Goal: Task Accomplishment & Management: Manage account settings

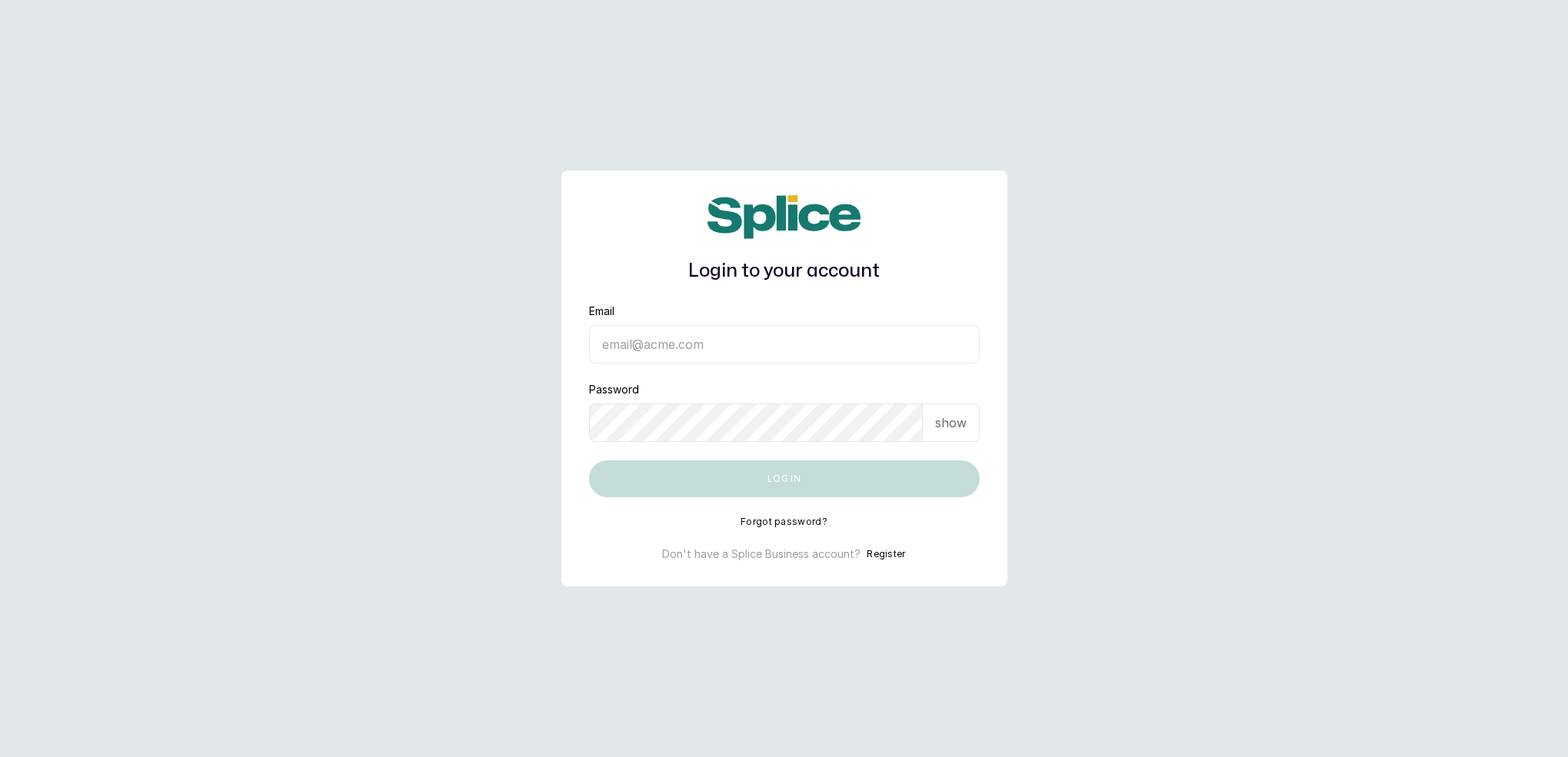
type input "neubellemedspa@gmail.com"
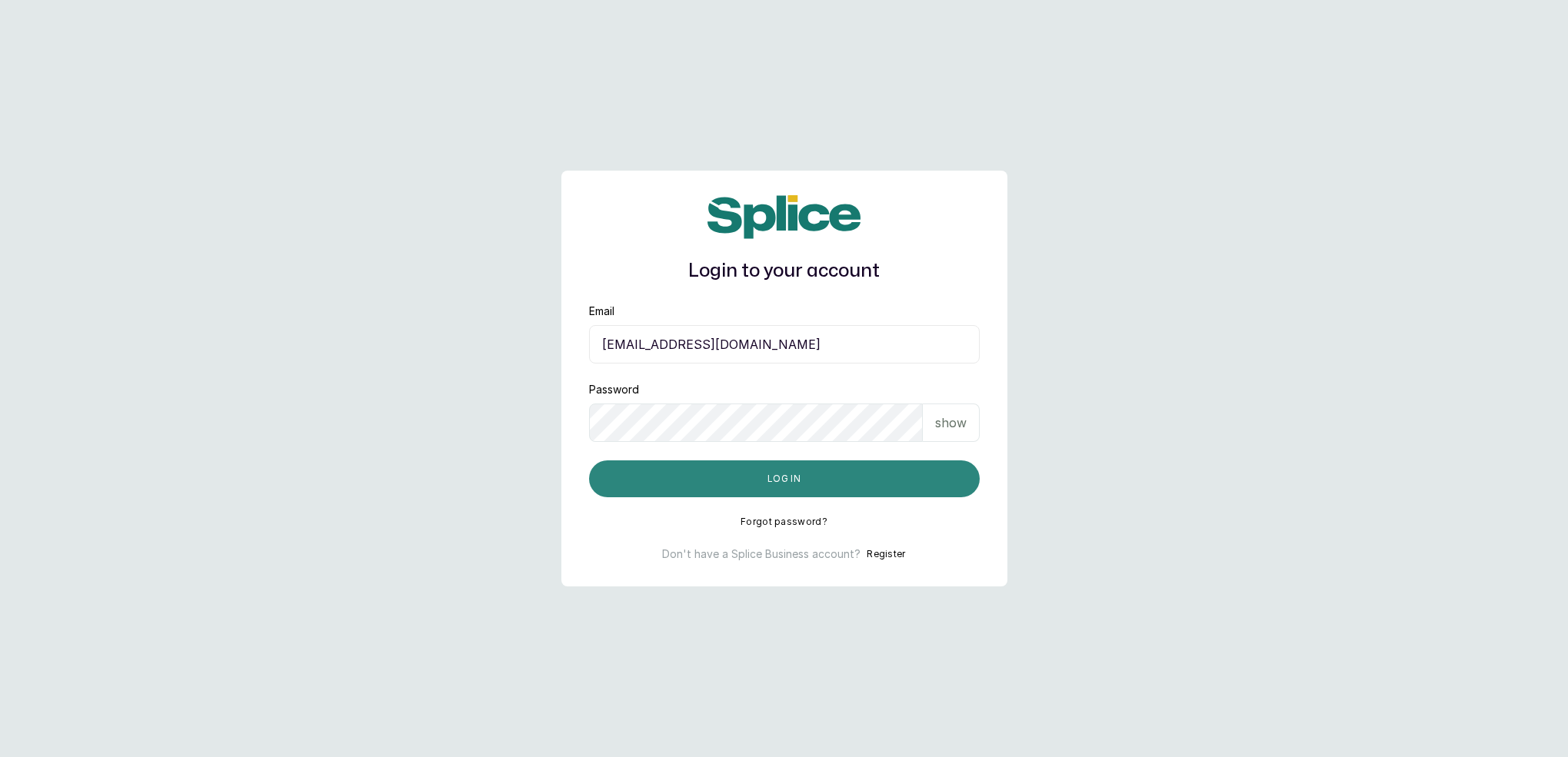
click at [777, 484] on button "Log in" at bounding box center [784, 478] width 391 height 37
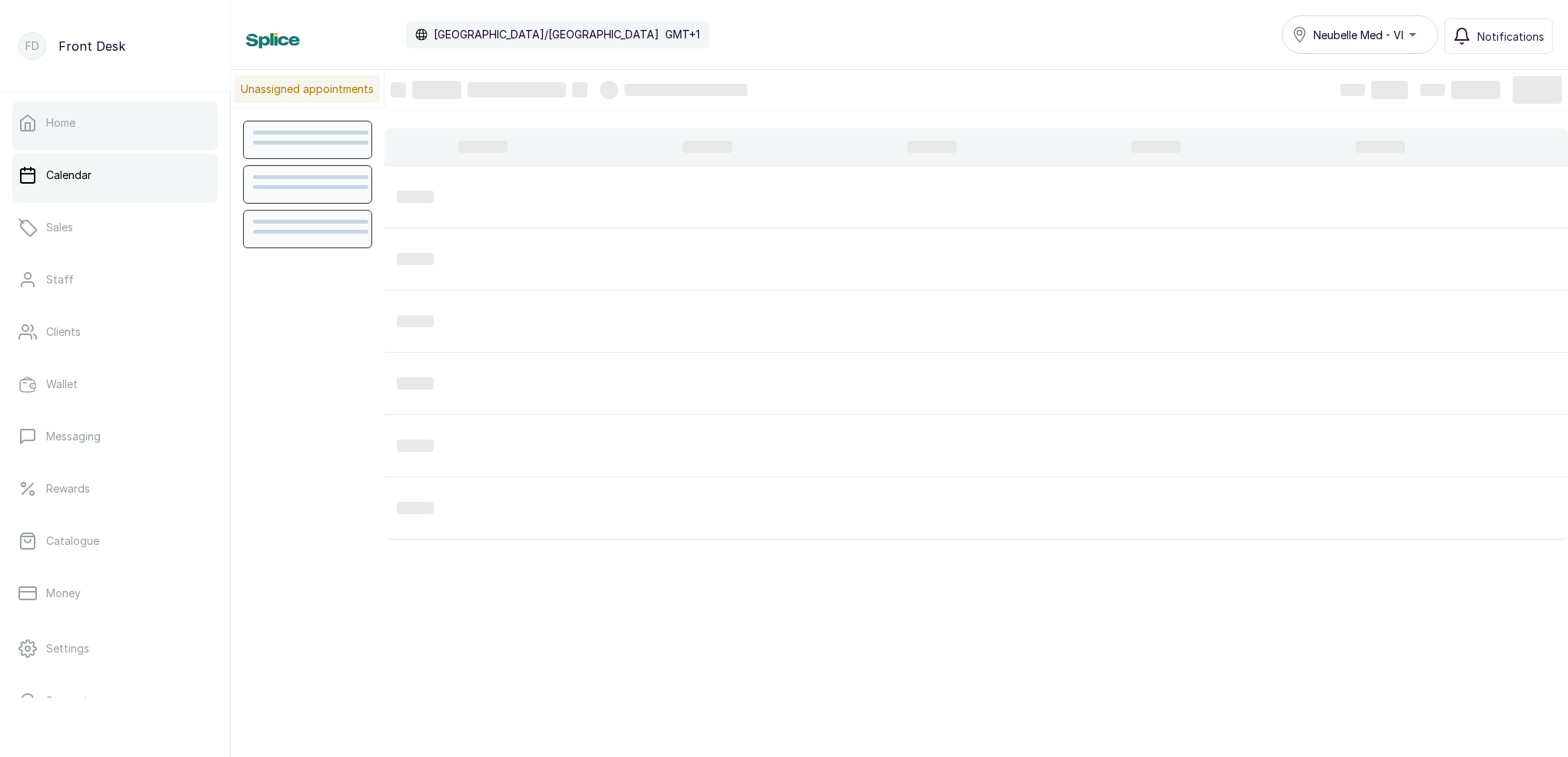
click at [153, 126] on link "Home" at bounding box center [114, 123] width 205 height 43
drag, startPoint x: 1508, startPoint y: 67, endPoint x: 1214, endPoint y: 185, distance: 316.8
click at [1214, 186] on div at bounding box center [1231, 197] width 212 height 50
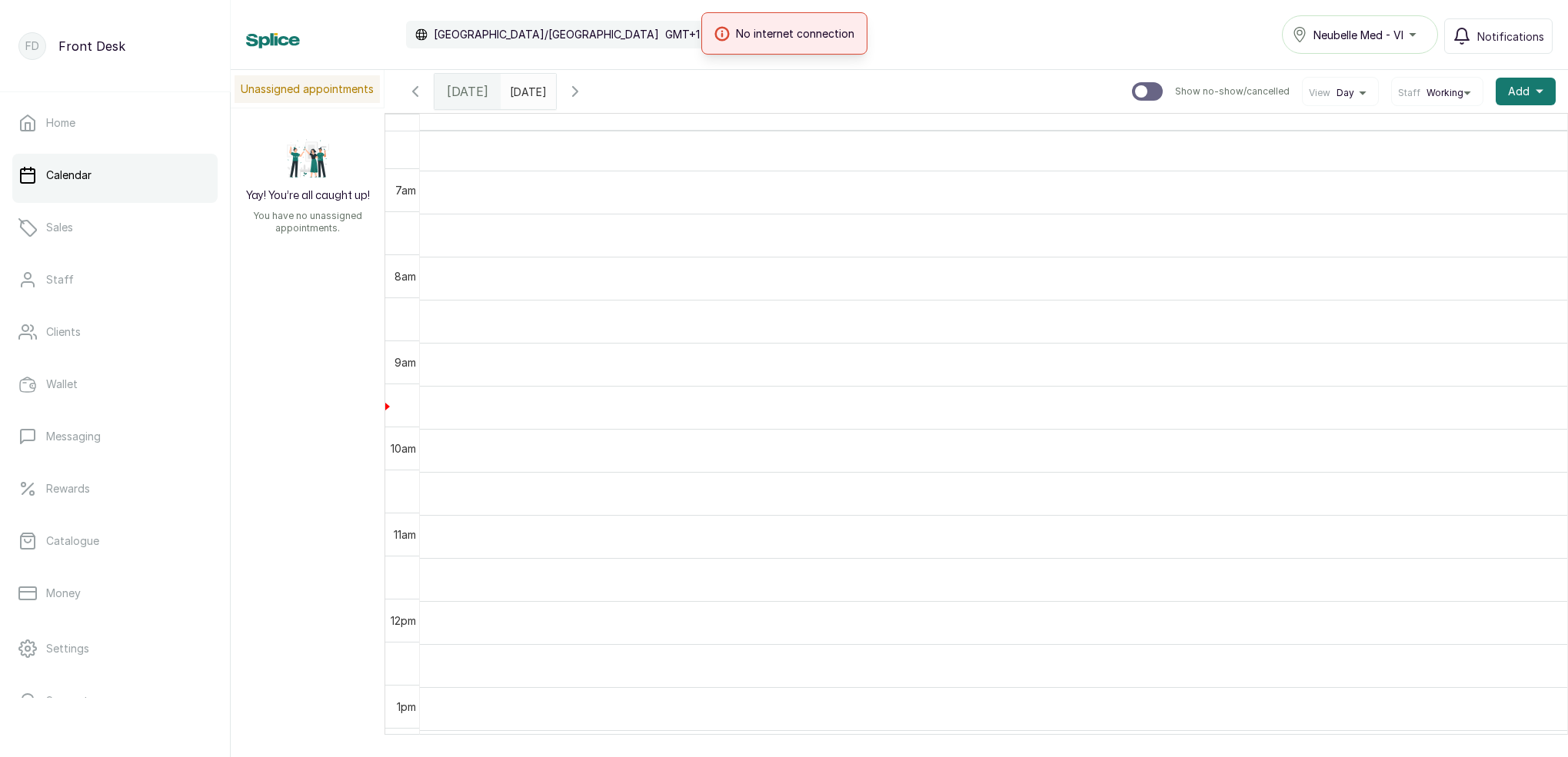
scroll to position [566, 0]
drag, startPoint x: 1473, startPoint y: 7, endPoint x: 1113, endPoint y: 0, distance: 360.1
click at [1112, 5] on div "Calendar Africa/Lagos GMT+1 Neubelle Med - VI Notifications" at bounding box center [899, 35] width 1337 height 70
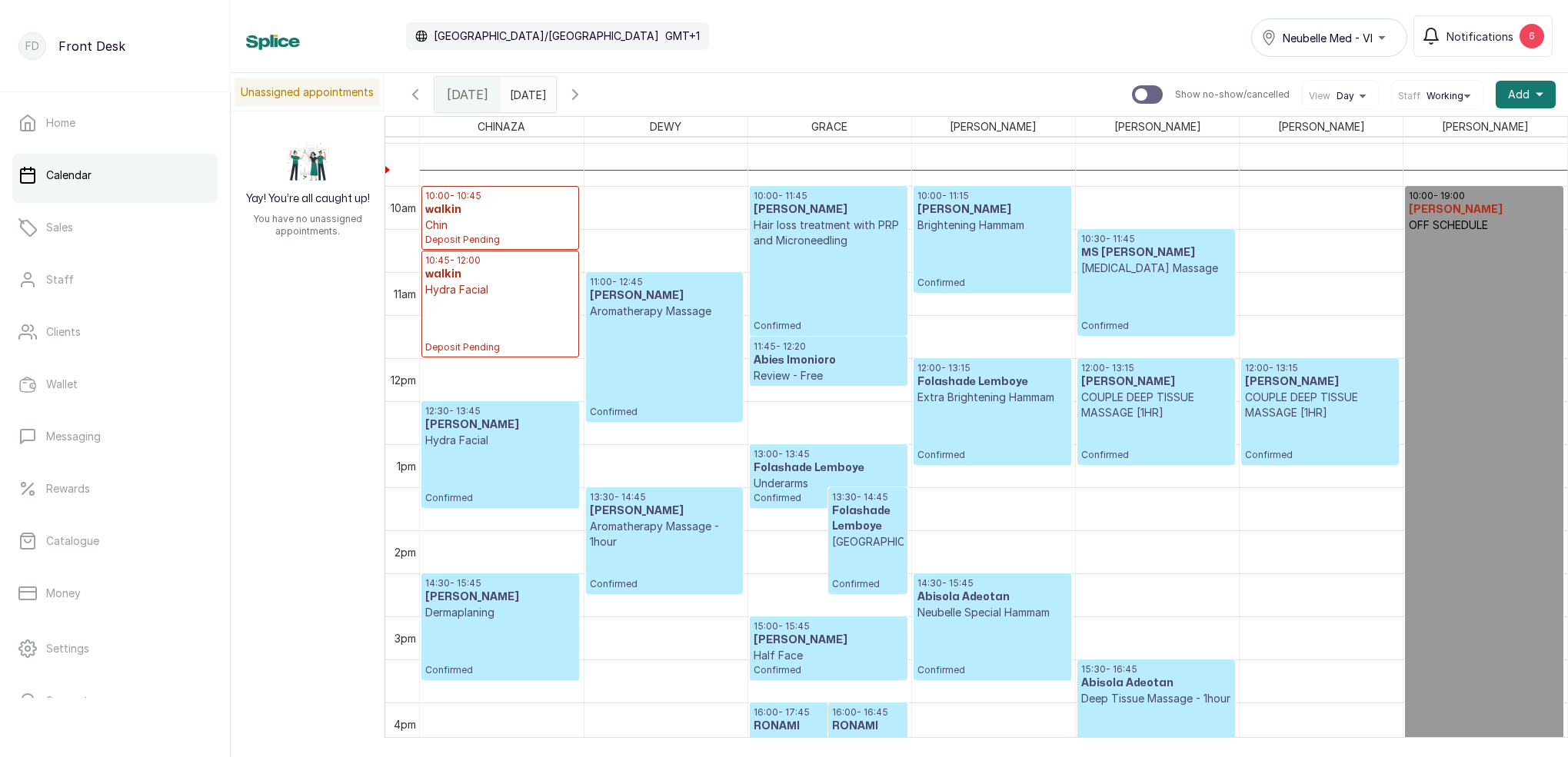
scroll to position [813, 0]
click at [988, 231] on p "Brightening Hammam" at bounding box center [993, 224] width 150 height 15
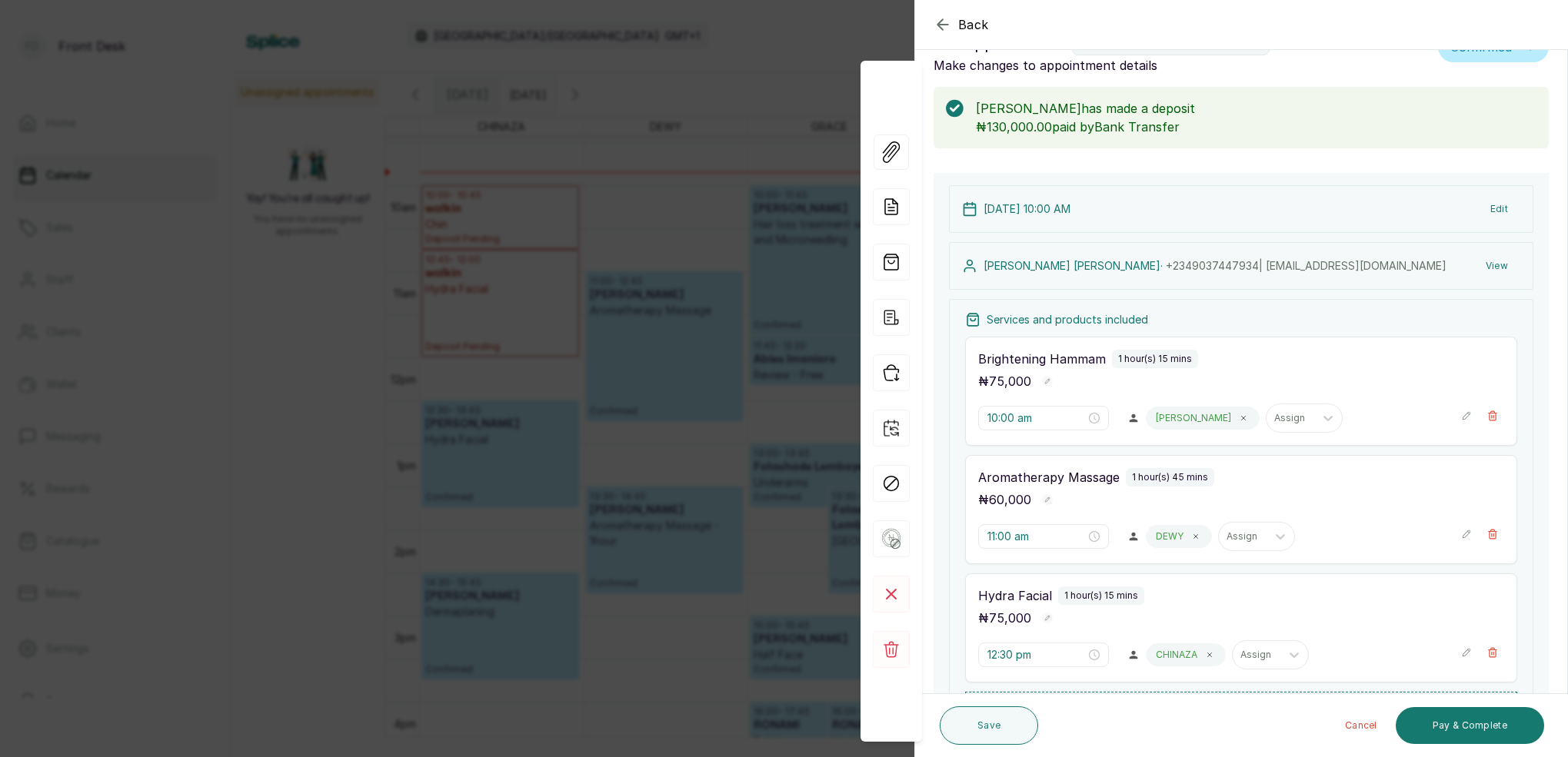
scroll to position [44, 0]
click at [713, 83] on div "Back Appointment Details Edit appointment 🚶 Walk-in (booked by Front Desk) Make…" at bounding box center [784, 378] width 1568 height 757
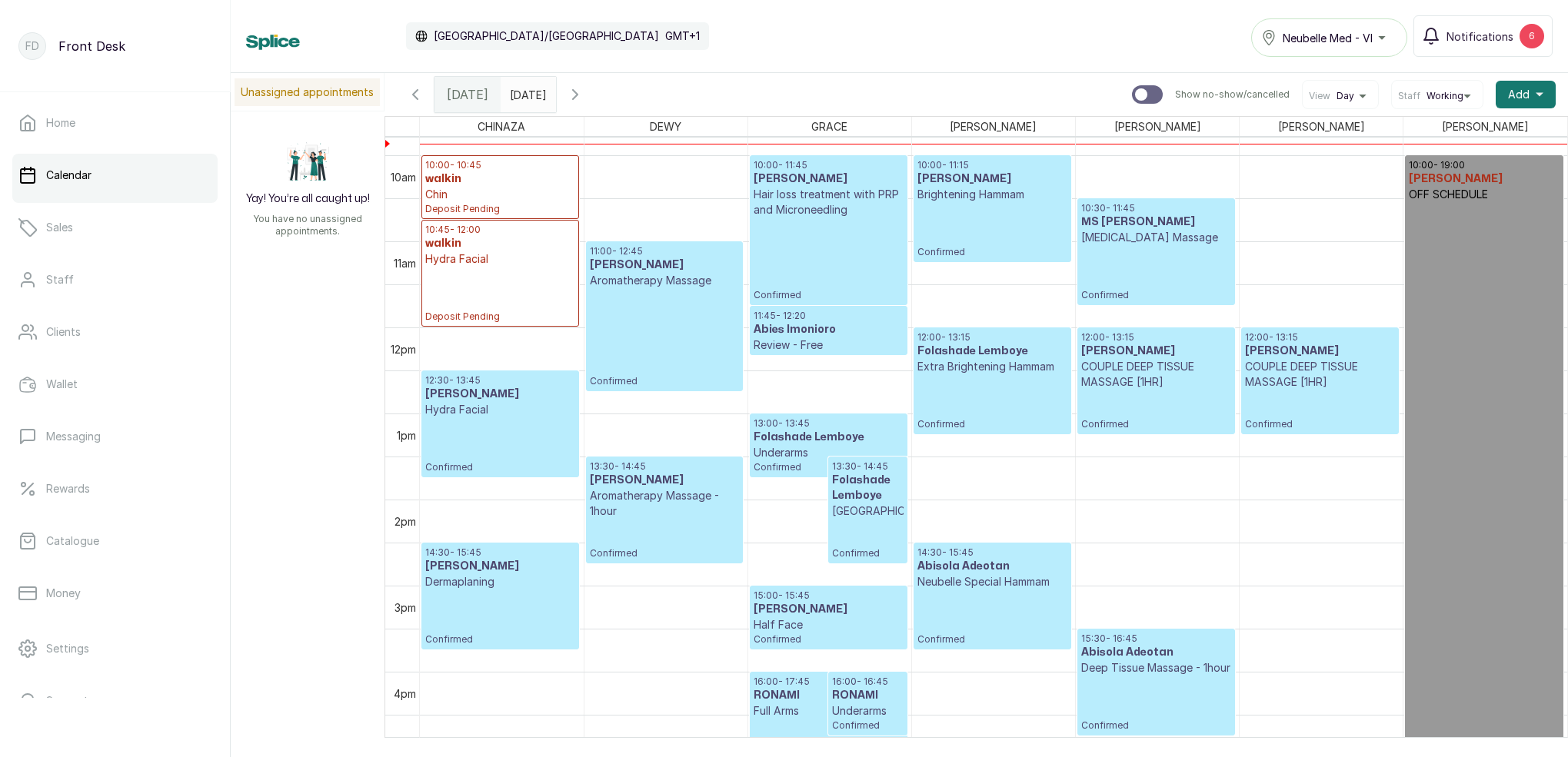
scroll to position [871, 0]
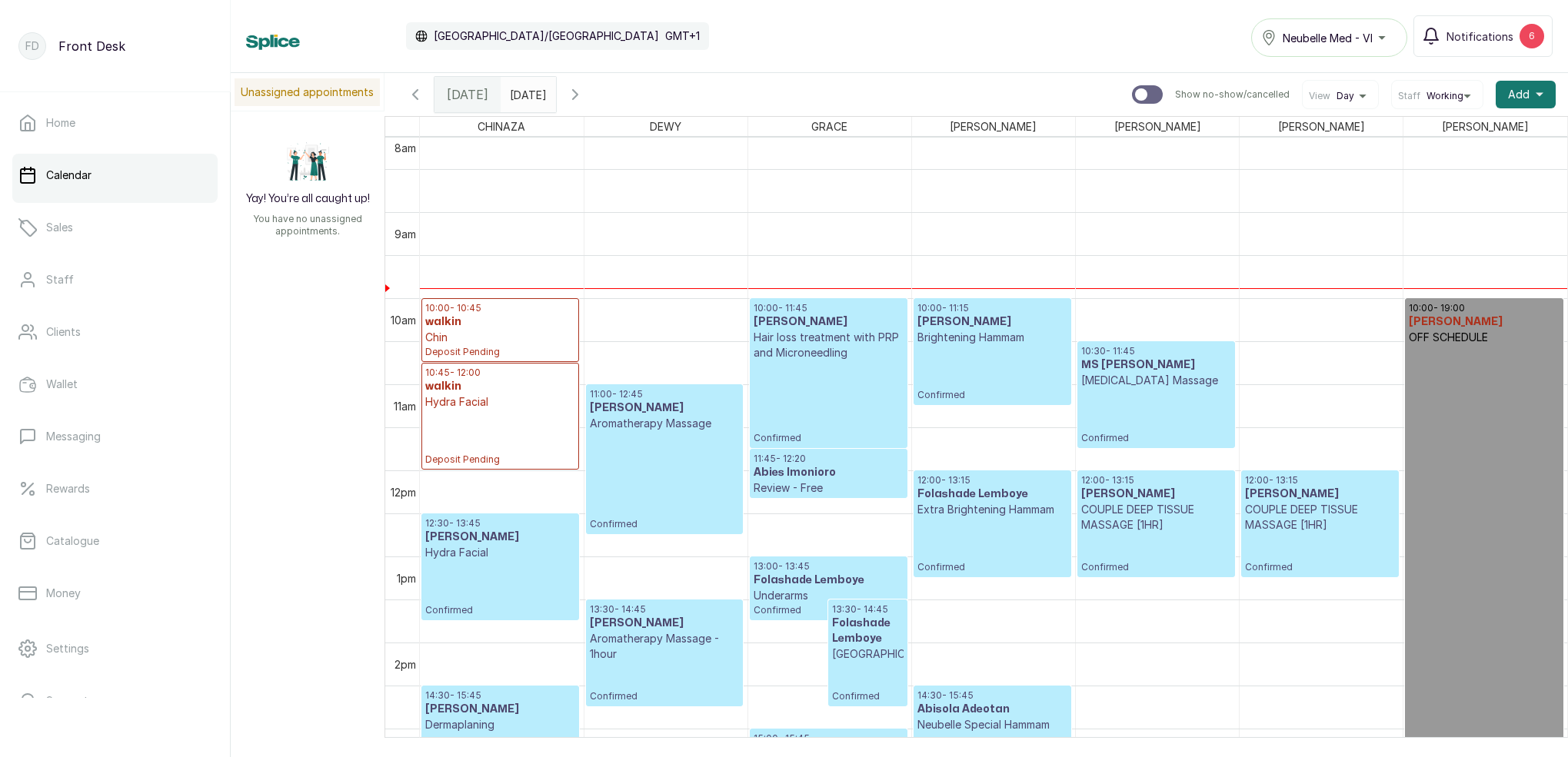
click at [992, 343] on p "Brightening Hammam" at bounding box center [993, 337] width 150 height 15
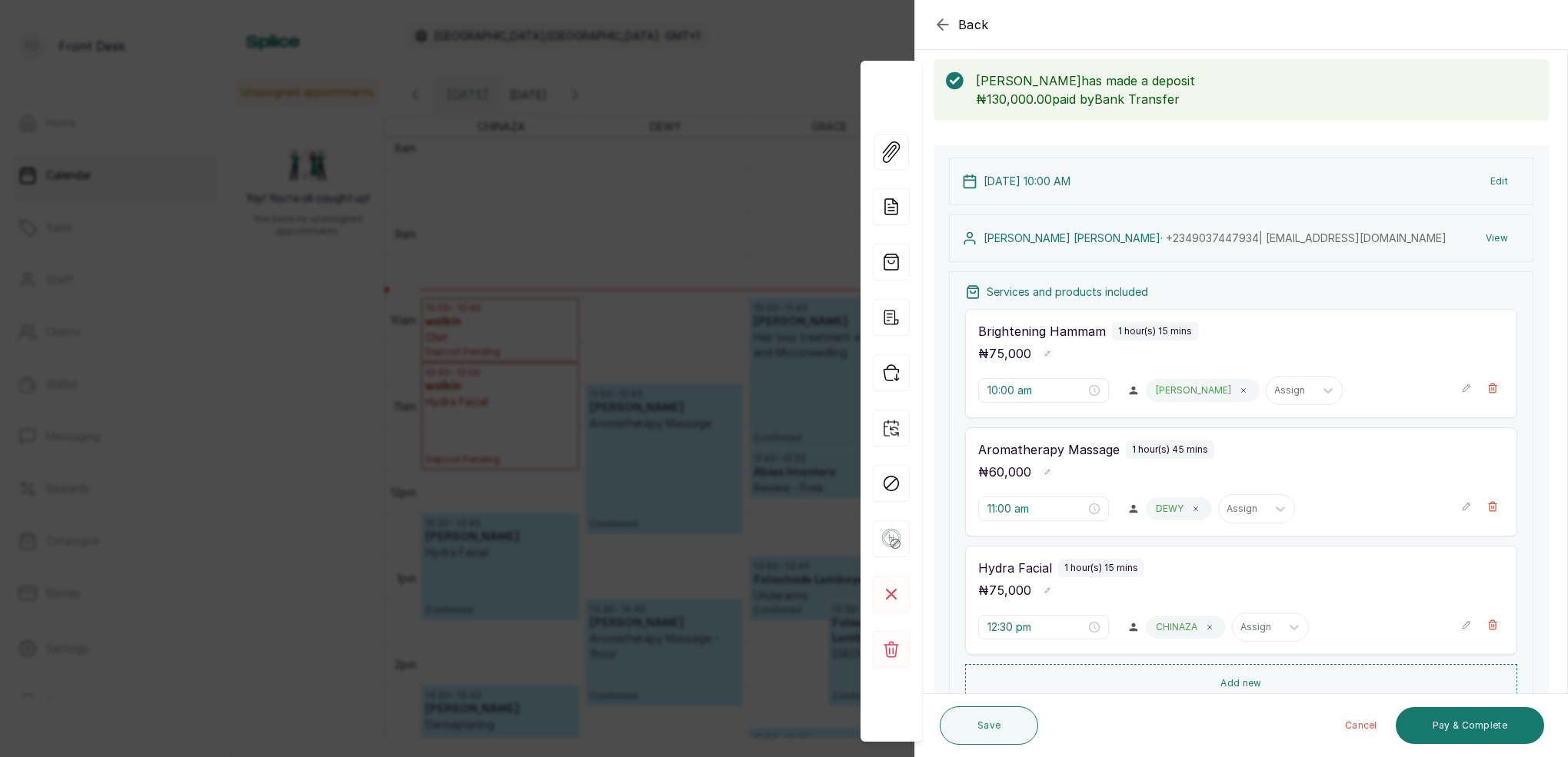
click at [761, 199] on div "Back Appointment Details Edit appointment 🚶 Walk-in (booked by Front Desk) Make…" at bounding box center [784, 378] width 1568 height 757
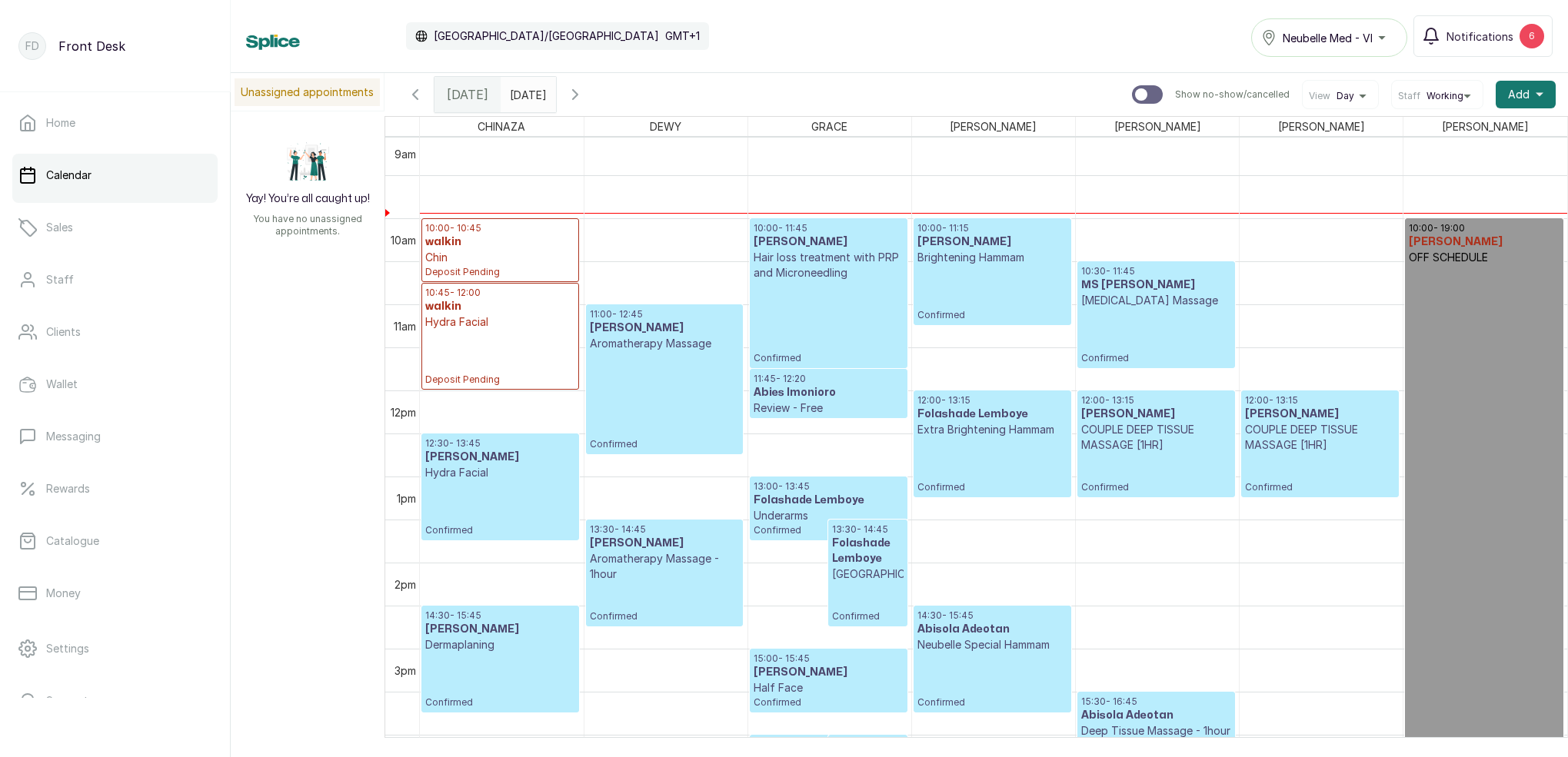
scroll to position [781, 0]
click at [982, 253] on p "Brightening Hammam" at bounding box center [993, 256] width 150 height 15
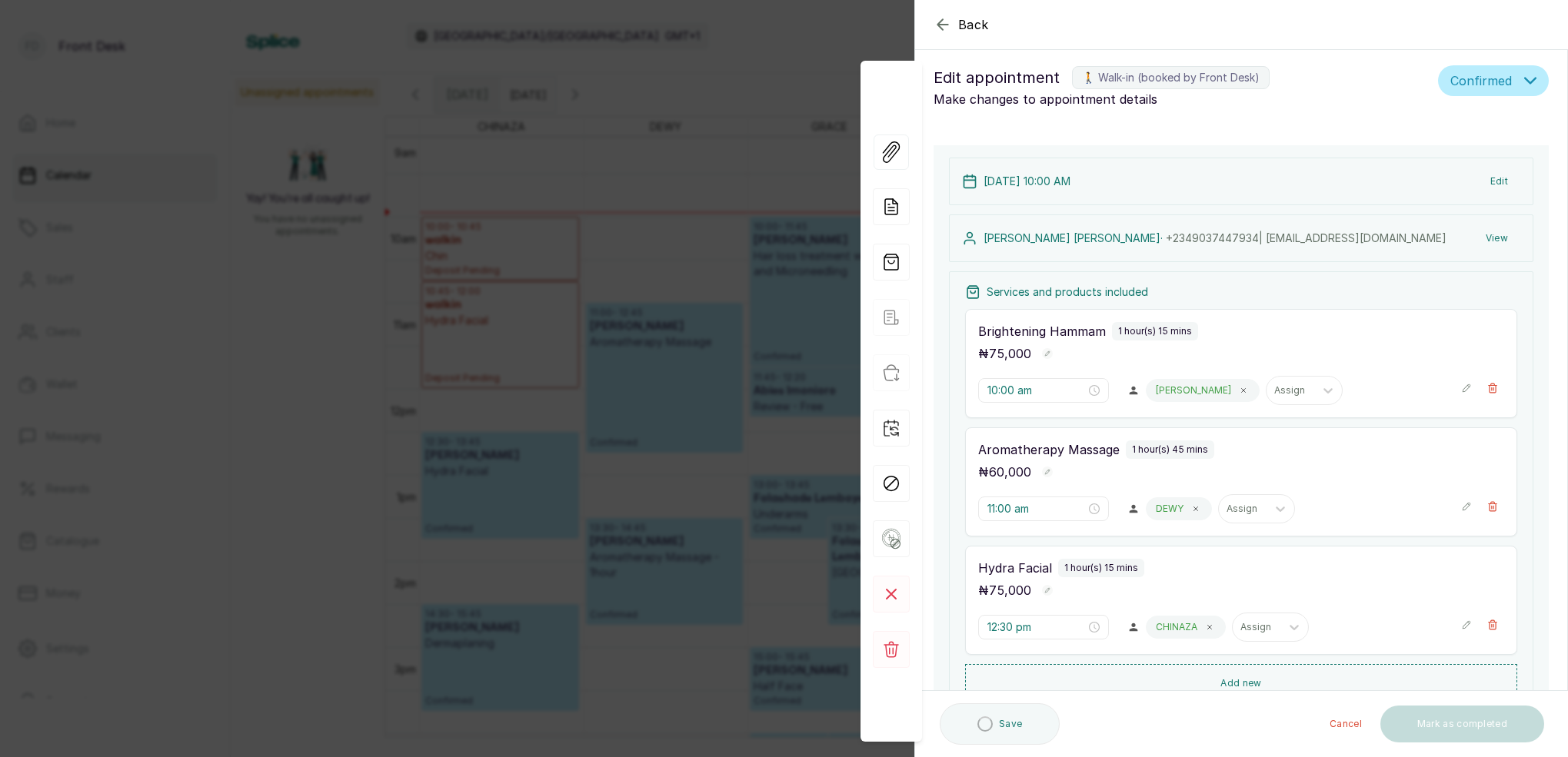
scroll to position [7, 0]
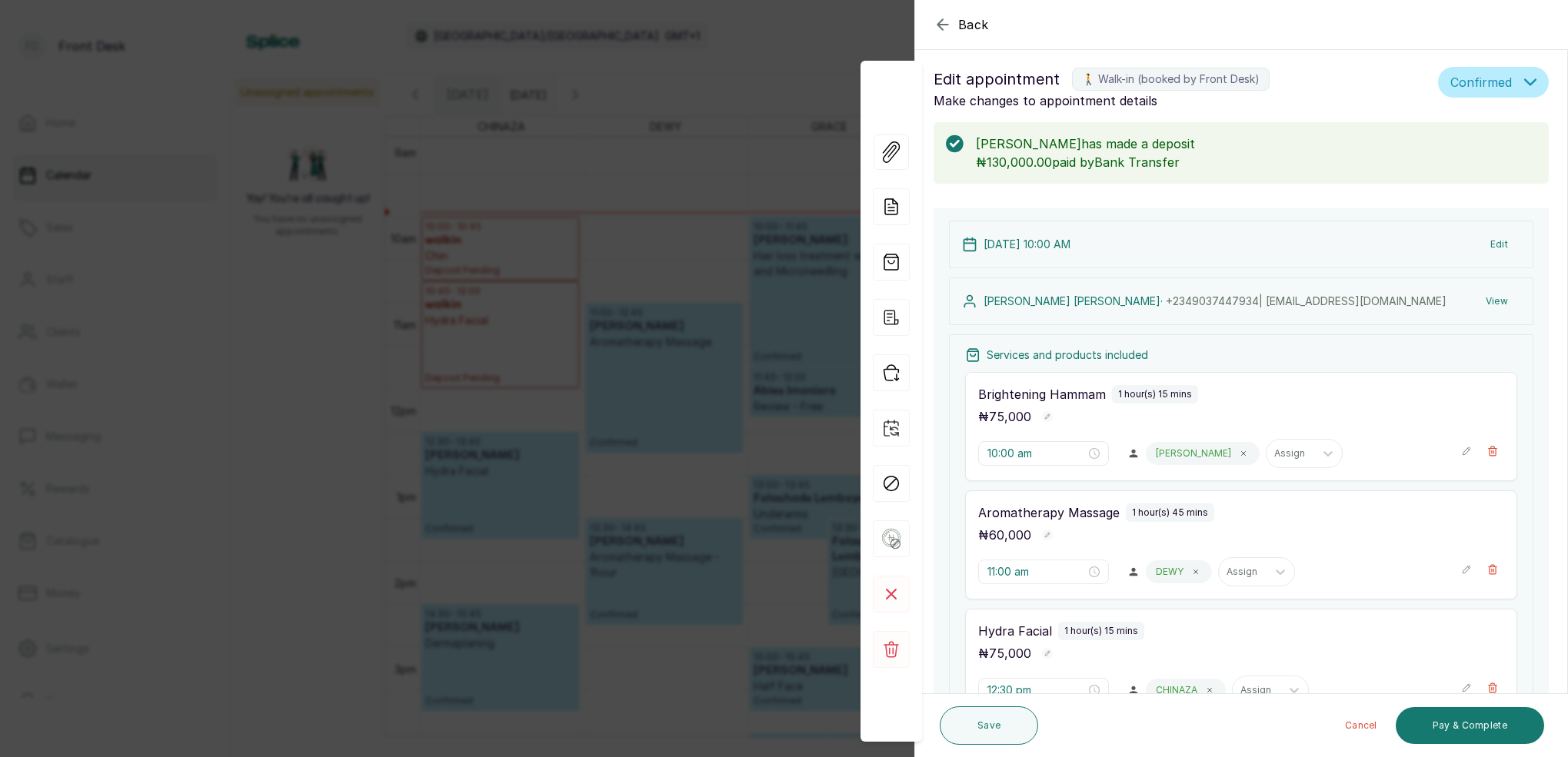
click at [1500, 243] on button "Edit" at bounding box center [1499, 245] width 42 height 28
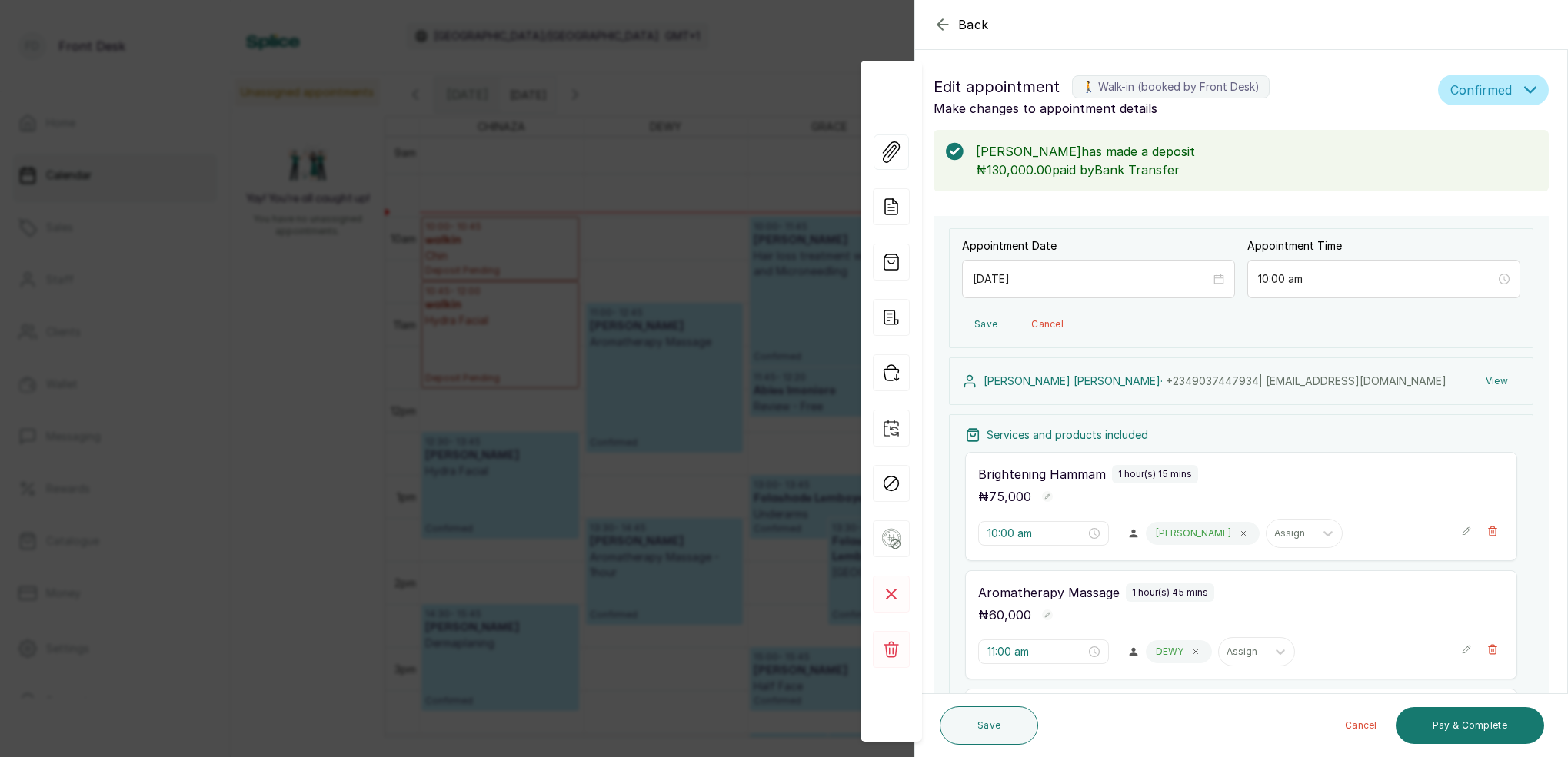
scroll to position [0, 0]
click at [1496, 377] on button "View" at bounding box center [1497, 381] width 47 height 28
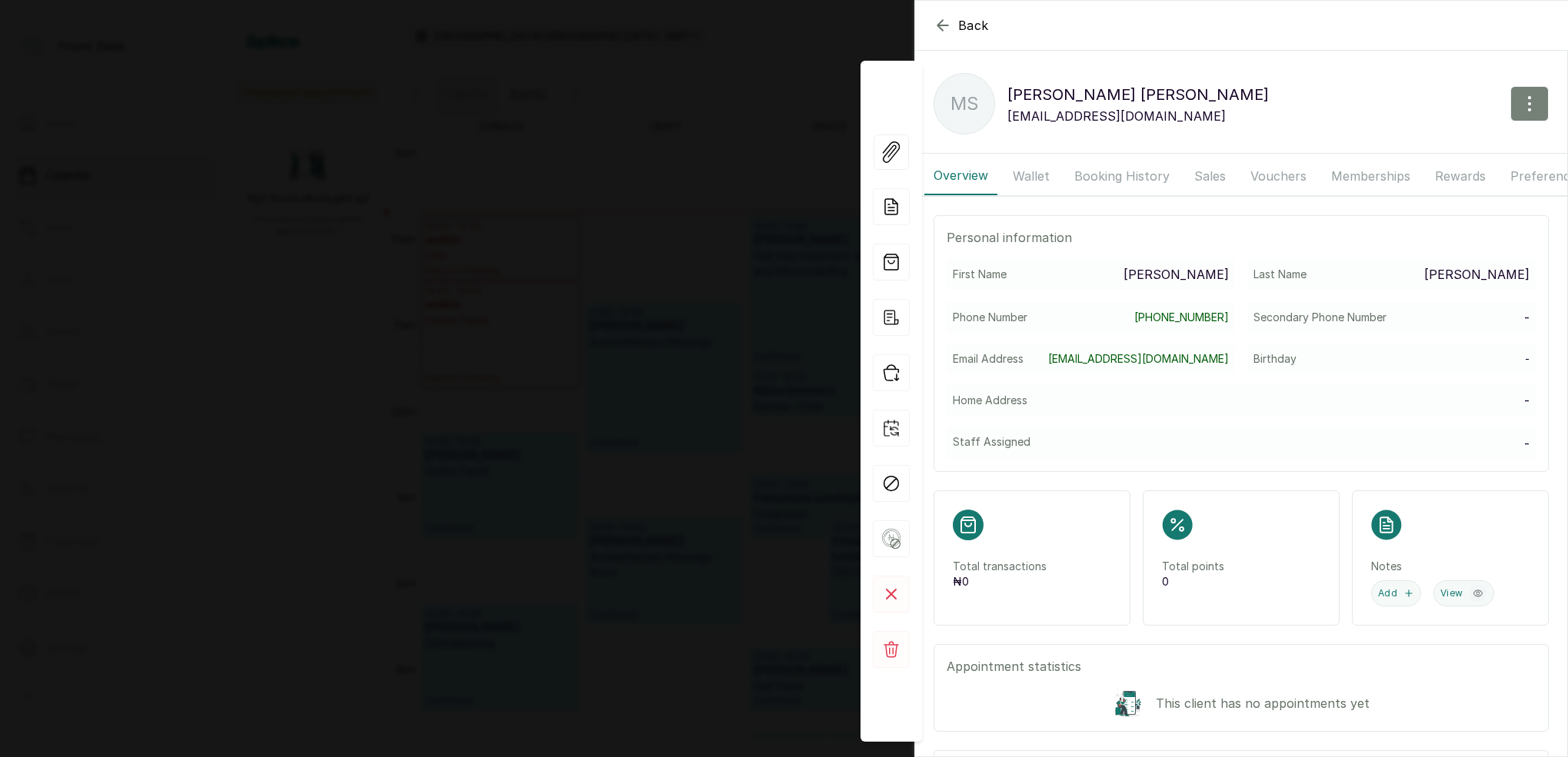
click at [1520, 90] on button "button" at bounding box center [1529, 104] width 38 height 36
click at [1401, 147] on span "Edit" at bounding box center [1462, 149] width 148 height 19
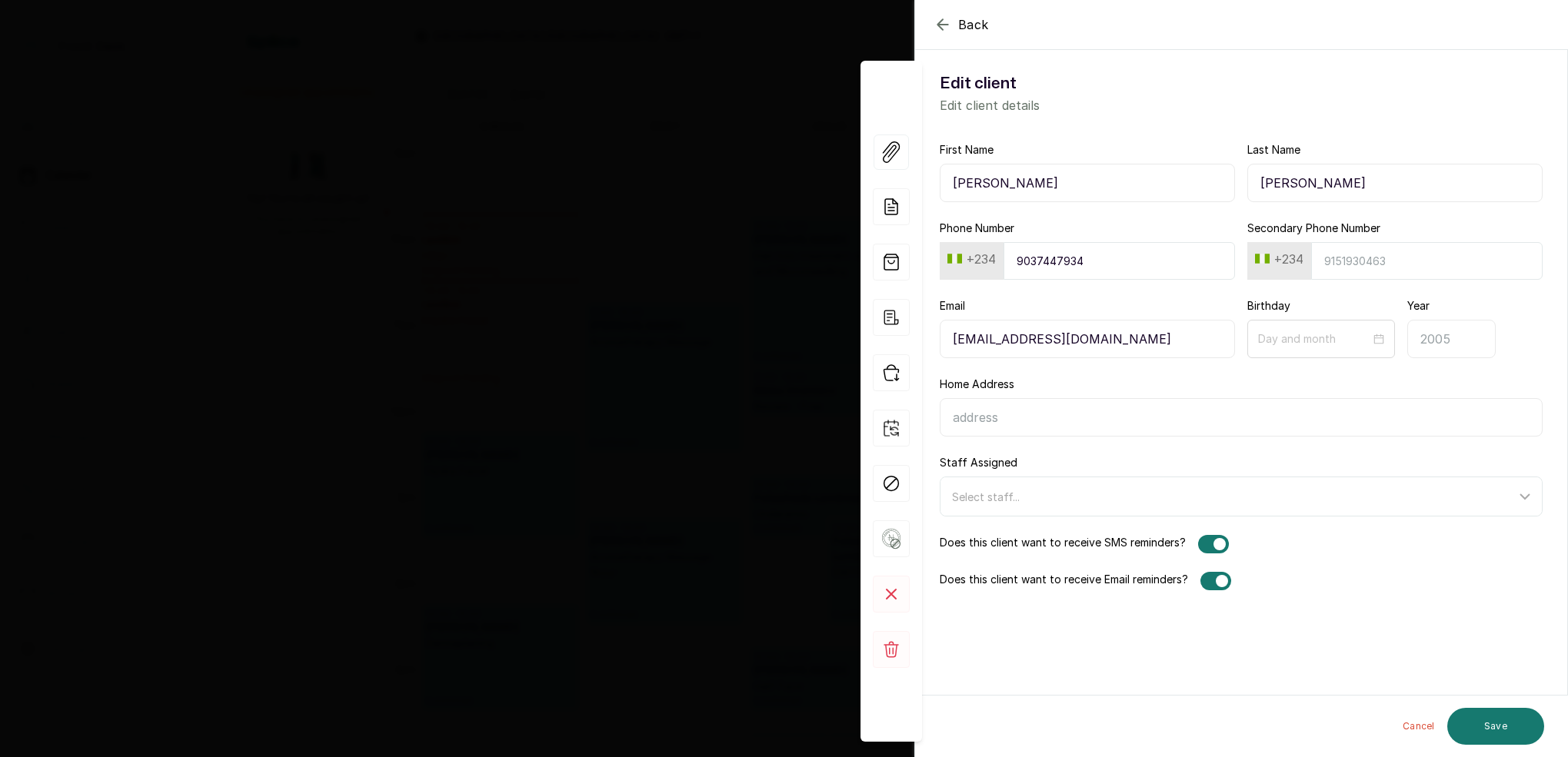
click at [666, 119] on div "Back Edit client Edit client Edit client details First Name MR SILAS Last Name …" at bounding box center [784, 378] width 1568 height 757
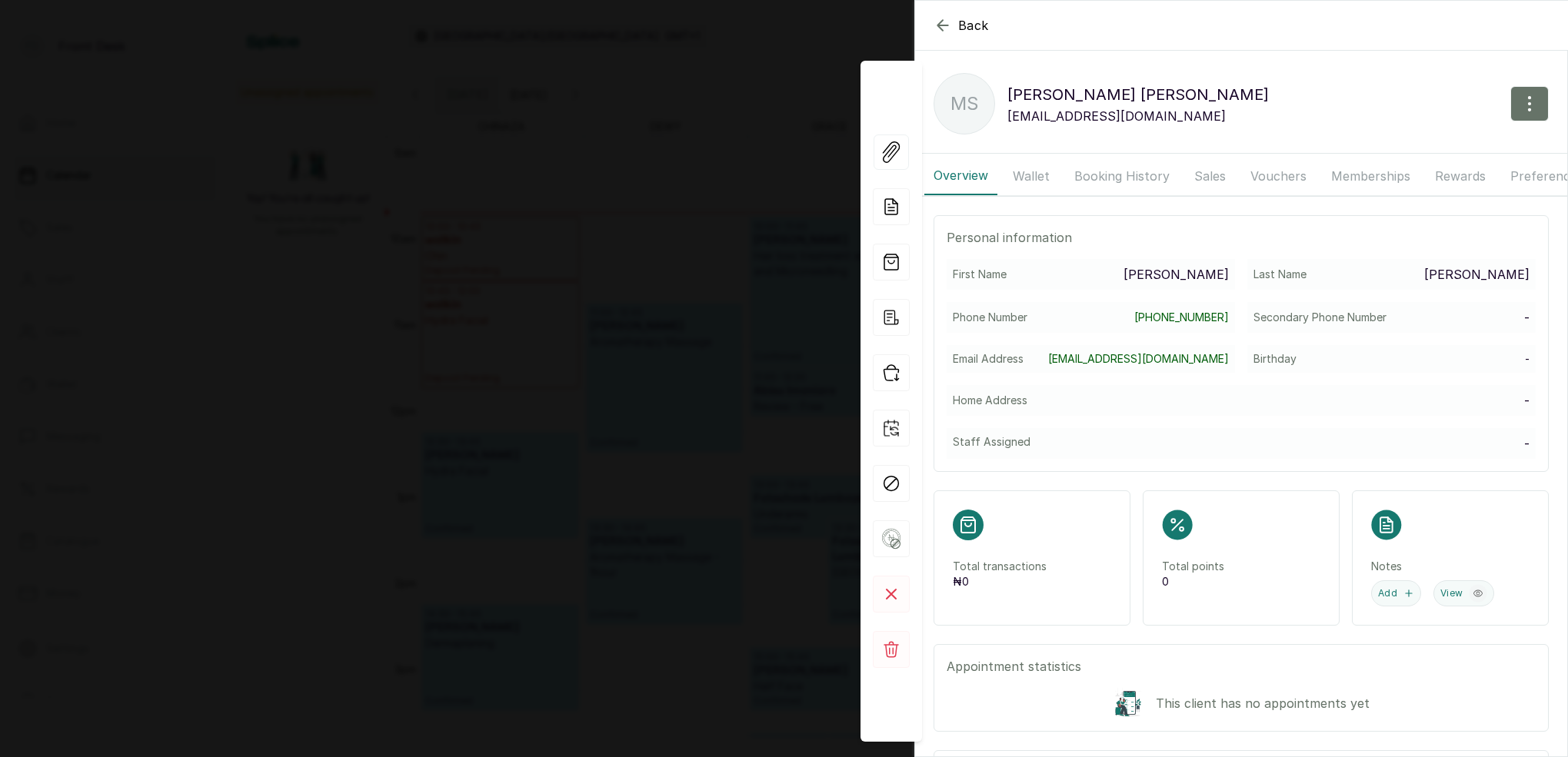
click at [670, 118] on div "Back MR SILAS KELLY MS MR SILAS KELLY youngpeter2349@gmail.com Overview Wallet …" at bounding box center [784, 378] width 1568 height 757
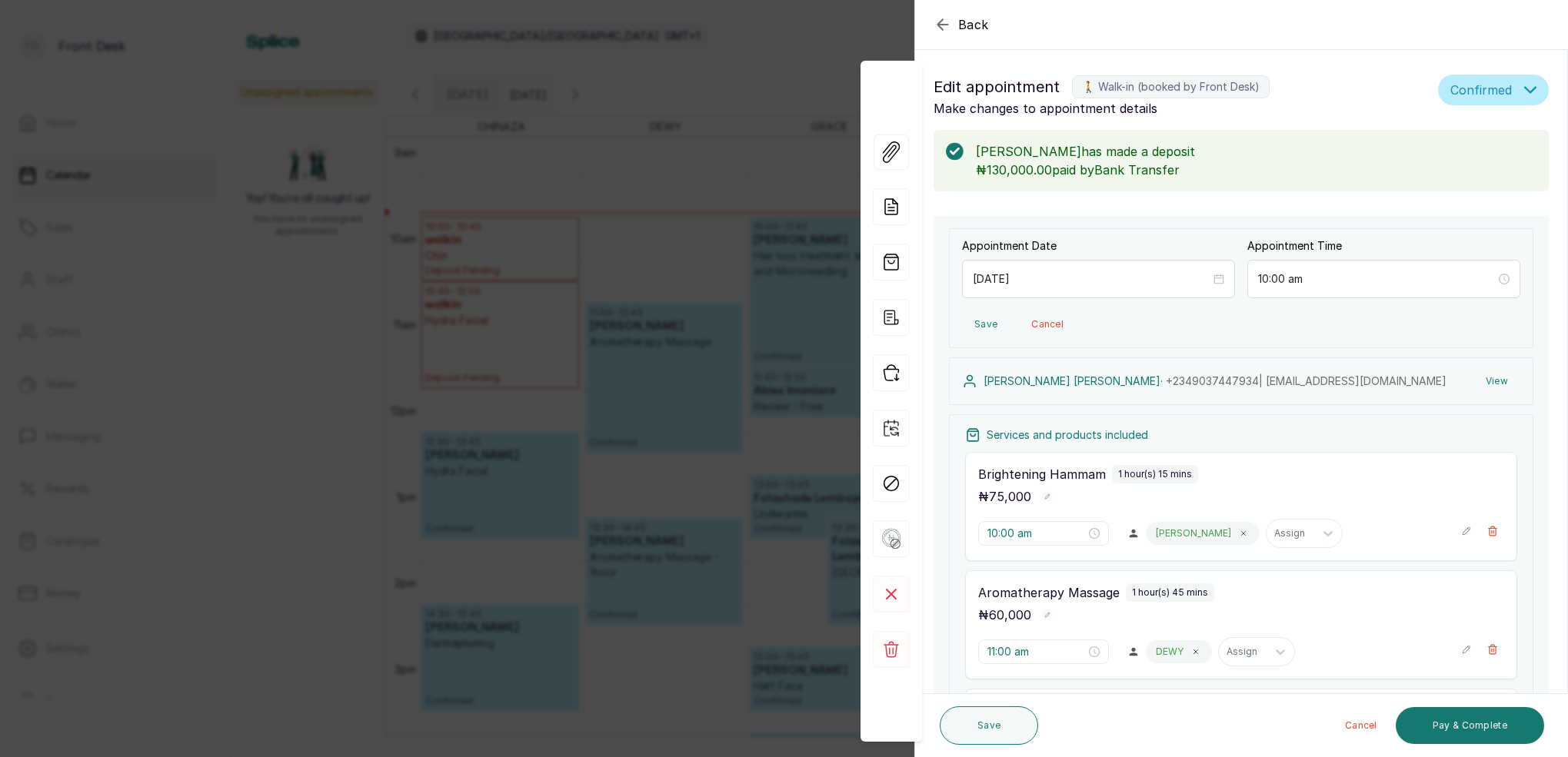
click at [736, 120] on div "Back Appointment Details Edit appointment 🚶 Walk-in (booked by Front Desk) Make…" at bounding box center [784, 378] width 1568 height 757
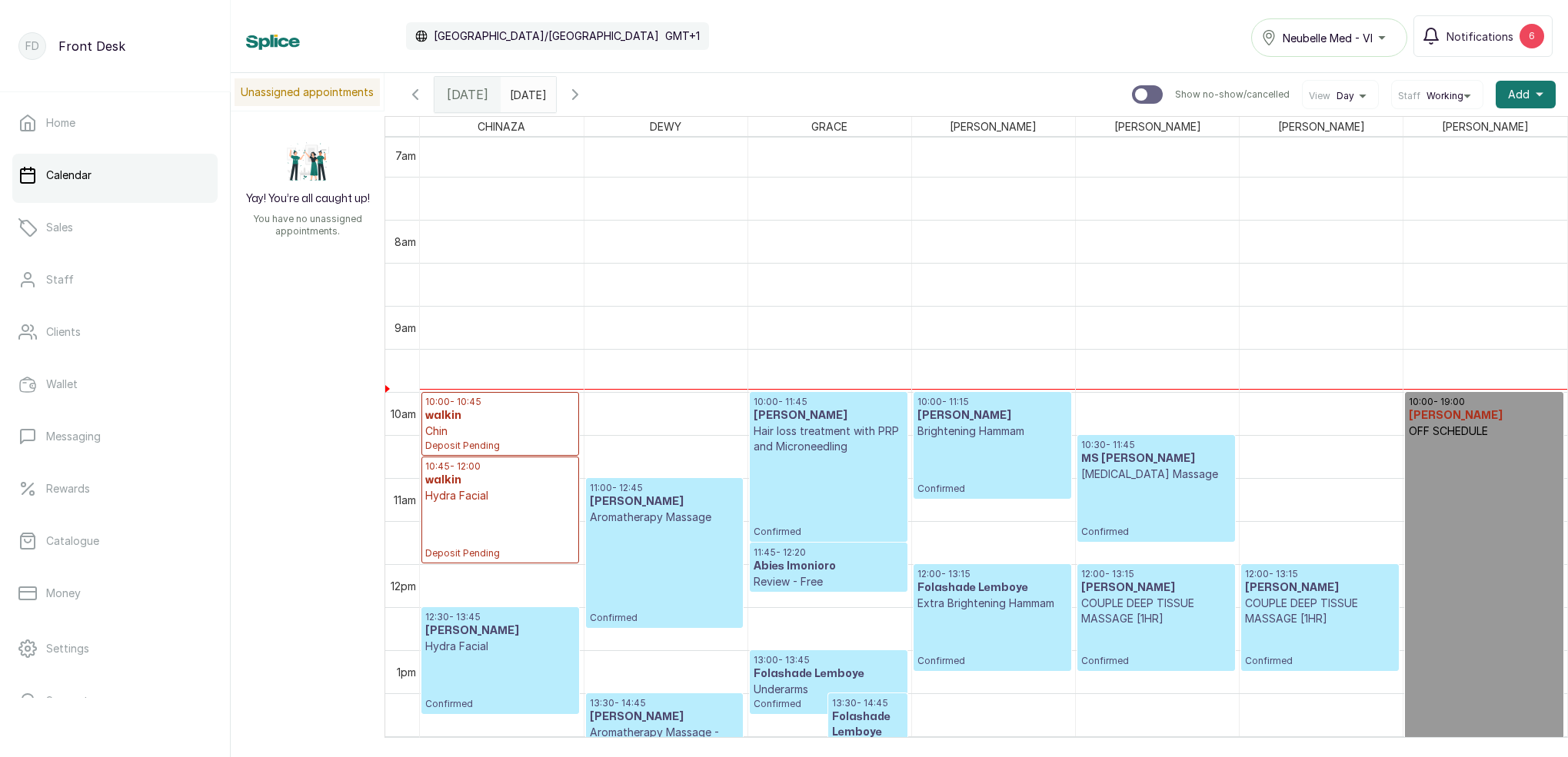
scroll to position [654, 0]
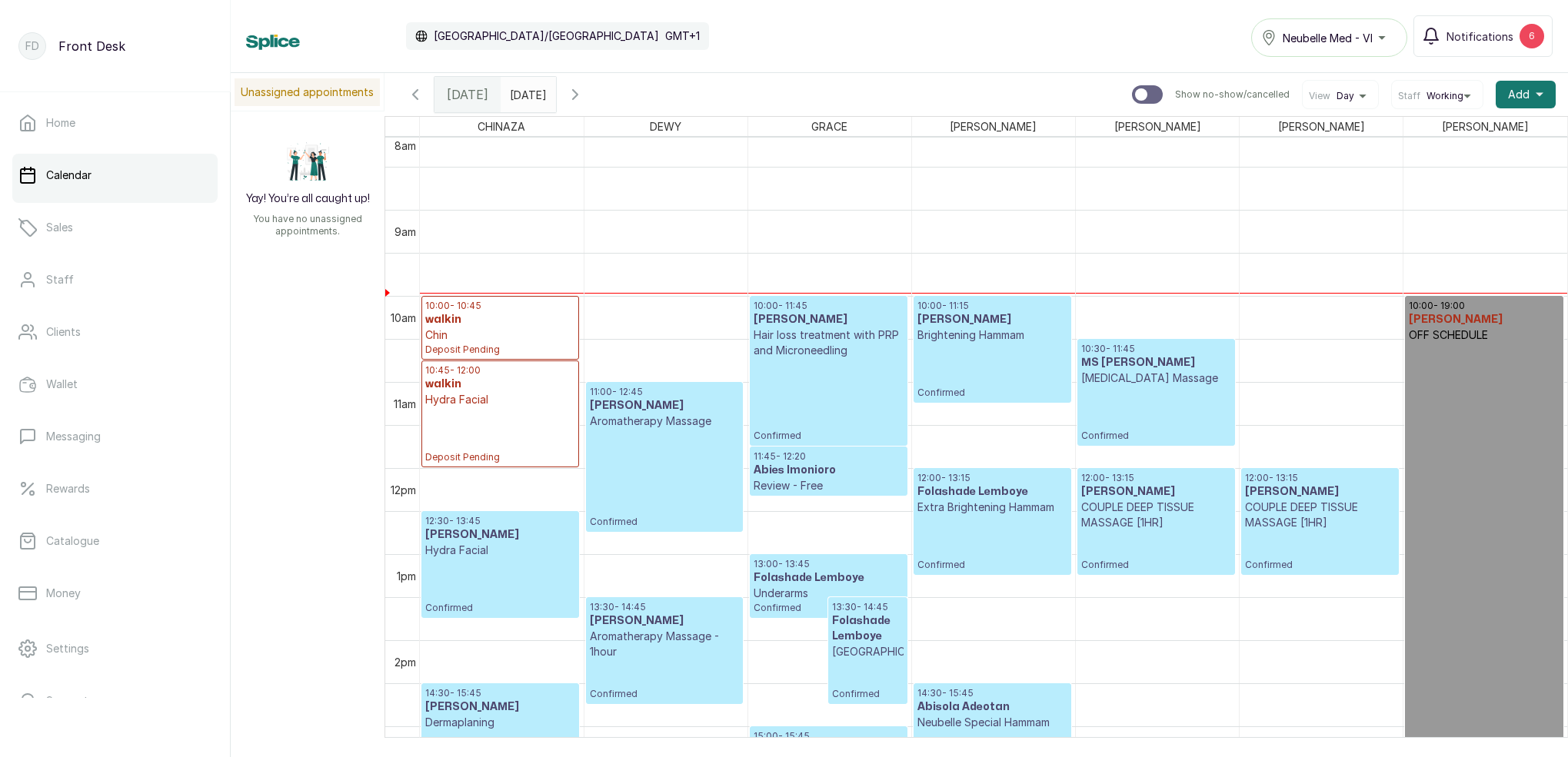
click at [986, 379] on p "Confirmed" at bounding box center [993, 371] width 150 height 56
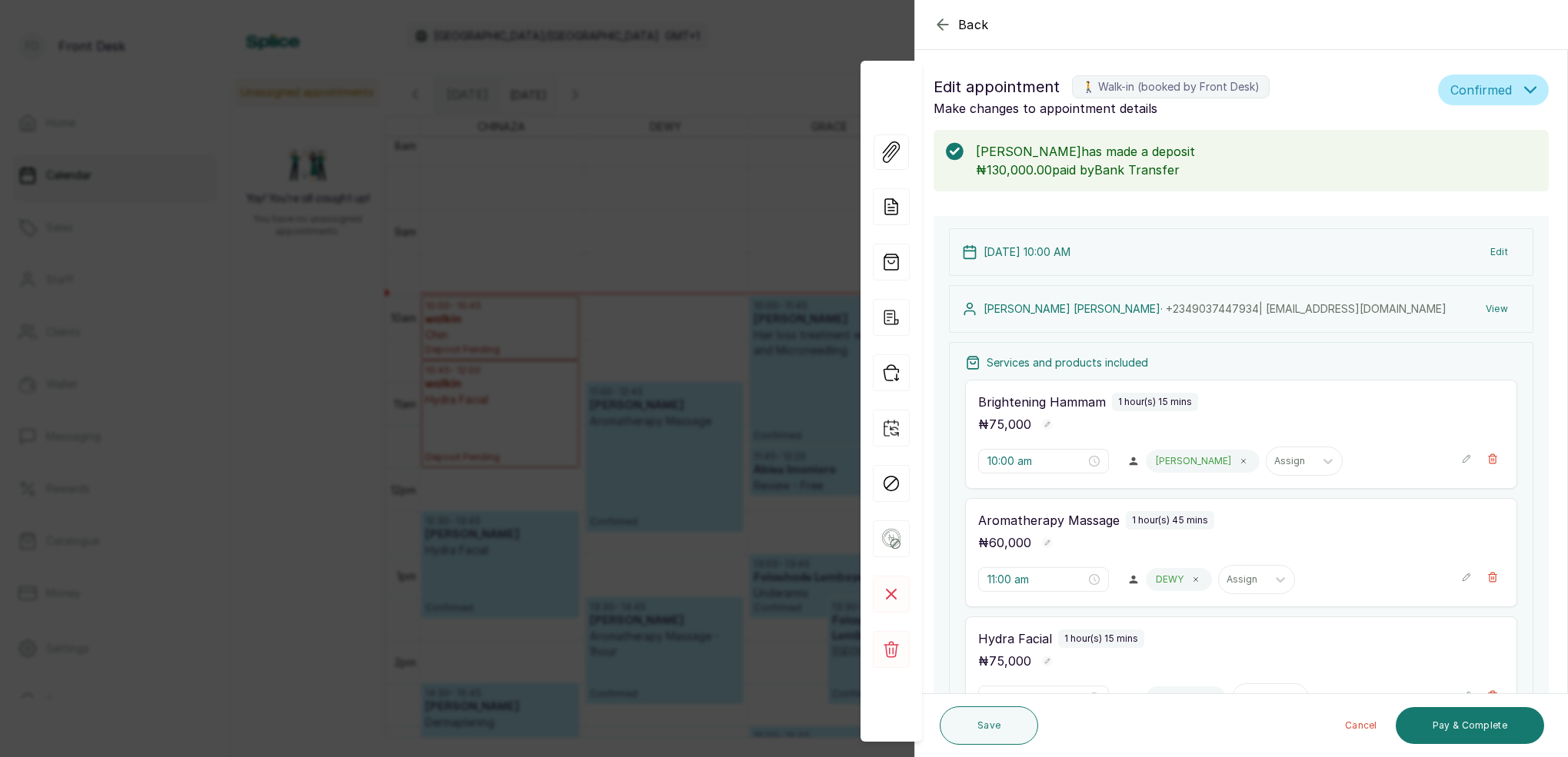
click at [1509, 248] on button "Edit" at bounding box center [1499, 252] width 42 height 28
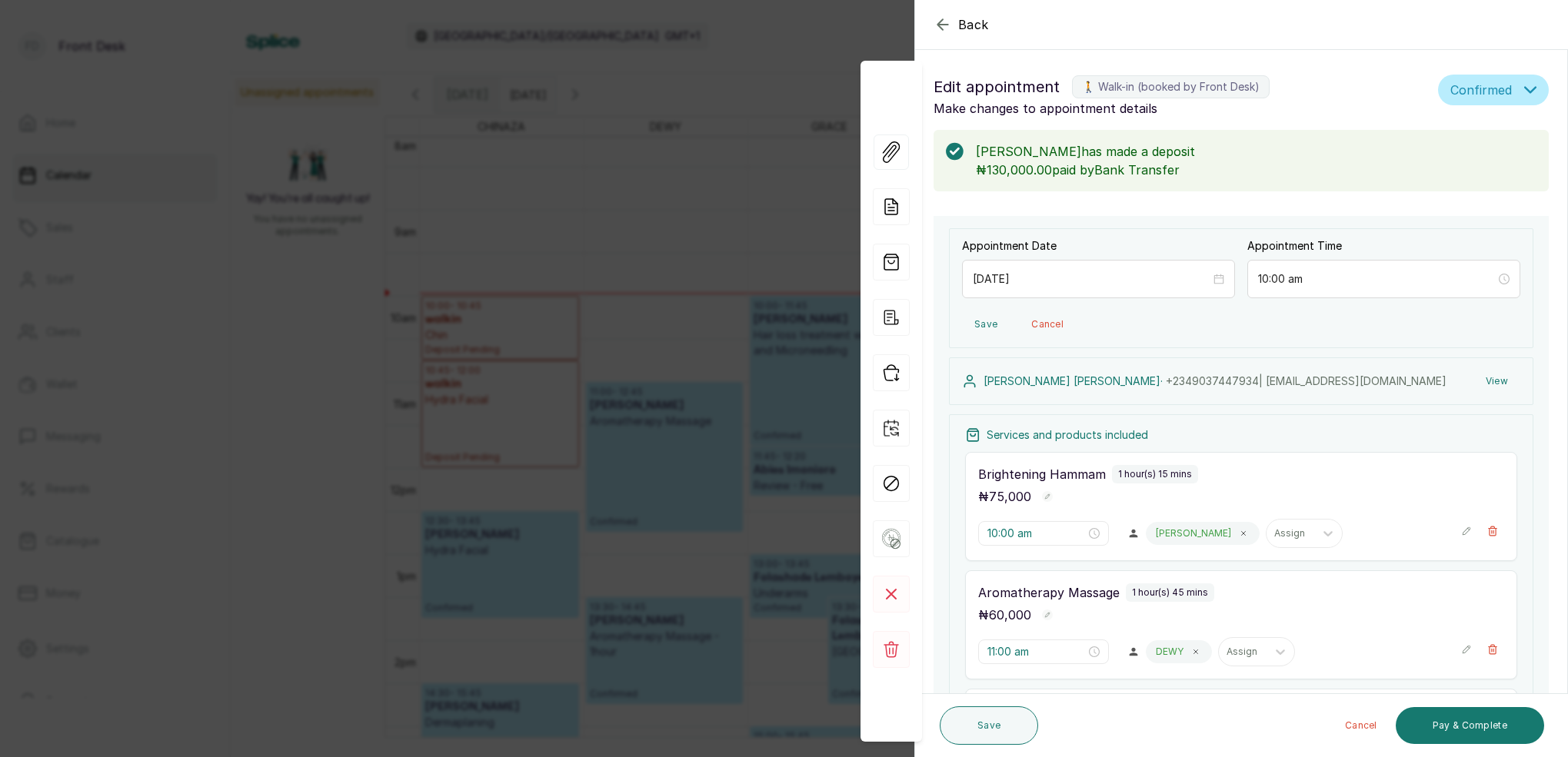
click at [1501, 382] on button "View" at bounding box center [1497, 381] width 47 height 28
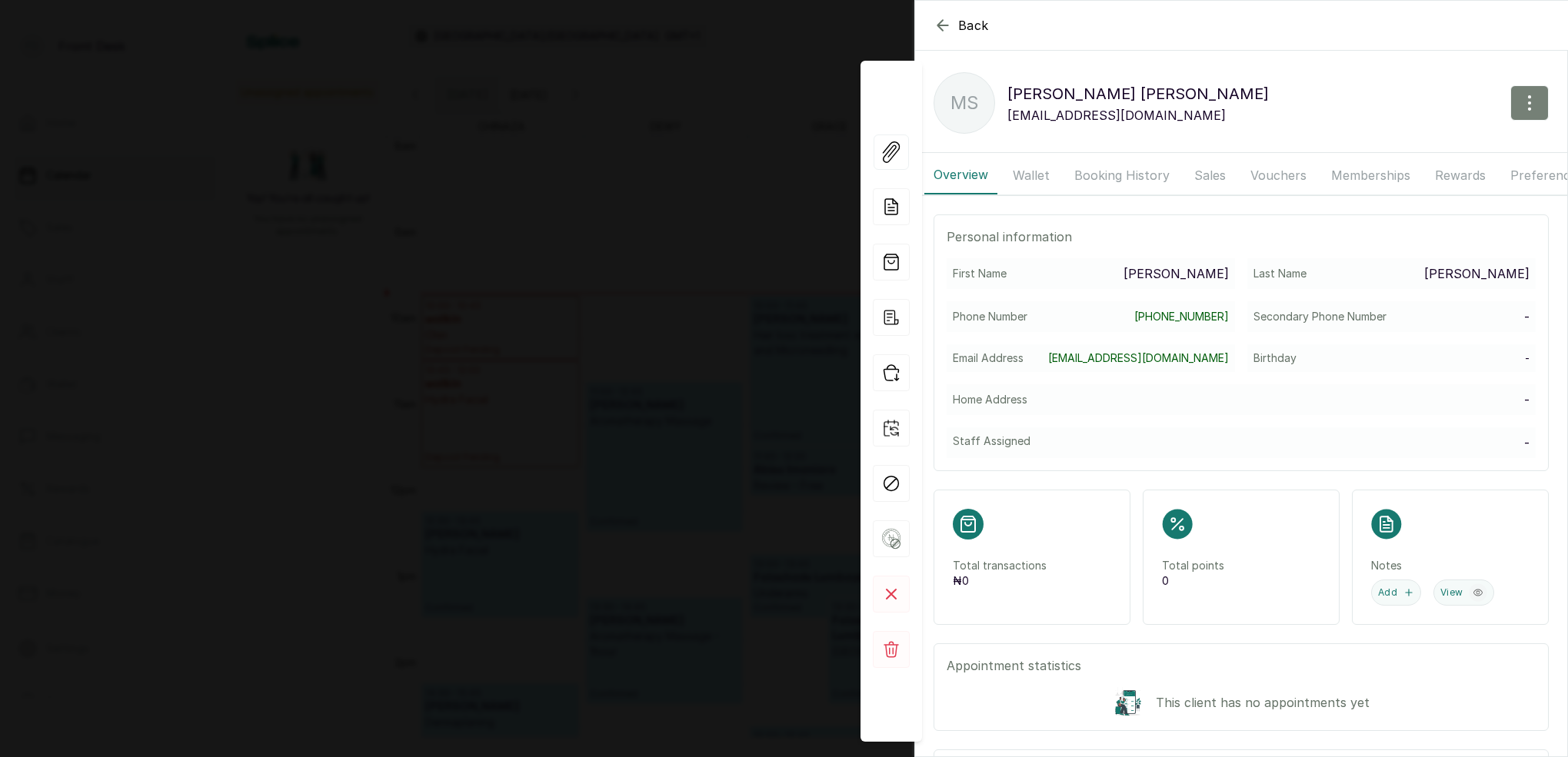
click at [1534, 100] on icon "button" at bounding box center [1530, 103] width 19 height 19
click at [1398, 149] on span "Edit" at bounding box center [1462, 148] width 148 height 19
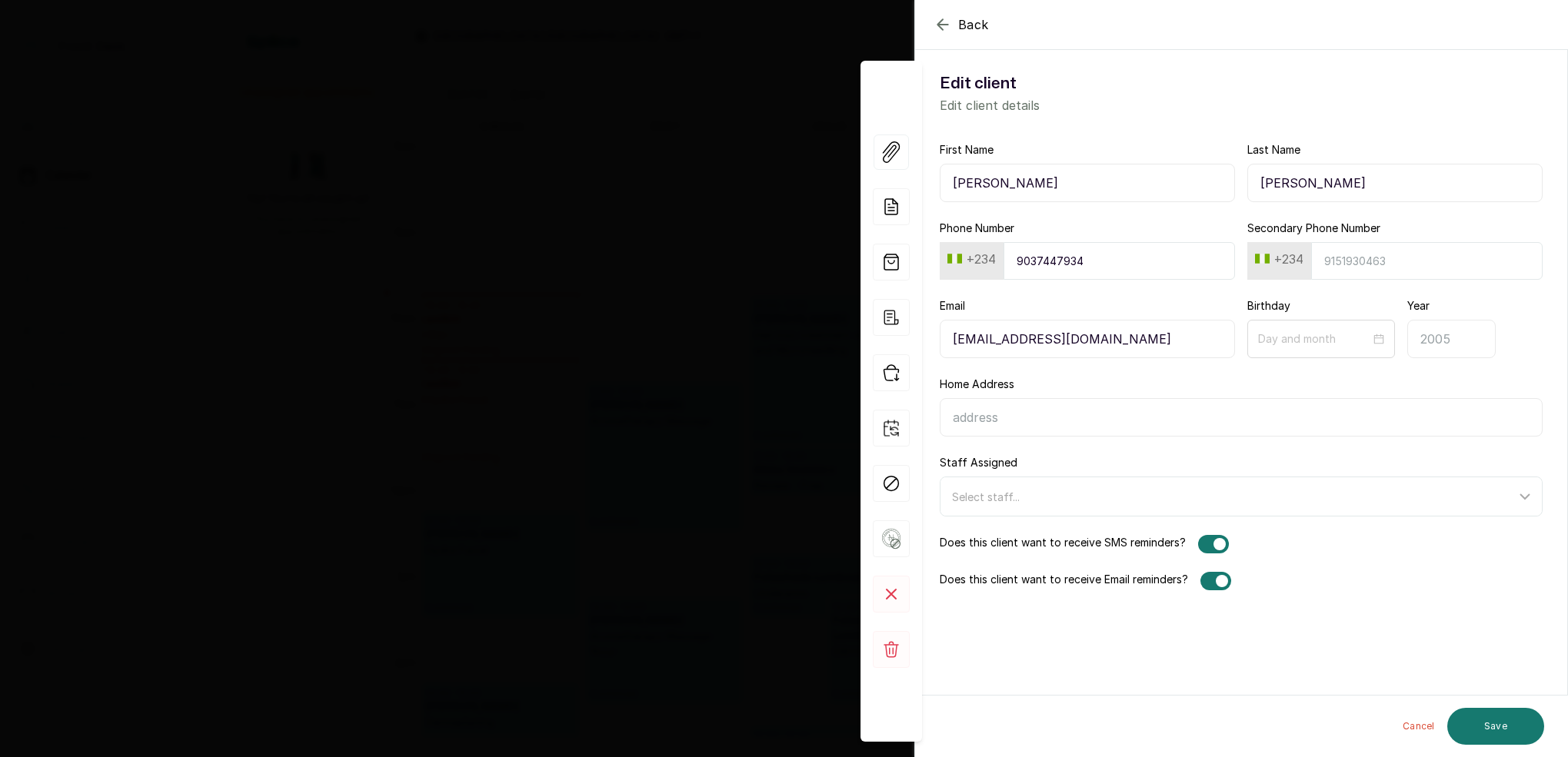
click at [773, 88] on div "Back Edit client Edit client Edit client details First Name MR SILAS Last Name …" at bounding box center [784, 378] width 1568 height 757
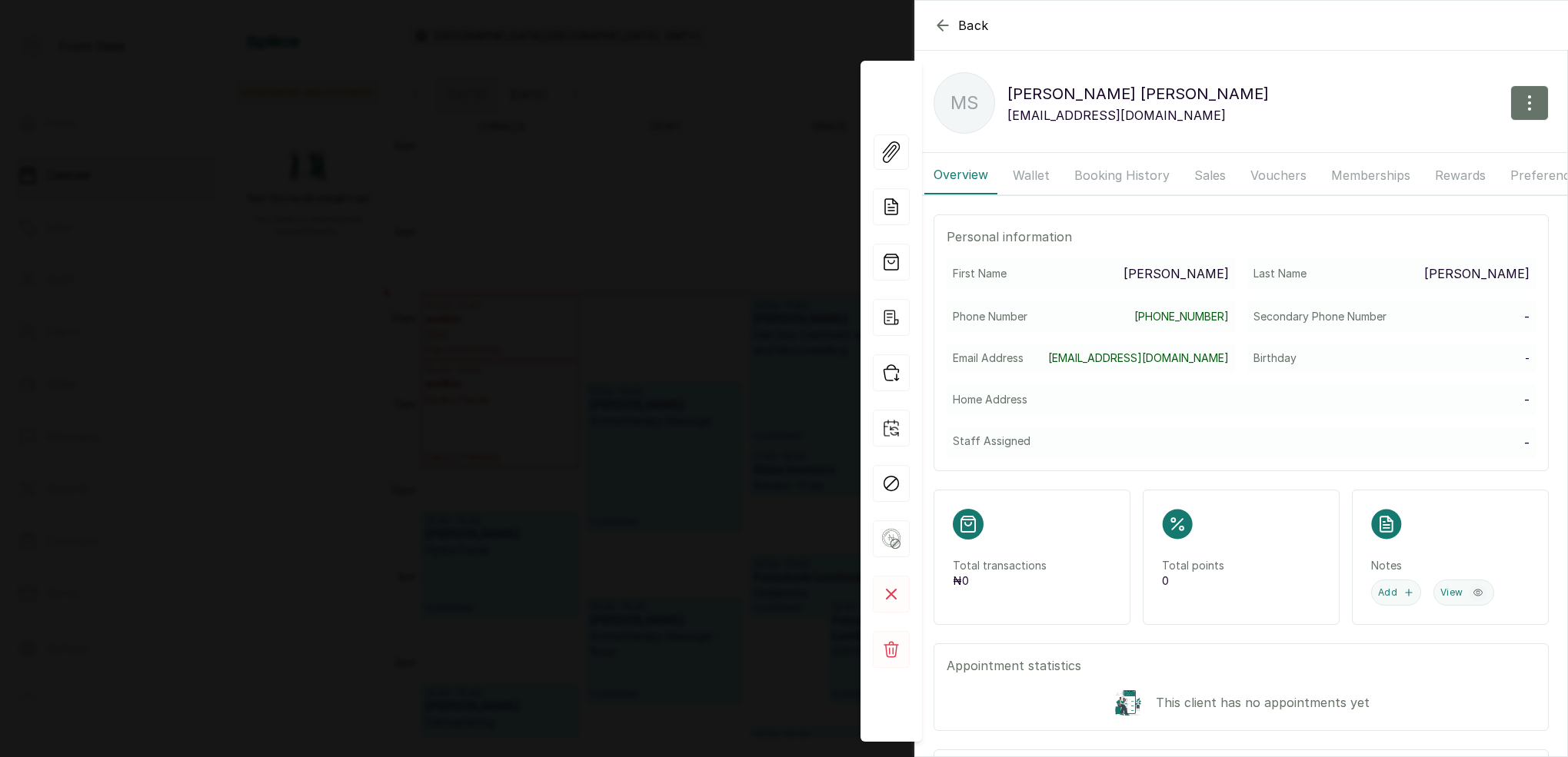
click at [773, 88] on div "Back MR SILAS KELLY MS MR SILAS KELLY youngpeter2349@gmail.com Overview Wallet …" at bounding box center [784, 378] width 1568 height 757
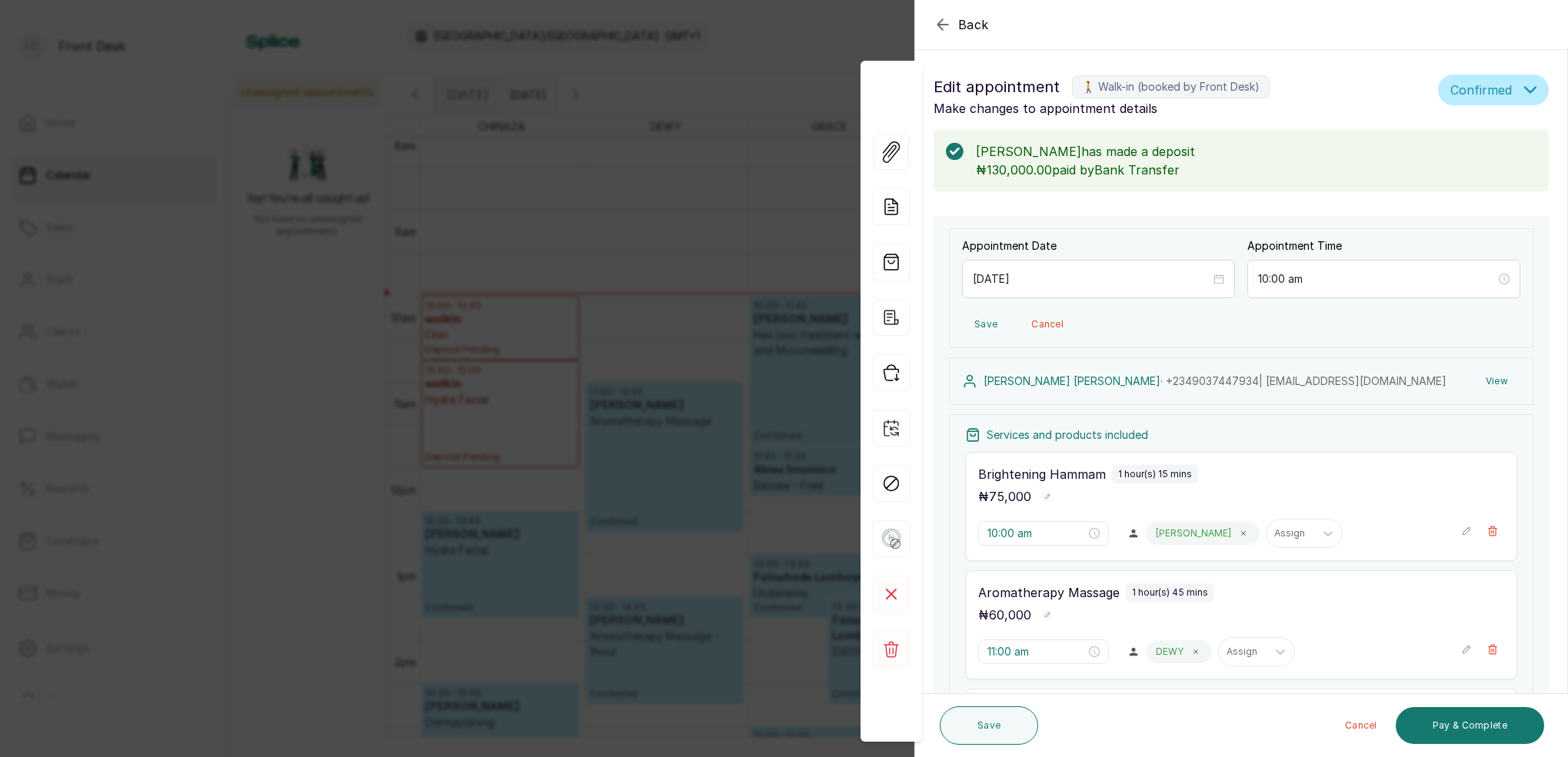
click at [564, 287] on div "Back Appointment Details Edit appointment 🚶 Walk-in (booked by Front Desk) Make…" at bounding box center [784, 378] width 1568 height 757
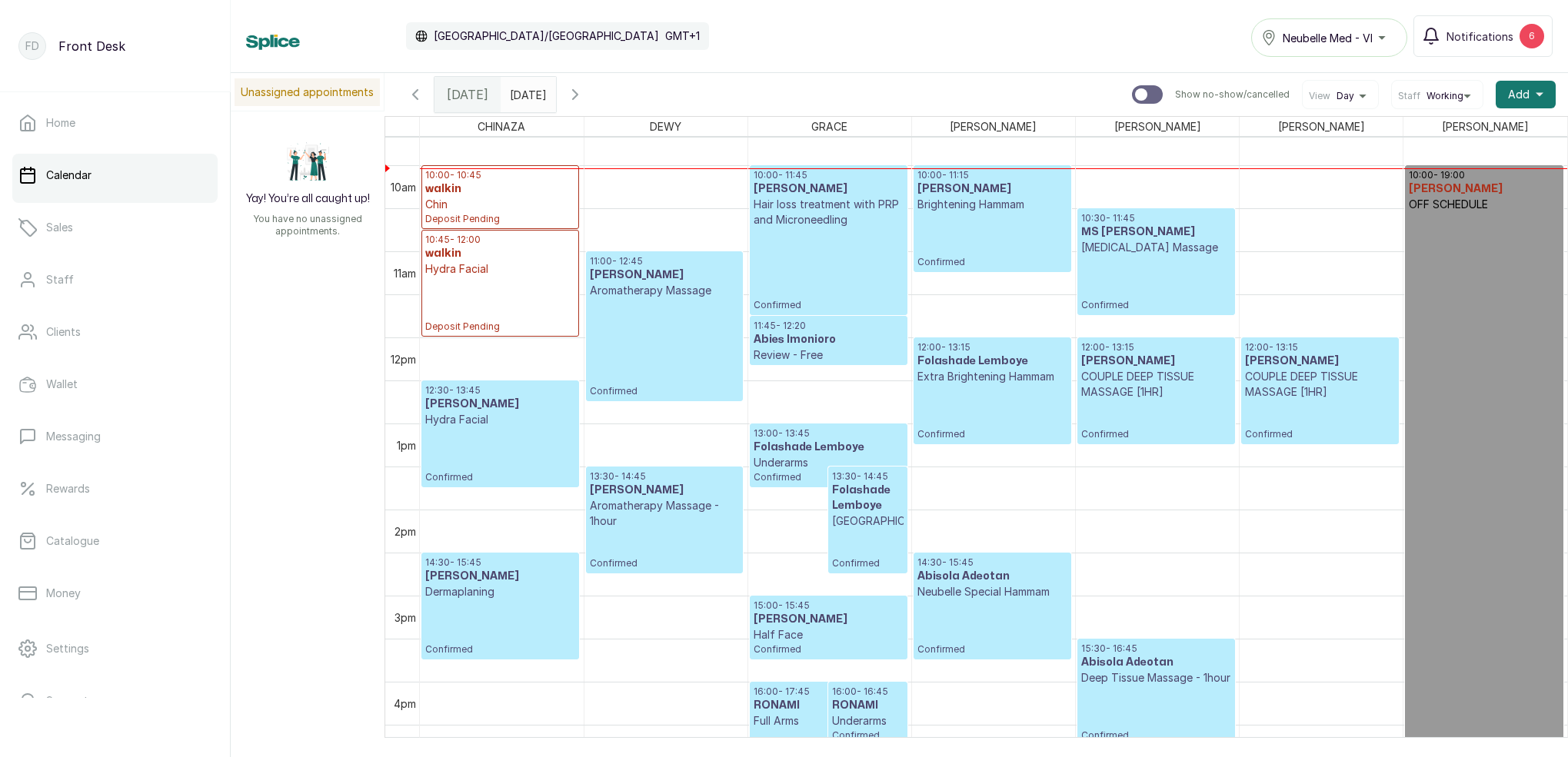
click at [593, 89] on button "Show no-show/cancelled" at bounding box center [575, 94] width 37 height 37
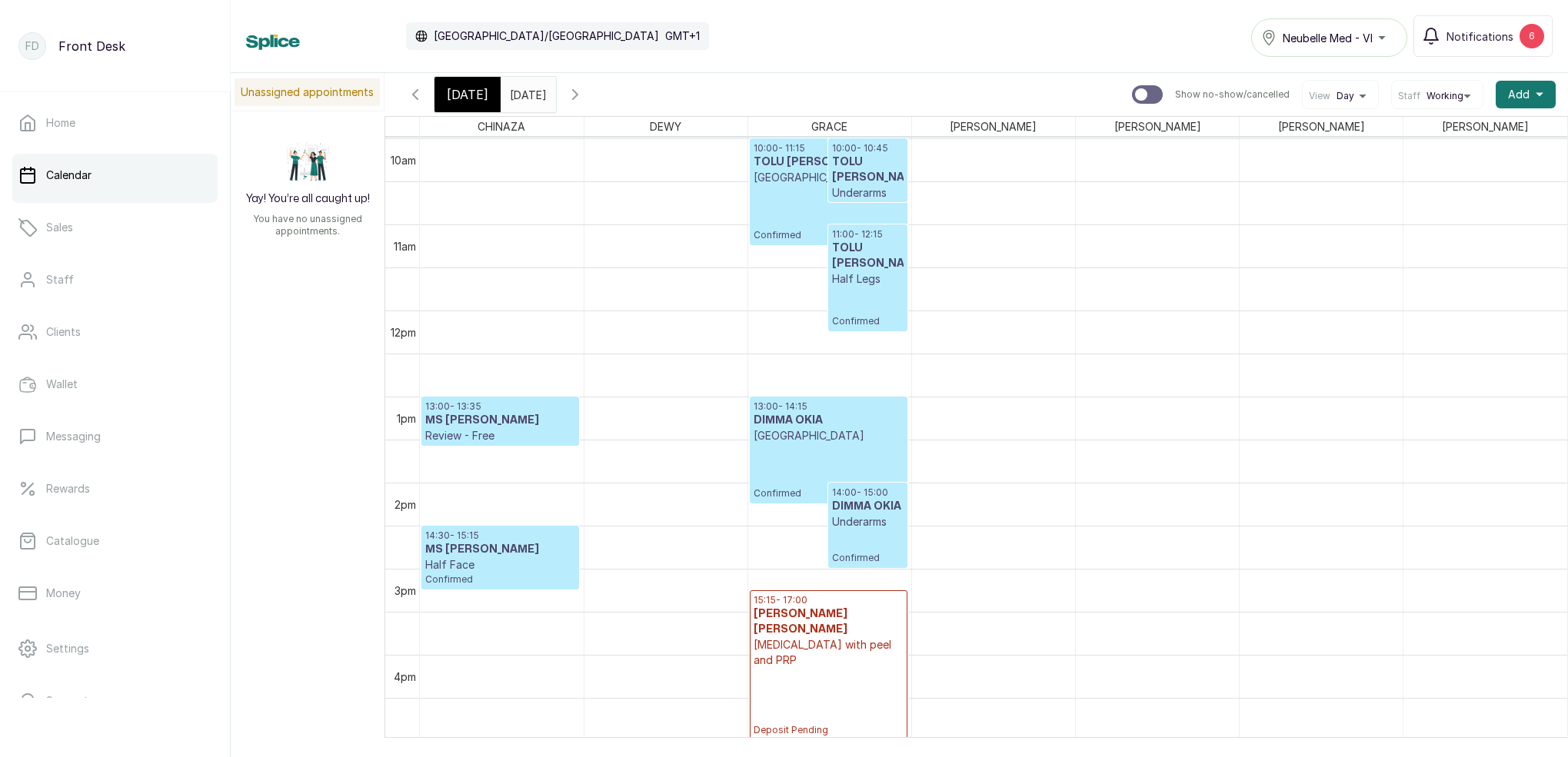
scroll to position [860, 0]
click at [460, 89] on span "[DATE]" at bounding box center [468, 95] width 41 height 19
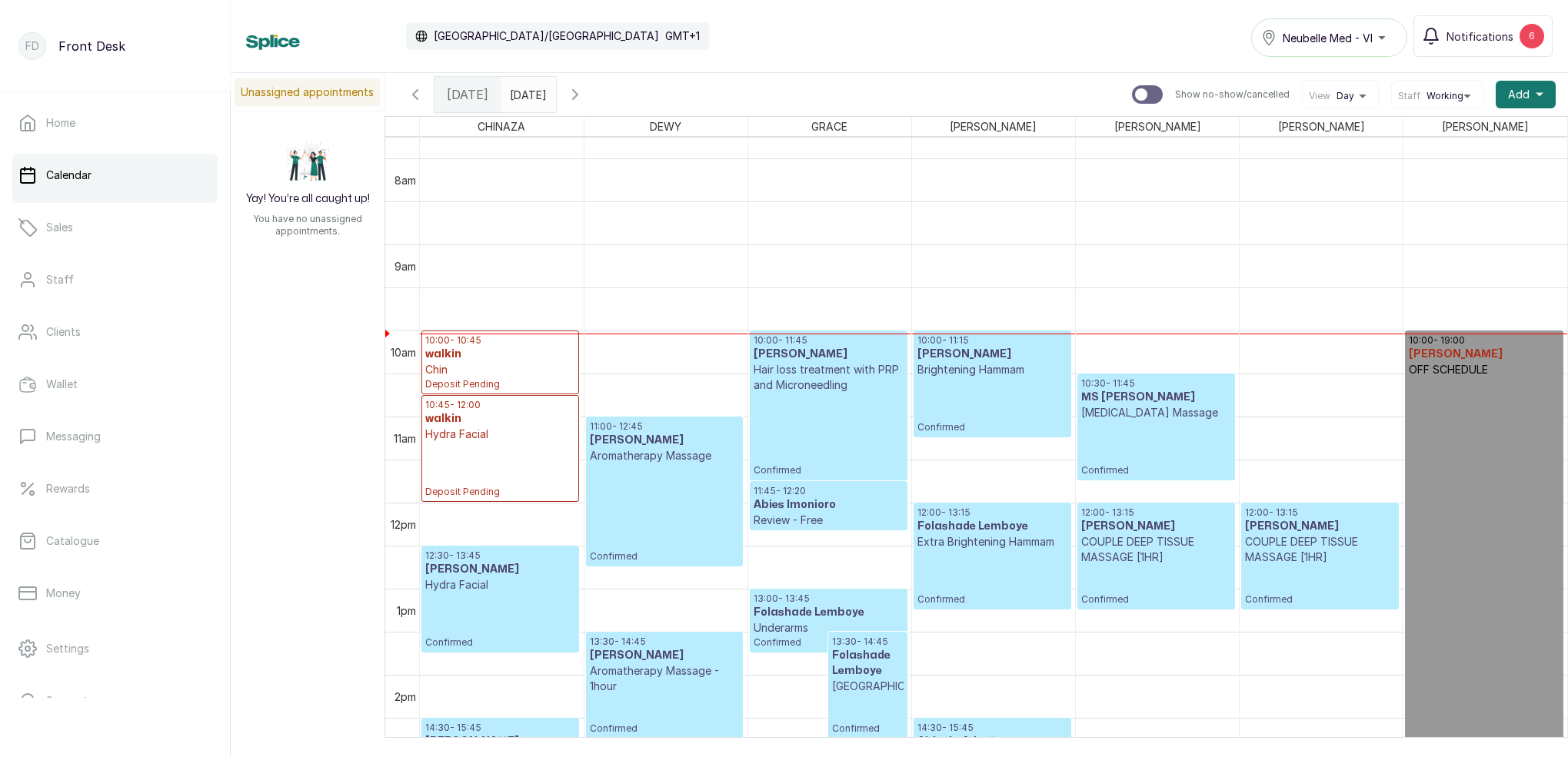
scroll to position [673, 0]
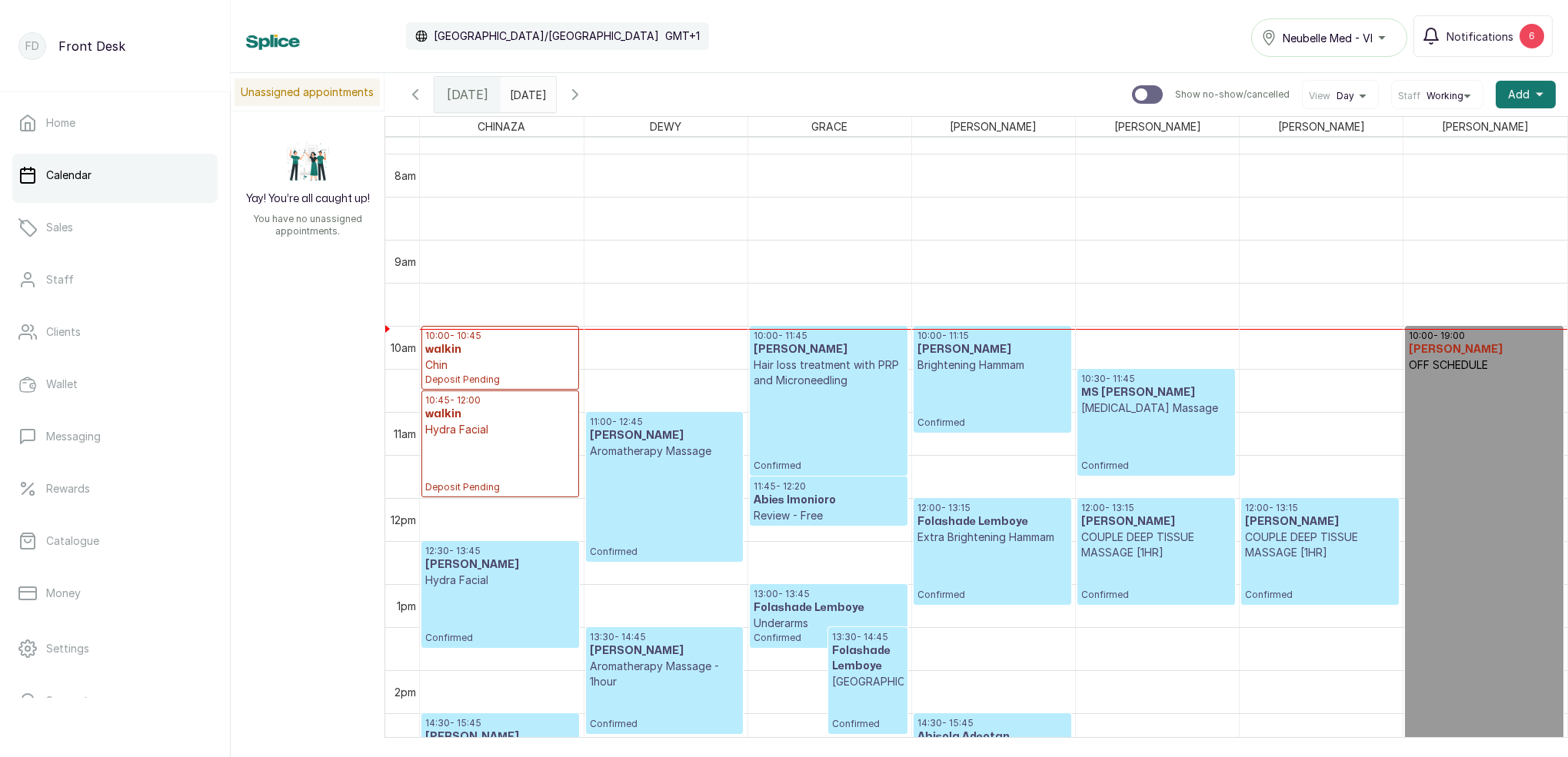
click at [1120, 437] on p "Confirmed" at bounding box center [1156, 444] width 150 height 56
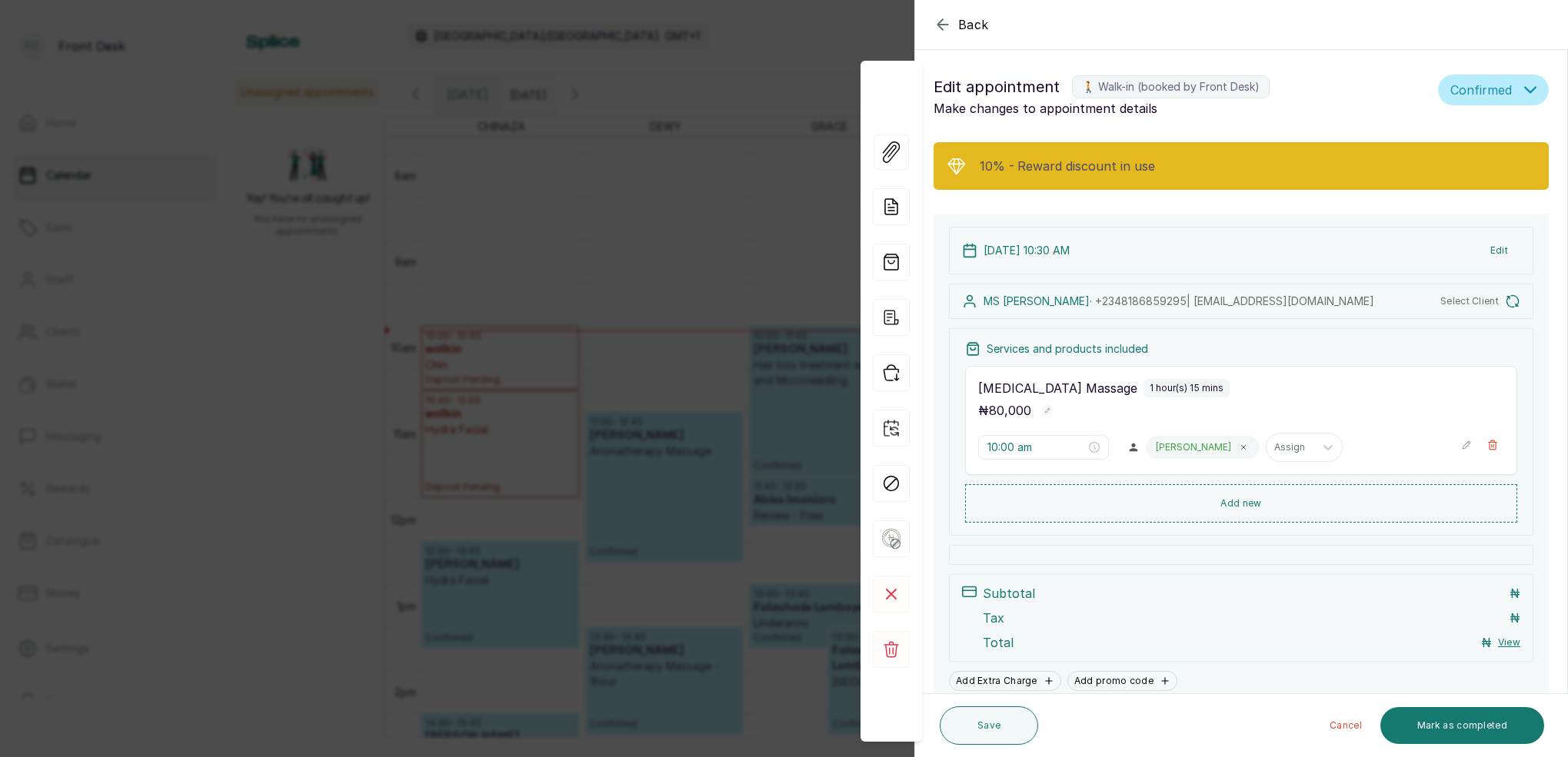
type input "10:30 am"
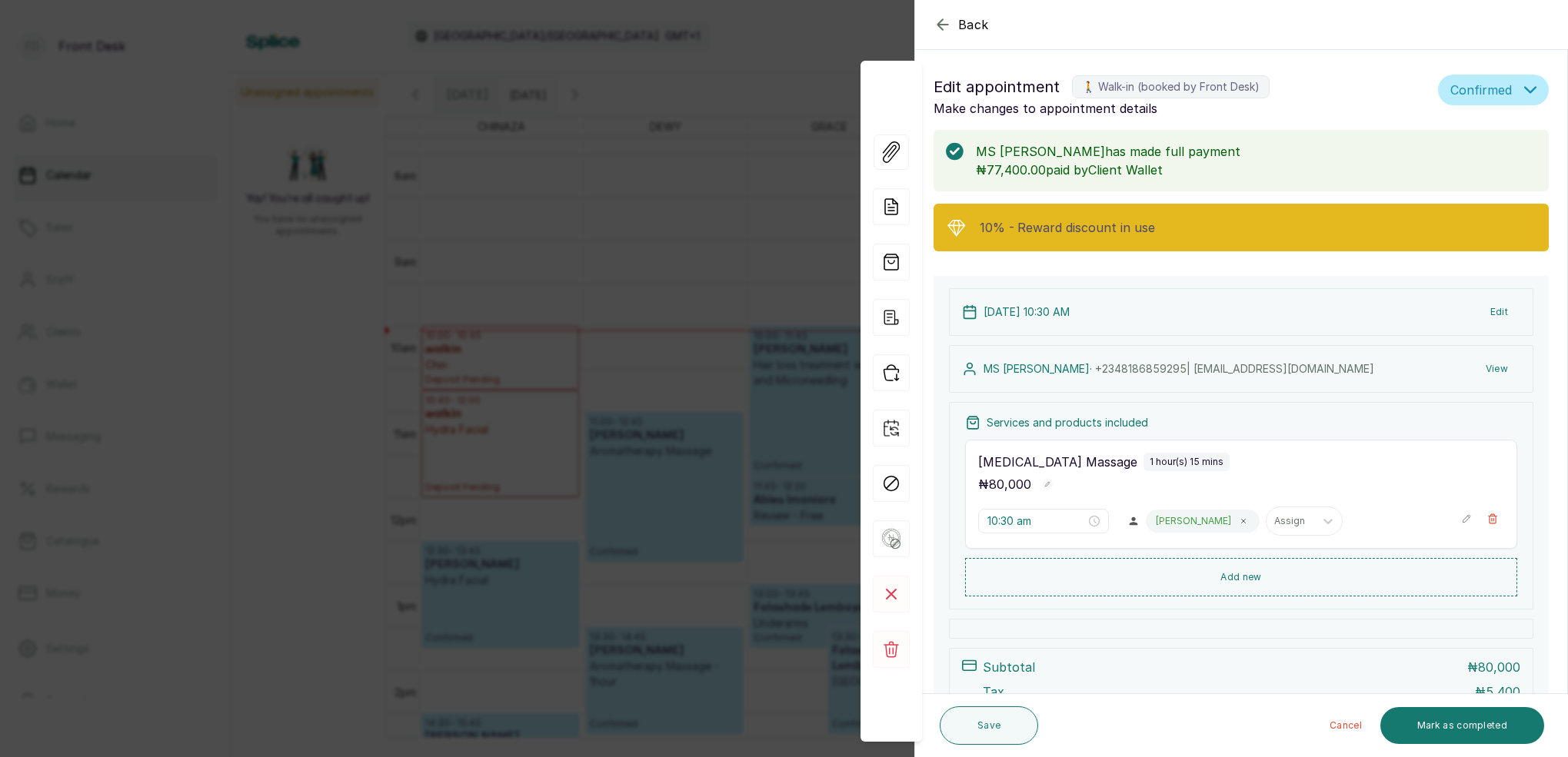
scroll to position [0, 0]
click at [1503, 373] on button "View" at bounding box center [1497, 369] width 47 height 28
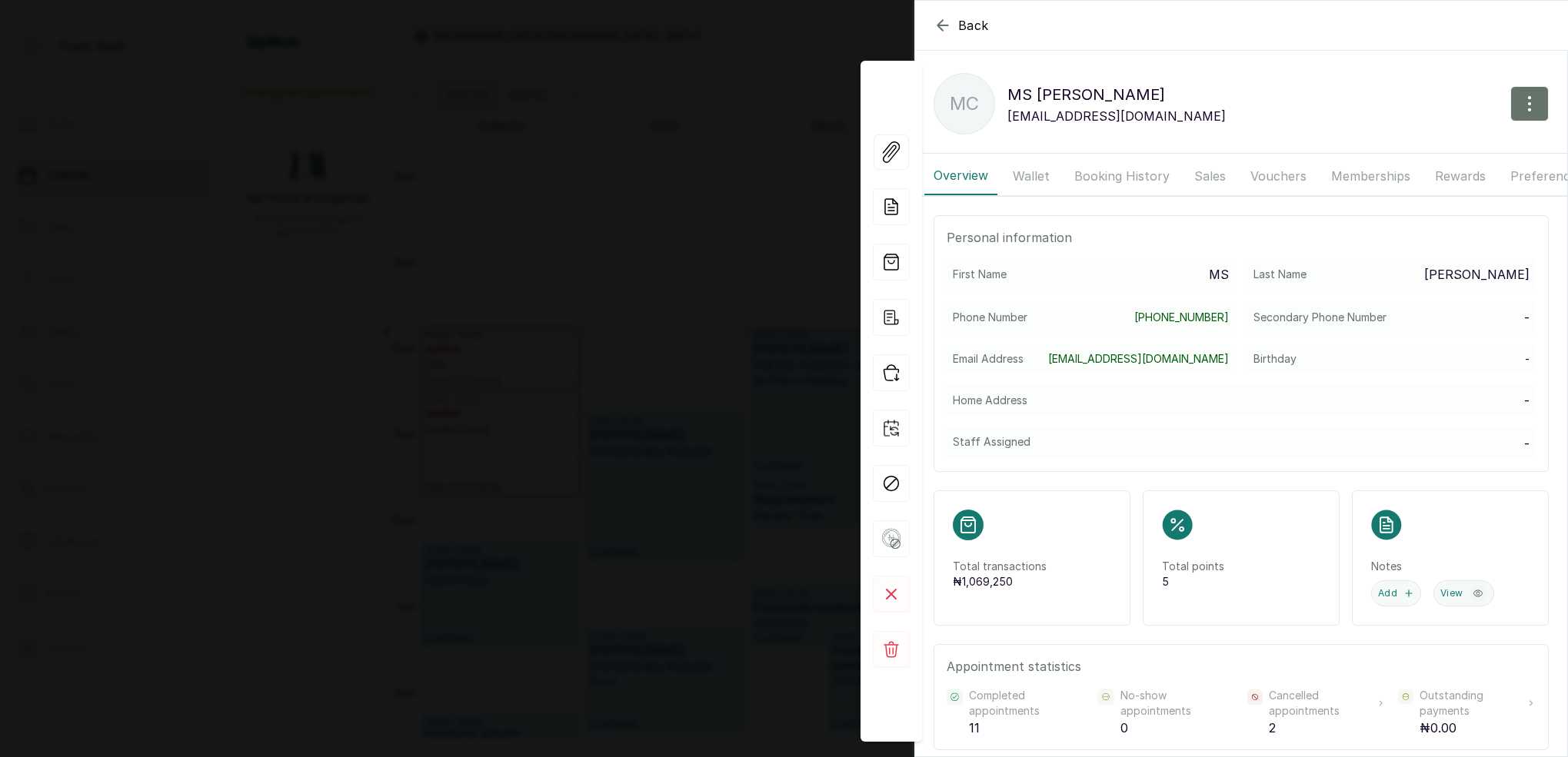
click at [940, 20] on icon "button" at bounding box center [943, 25] width 19 height 19
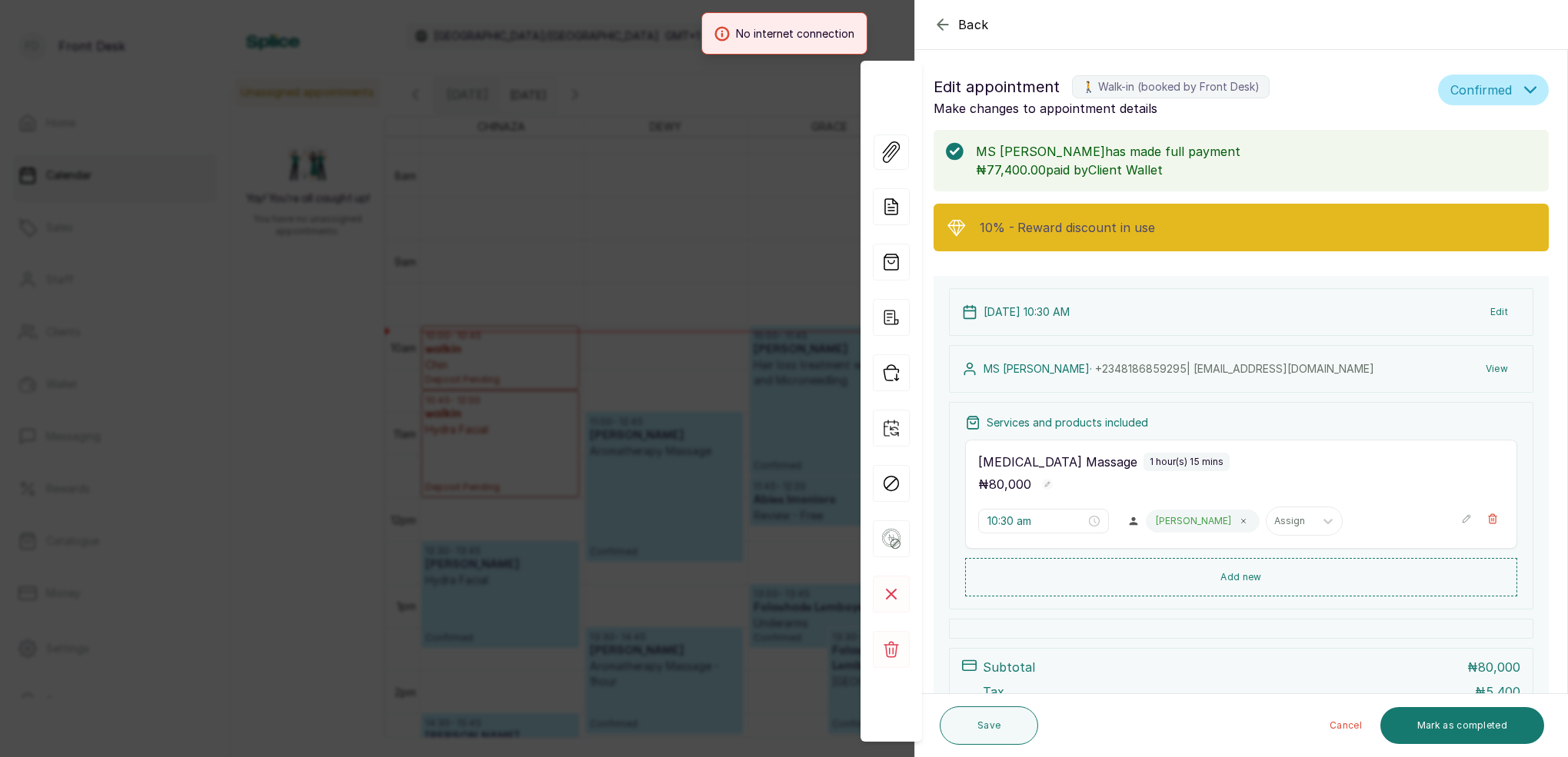
click at [1504, 371] on button "View" at bounding box center [1497, 369] width 47 height 28
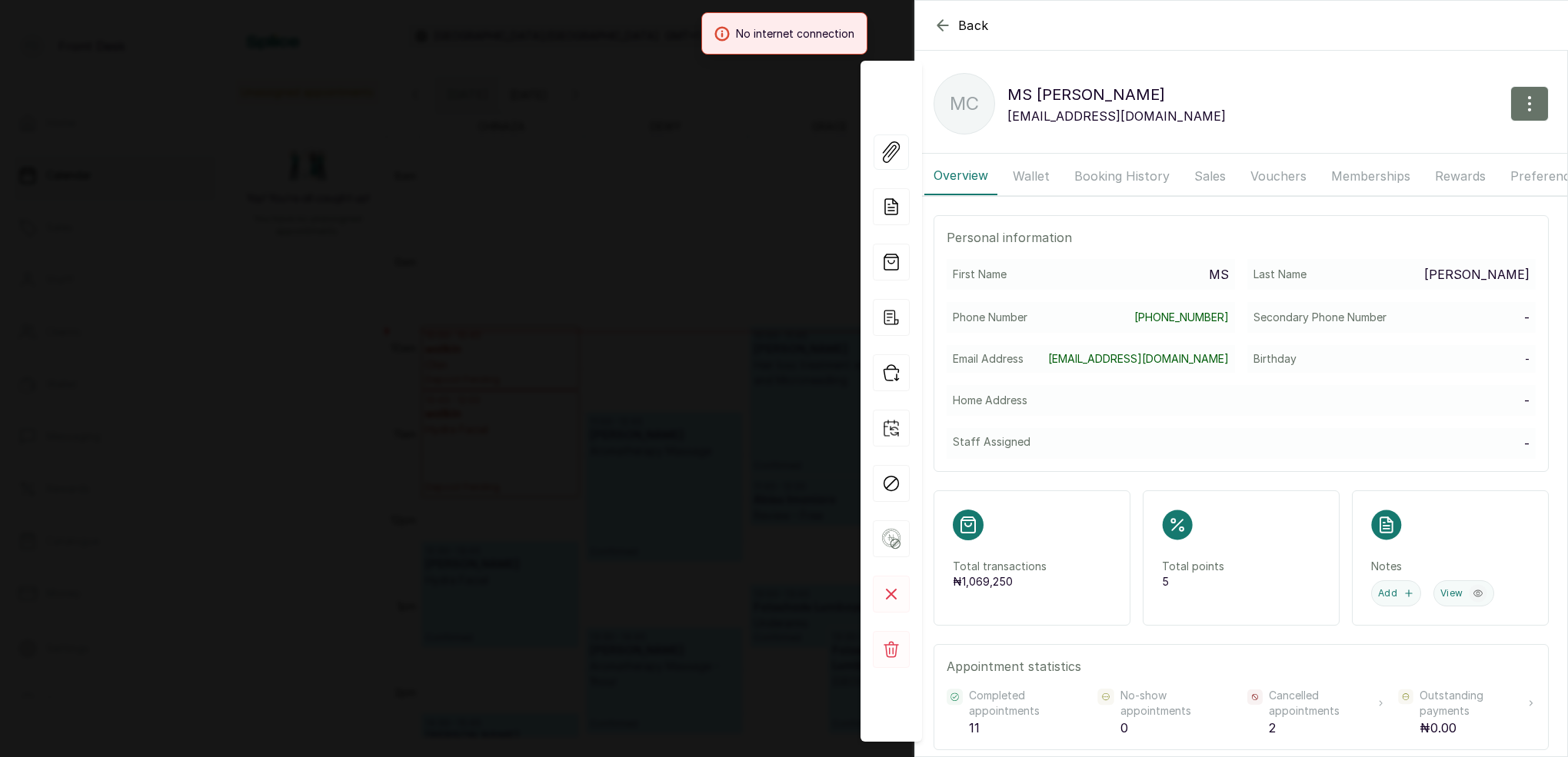
click at [950, 28] on div "No internet connection" at bounding box center [784, 33] width 1568 height 42
click at [948, 28] on div "No internet connection" at bounding box center [784, 33] width 1568 height 42
click at [943, 27] on div "No internet connection" at bounding box center [784, 33] width 1568 height 42
click at [898, 23] on div "Internet Connection Restored" at bounding box center [784, 33] width 1568 height 42
click at [944, 27] on div "Internet Connection Restored" at bounding box center [784, 33] width 1568 height 42
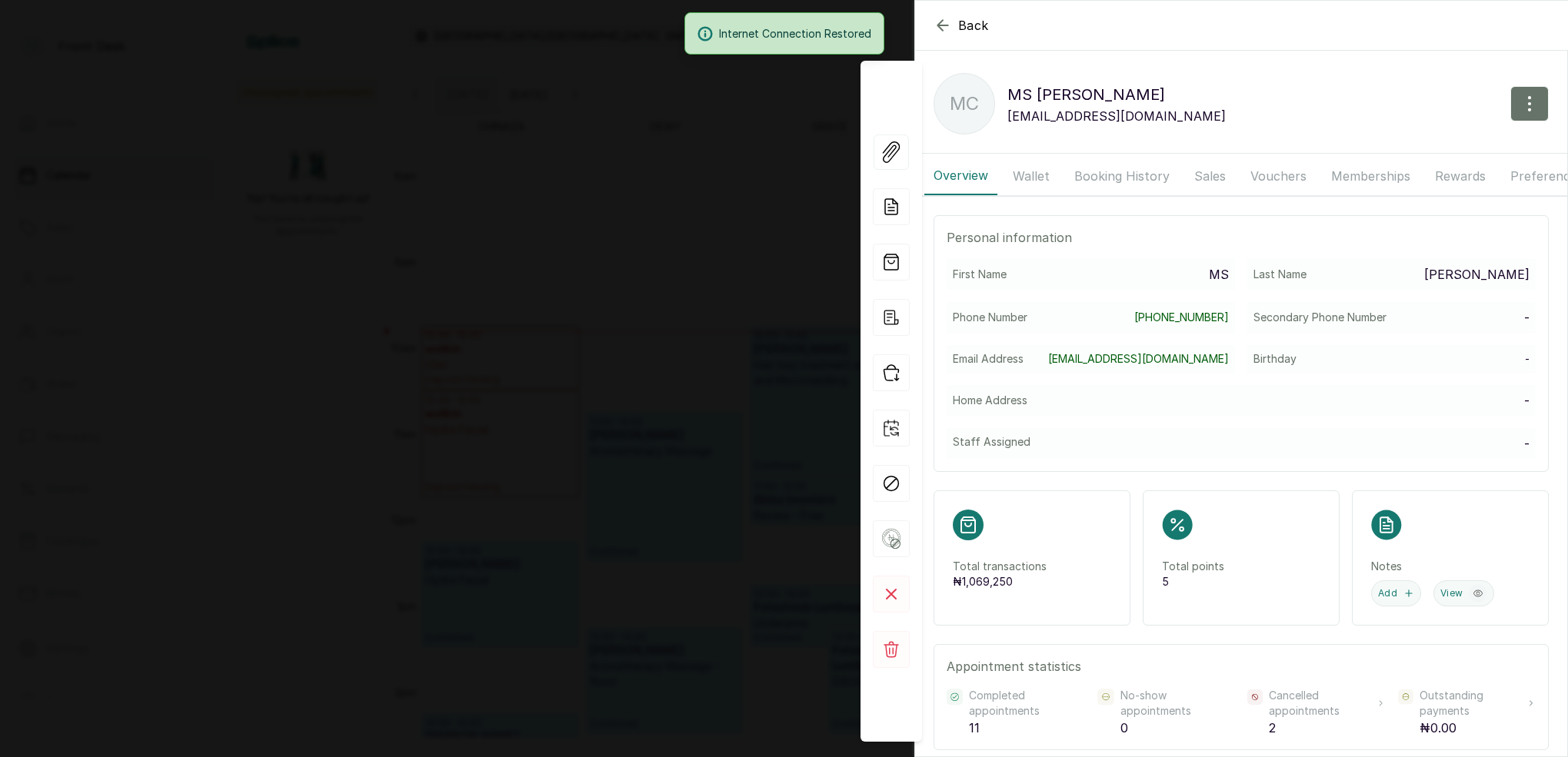
click at [940, 27] on div "Internet Connection Restored" at bounding box center [784, 33] width 1568 height 42
click at [937, 24] on div "Internet Connection Restored" at bounding box center [784, 33] width 1568 height 42
click at [908, 10] on div "Back MS CHLOE MC MS CHLOE maxineb2000@yahoo.com Overview Wallet Booking History…" at bounding box center [784, 378] width 1568 height 757
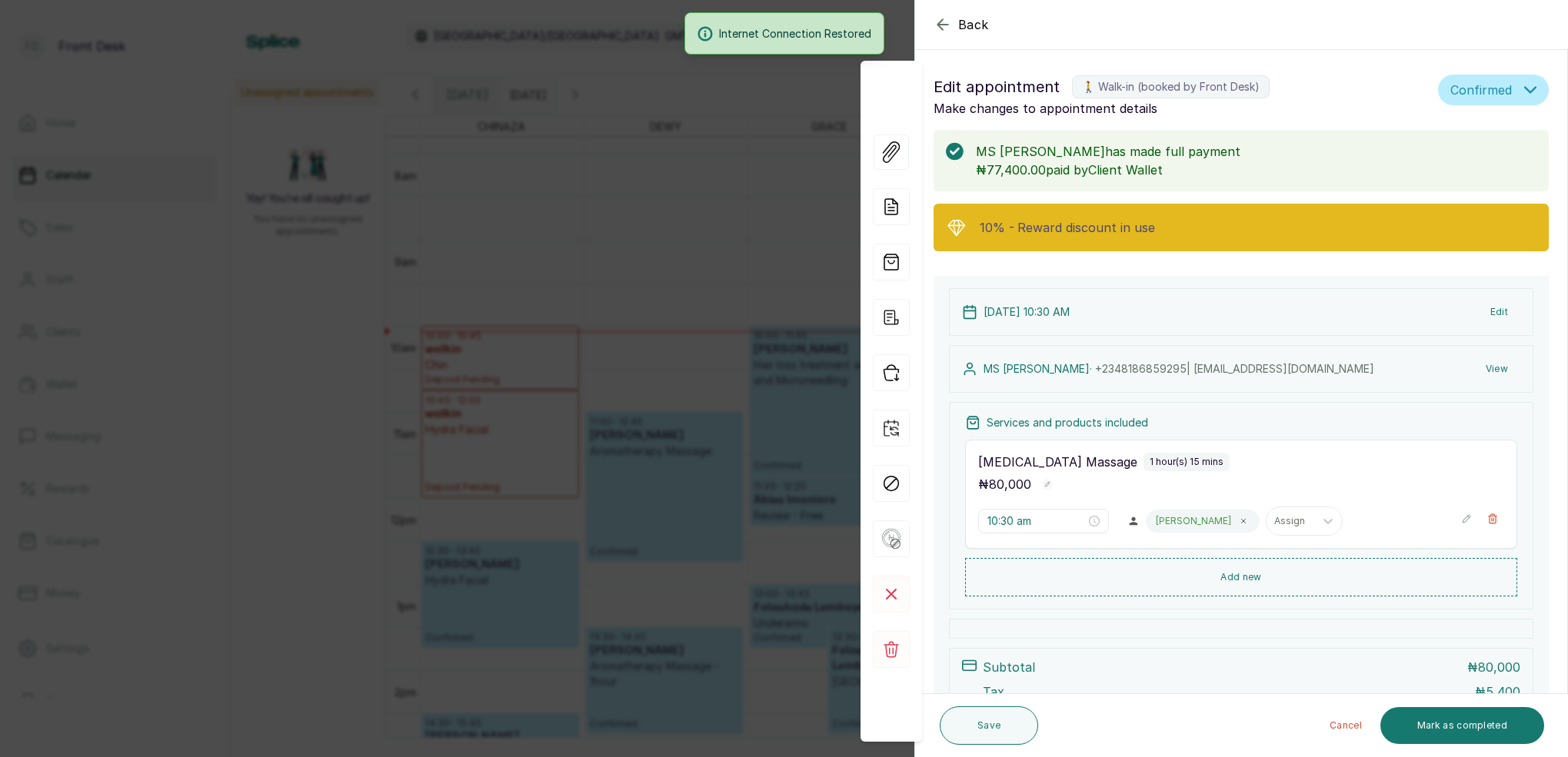
click at [941, 22] on div "Internet Connection Restored" at bounding box center [784, 33] width 1568 height 42
click at [1491, 369] on button "View" at bounding box center [1497, 369] width 47 height 28
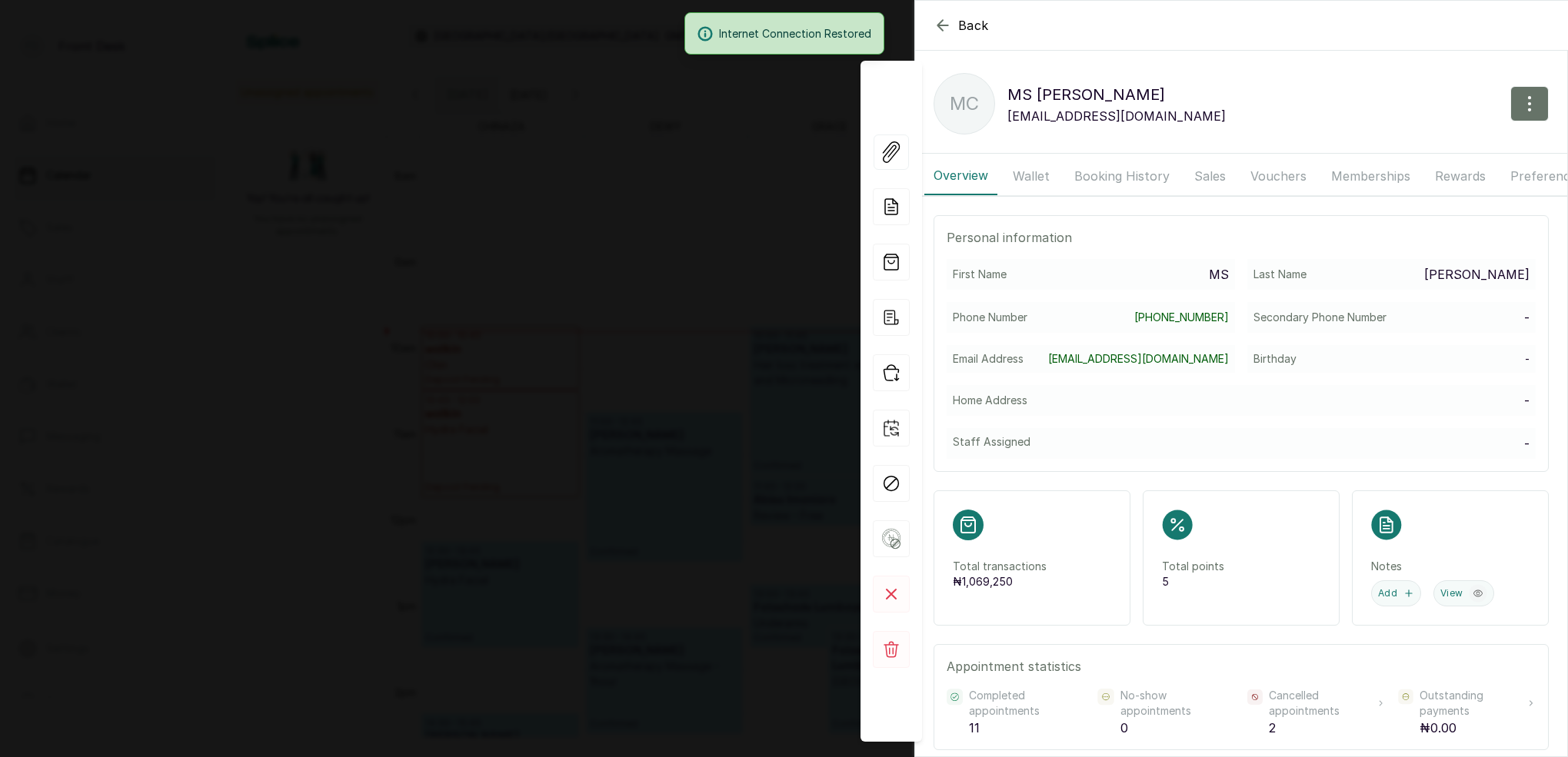
click at [945, 27] on div "Internet Connection Restored" at bounding box center [784, 33] width 1568 height 42
click at [940, 27] on div "Internet Connection Restored" at bounding box center [784, 33] width 1568 height 42
click at [685, 161] on div "Back MS CHLOE MC MS CHLOE maxineb2000@yahoo.com Overview Wallet Booking History…" at bounding box center [784, 378] width 1568 height 757
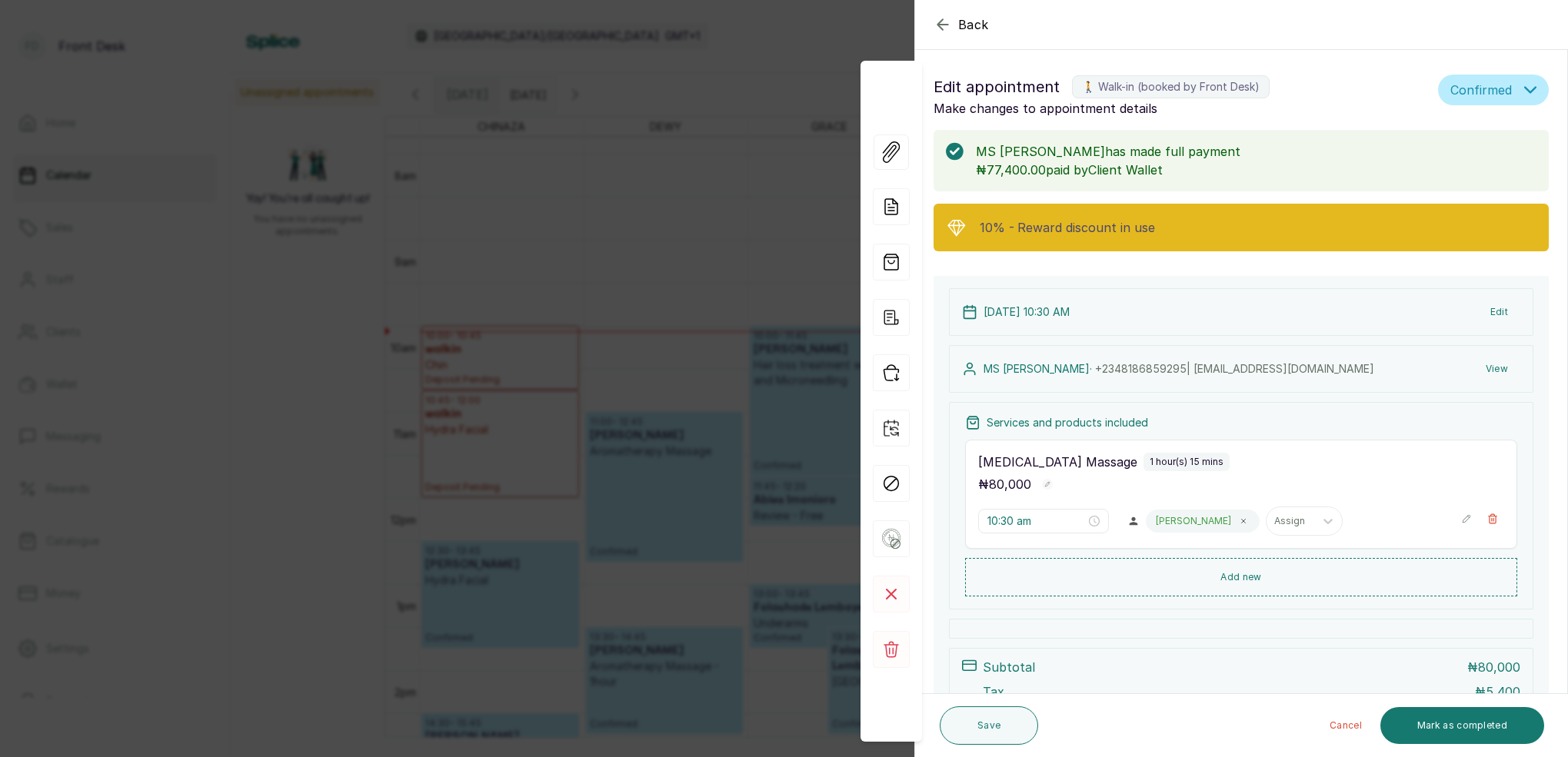
click at [1501, 310] on button "Edit" at bounding box center [1499, 312] width 42 height 28
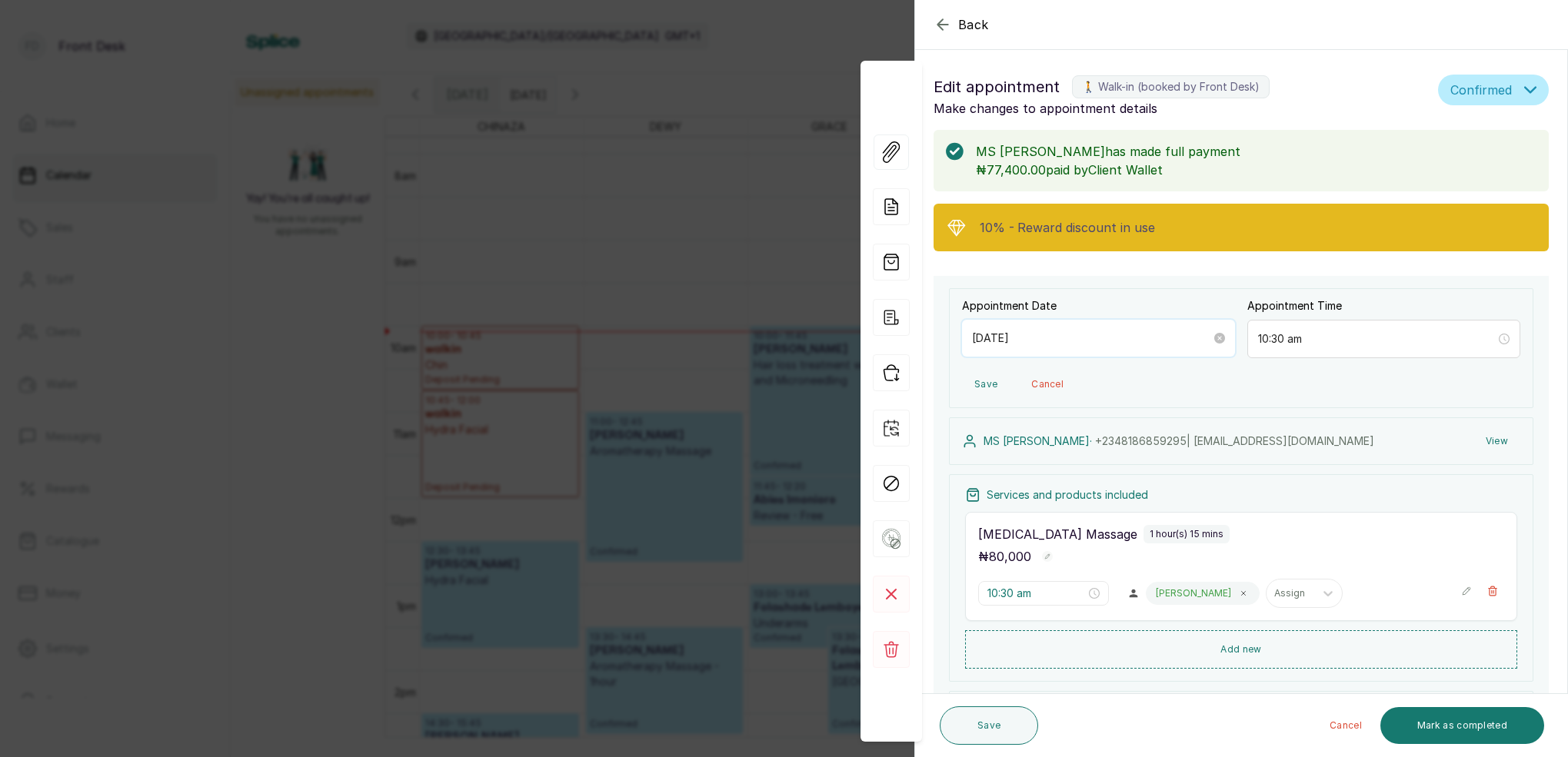
click at [1107, 343] on input "[DATE]" at bounding box center [1091, 338] width 239 height 17
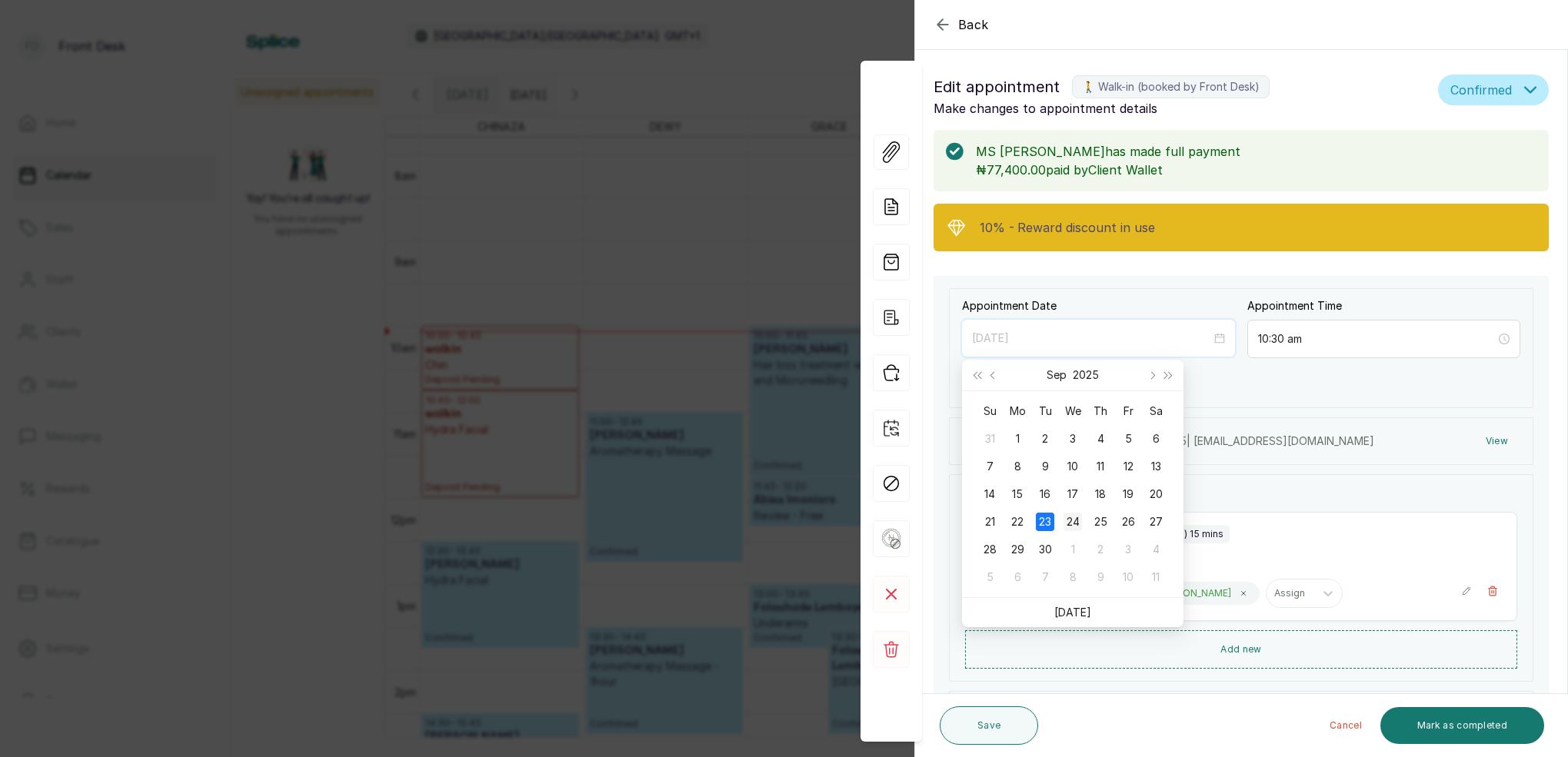
type input "2025/09/24"
click at [1068, 524] on div "24" at bounding box center [1072, 522] width 19 height 19
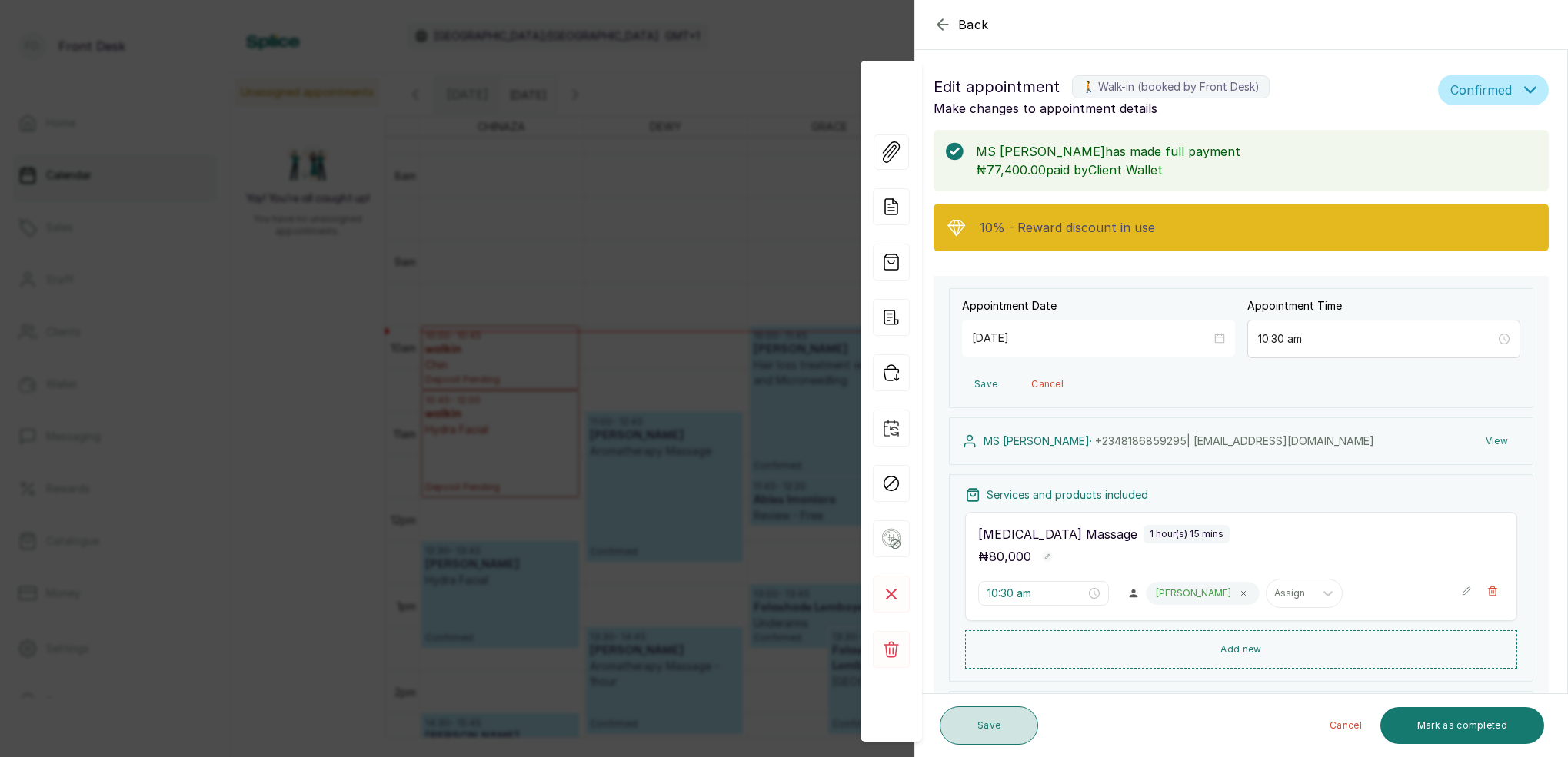
click at [1012, 726] on button "Save" at bounding box center [988, 725] width 98 height 38
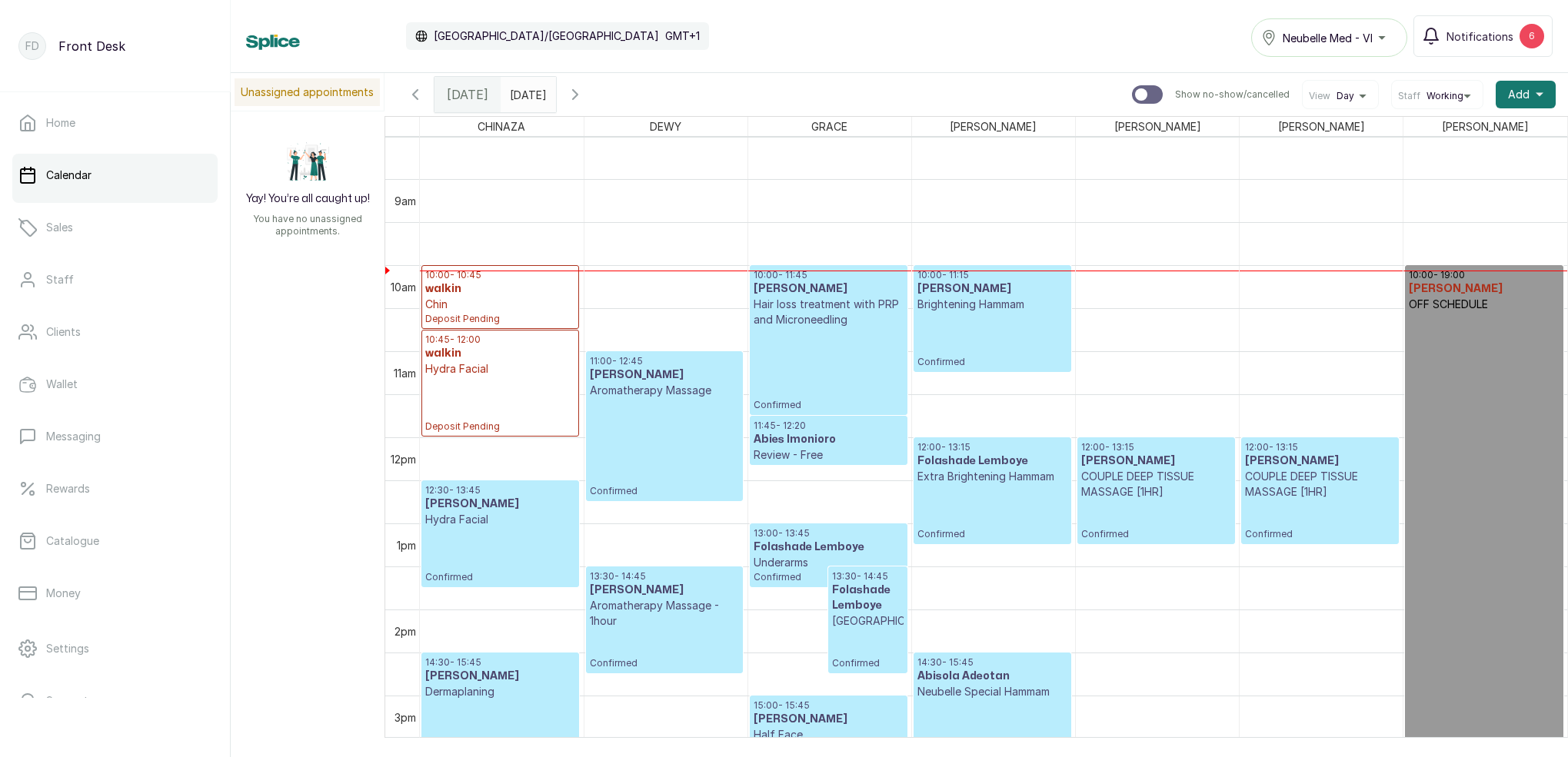
scroll to position [706, 0]
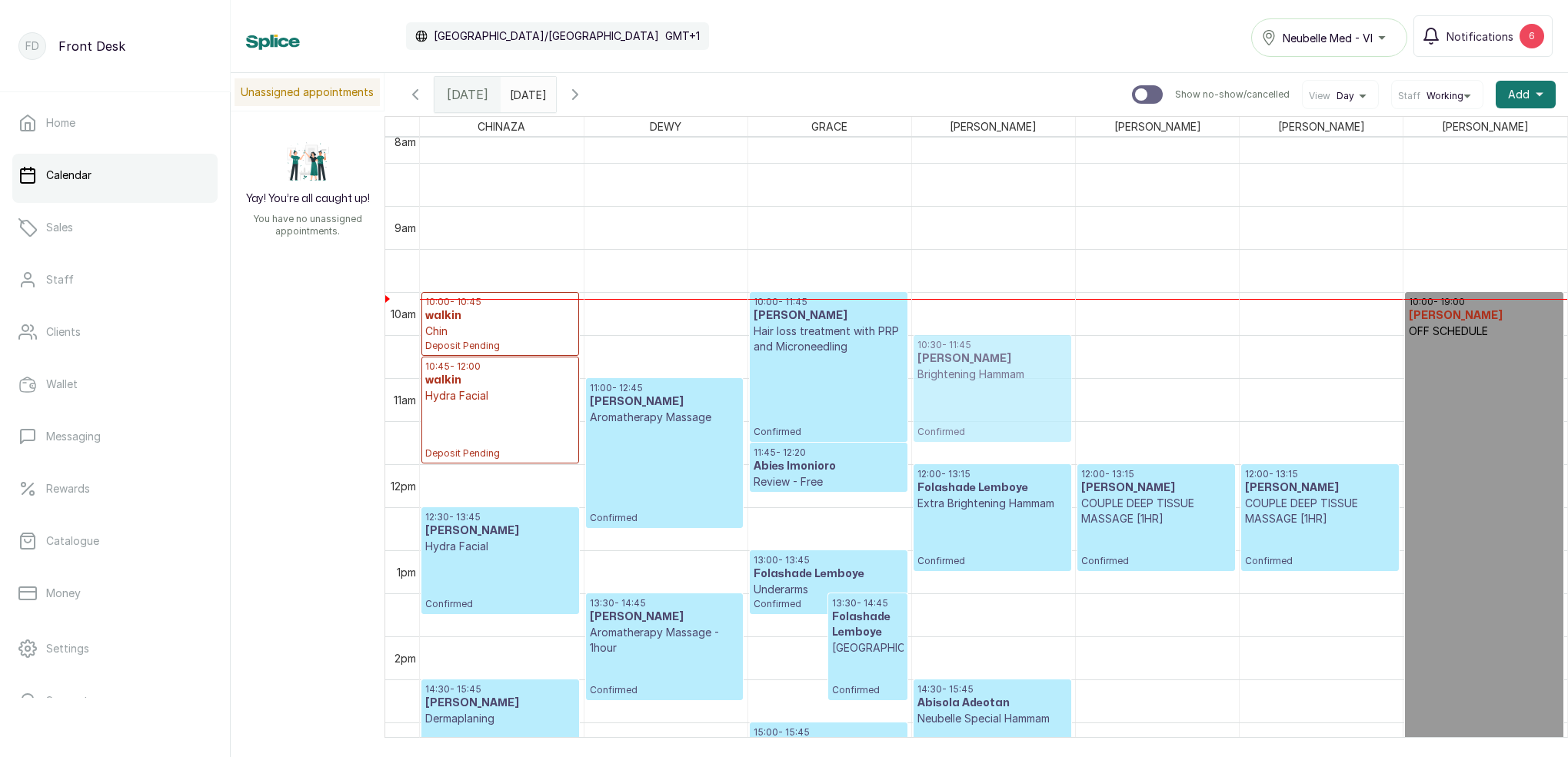
drag, startPoint x: 986, startPoint y: 357, endPoint x: 995, endPoint y: 418, distance: 61.7
click at [984, 385] on div "10:00 - 11:15 MR SILAS KELLY Brightening Hammam Confirmed 12:00 - 13:15 Folasha…" at bounding box center [993, 464] width 163 height 2066
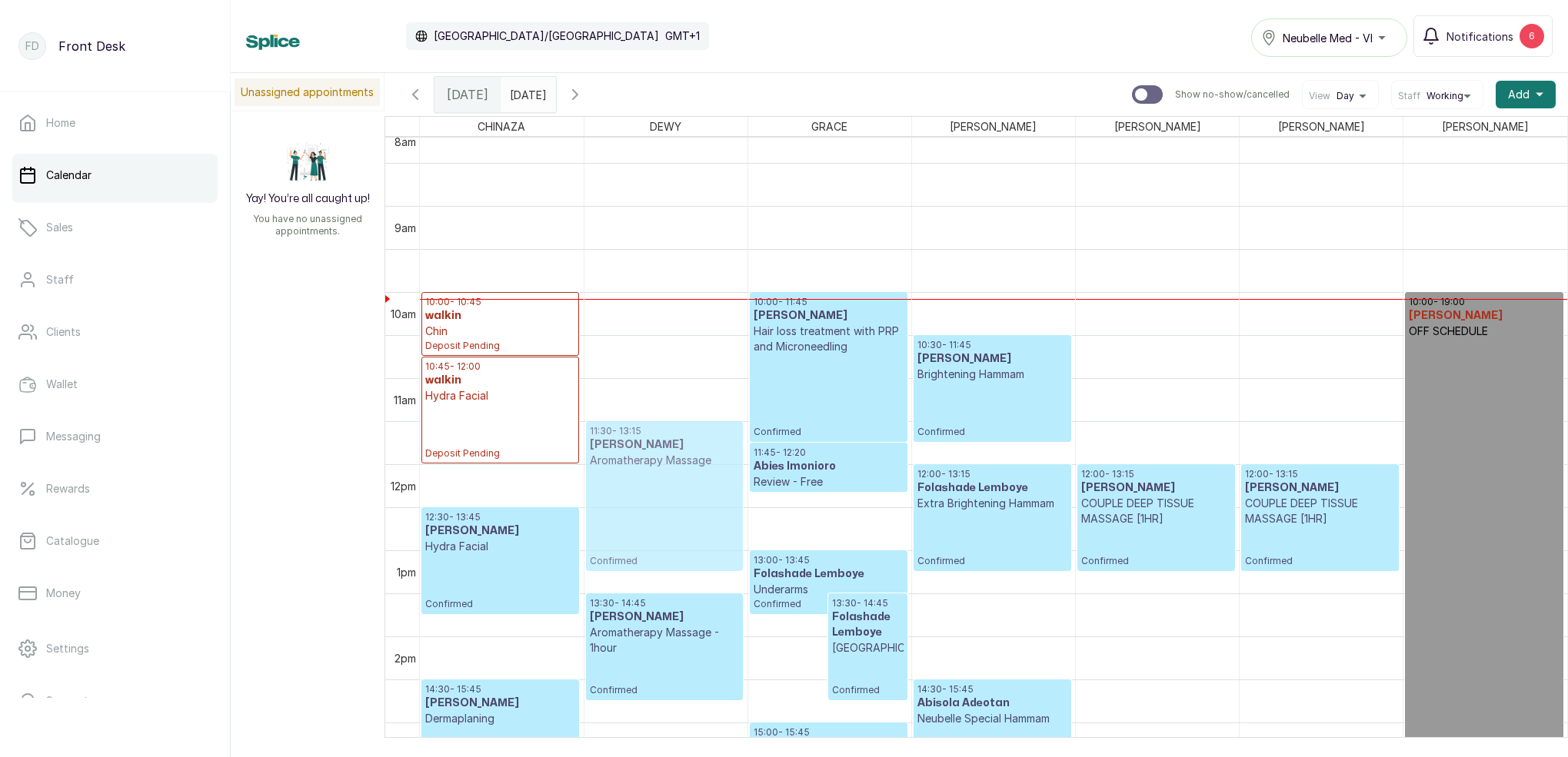
drag, startPoint x: 632, startPoint y: 453, endPoint x: 631, endPoint y: 482, distance: 29.0
click at [631, 482] on div "11:00 - 12:45 MR SILAS KELLY Aromatherapy Massage Confirmed 13:30 - 14:45 Titil…" at bounding box center [665, 464] width 163 height 2066
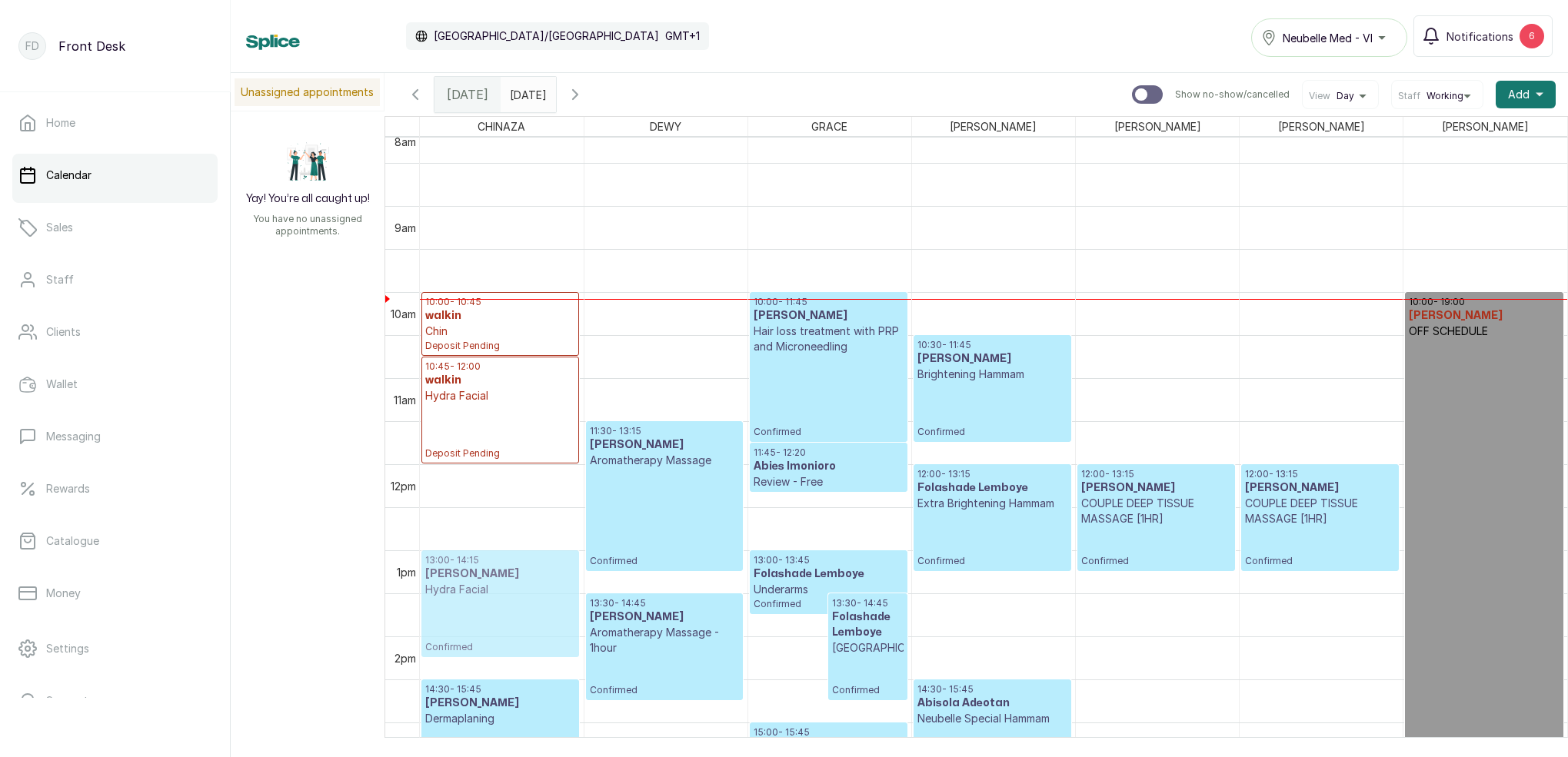
drag, startPoint x: 468, startPoint y: 537, endPoint x: 467, endPoint y: 571, distance: 34.0
click at [467, 571] on div "10:00 - 10:45 walkin Chin Deposit Pending 10:45 - 12:00 walkin Hydra Facial Dep…" at bounding box center [501, 464] width 164 height 2066
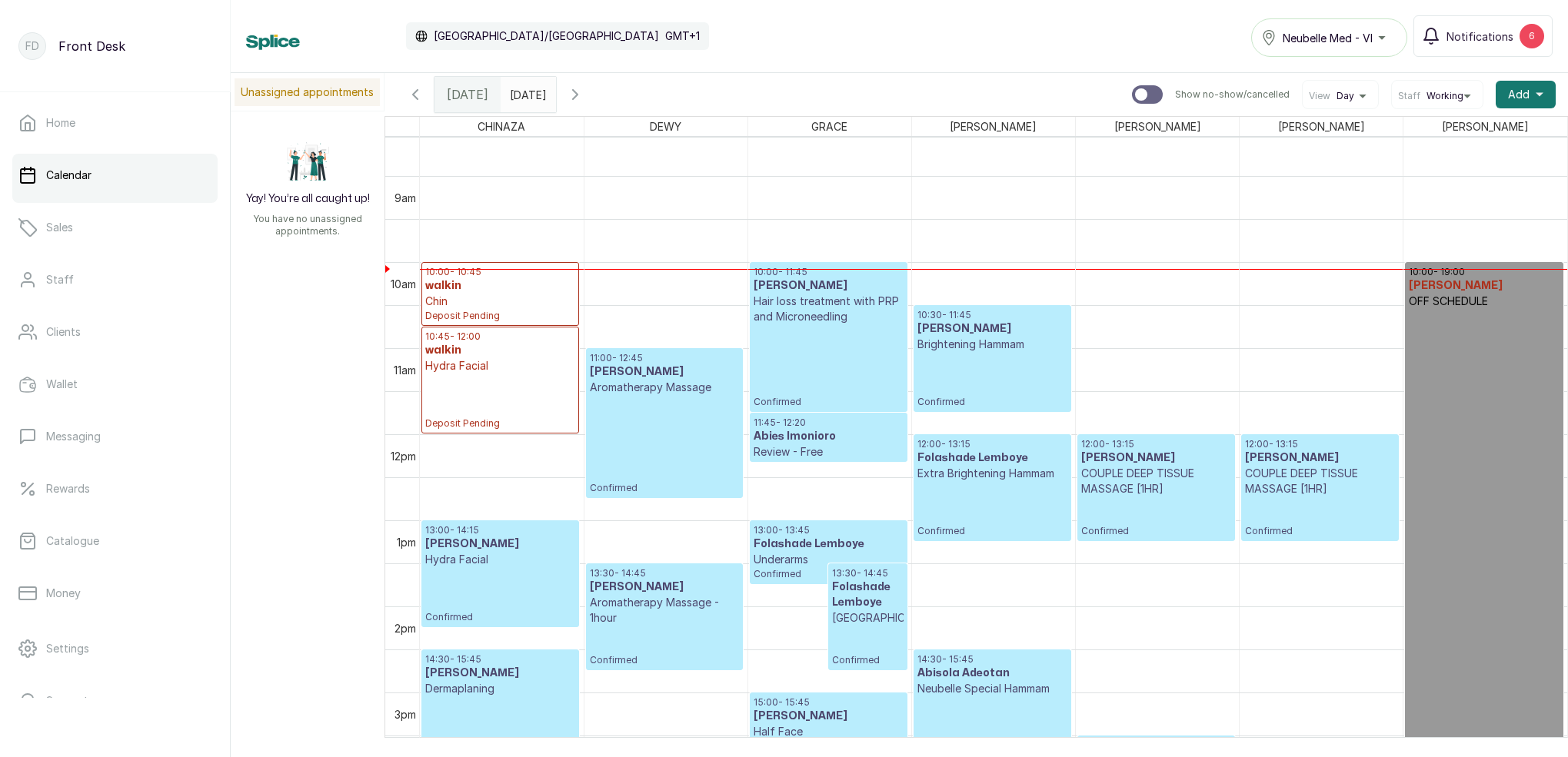
scroll to position [736, 0]
click at [555, 304] on p "Chin" at bounding box center [500, 301] width 150 height 15
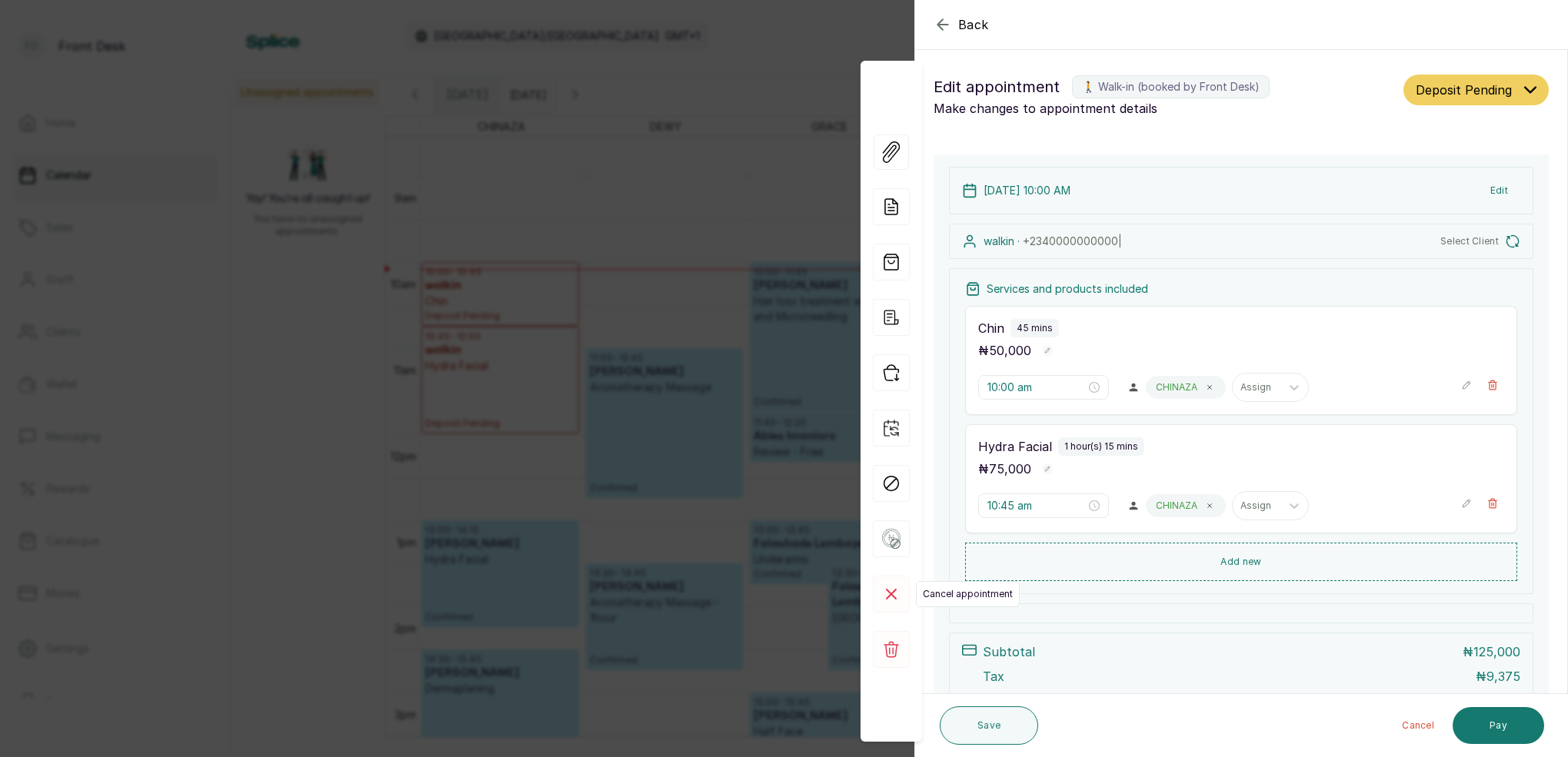
click at [886, 597] on rect at bounding box center [890, 593] width 37 height 37
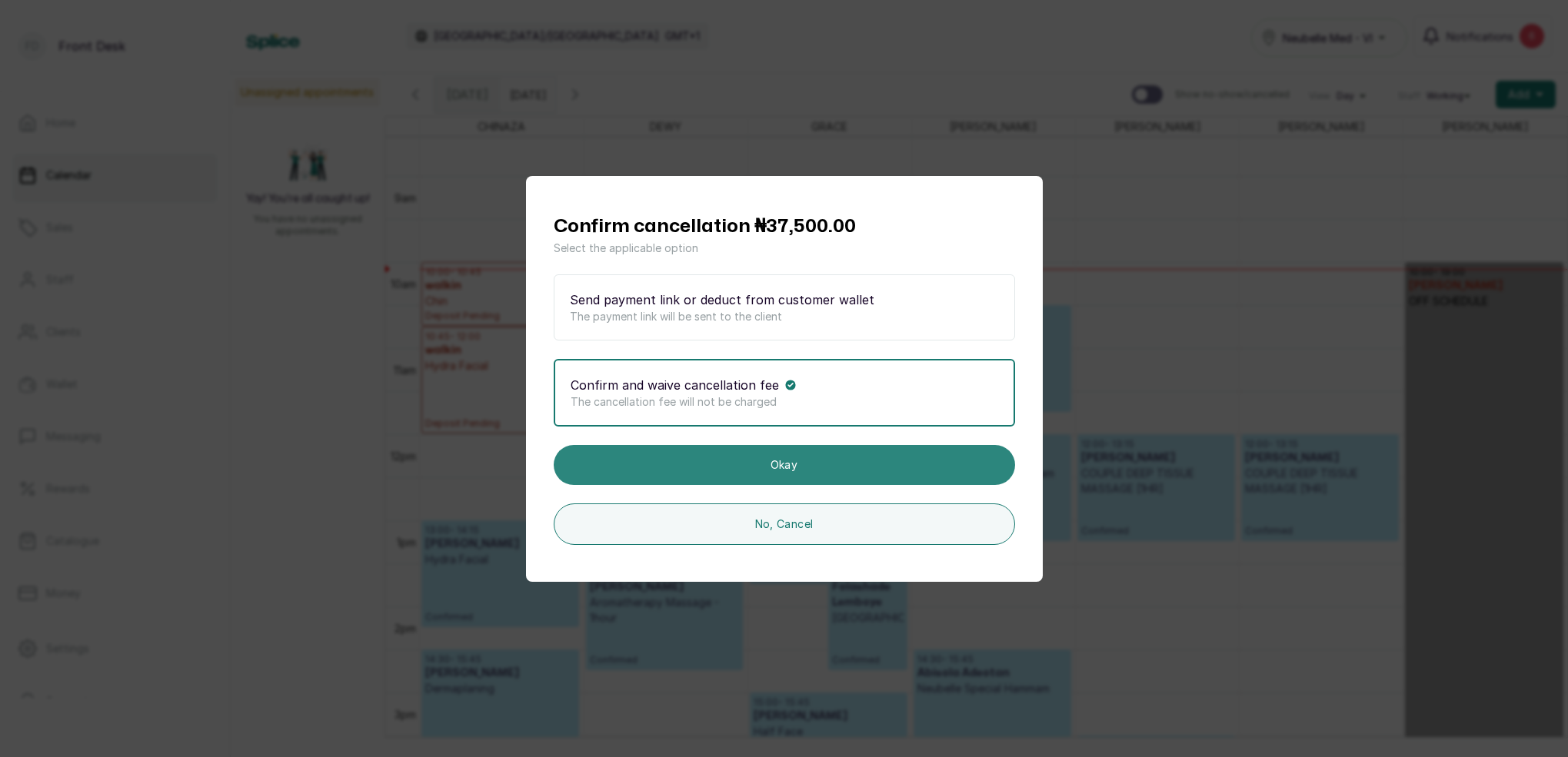
click at [841, 468] on button "Okay" at bounding box center [784, 465] width 461 height 40
click at [783, 468] on button "Okay" at bounding box center [784, 465] width 461 height 40
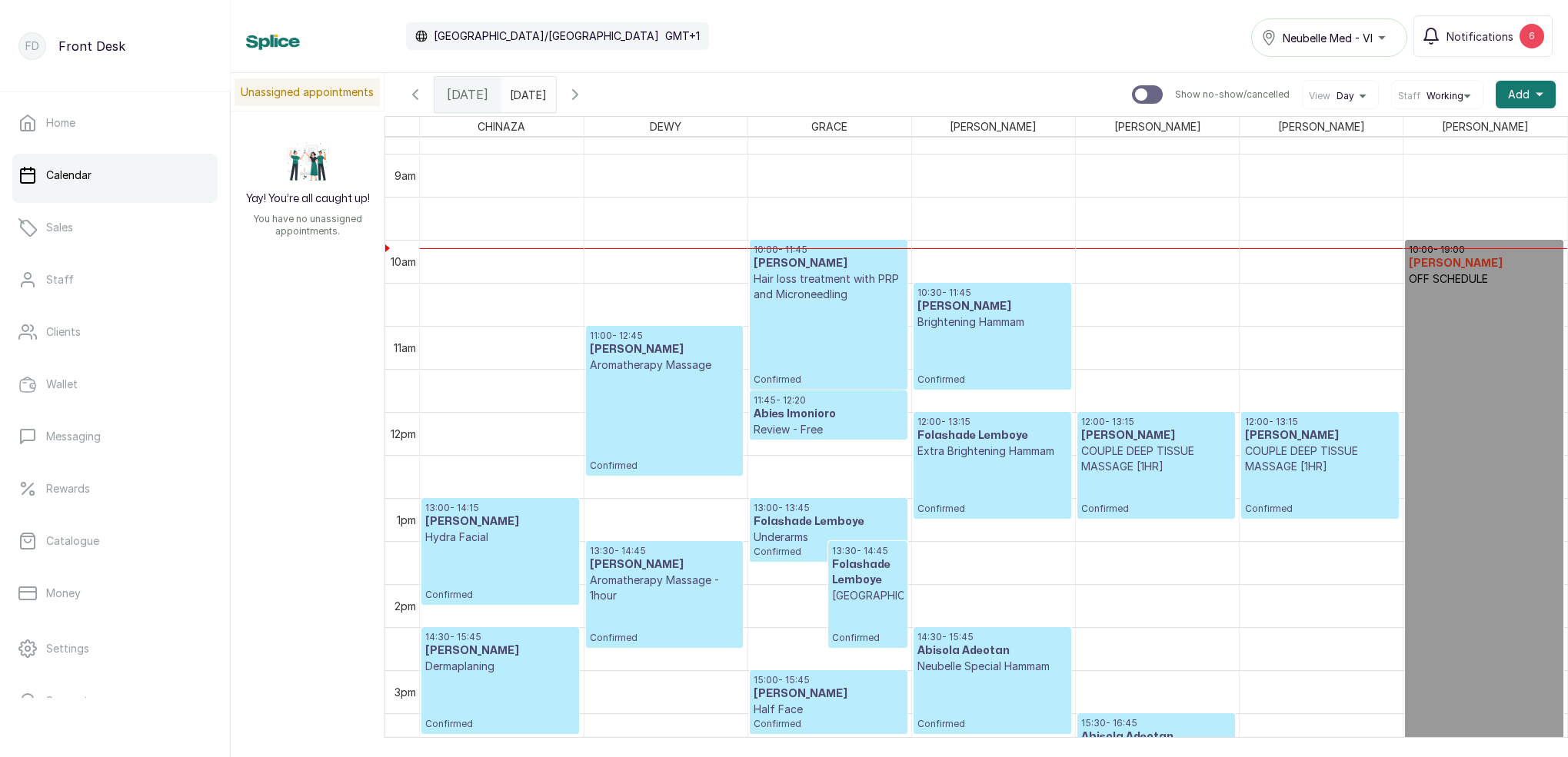
scroll to position [747, 0]
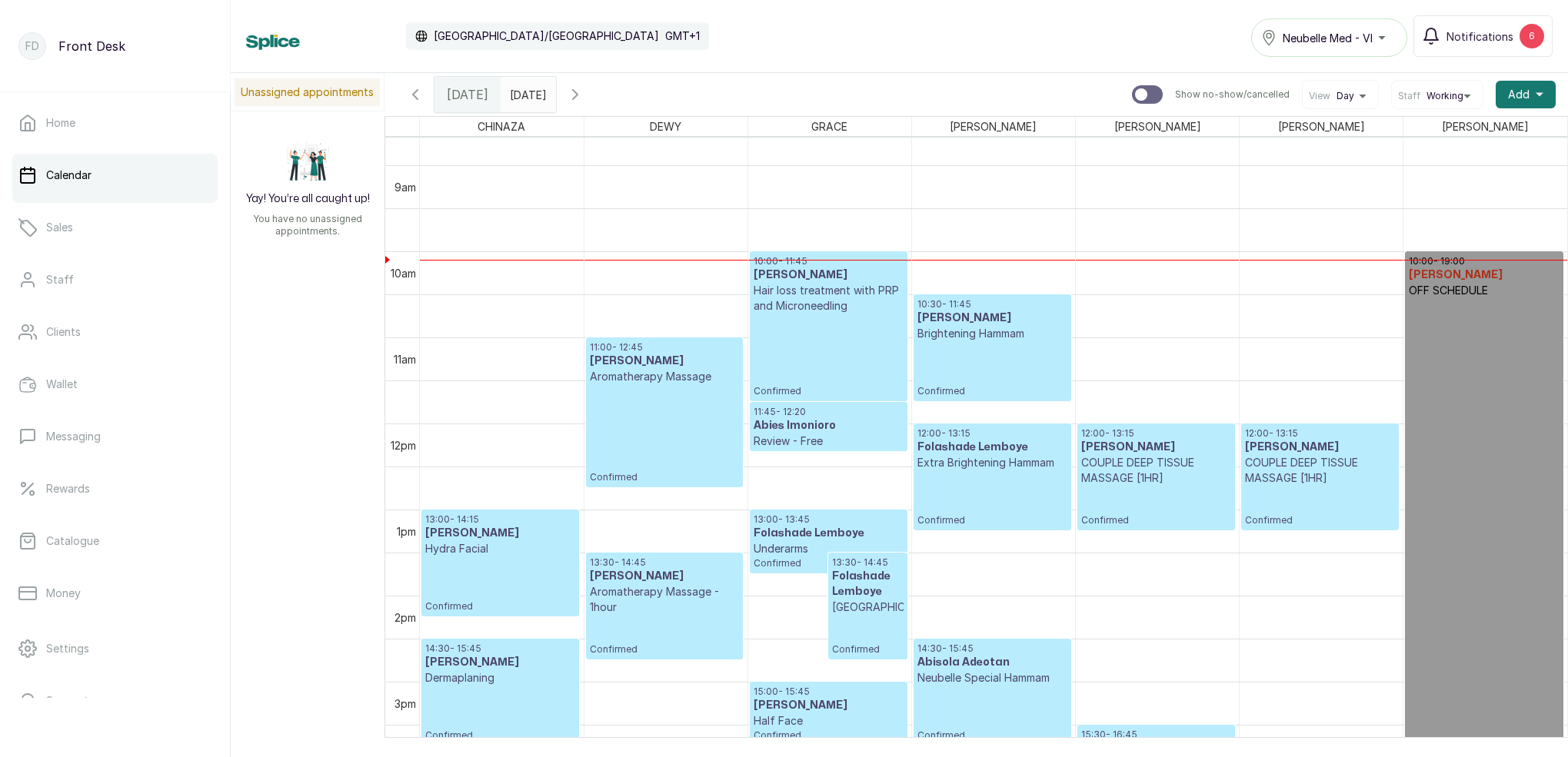
click at [847, 348] on p "Confirmed" at bounding box center [829, 355] width 150 height 83
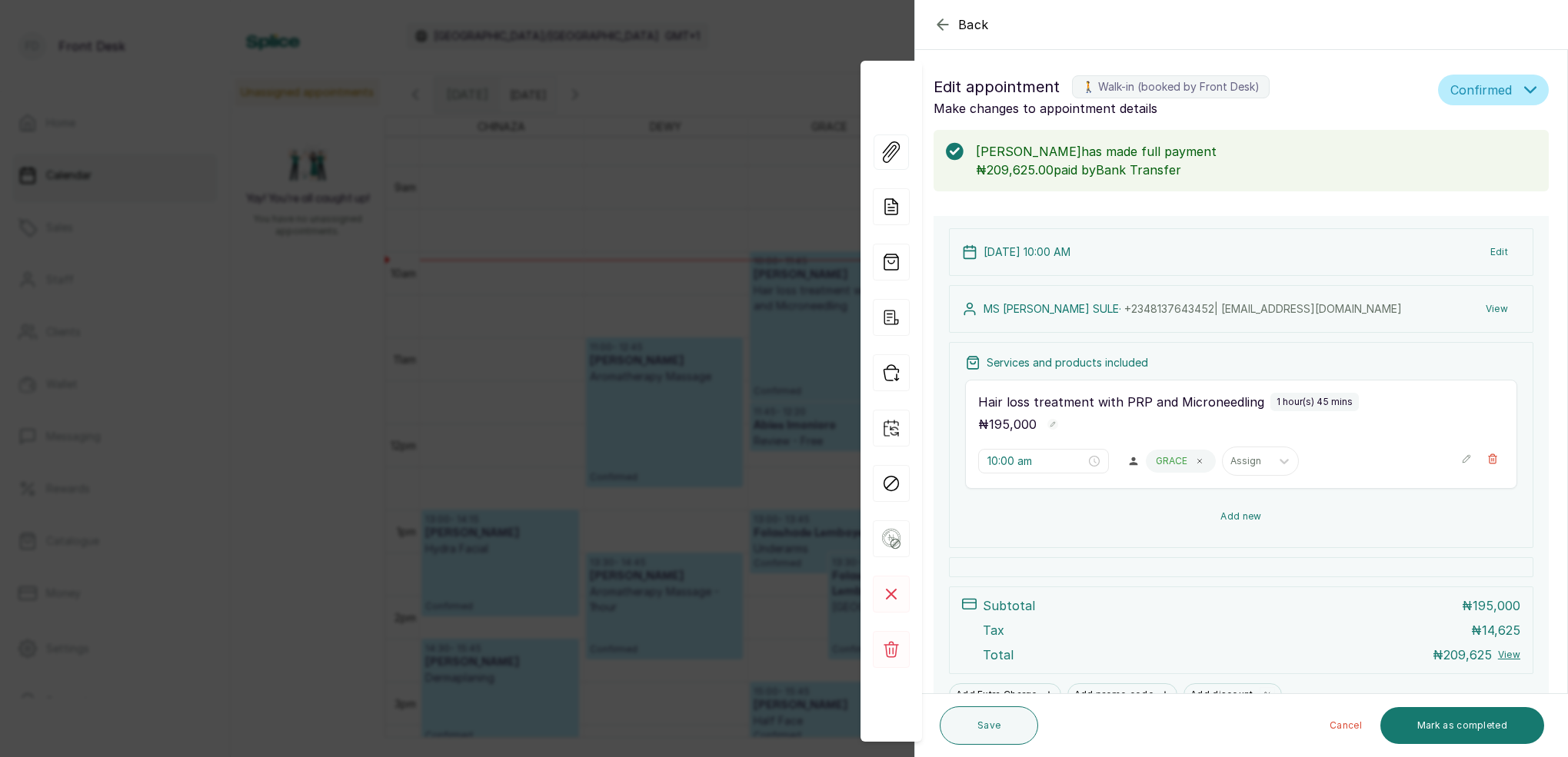
click at [1249, 522] on button "Add new" at bounding box center [1240, 516] width 552 height 37
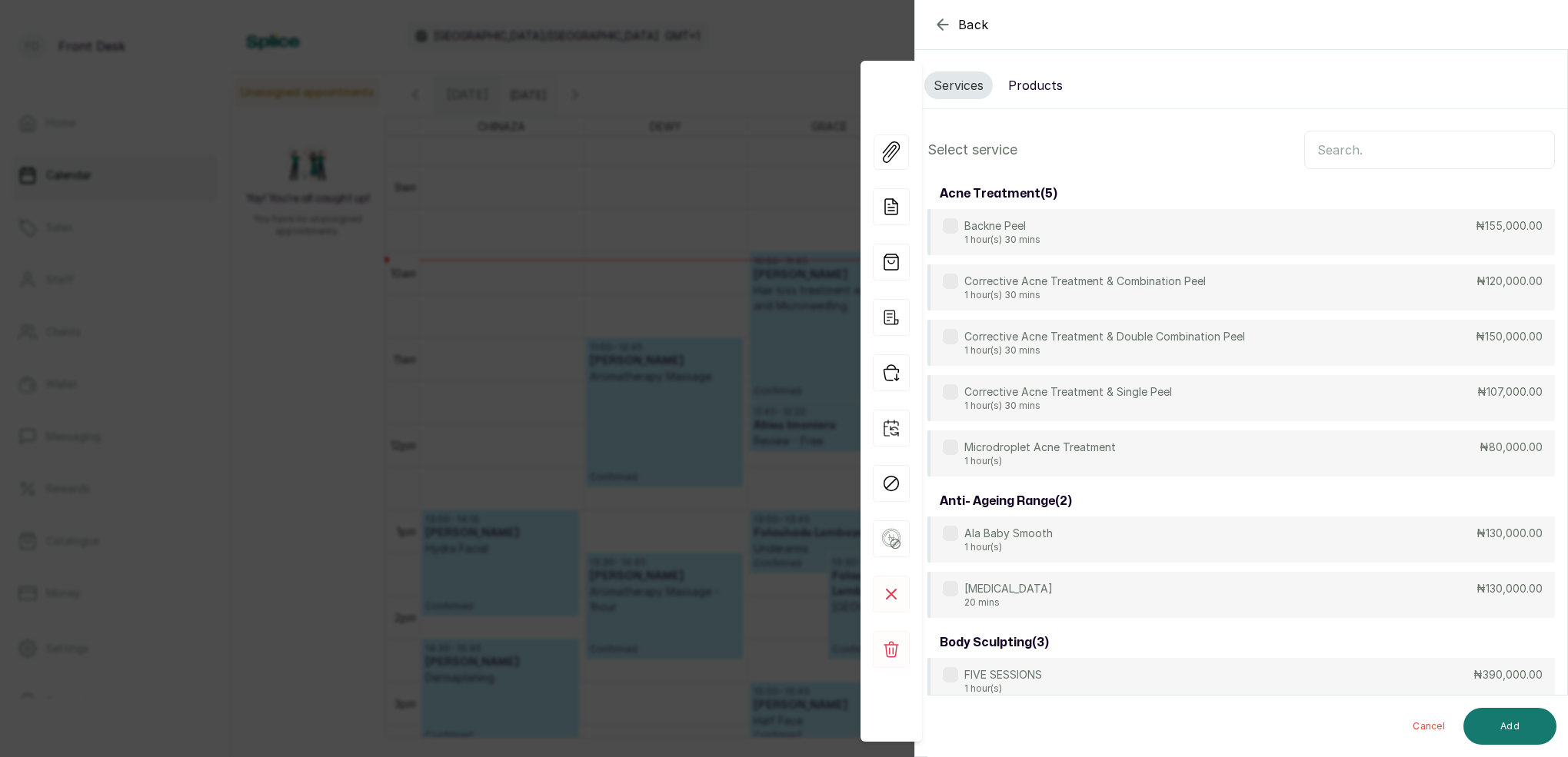
scroll to position [0, 0]
drag, startPoint x: 1014, startPoint y: 75, endPoint x: 1049, endPoint y: 85, distance: 36.4
click at [1014, 75] on button "Products" at bounding box center [1036, 85] width 73 height 28
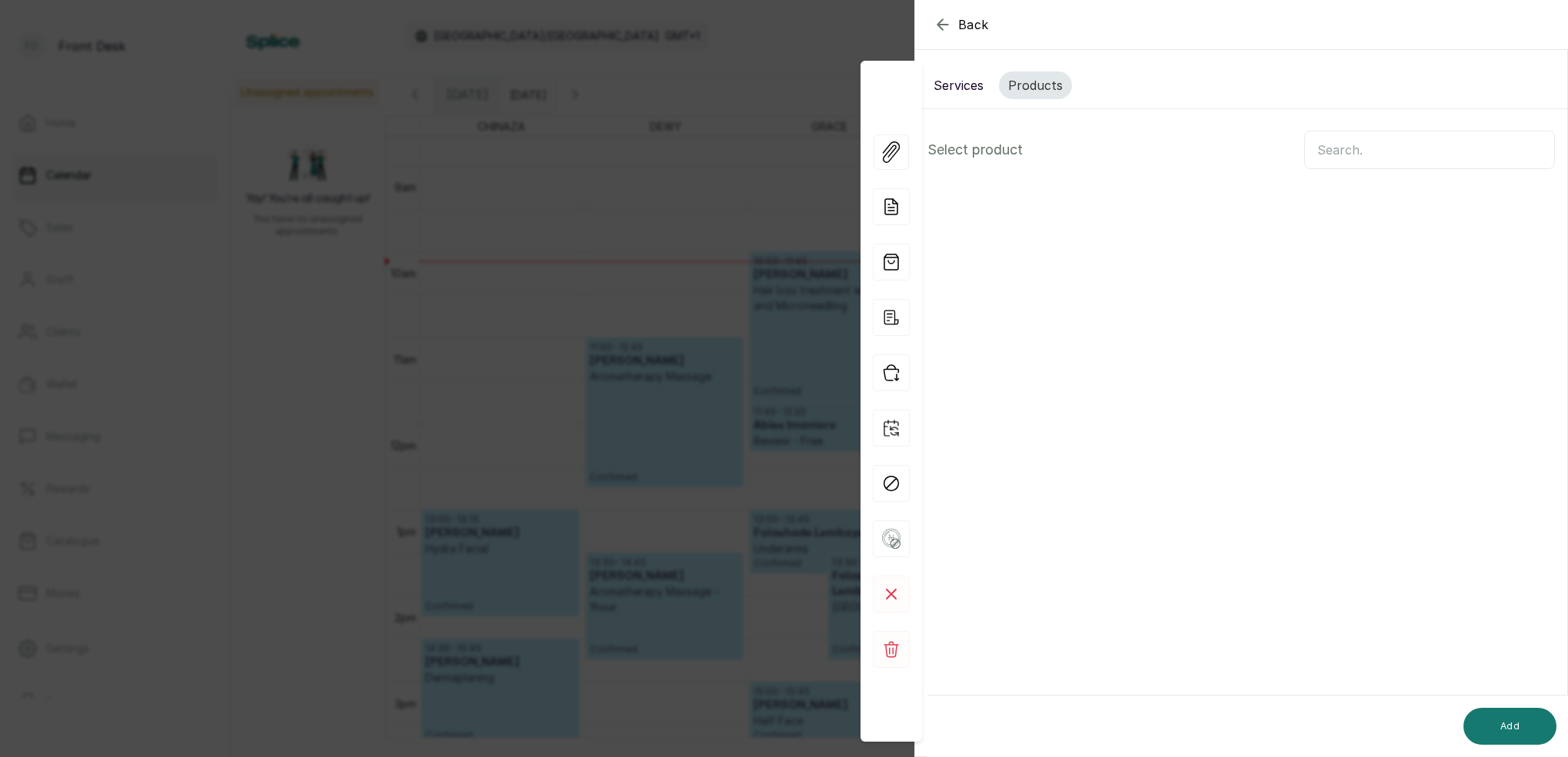
click at [1378, 148] on input "text" at bounding box center [1428, 149] width 250 height 38
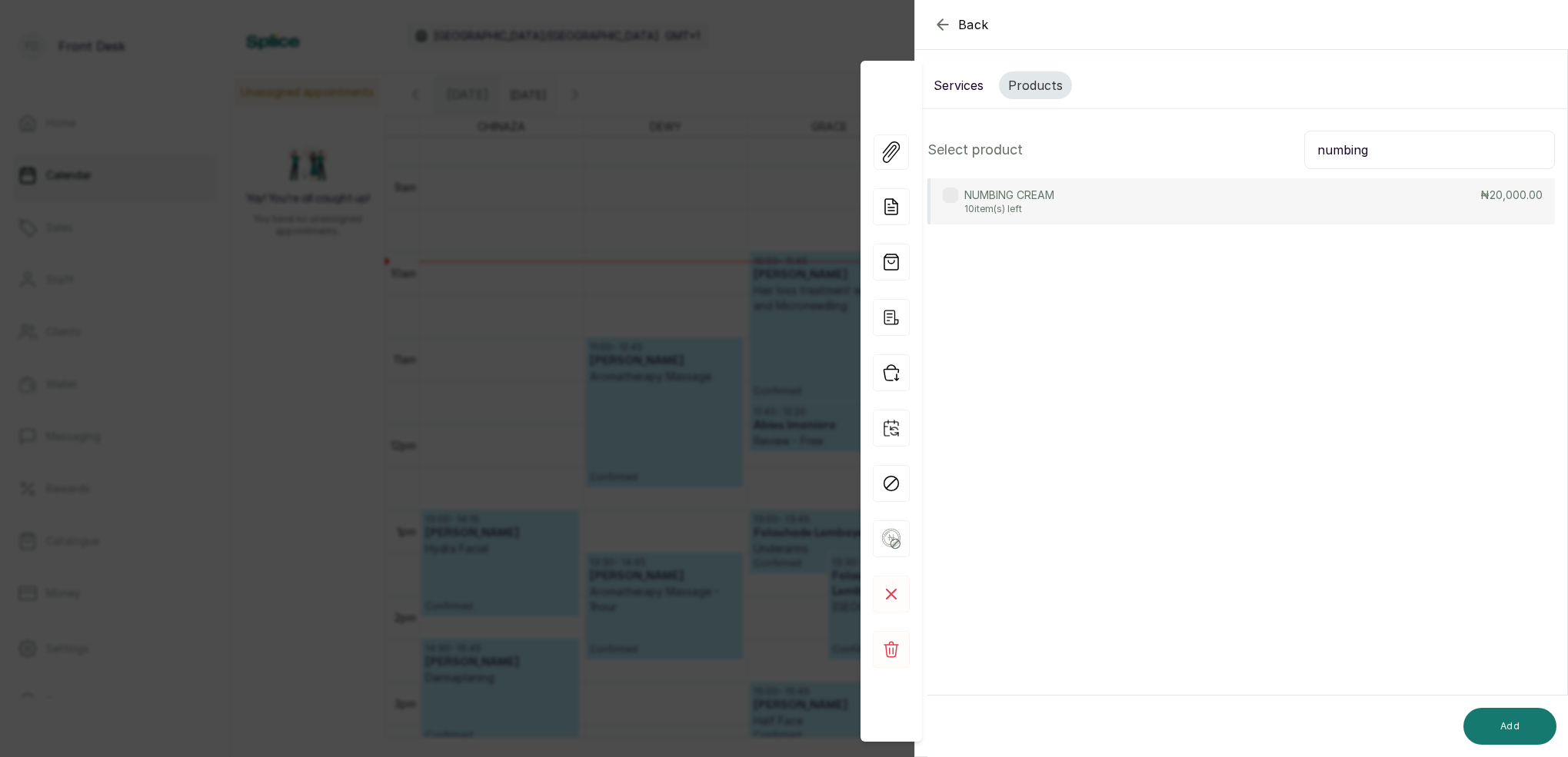
type input "numbing"
click at [1038, 204] on p "10 item(s) left" at bounding box center [1009, 209] width 90 height 12
click at [1535, 724] on button "Add" at bounding box center [1509, 726] width 93 height 37
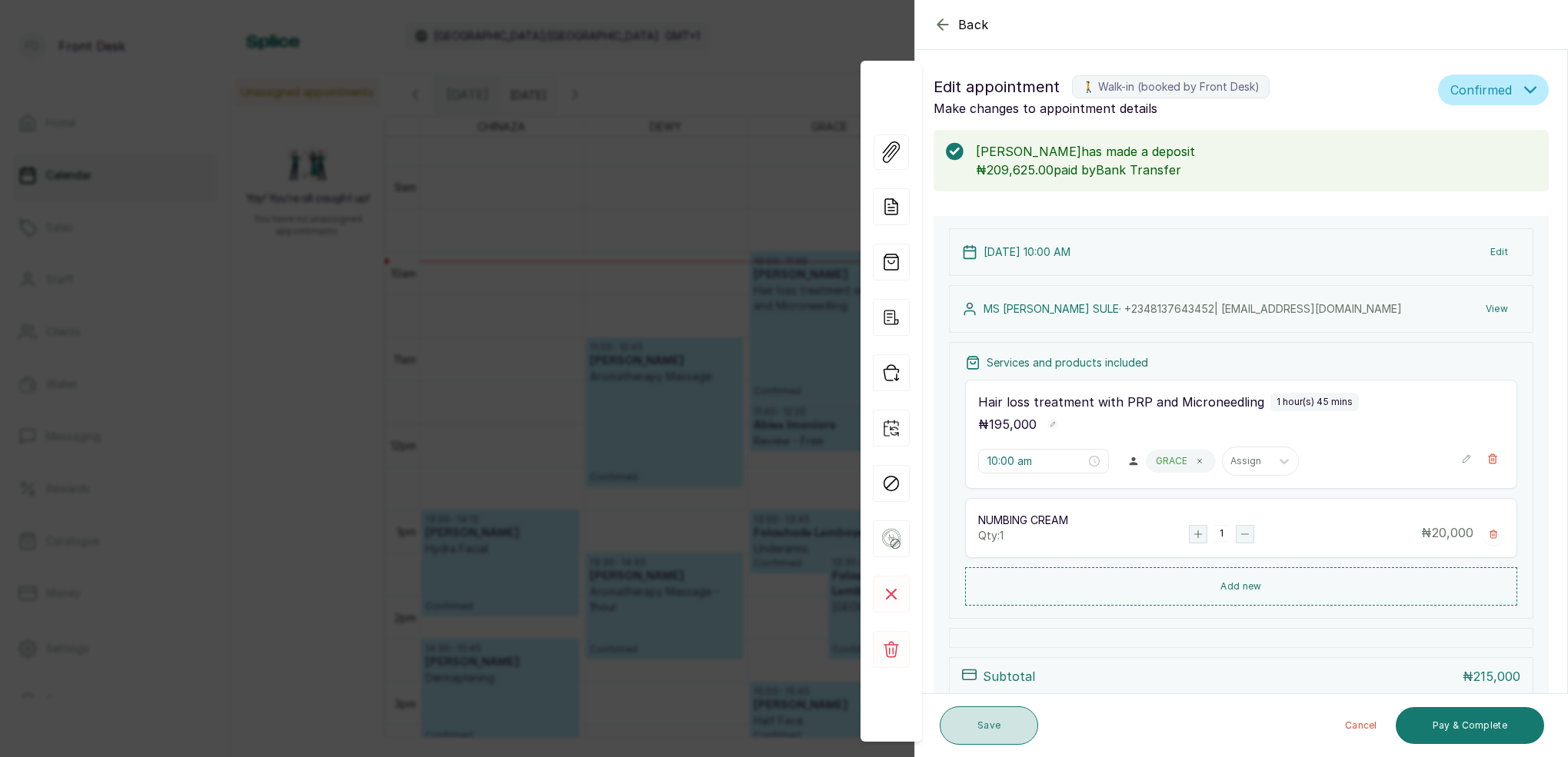
click at [1004, 725] on button "Save" at bounding box center [988, 725] width 98 height 38
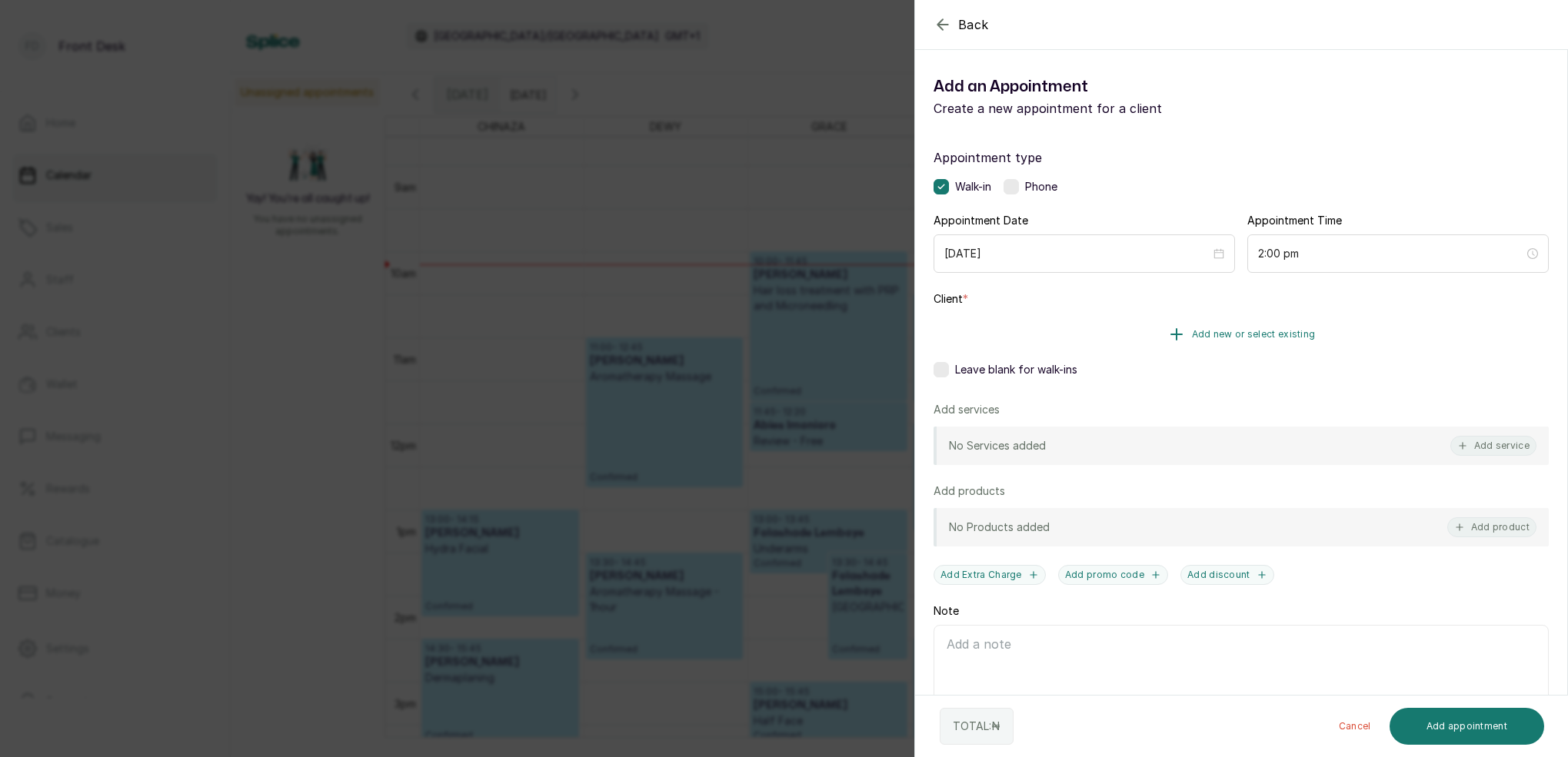
click at [1247, 334] on span "Add new or select existing" at bounding box center [1253, 334] width 124 height 12
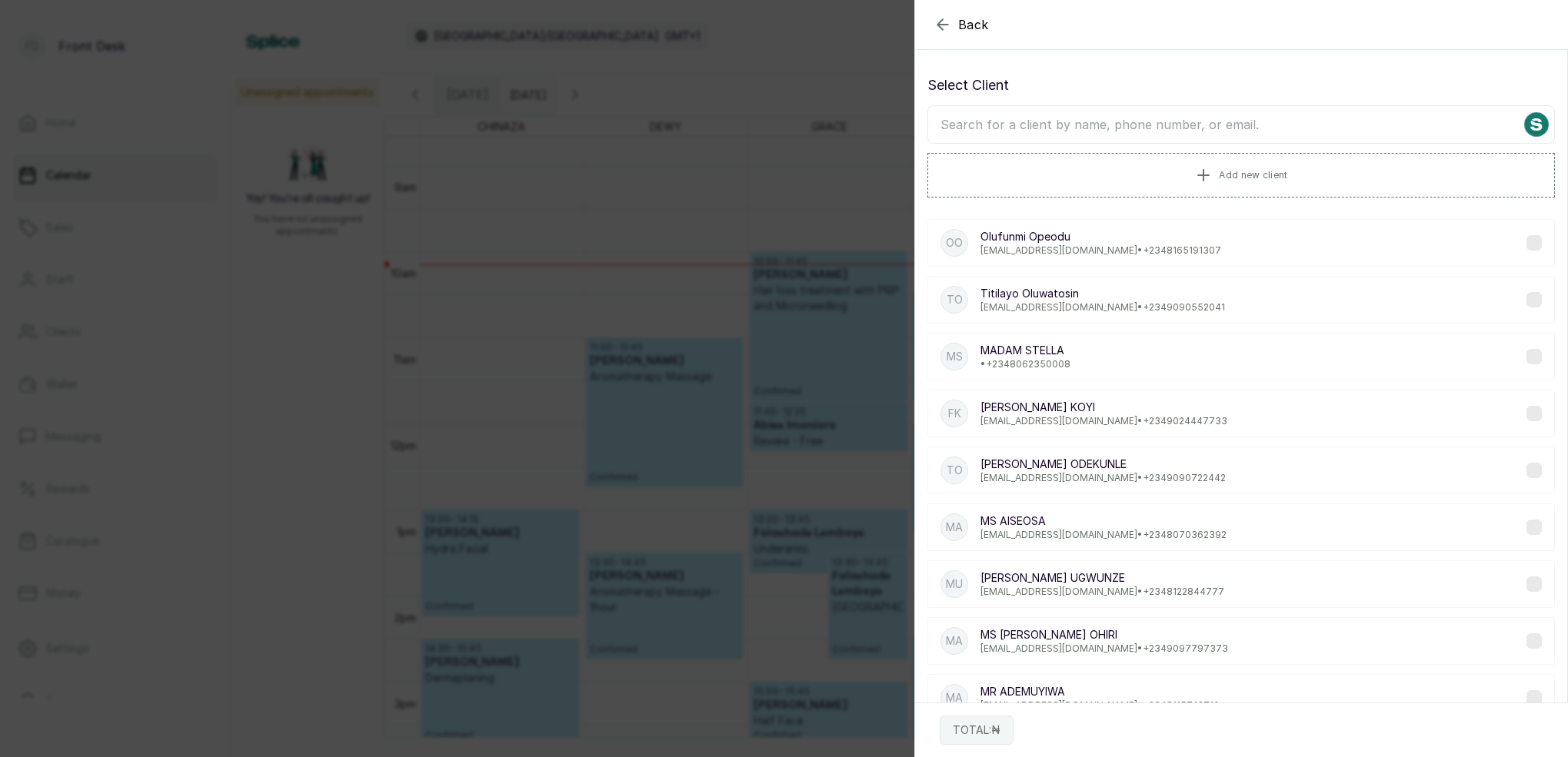
click at [944, 28] on icon "button" at bounding box center [943, 24] width 19 height 19
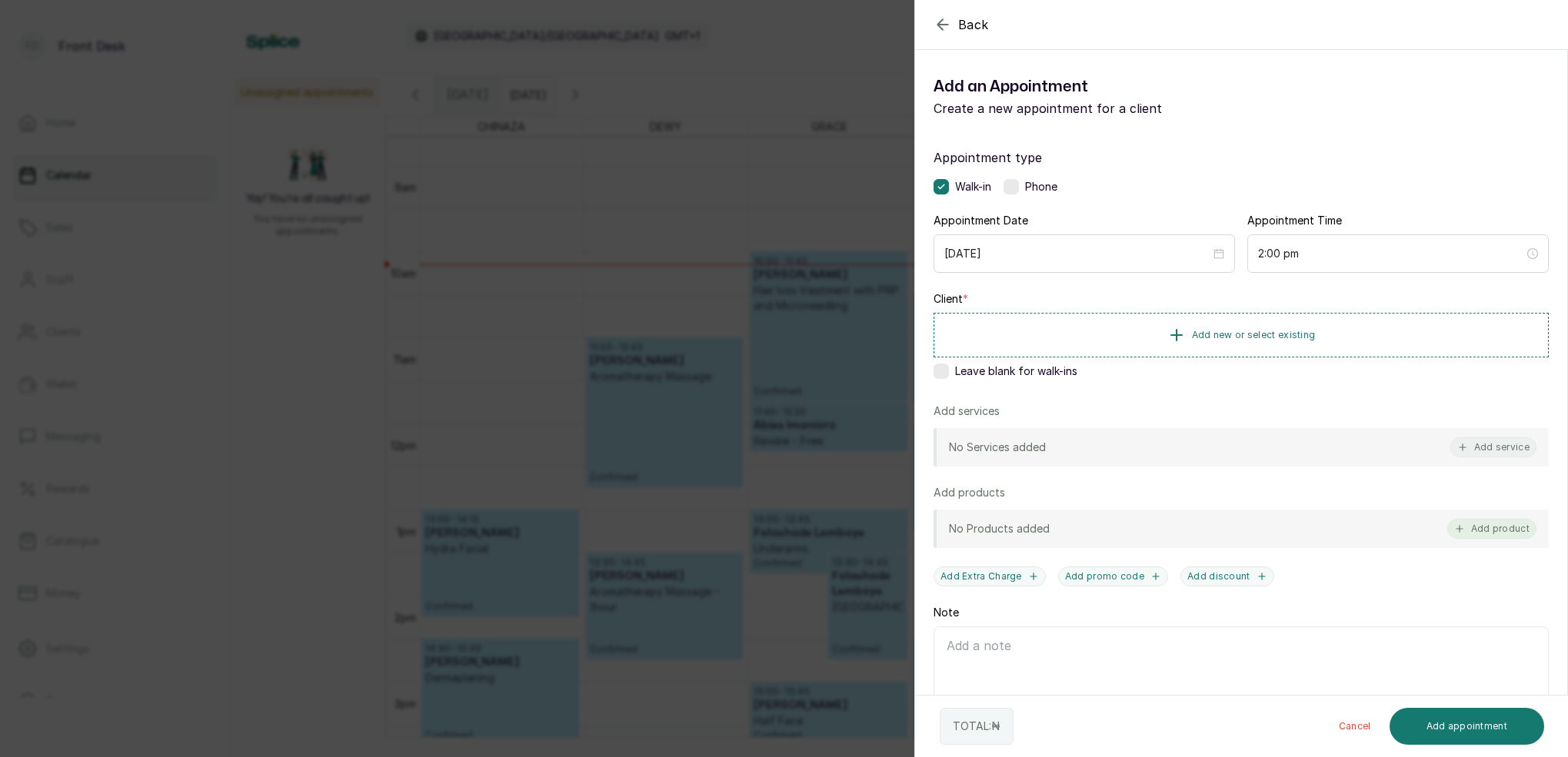
click at [1521, 528] on button "Add product" at bounding box center [1491, 528] width 89 height 20
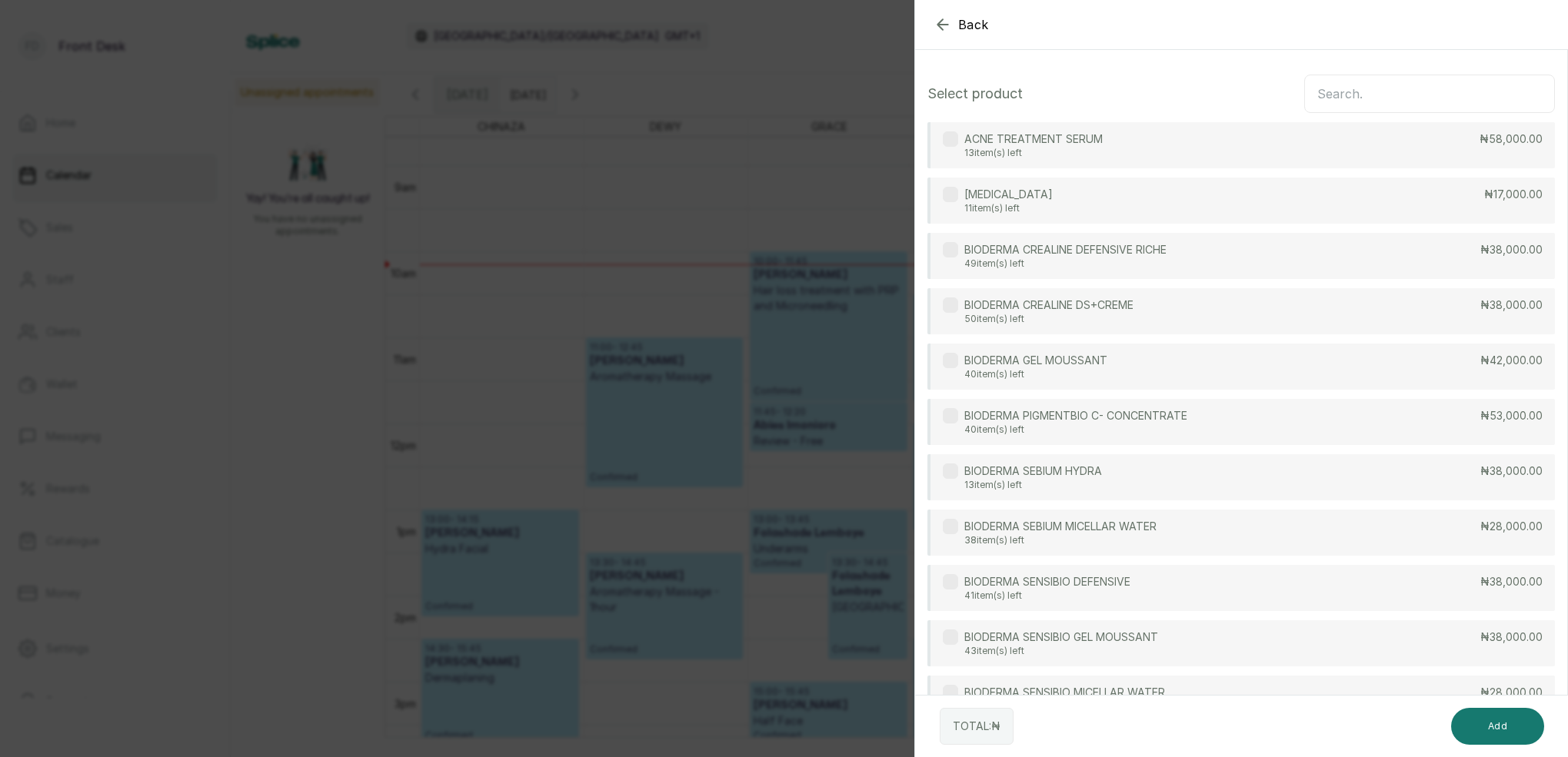
click at [1421, 96] on input "text" at bounding box center [1428, 94] width 250 height 38
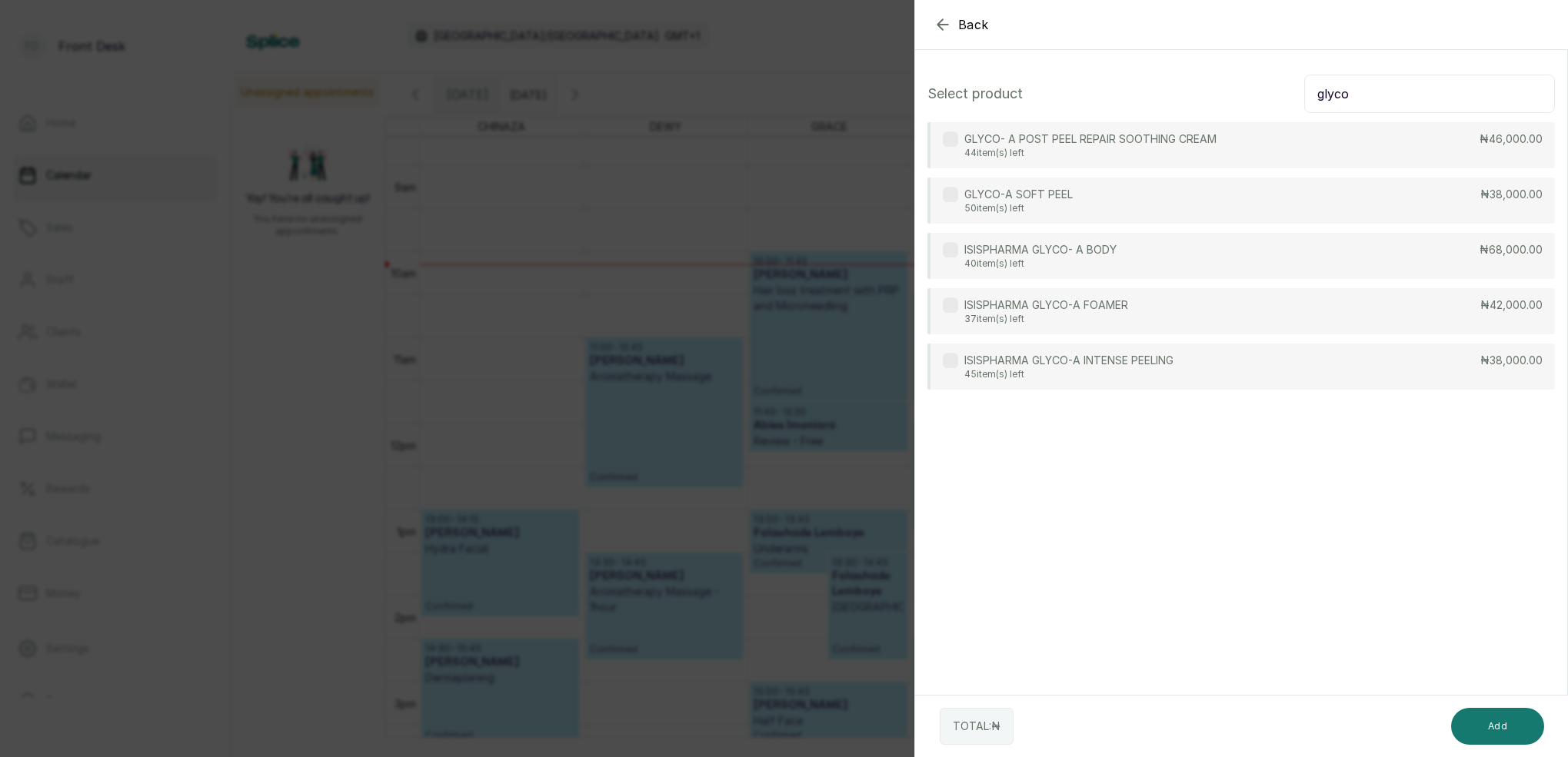
type input "glycol"
drag, startPoint x: 1274, startPoint y: 118, endPoint x: 1107, endPoint y: 254, distance: 215.4
click at [1107, 254] on p "ISISPHARMA GLYCO- A BODY" at bounding box center [1040, 249] width 152 height 15
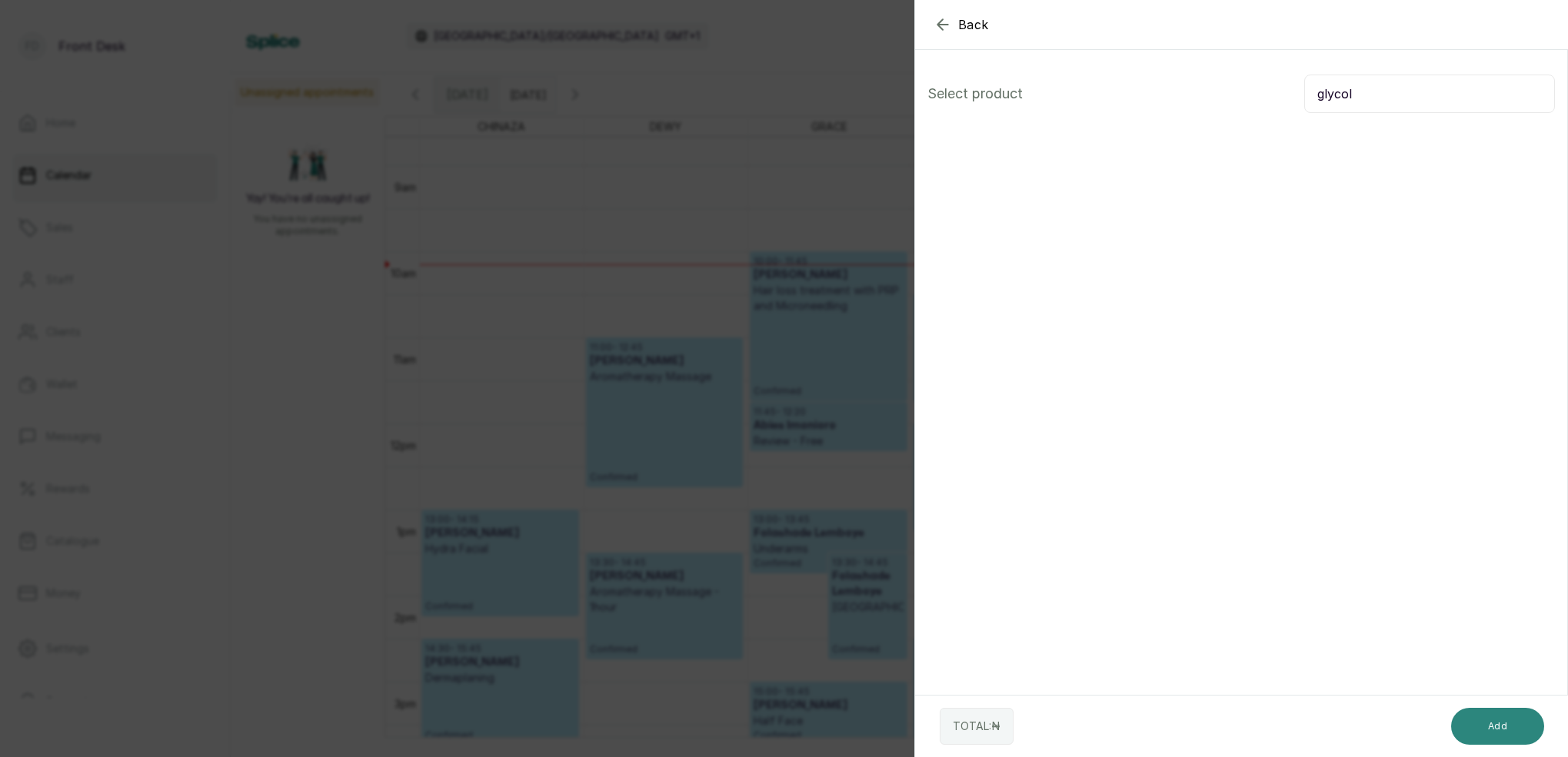
click at [1514, 737] on button "Add" at bounding box center [1497, 726] width 93 height 37
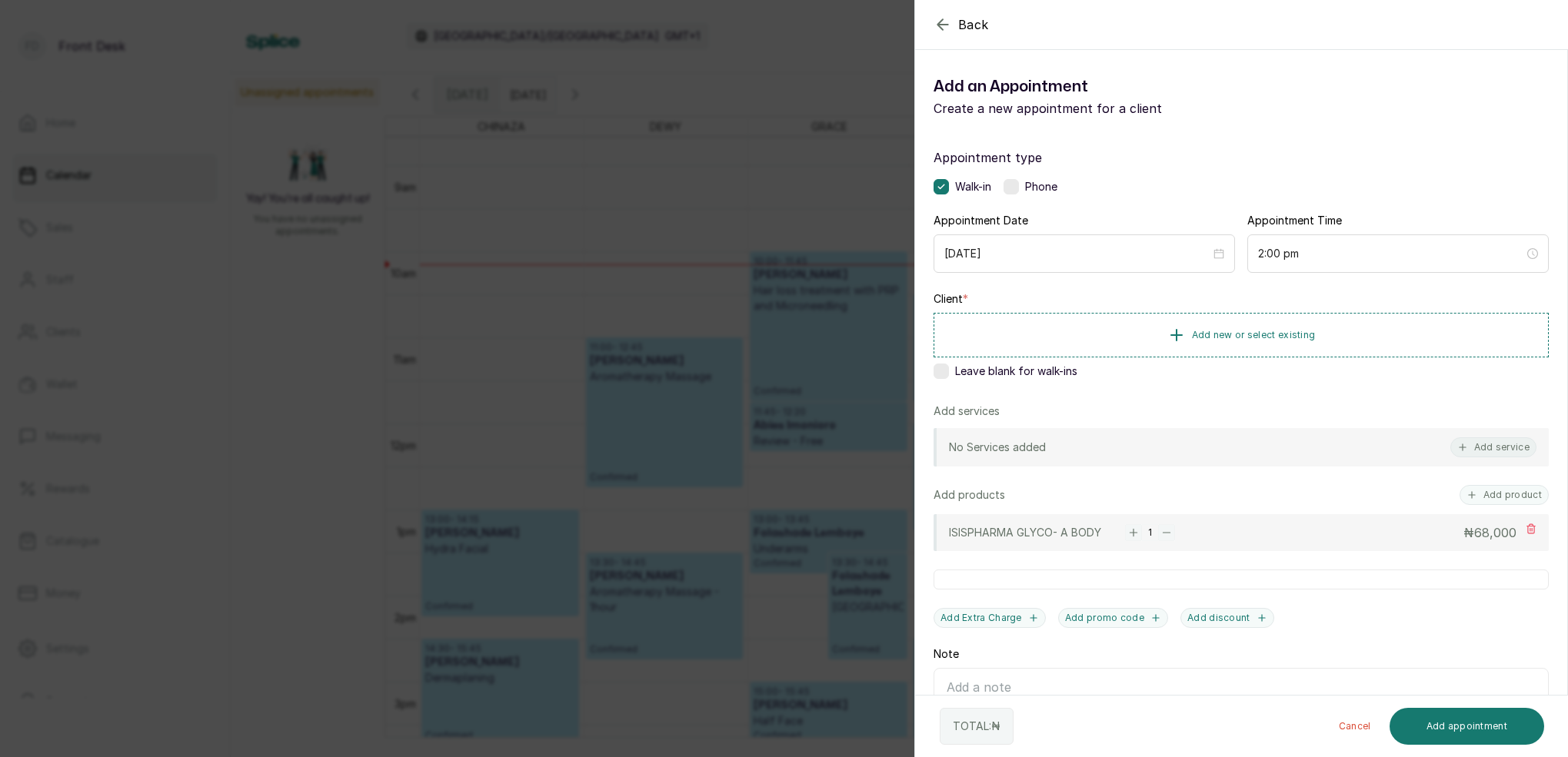
click at [1134, 532] on rect "button" at bounding box center [1133, 532] width 17 height 17
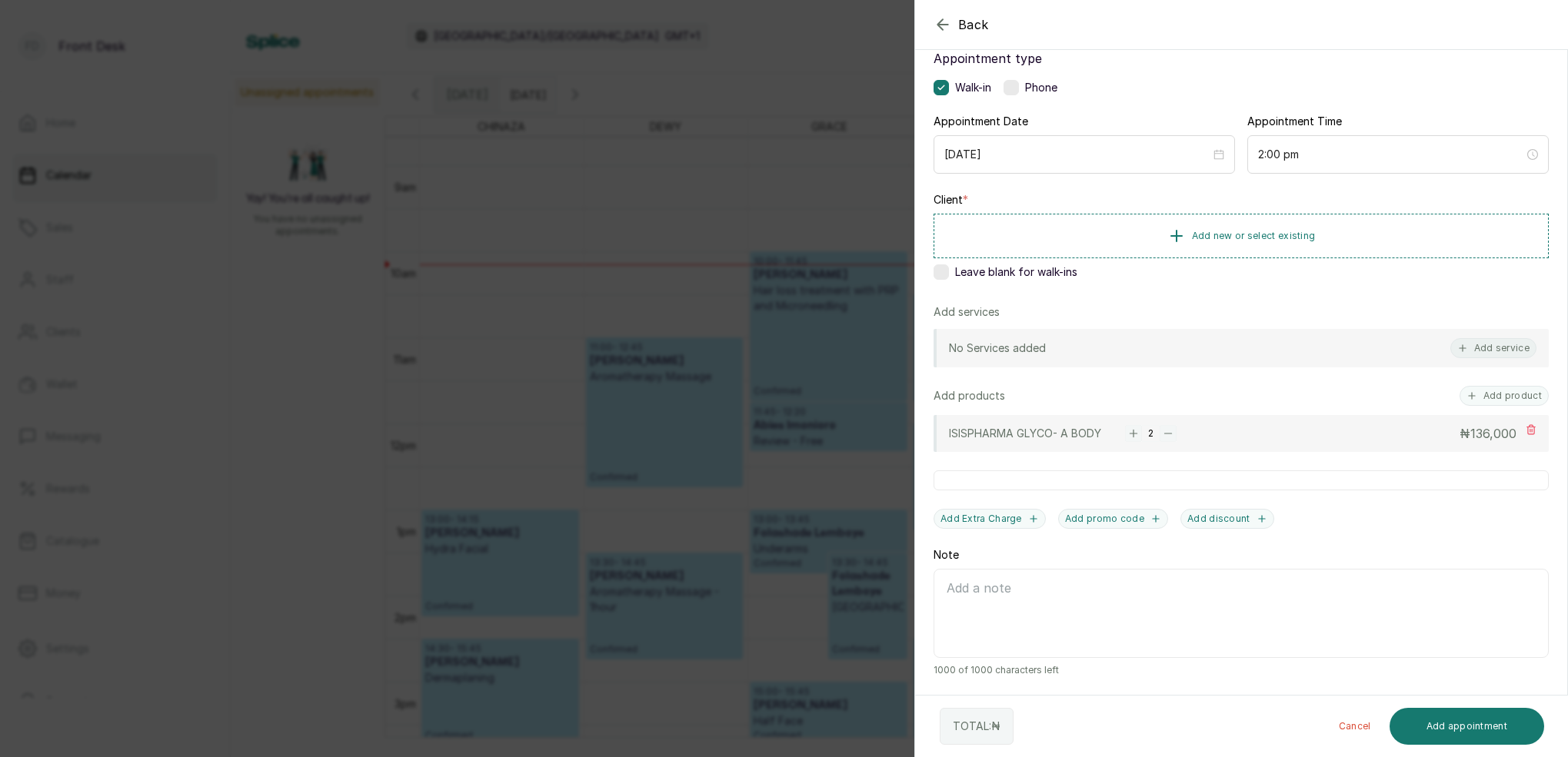
scroll to position [99, 0]
click at [1166, 431] on rect "button" at bounding box center [1168, 434] width 17 height 17
click at [627, 414] on div "Back Add Appointment Add an Appointment Create a new appointment for a client A…" at bounding box center [784, 378] width 1568 height 757
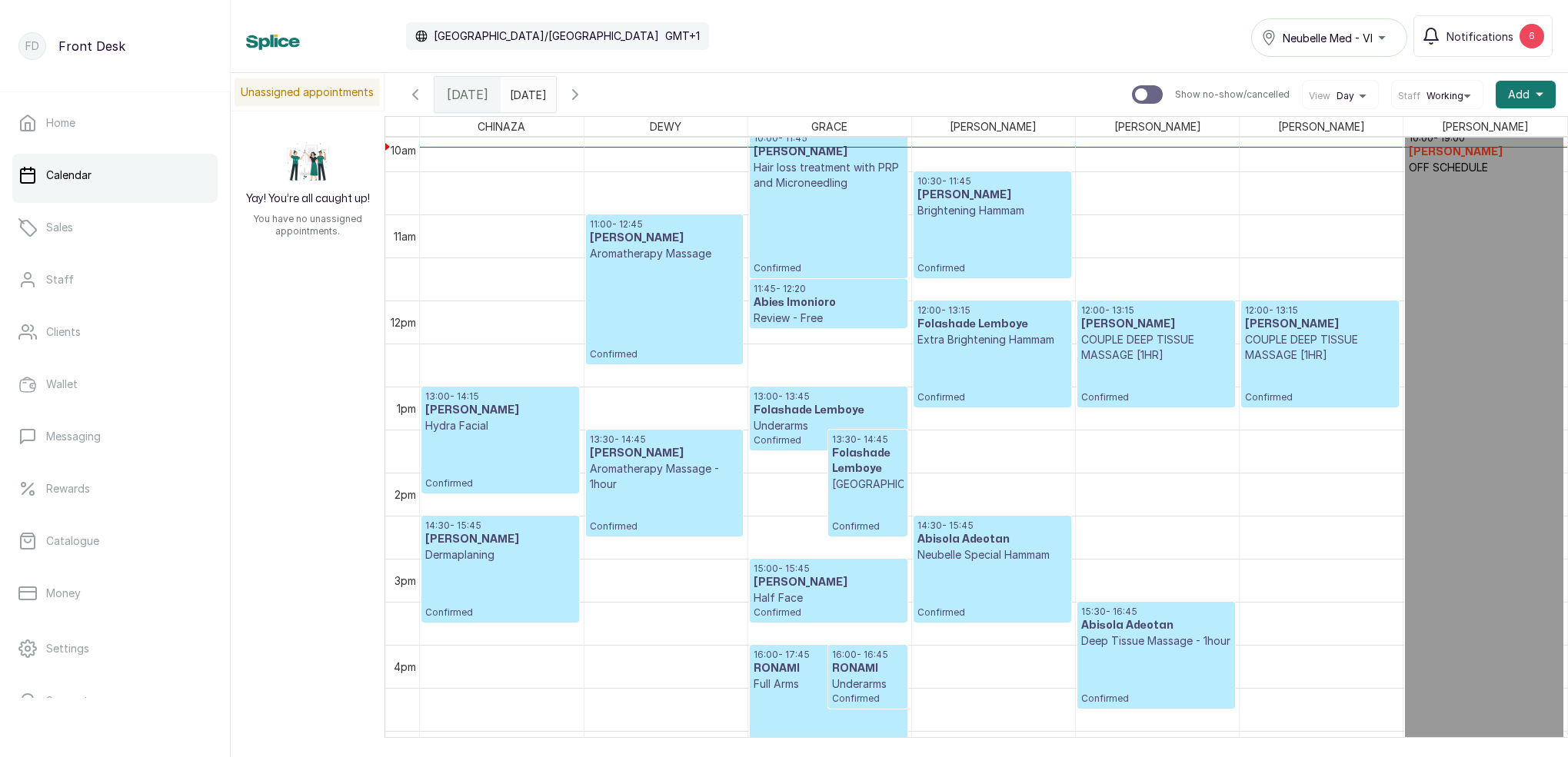
scroll to position [866, 0]
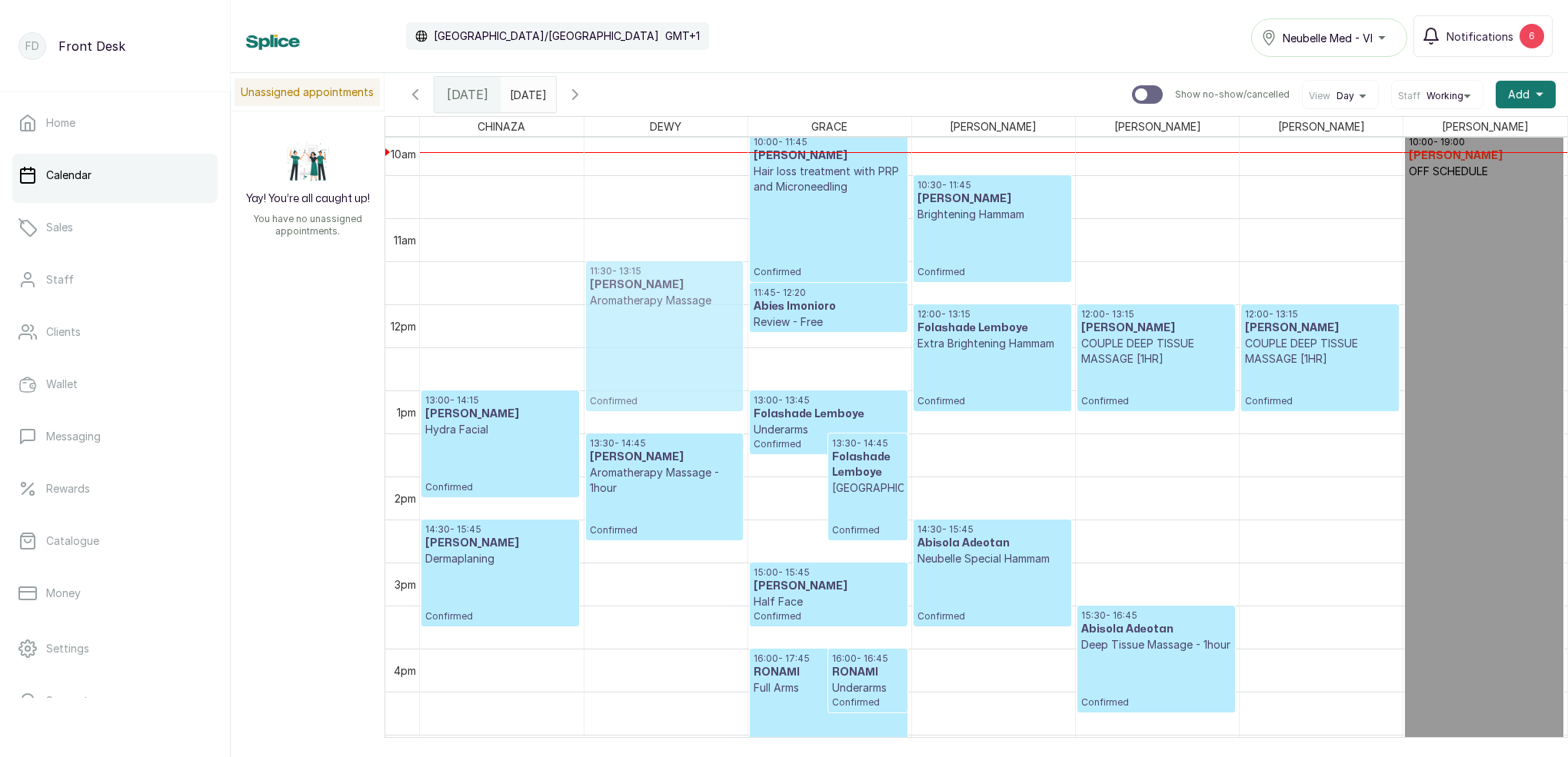
drag, startPoint x: 662, startPoint y: 260, endPoint x: 654, endPoint y: 285, distance: 26.2
click at [654, 285] on div "11:00 - 12:45 MR SILAS KELLY Aromatherapy Massage Confirmed 13:30 - 14:45 Titil…" at bounding box center [665, 304] width 163 height 2066
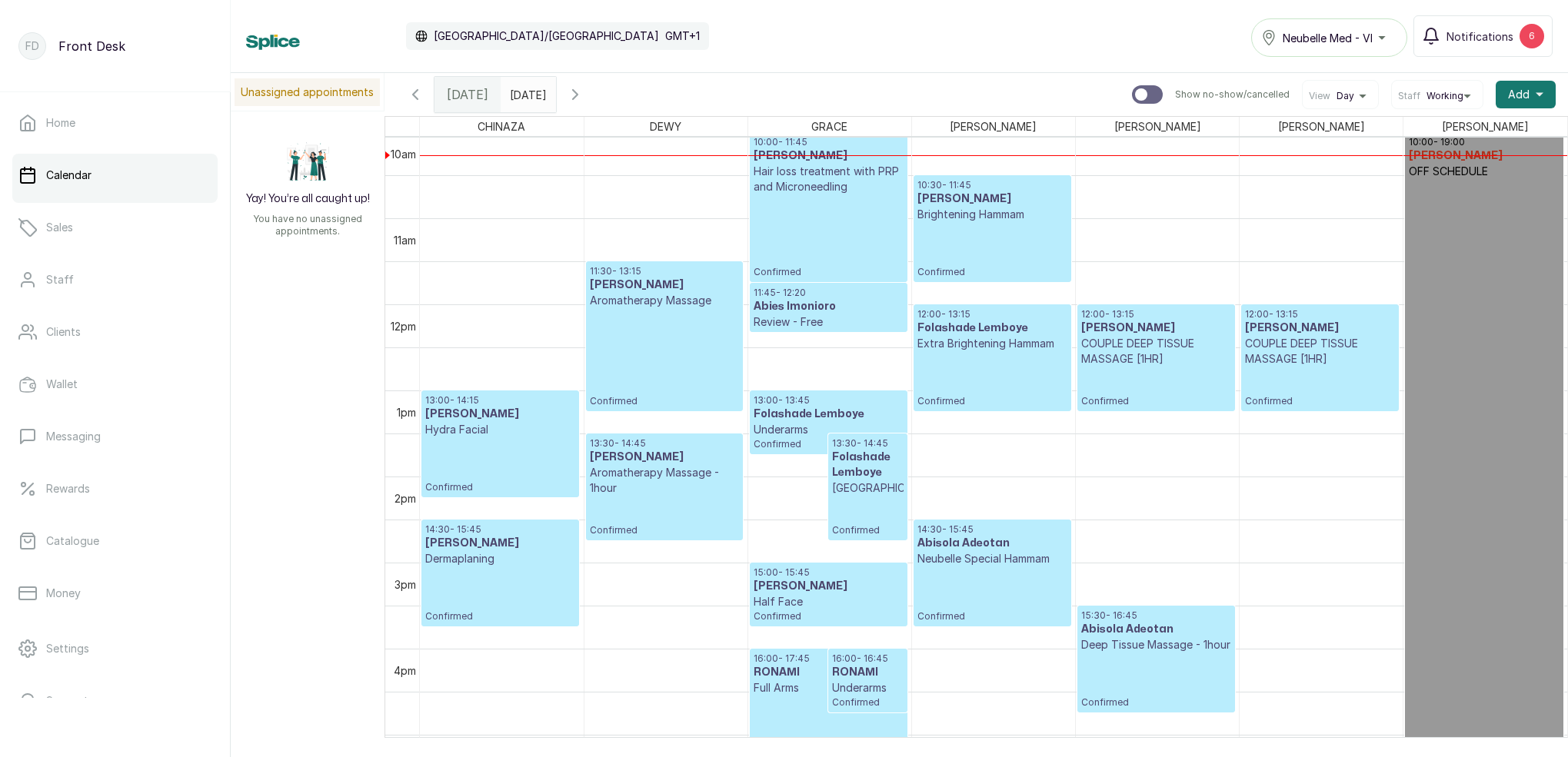
type input "dd/MM/yyyy"
click at [526, 92] on input "dd/MM/yyyy" at bounding box center [514, 91] width 24 height 26
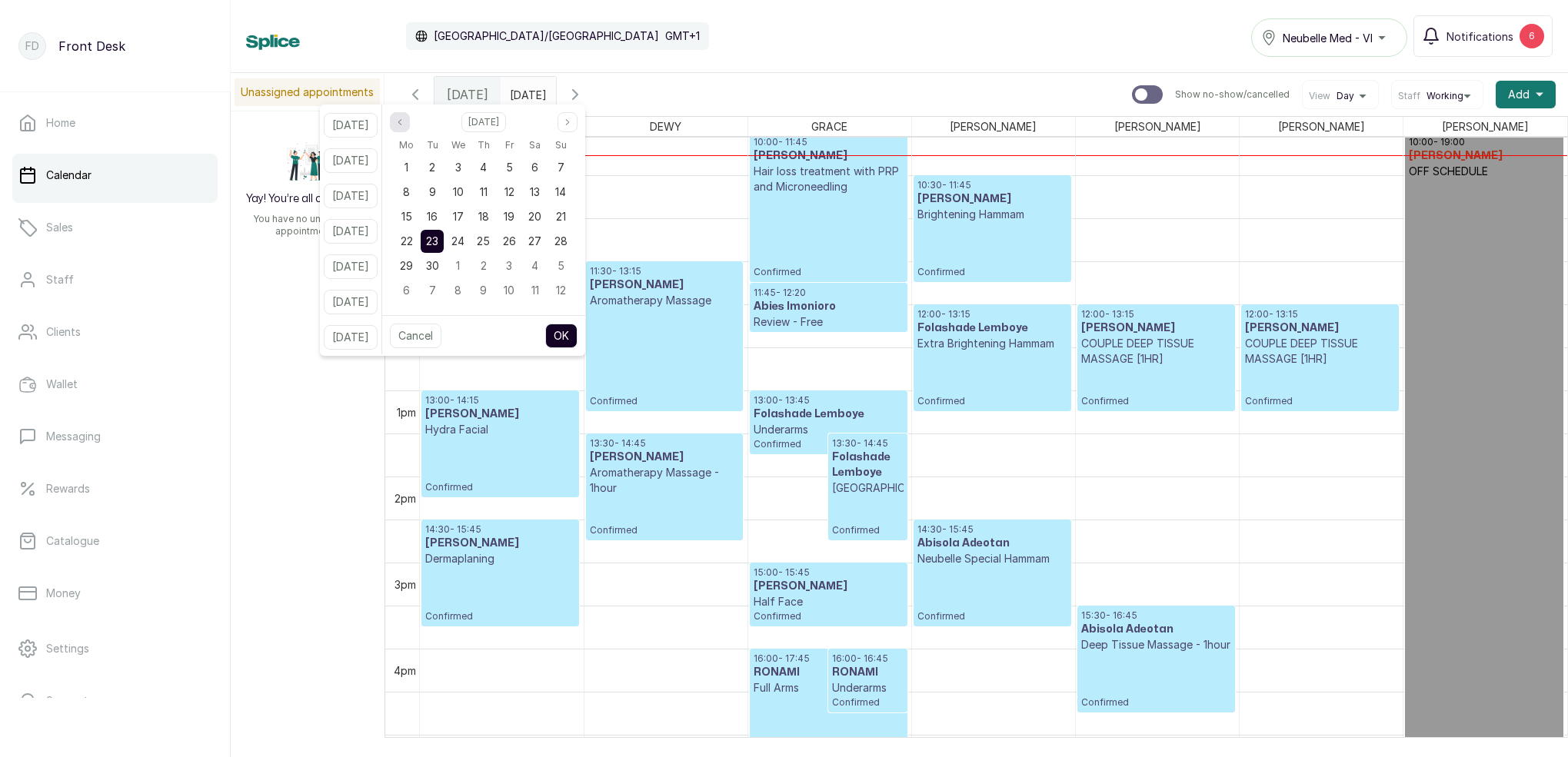
click at [401, 124] on icon "page previous" at bounding box center [399, 122] width 3 height 6
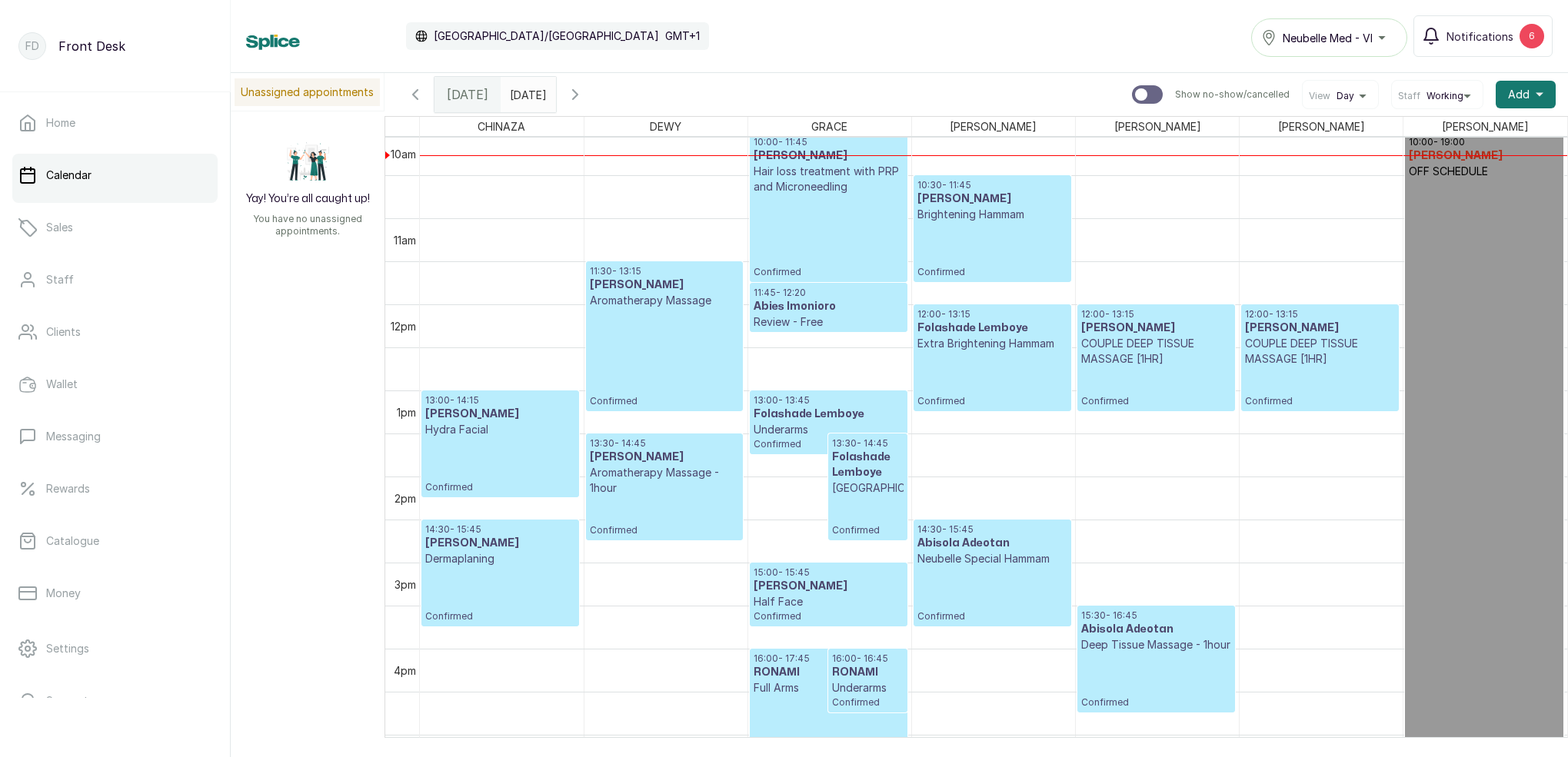
click at [455, 87] on span "[DATE]" at bounding box center [468, 95] width 41 height 19
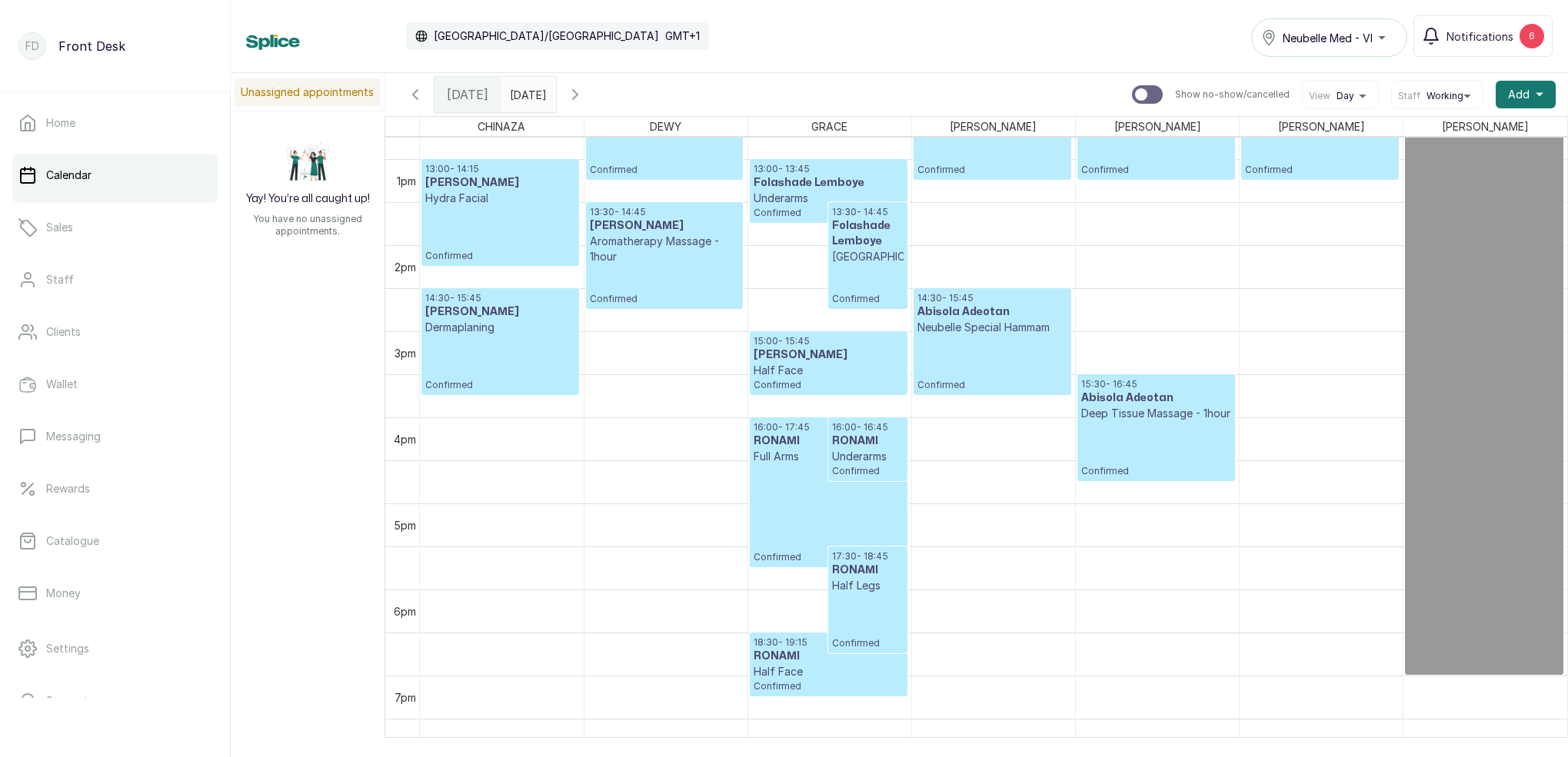
scroll to position [1091, 0]
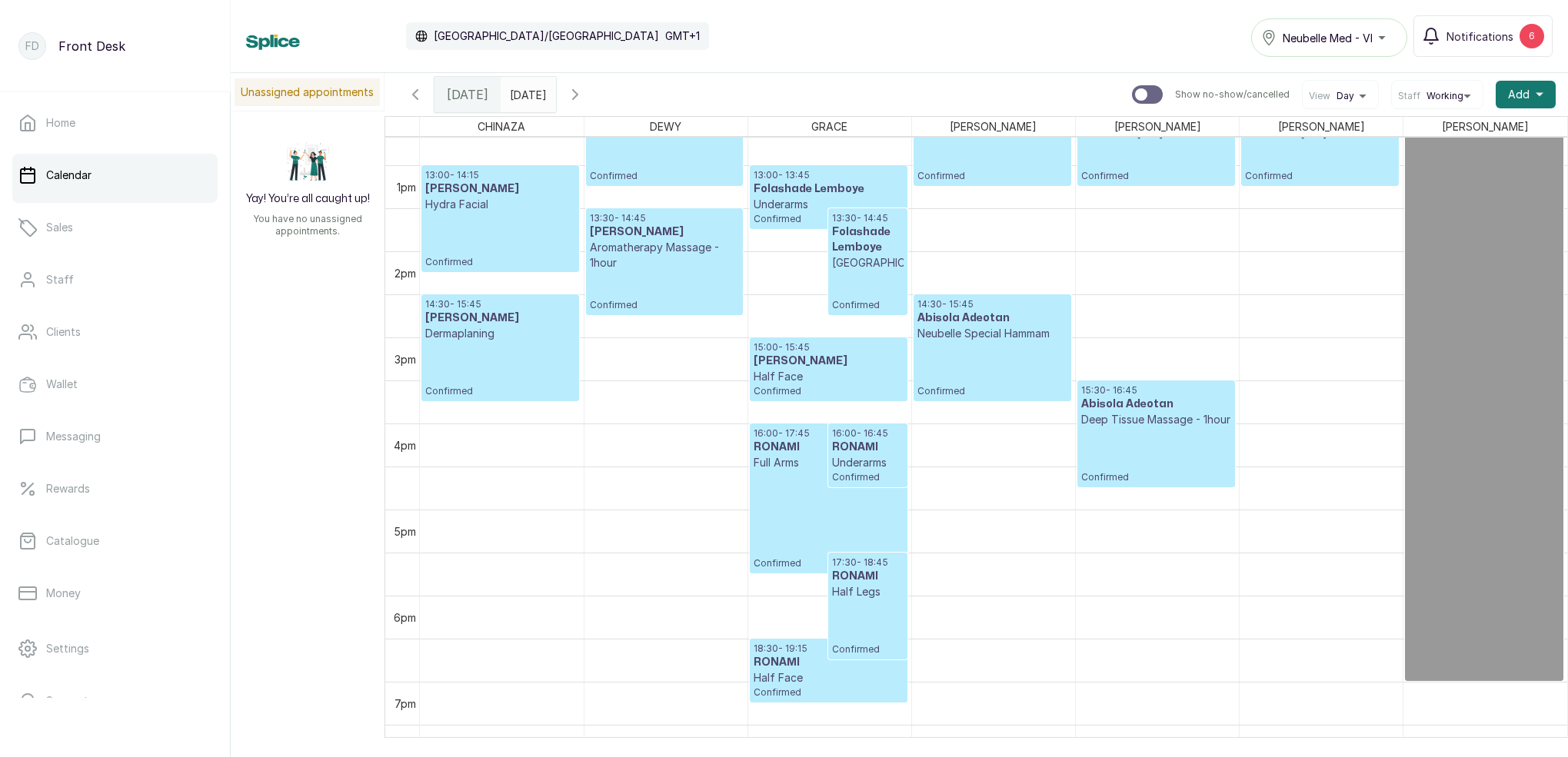
click at [545, 89] on icon "calender simple" at bounding box center [541, 90] width 9 height 10
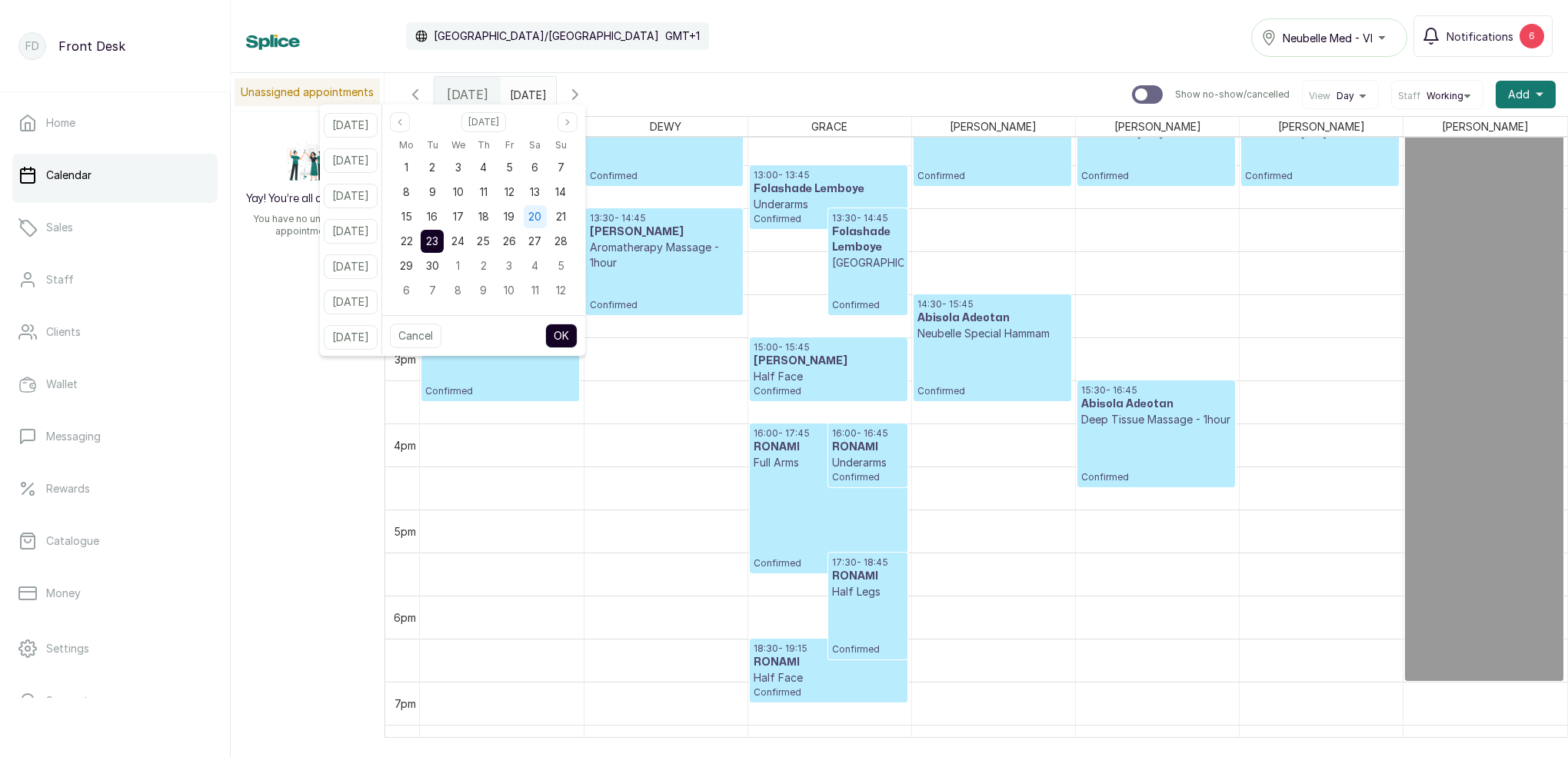
click at [546, 215] on div "20" at bounding box center [535, 216] width 23 height 23
click at [577, 334] on button "OK" at bounding box center [561, 335] width 32 height 24
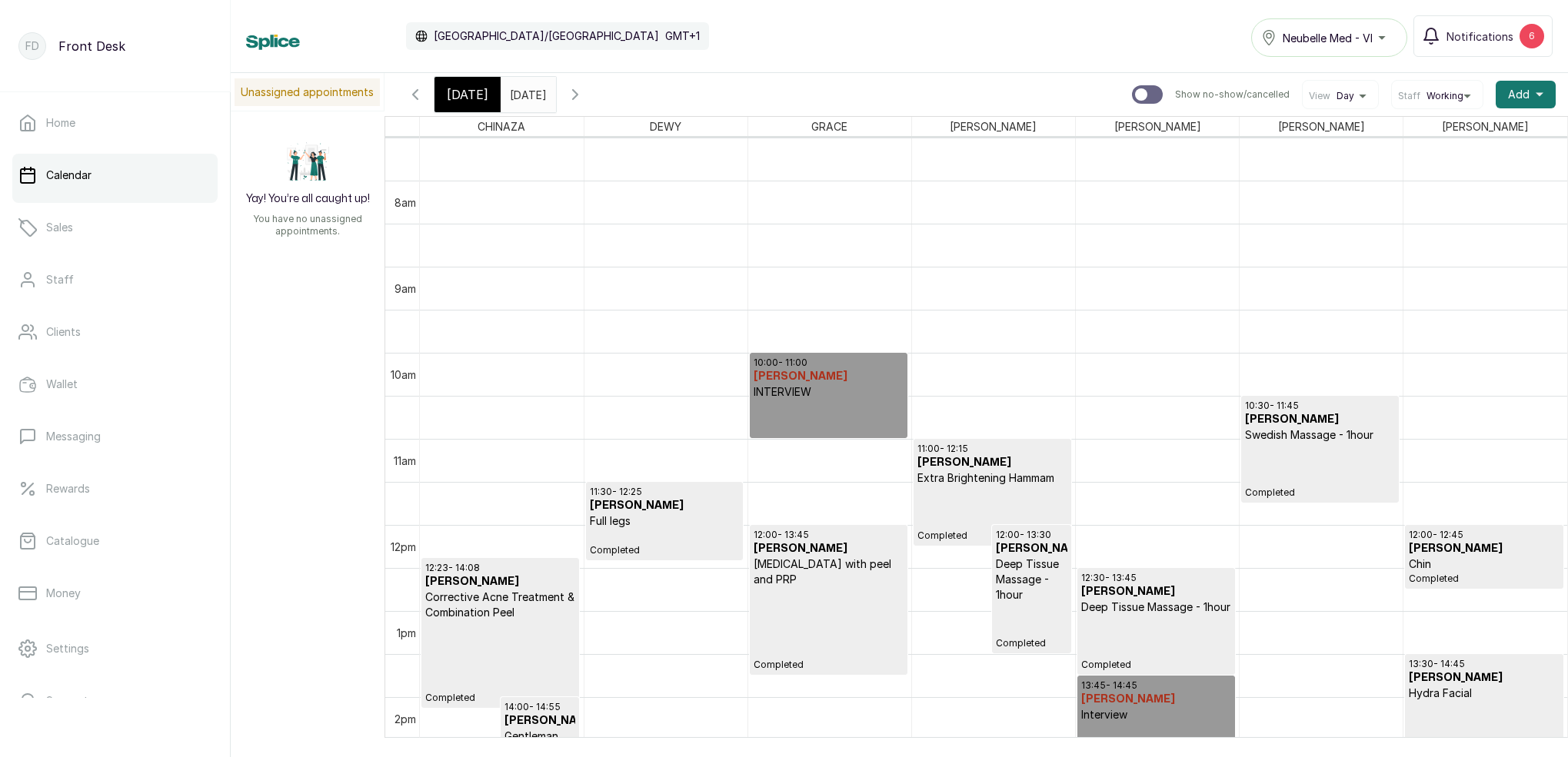
scroll to position [748, 0]
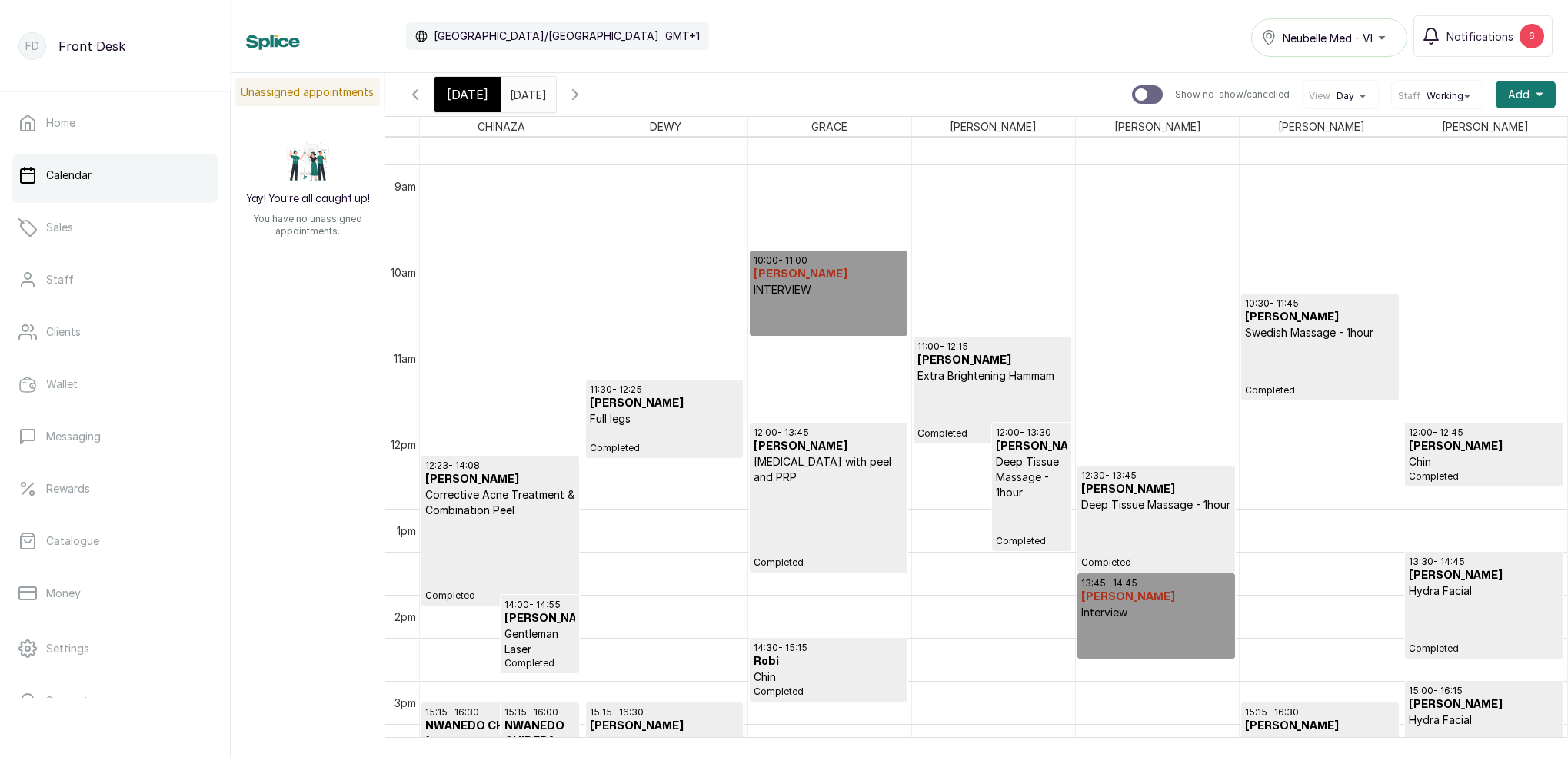
click at [476, 101] on span "[DATE]" at bounding box center [468, 95] width 41 height 19
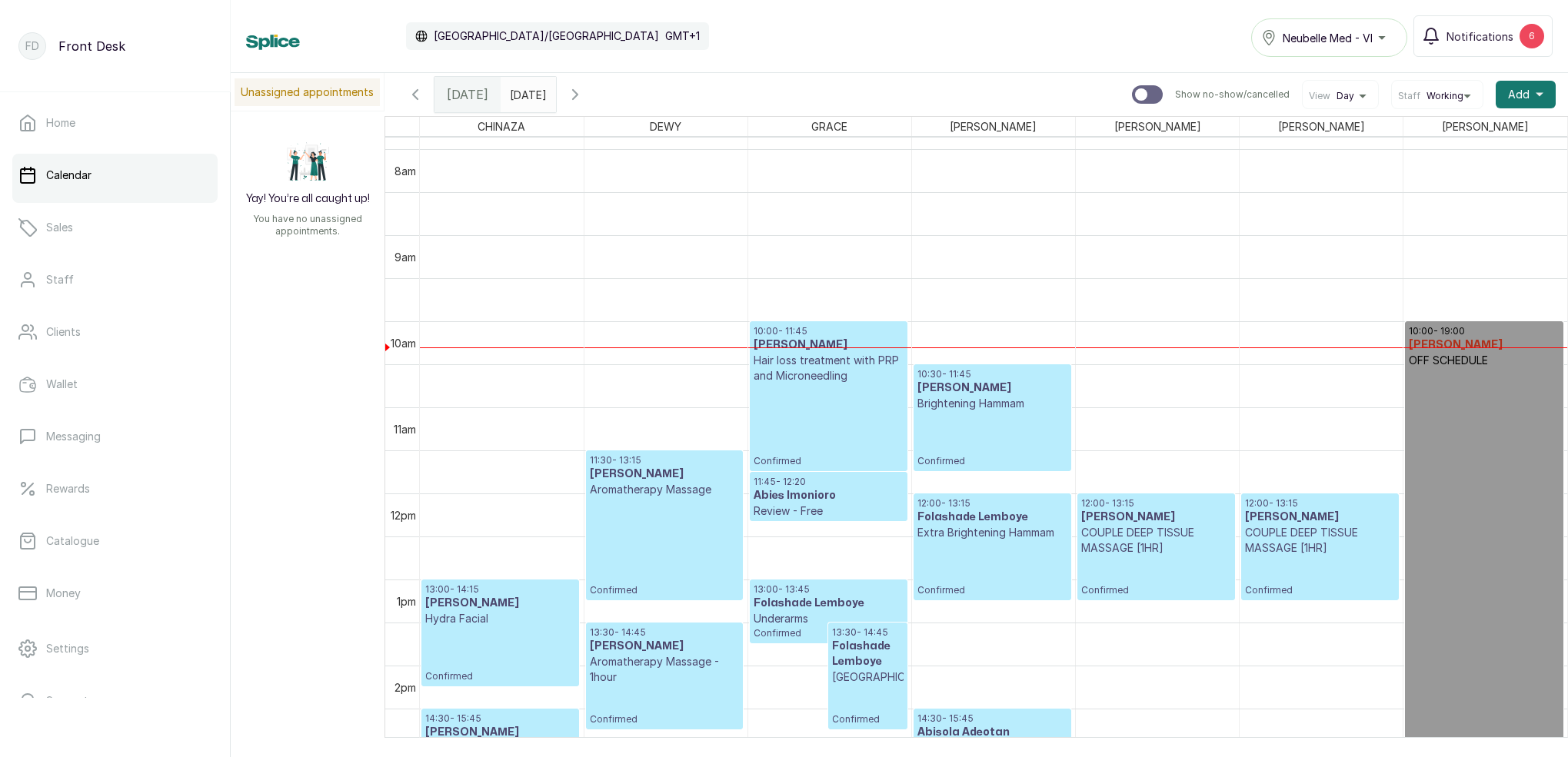
scroll to position [682, 0]
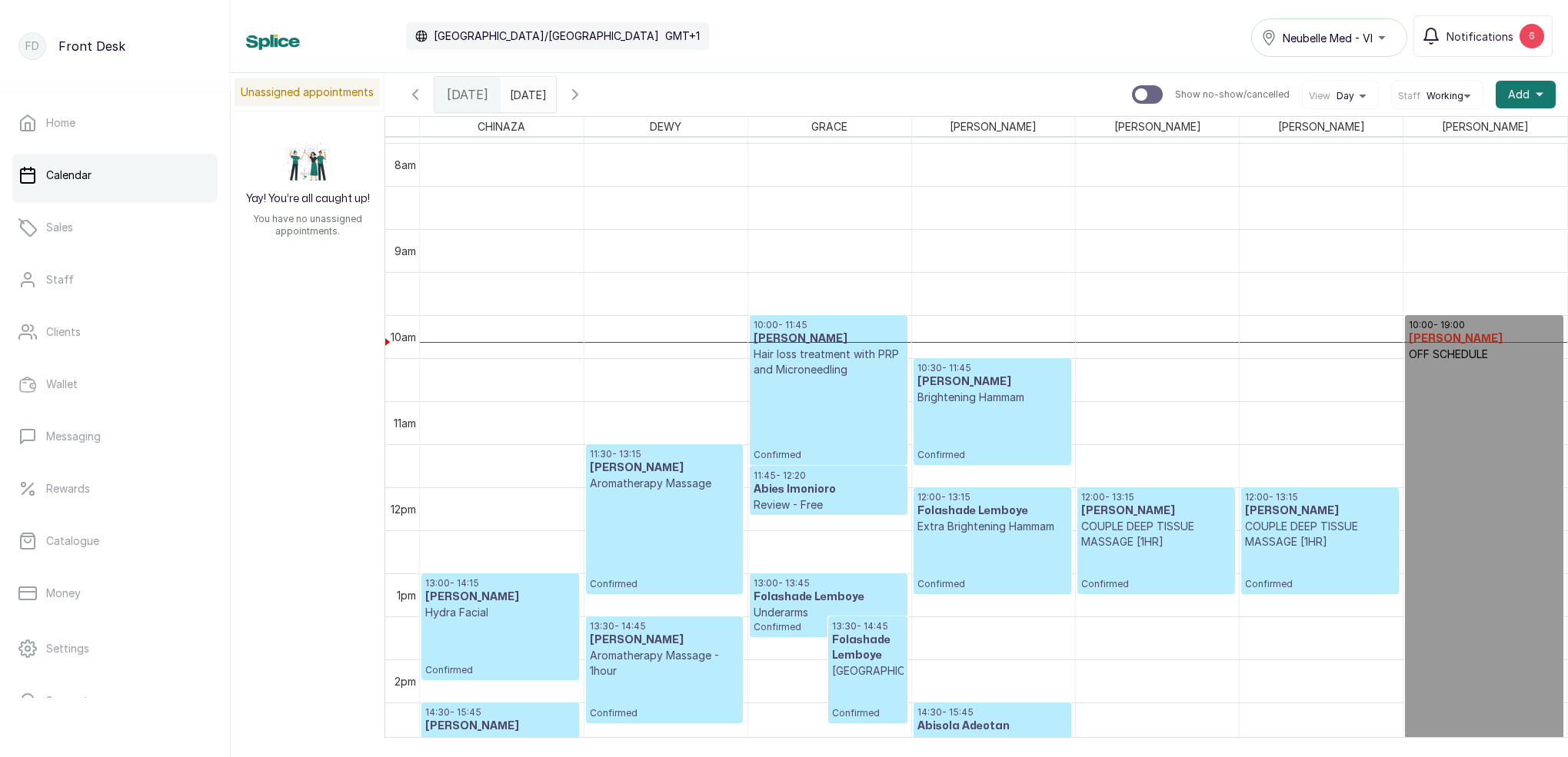
click at [659, 643] on h3 "[PERSON_NAME]" at bounding box center [665, 640] width 150 height 15
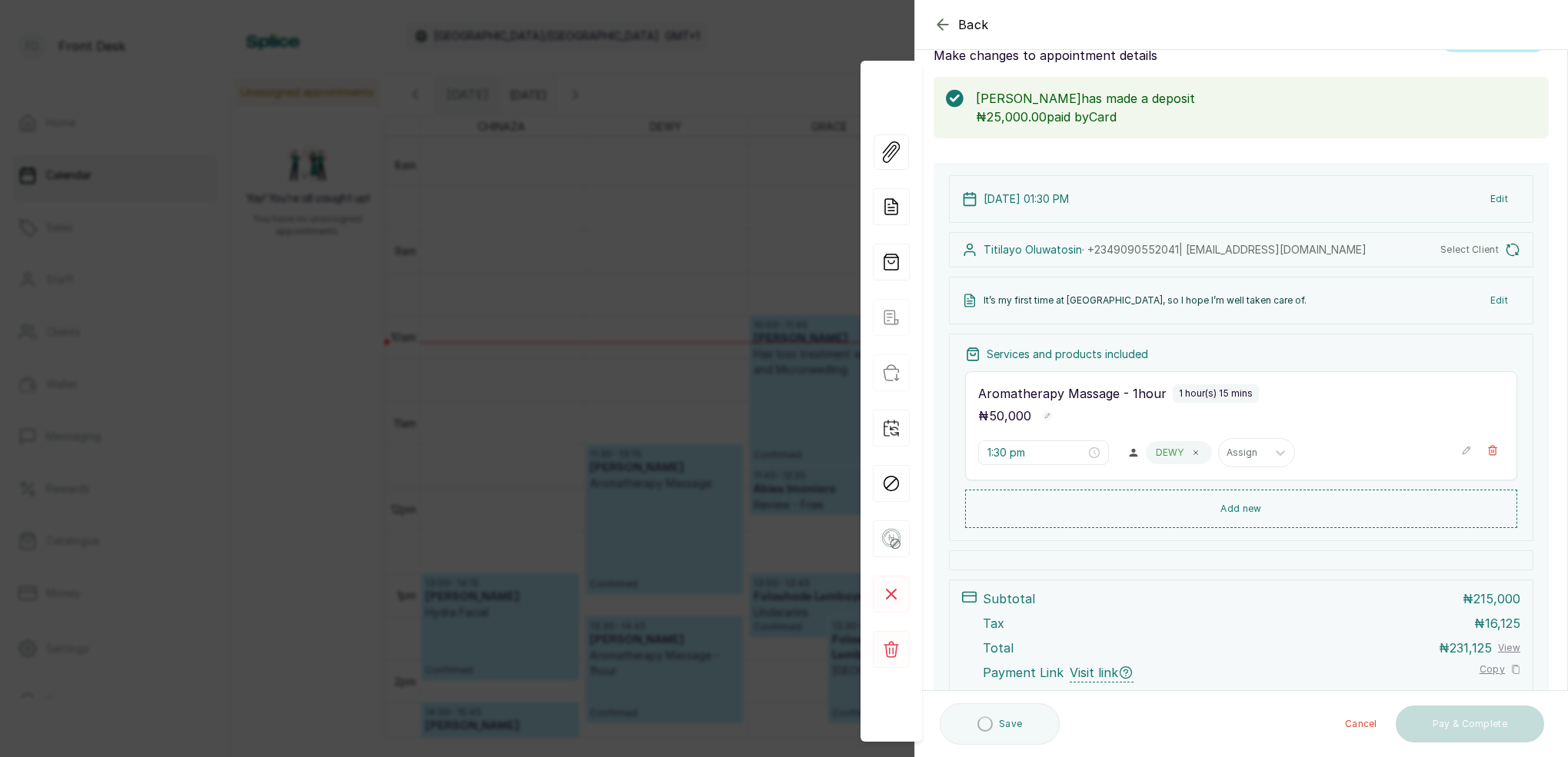
scroll to position [54, 0]
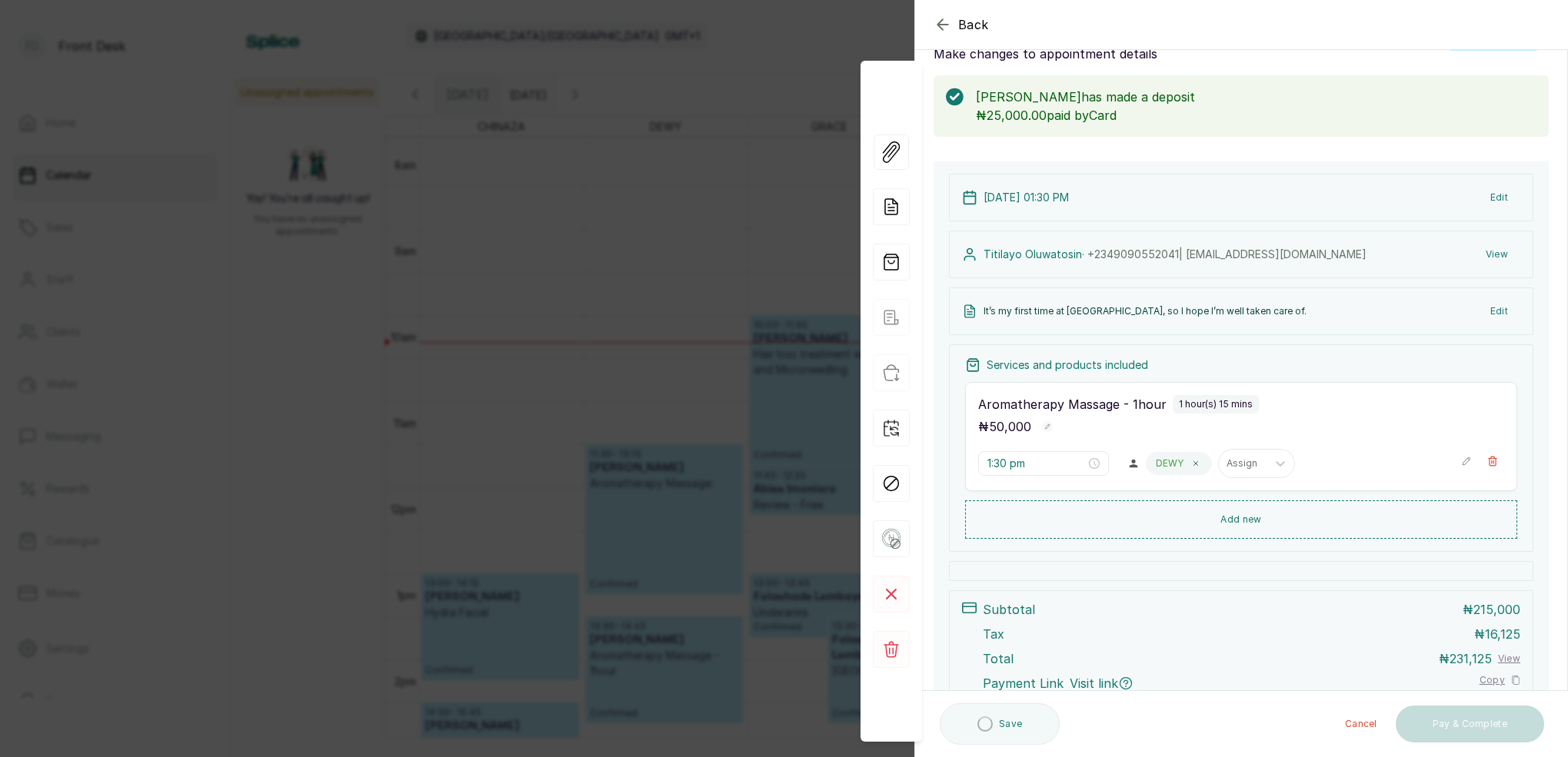
drag, startPoint x: 695, startPoint y: 166, endPoint x: 768, endPoint y: 179, distance: 74.1
click at [695, 166] on div "Back Appointment Details Edit appointment 💻 Booked Online Make changes to appoi…" at bounding box center [784, 378] width 1568 height 757
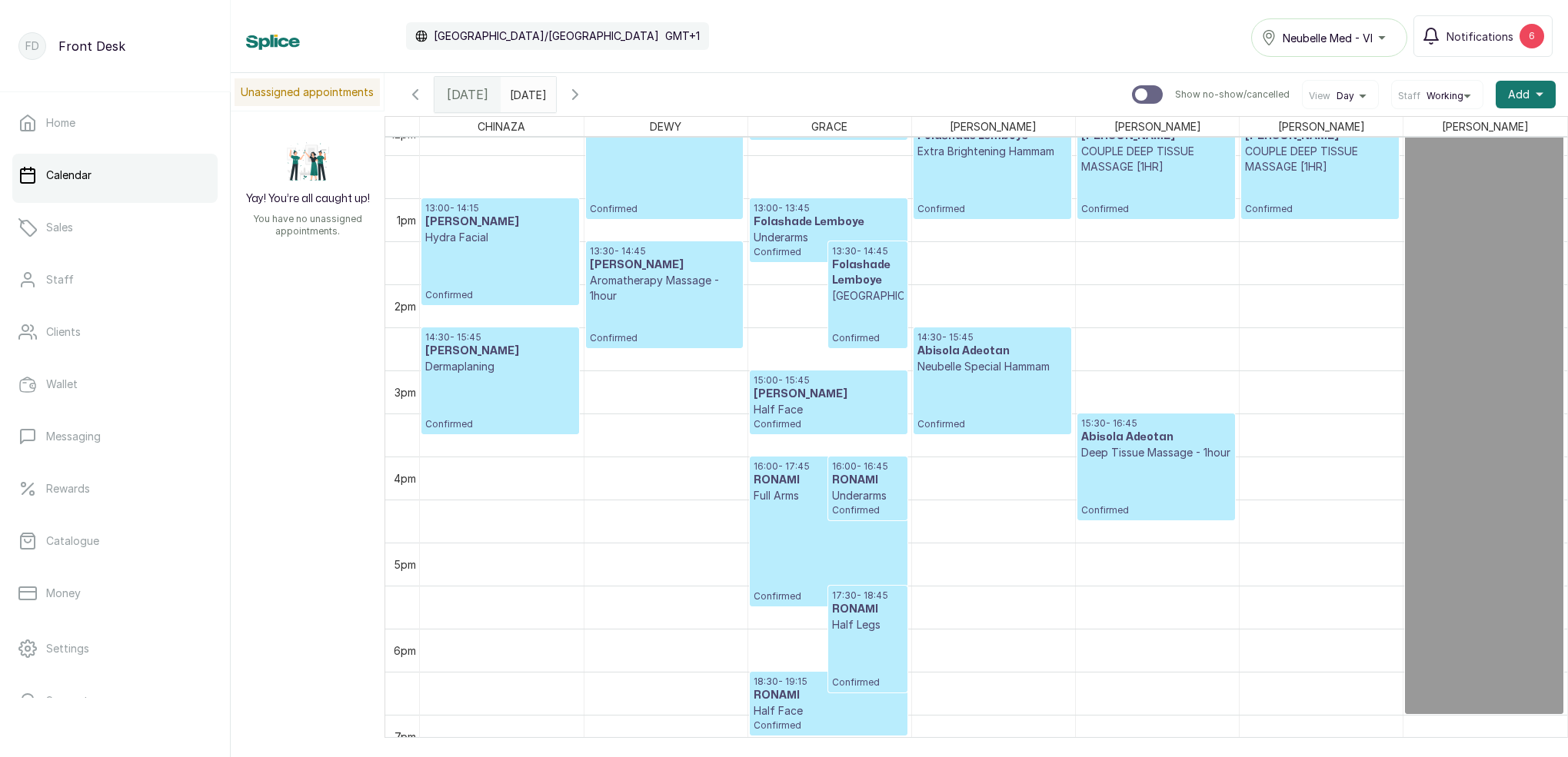
scroll to position [1061, 0]
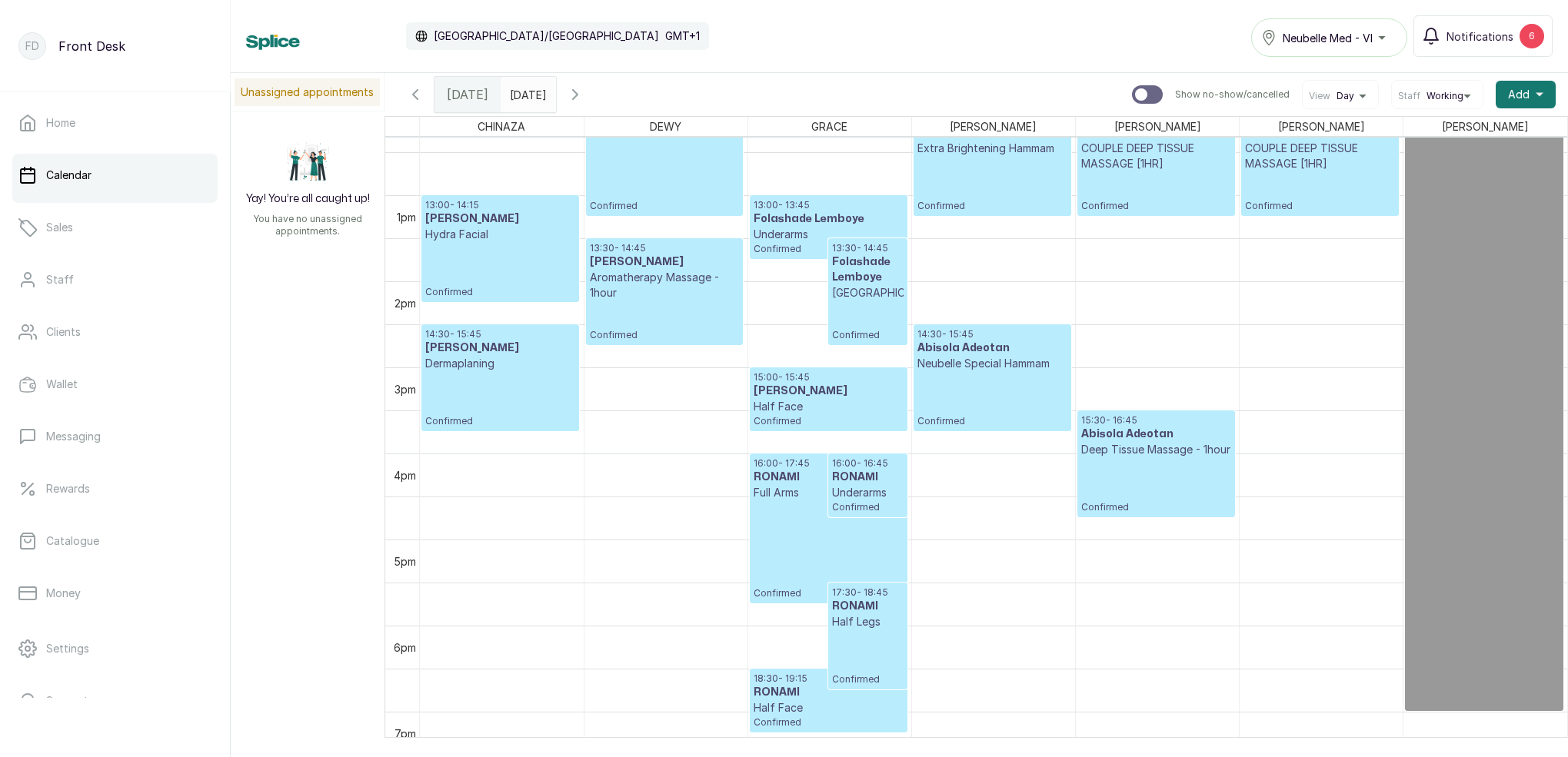
click at [526, 88] on input "20/09/2025" at bounding box center [514, 91] width 24 height 26
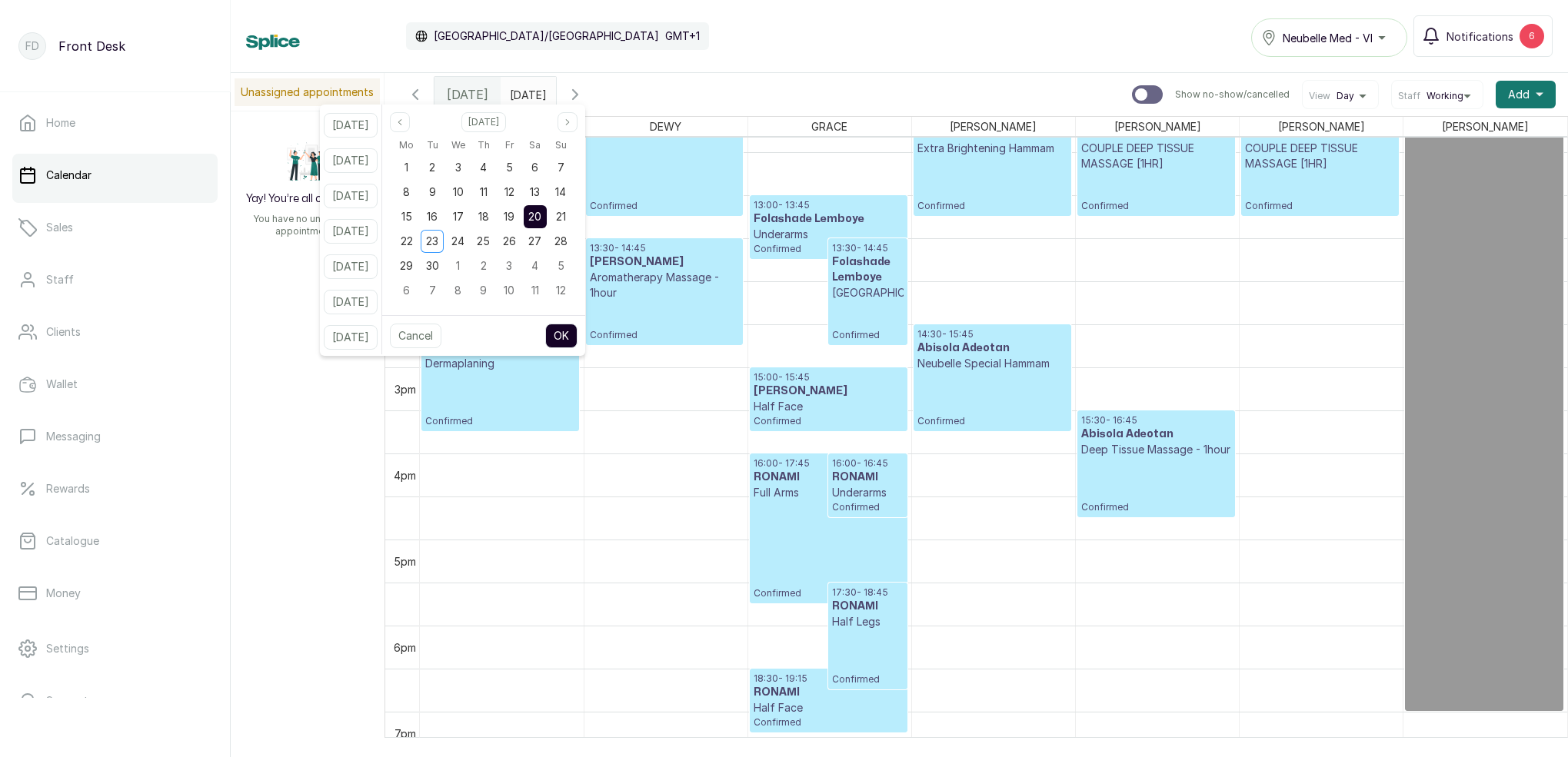
drag, startPoint x: 574, startPoint y: 246, endPoint x: 585, endPoint y: 337, distance: 91.7
click at [574, 259] on div "Mo Tu We Th Fr Sa Su 1 2 3 4 5 6 7 8 9 10 11 12 13 14 15 16 17 18 19 20 21 22 2…" at bounding box center [484, 218] width 180 height 168
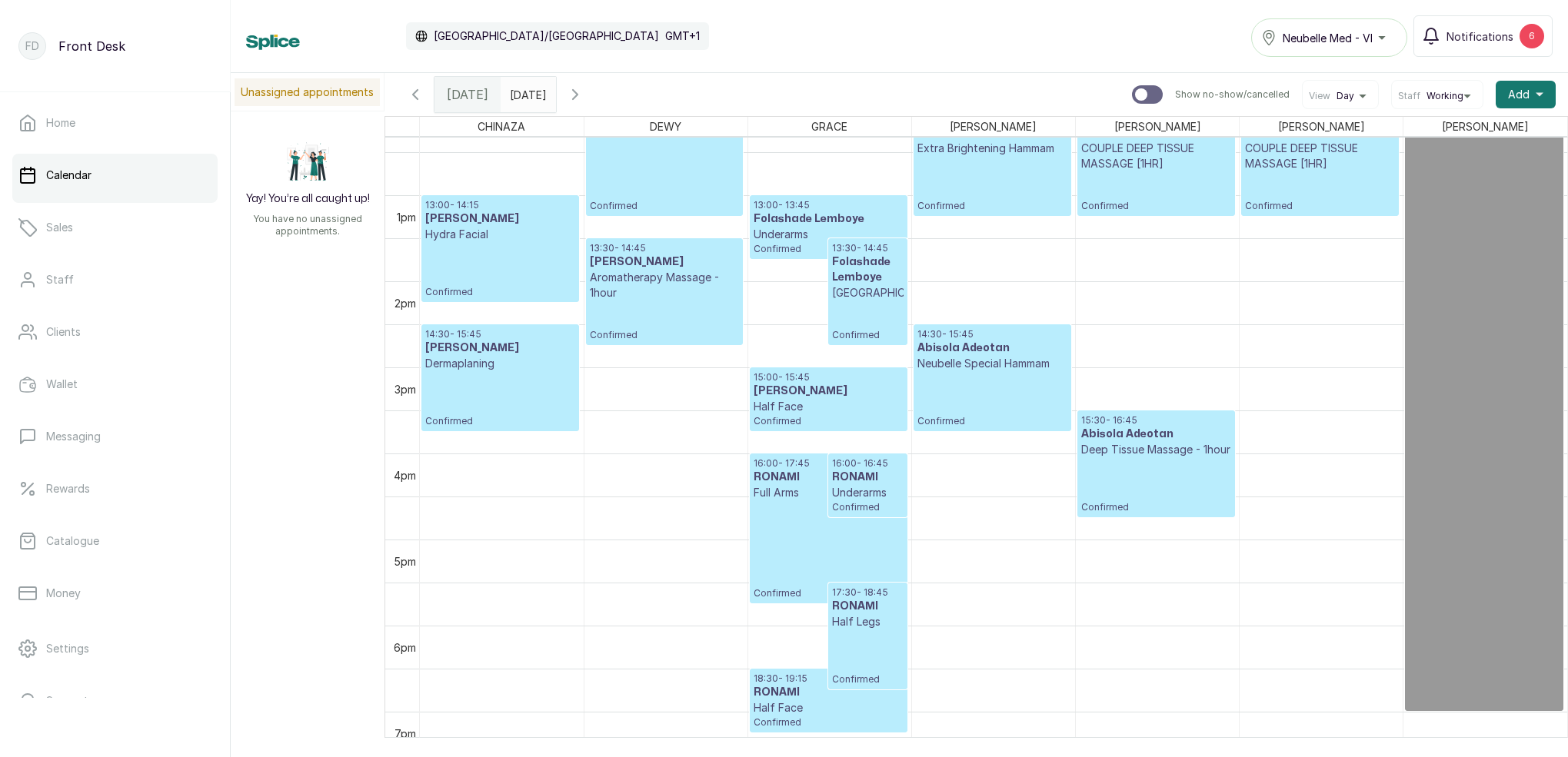
click at [712, 53] on div "Calendar [GEOGRAPHIC_DATA]/[GEOGRAPHIC_DATA] GMT+1 Neubelle Med - VI Notificati…" at bounding box center [900, 36] width 1307 height 41
click at [526, 86] on input "20/09/2025" at bounding box center [514, 91] width 24 height 26
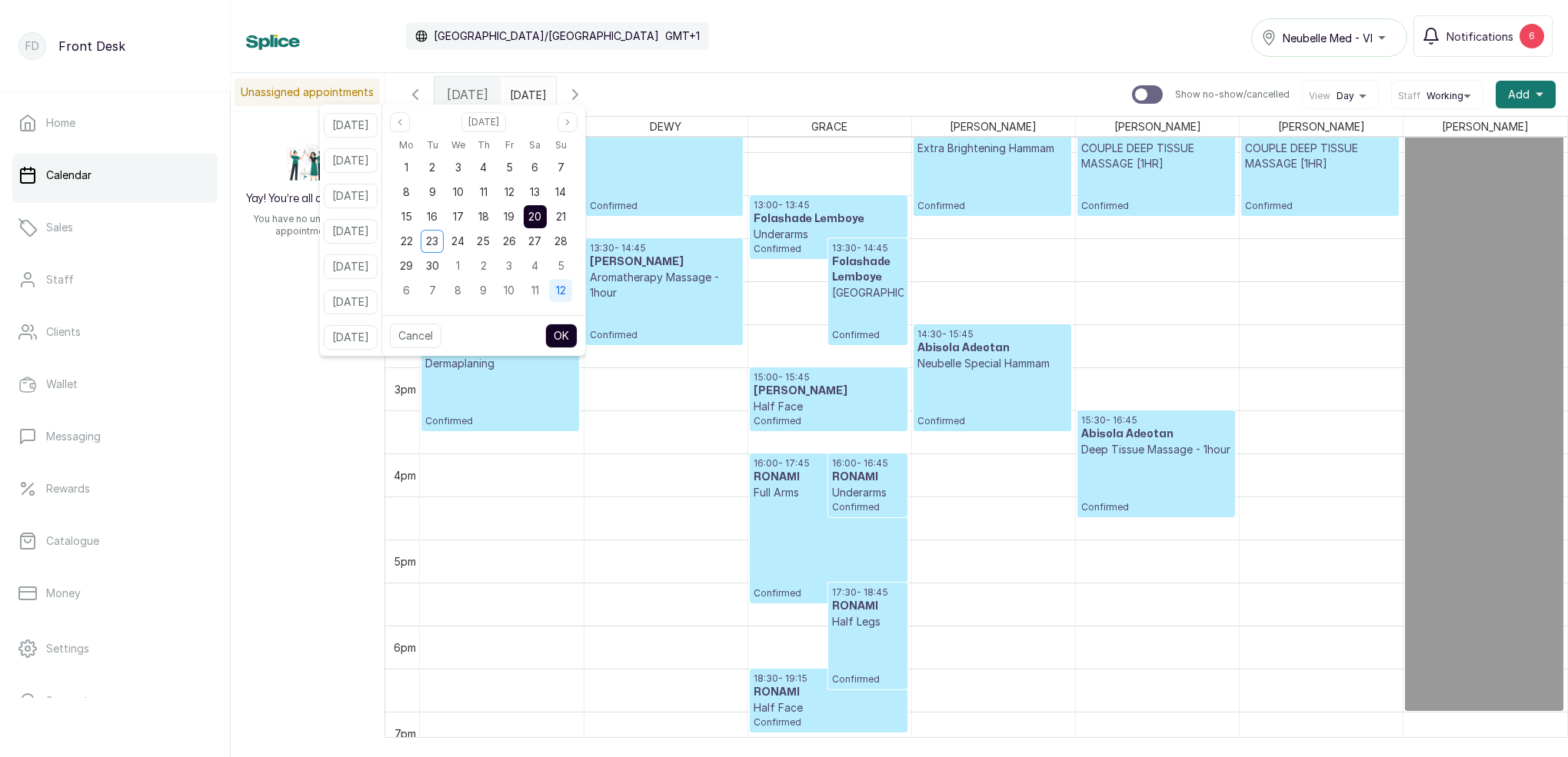
drag, startPoint x: 575, startPoint y: 237, endPoint x: 580, endPoint y: 295, distance: 58.2
click at [567, 239] on span "28" at bounding box center [560, 241] width 13 height 13
click at [577, 333] on button "OK" at bounding box center [561, 335] width 32 height 24
type input "28/09/2025"
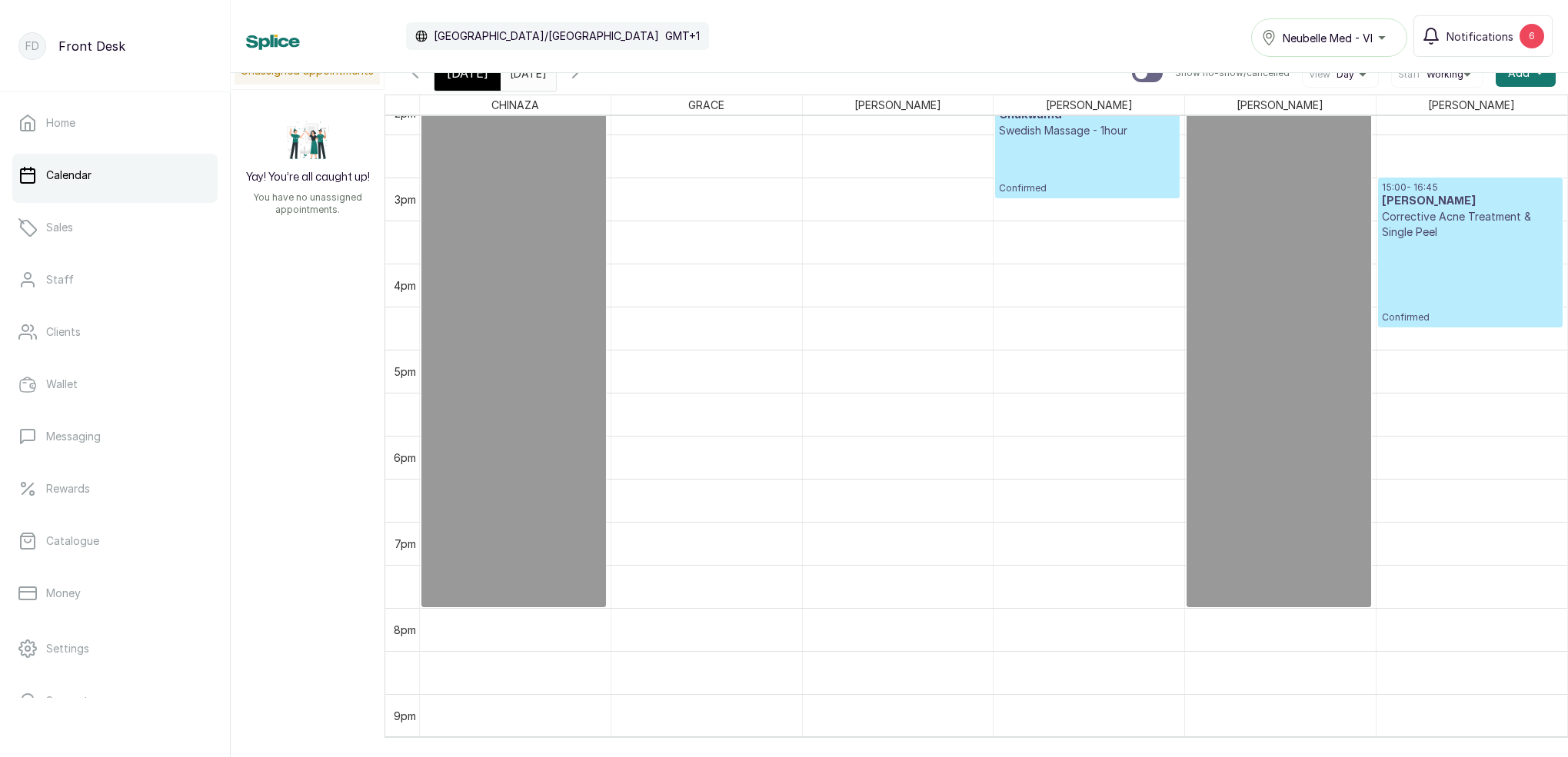
scroll to position [1128, 0]
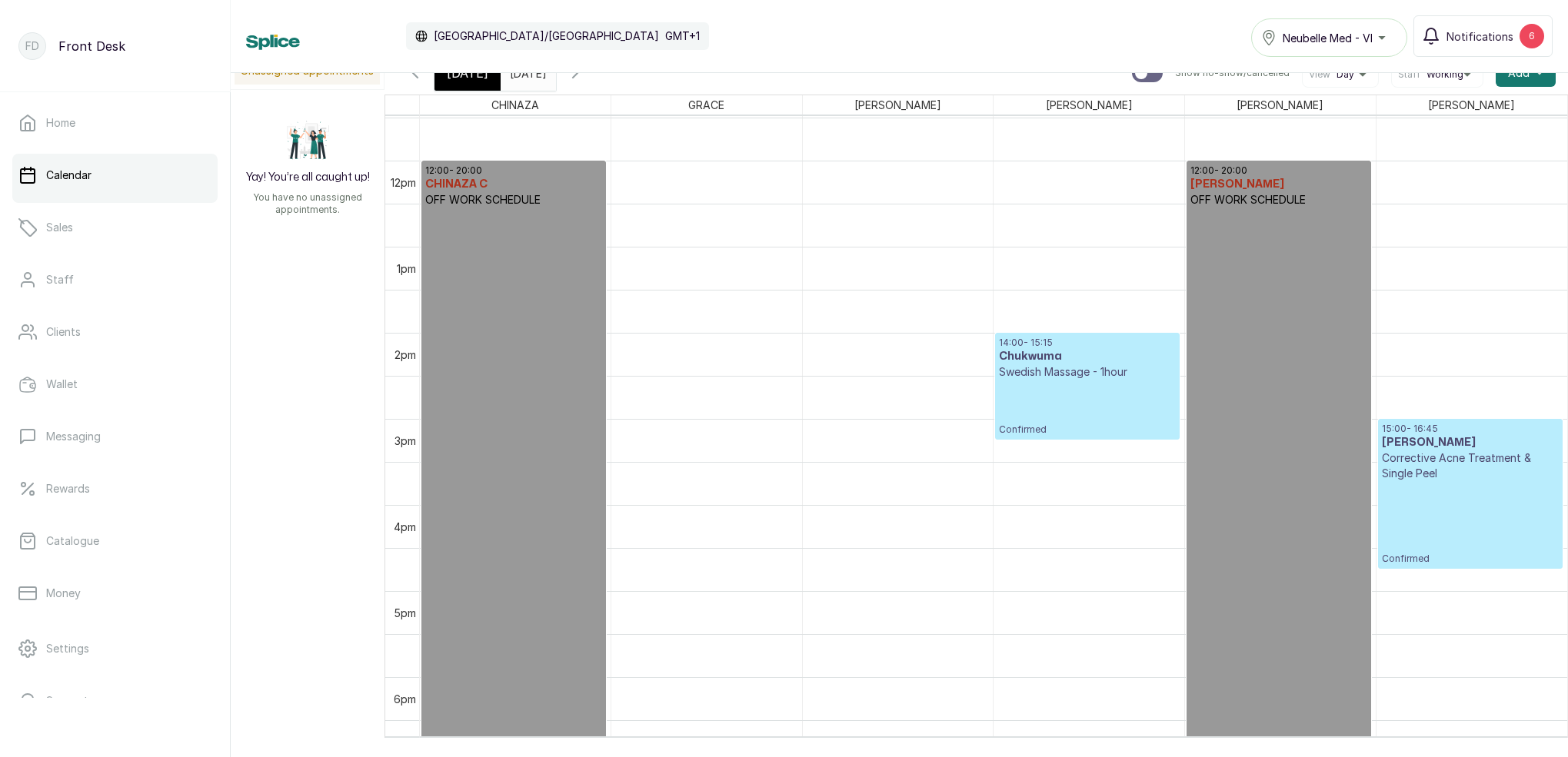
click at [484, 78] on div "[DATE]" at bounding box center [467, 73] width 67 height 36
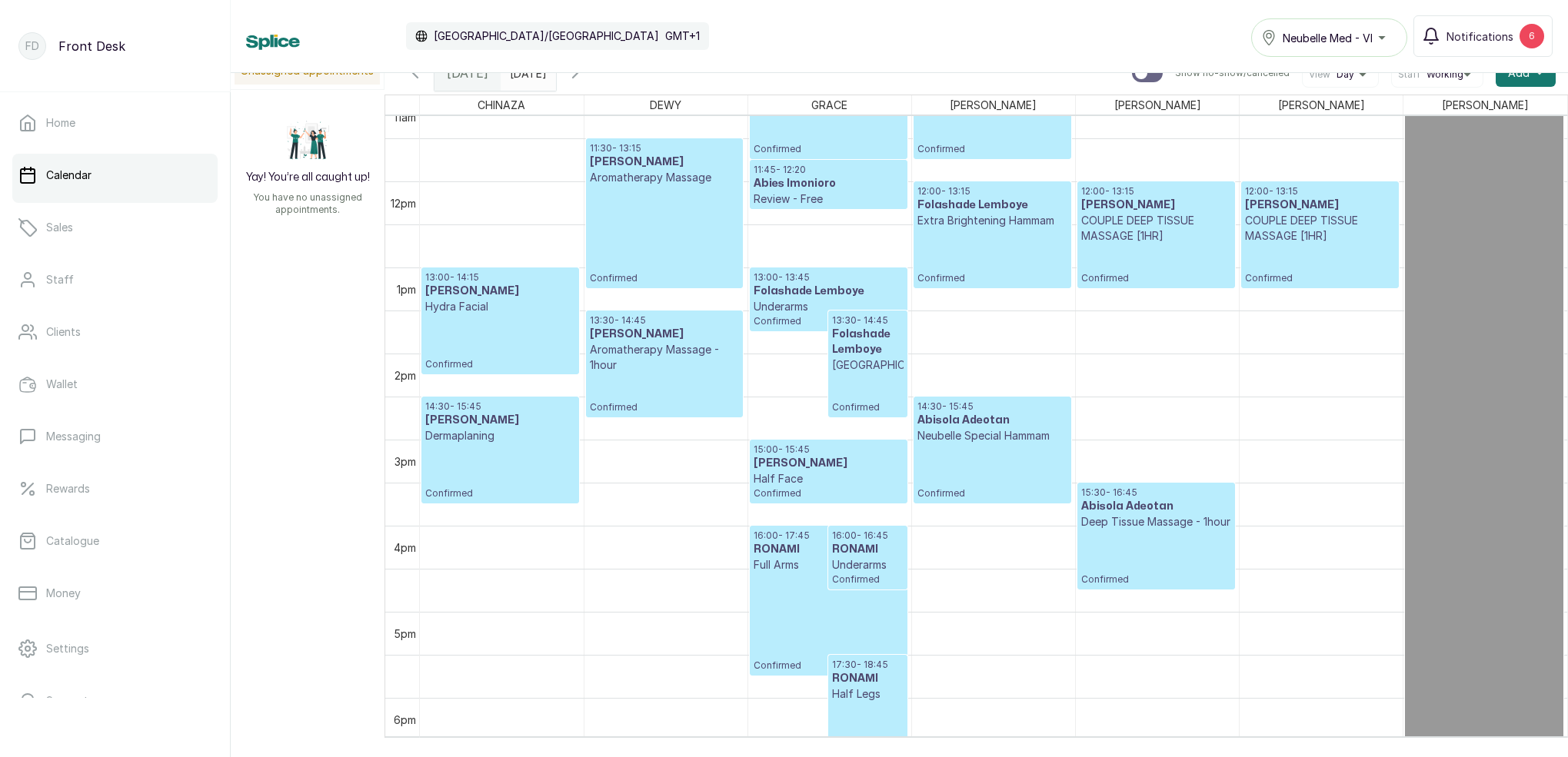
click at [665, 375] on p "Confirmed" at bounding box center [665, 393] width 150 height 40
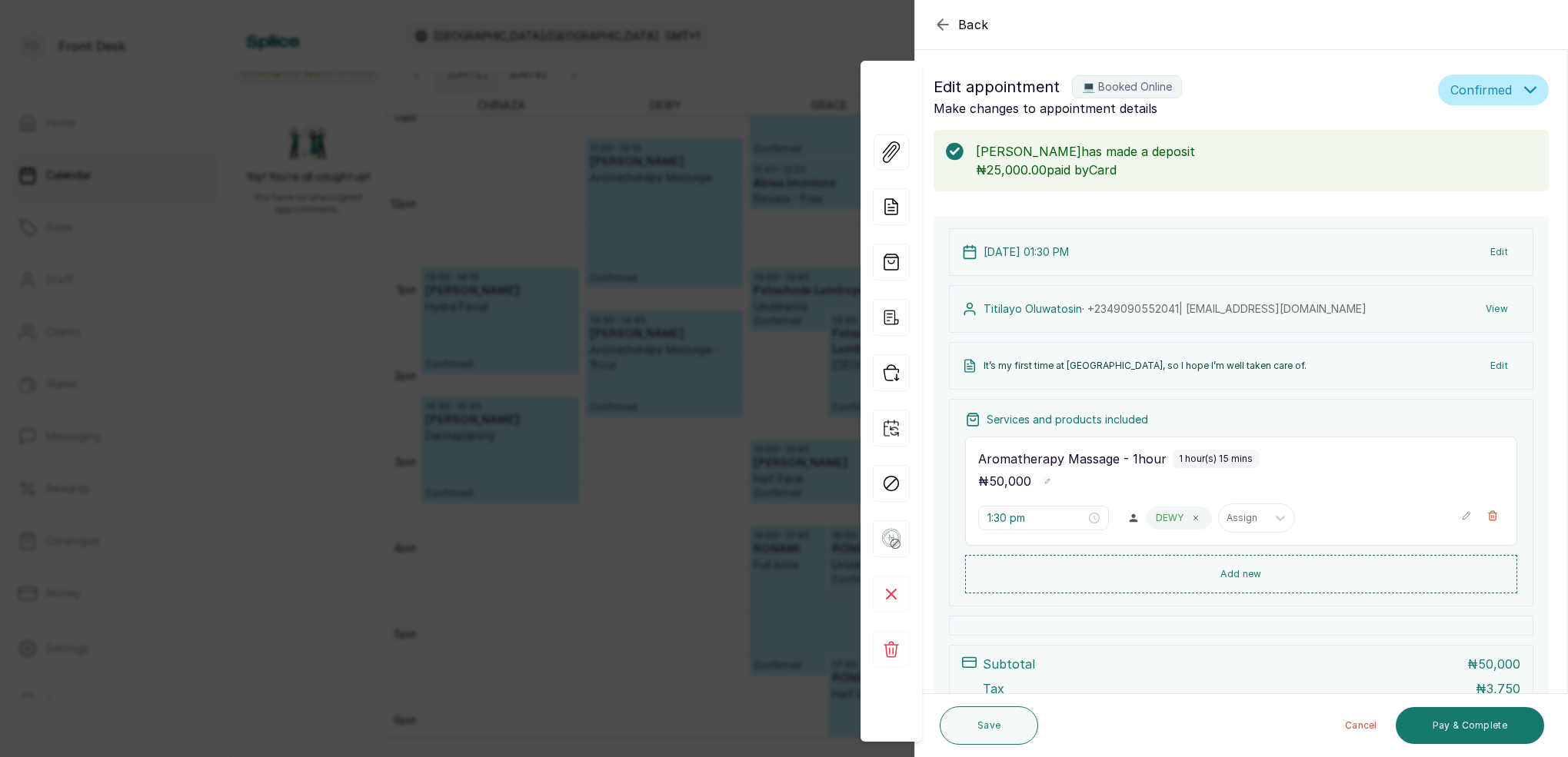
click at [627, 334] on div "Back Appointment Details Edit appointment 💻 Booked Online Make changes to appoi…" at bounding box center [784, 378] width 1568 height 757
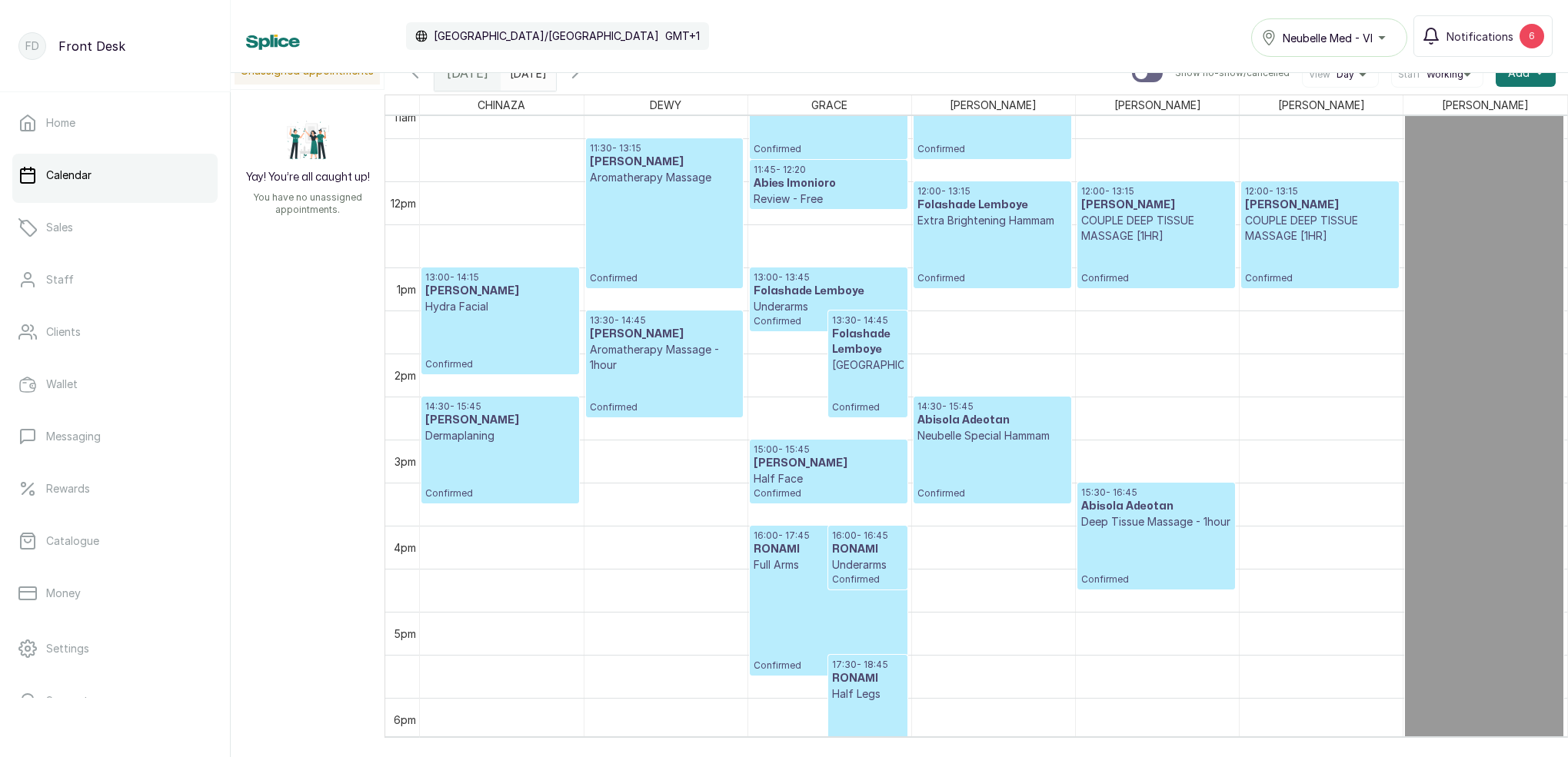
click at [673, 377] on p "Confirmed" at bounding box center [665, 393] width 150 height 40
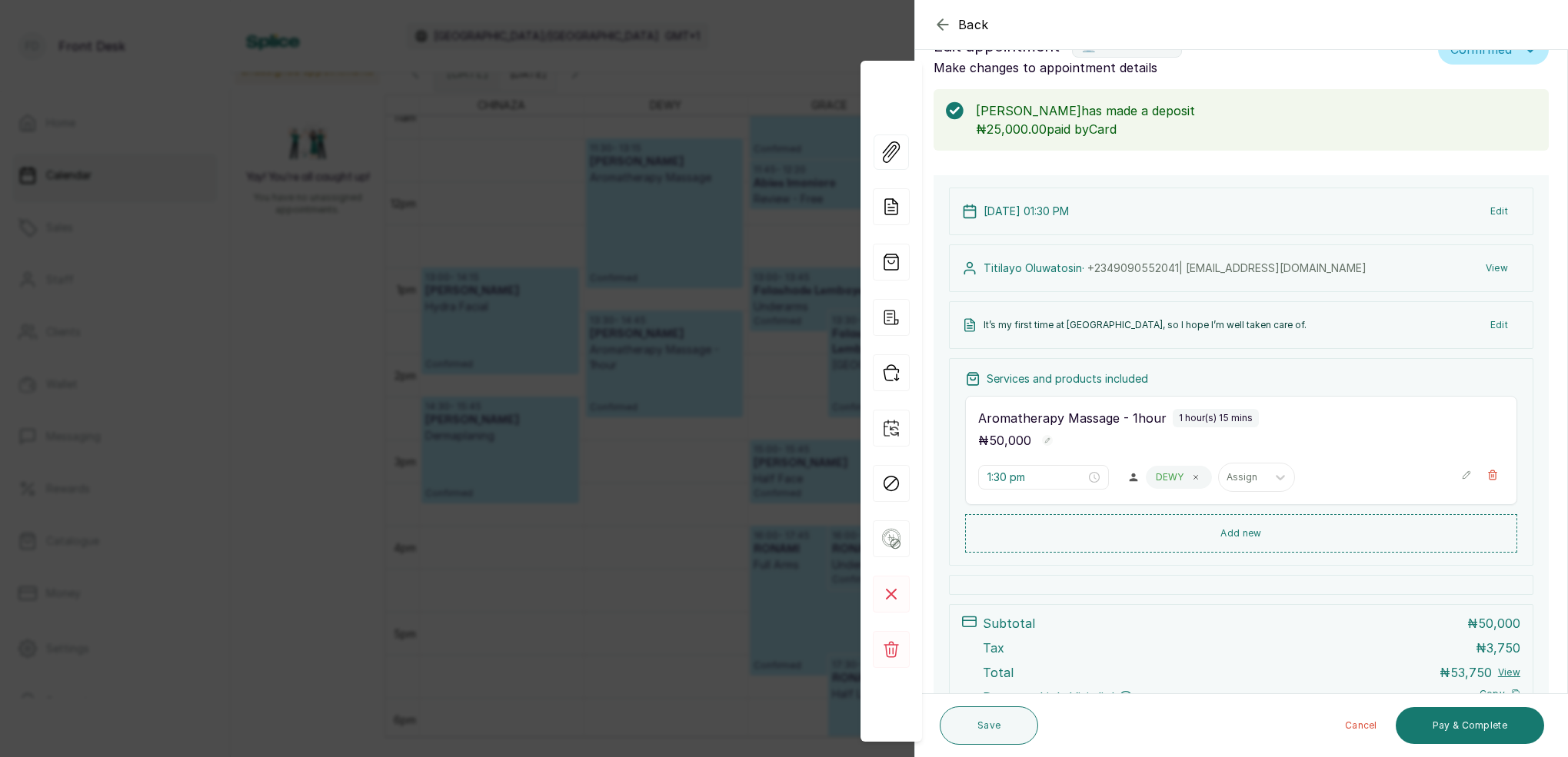
click at [944, 20] on icon "button" at bounding box center [943, 24] width 19 height 19
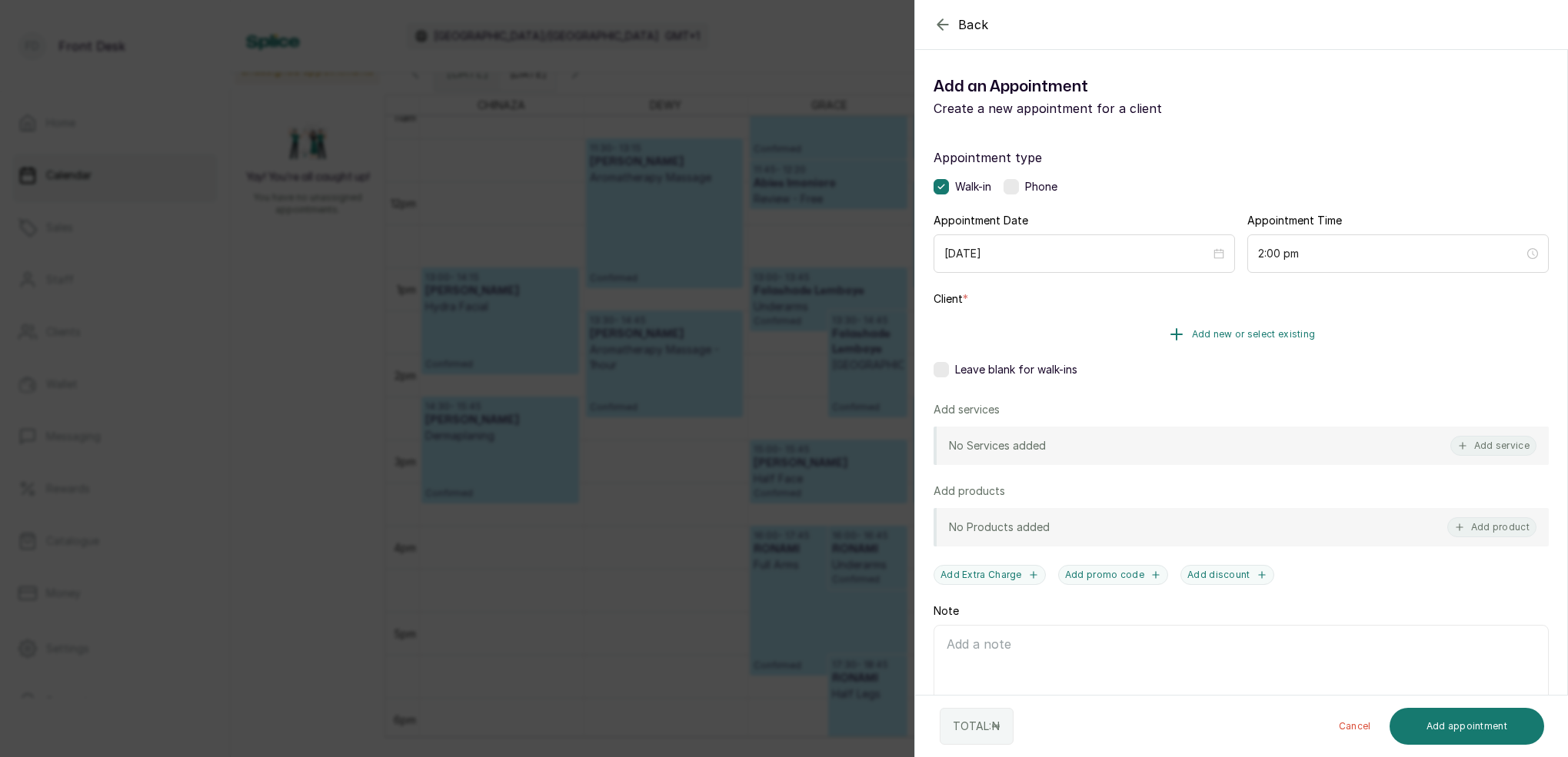
click at [1257, 340] on button "Add new or select existing" at bounding box center [1241, 334] width 615 height 43
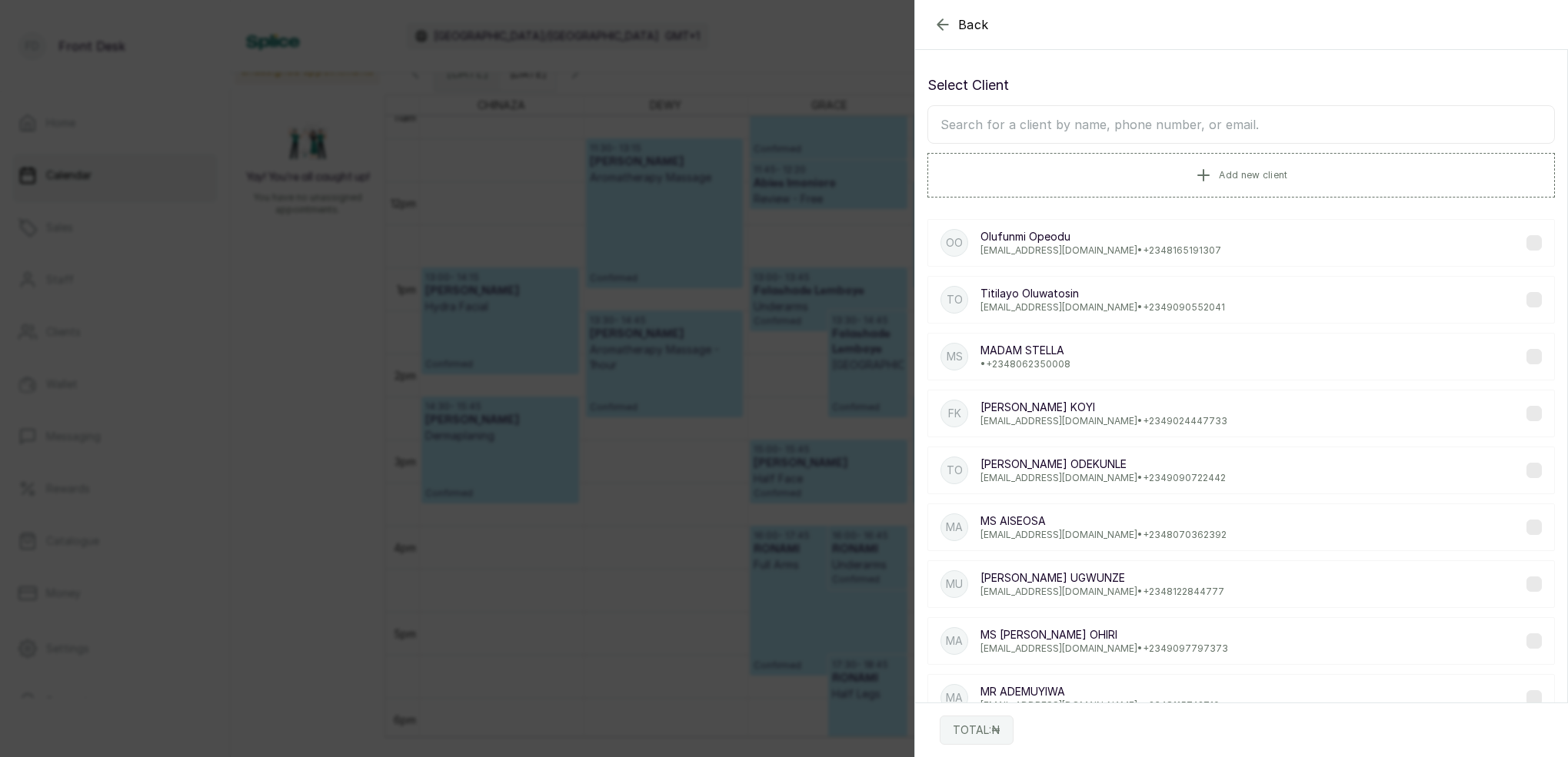
click at [1181, 126] on input "text" at bounding box center [1240, 124] width 627 height 38
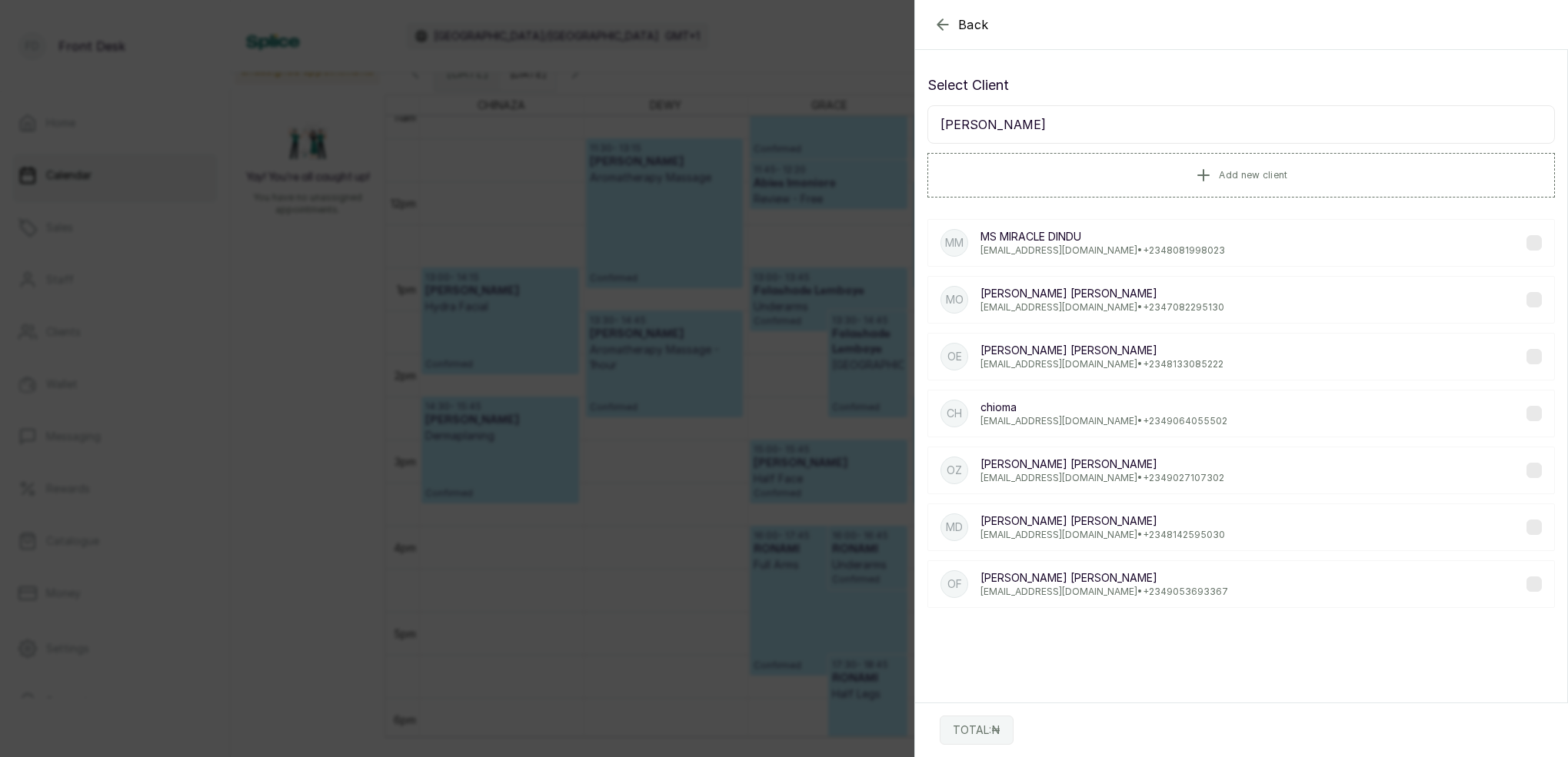
type input "okeke"
click at [1024, 468] on p "Okeke Zika" at bounding box center [1102, 464] width 244 height 15
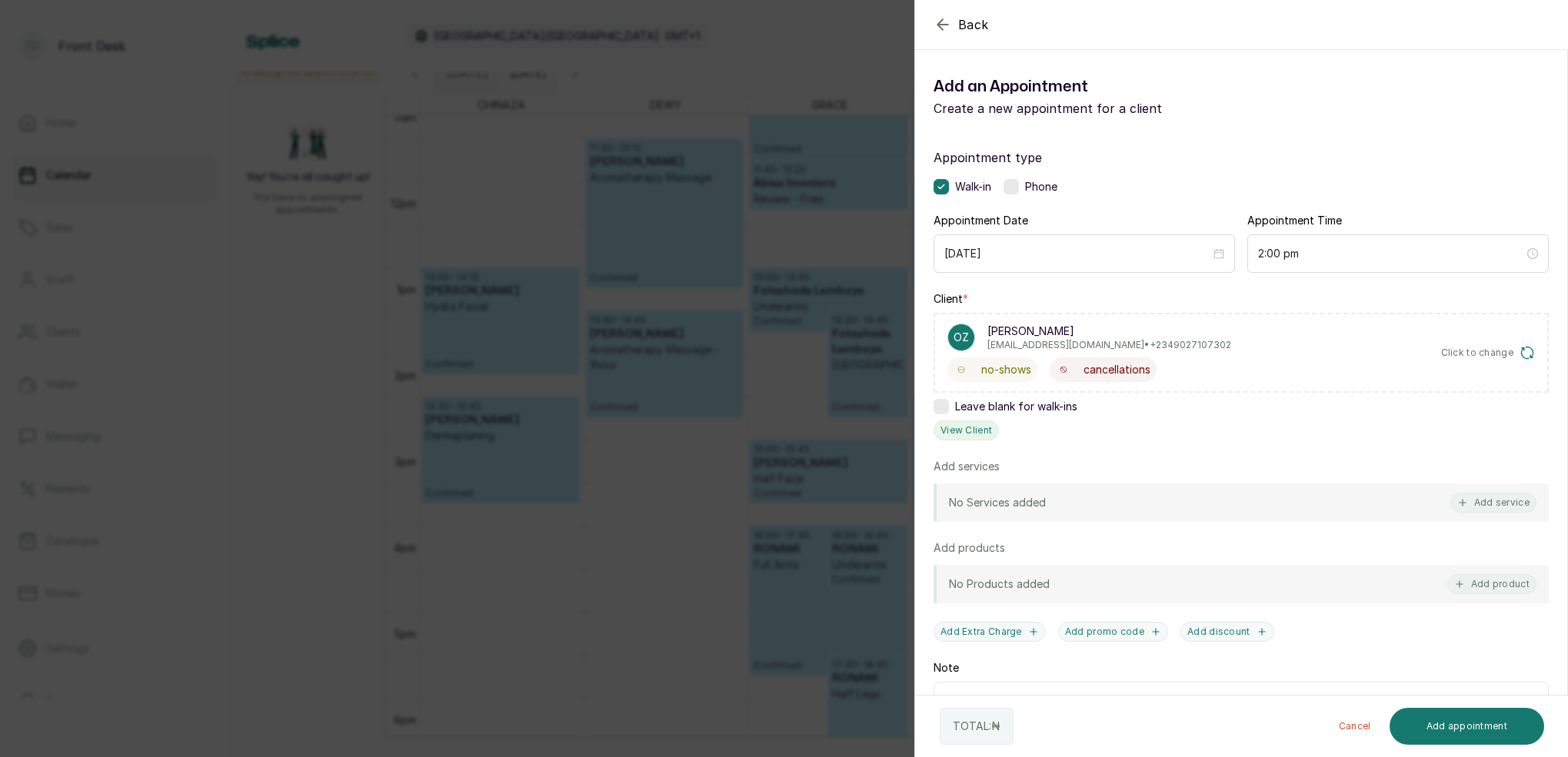
click at [965, 428] on button "View Client" at bounding box center [966, 430] width 66 height 20
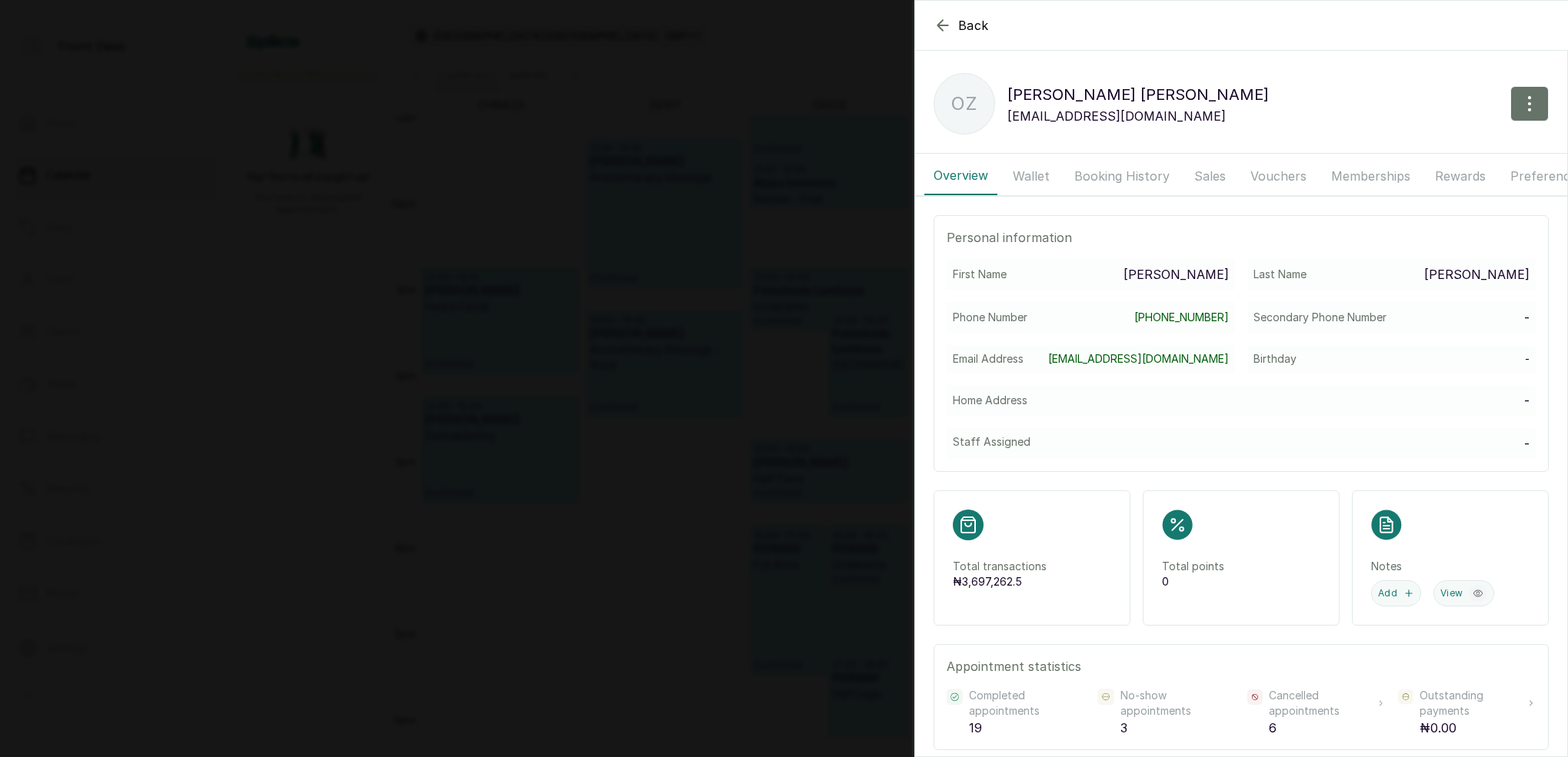
click at [1123, 175] on button "Booking History" at bounding box center [1121, 175] width 113 height 38
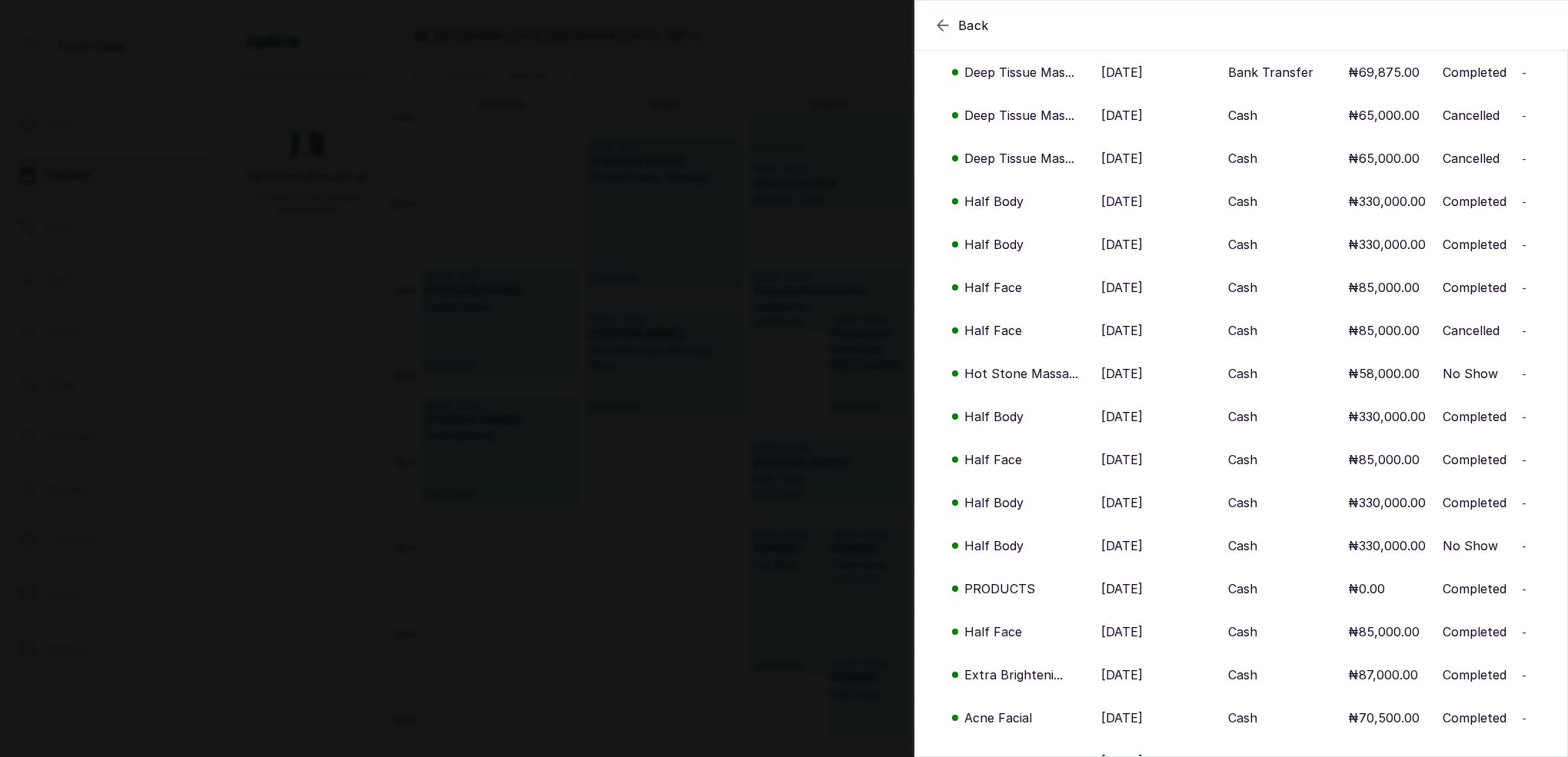
scroll to position [509, 0]
click at [1008, 244] on p "Half Body" at bounding box center [993, 246] width 59 height 19
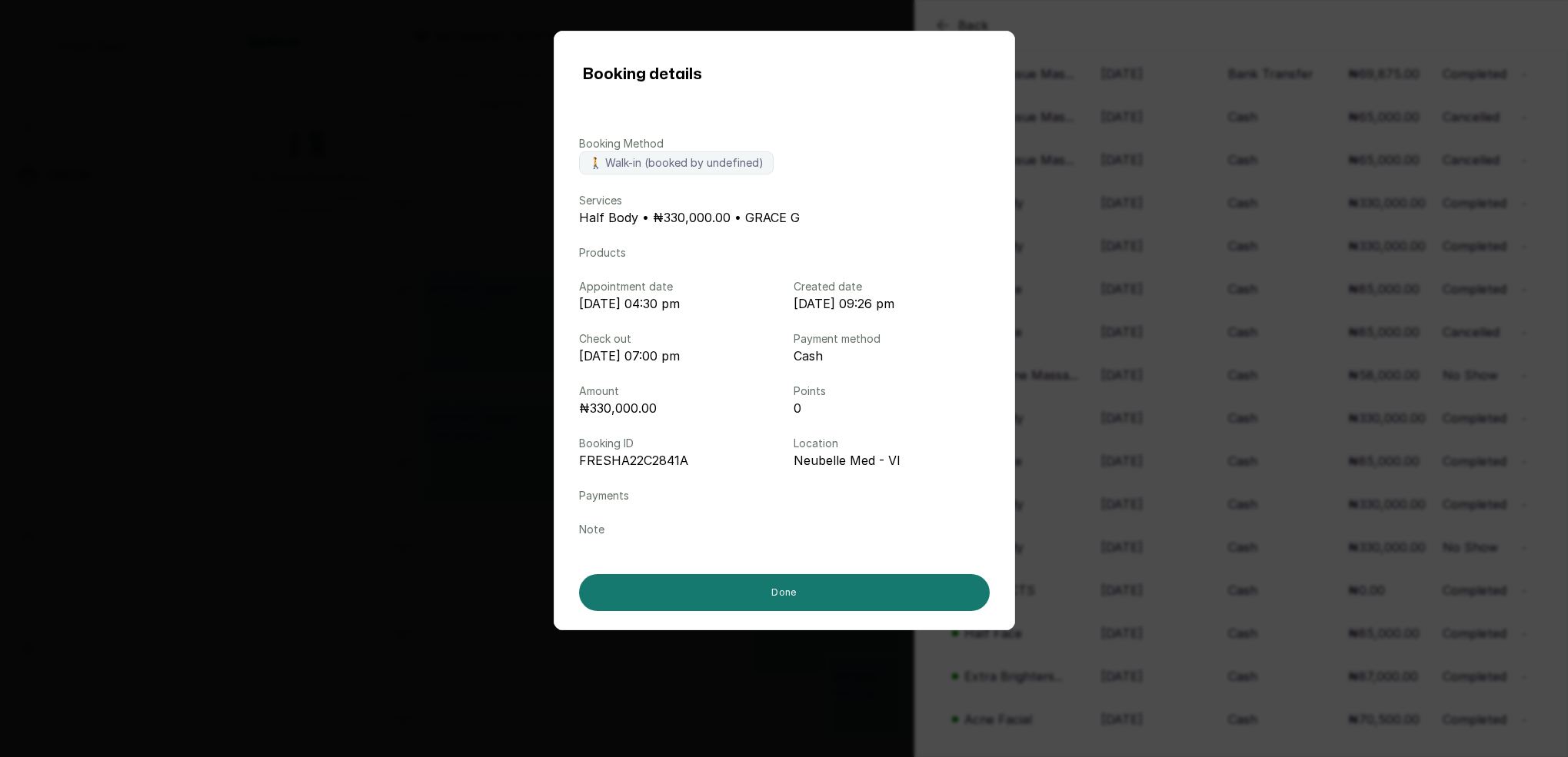
scroll to position [503, 0]
click at [1259, 20] on div "Booking details Booking Method 🚶 Walk-in (booked by undefined) Services Half Bo…" at bounding box center [784, 378] width 1568 height 757
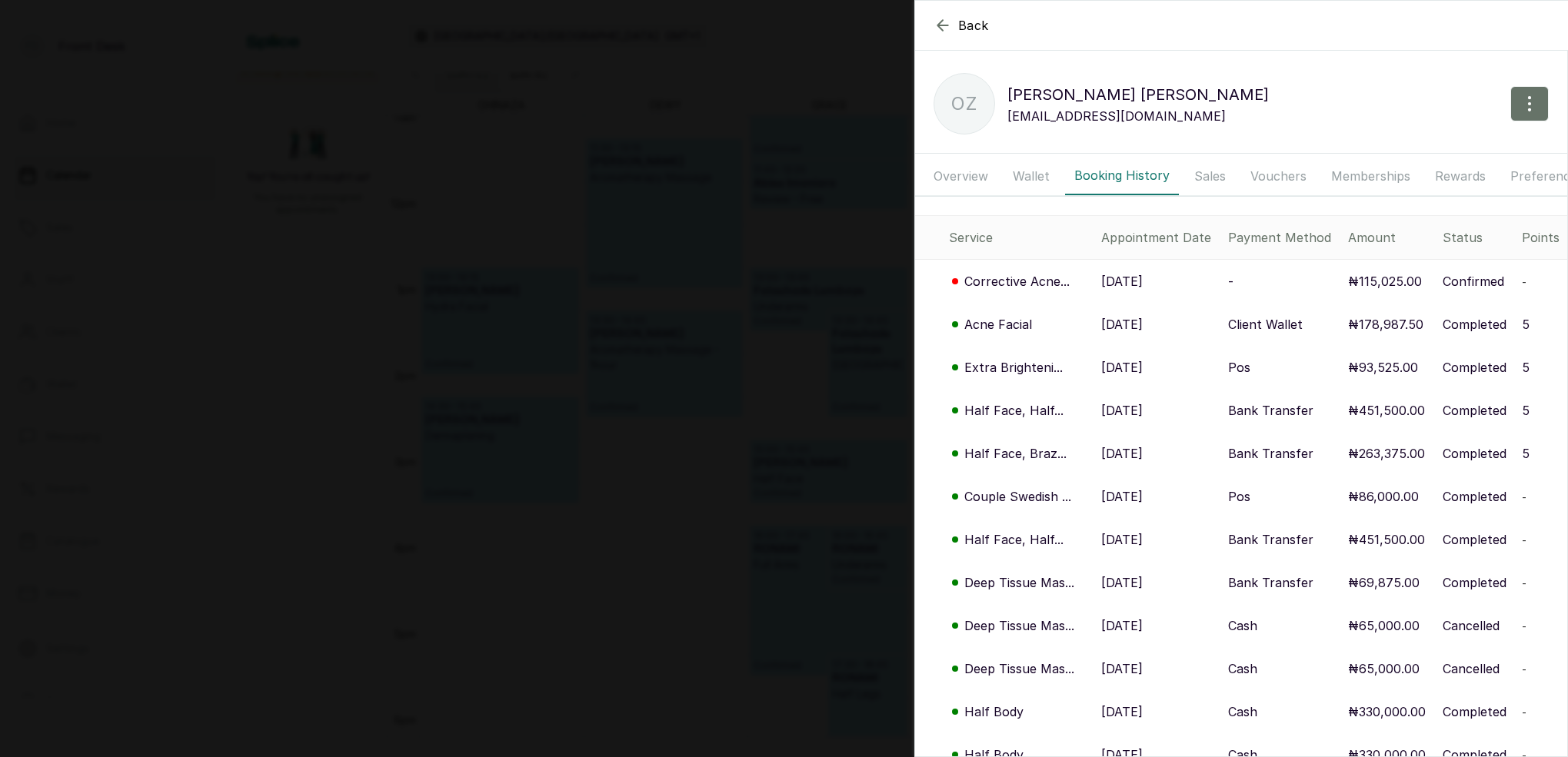
scroll to position [0, 0]
click at [1034, 413] on p "Half Face, Half..." at bounding box center [1014, 410] width 99 height 19
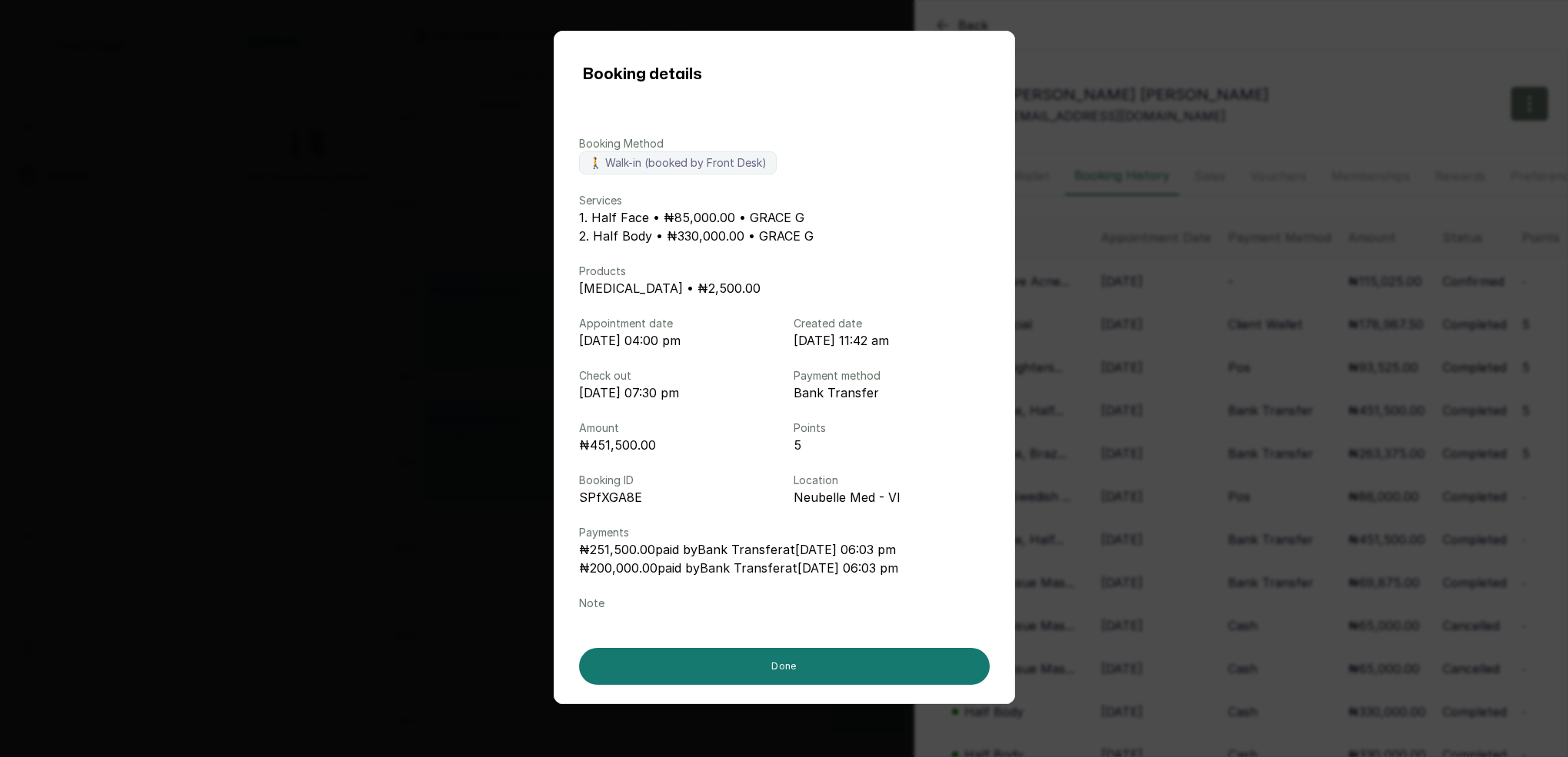
click at [1216, 69] on div "Booking details Booking Method 🚶 Walk-in (booked by Front Desk) Services 1. Hal…" at bounding box center [784, 378] width 1568 height 757
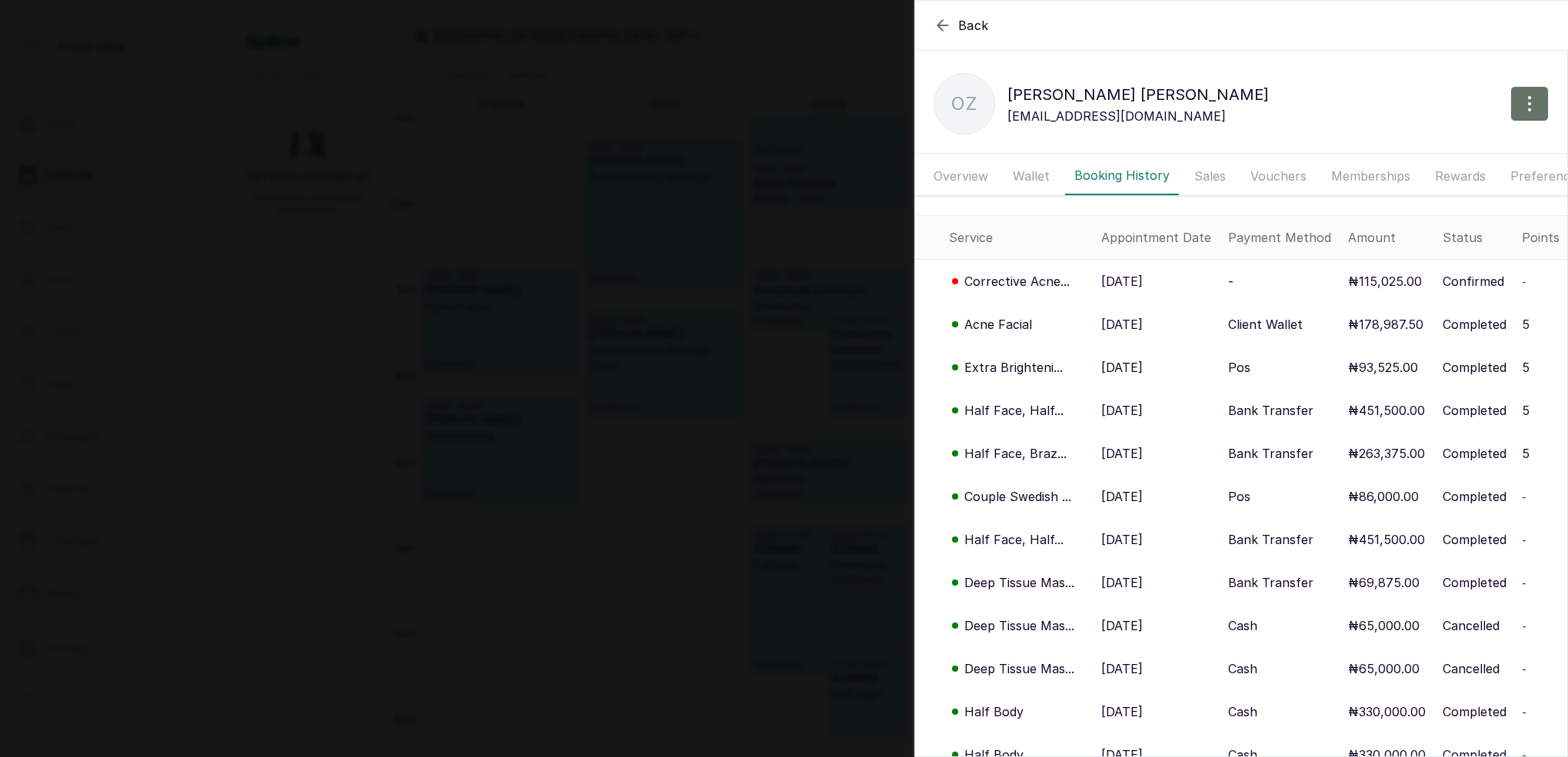
click at [936, 25] on icon "button" at bounding box center [943, 25] width 19 height 19
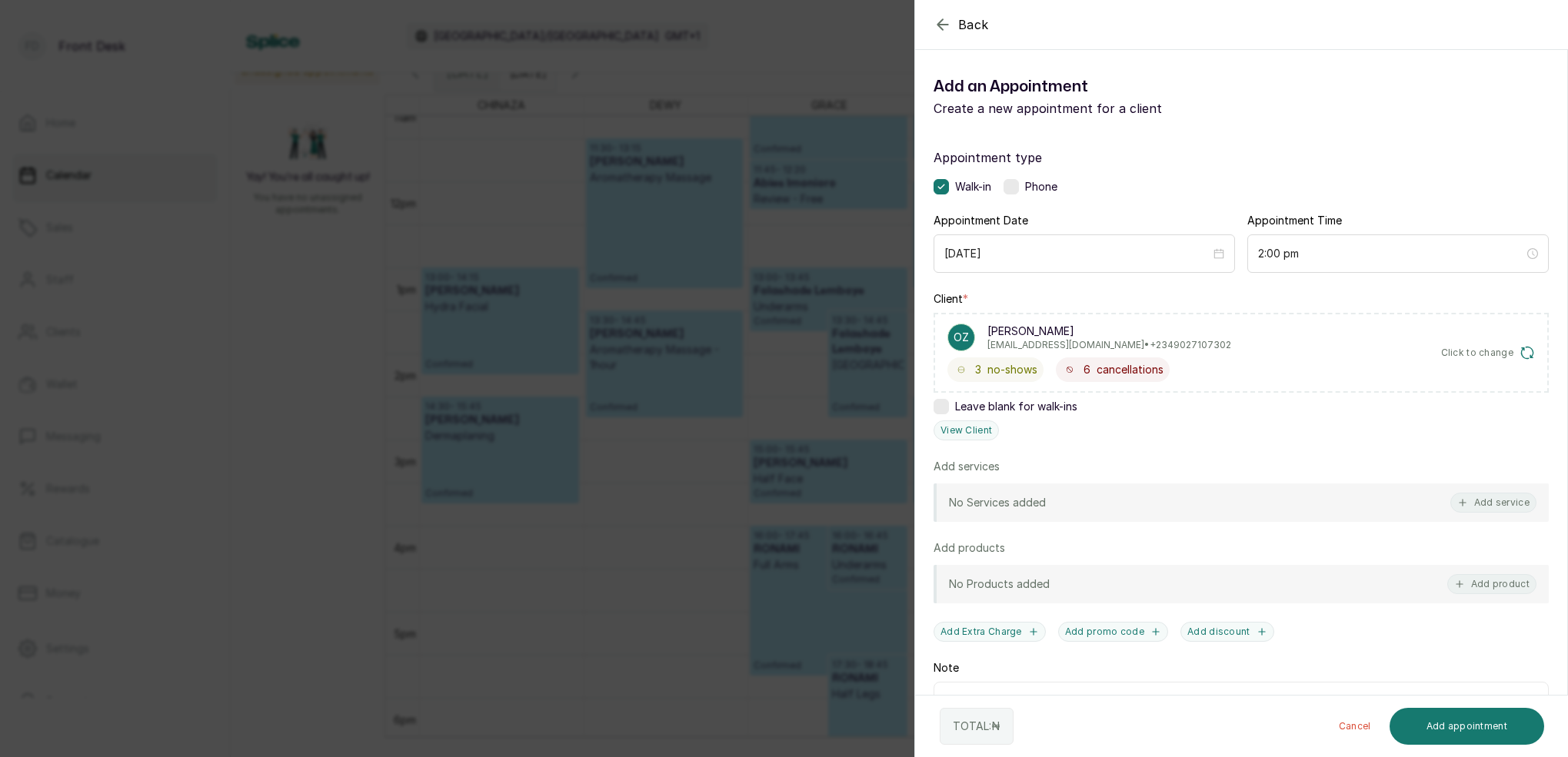
scroll to position [2, 0]
click at [936, 25] on icon "button" at bounding box center [943, 24] width 19 height 19
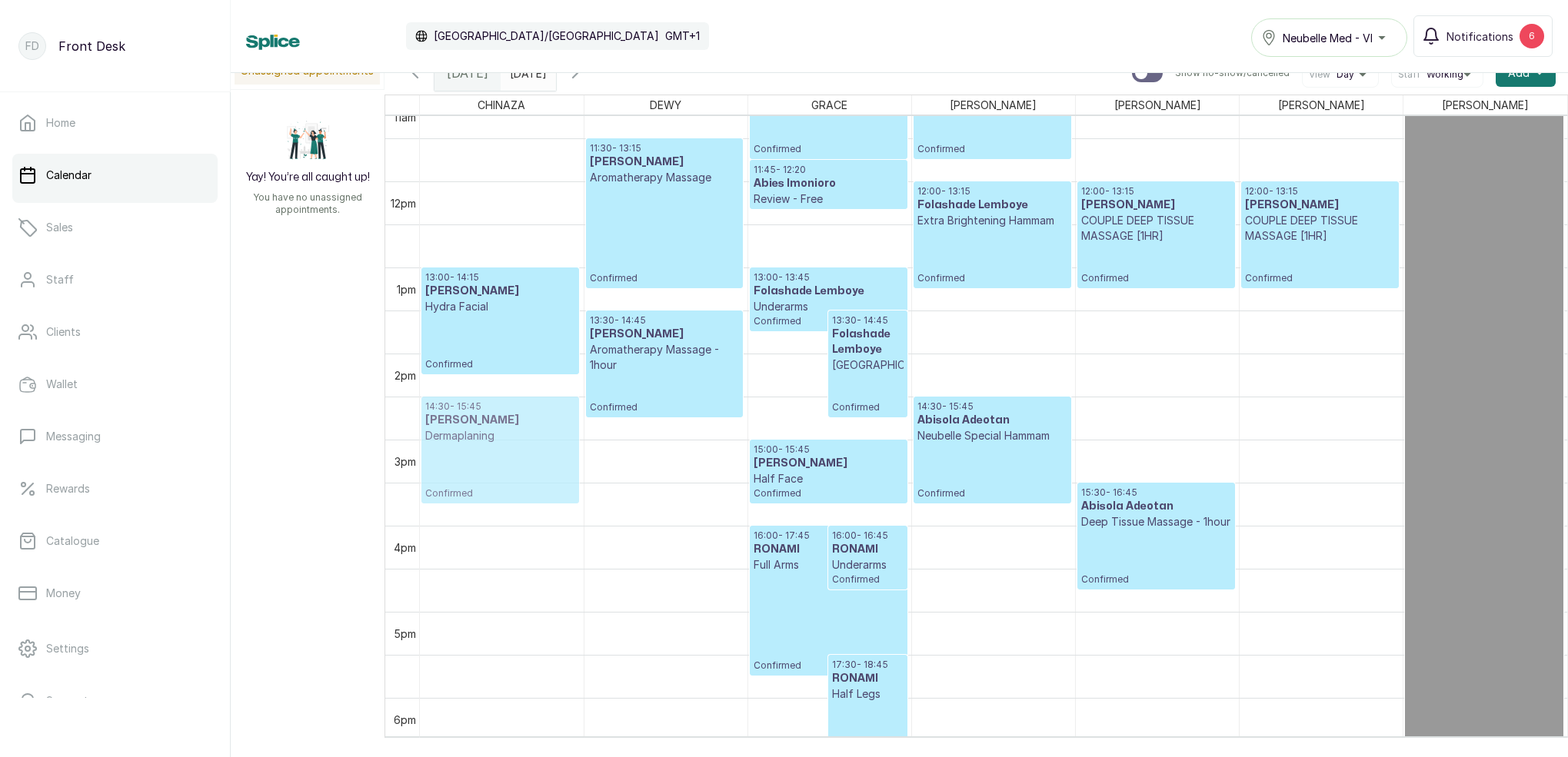
drag, startPoint x: 546, startPoint y: 423, endPoint x: 548, endPoint y: 413, distance: 10.2
click at [548, 413] on div "13:00 - 14:15 MR SILAS KELLY Hydra Facial Confirmed 14:30 - 15:45 Evita Ubadi D…" at bounding box center [501, 181] width 164 height 2066
click at [518, 416] on div "13:00 - 14:15 MR SILAS KELLY Hydra Facial Confirmed 14:30 - 15:45 Evita Ubadi D…" at bounding box center [501, 181] width 164 height 2066
click at [473, 457] on p "Confirmed" at bounding box center [500, 471] width 150 height 56
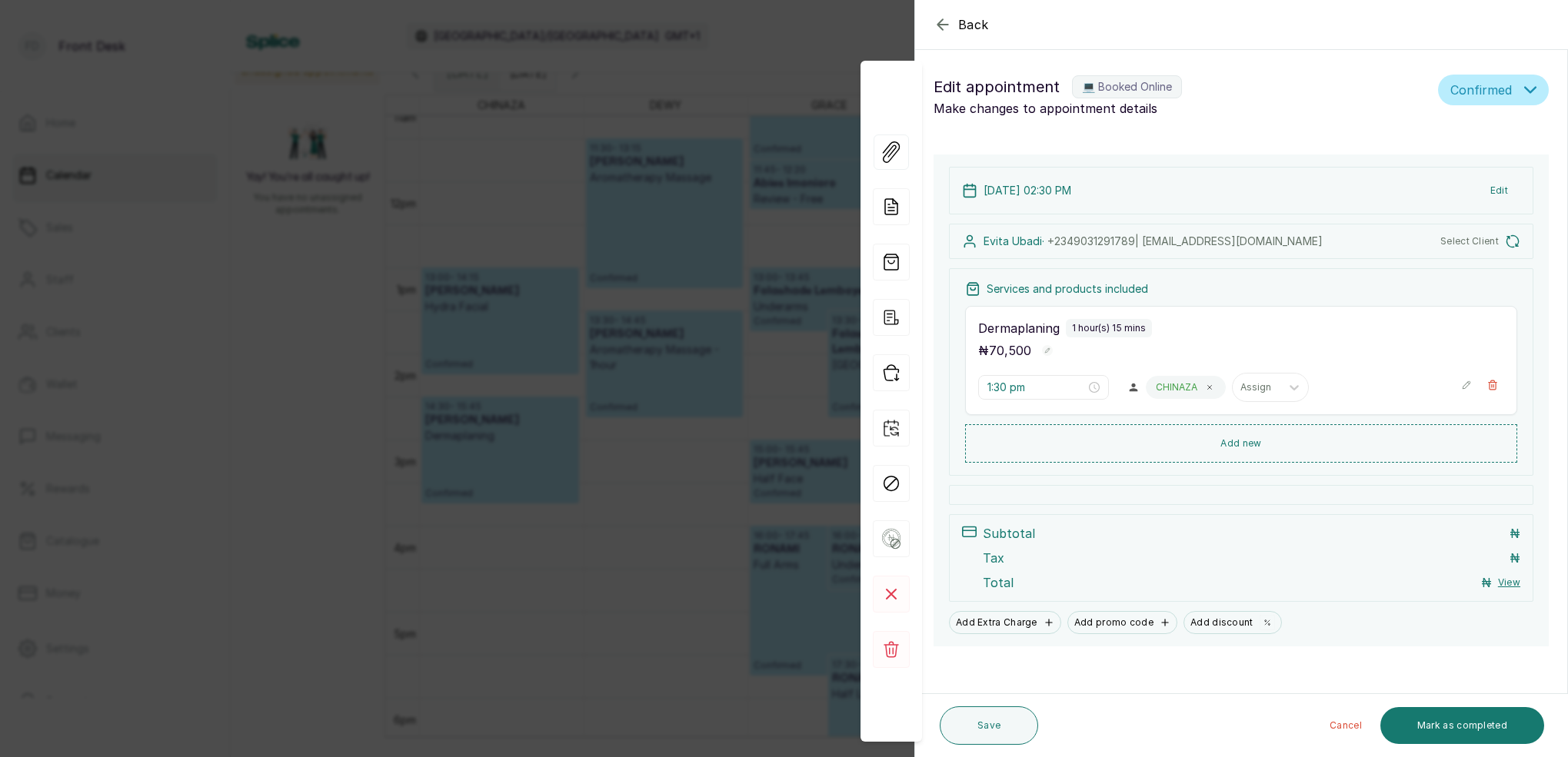
type input "2:30 pm"
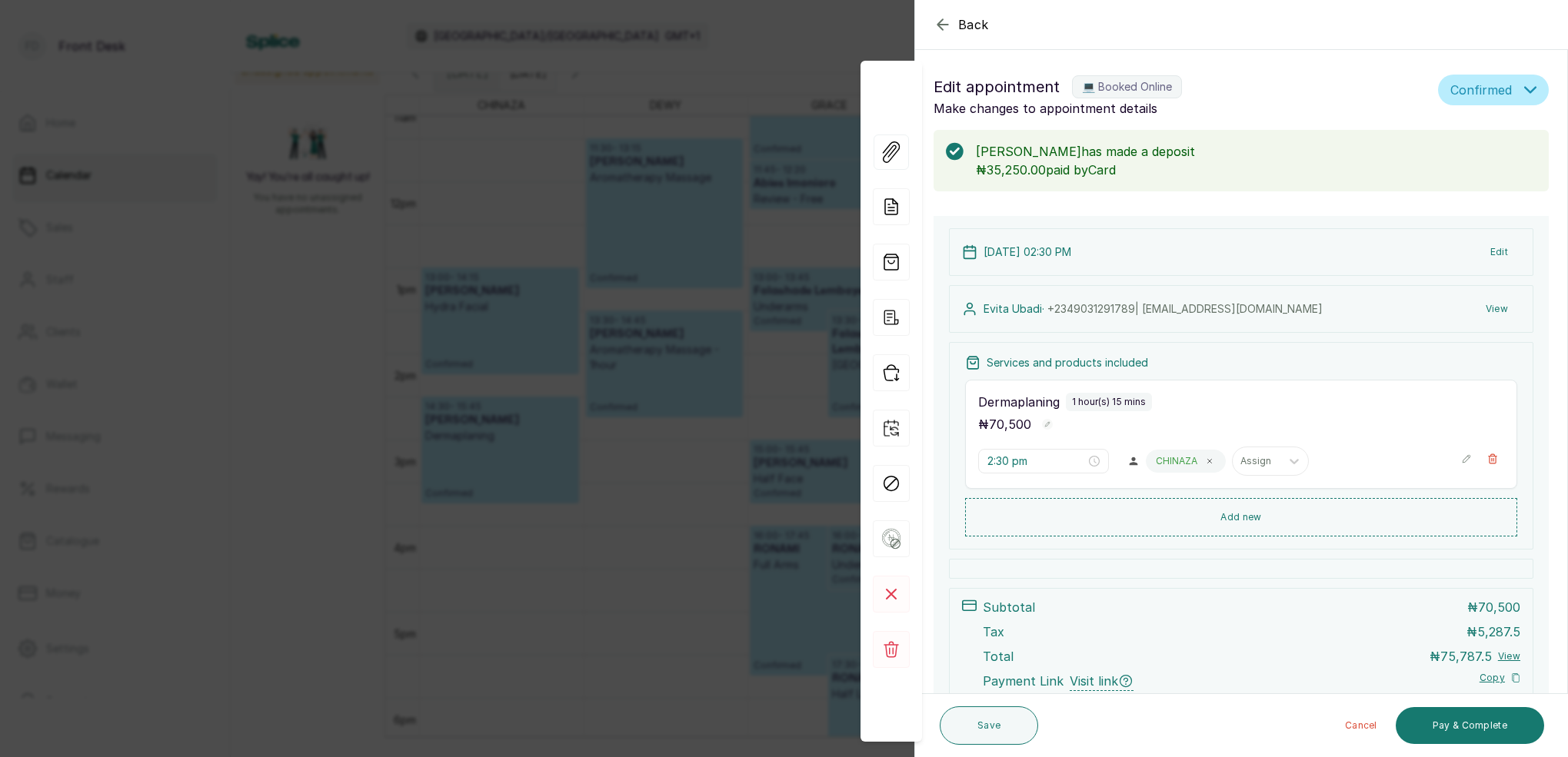
scroll to position [0, 0]
click at [717, 284] on div "Back Appointment Details Edit appointment 💻 Booked Online Make changes to appoi…" at bounding box center [784, 378] width 1568 height 757
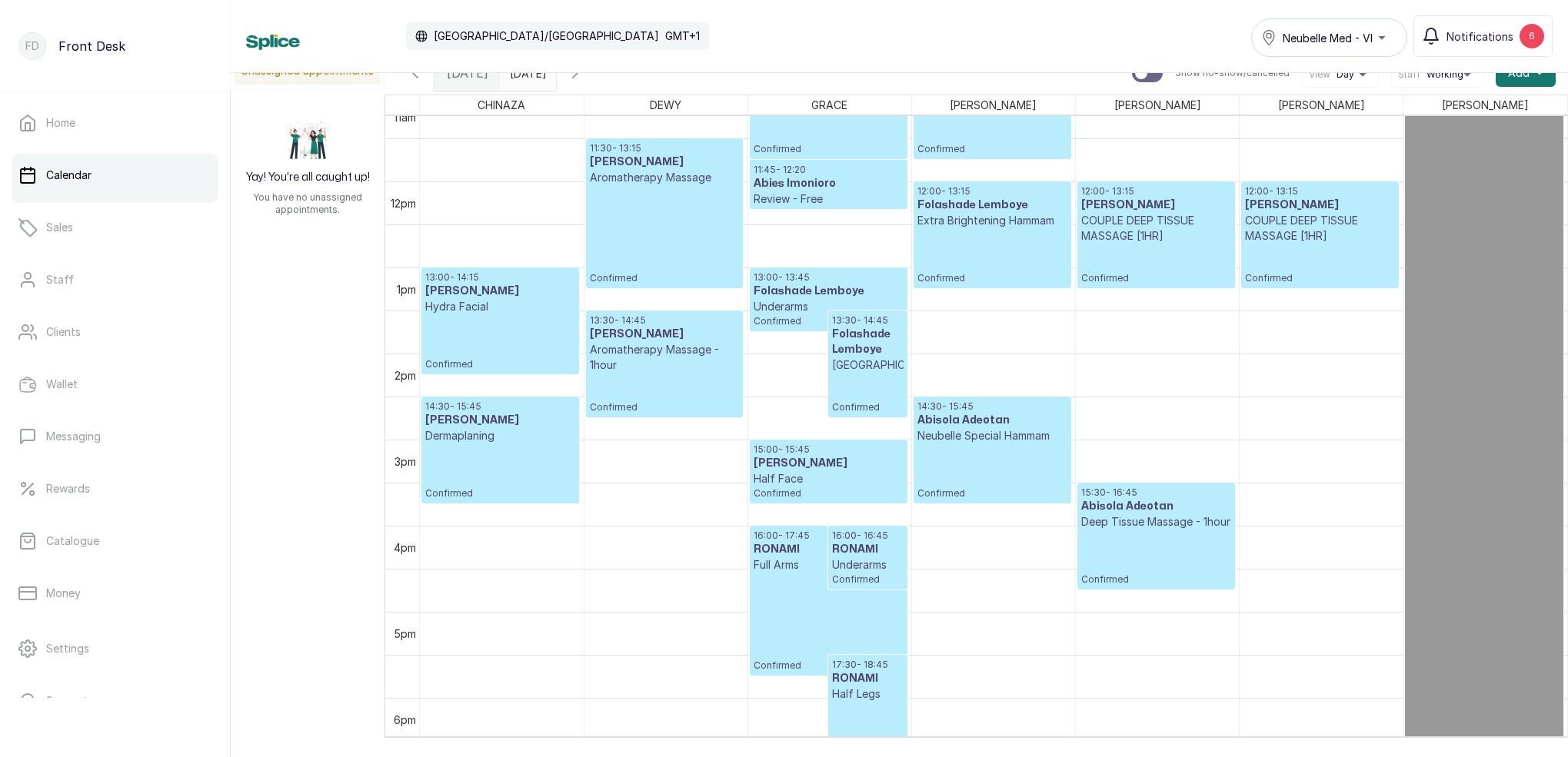
click at [521, 77] on input "28/09/2025" at bounding box center [514, 69] width 24 height 26
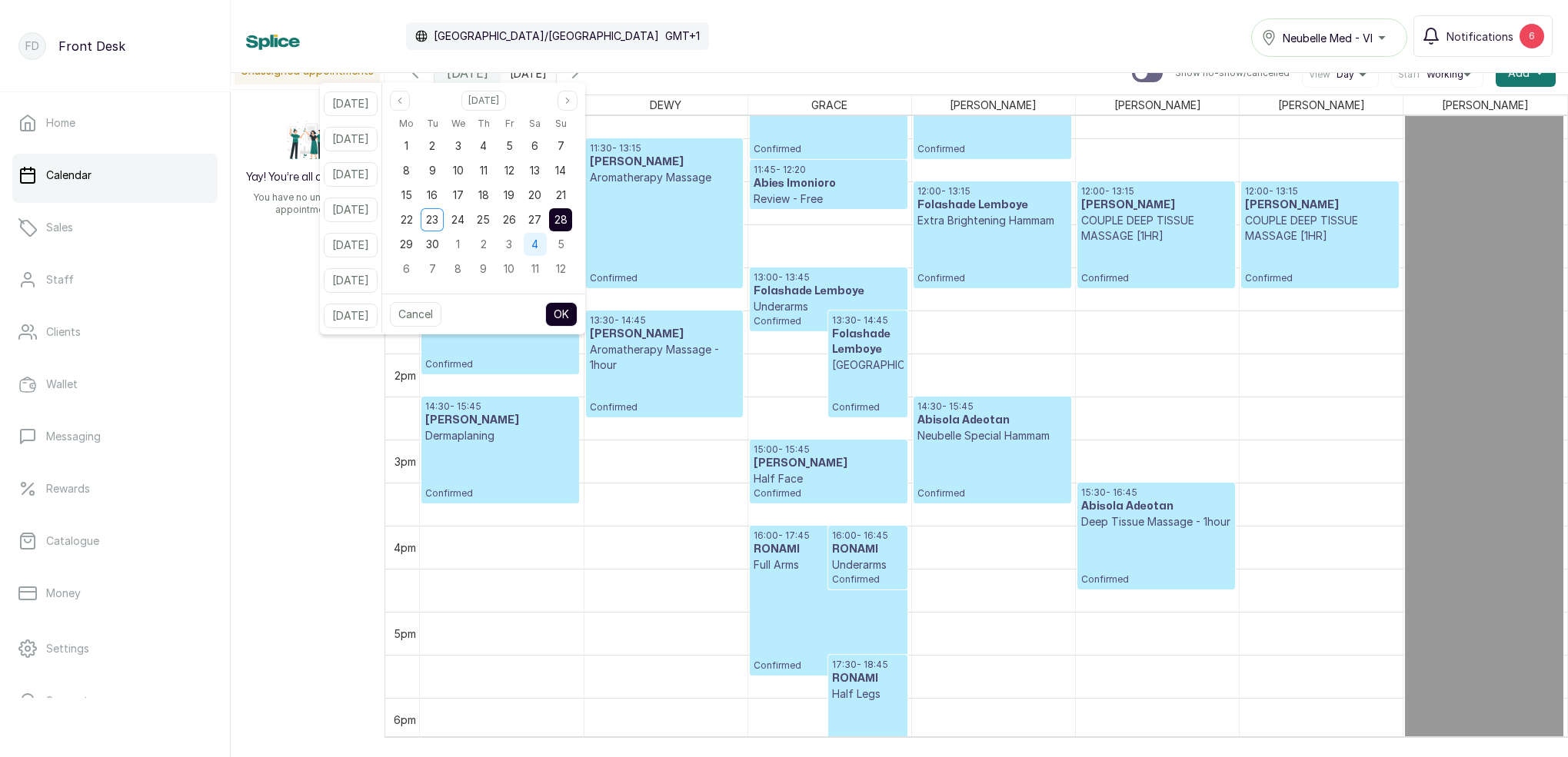
drag, startPoint x: 536, startPoint y: 221, endPoint x: 550, endPoint y: 244, distance: 26.9
click at [520, 221] on div "26" at bounding box center [509, 219] width 23 height 23
click at [577, 323] on div "OK" at bounding box center [561, 314] width 32 height 24
click at [577, 310] on button "OK" at bounding box center [561, 314] width 32 height 24
type input "[DATE]"
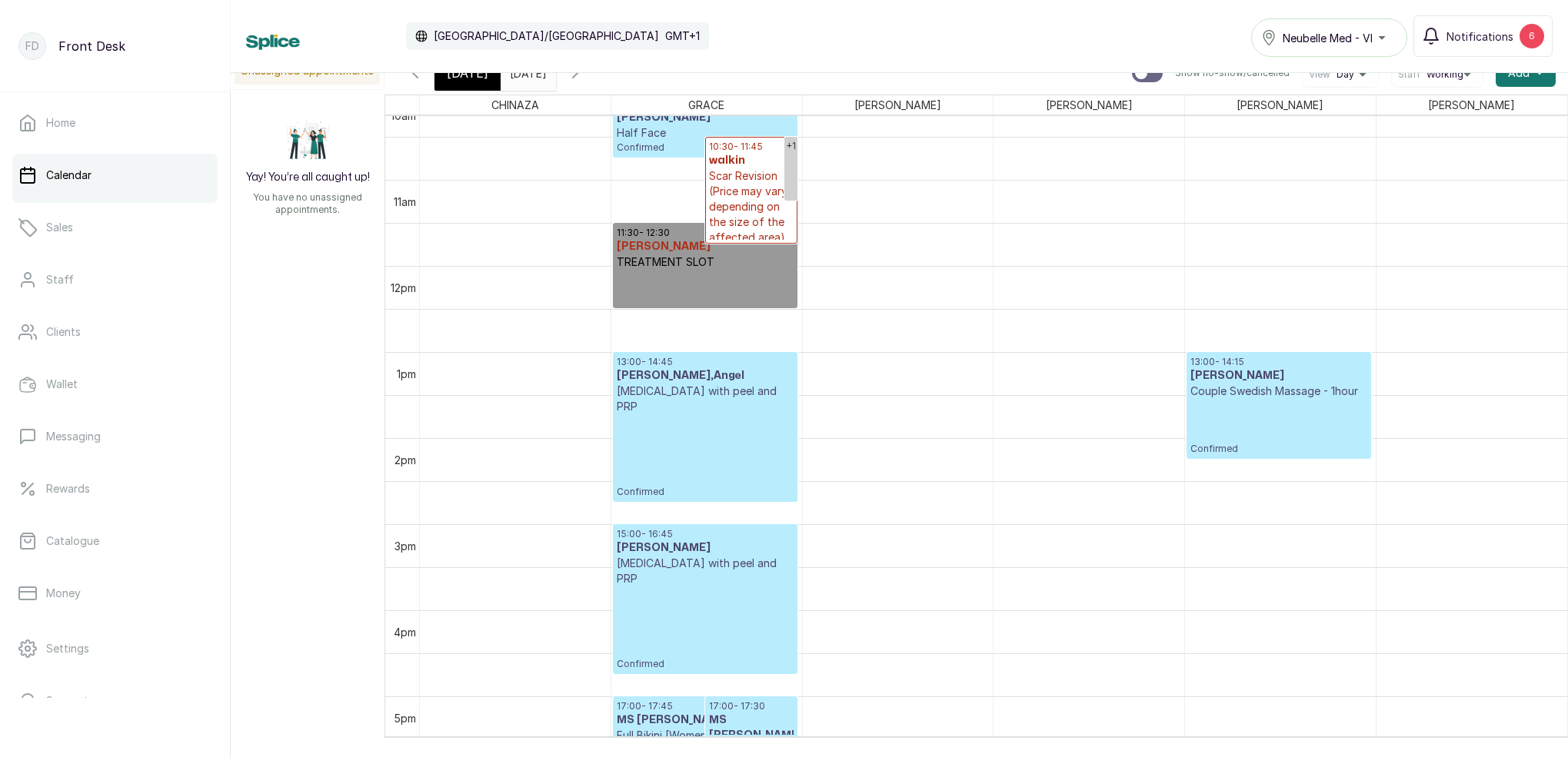
scroll to position [940, 0]
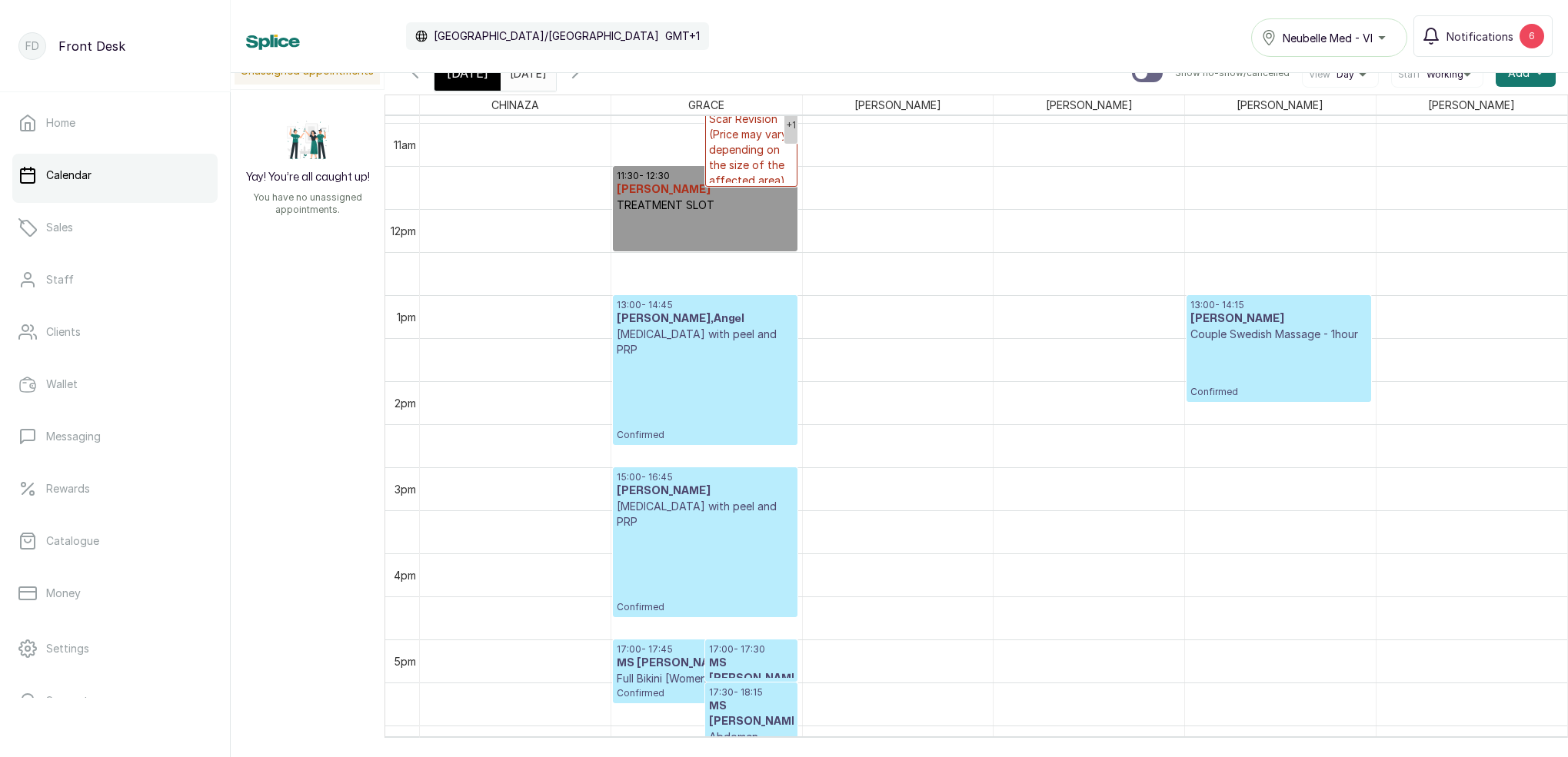
click at [474, 82] on div "[DATE]" at bounding box center [467, 73] width 67 height 36
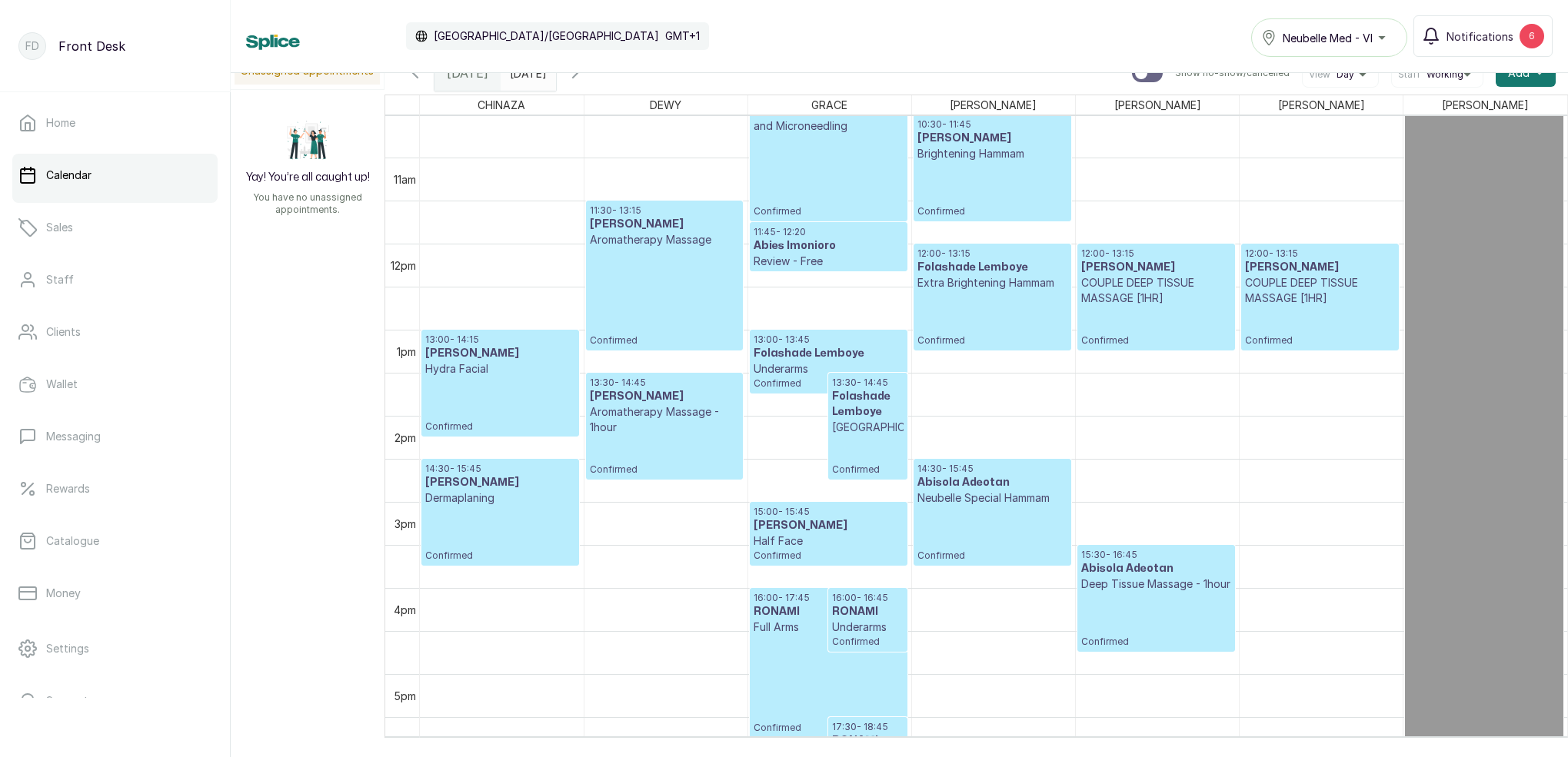
scroll to position [922, 0]
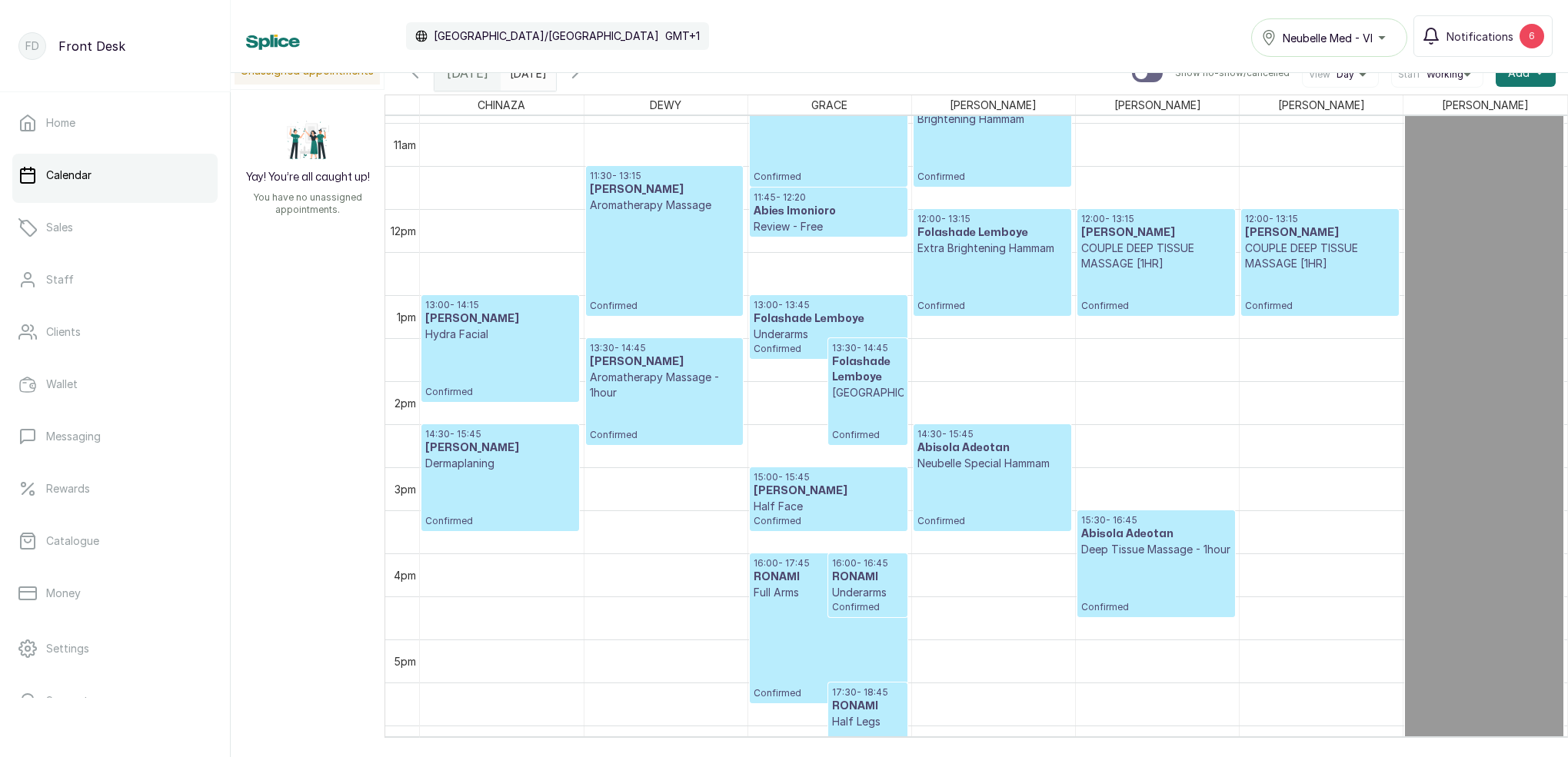
click at [558, 481] on p "Confirmed" at bounding box center [500, 499] width 150 height 56
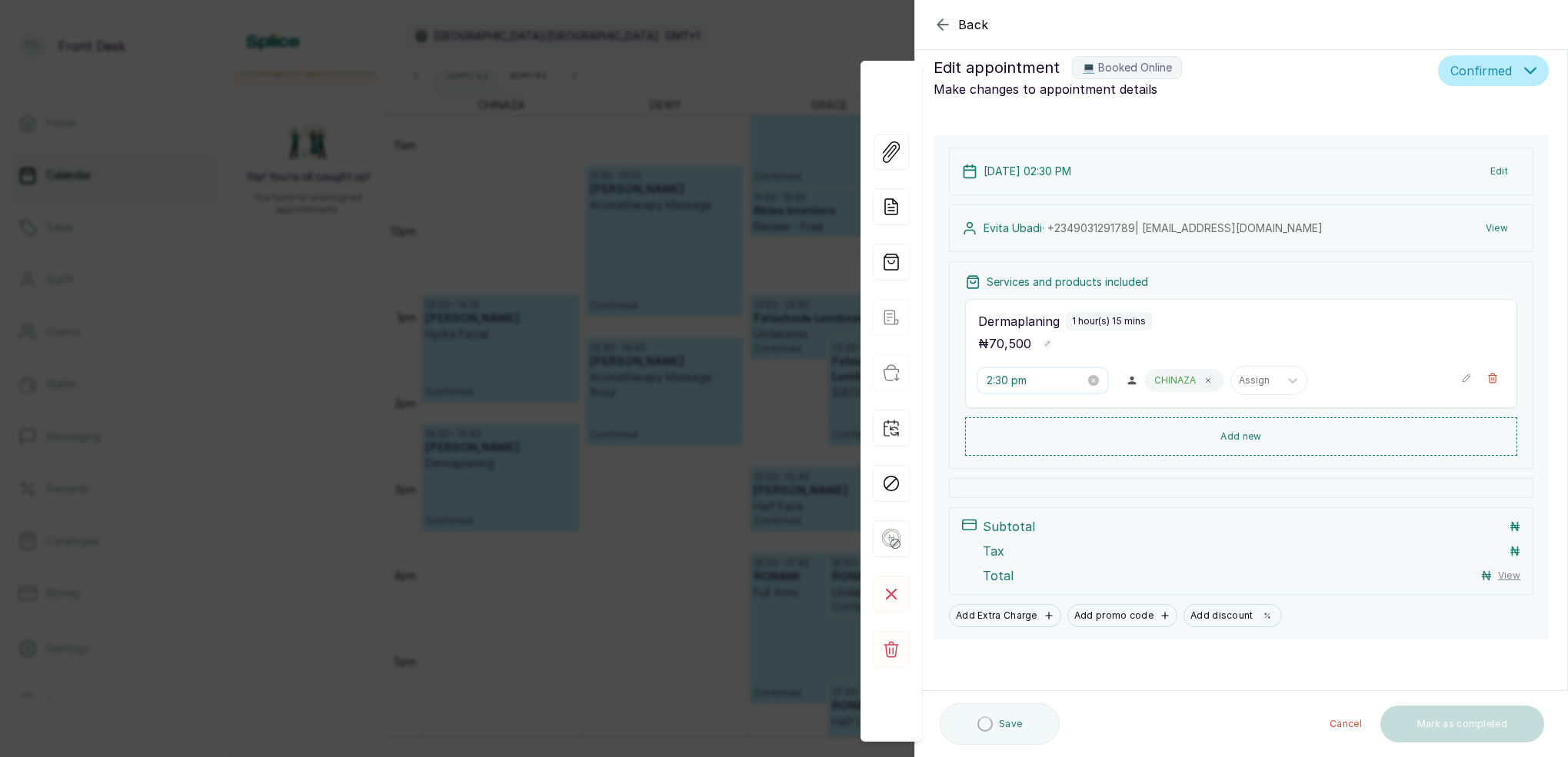
click at [1008, 381] on input "2:30 pm" at bounding box center [1035, 380] width 98 height 17
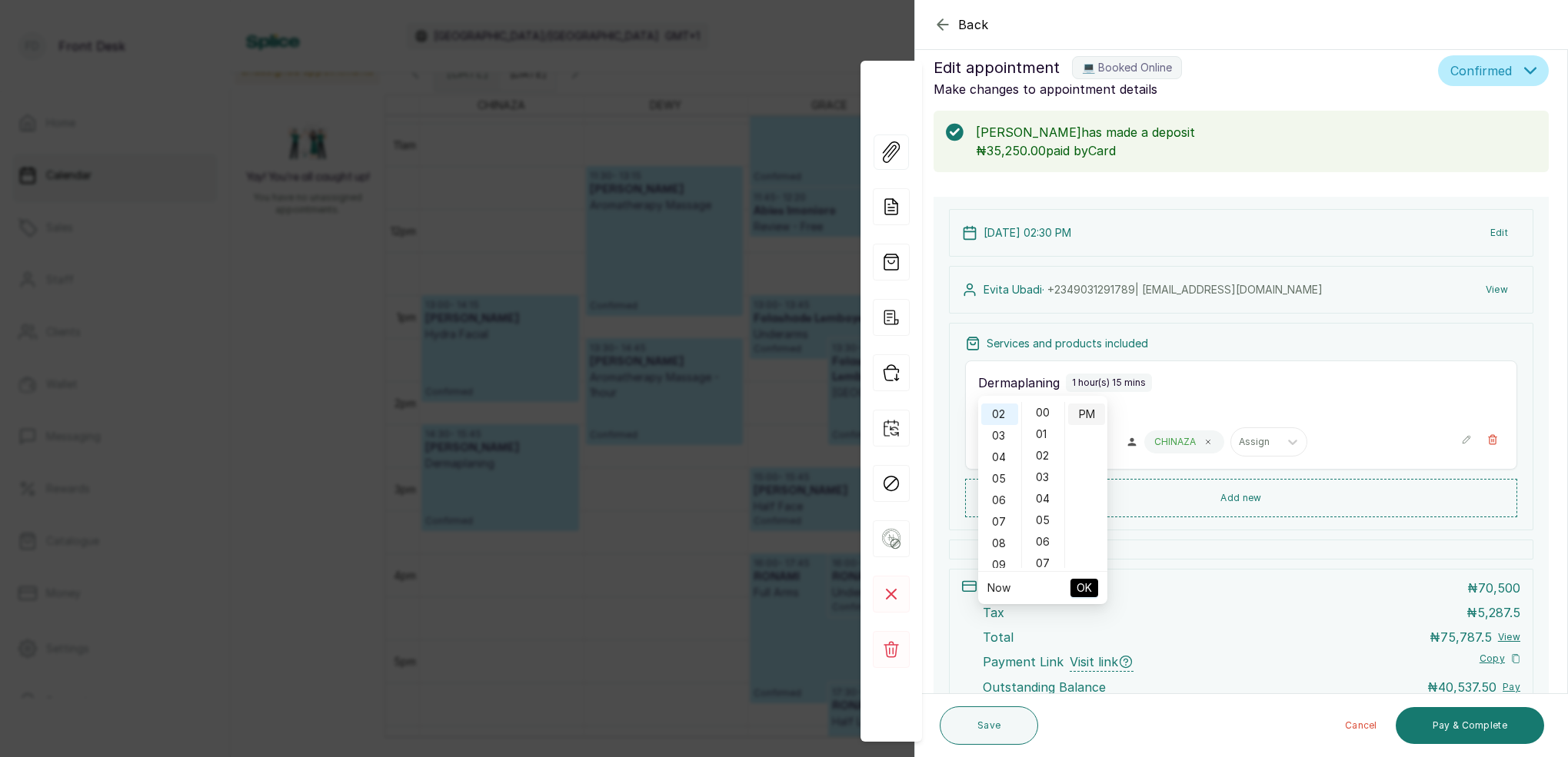
drag, startPoint x: 1048, startPoint y: 416, endPoint x: 1077, endPoint y: 415, distance: 29.0
click at [1048, 415] on div "00" at bounding box center [1042, 412] width 37 height 22
click at [1084, 415] on div "PM" at bounding box center [1085, 414] width 37 height 22
type input "2:00 pm"
drag, startPoint x: 1088, startPoint y: 588, endPoint x: 1161, endPoint y: 564, distance: 76.8
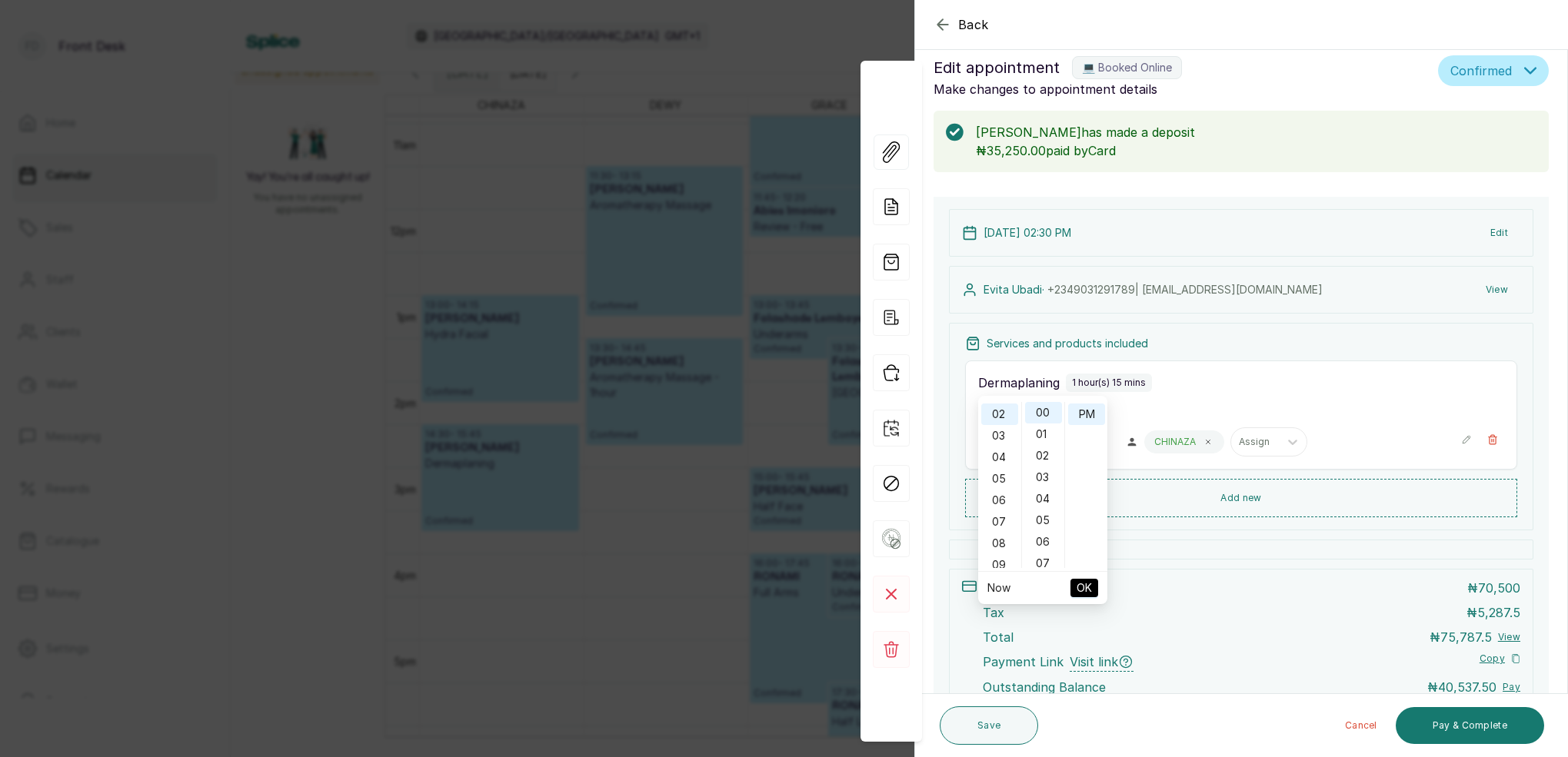
click at [1089, 587] on span "OK" at bounding box center [1083, 587] width 15 height 29
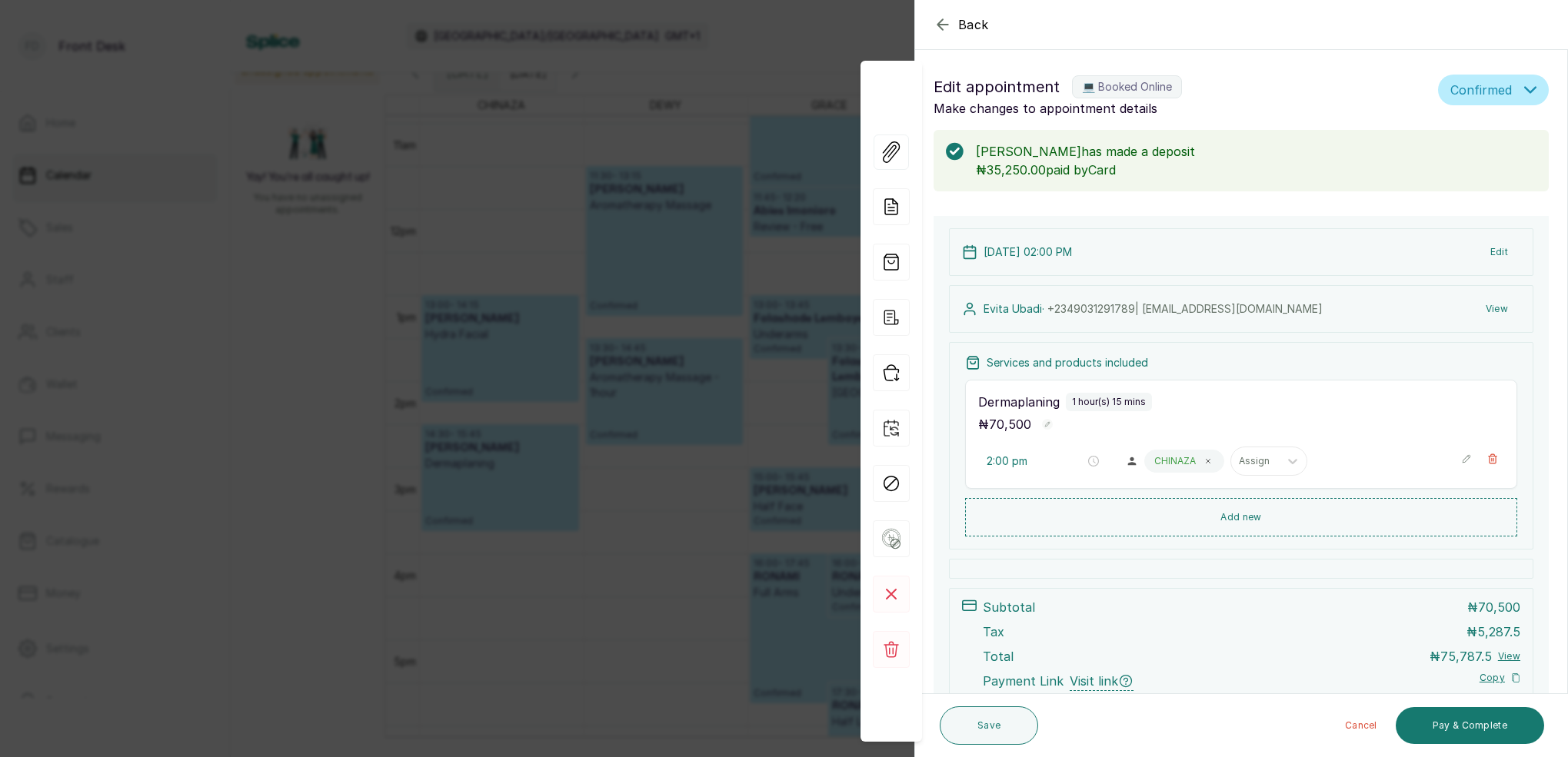
click at [1496, 258] on button "Edit" at bounding box center [1499, 252] width 42 height 28
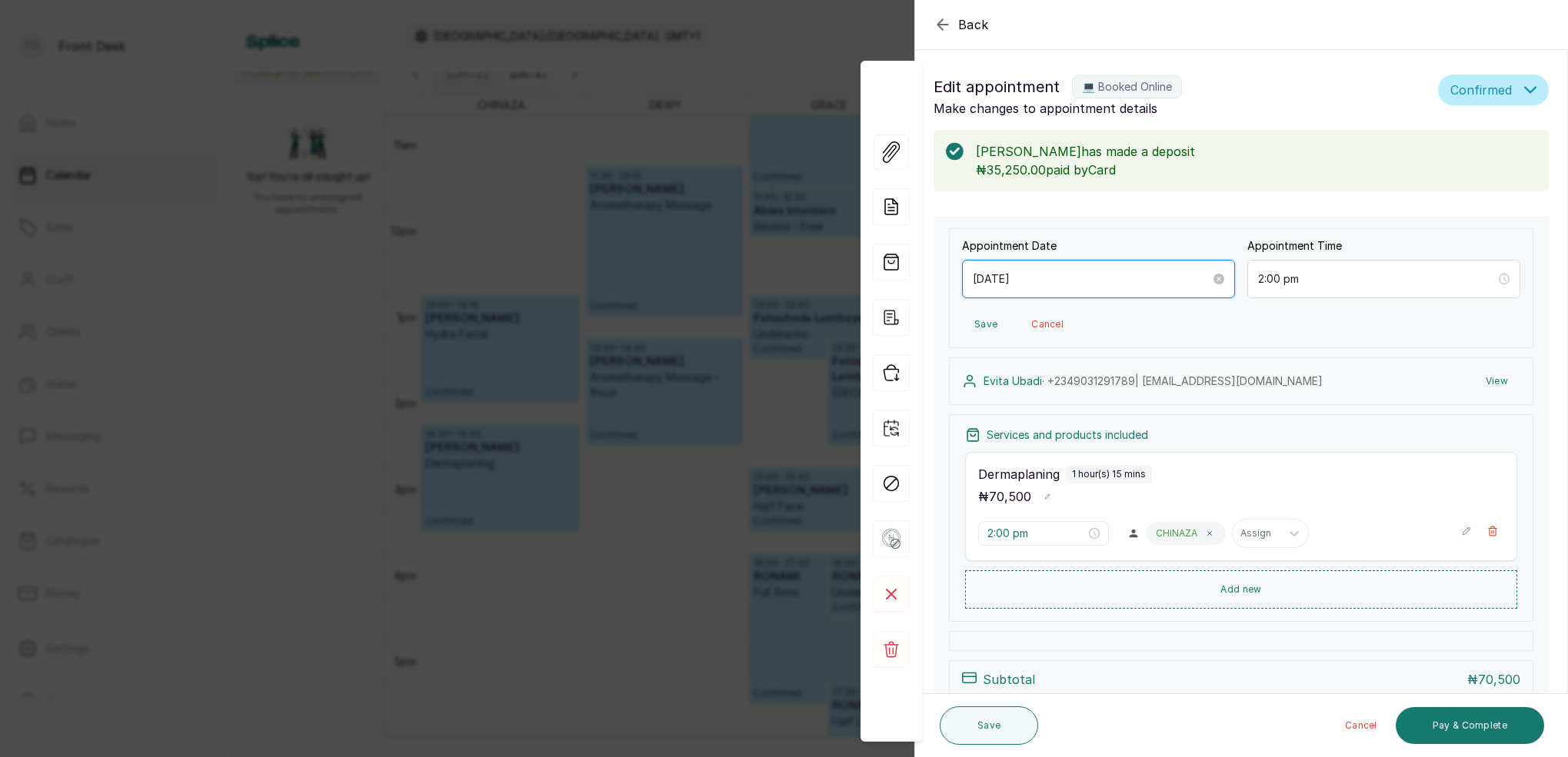
click at [1030, 281] on input "[DATE]" at bounding box center [1091, 279] width 237 height 17
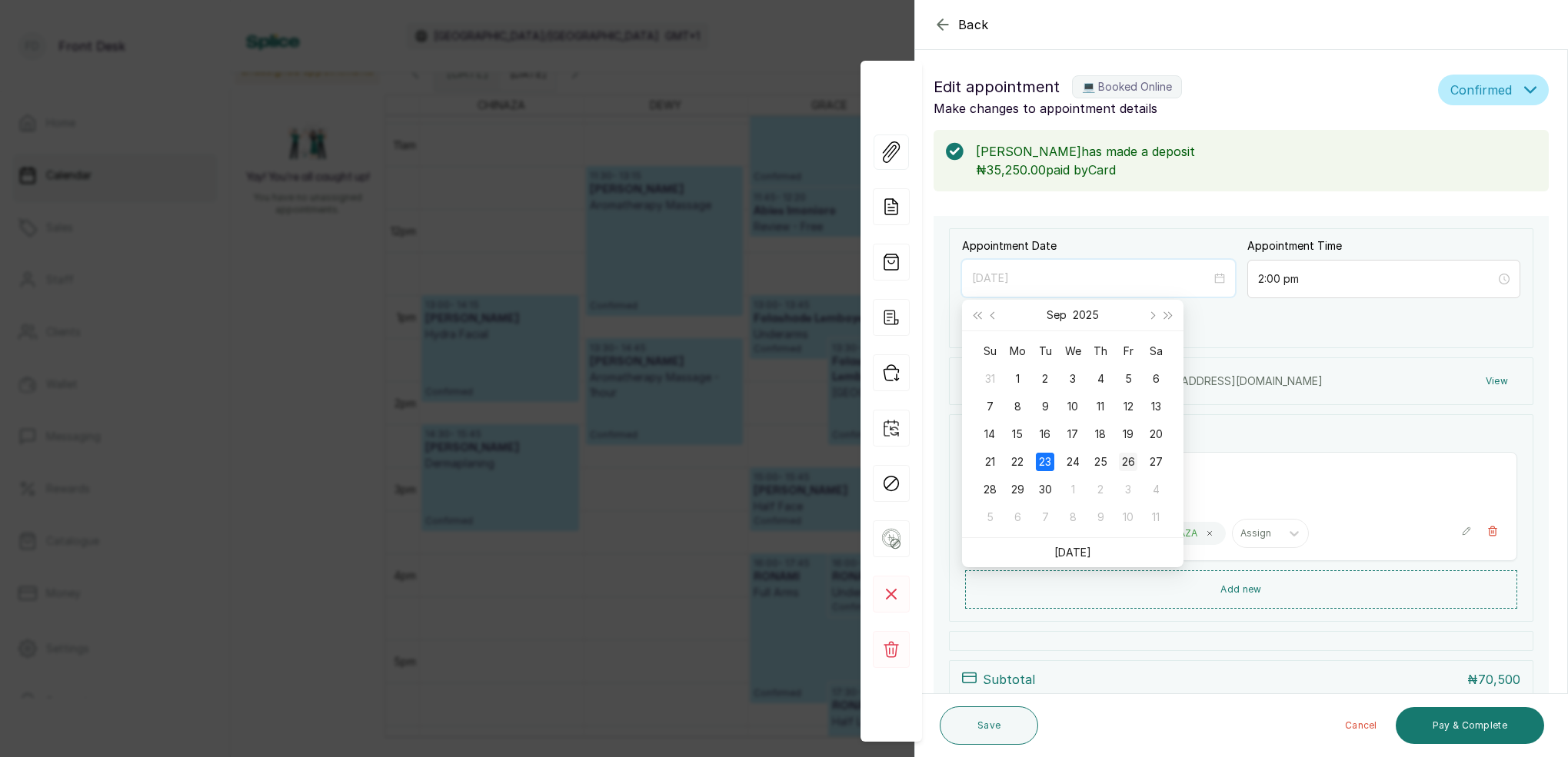
type input "[DATE]"
click at [1129, 464] on div "26" at bounding box center [1128, 462] width 19 height 19
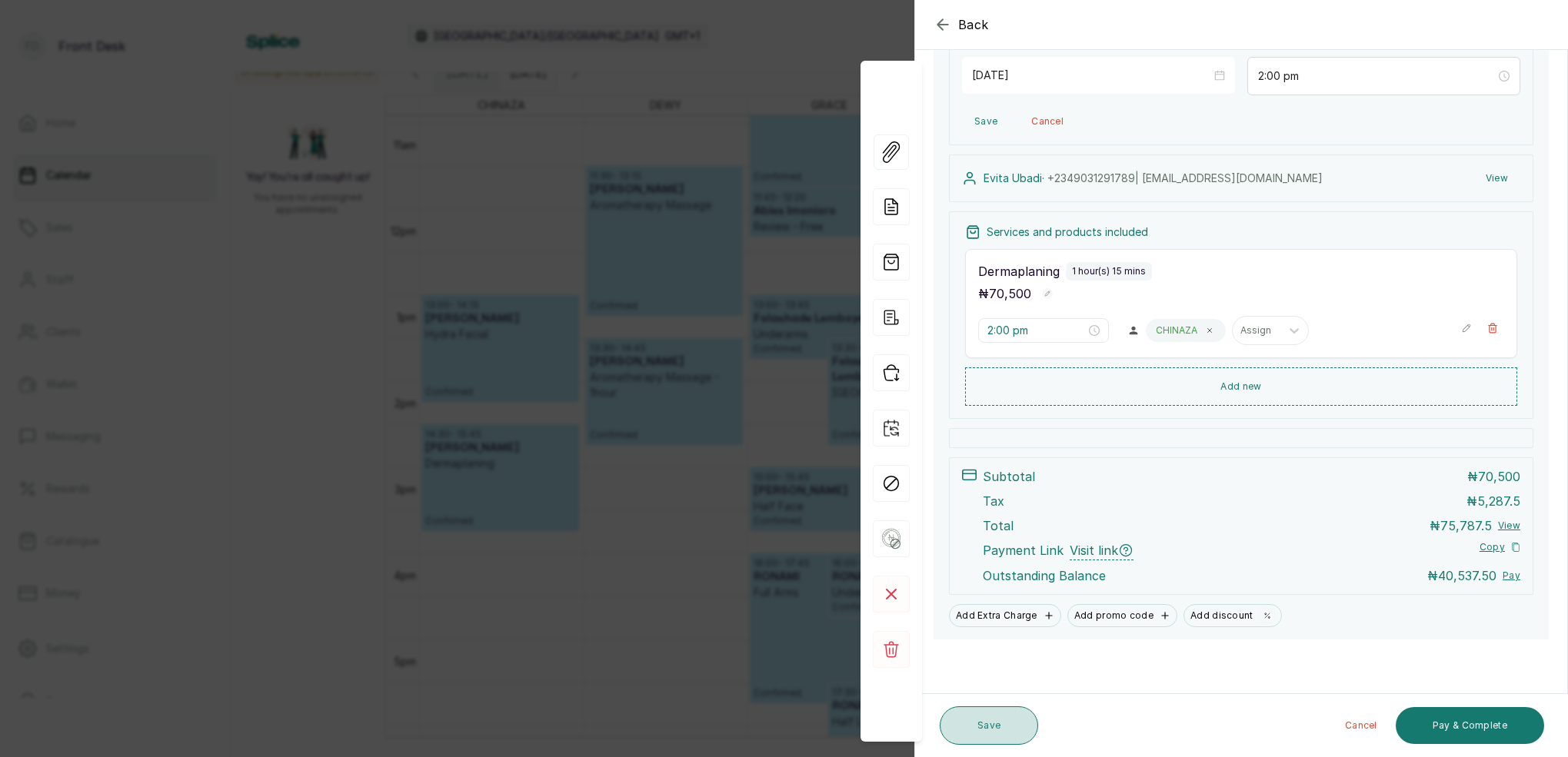
click at [998, 735] on button "Save" at bounding box center [988, 725] width 98 height 38
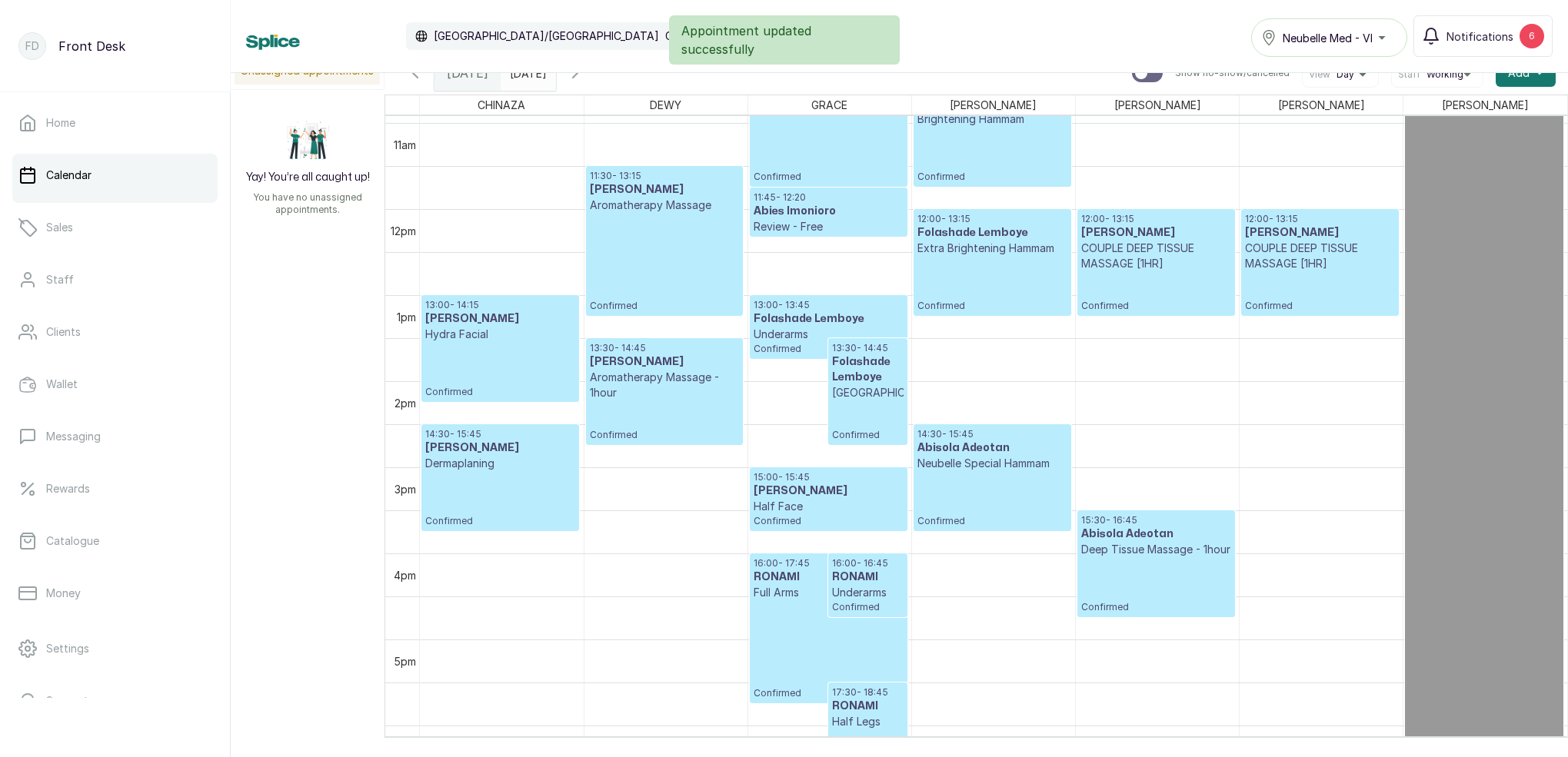
click at [563, 72] on div "Calendar [GEOGRAPHIC_DATA]/[GEOGRAPHIC_DATA] GMT+1 Neubelle Med - VI Notificati…" at bounding box center [899, 37] width 1337 height 73
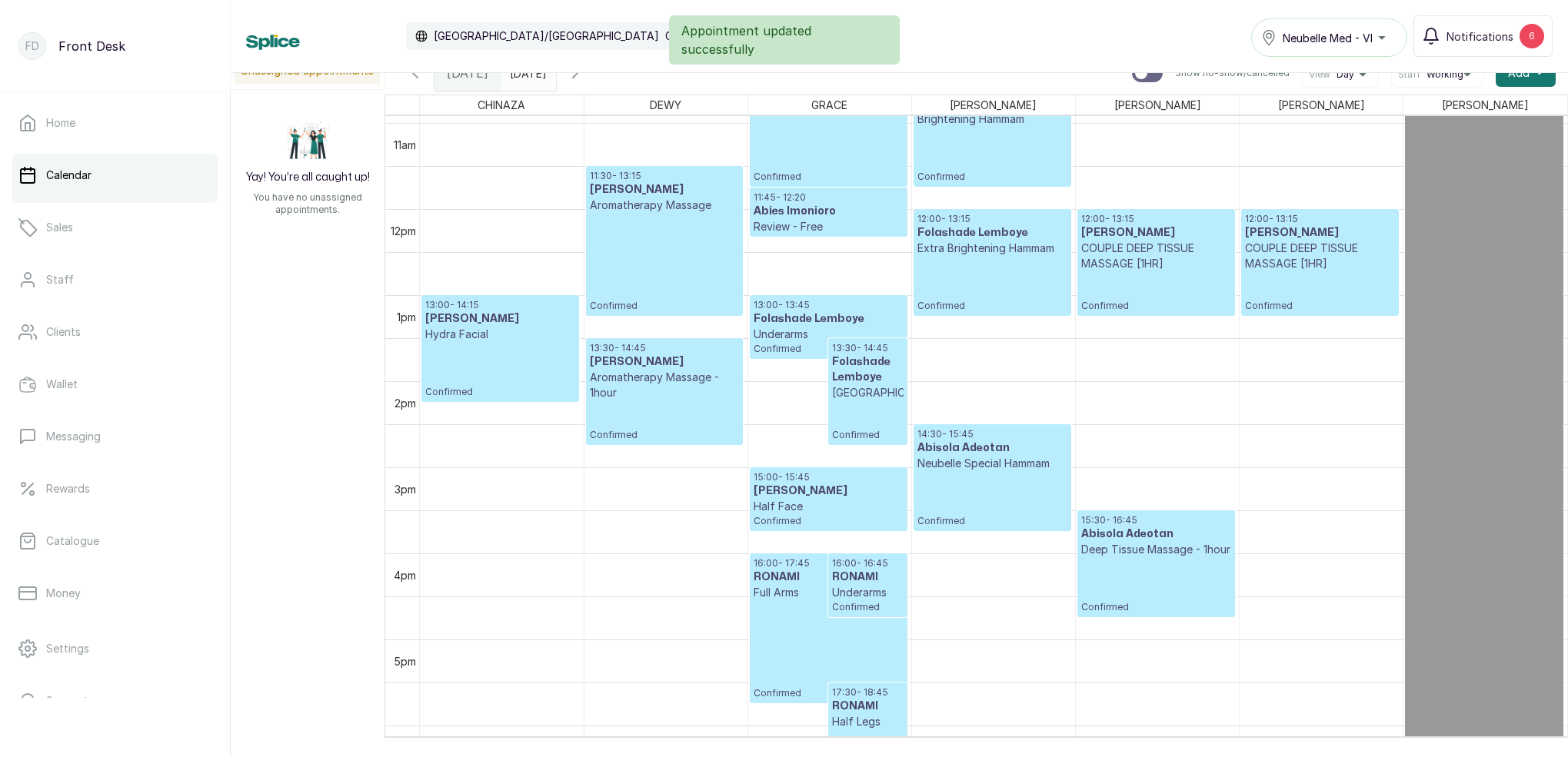
click at [526, 76] on input "[DATE]" at bounding box center [514, 69] width 24 height 26
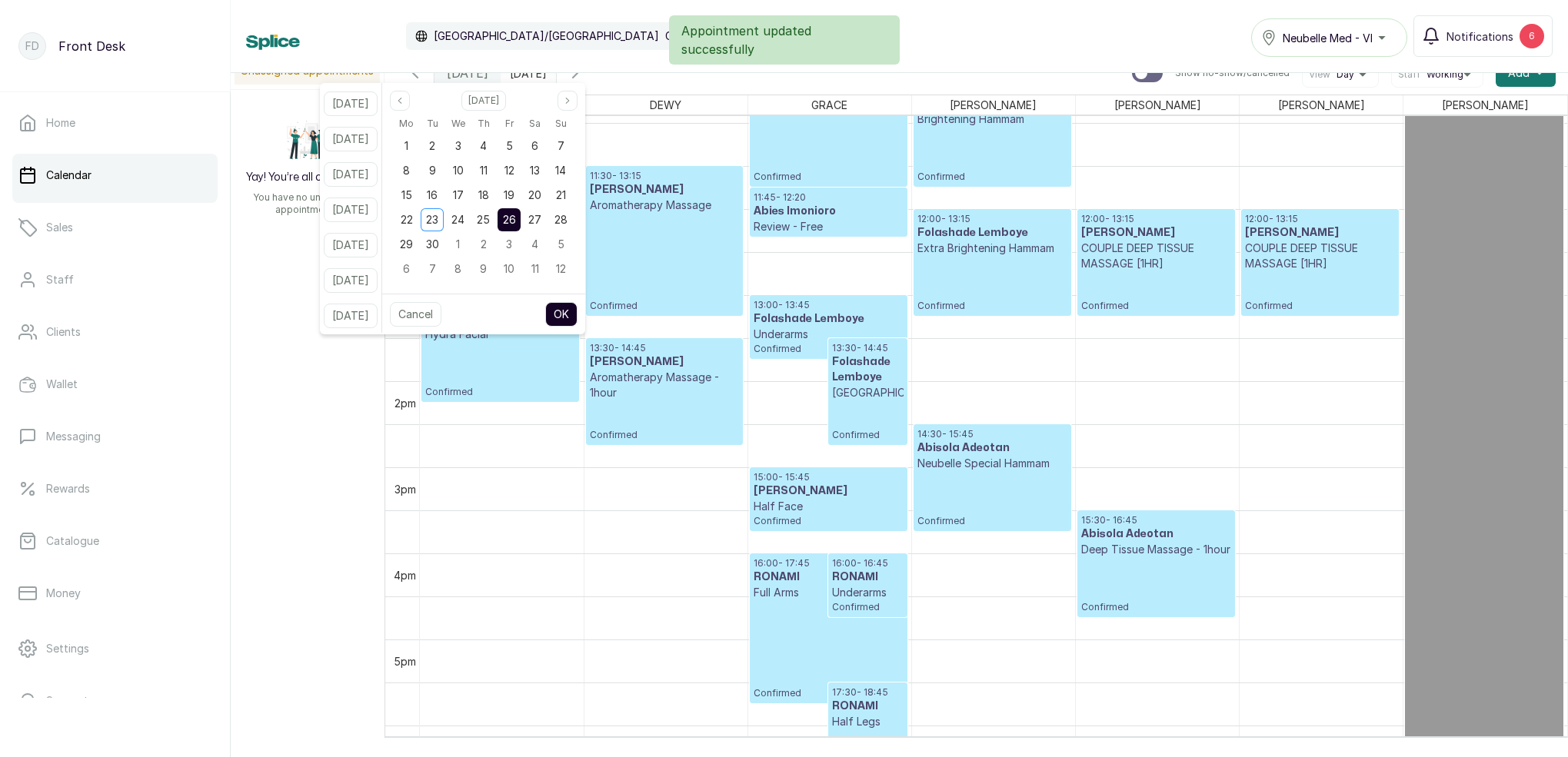
drag, startPoint x: 509, startPoint y: 216, endPoint x: 517, endPoint y: 215, distance: 8.1
click at [495, 216] on div "25" at bounding box center [484, 219] width 23 height 23
drag, startPoint x: 530, startPoint y: 216, endPoint x: 542, endPoint y: 233, distance: 20.8
click at [515, 216] on span "26" at bounding box center [509, 219] width 13 height 13
click at [574, 314] on button "OK" at bounding box center [561, 314] width 32 height 24
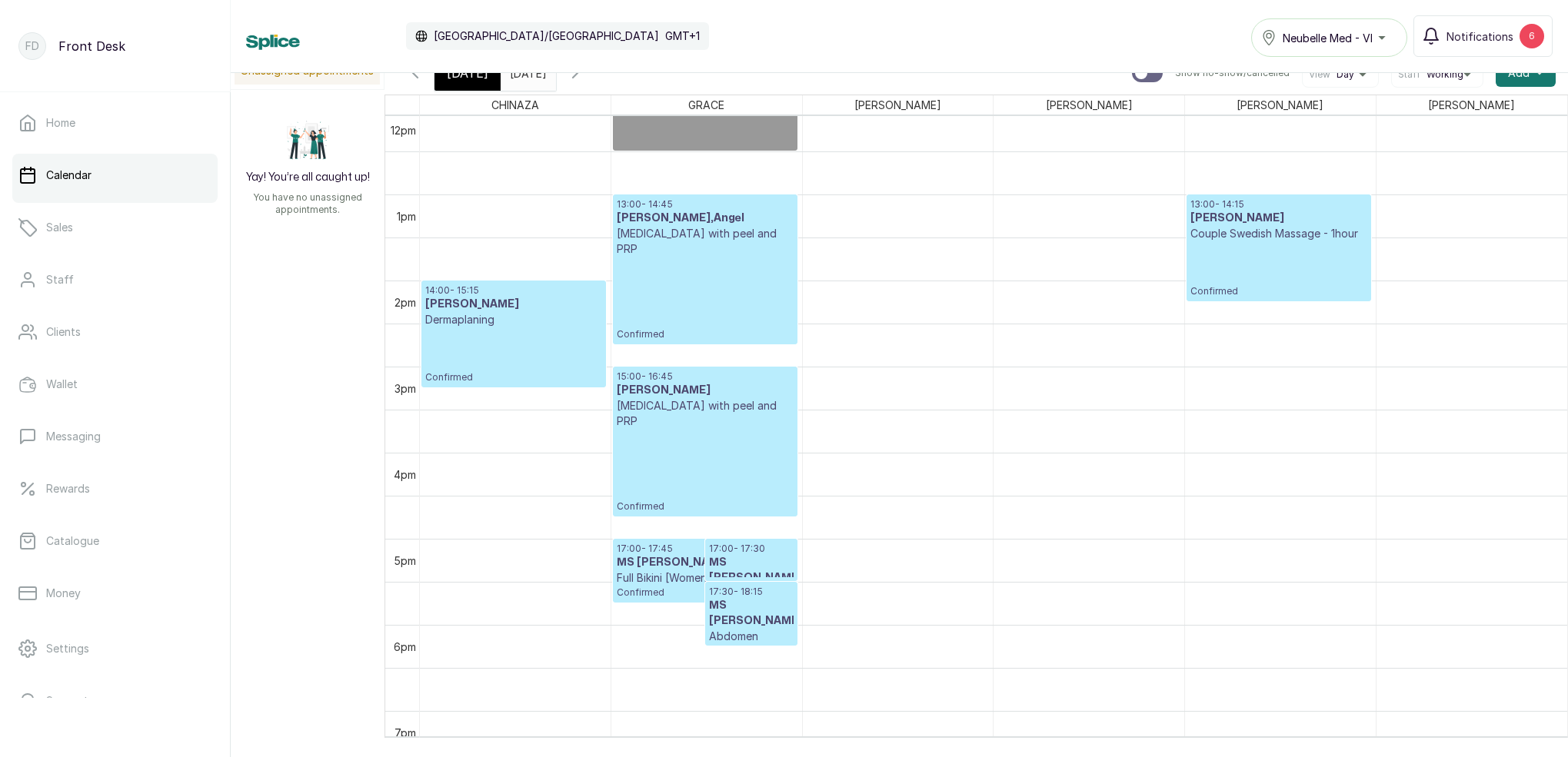
click at [485, 87] on div "[DATE]" at bounding box center [467, 73] width 67 height 36
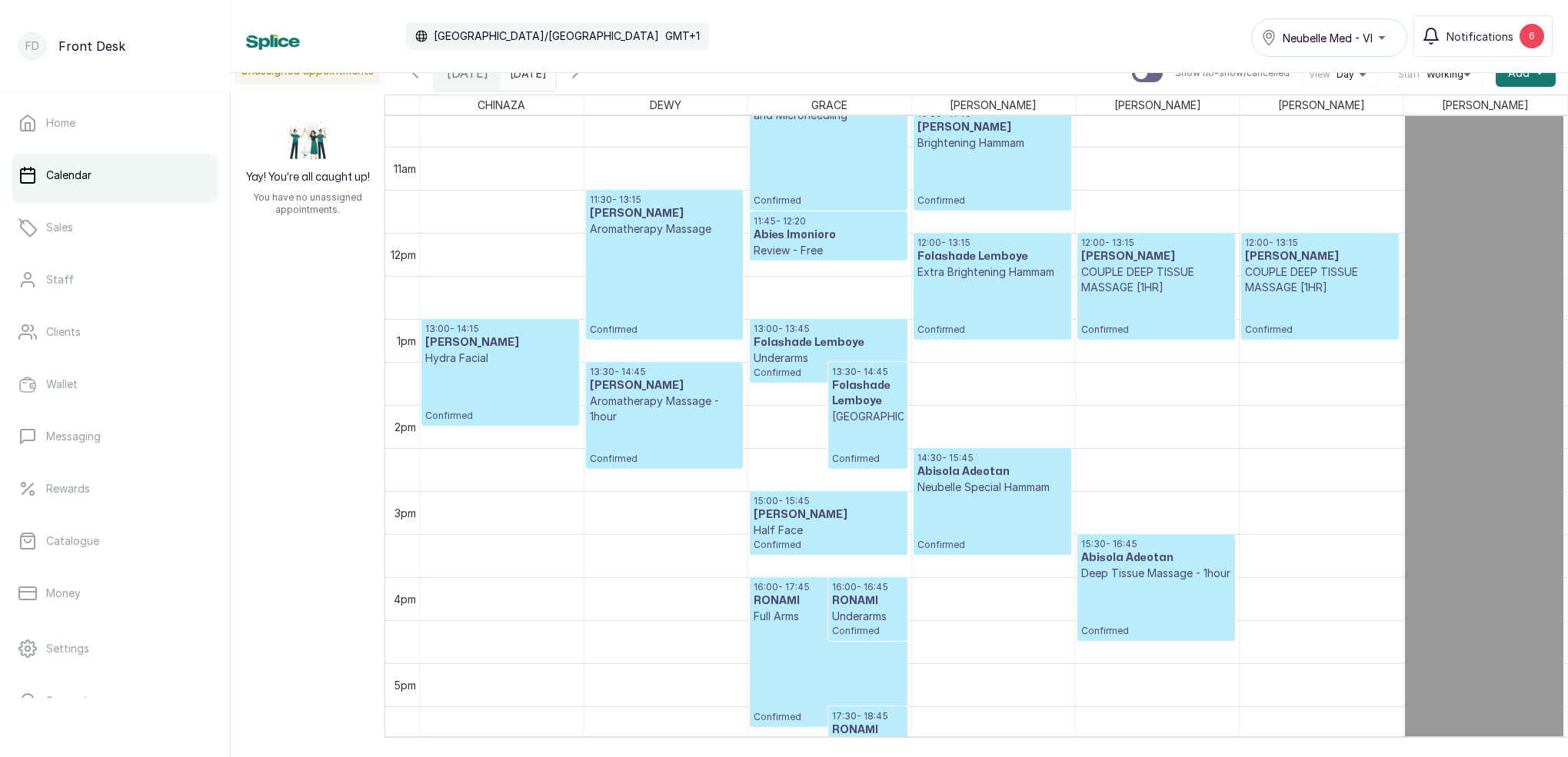
scroll to position [916, 0]
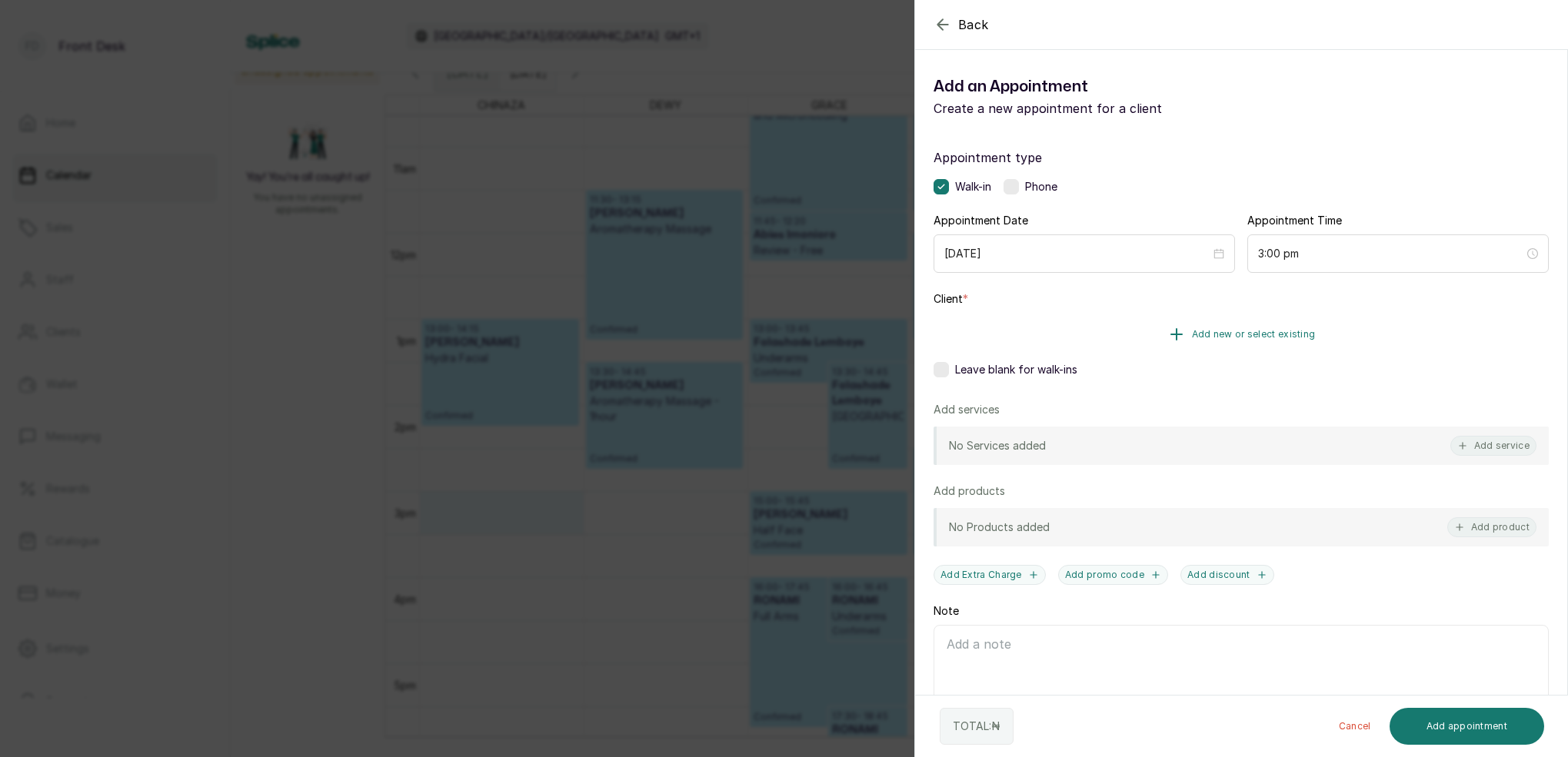
click at [1257, 334] on span "Add new or select existing" at bounding box center [1253, 334] width 124 height 12
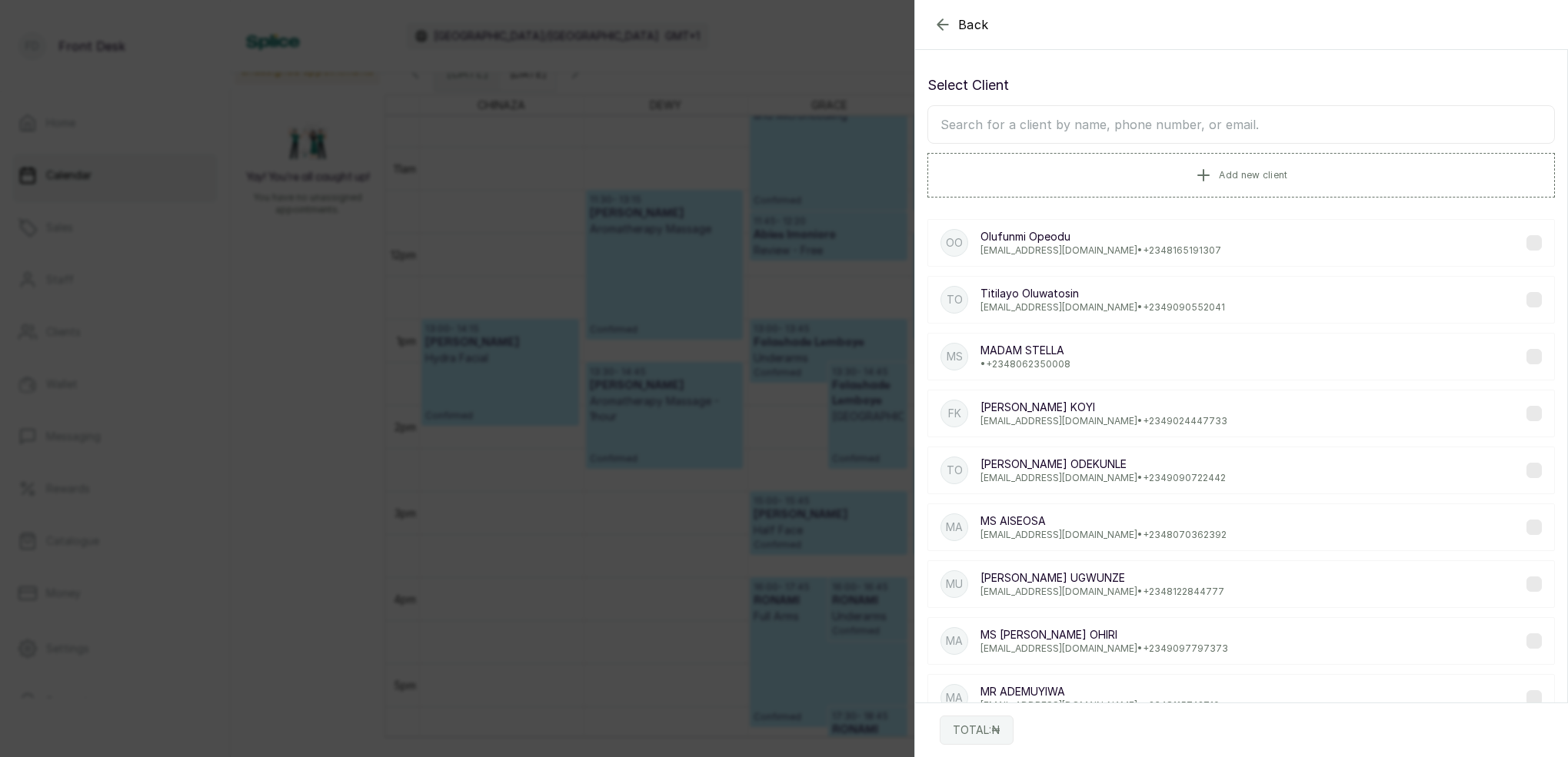
click at [1149, 139] on input "text" at bounding box center [1240, 124] width 627 height 38
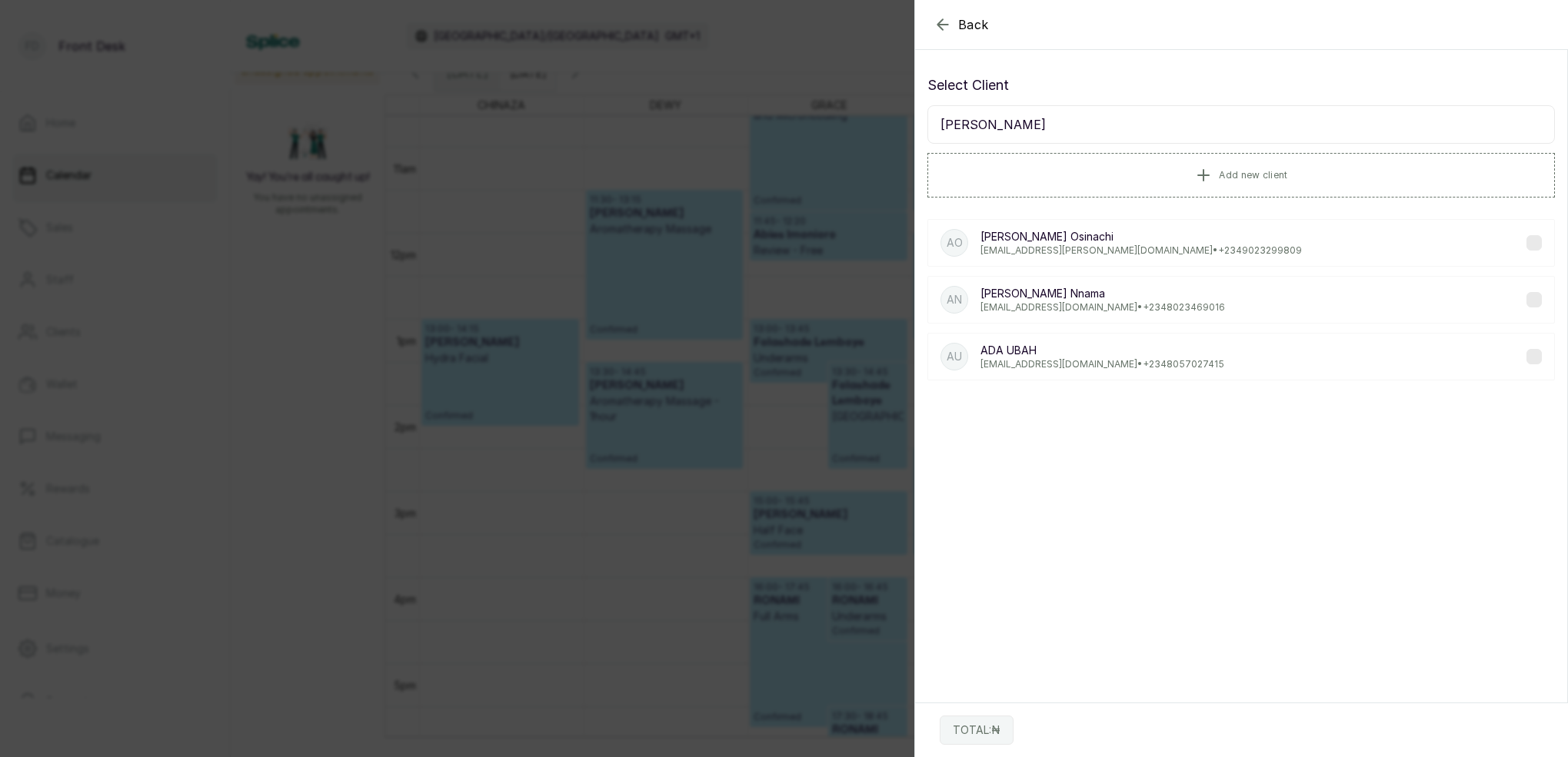
type input "Adah"
drag, startPoint x: 1149, startPoint y: 139, endPoint x: 1013, endPoint y: 250, distance: 175.5
click at [1013, 250] on p "osinachi.adah@gmail.com • +234 9023299809" at bounding box center [1141, 250] width 321 height 12
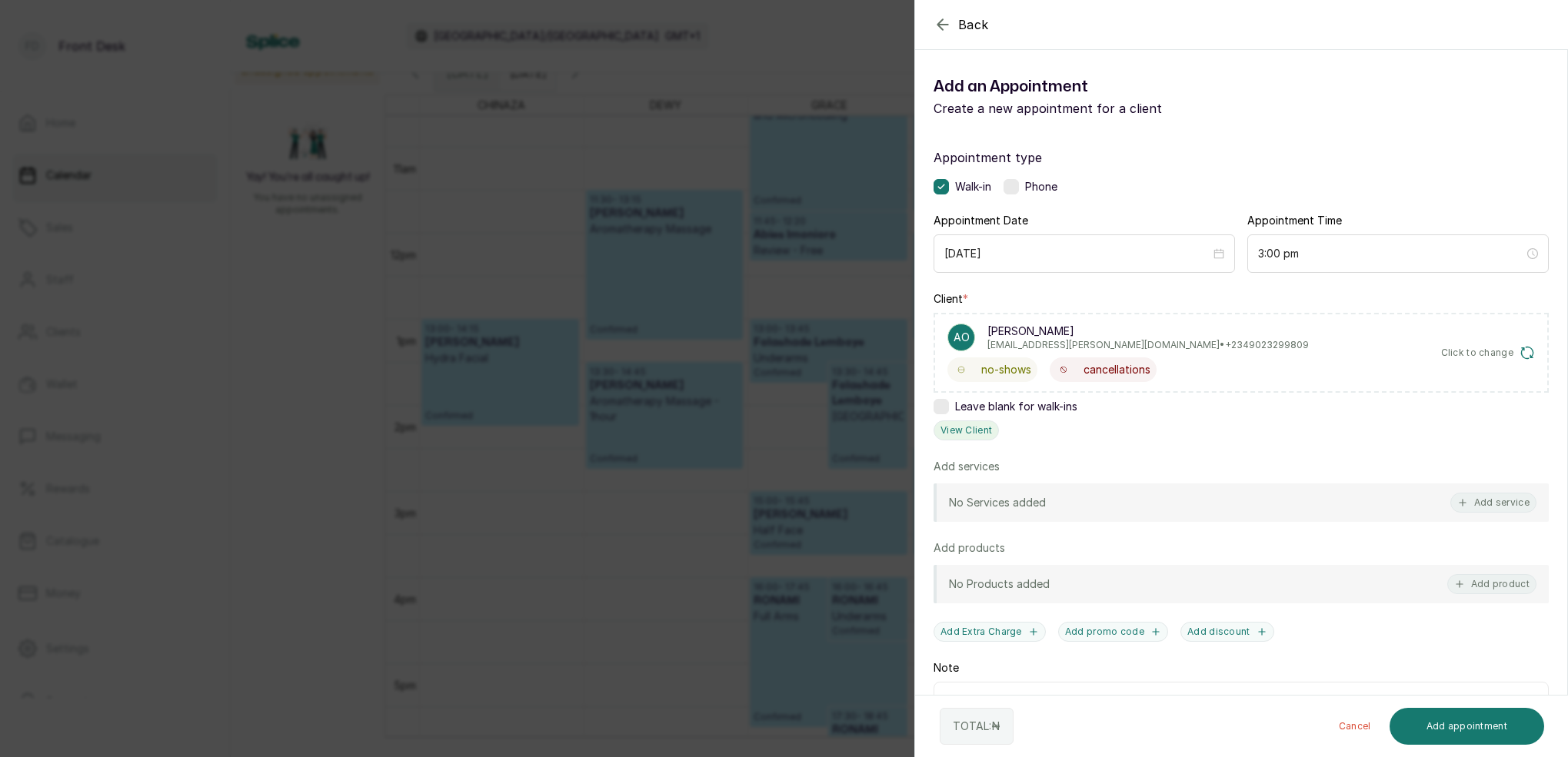
click at [975, 425] on button "View Client" at bounding box center [966, 430] width 66 height 20
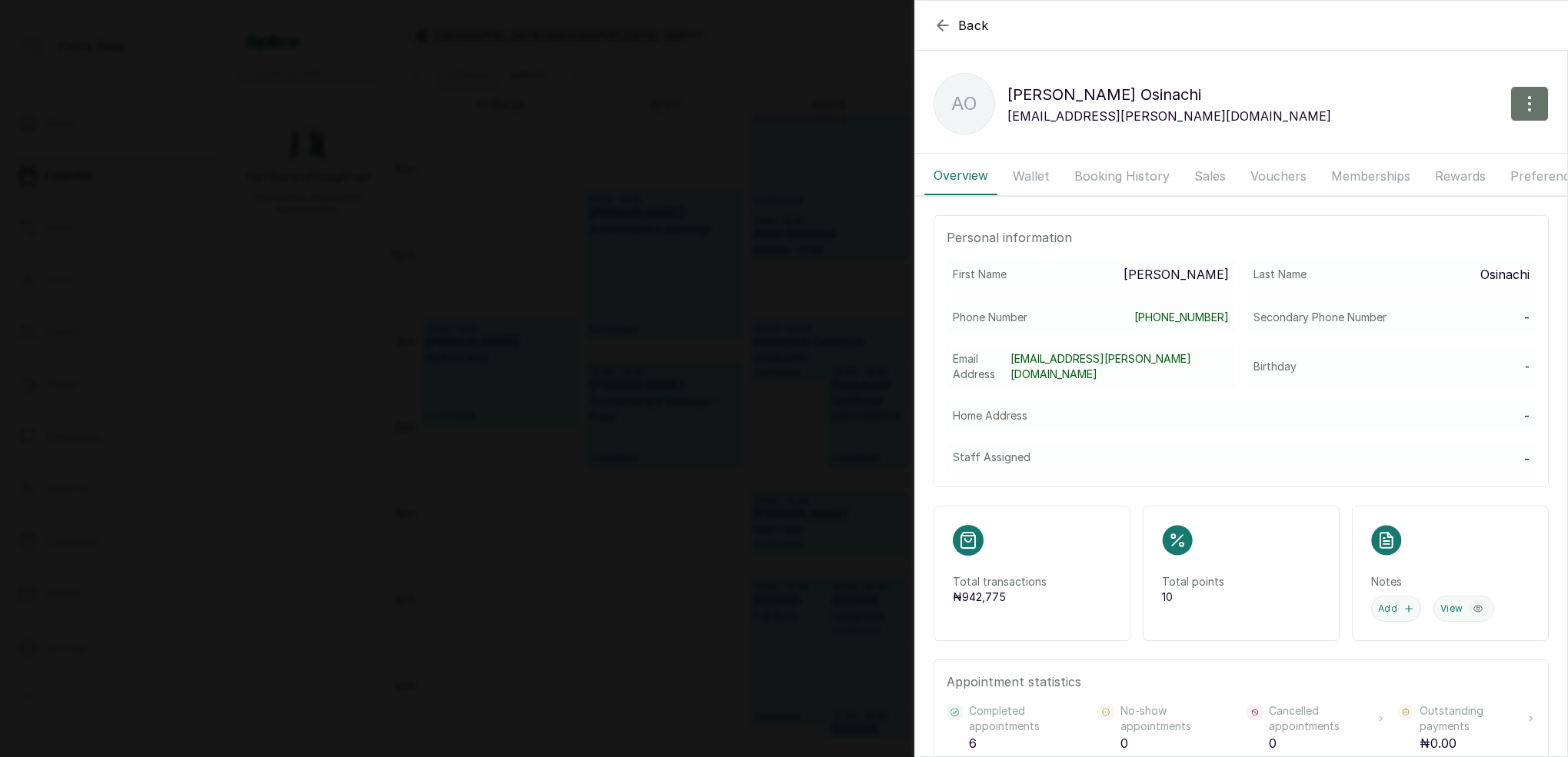
click at [1134, 171] on button "Booking History" at bounding box center [1121, 175] width 113 height 38
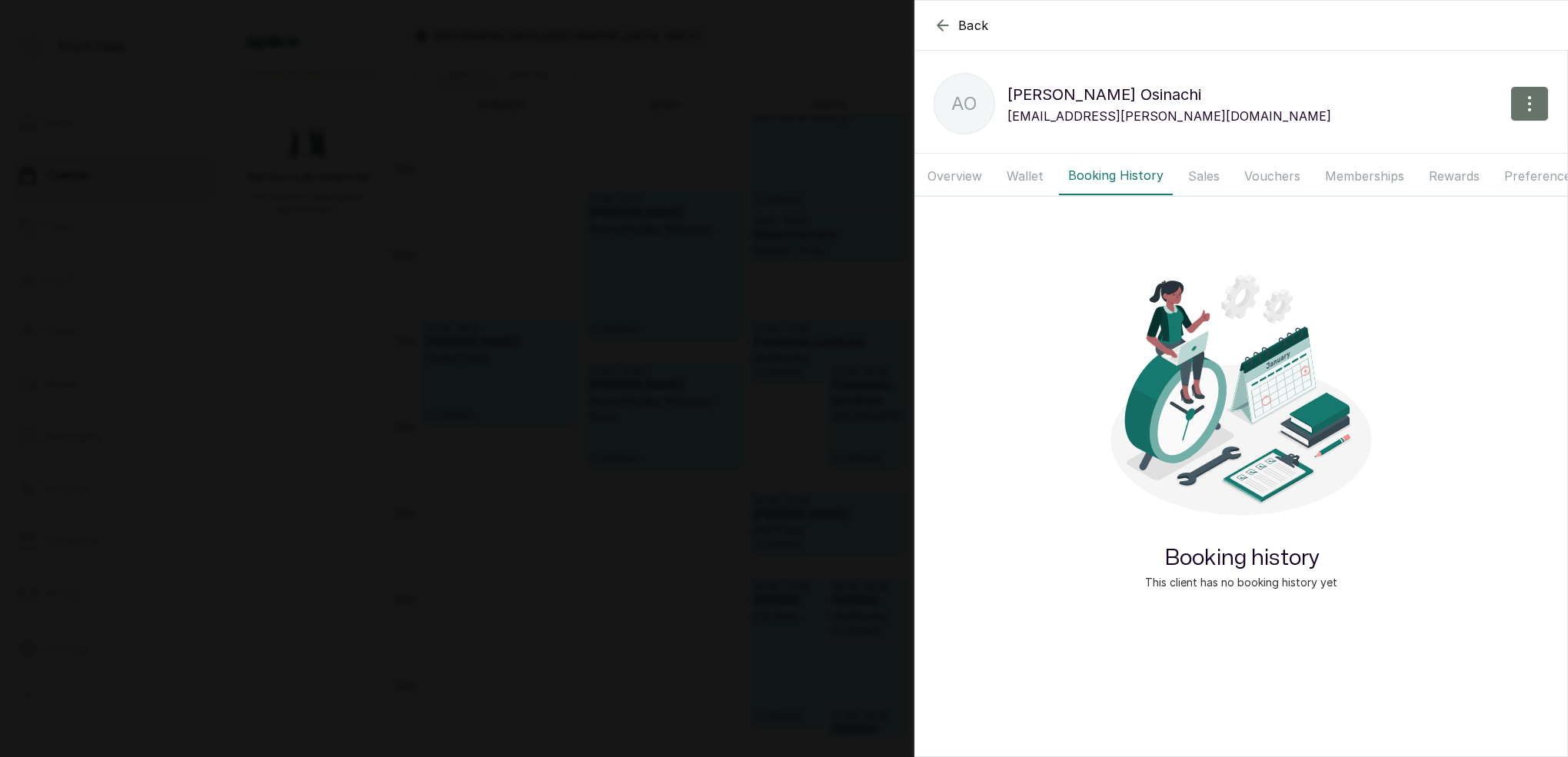
scroll to position [0, 8]
click at [1123, 171] on button "Booking History" at bounding box center [1113, 175] width 113 height 38
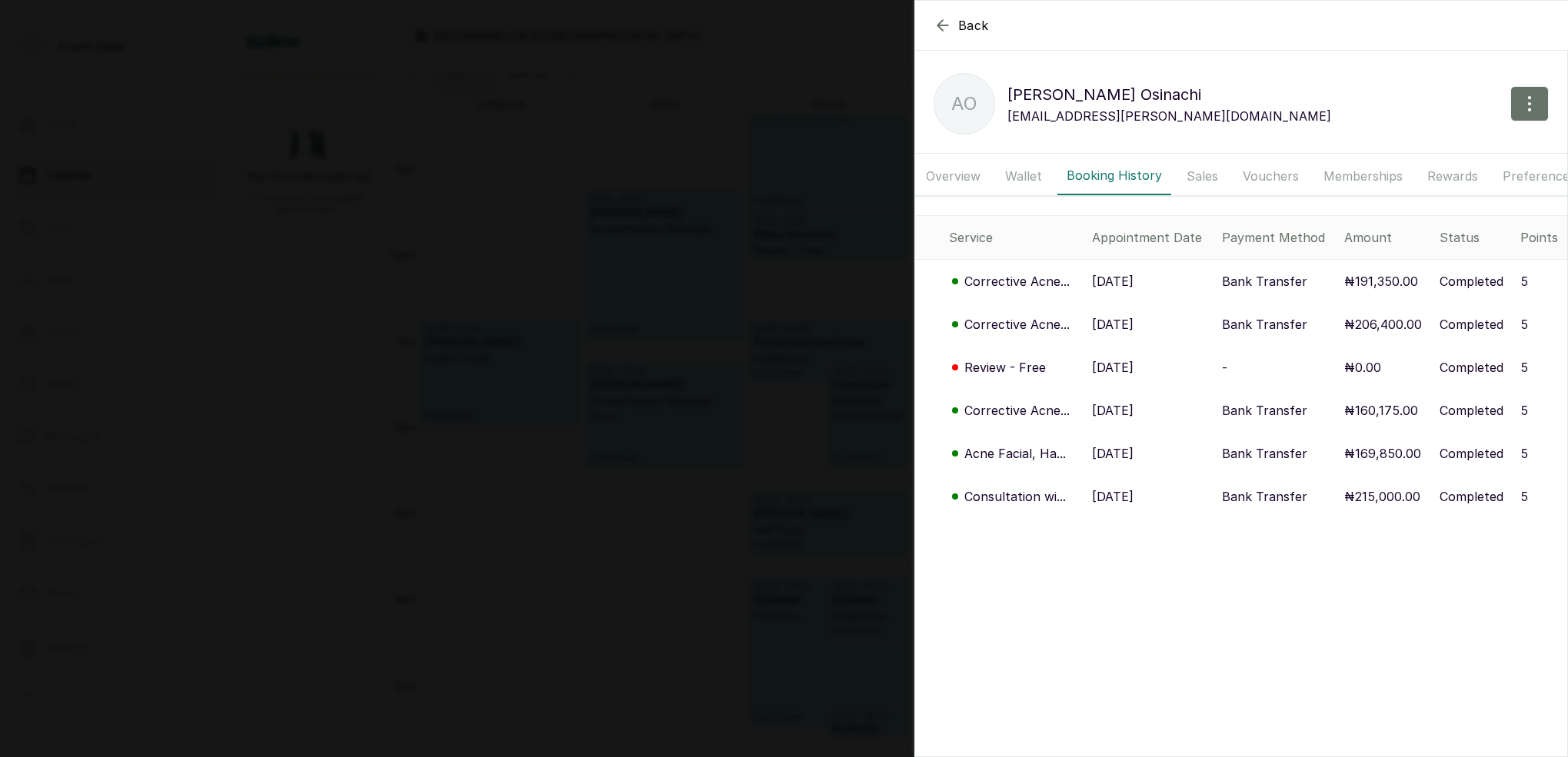
click at [1038, 289] on p "Corrective Acne..." at bounding box center [1017, 281] width 105 height 19
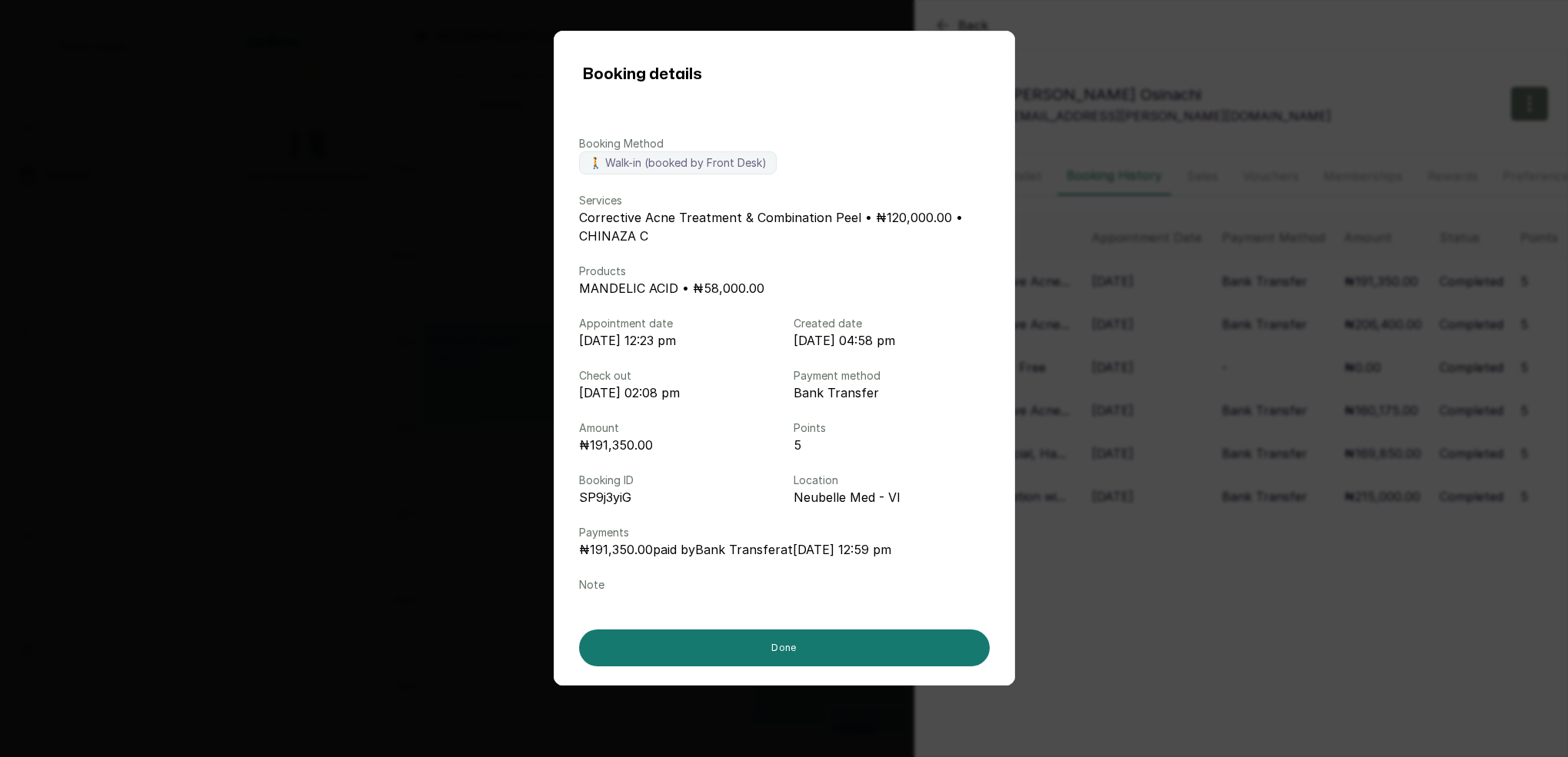
click at [1329, 27] on div "Booking details Booking Method 🚶 Walk-in (booked by Front Desk) Services Correc…" at bounding box center [784, 378] width 1568 height 757
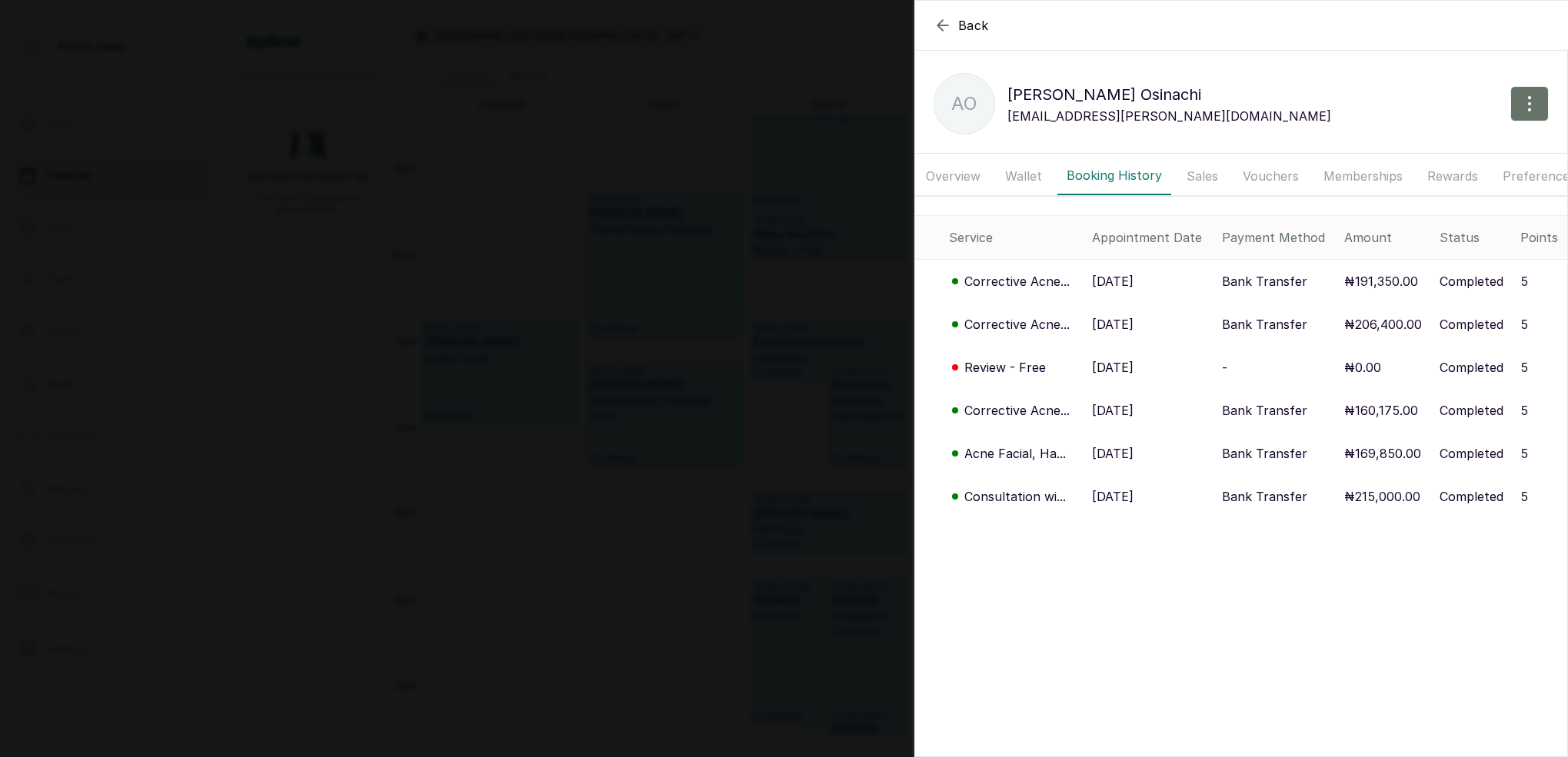
click at [626, 226] on div "Back Adah Osinachi AO Adah Osinachi osinachi.adah@gmail.com Overview Wallet Boo…" at bounding box center [784, 378] width 1568 height 757
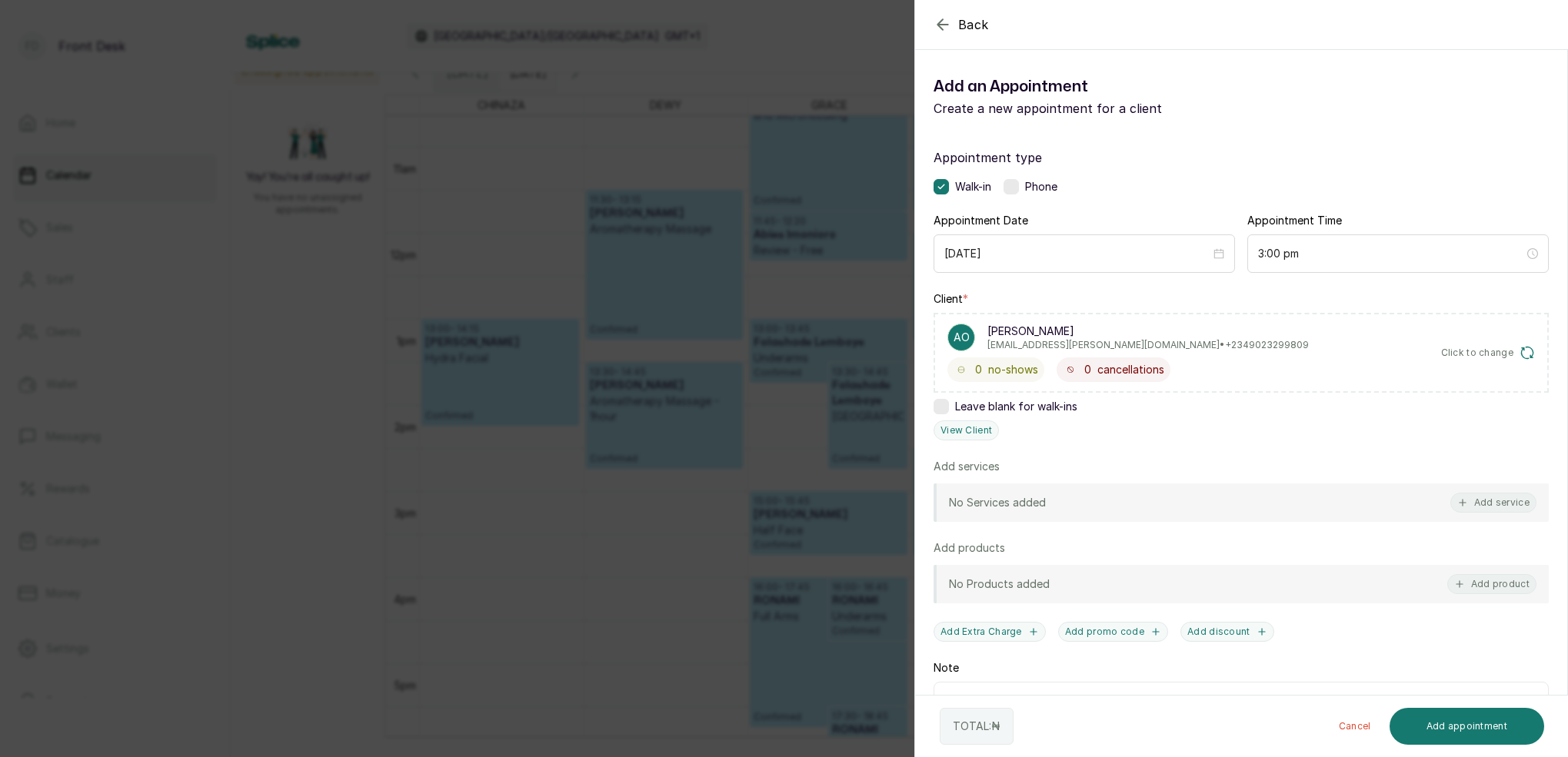
click at [635, 200] on div "Back Add Appointment Add an Appointment Create a new appointment for a client A…" at bounding box center [784, 378] width 1568 height 757
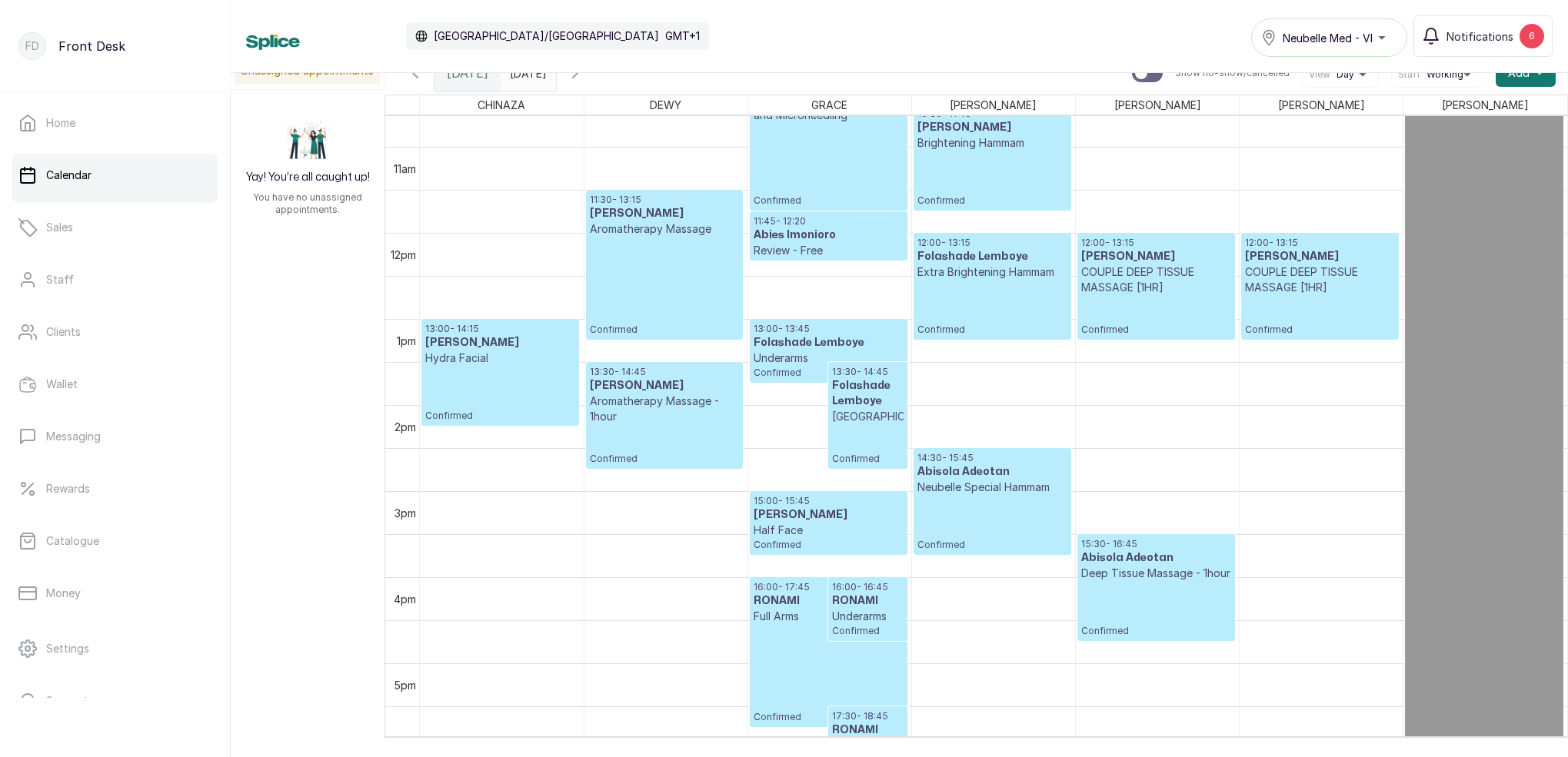
click at [526, 79] on input "[DATE]" at bounding box center [514, 69] width 24 height 26
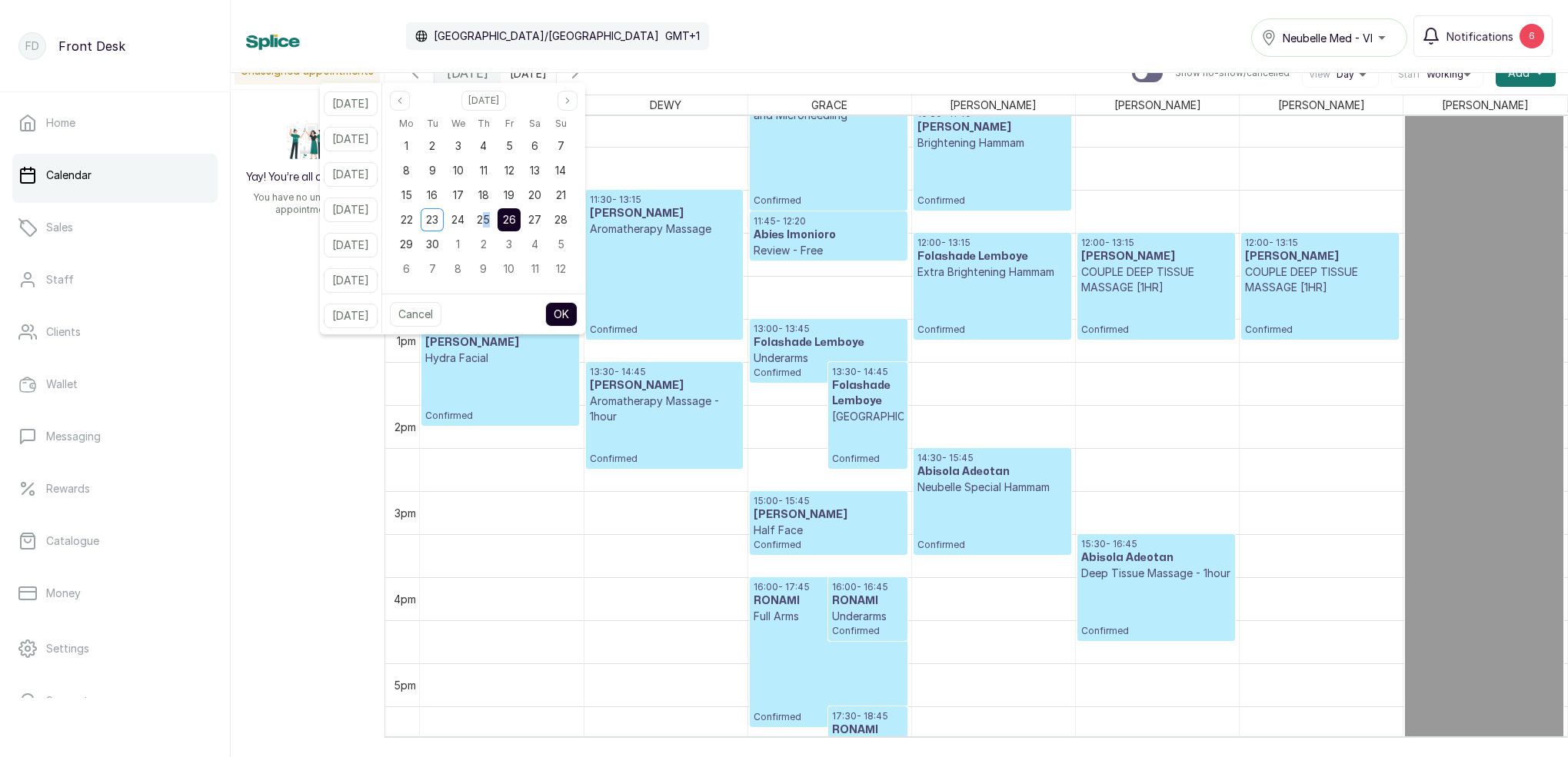
drag, startPoint x: 505, startPoint y: 222, endPoint x: 515, endPoint y: 221, distance: 10.0
click at [490, 222] on span "25" at bounding box center [484, 219] width 13 height 13
click at [515, 220] on span "26" at bounding box center [509, 219] width 13 height 13
drag, startPoint x: 584, startPoint y: 311, endPoint x: 889, endPoint y: 333, distance: 305.8
click at [577, 311] on button "OK" at bounding box center [561, 314] width 32 height 24
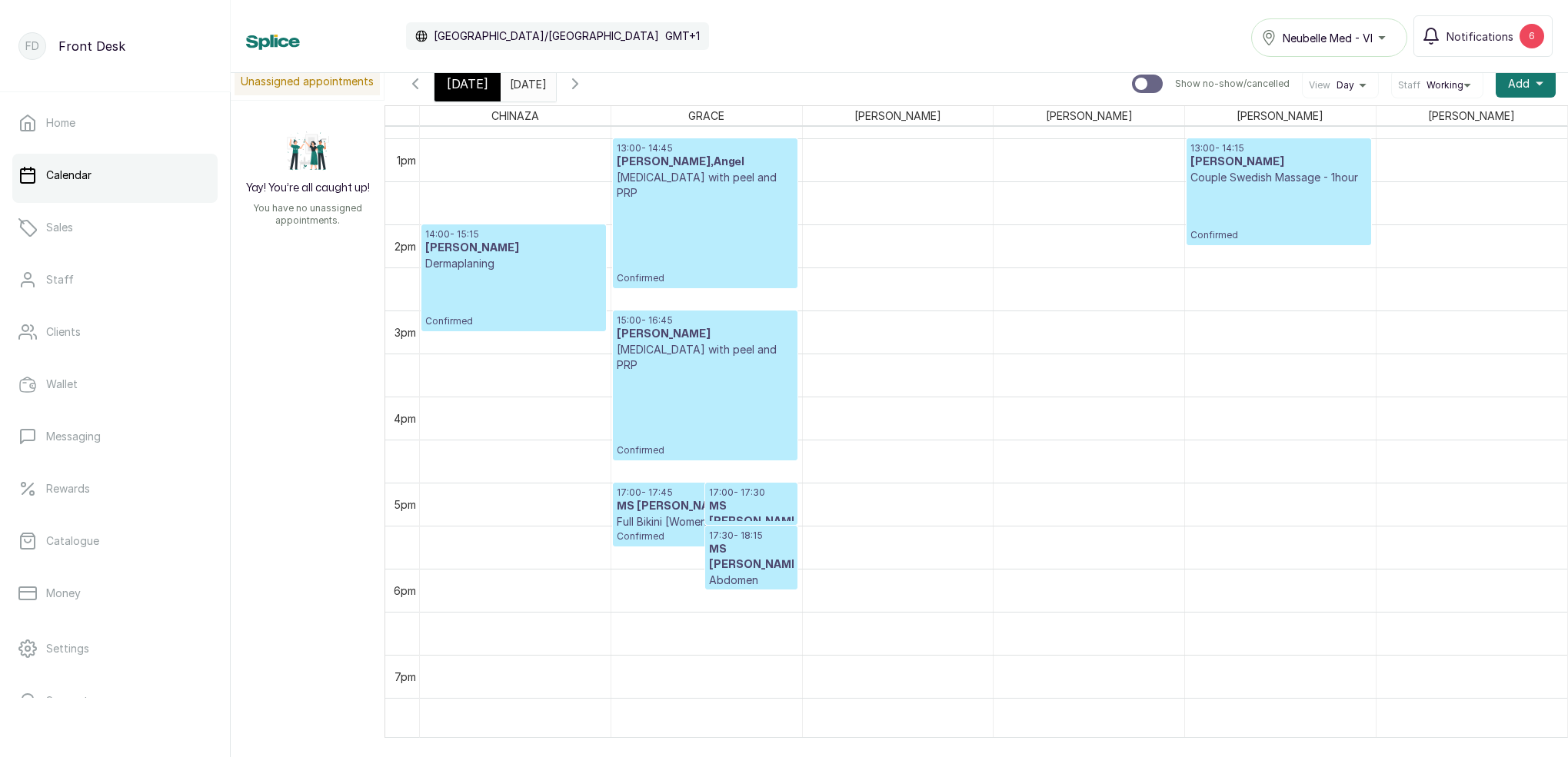
scroll to position [1110, 0]
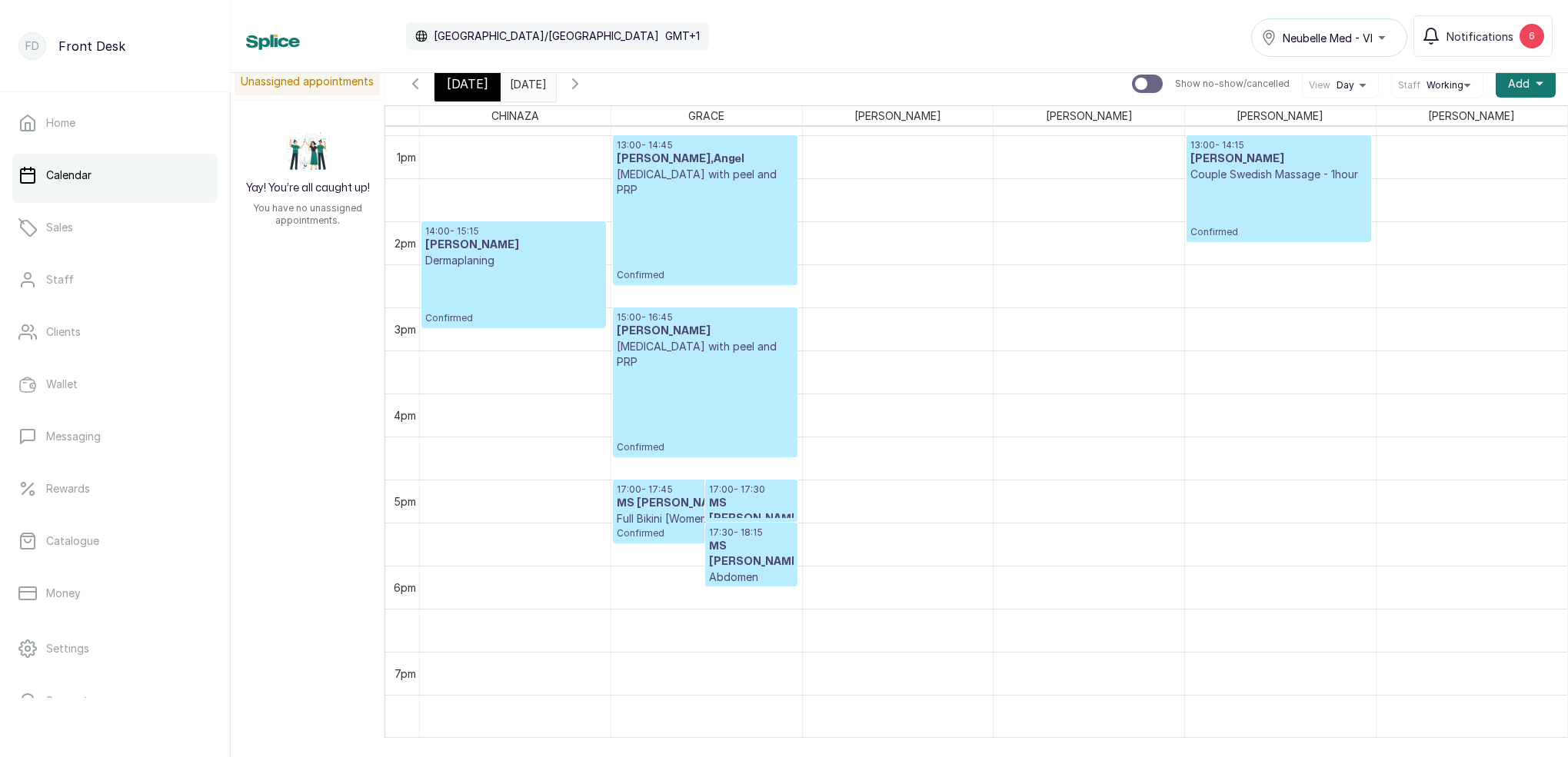
click at [1275, 203] on p "Confirmed" at bounding box center [1278, 210] width 176 height 56
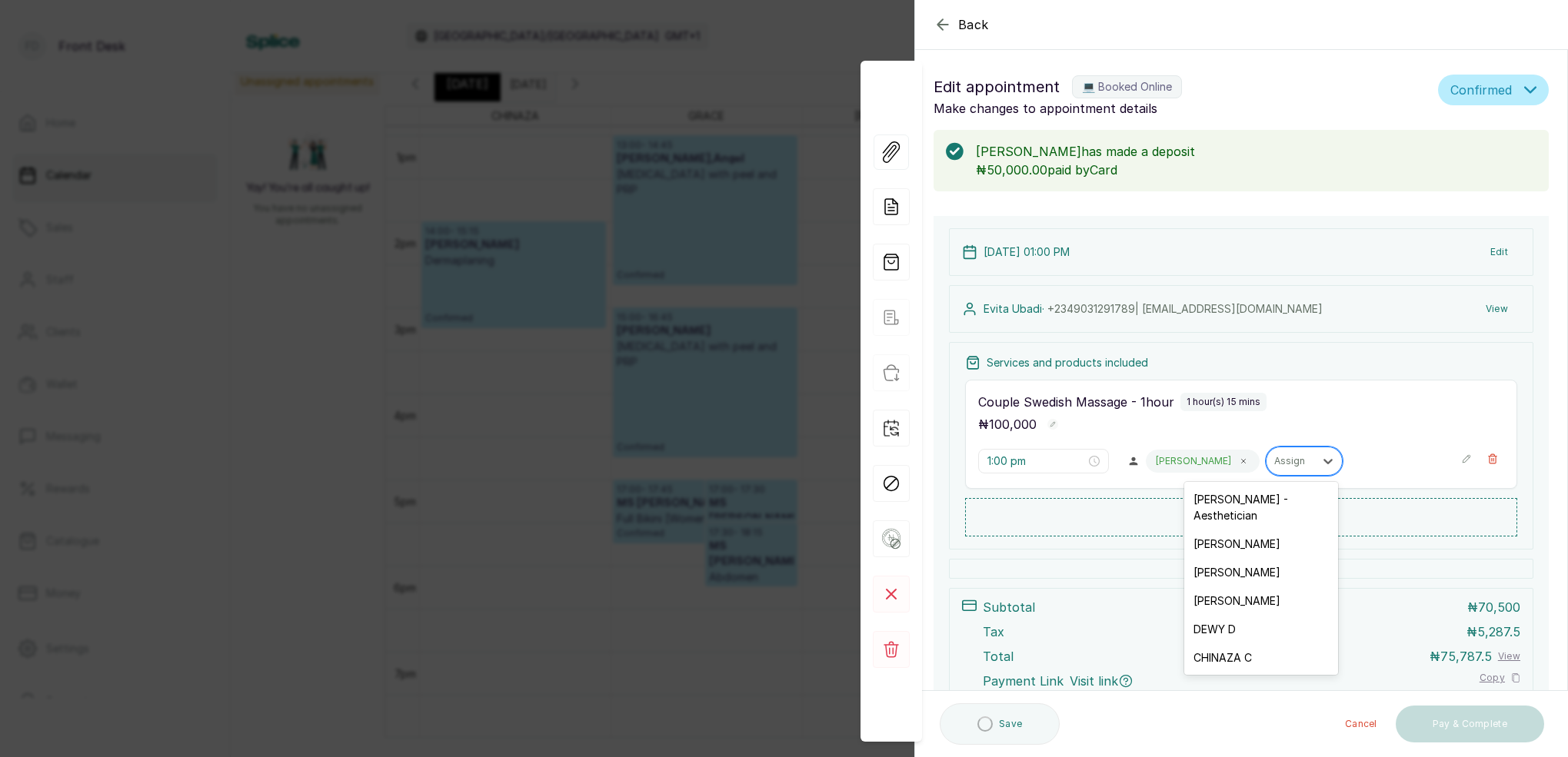
click at [1274, 465] on div "Assign" at bounding box center [1290, 460] width 32 height 10
click at [1232, 560] on div "[PERSON_NAME]" at bounding box center [1261, 572] width 154 height 28
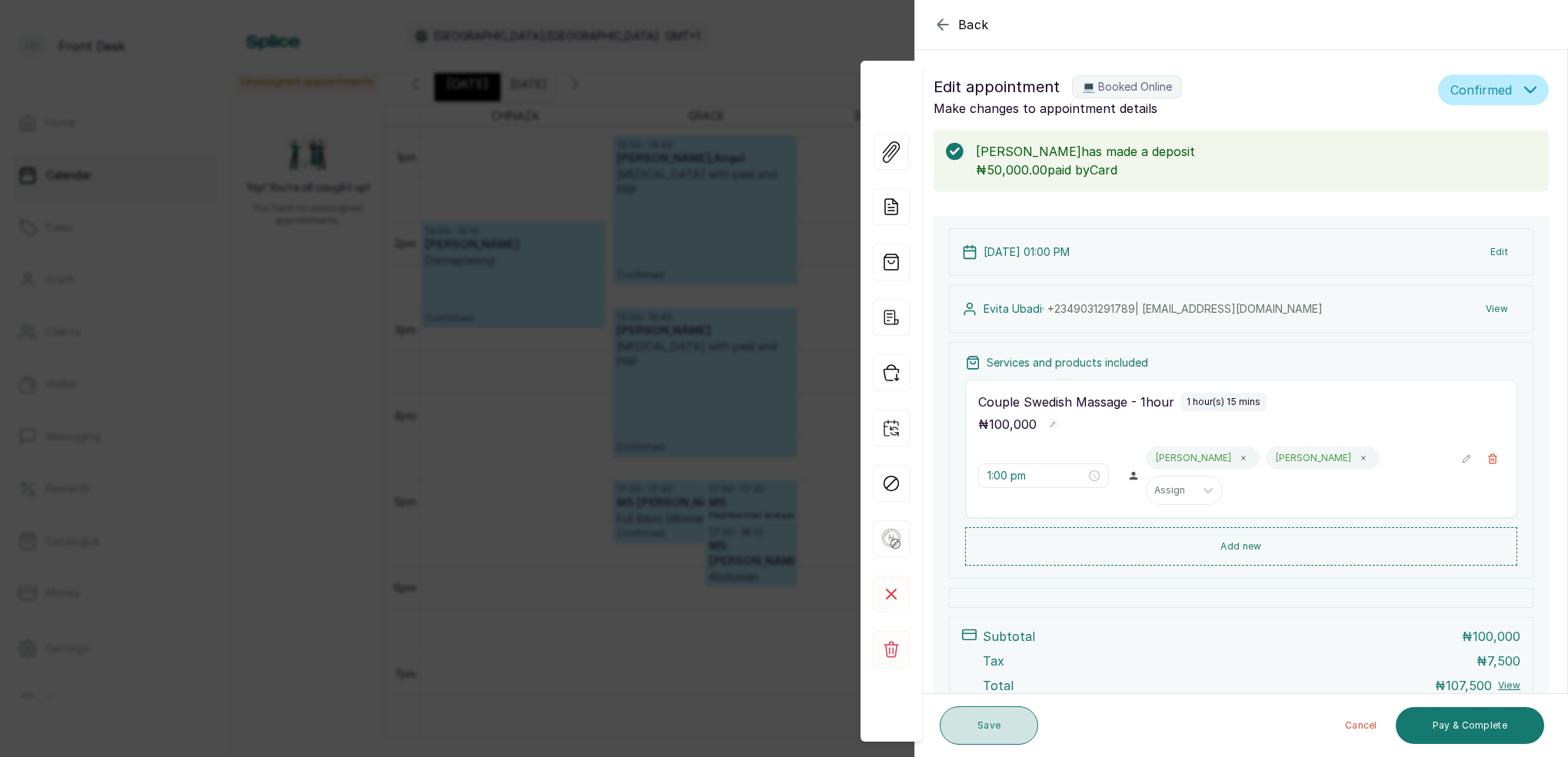
click at [982, 732] on button "Save" at bounding box center [988, 725] width 98 height 38
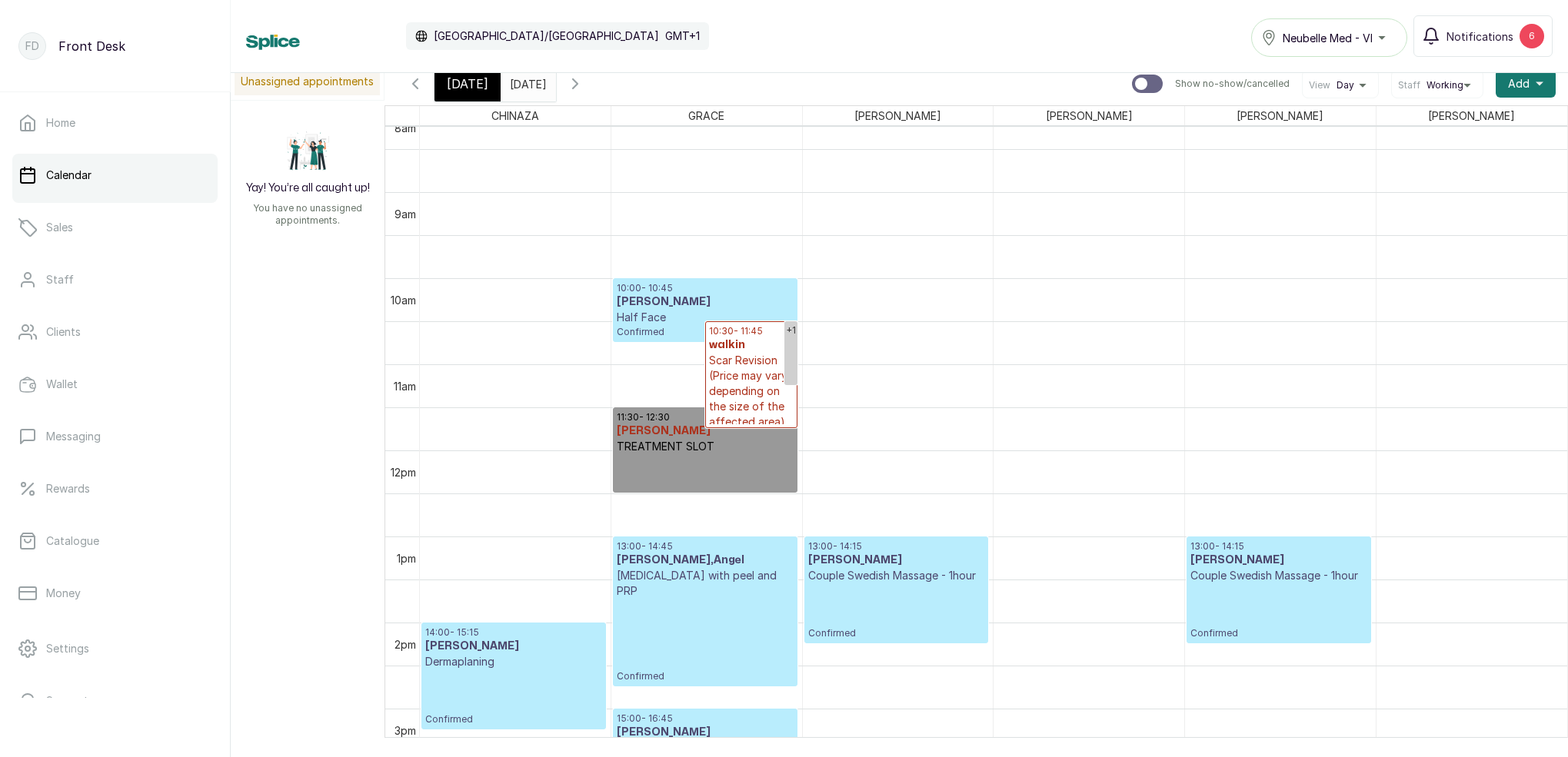
scroll to position [701, 0]
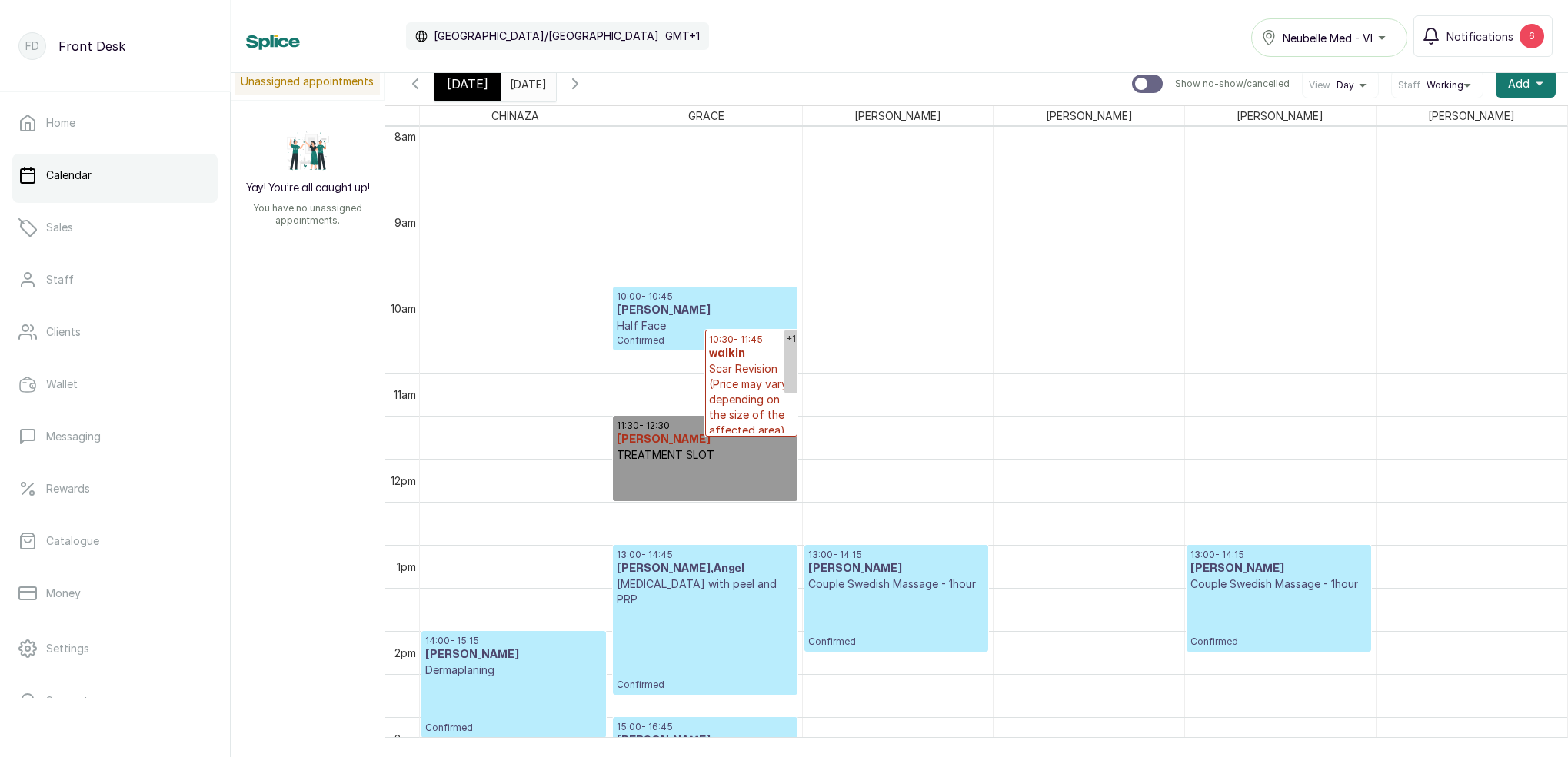
drag, startPoint x: 471, startPoint y: 83, endPoint x: 488, endPoint y: 97, distance: 22.0
click at [471, 83] on span "[DATE]" at bounding box center [468, 84] width 41 height 19
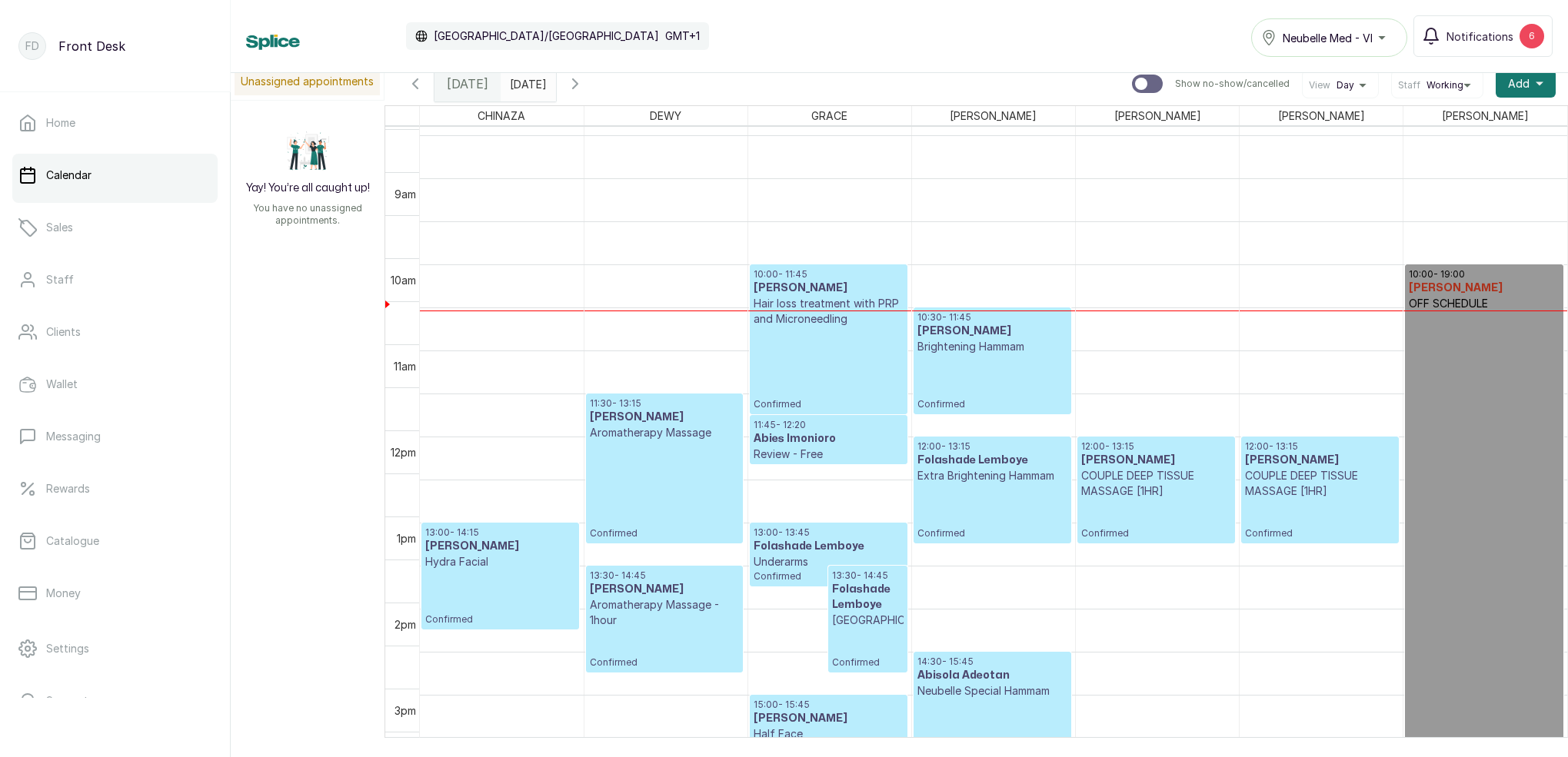
scroll to position [729, 0]
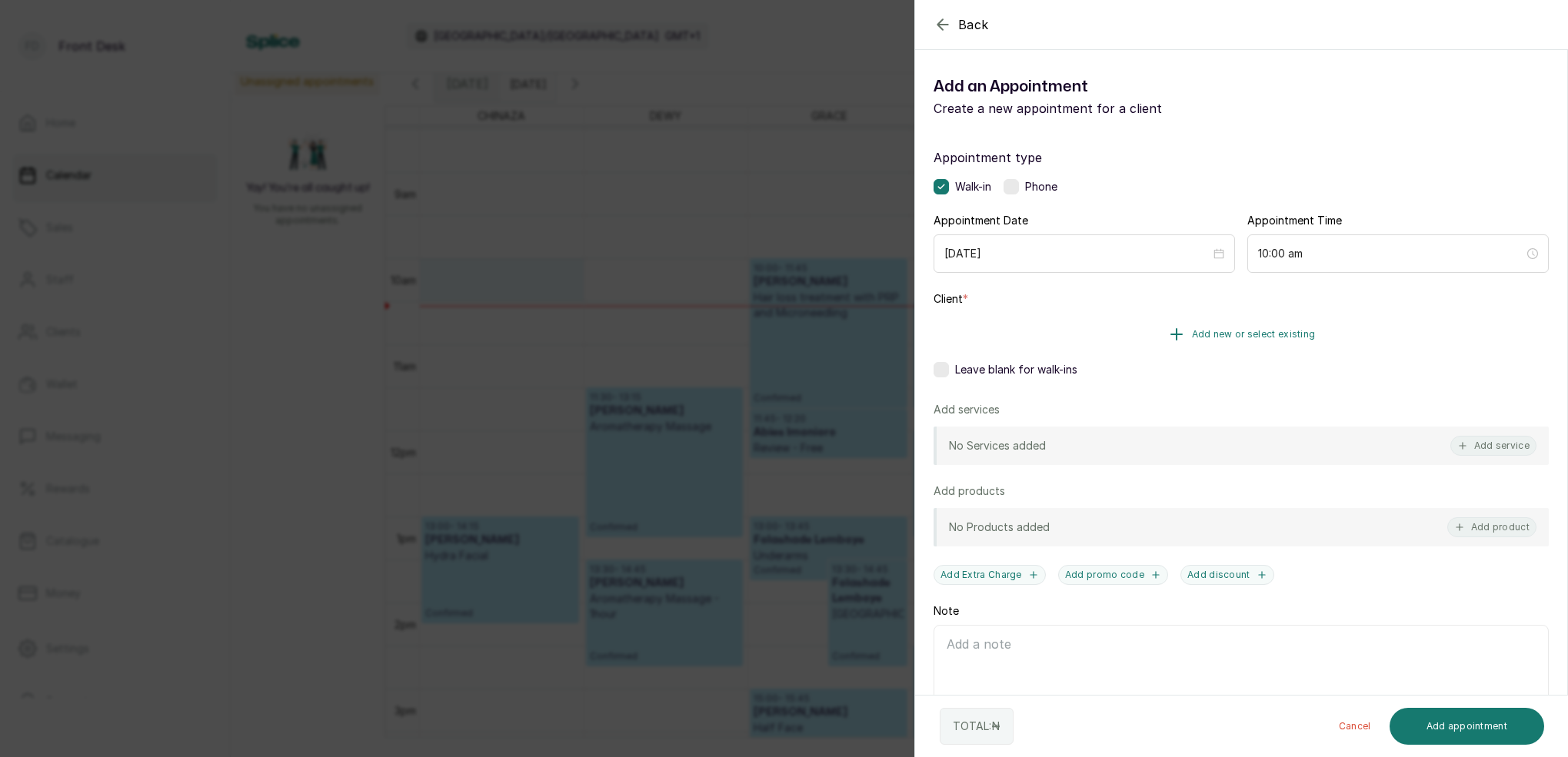
click at [1201, 339] on span "Add new or select existing" at bounding box center [1253, 334] width 124 height 12
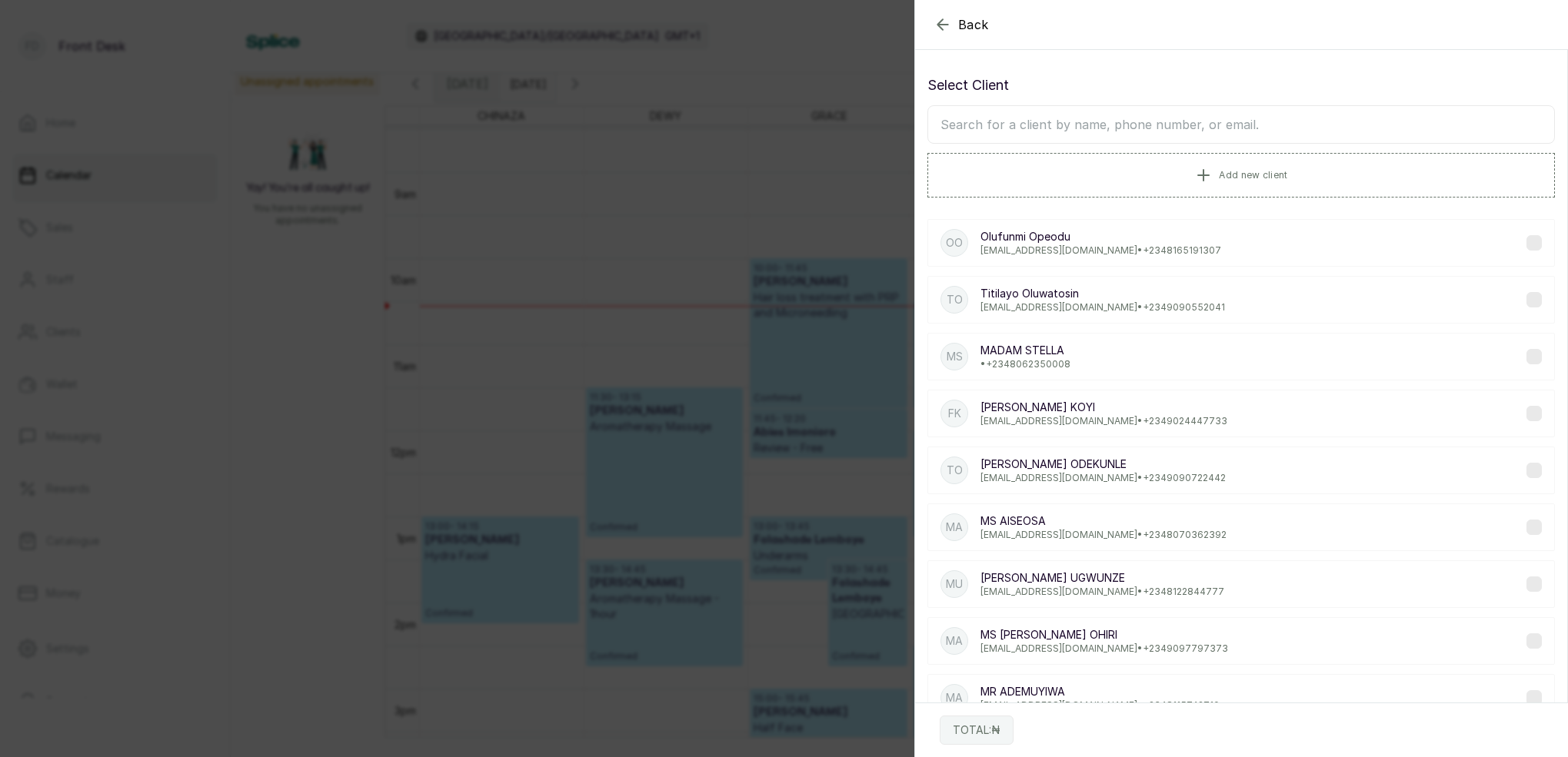
click at [1201, 118] on input "text" at bounding box center [1240, 124] width 627 height 38
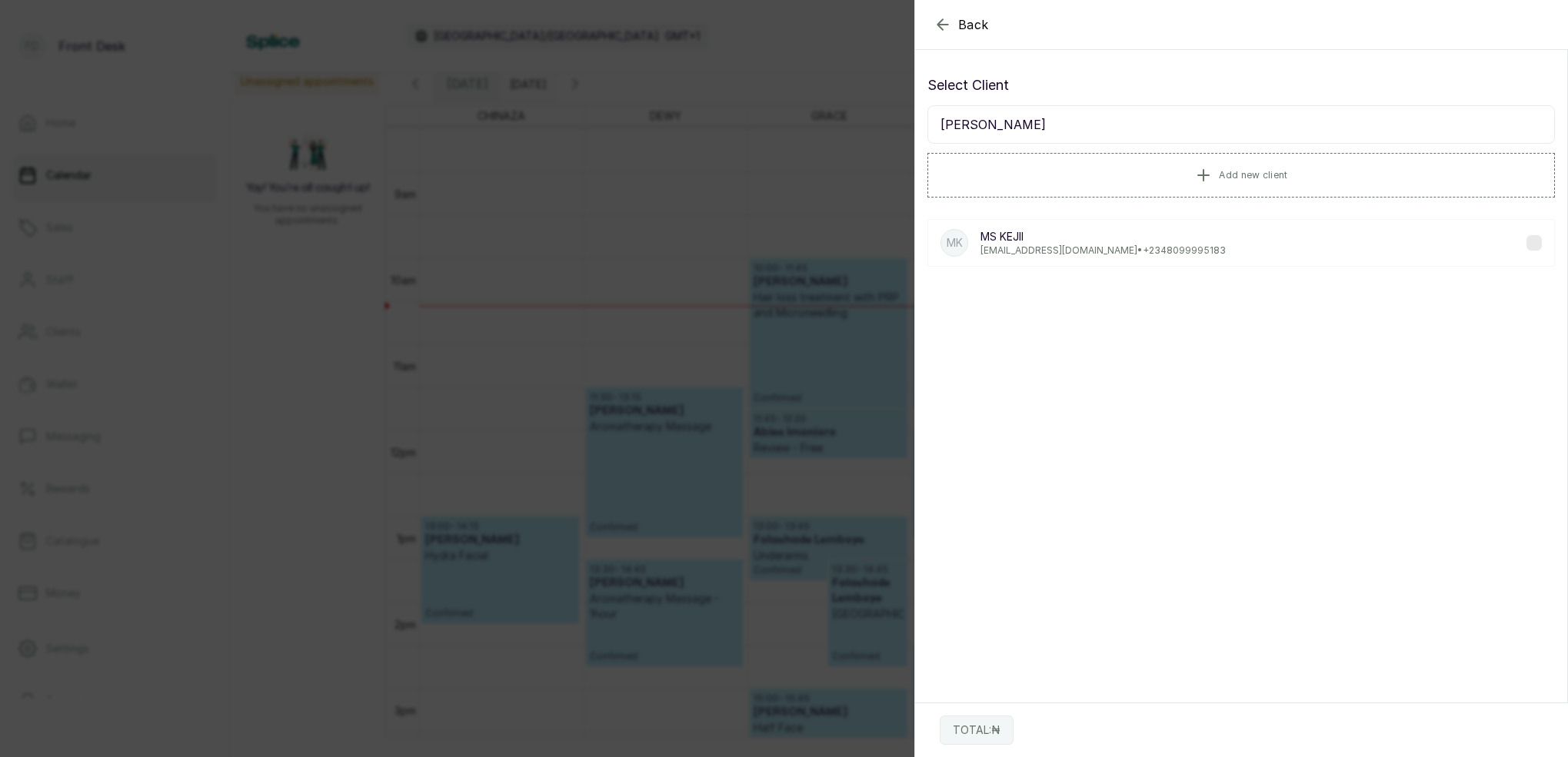
scroll to position [0, 0]
type input "ms Keji"
click at [1008, 233] on p "MS KEJII" at bounding box center [1103, 236] width 246 height 15
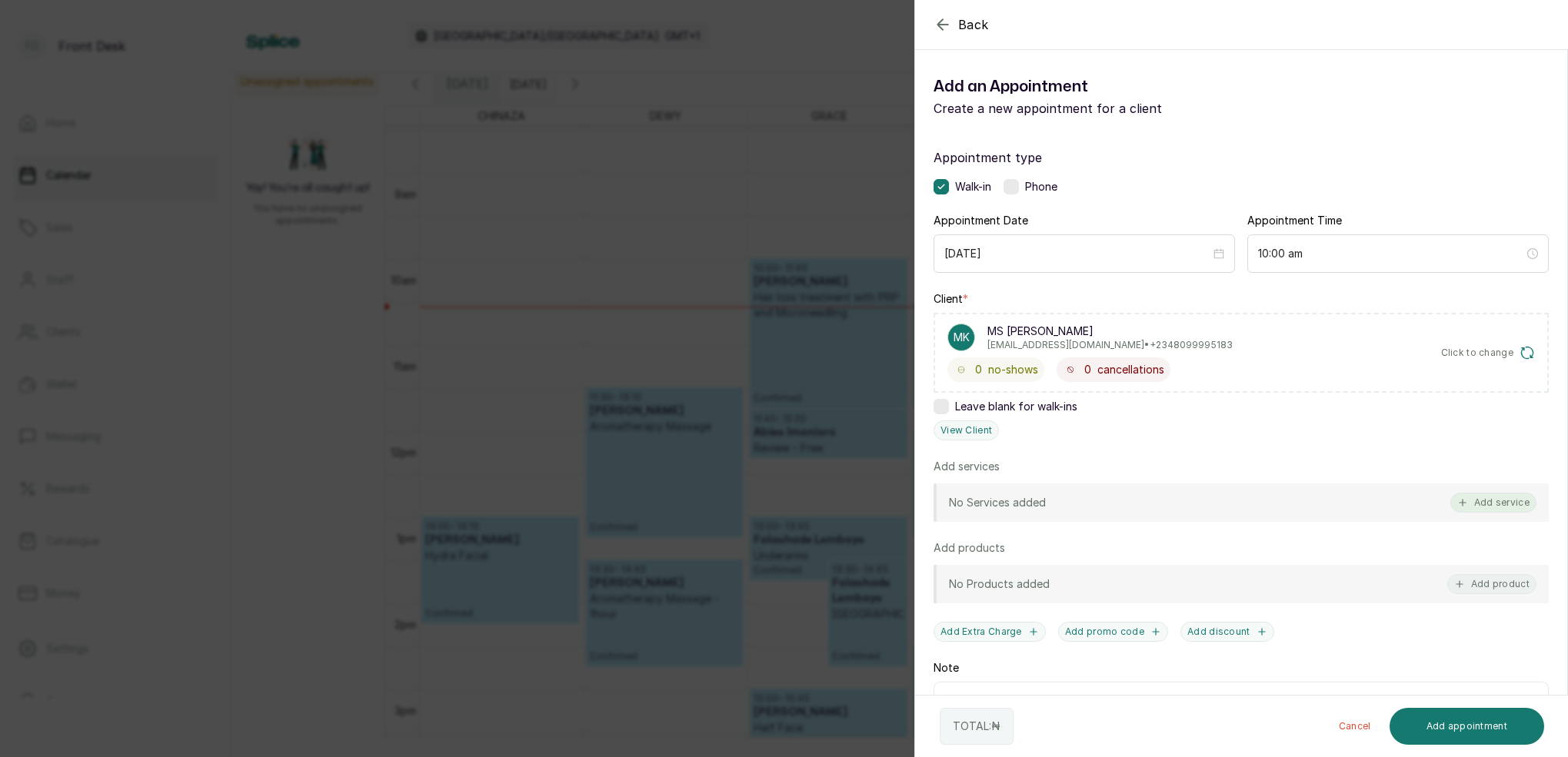
click at [1489, 501] on button "Add service" at bounding box center [1493, 502] width 86 height 20
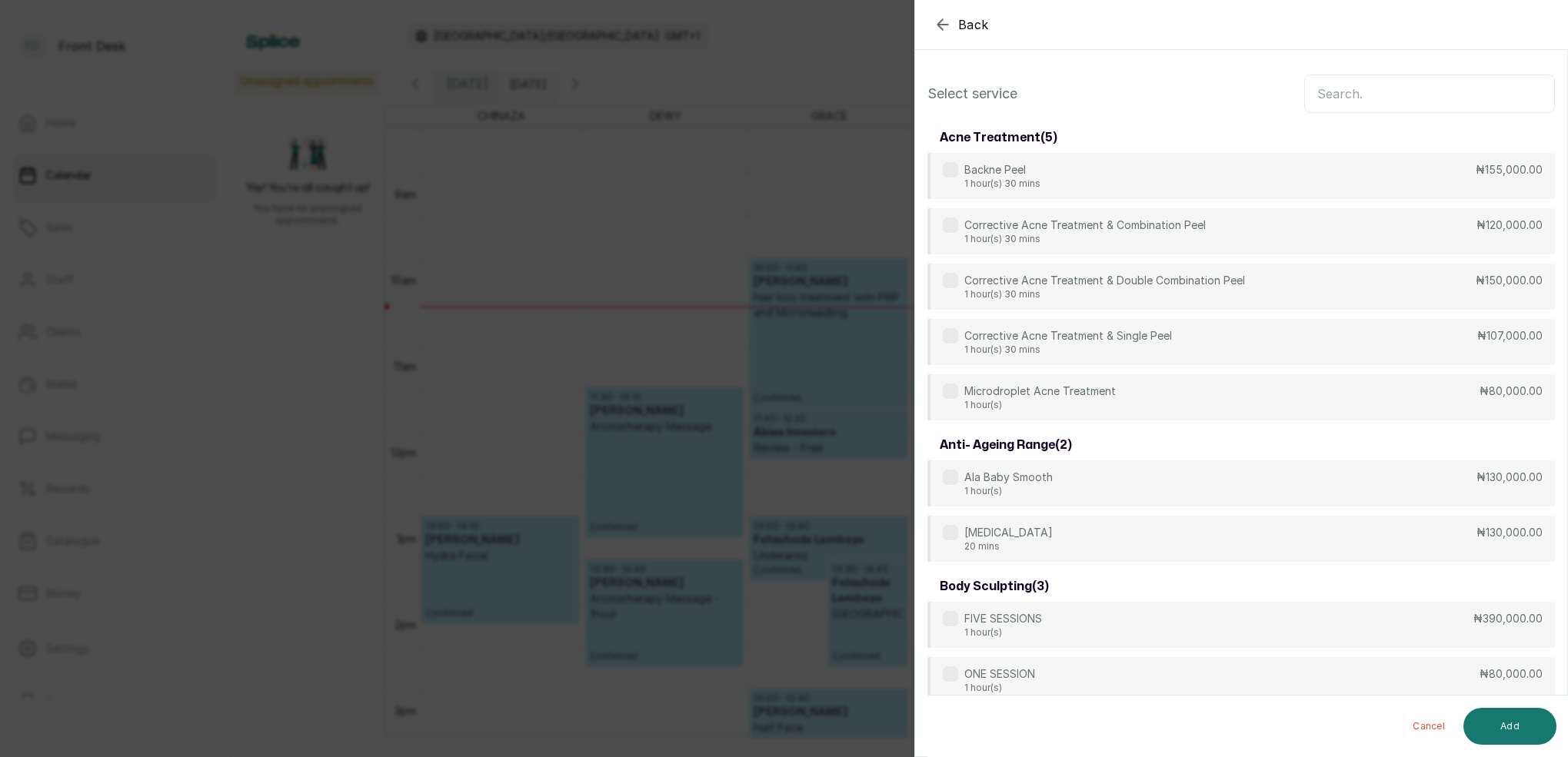
click at [1358, 88] on input "text" at bounding box center [1428, 94] width 250 height 38
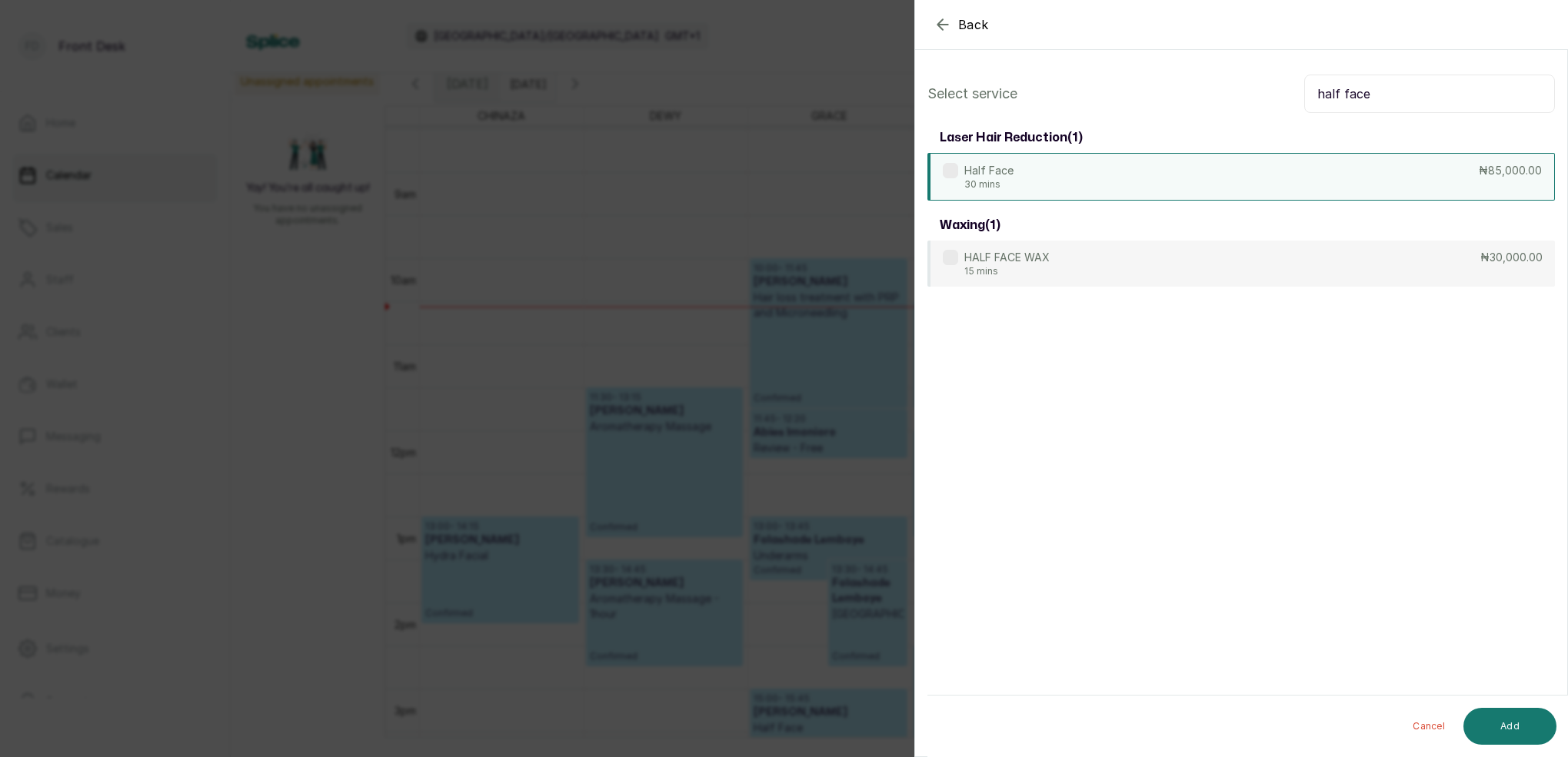
type input "half face"
drag, startPoint x: 1074, startPoint y: 173, endPoint x: 1086, endPoint y: 176, distance: 12.4
click at [1074, 173] on div "Half Face 30 mins ₦85,000.00" at bounding box center [1240, 176] width 627 height 48
click at [1530, 723] on button "Add" at bounding box center [1509, 726] width 93 height 37
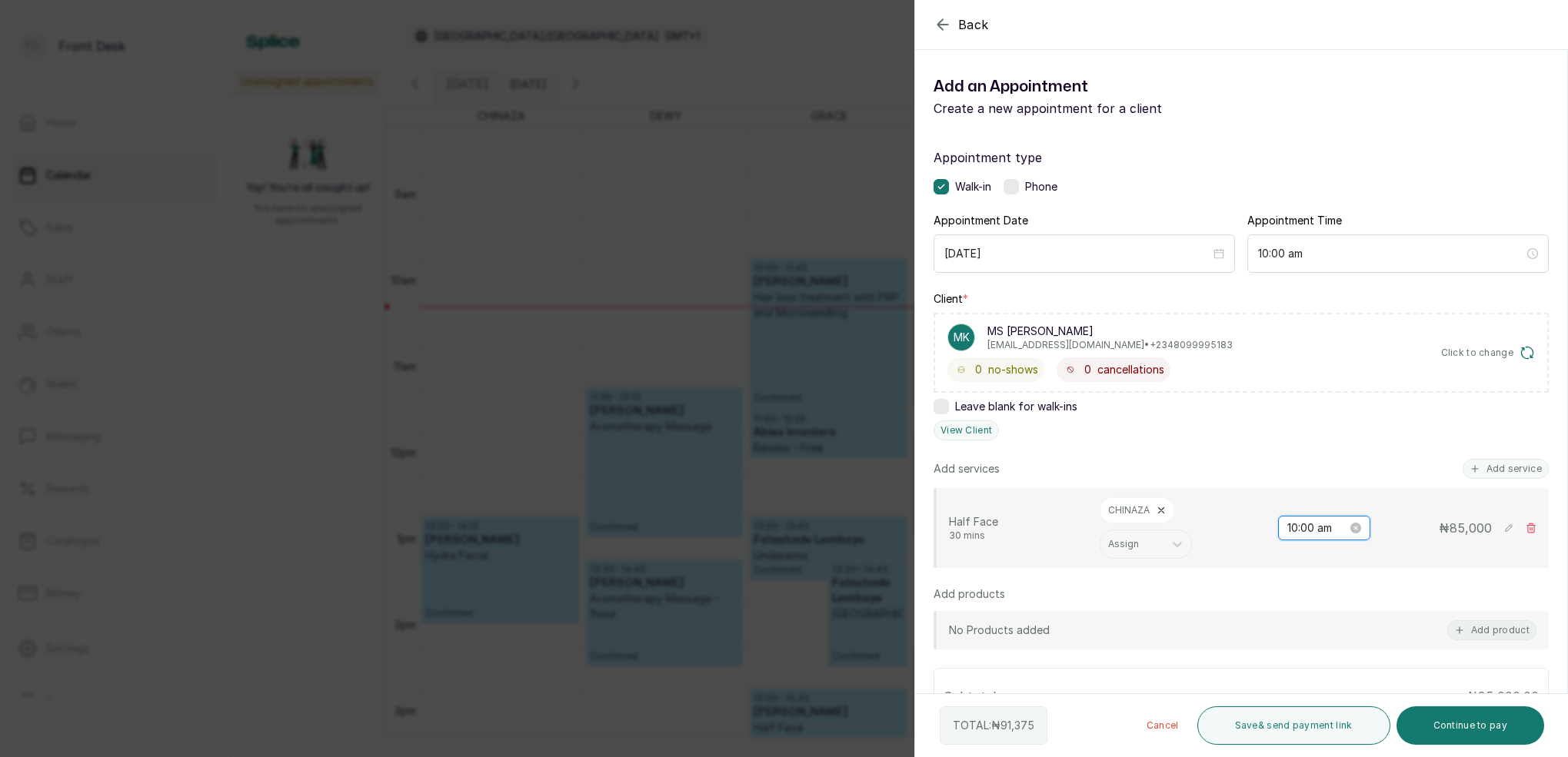
click at [1304, 527] on input "10:00 am" at bounding box center [1317, 528] width 60 height 17
drag, startPoint x: 1343, startPoint y: 635, endPoint x: 1390, endPoint y: 652, distance: 50.0
click at [1343, 635] on div "34" at bounding box center [1342, 634] width 37 height 22
type input "10:34 am"
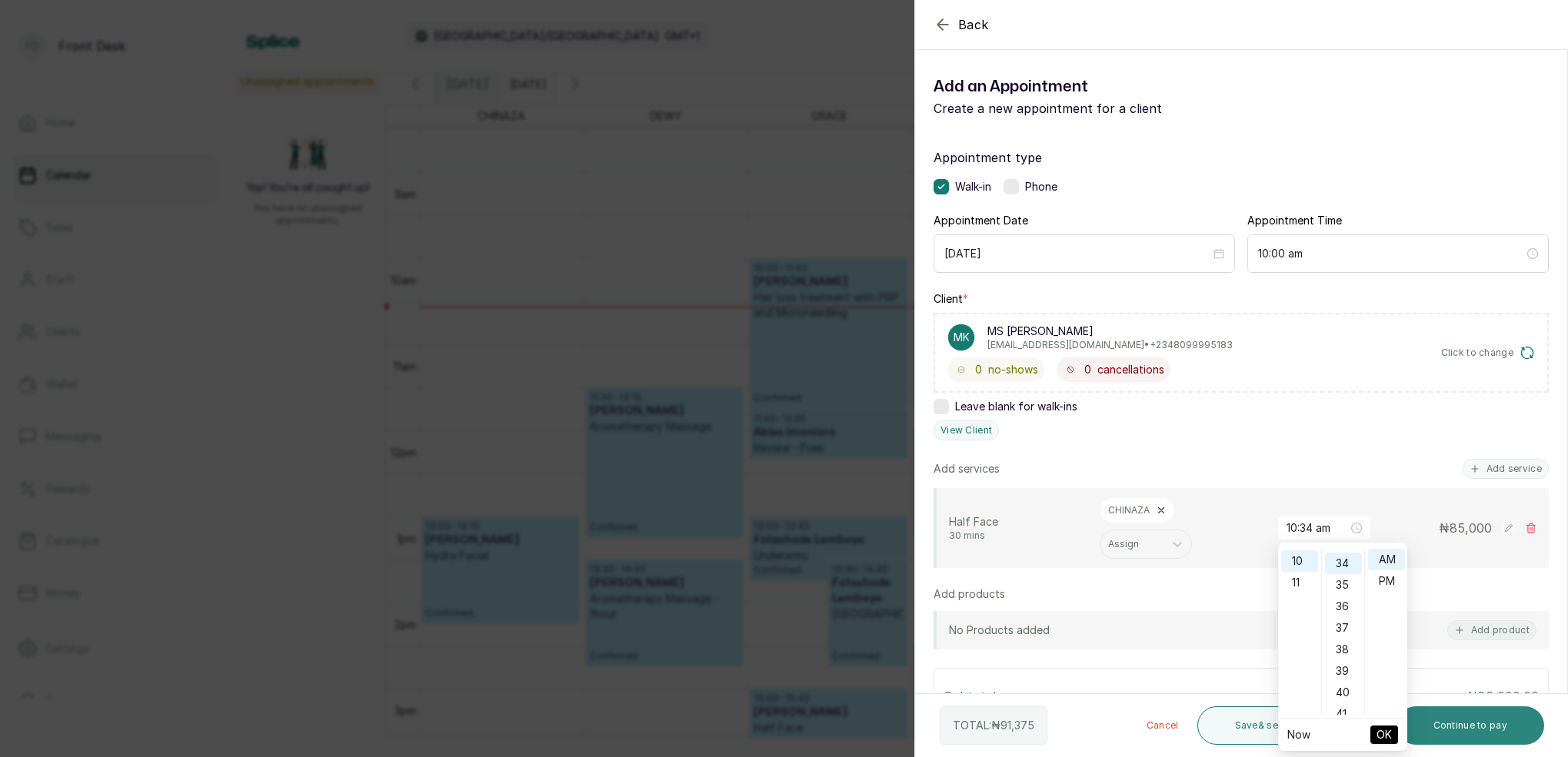
scroll to position [730, 0]
click at [1385, 736] on span "OK" at bounding box center [1383, 735] width 15 height 29
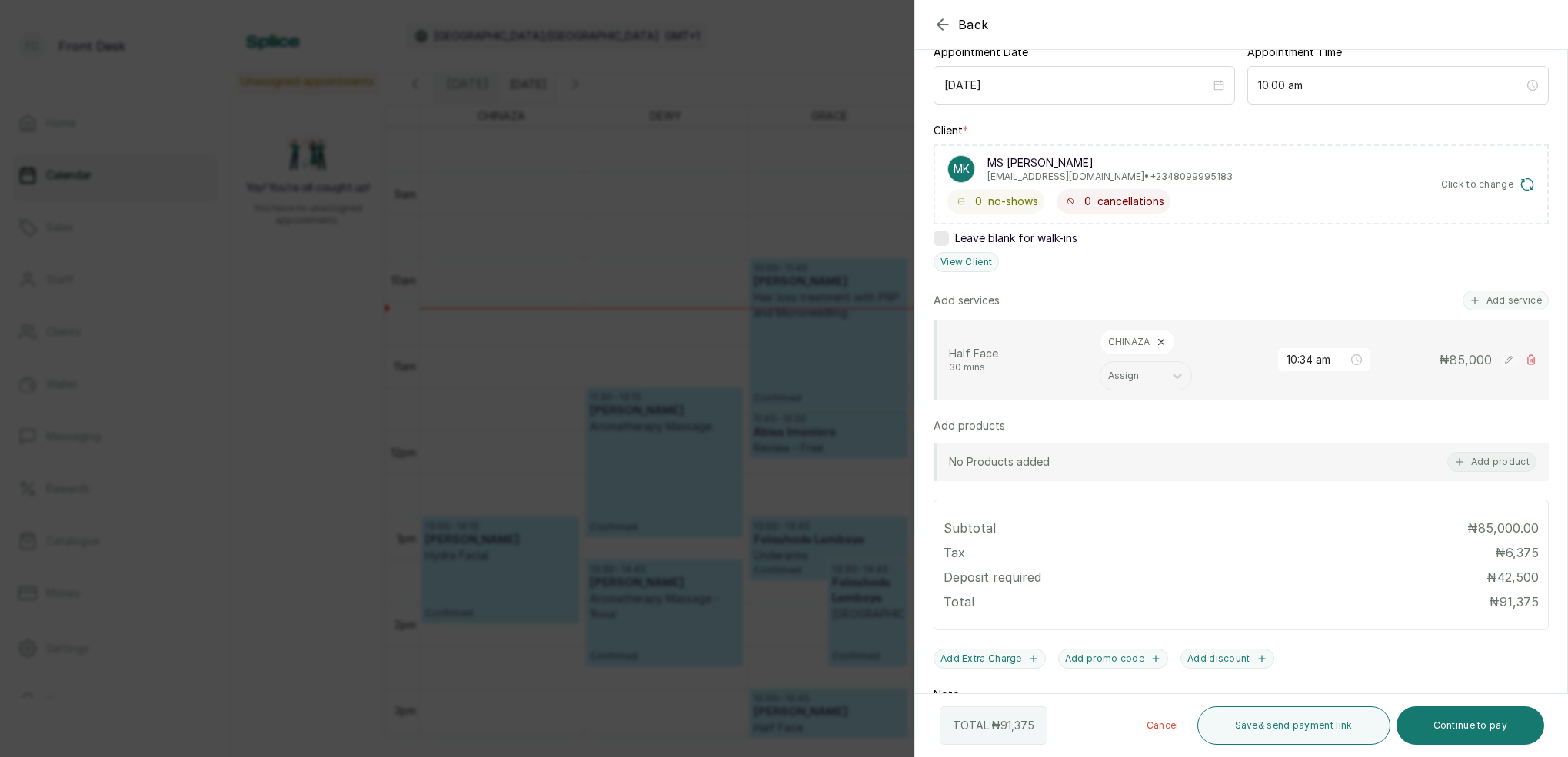
scroll to position [220, 0]
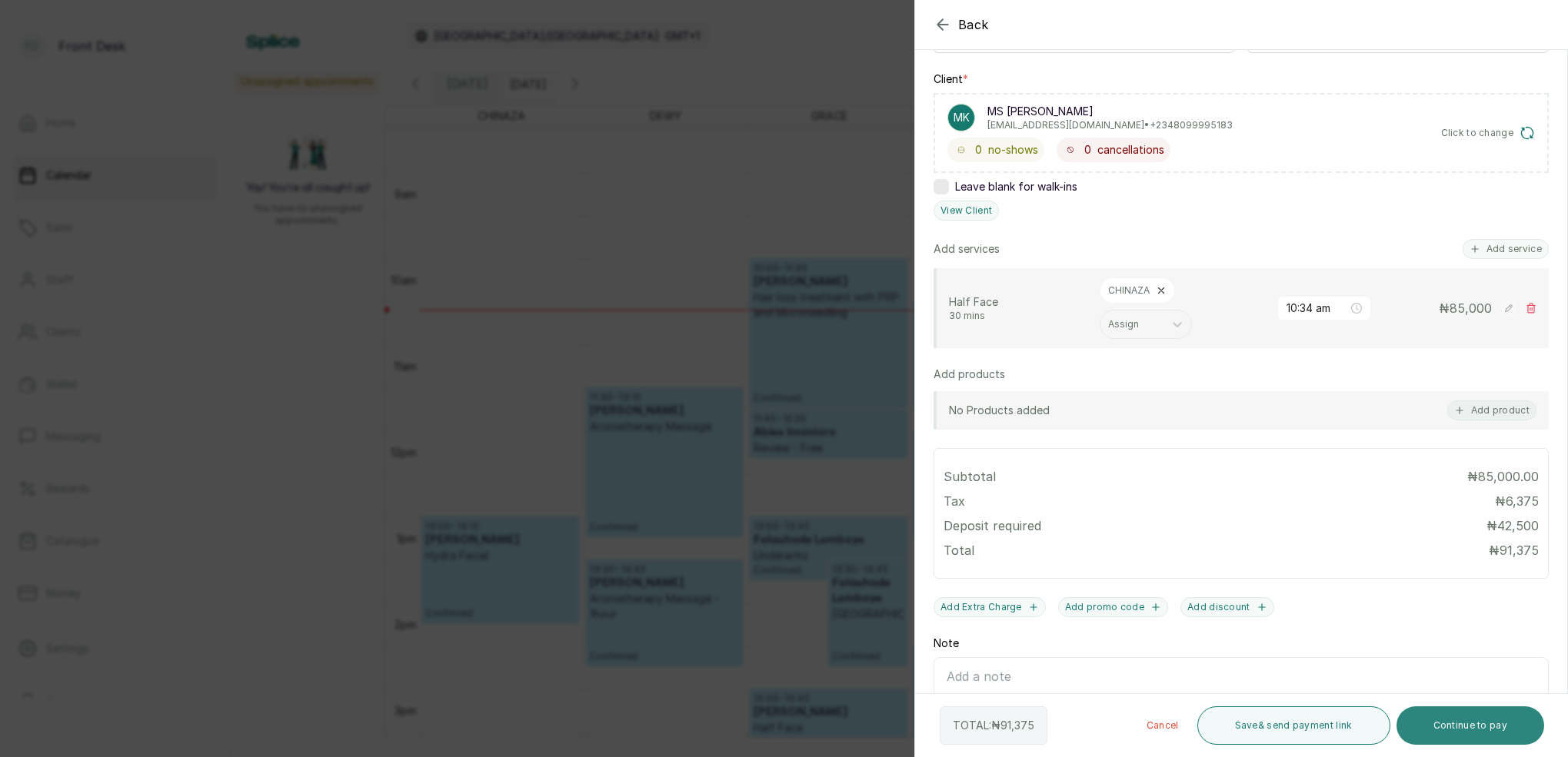
click at [1497, 725] on button "Continue to pay" at bounding box center [1471, 725] width 148 height 38
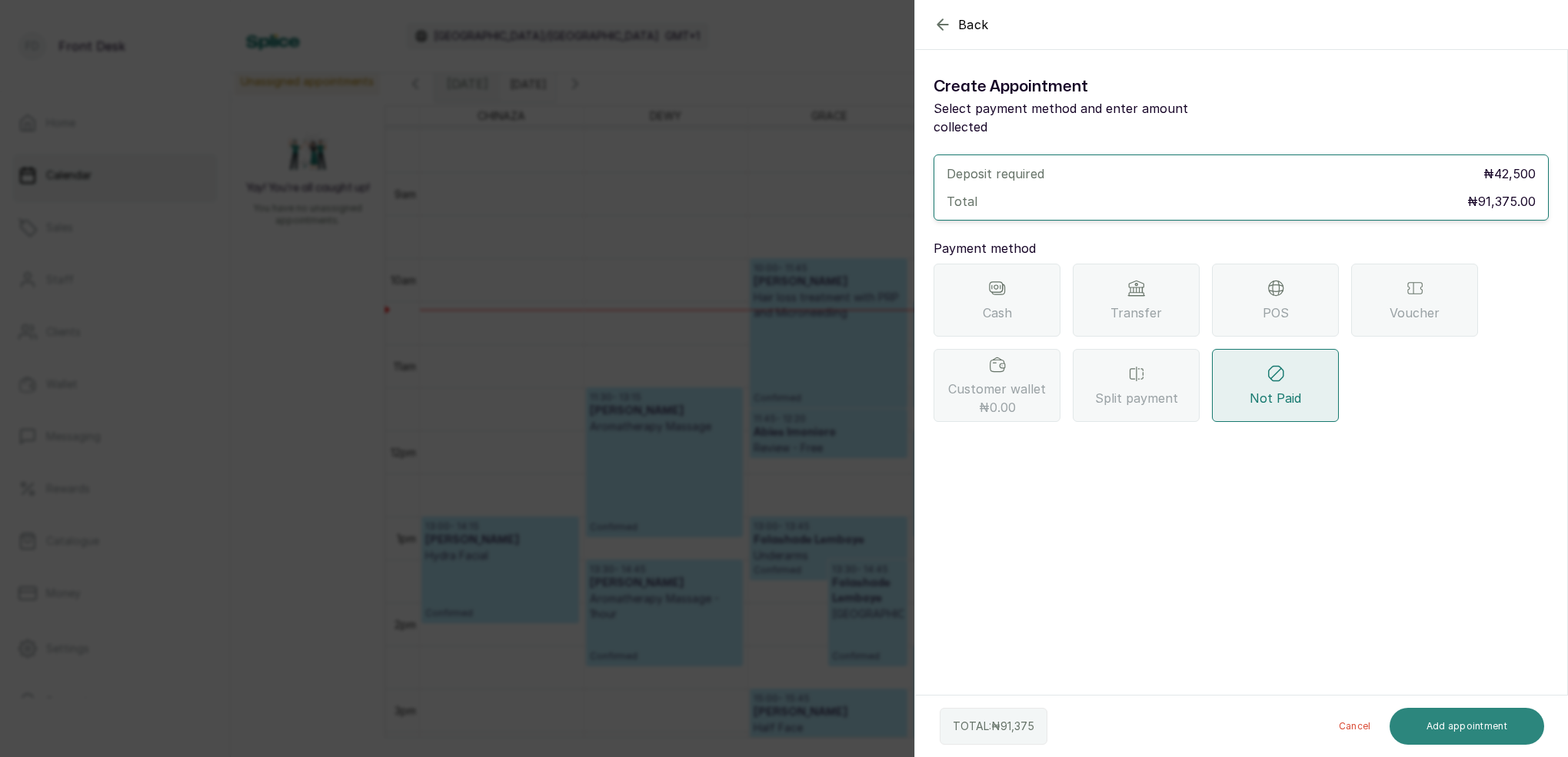
scroll to position [0, 0]
click at [1135, 279] on div "Transfer" at bounding box center [1135, 300] width 127 height 73
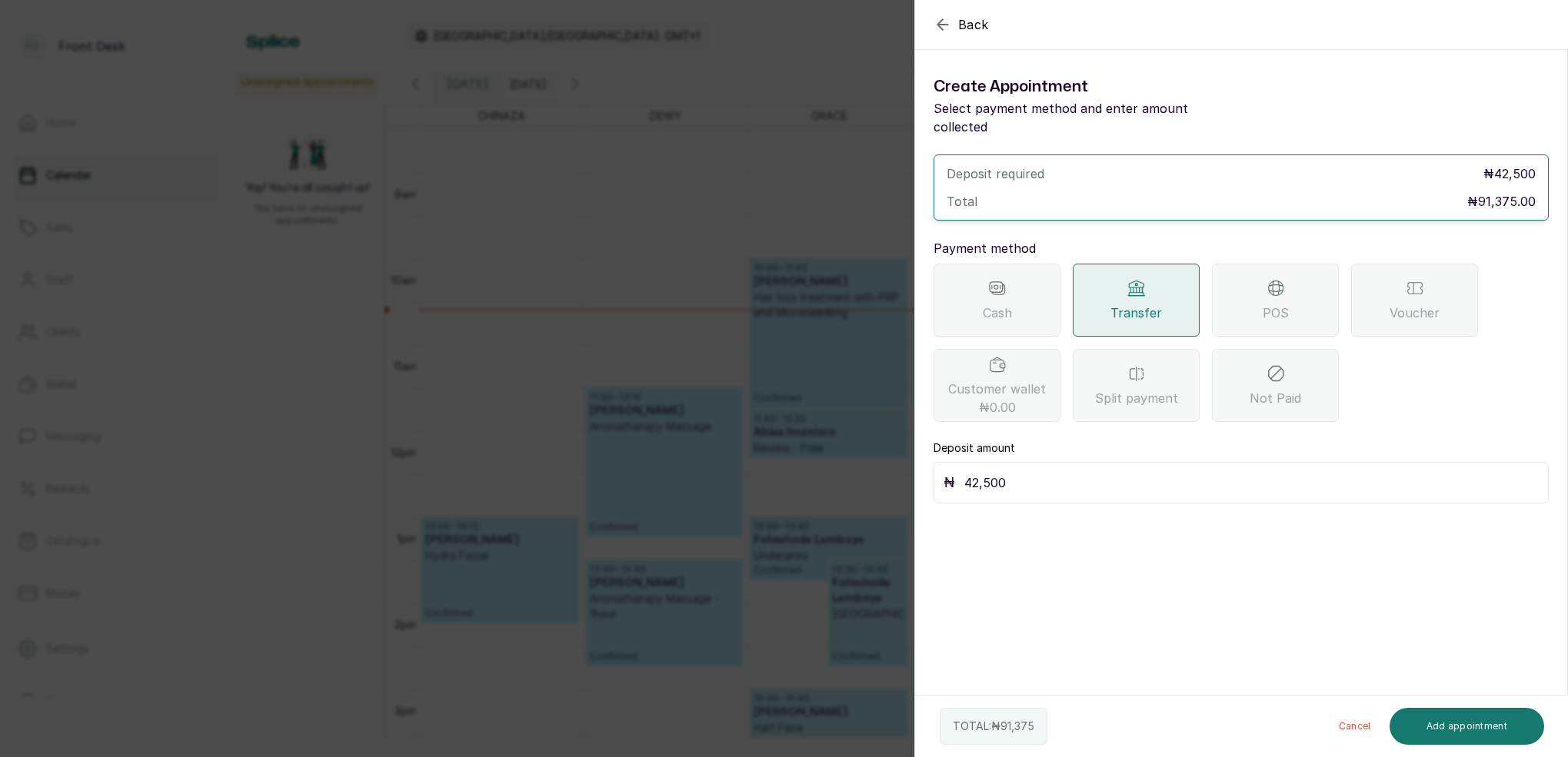
click at [1071, 462] on div "₦ 42,500" at bounding box center [1241, 482] width 615 height 41
click at [1055, 472] on input "42,500" at bounding box center [1251, 482] width 575 height 22
type input "4"
type input "91,375"
click at [1521, 733] on button "Add appointment" at bounding box center [1467, 726] width 156 height 37
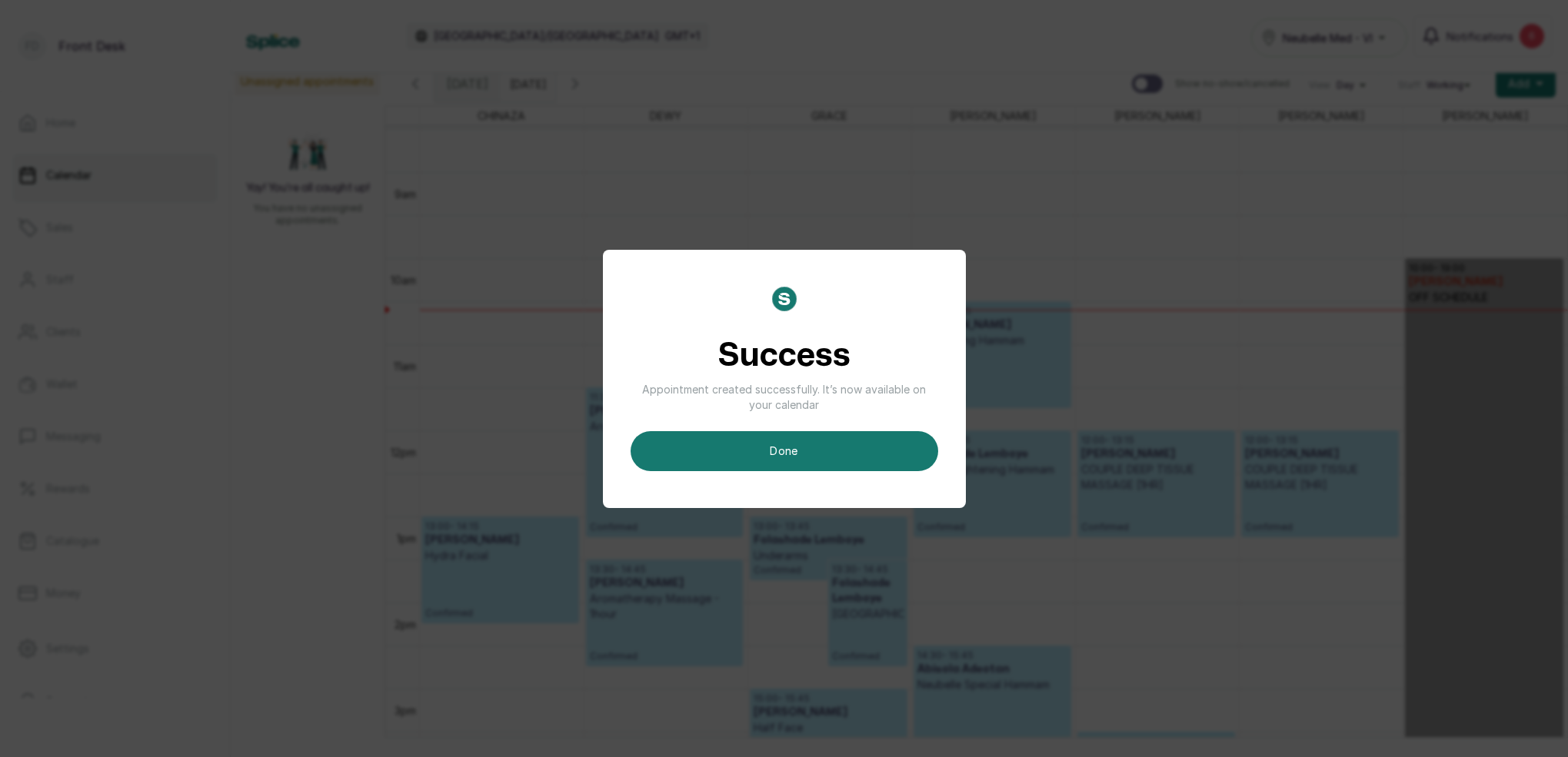
drag, startPoint x: 842, startPoint y: 460, endPoint x: 948, endPoint y: 455, distance: 106.1
click at [844, 459] on button "done" at bounding box center [784, 451] width 307 height 40
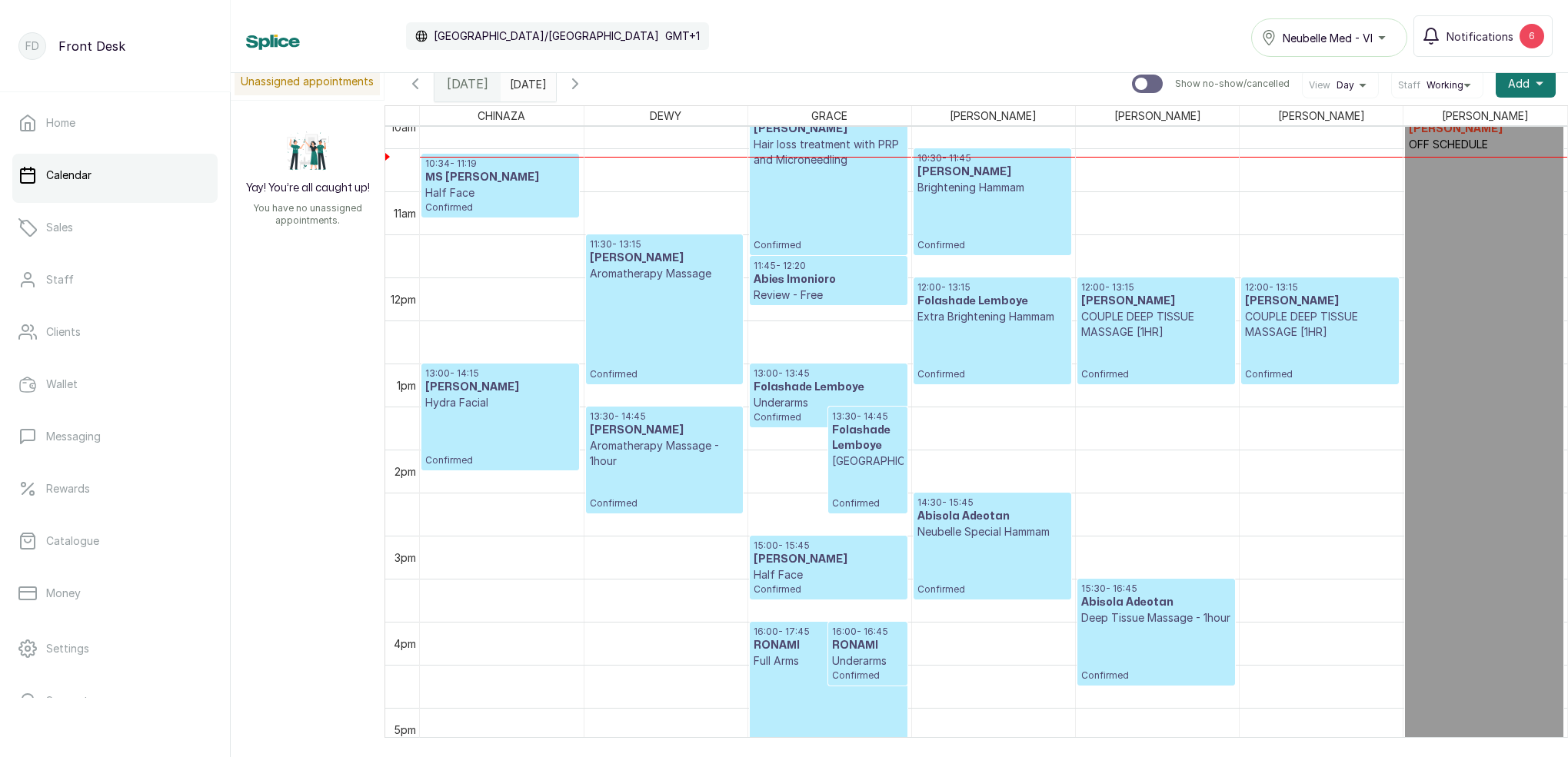
scroll to position [932, 0]
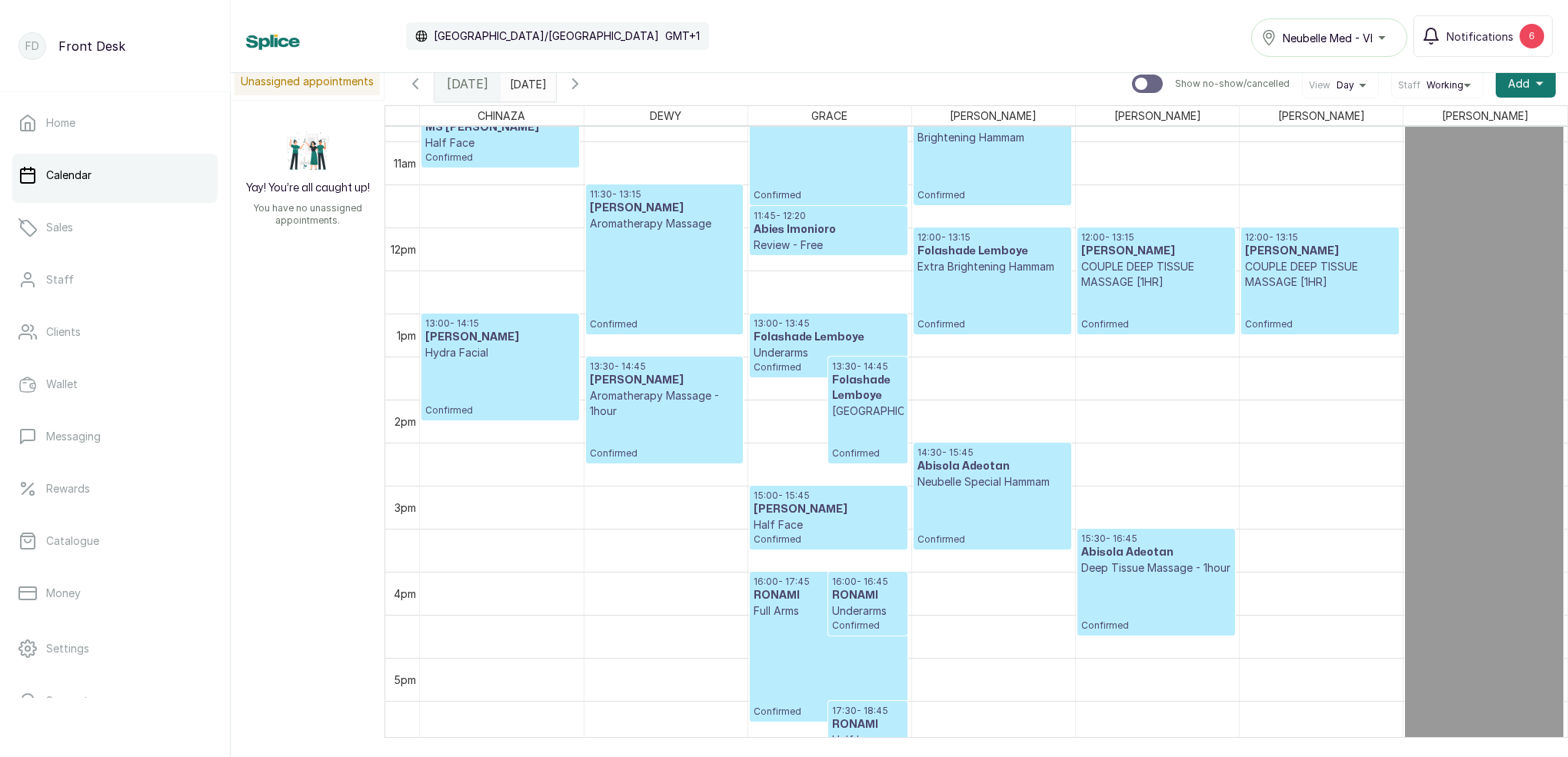
click at [526, 82] on input "[DATE]" at bounding box center [514, 80] width 24 height 26
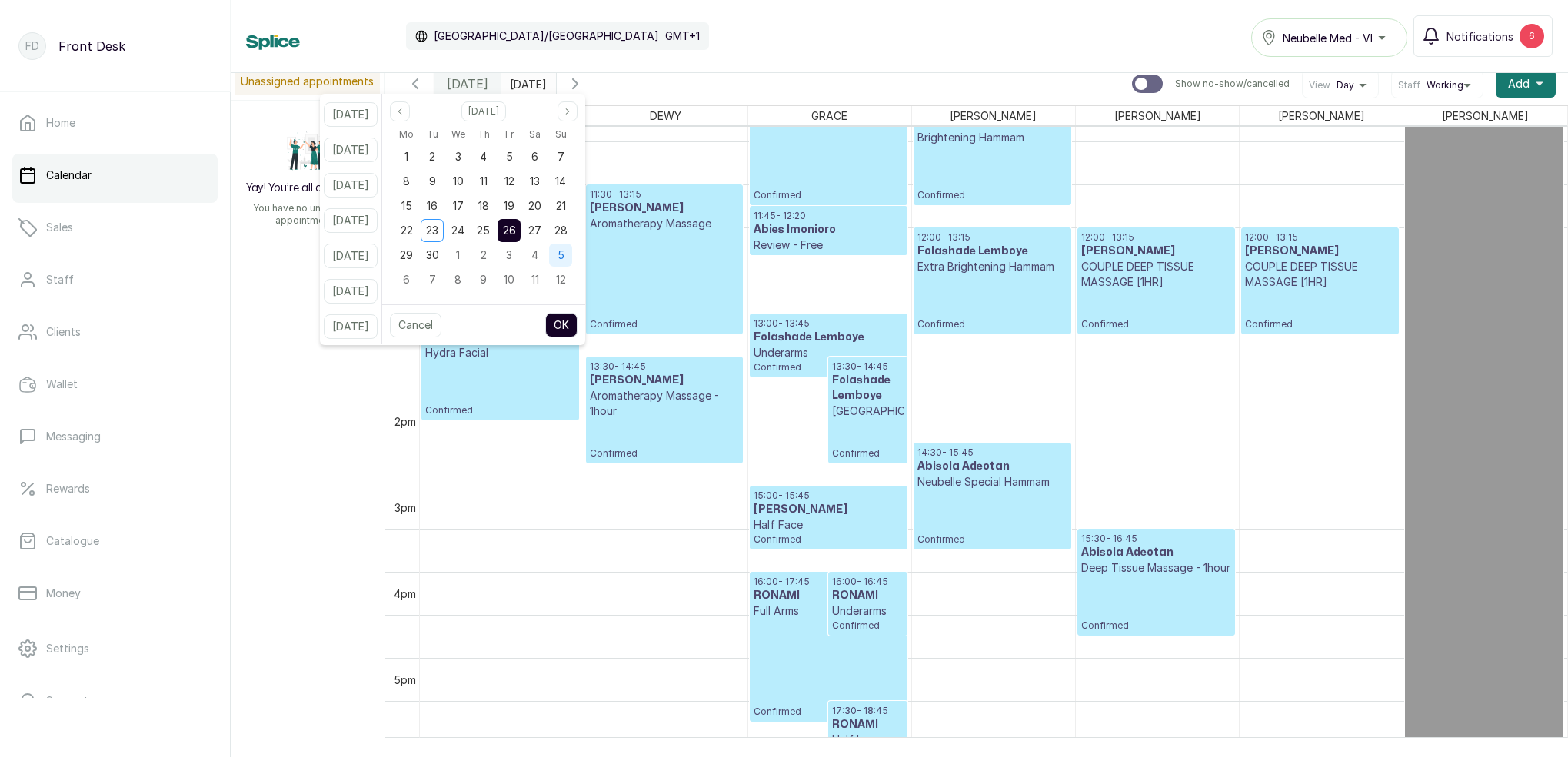
click at [564, 251] on span "5" at bounding box center [560, 255] width 7 height 13
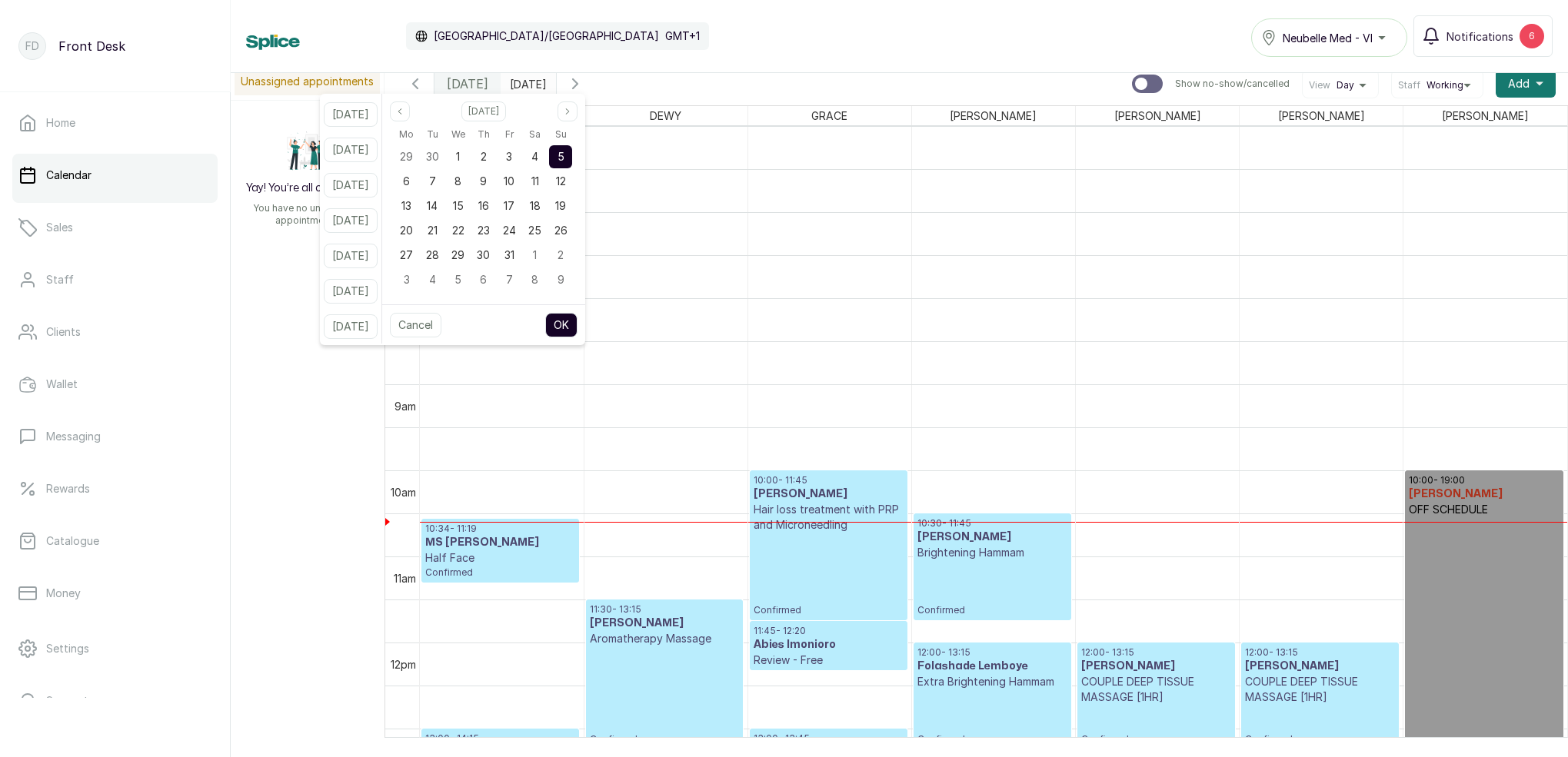
click at [577, 323] on button "OK" at bounding box center [561, 325] width 32 height 24
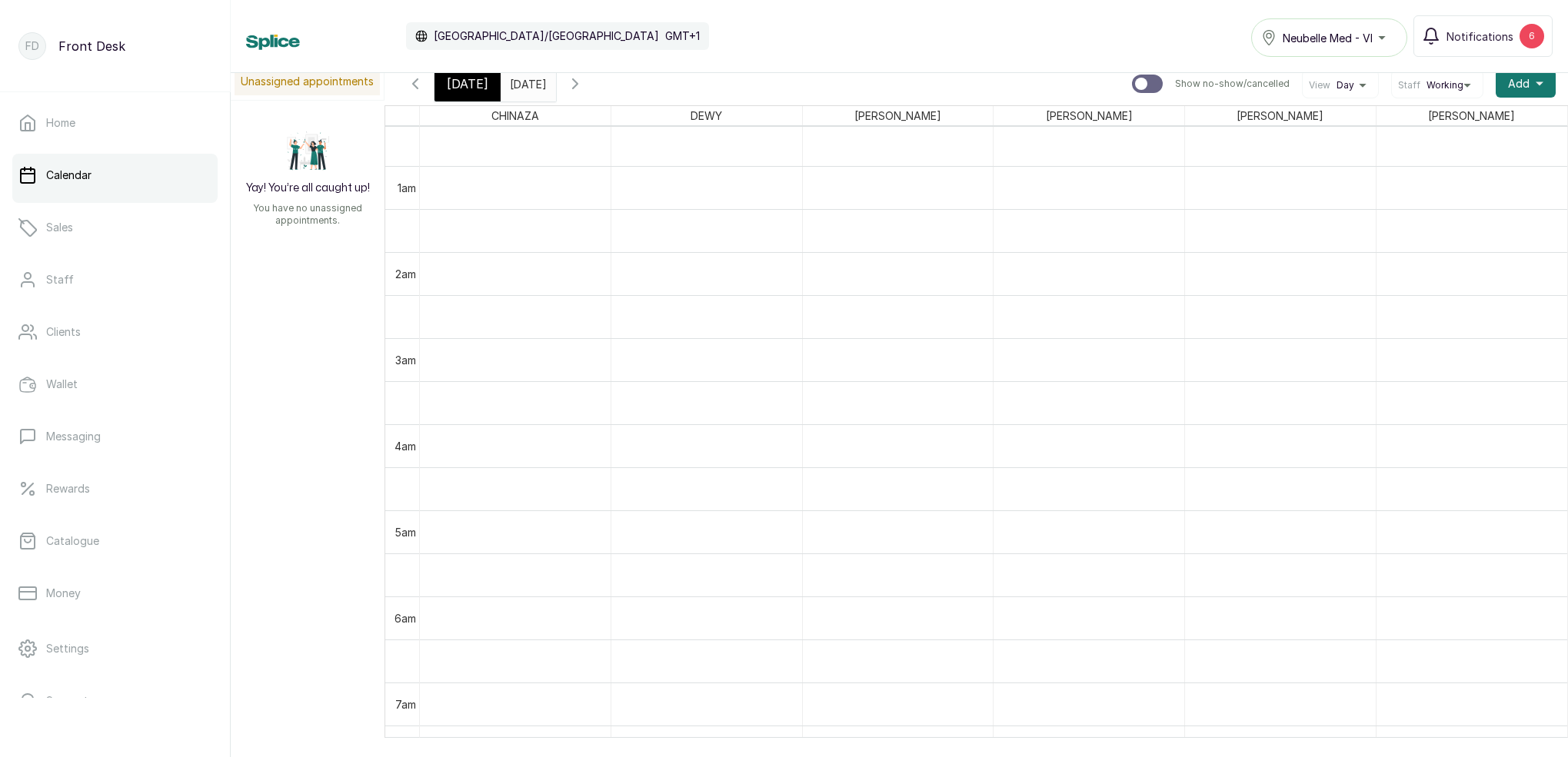
scroll to position [28, 0]
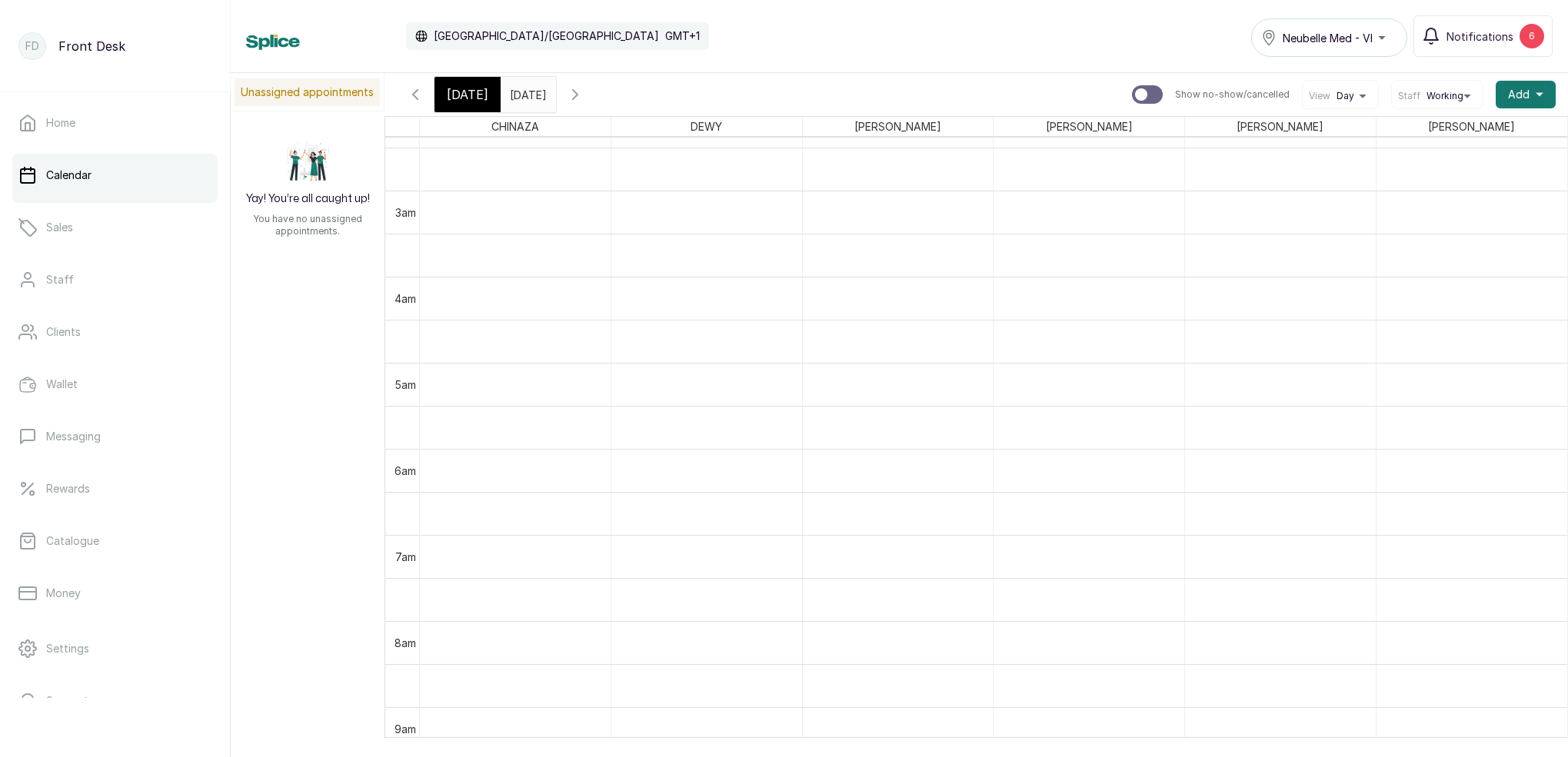
click at [526, 96] on input "05/10/2025" at bounding box center [514, 91] width 24 height 26
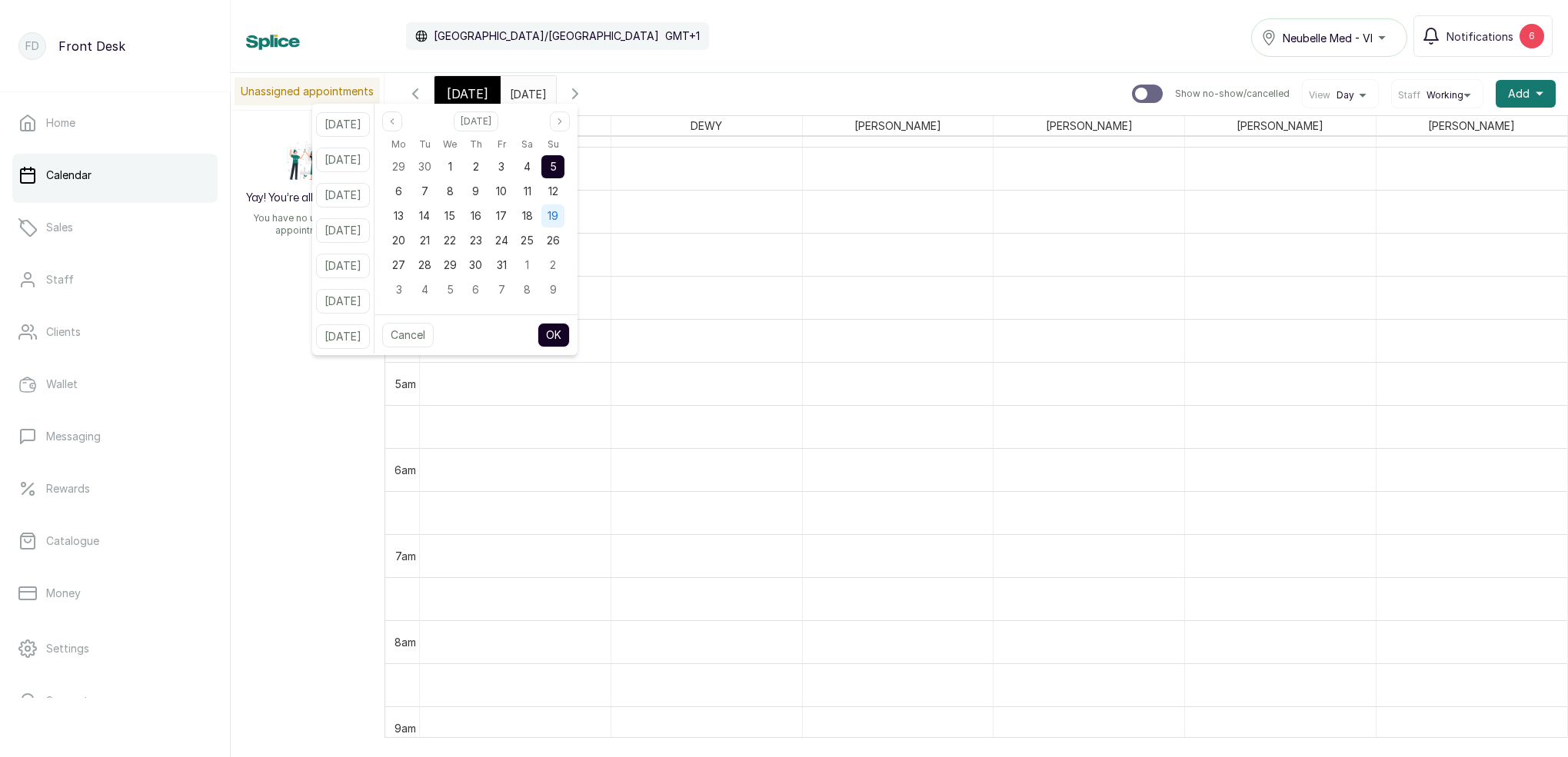
click at [559, 215] on span "19" at bounding box center [552, 215] width 10 height 13
click at [570, 332] on button "OK" at bounding box center [553, 335] width 32 height 24
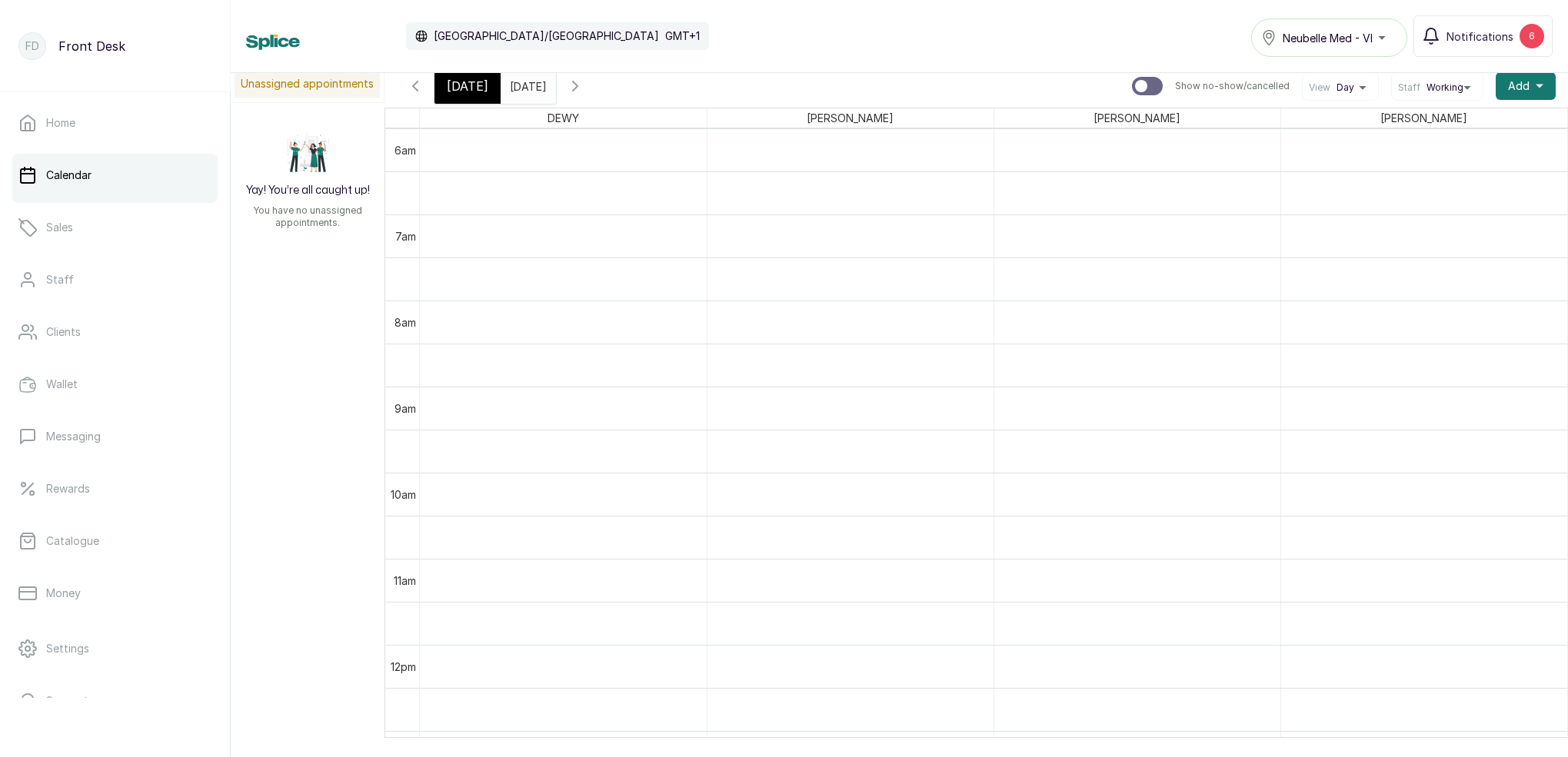
click at [526, 76] on input "19/10/2025" at bounding box center [514, 82] width 24 height 26
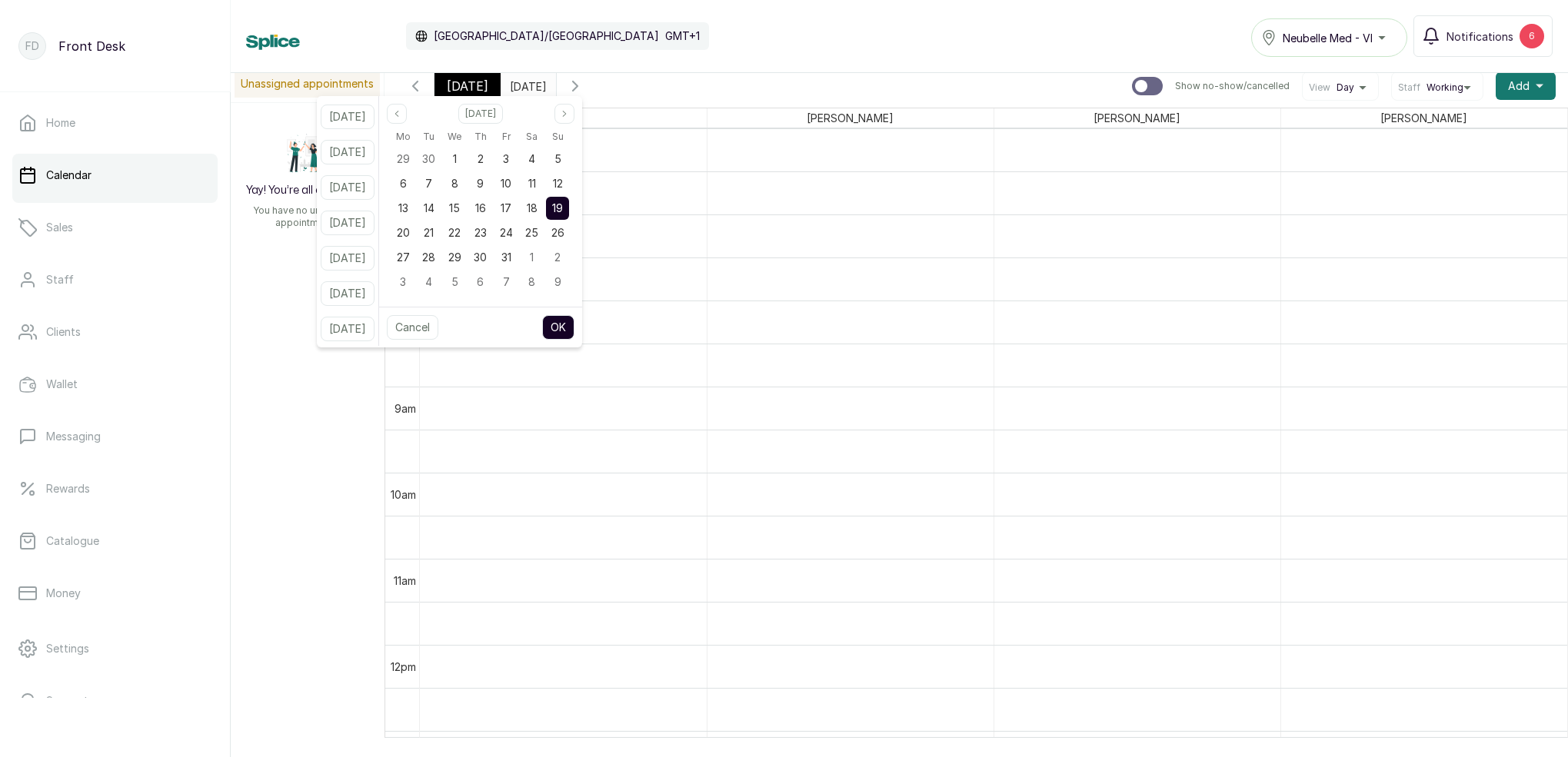
drag, startPoint x: 575, startPoint y: 161, endPoint x: 621, endPoint y: 243, distance: 94.0
click at [561, 163] on span "5" at bounding box center [557, 158] width 7 height 13
click at [575, 319] on button "OK" at bounding box center [558, 327] width 32 height 24
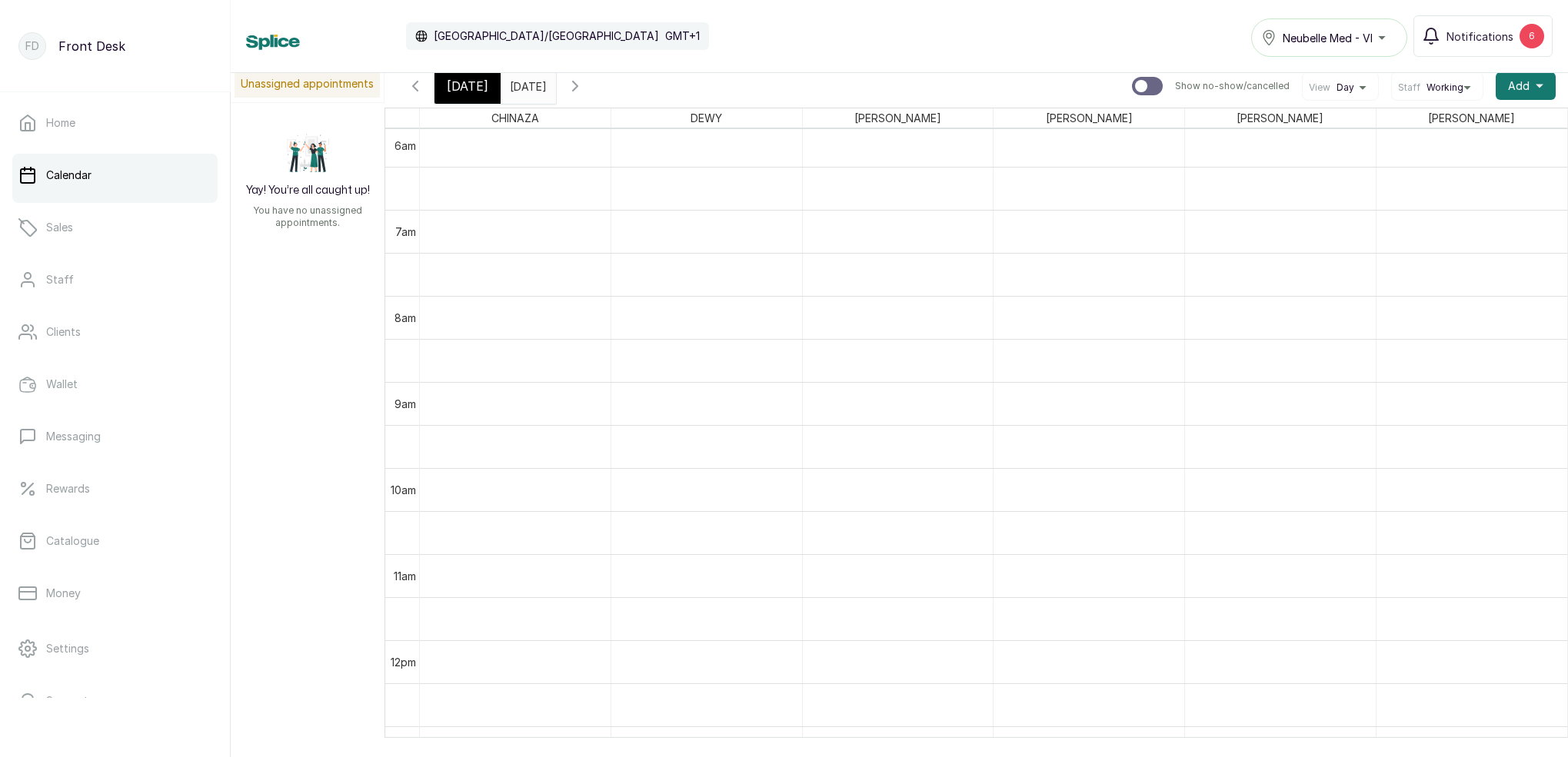
click at [474, 83] on span "[DATE]" at bounding box center [468, 86] width 41 height 19
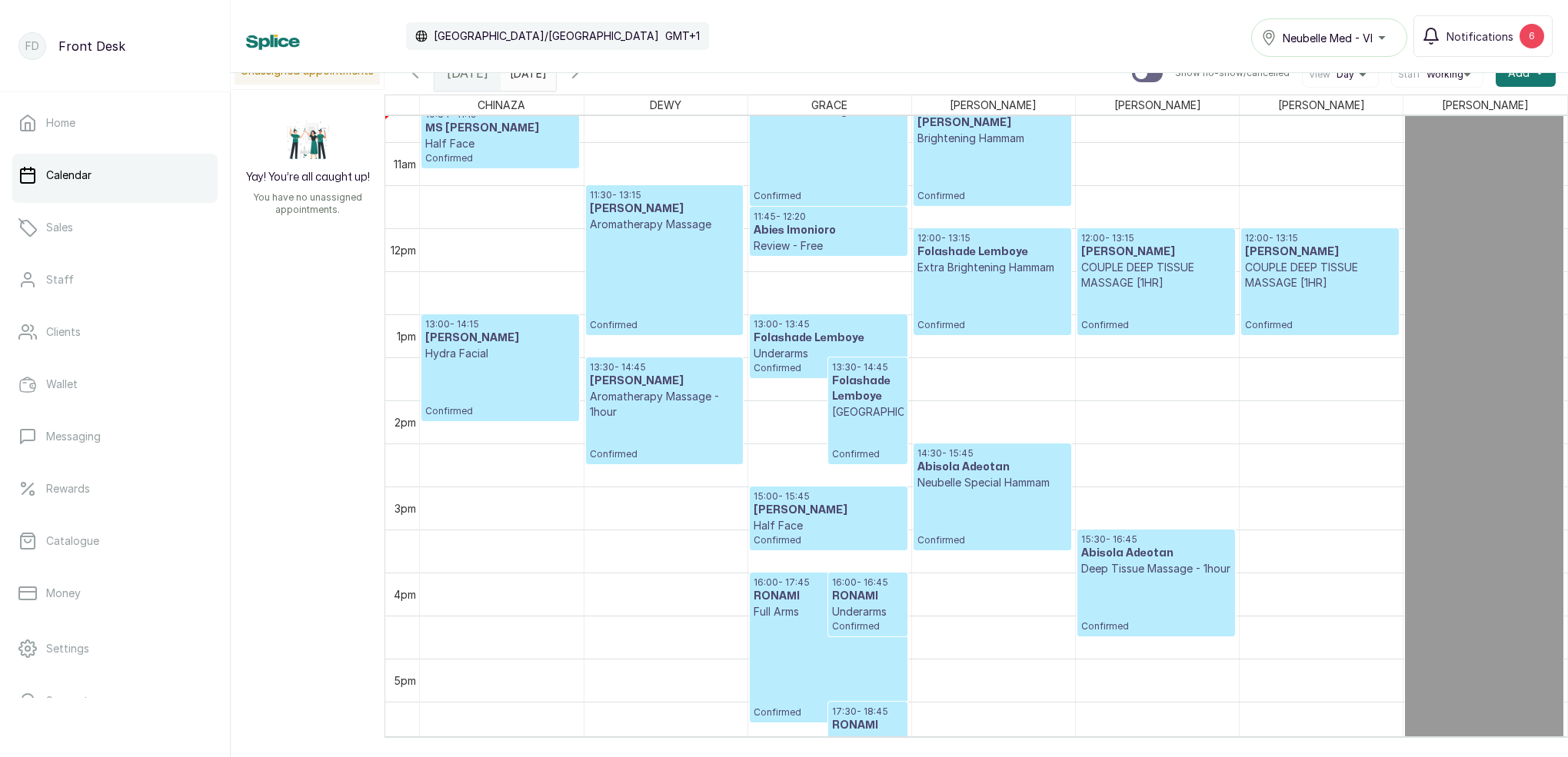
scroll to position [920, 0]
click at [584, 79] on icon "button" at bounding box center [575, 73] width 19 height 19
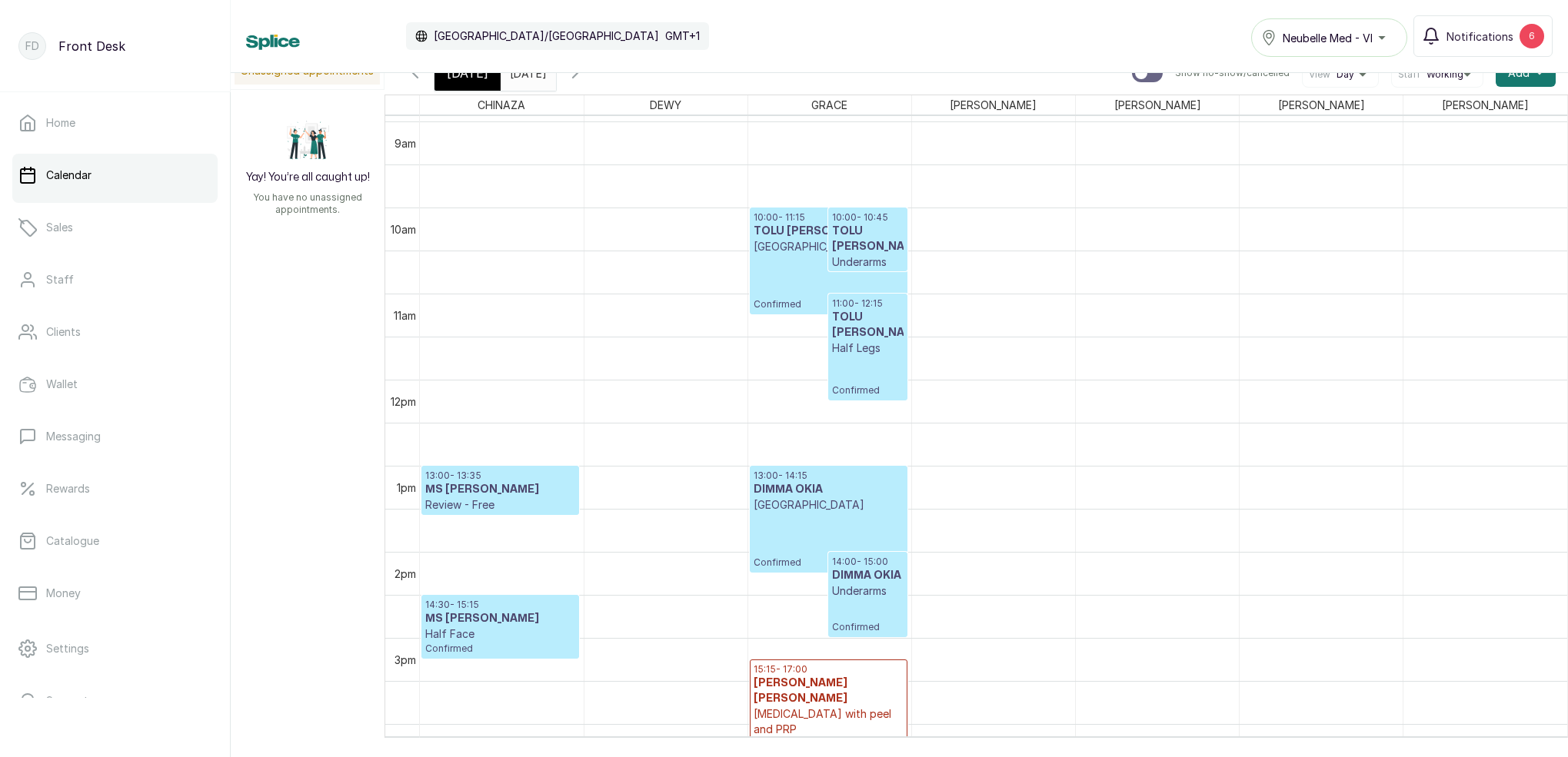
scroll to position [767, 0]
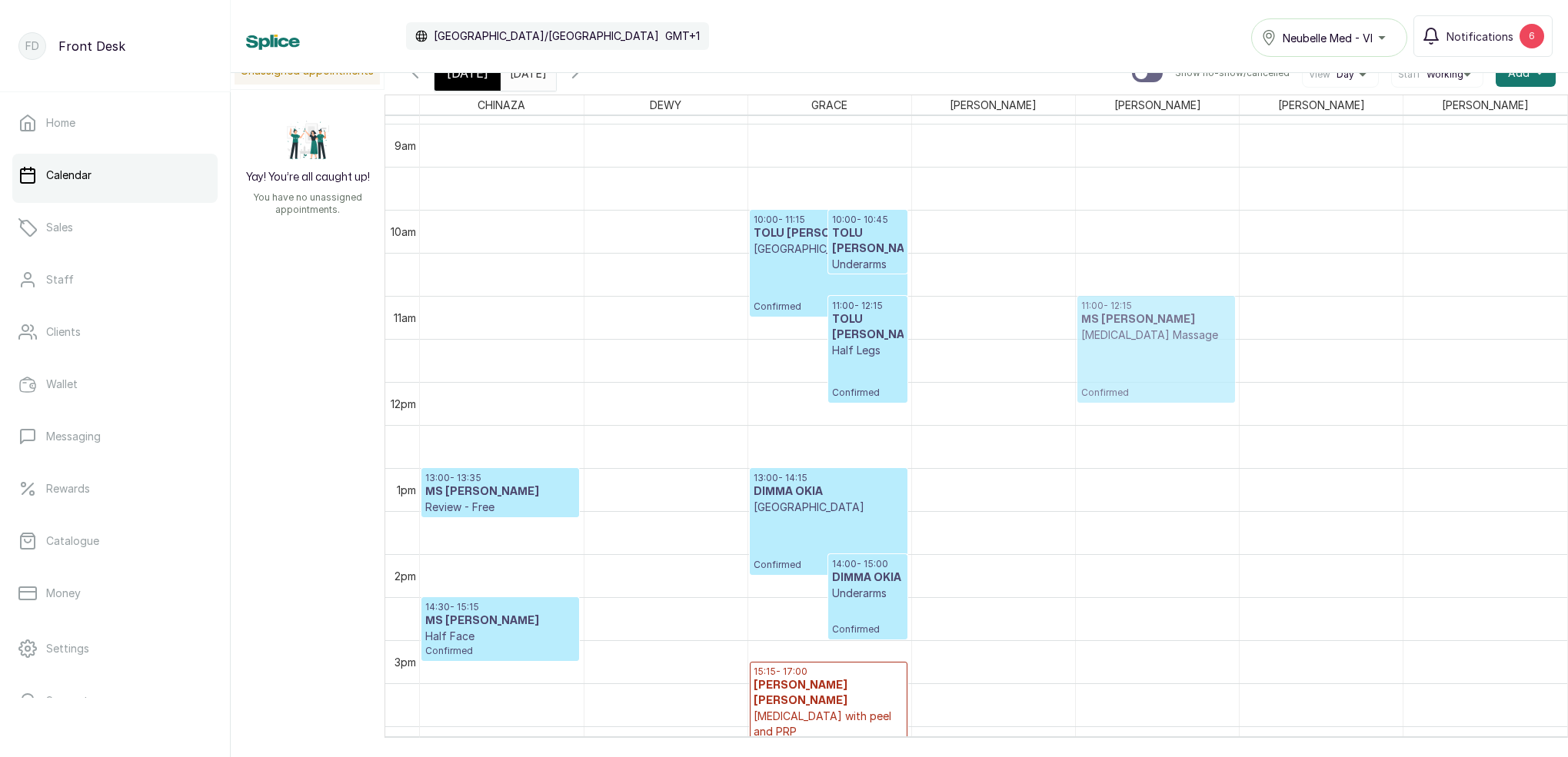
drag, startPoint x: 1146, startPoint y: 302, endPoint x: 1144, endPoint y: 354, distance: 52.0
click at [1144, 354] on div "10:30 - 11:45 MS CHLOE Lymphatic Drainage Massage Confirmed 11:00 - 12:15 MS CH…" at bounding box center [1157, 381] width 163 height 2066
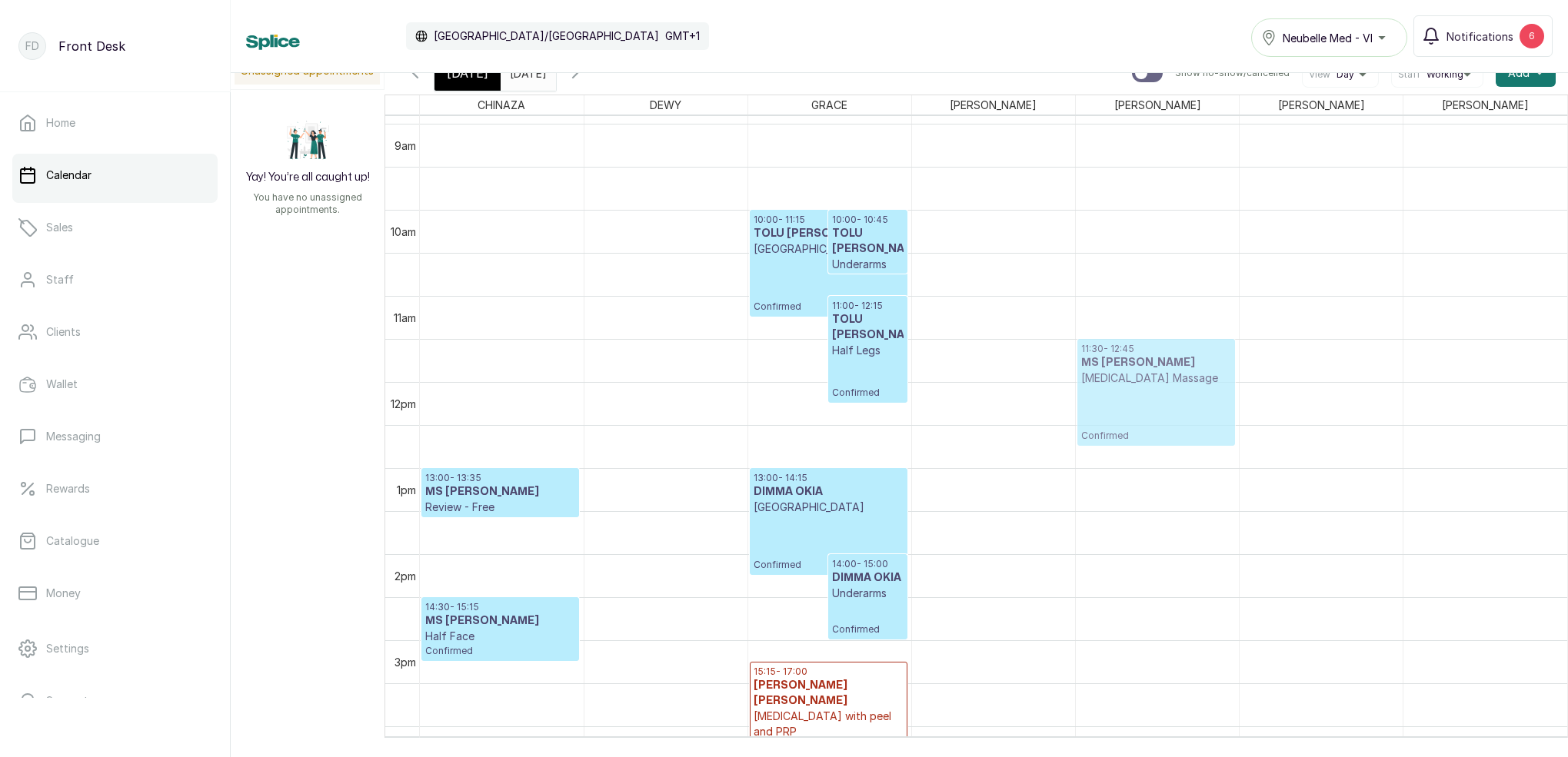
drag, startPoint x: 1144, startPoint y: 338, endPoint x: 1142, endPoint y: 378, distance: 40.0
click at [1142, 378] on div "11:00 - 12:15 MS CHLOE Lymphatic Drainage Massage Confirmed 11:30 - 12:45 MS CH…" at bounding box center [1157, 381] width 163 height 2066
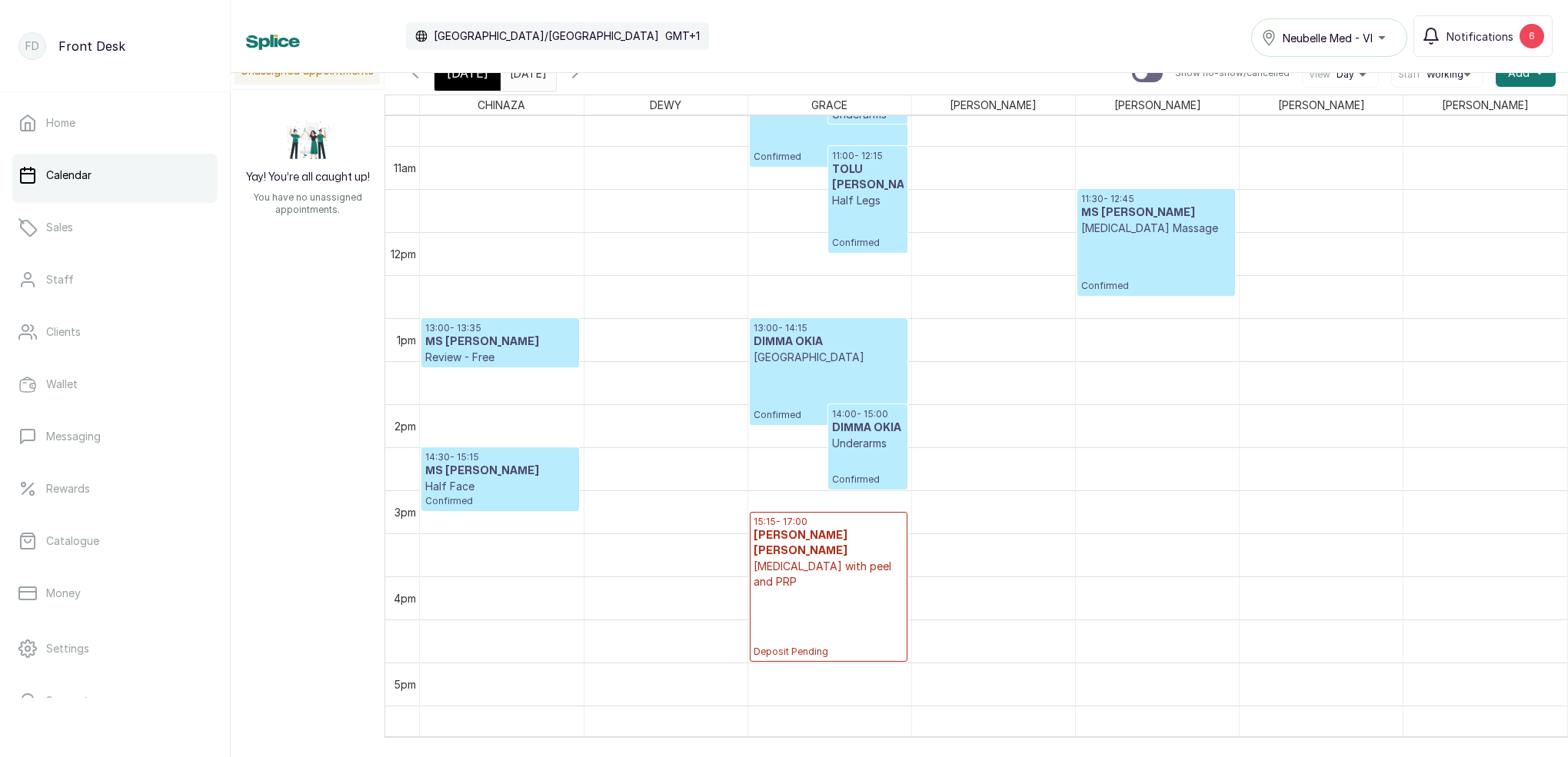
scroll to position [918, 0]
click at [526, 79] on input "05/10/2025" at bounding box center [514, 69] width 24 height 26
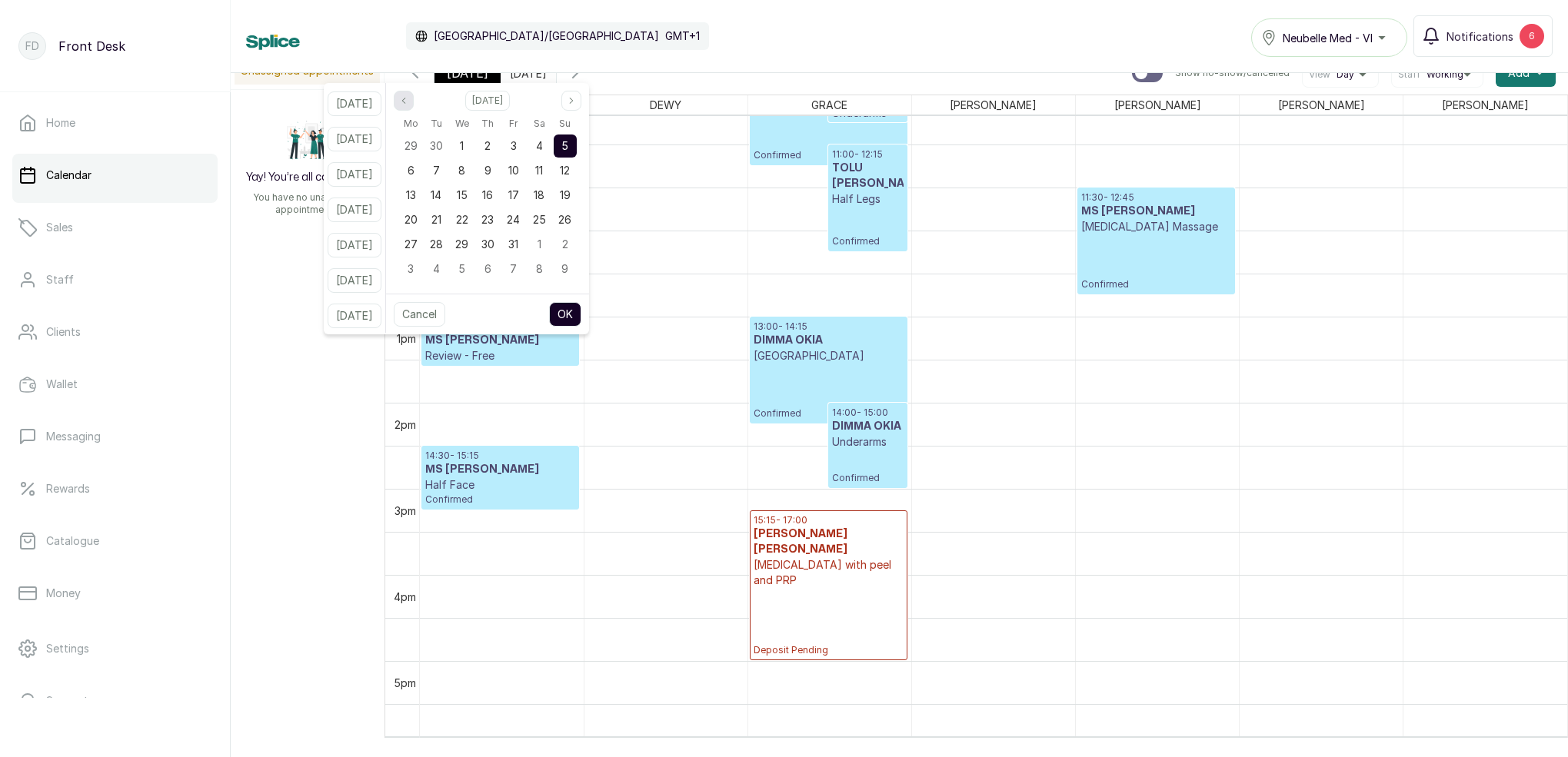
click at [409, 100] on icon "page previous" at bounding box center [404, 101] width 9 height 9
drag, startPoint x: 591, startPoint y: 222, endPoint x: 595, endPoint y: 230, distance: 8.9
click at [576, 223] on div "28" at bounding box center [565, 219] width 23 height 23
click at [581, 316] on button "OK" at bounding box center [565, 314] width 32 height 24
type input "28/09/2025"
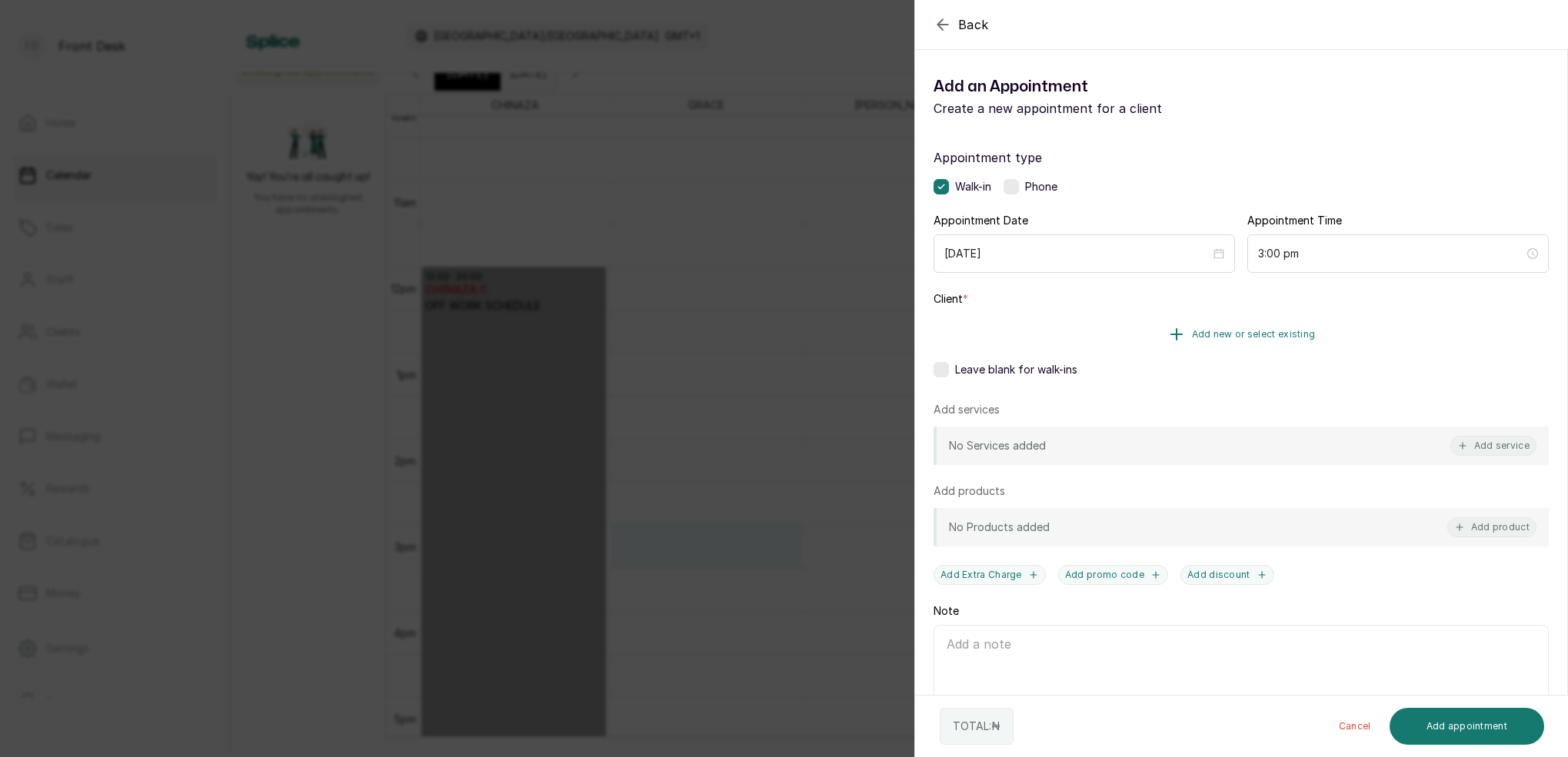
click at [1219, 334] on span "Add new or select existing" at bounding box center [1253, 334] width 124 height 12
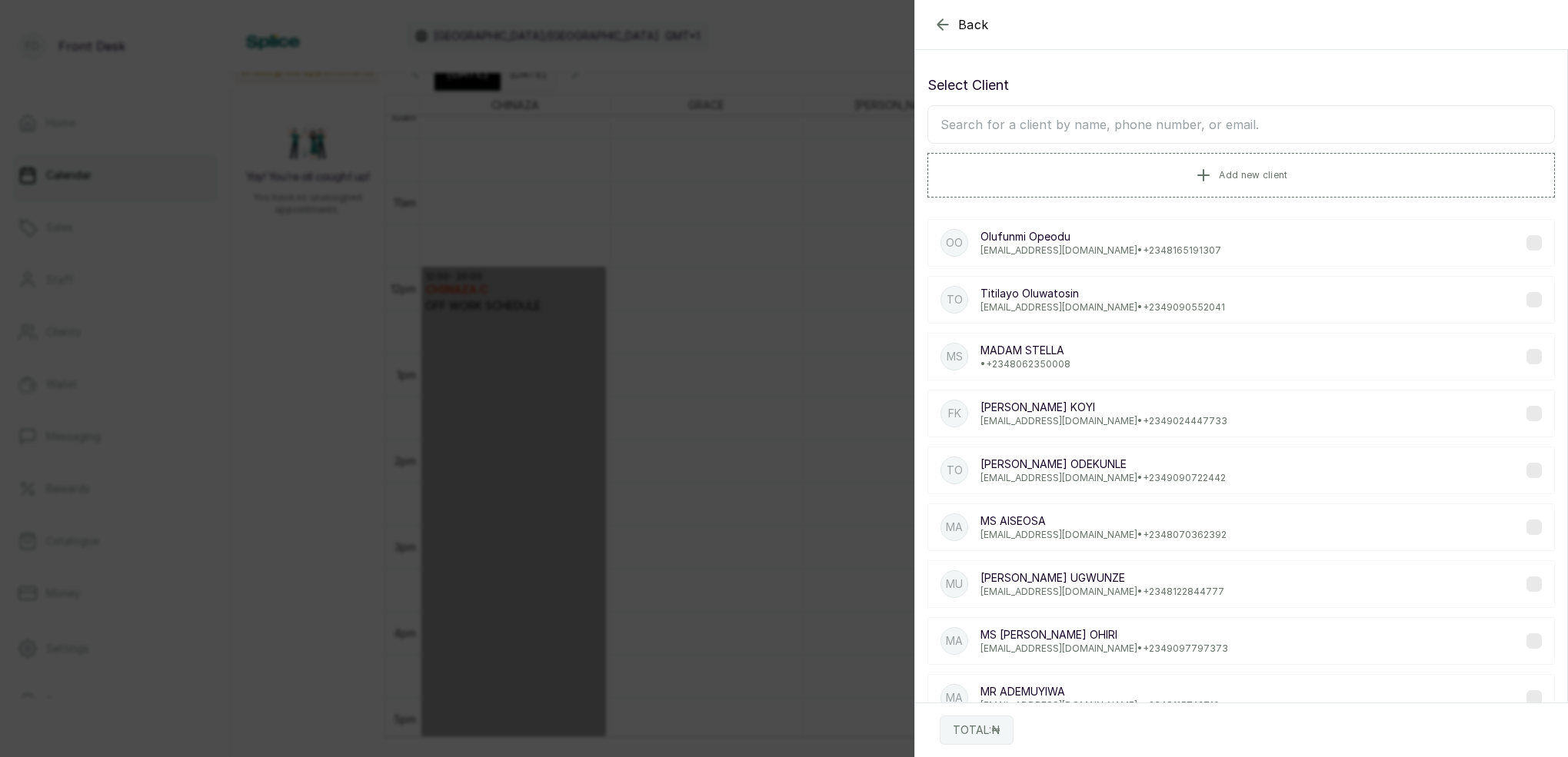
click at [1156, 129] on input "text" at bounding box center [1240, 124] width 627 height 38
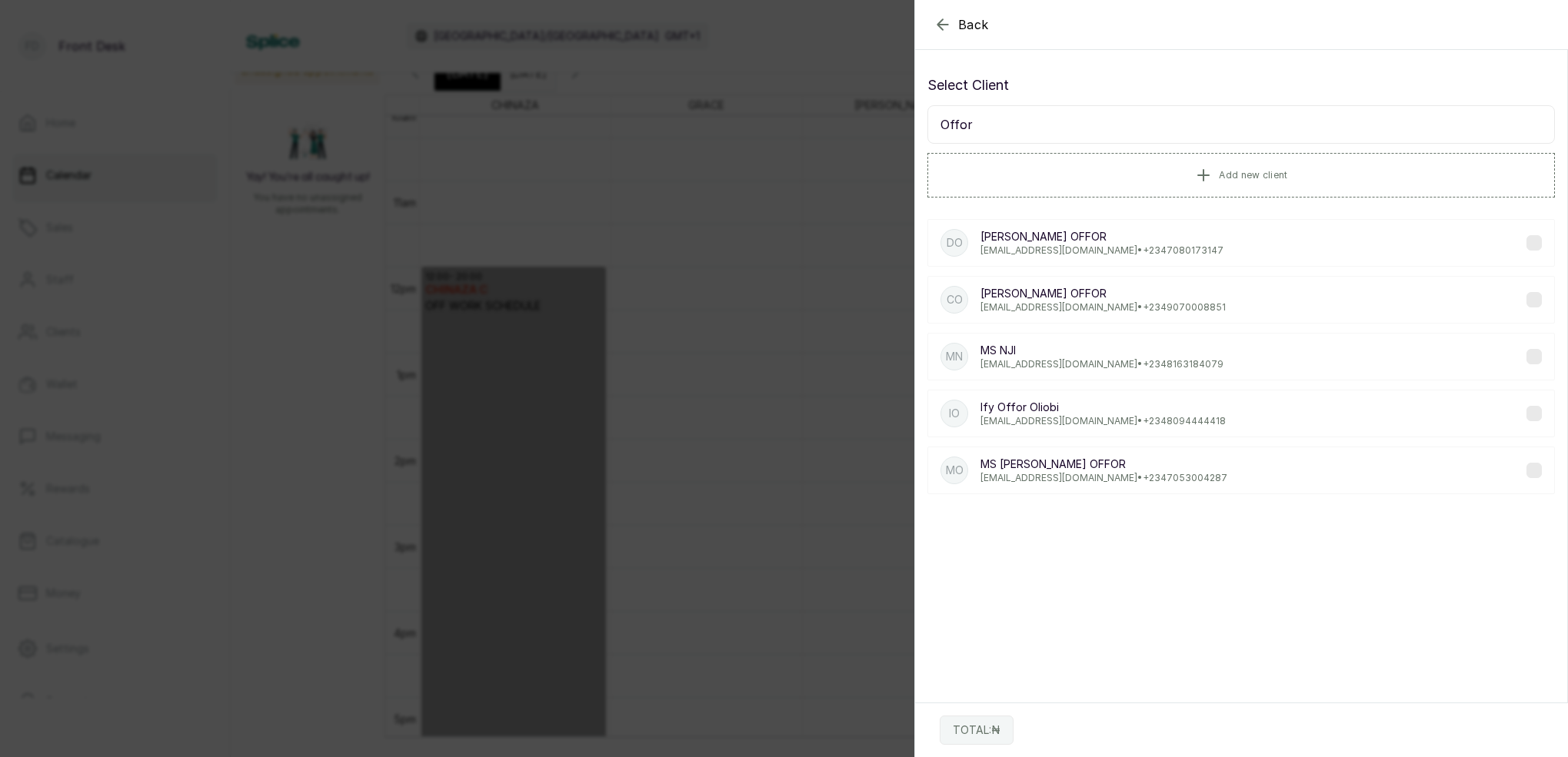
type input "Offor"
click at [1001, 411] on p "Ify Offor Oliobi" at bounding box center [1103, 408] width 246 height 15
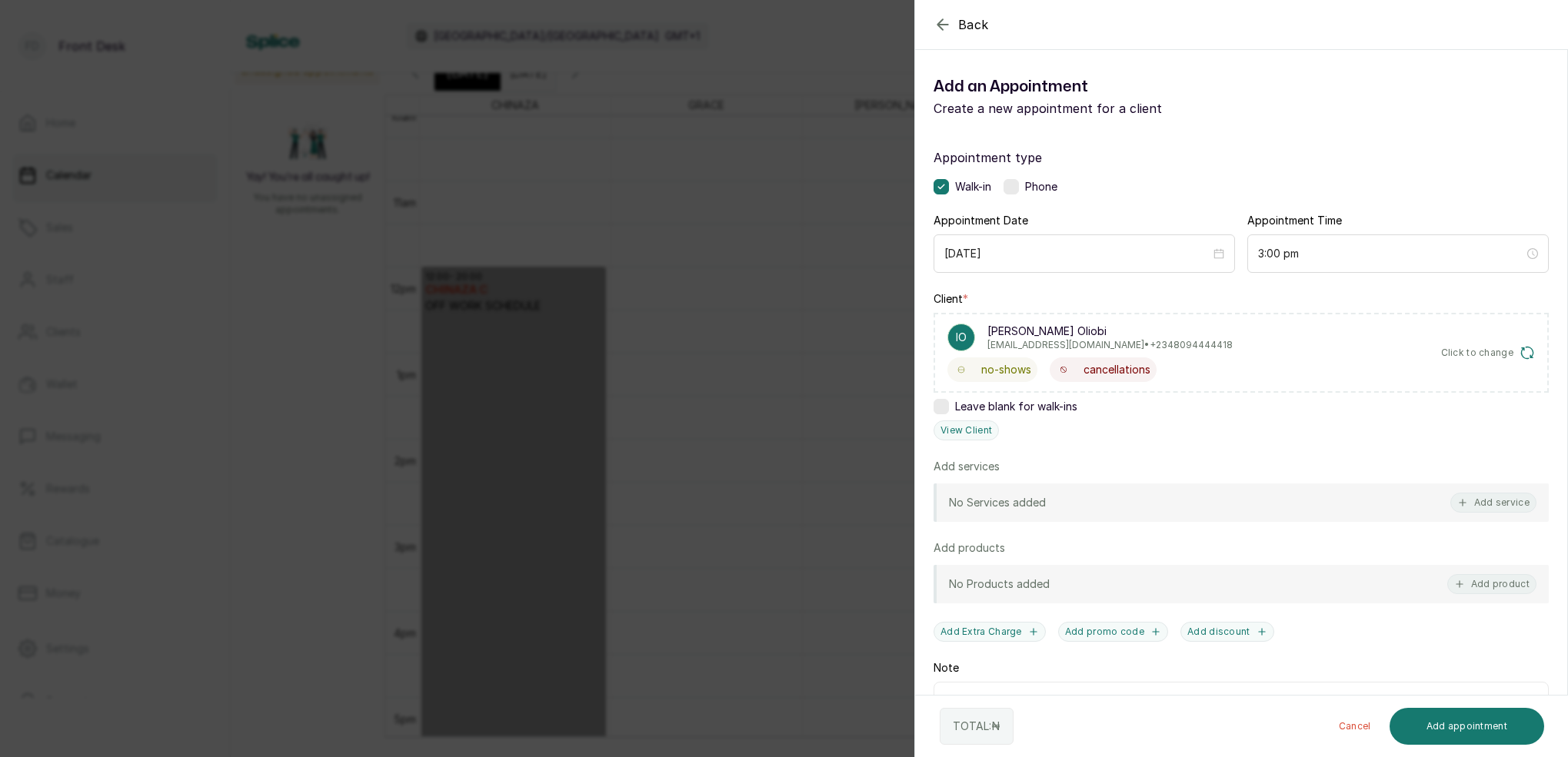
drag, startPoint x: 1493, startPoint y: 495, endPoint x: 1481, endPoint y: 475, distance: 23.3
click at [1493, 494] on button "Add service" at bounding box center [1493, 502] width 86 height 20
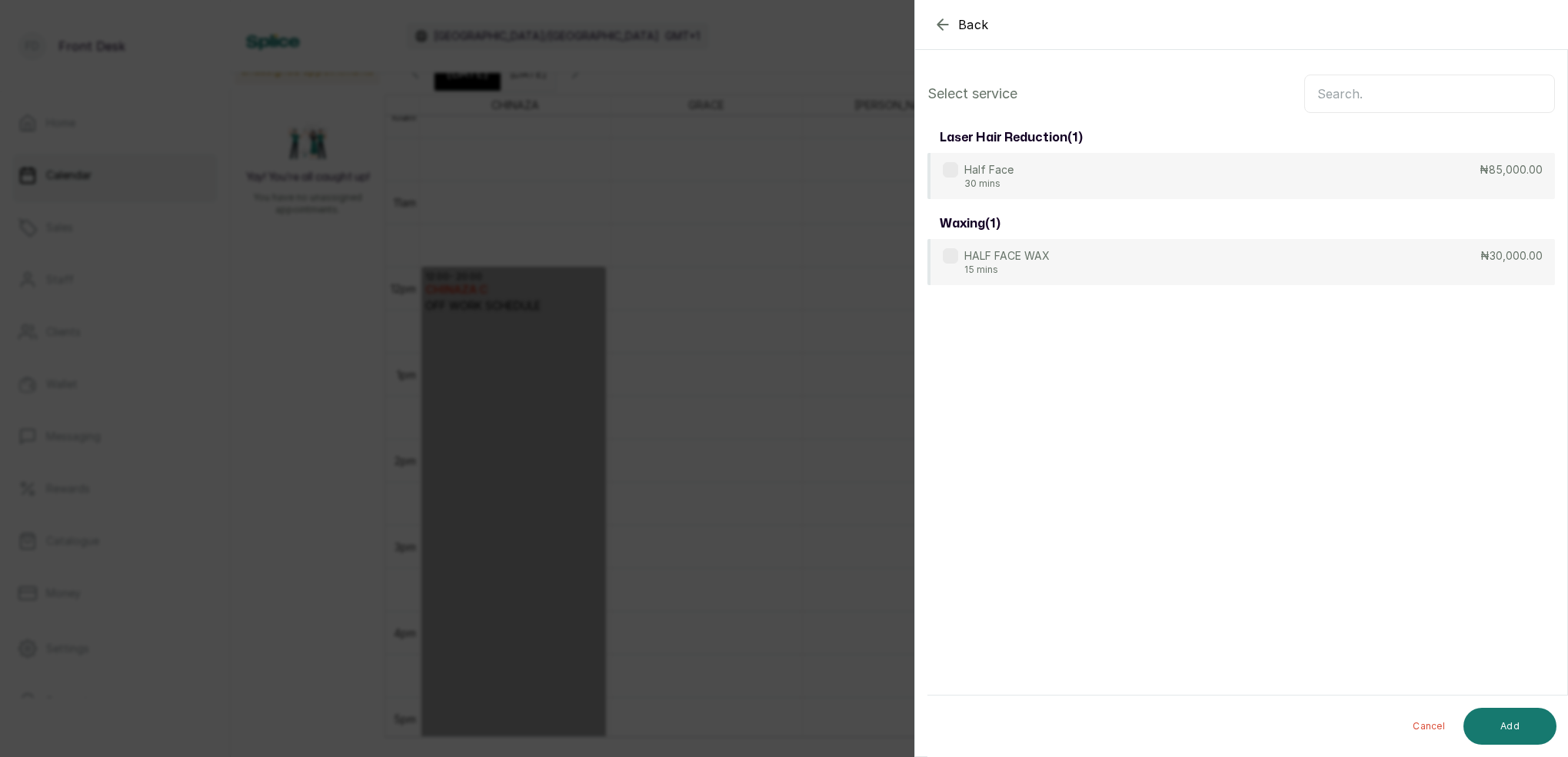
click at [1347, 96] on input "text" at bounding box center [1428, 94] width 250 height 38
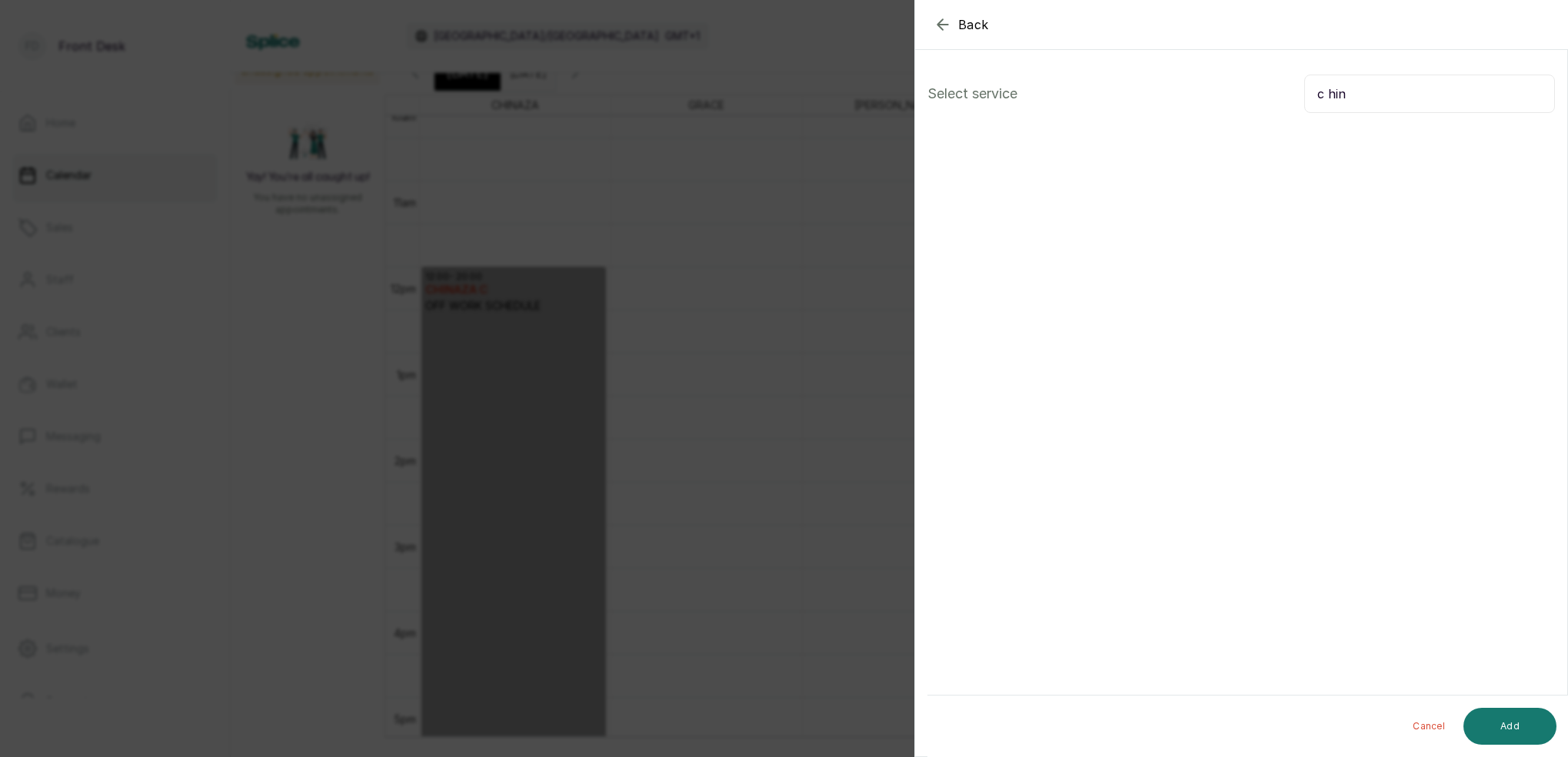
click at [1328, 93] on input "c hin" at bounding box center [1428, 94] width 250 height 38
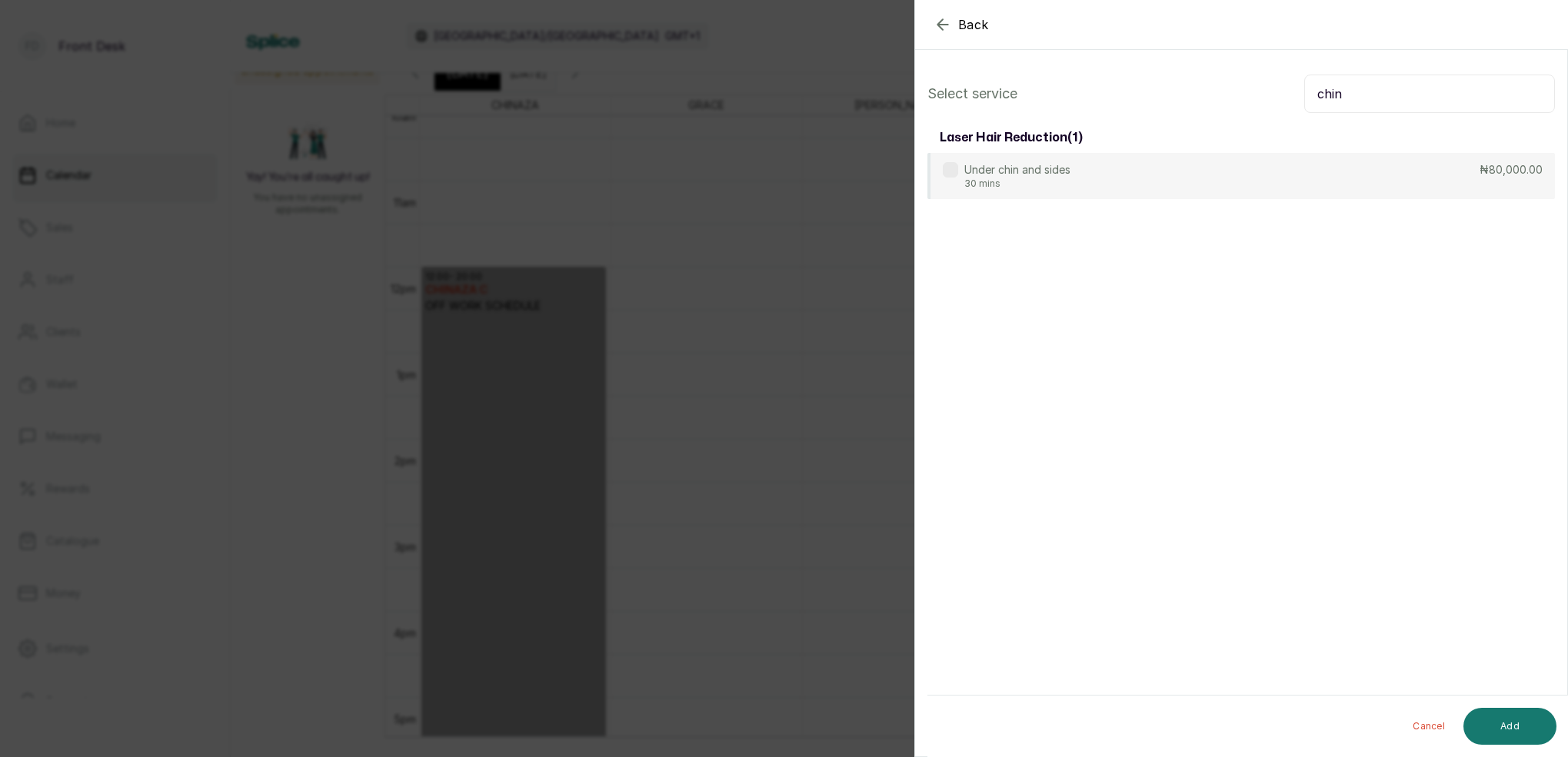
click at [1343, 92] on input "chin" at bounding box center [1428, 94] width 250 height 38
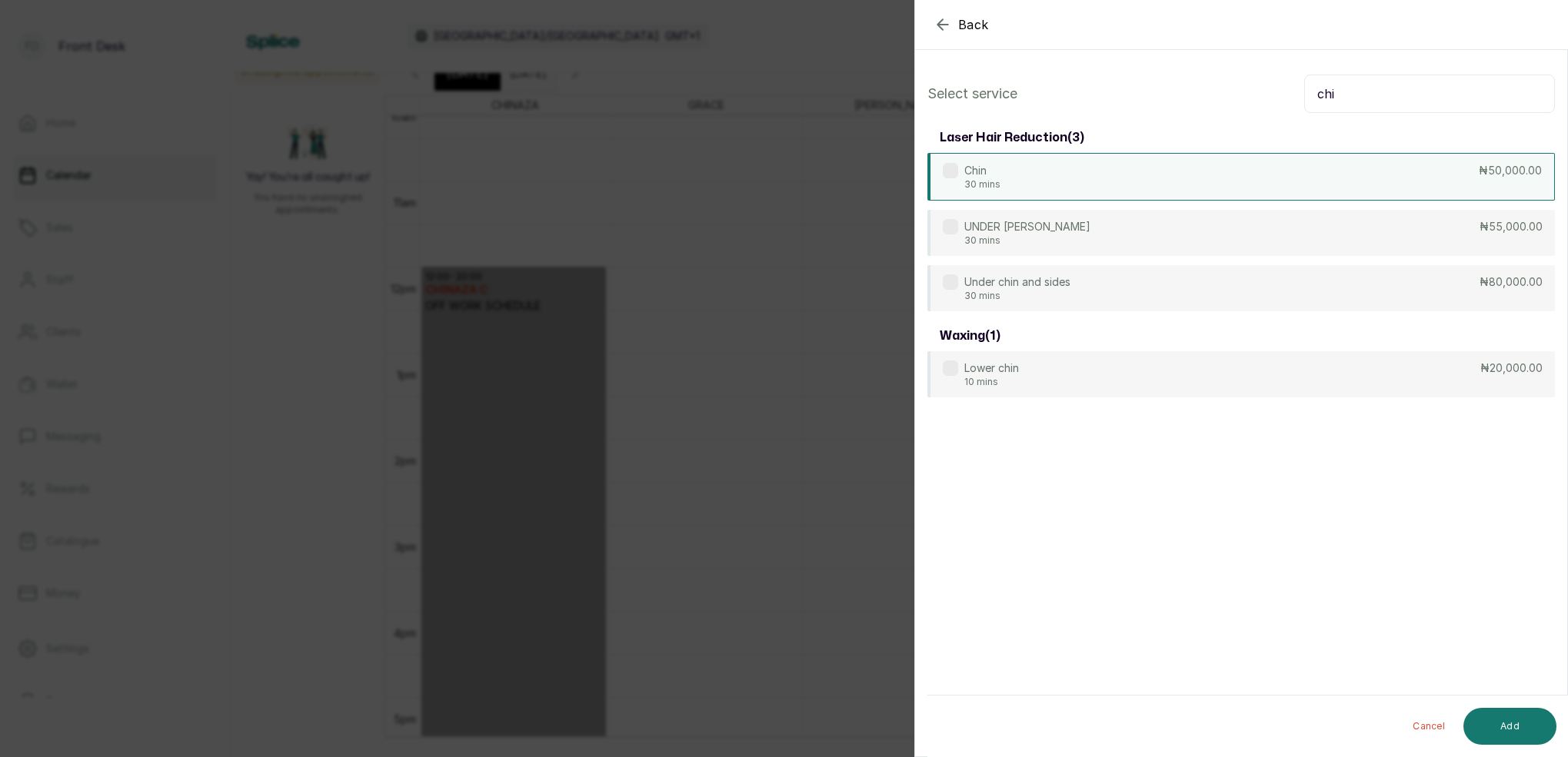
type input "chi"
click at [1219, 162] on div "Chin 30 mins ₦50,000.00" at bounding box center [1240, 176] width 627 height 48
click at [1516, 720] on button "Add" at bounding box center [1509, 726] width 93 height 37
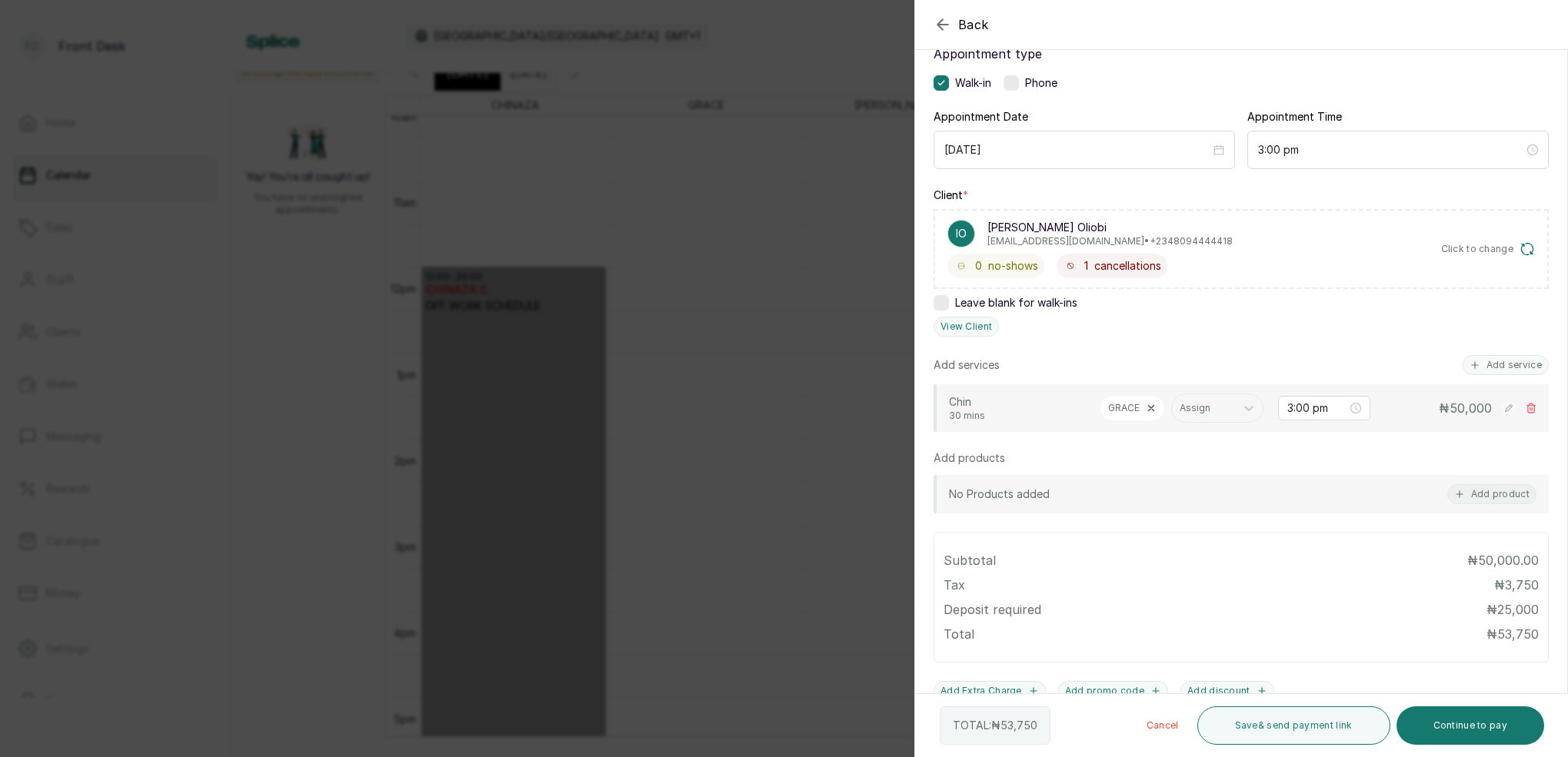
scroll to position [97, 0]
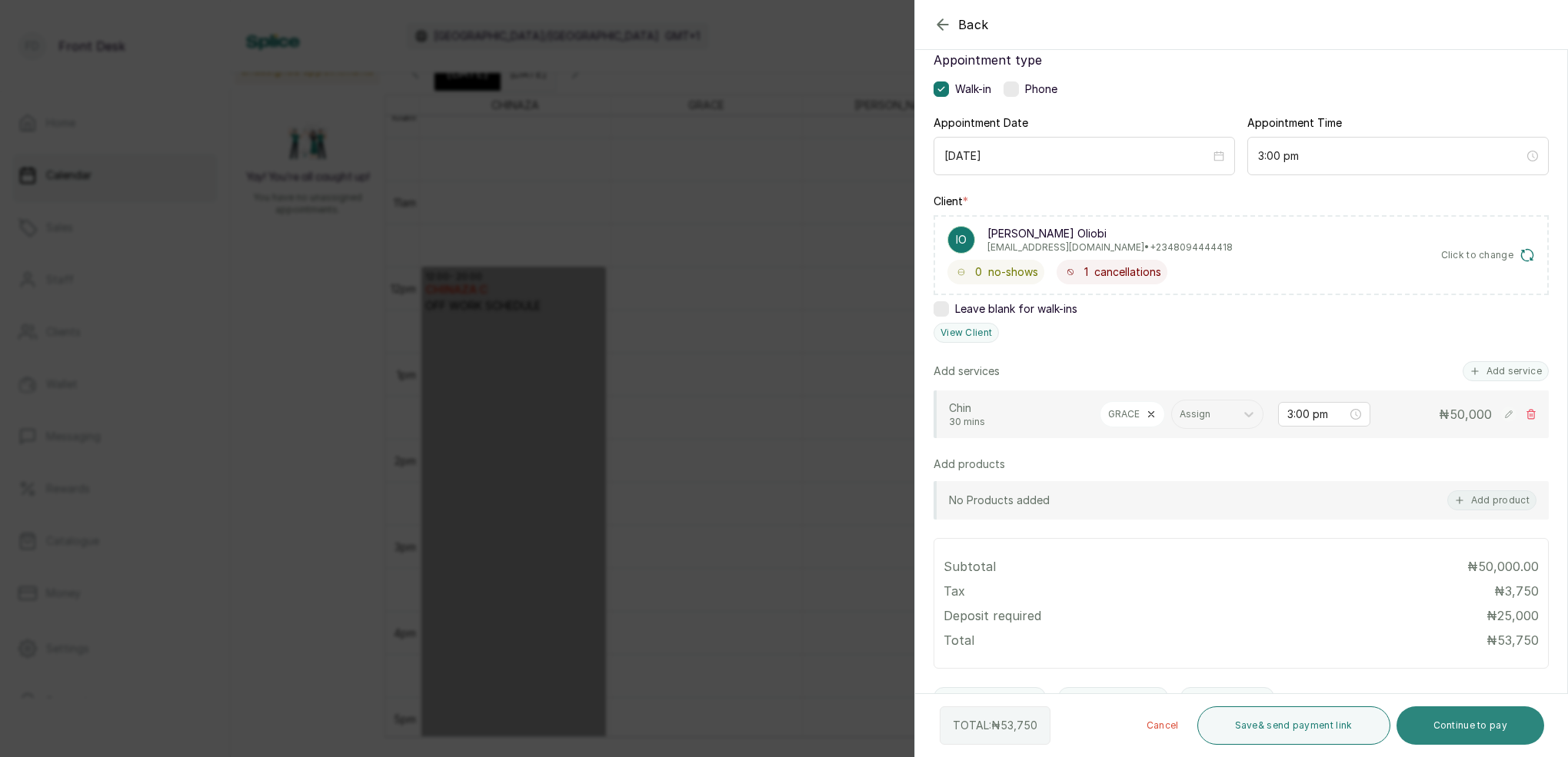
click at [1474, 720] on button "Continue to pay" at bounding box center [1471, 725] width 148 height 38
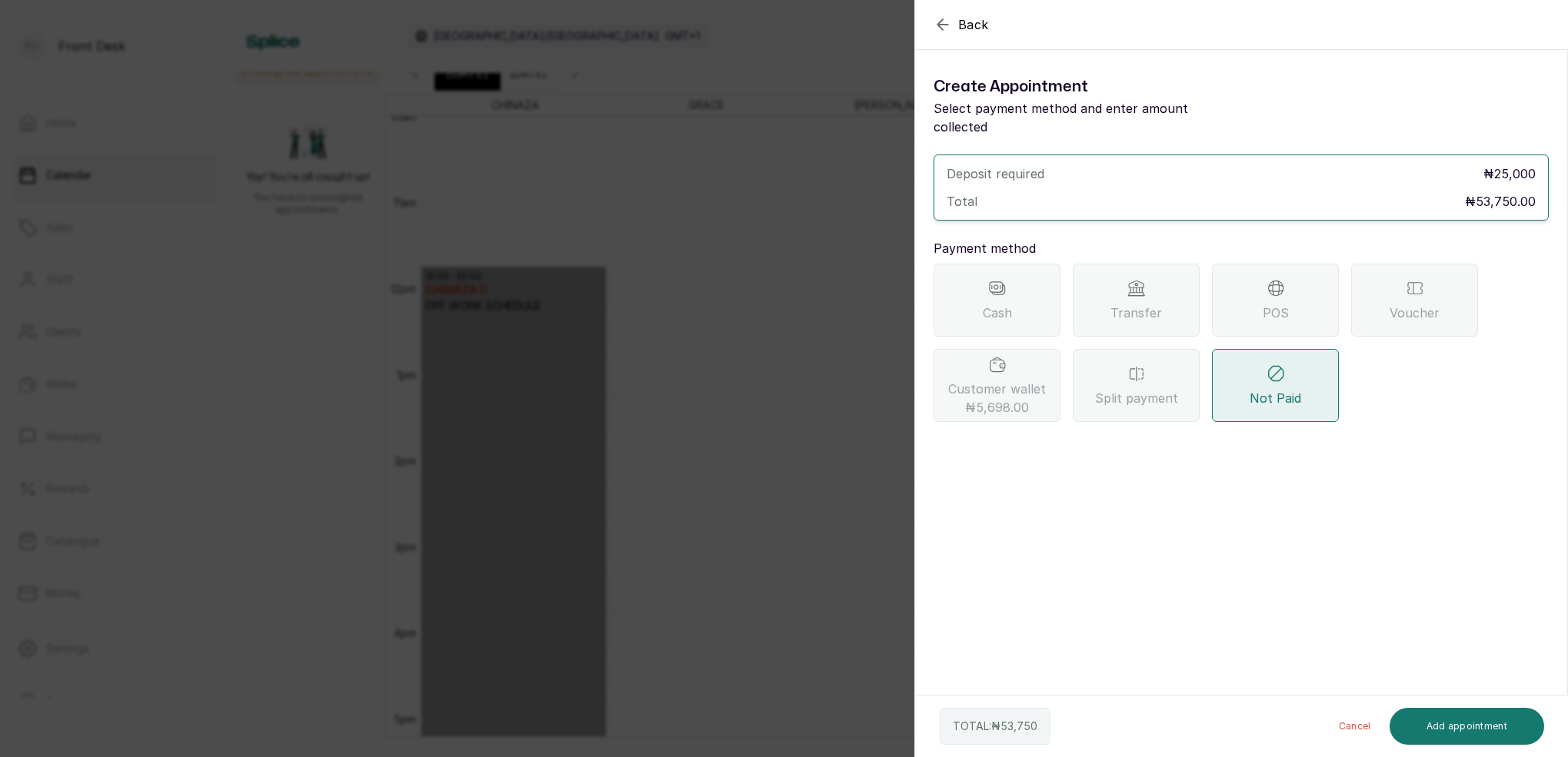
drag, startPoint x: 1148, startPoint y: 182, endPoint x: 1146, endPoint y: 206, distance: 24.1
click at [1147, 263] on div "Transfer" at bounding box center [1135, 300] width 127 height 73
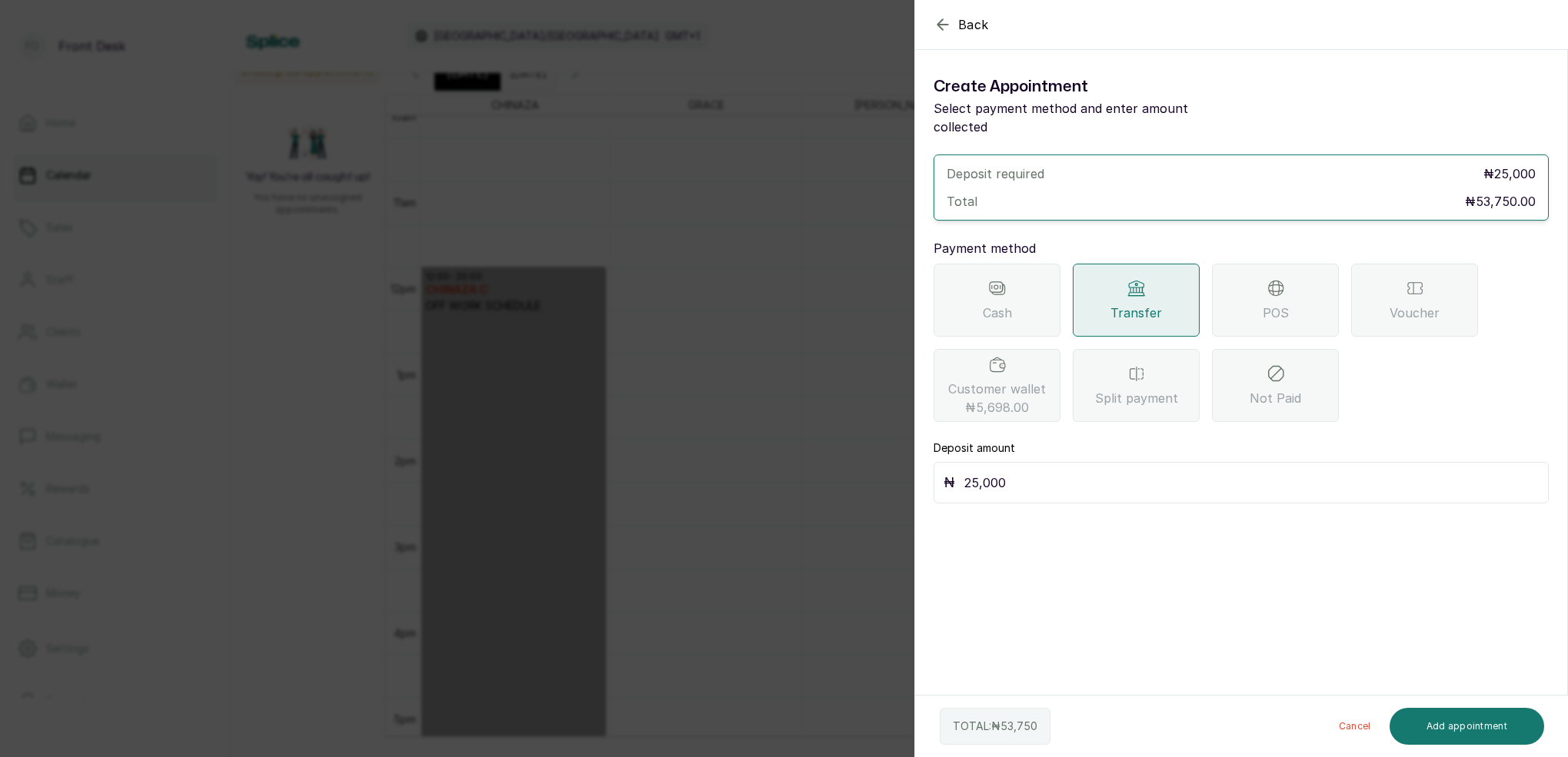
click at [1042, 472] on input "25,000" at bounding box center [1251, 482] width 575 height 22
type input "2"
type input "53,750"
click at [1462, 723] on button "Add appointment" at bounding box center [1467, 726] width 156 height 37
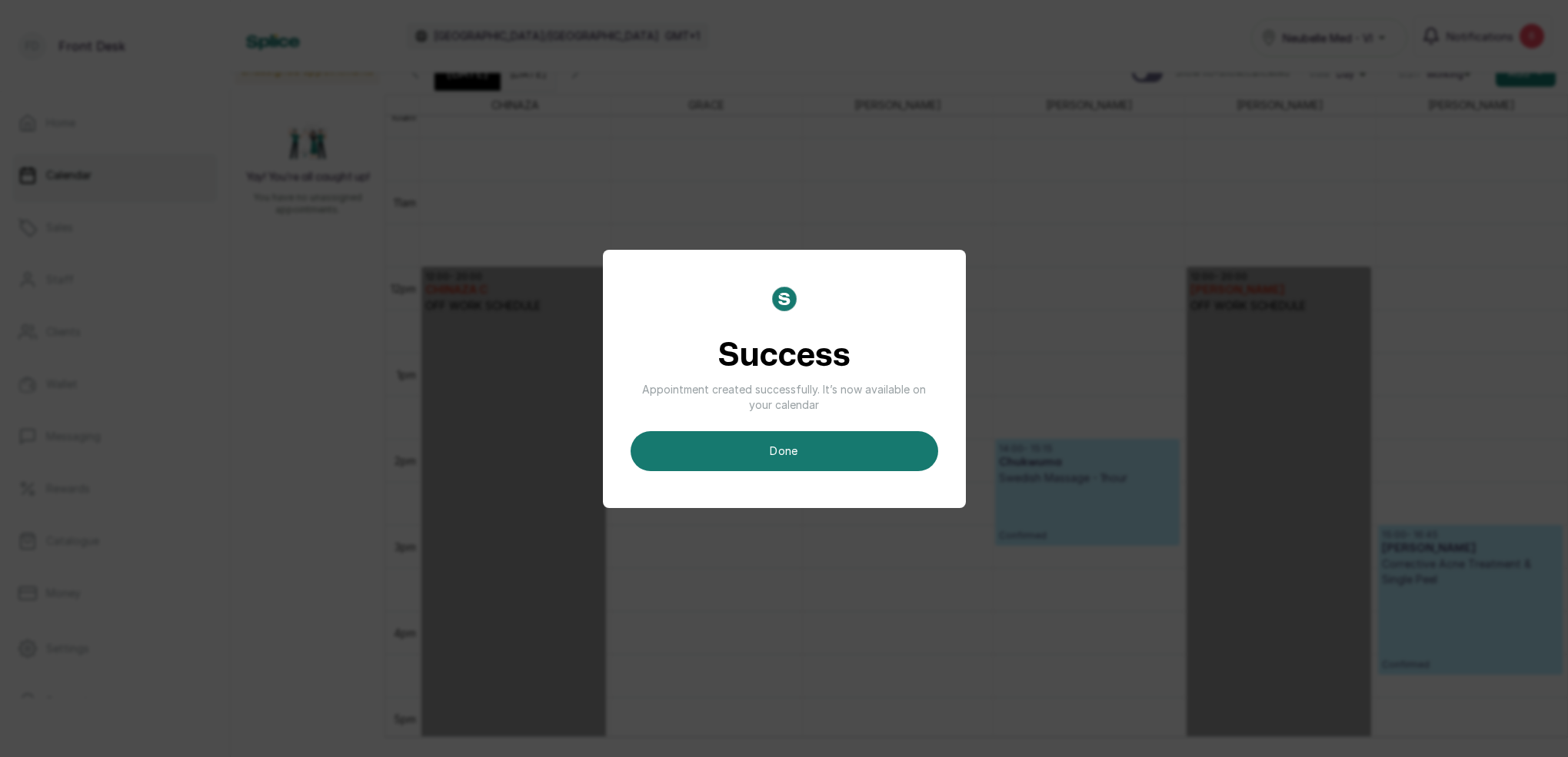
scroll to position [10, 0]
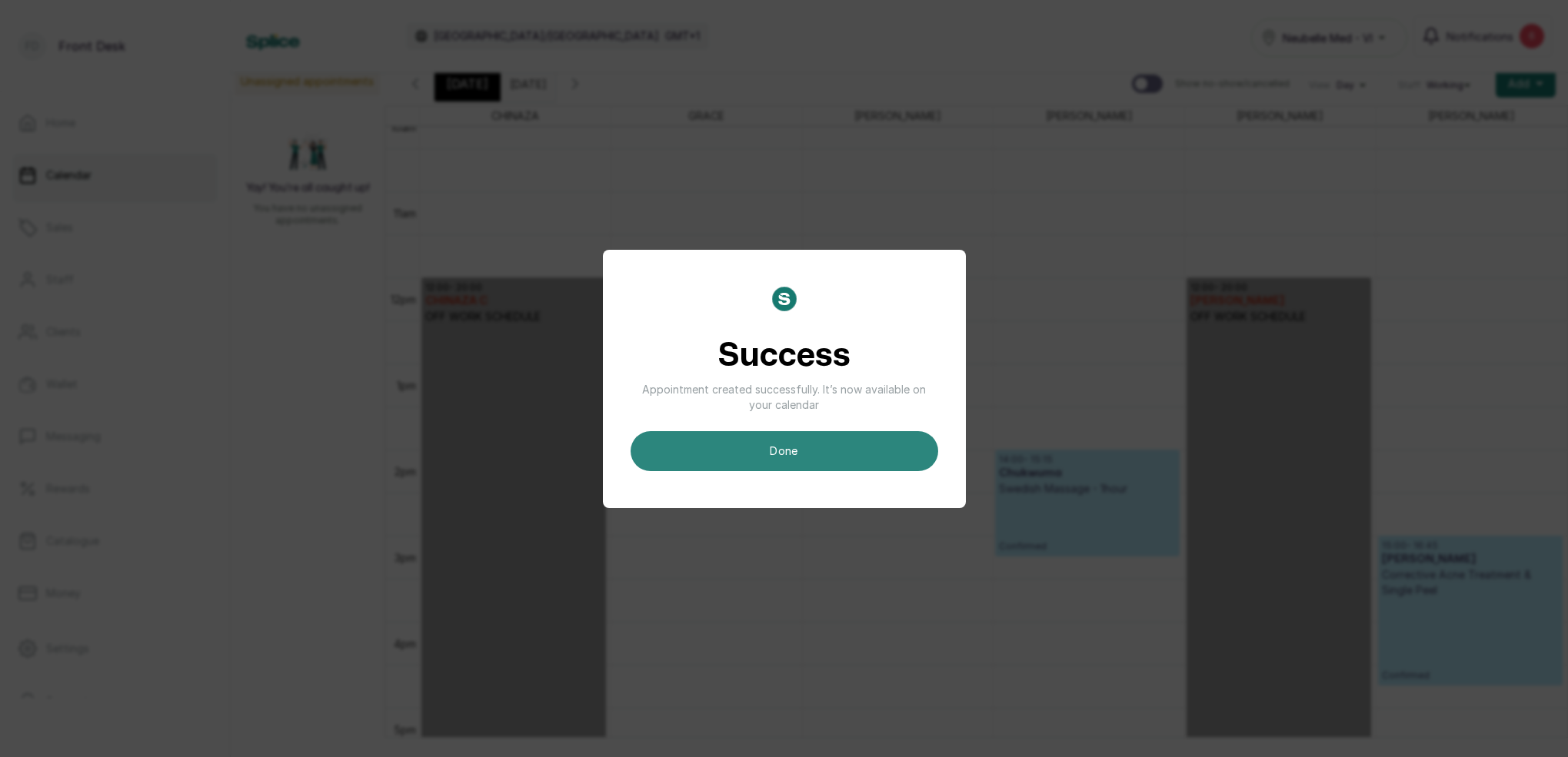
click at [879, 444] on button "done" at bounding box center [784, 451] width 307 height 40
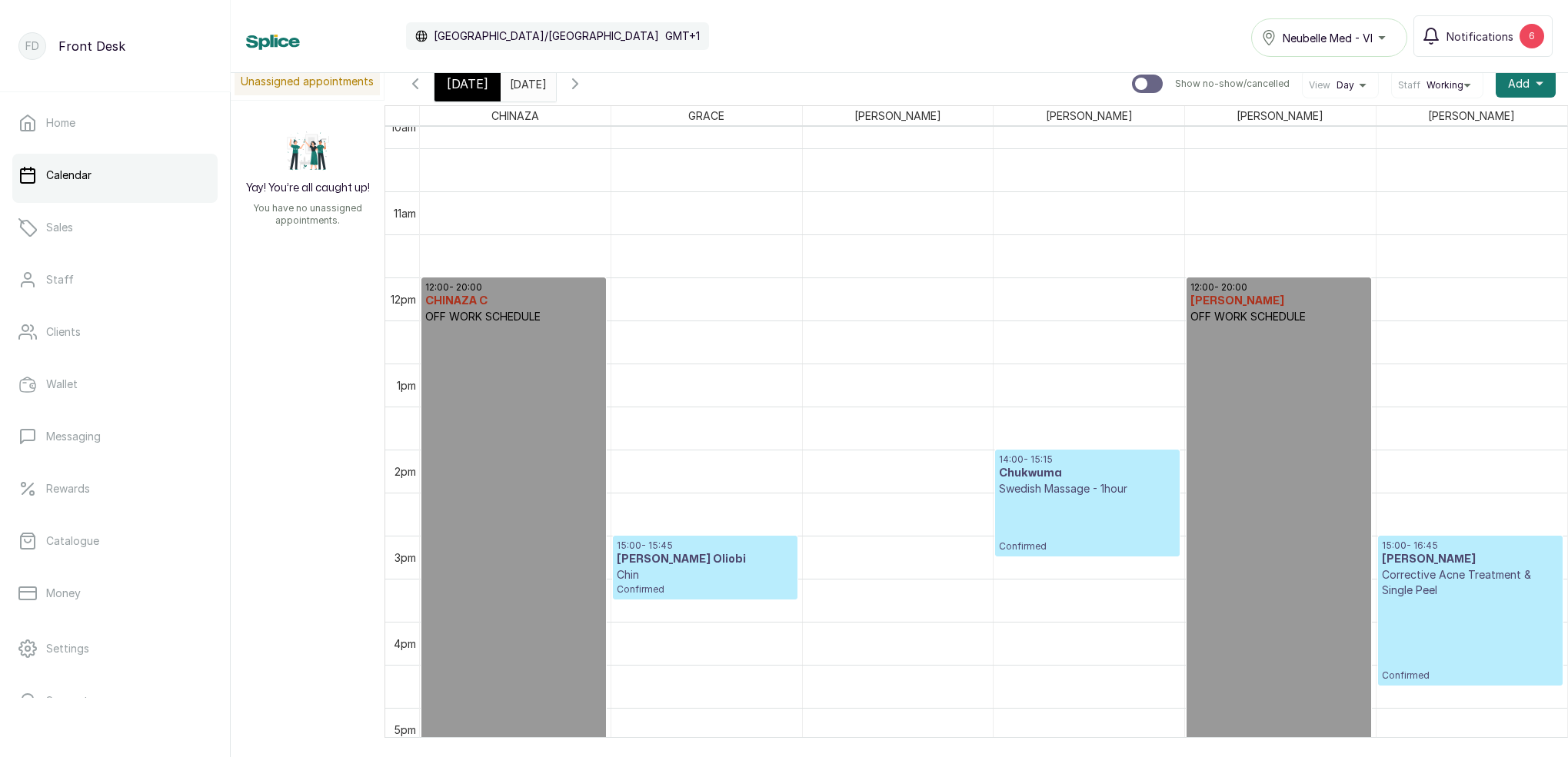
scroll to position [517, 0]
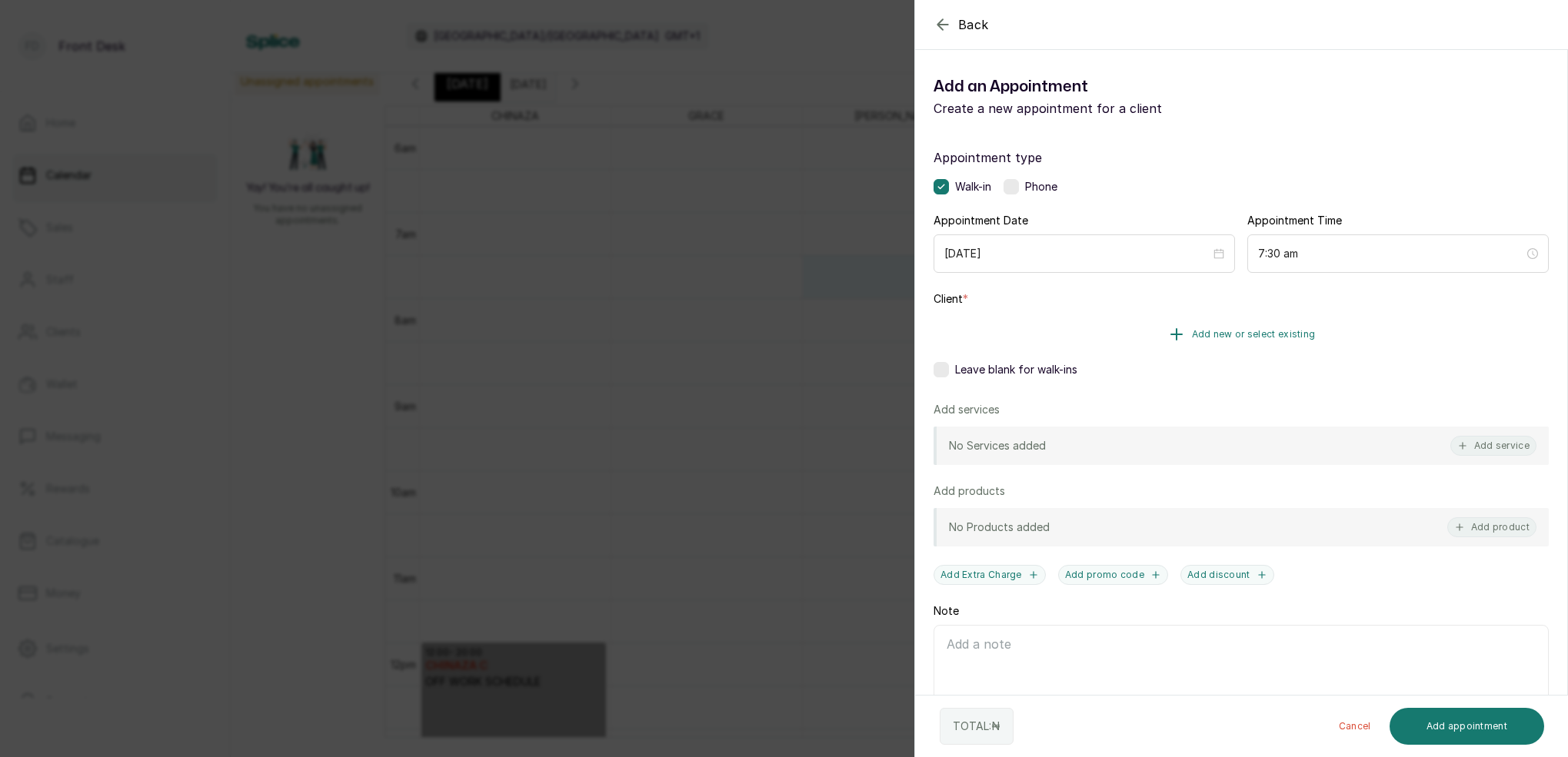
click at [1281, 334] on span "Add new or select existing" at bounding box center [1253, 334] width 124 height 12
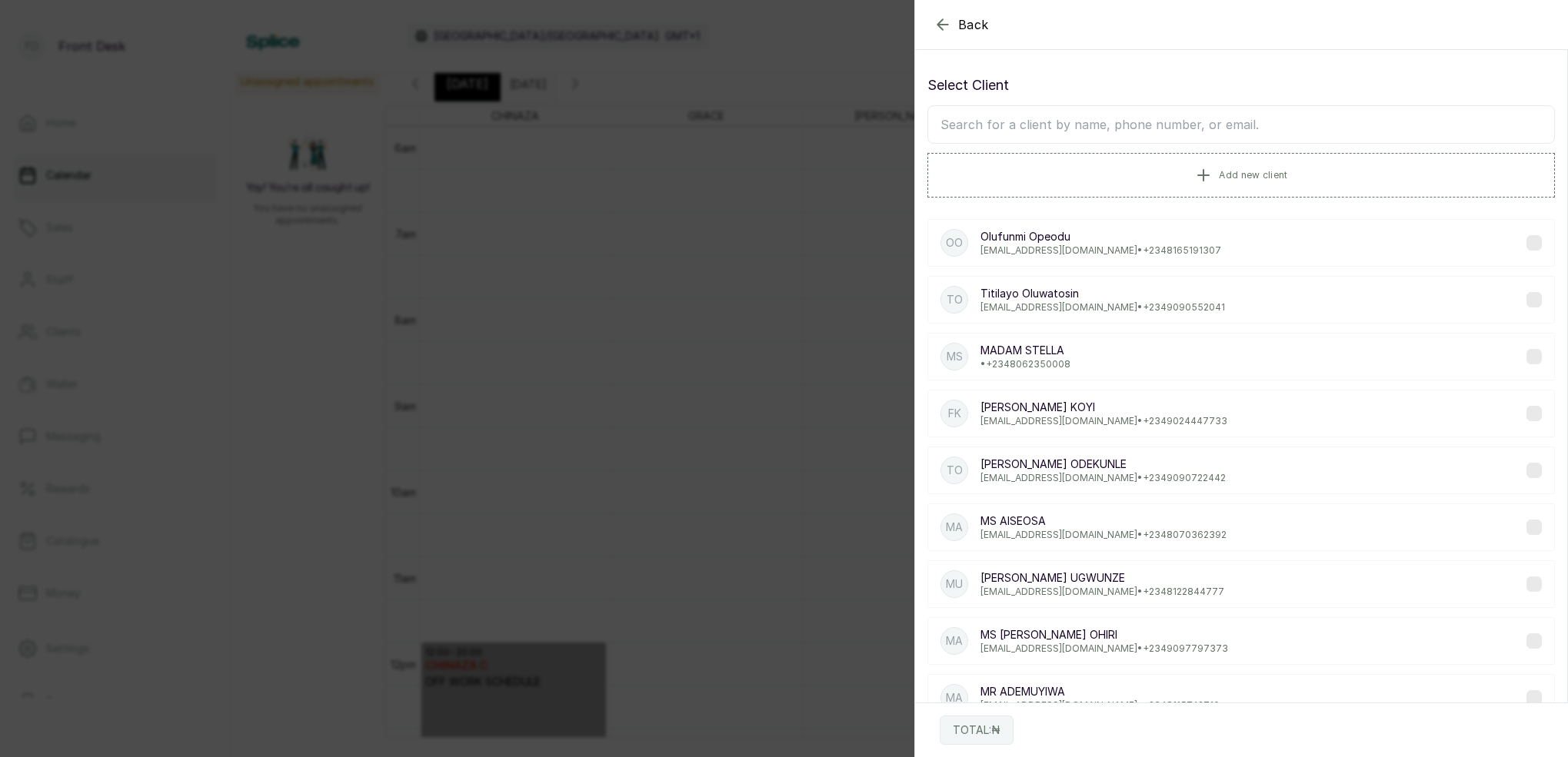
click at [1203, 127] on input "text" at bounding box center [1240, 124] width 627 height 38
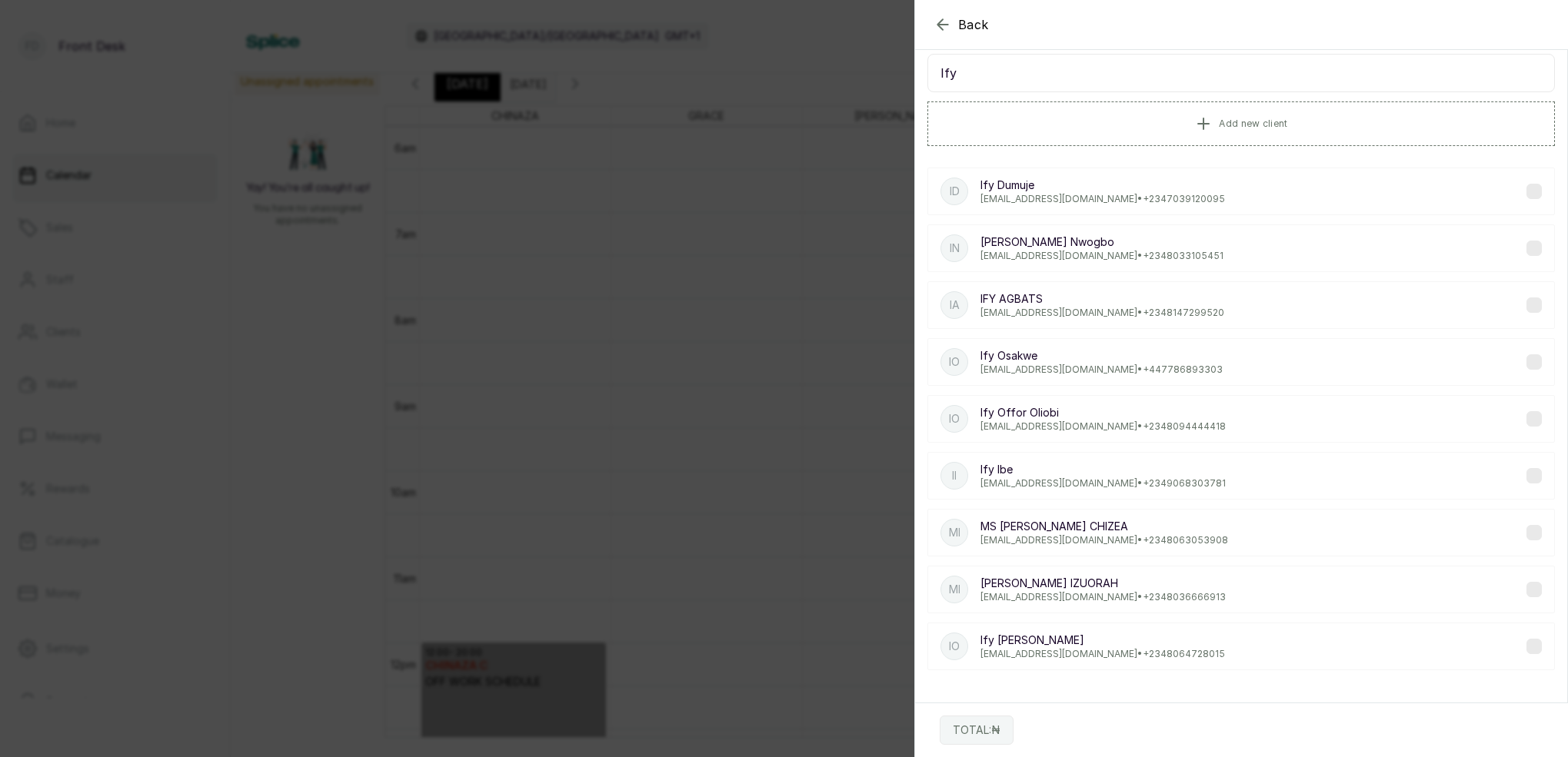
scroll to position [52, 0]
type input "Ify"
click at [1060, 417] on p "Ify Offor Oliobi" at bounding box center [1103, 412] width 246 height 15
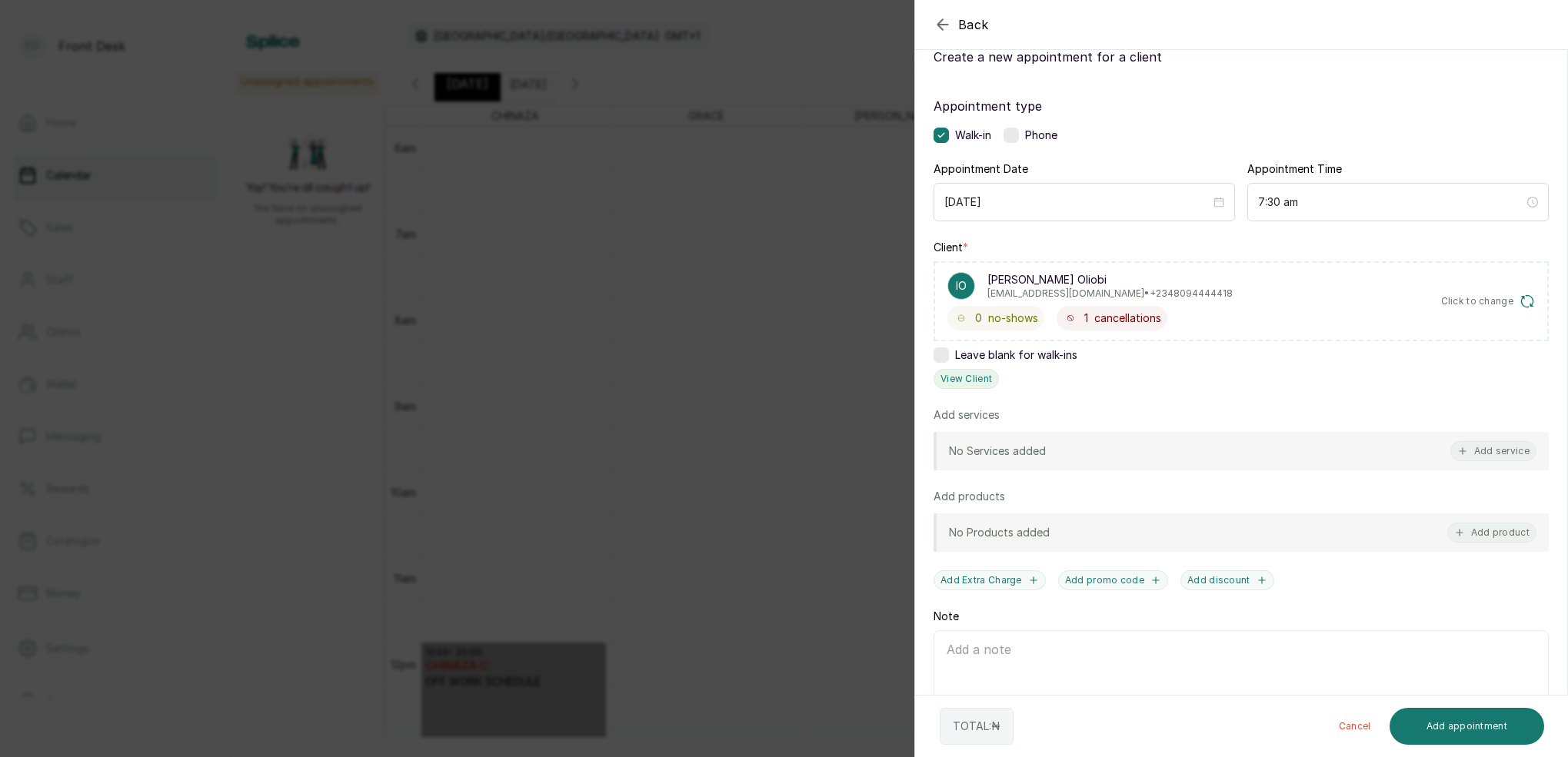
click at [968, 383] on button "View Client" at bounding box center [966, 378] width 66 height 20
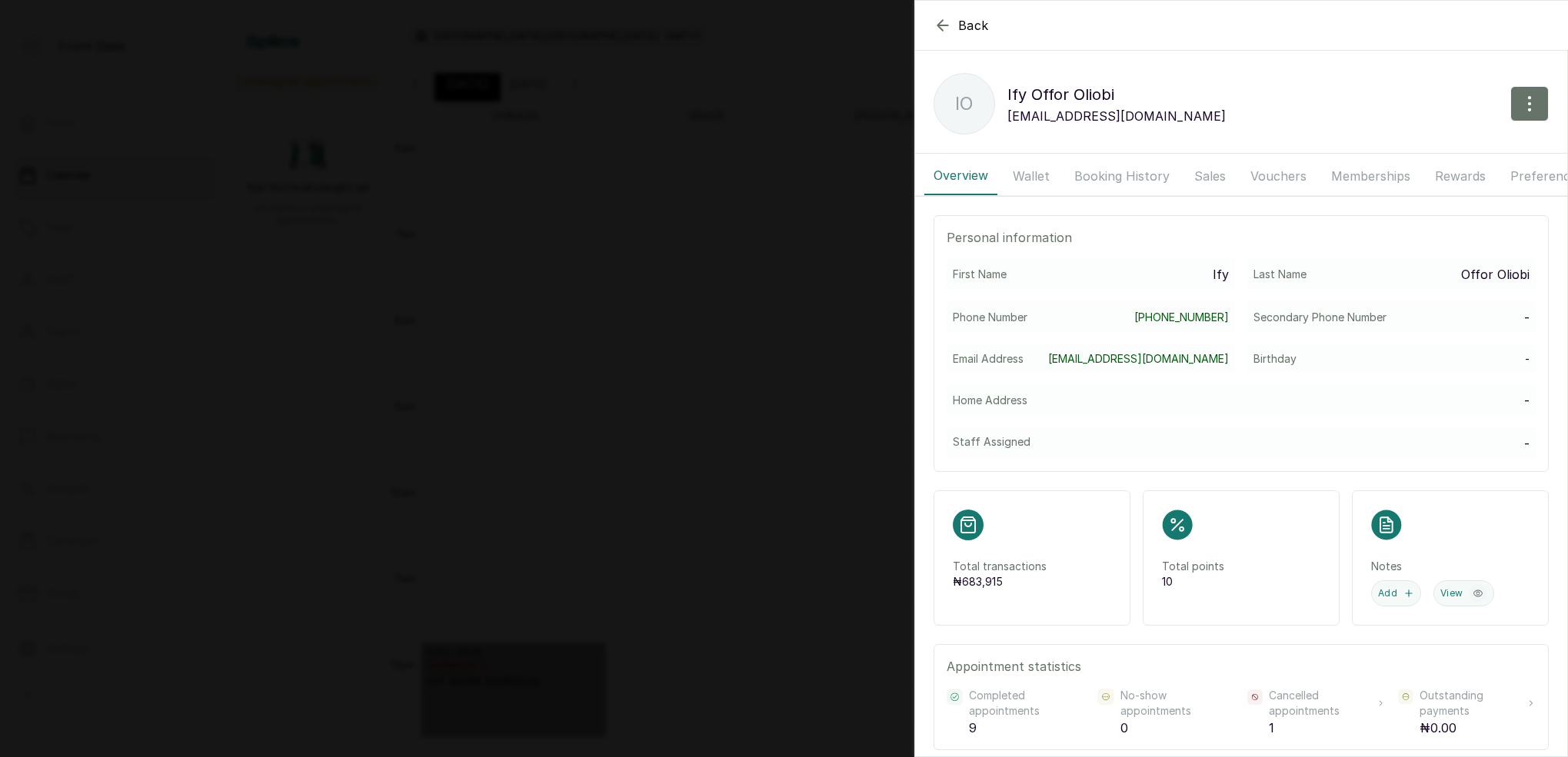
click at [1148, 172] on button "Booking History" at bounding box center [1121, 175] width 113 height 38
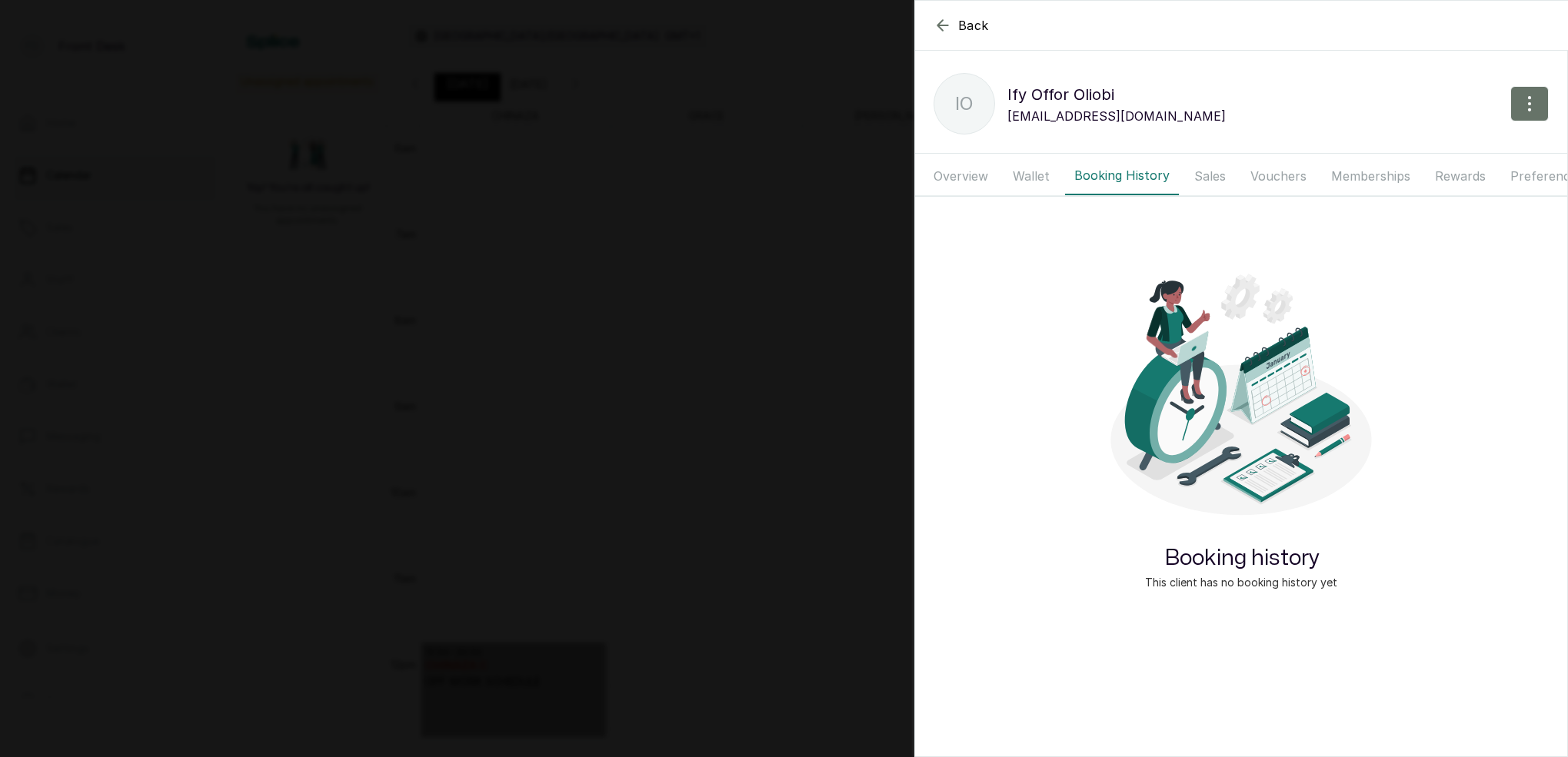
click at [1204, 174] on button "Sales" at bounding box center [1209, 175] width 50 height 38
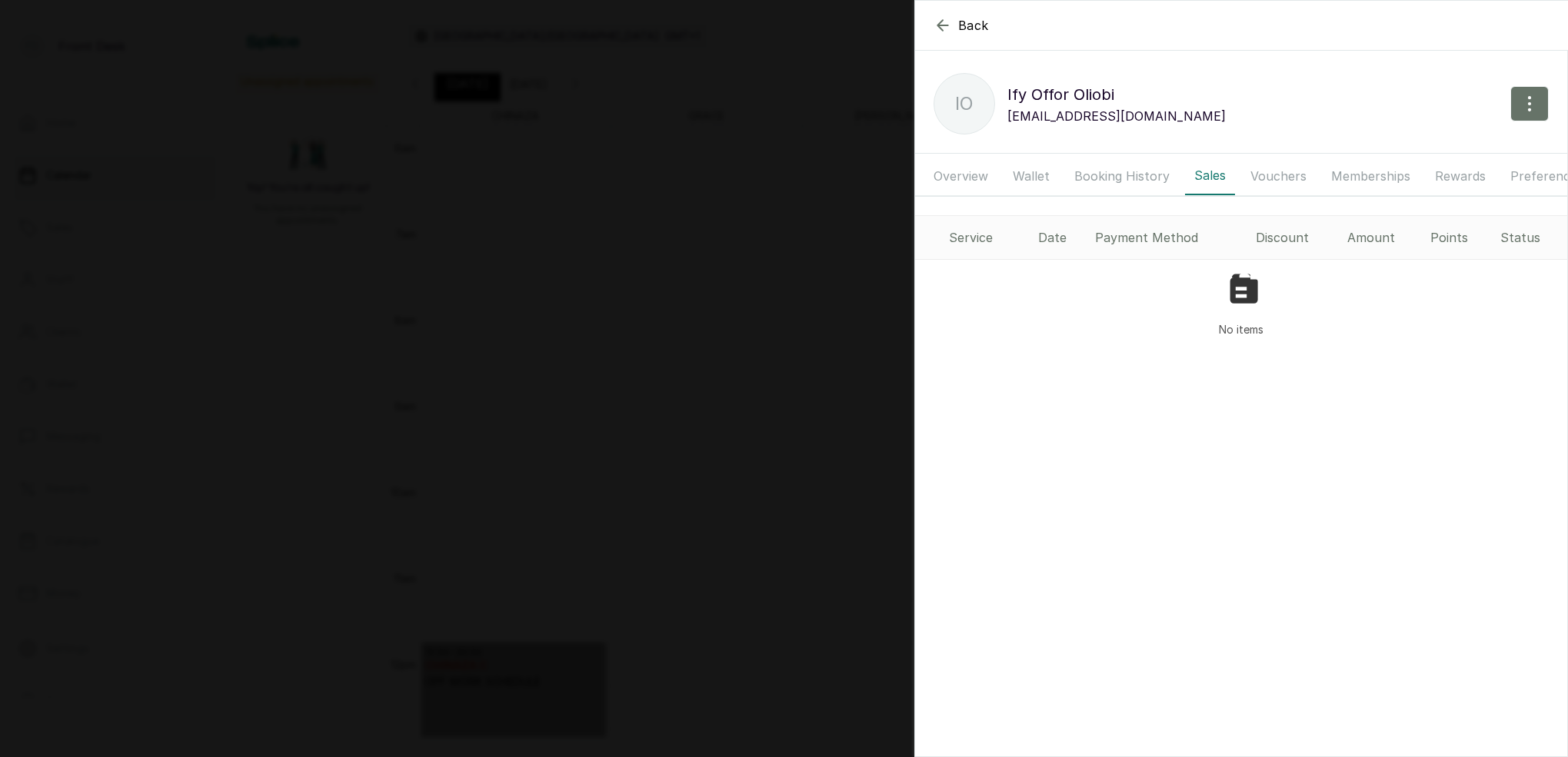
click at [1029, 177] on button "Wallet" at bounding box center [1031, 175] width 55 height 38
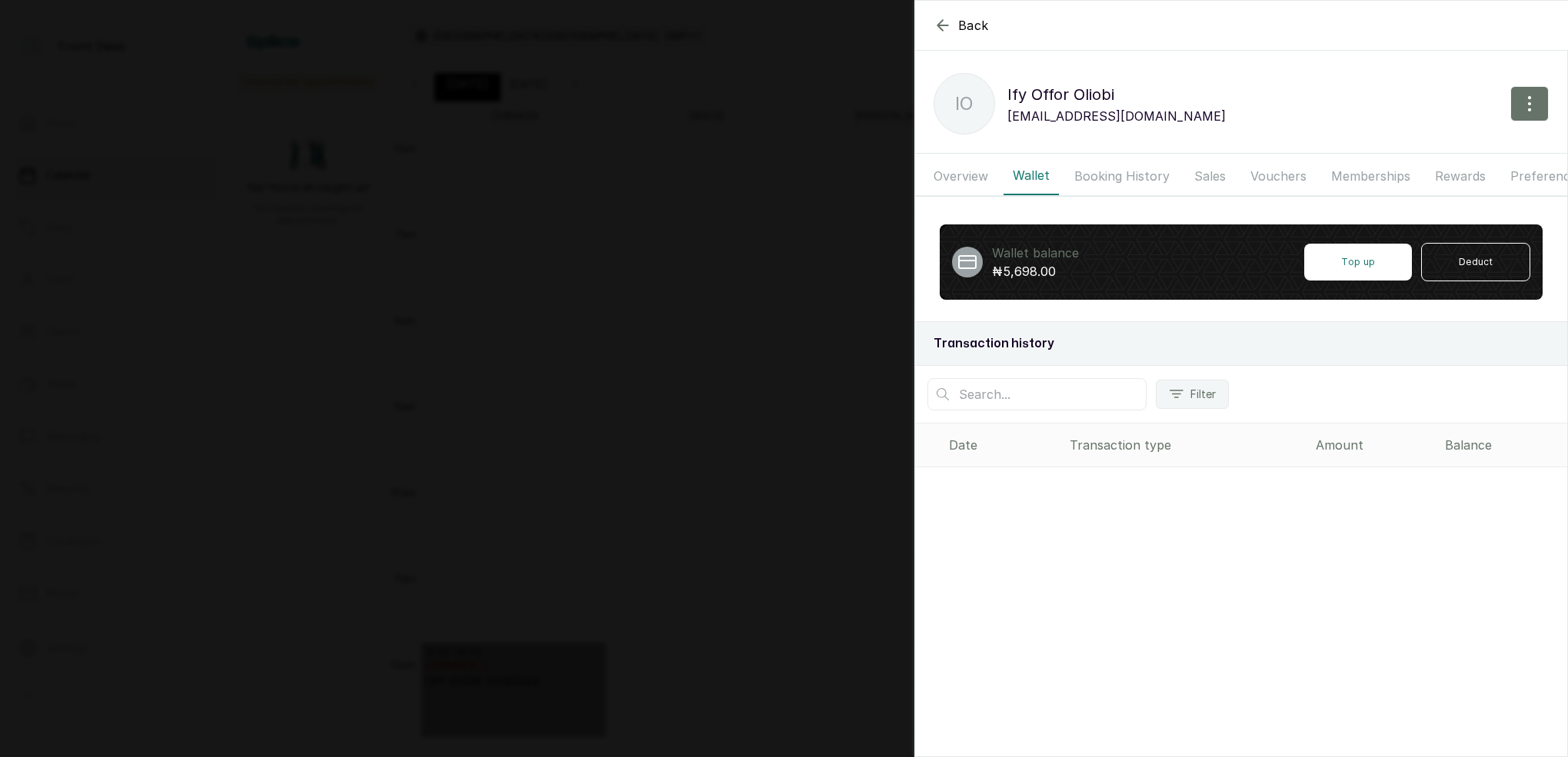
drag, startPoint x: 1107, startPoint y: 175, endPoint x: 1122, endPoint y: 177, distance: 15.1
click at [1107, 175] on button "Booking History" at bounding box center [1121, 175] width 113 height 38
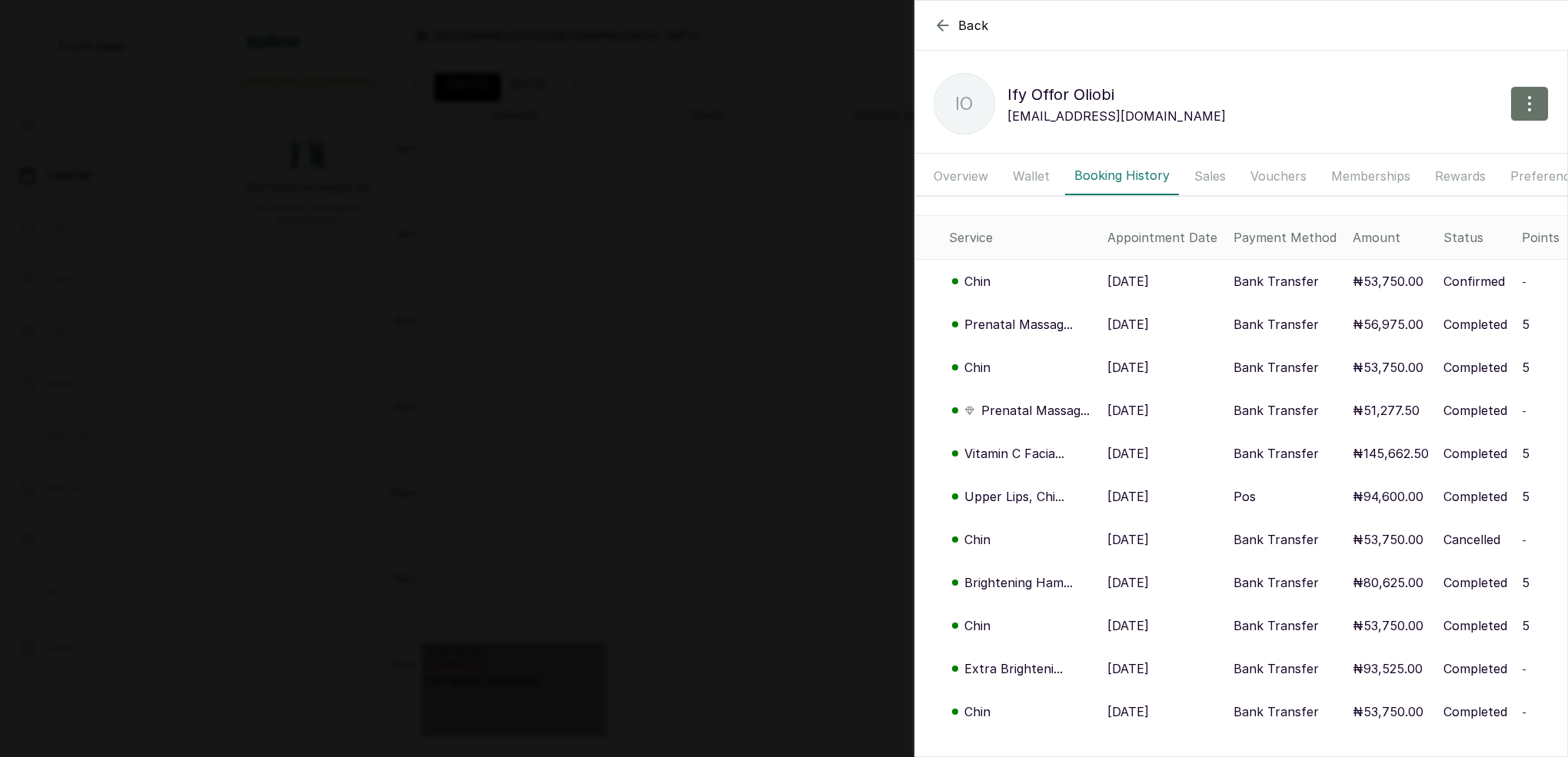
click at [978, 364] on p "Chin" at bounding box center [978, 367] width 26 height 19
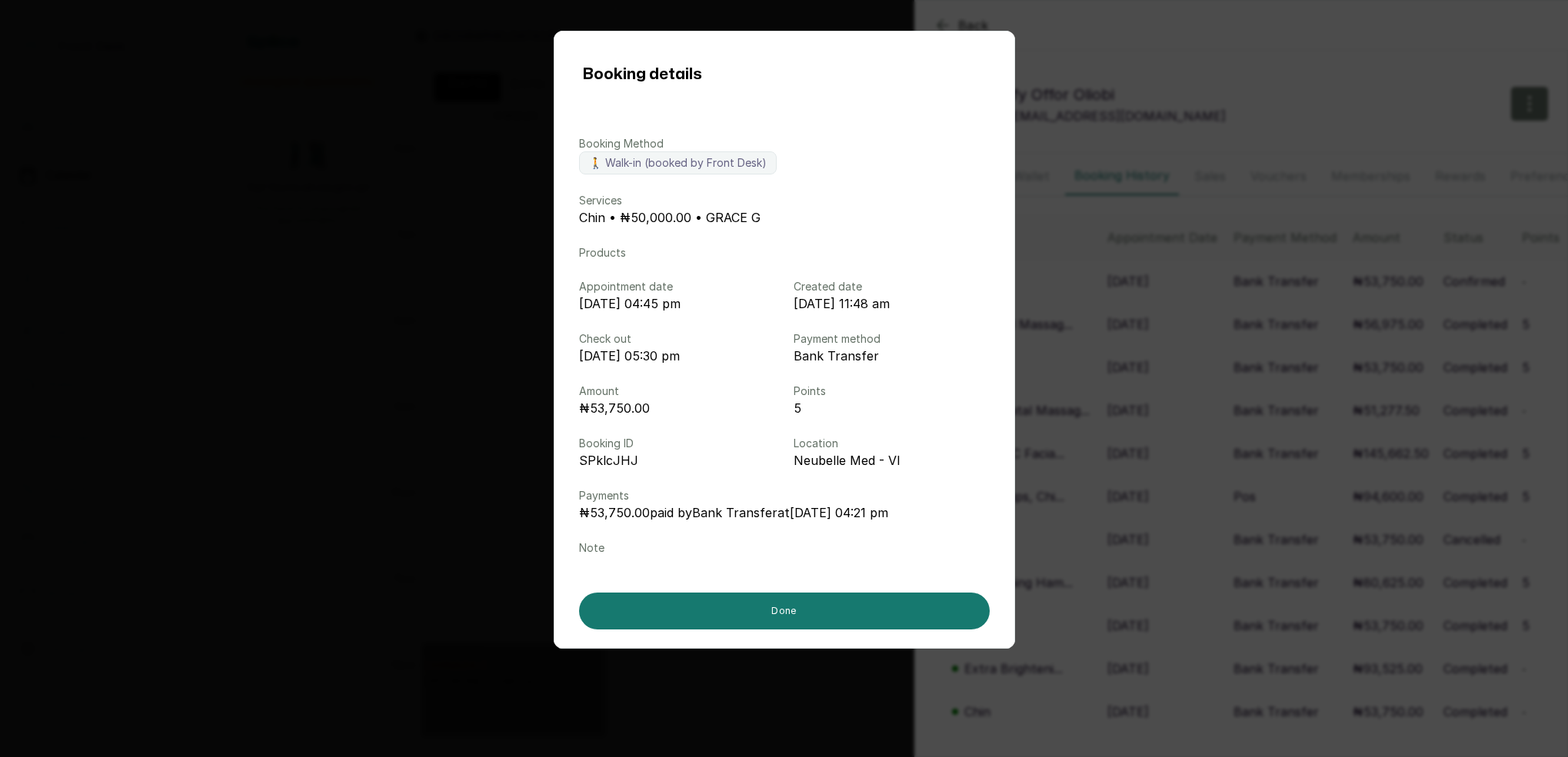
click at [1181, 378] on div "Booking details Booking Method 🚶 Walk-in (booked by Front Desk) Services Chin •…" at bounding box center [784, 378] width 1568 height 757
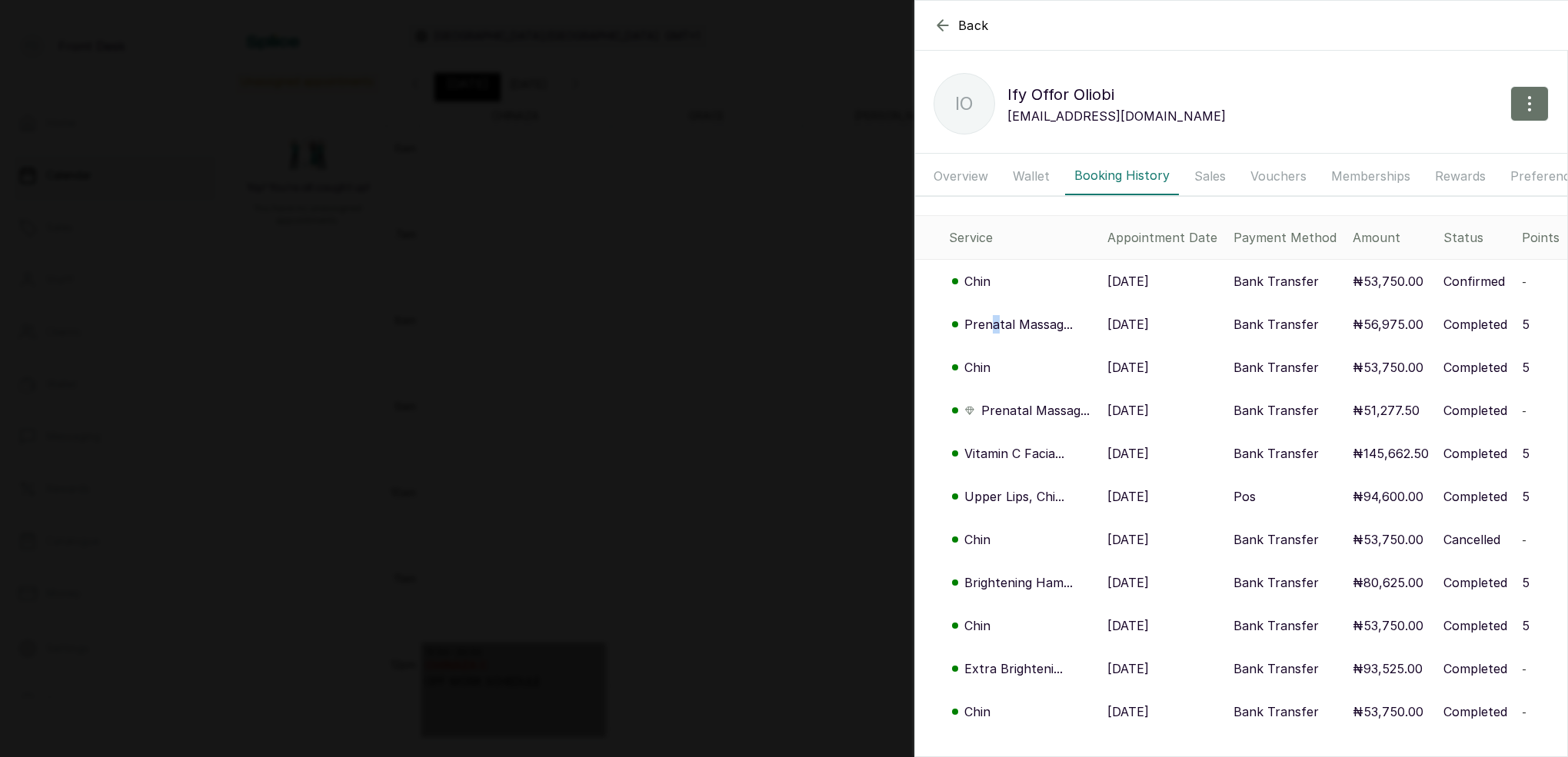
click at [994, 319] on p "Prenatal Massag..." at bounding box center [1019, 324] width 109 height 19
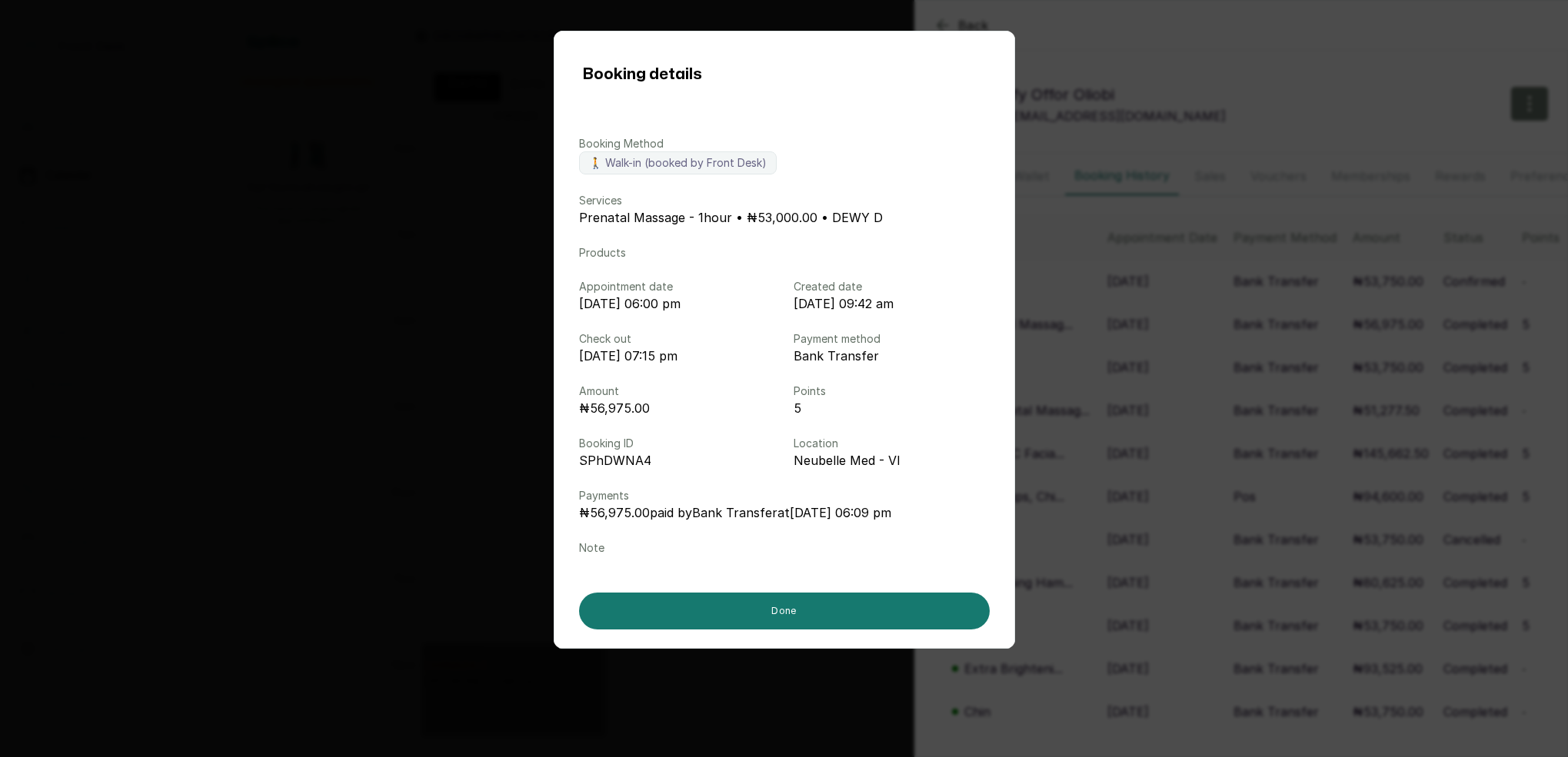
drag, startPoint x: 1108, startPoint y: 333, endPoint x: 1068, endPoint y: 319, distance: 42.4
click at [1108, 333] on div "Booking details Booking Method 🚶 Walk-in (booked by Front Desk) Services Prenat…" at bounding box center [784, 378] width 1568 height 757
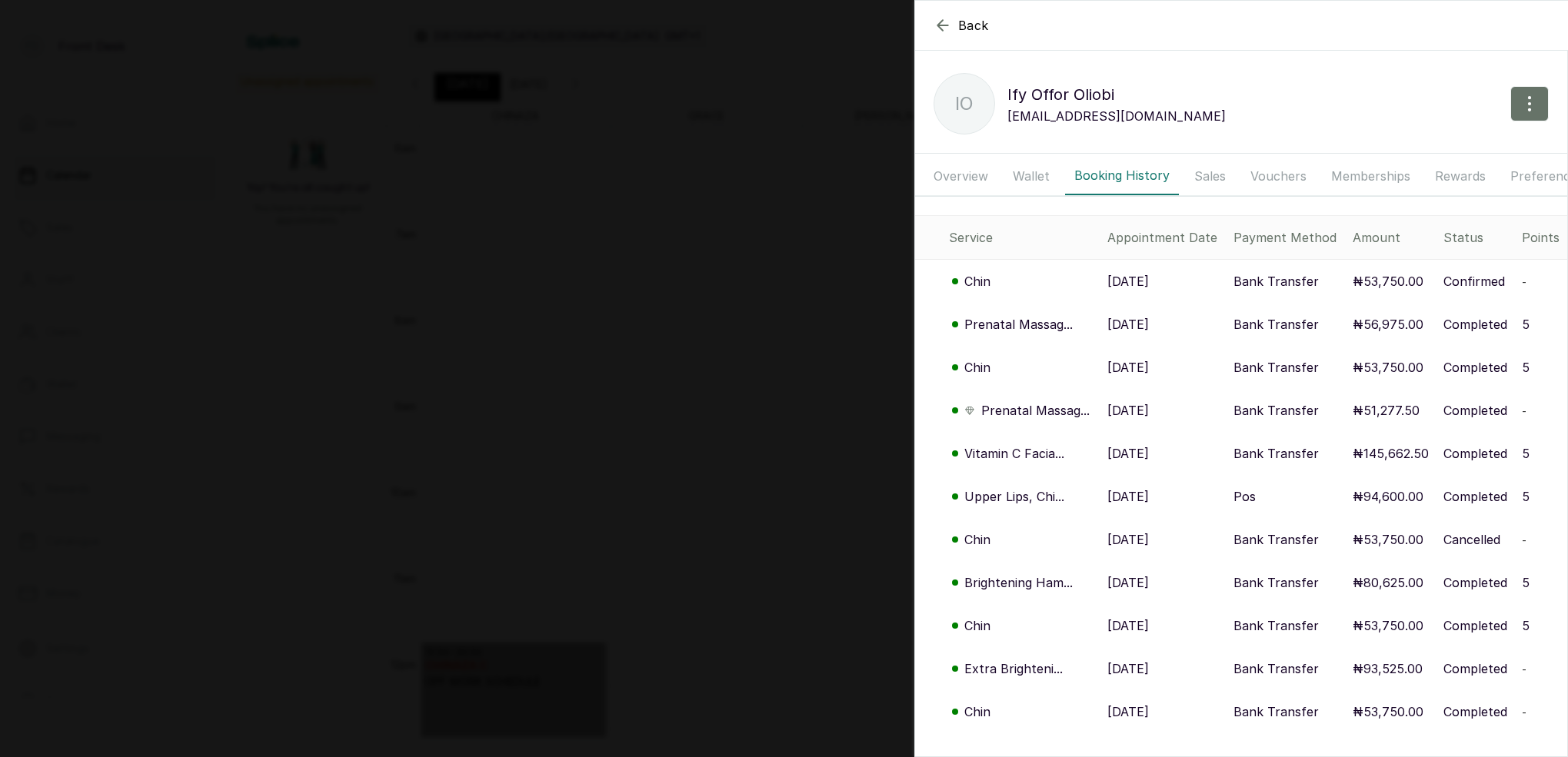
click at [979, 282] on p "Chin" at bounding box center [978, 281] width 26 height 19
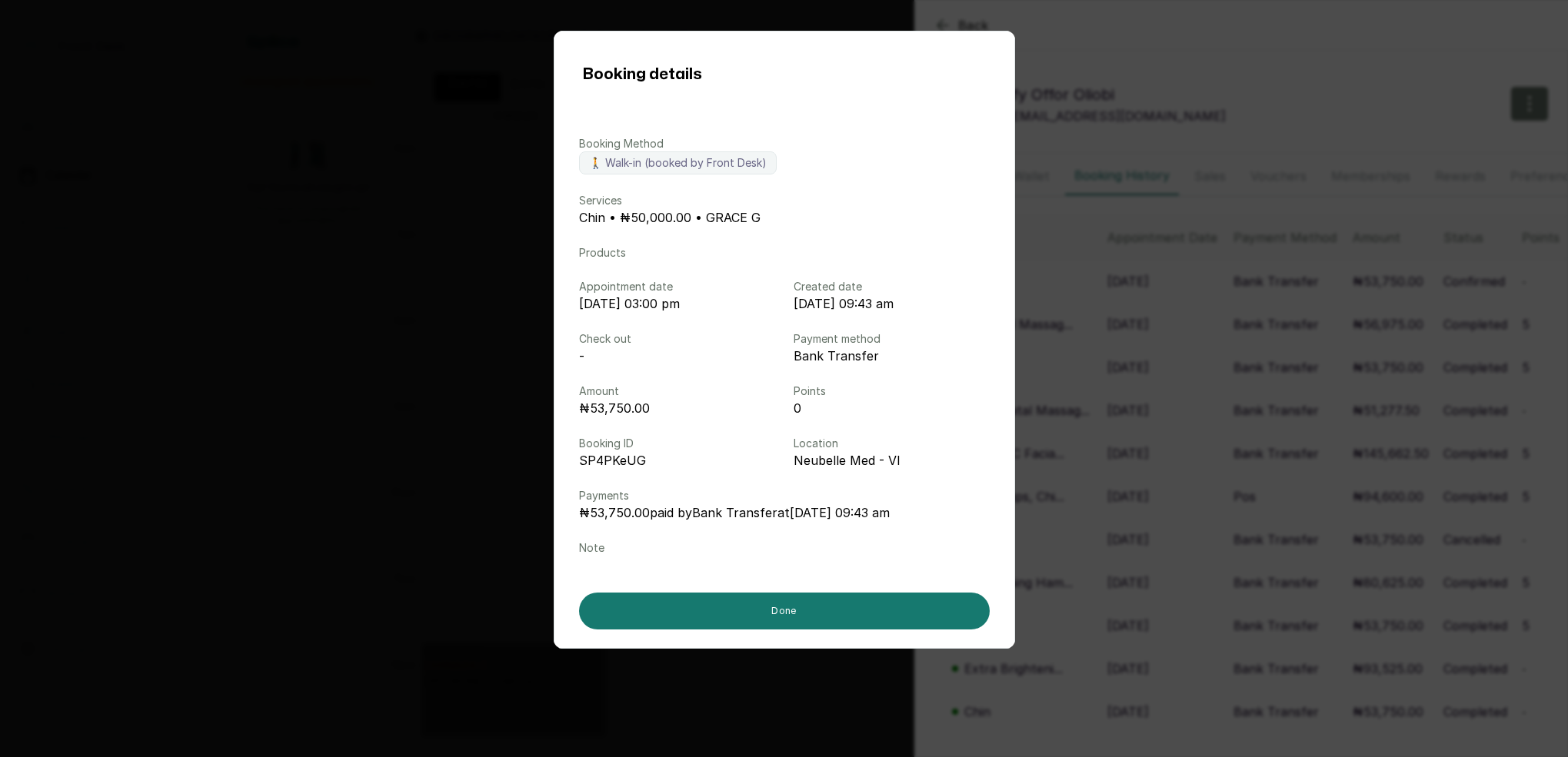
drag, startPoint x: 1297, startPoint y: 297, endPoint x: 1284, endPoint y: 297, distance: 13.0
click at [1297, 297] on div "Booking details Booking Method 🚶 Walk-in (booked by Front Desk) Services Chin •…" at bounding box center [784, 378] width 1568 height 757
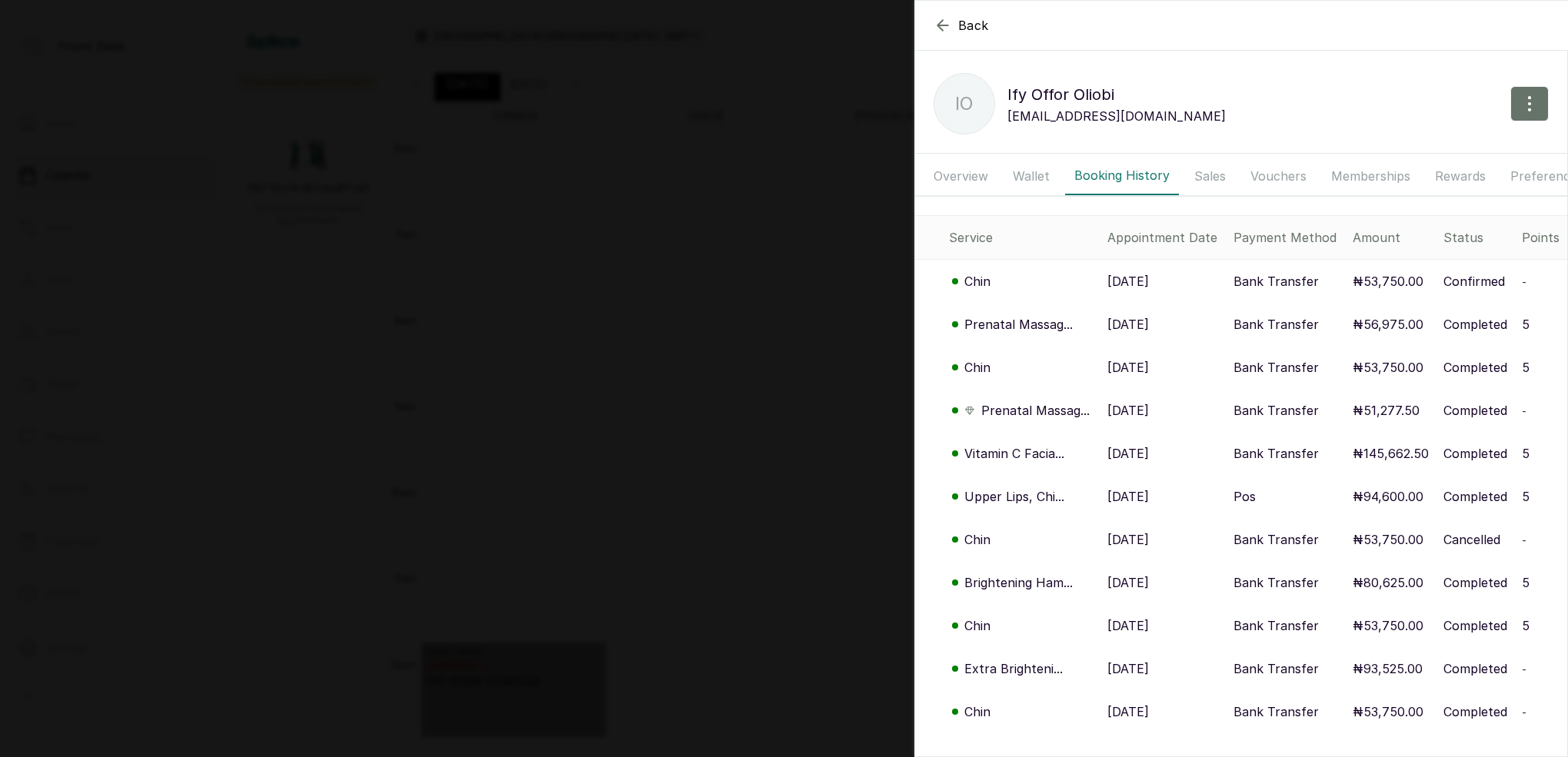
scroll to position [0, 0]
click at [982, 368] on p "Chin" at bounding box center [978, 367] width 26 height 19
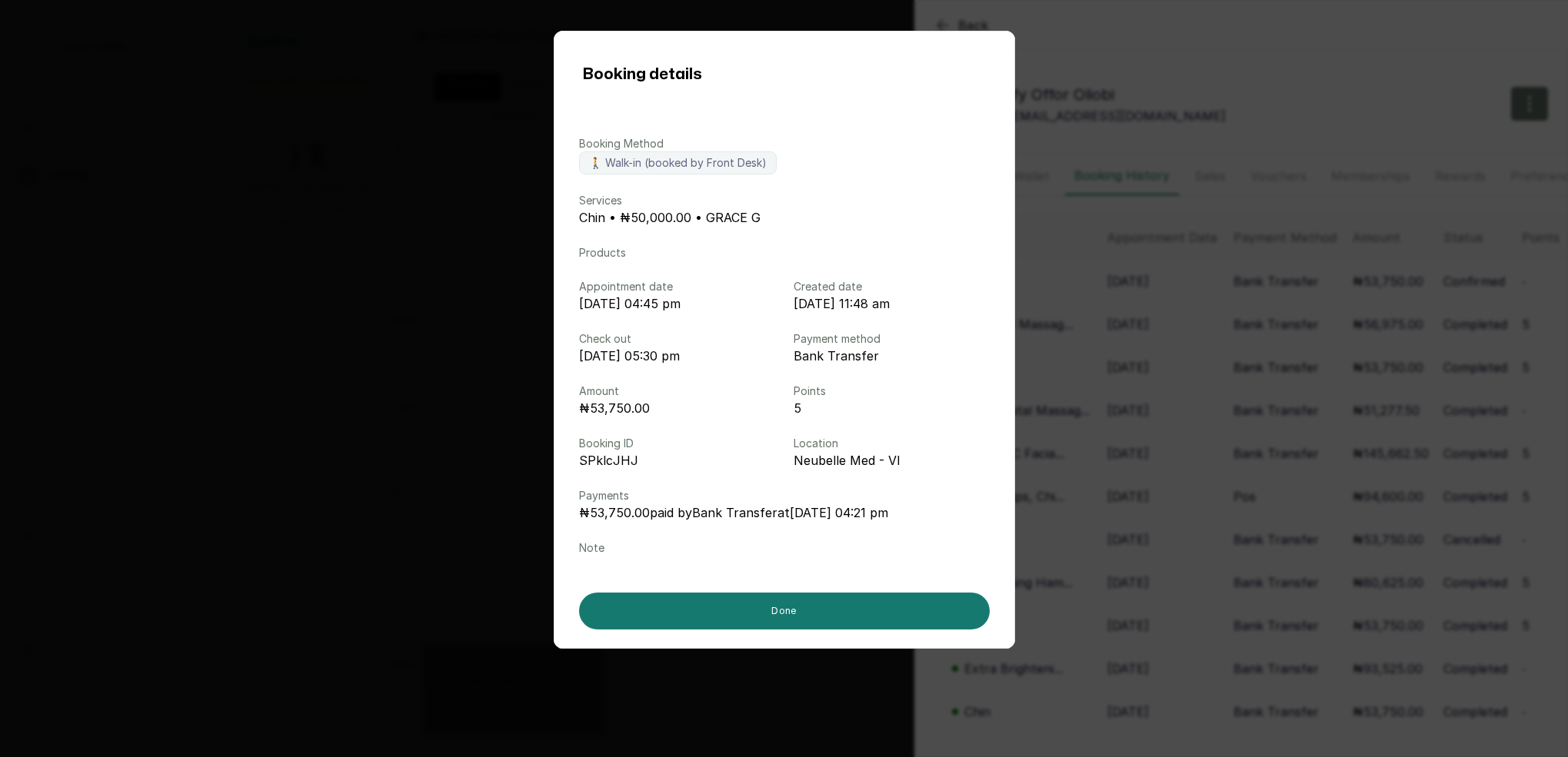
click at [1292, 390] on div "Booking details Booking Method 🚶 Walk-in (booked by Front Desk) Services Chin •…" at bounding box center [784, 378] width 1568 height 757
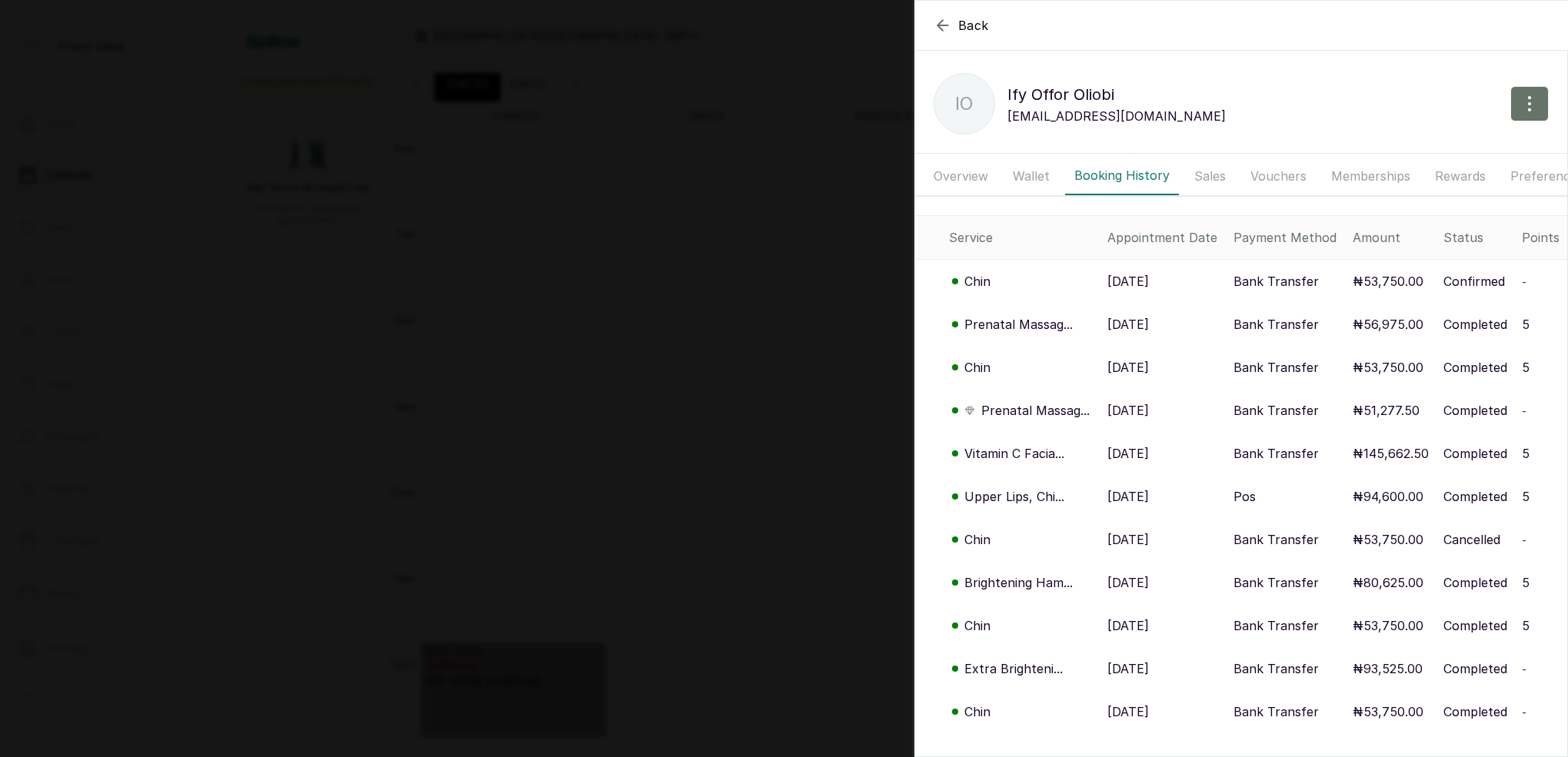
drag, startPoint x: 601, startPoint y: 272, endPoint x: 614, endPoint y: 275, distance: 13.3
click at [601, 272] on div "Back Ify Offor Oliobi IO Ify Offor Oliobi ifyooliobi@gmail.com Overview Wallet …" at bounding box center [784, 378] width 1568 height 757
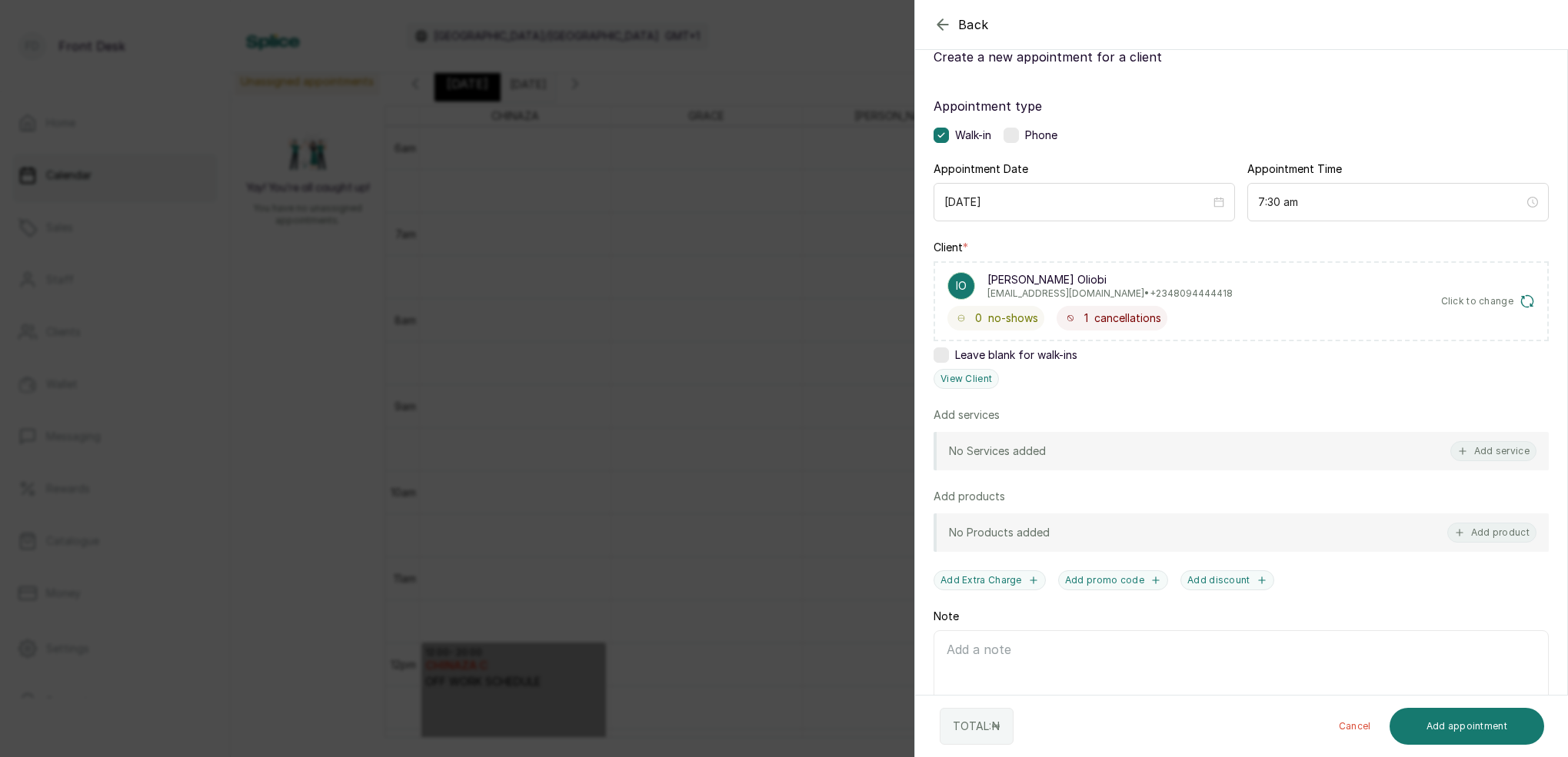
drag, startPoint x: 592, startPoint y: 262, endPoint x: 570, endPoint y: 196, distance: 69.6
click at [597, 257] on div "Back Add Appointment Add an Appointment Create a new appointment for a client A…" at bounding box center [784, 378] width 1568 height 757
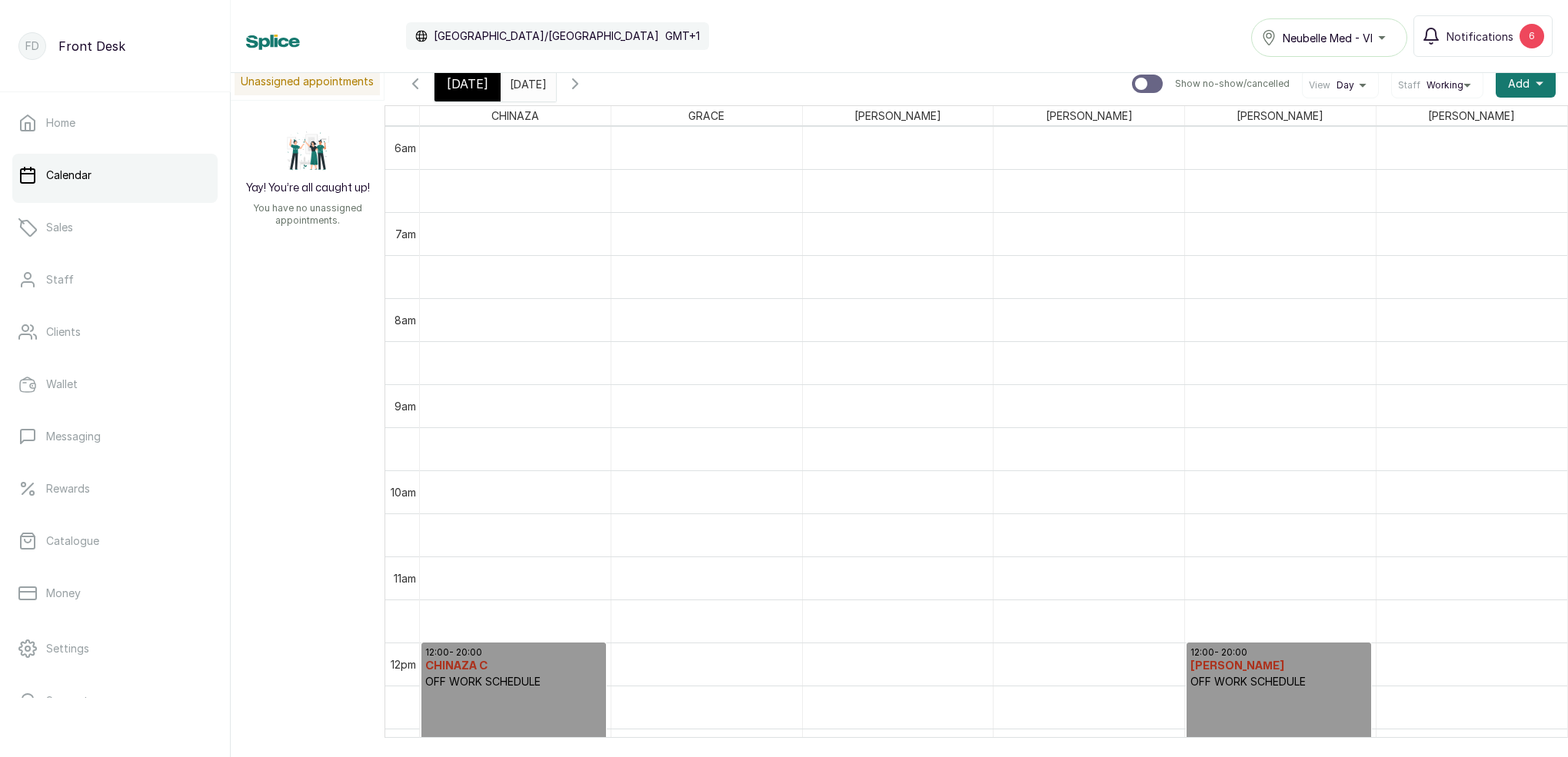
click at [455, 86] on span "[DATE]" at bounding box center [468, 84] width 41 height 19
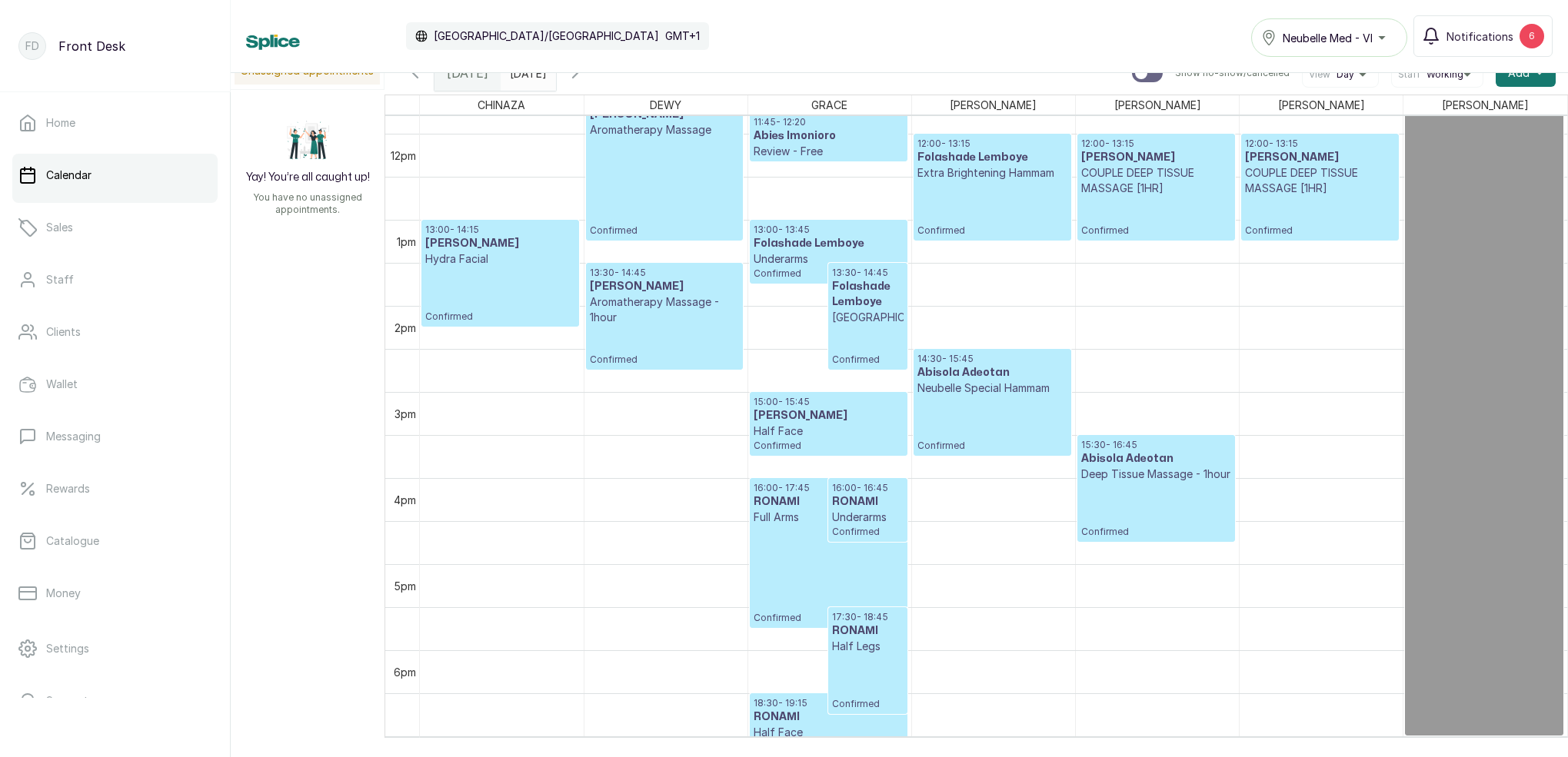
scroll to position [1017, 0]
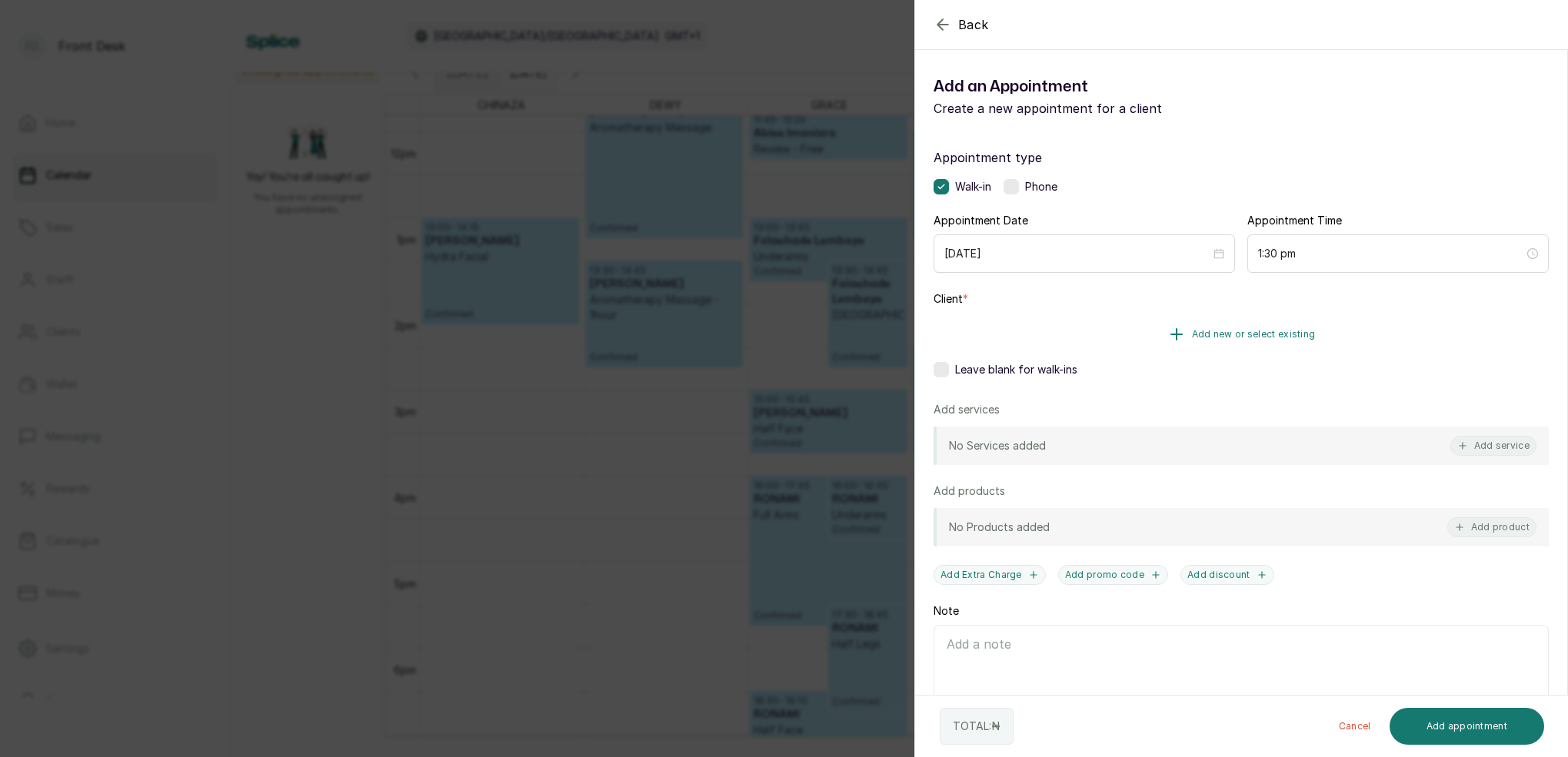
click at [1312, 334] on span "Add new or select existing" at bounding box center [1253, 334] width 124 height 12
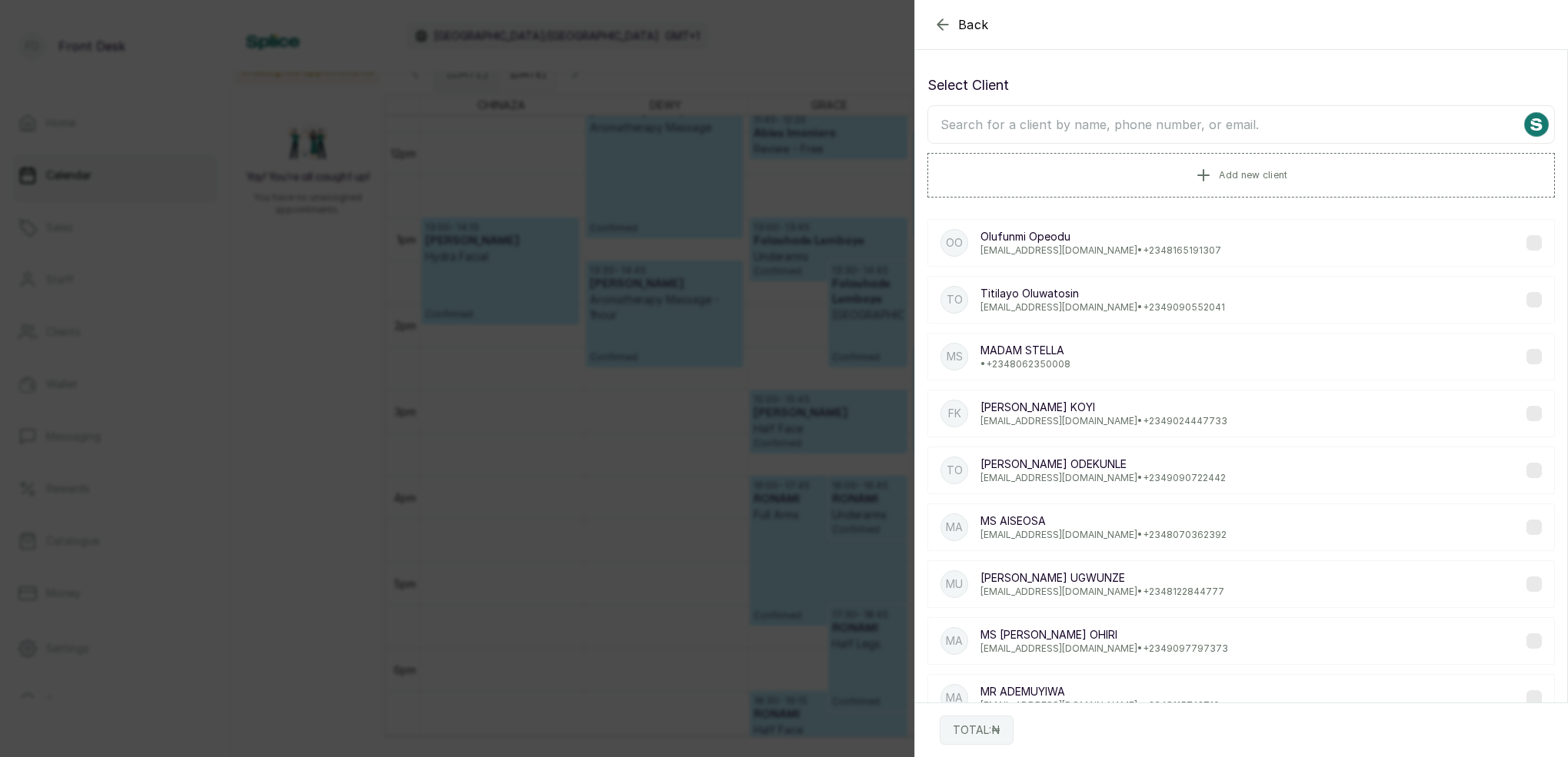
click at [1226, 114] on input "text" at bounding box center [1240, 124] width 627 height 38
click at [1240, 169] on span "Add new client" at bounding box center [1252, 174] width 68 height 12
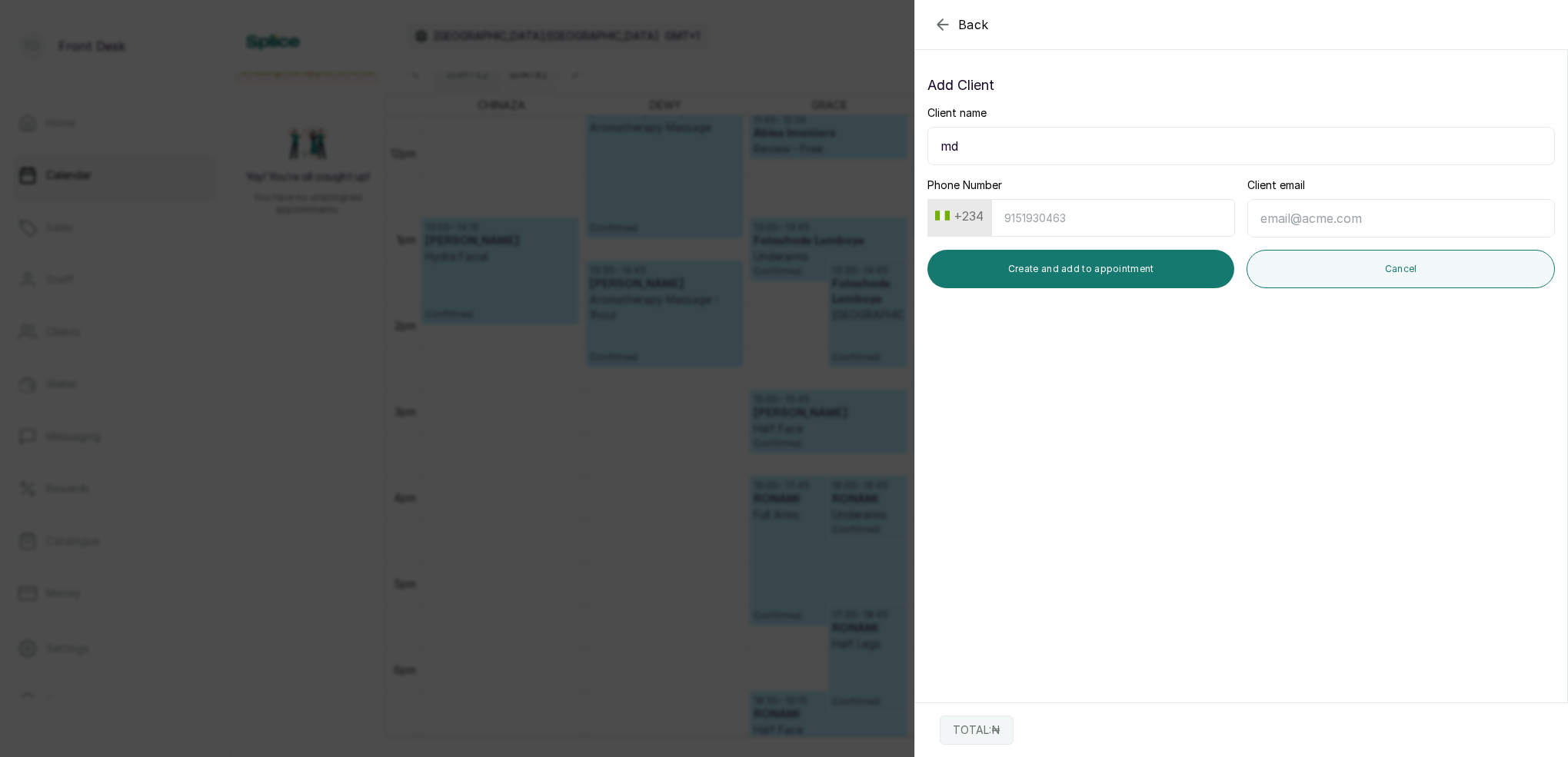
type input "m"
type input "MS [PERSON_NAME]"
drag, startPoint x: 1180, startPoint y: 226, endPoint x: 1199, endPoint y: 223, distance: 19.2
type input "8187228218"
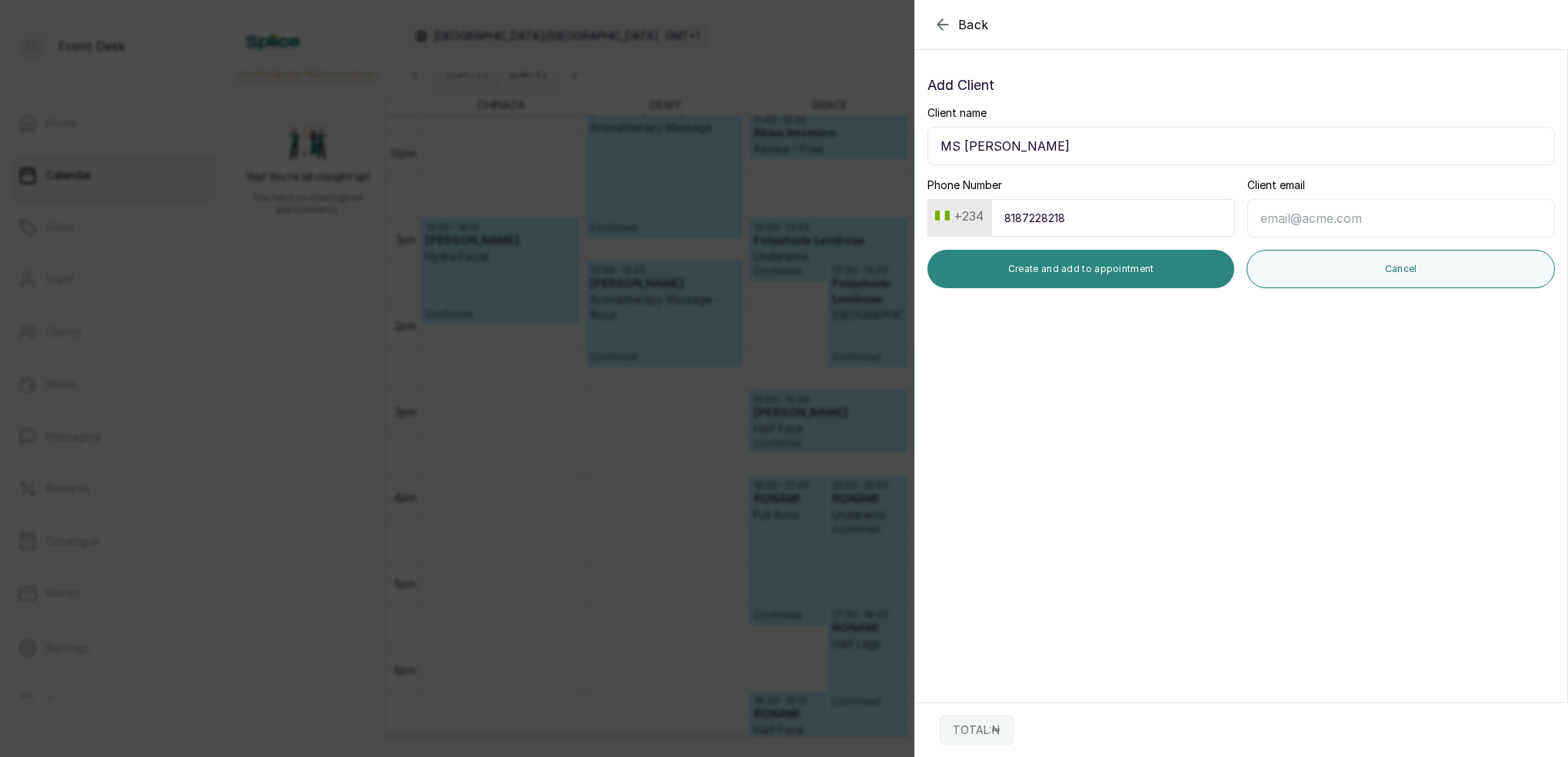
click at [1109, 271] on button "Create and add to appointment" at bounding box center [1080, 269] width 306 height 38
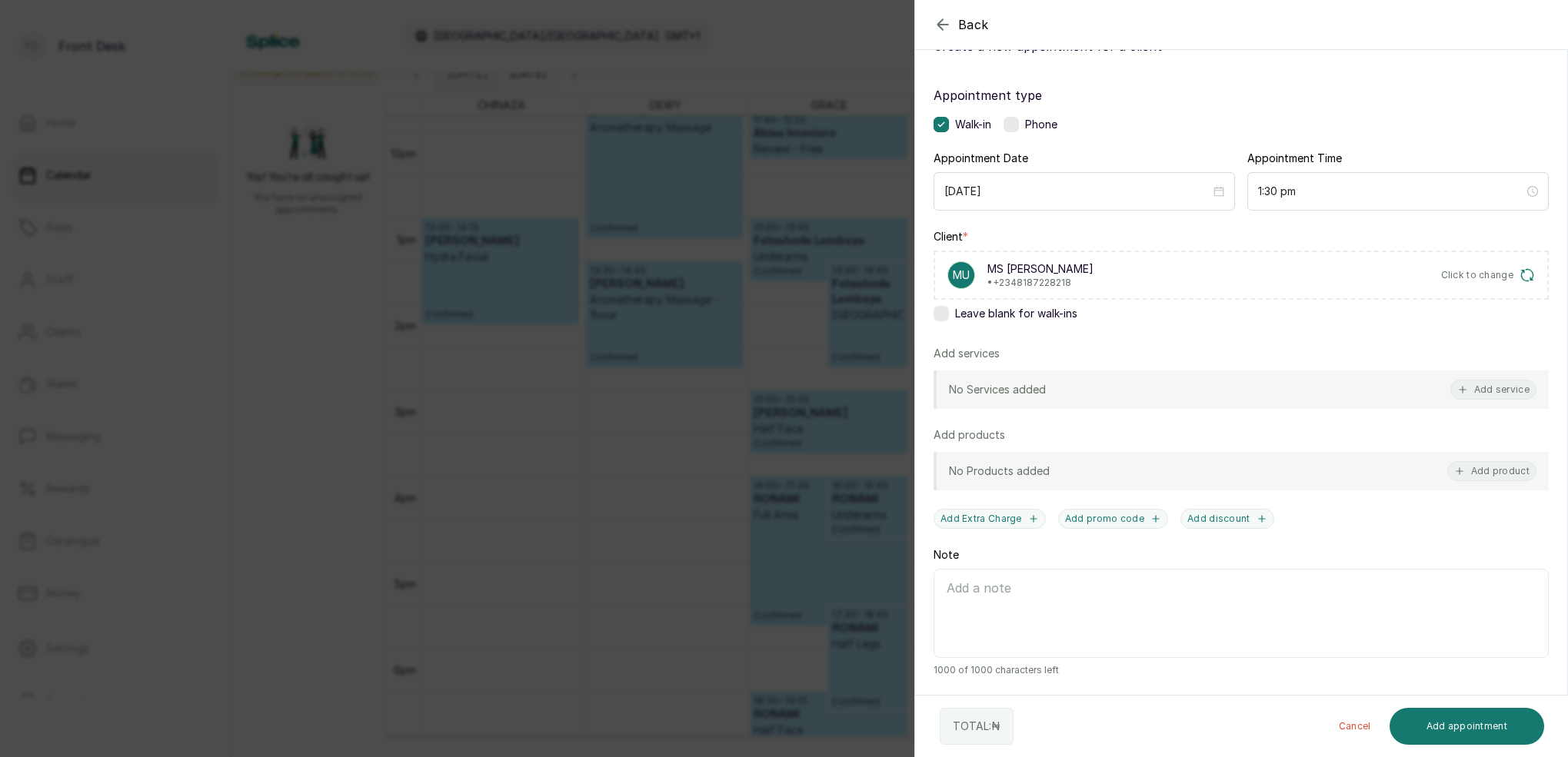
scroll to position [62, 0]
click at [1491, 397] on button "Add service" at bounding box center [1493, 389] width 86 height 20
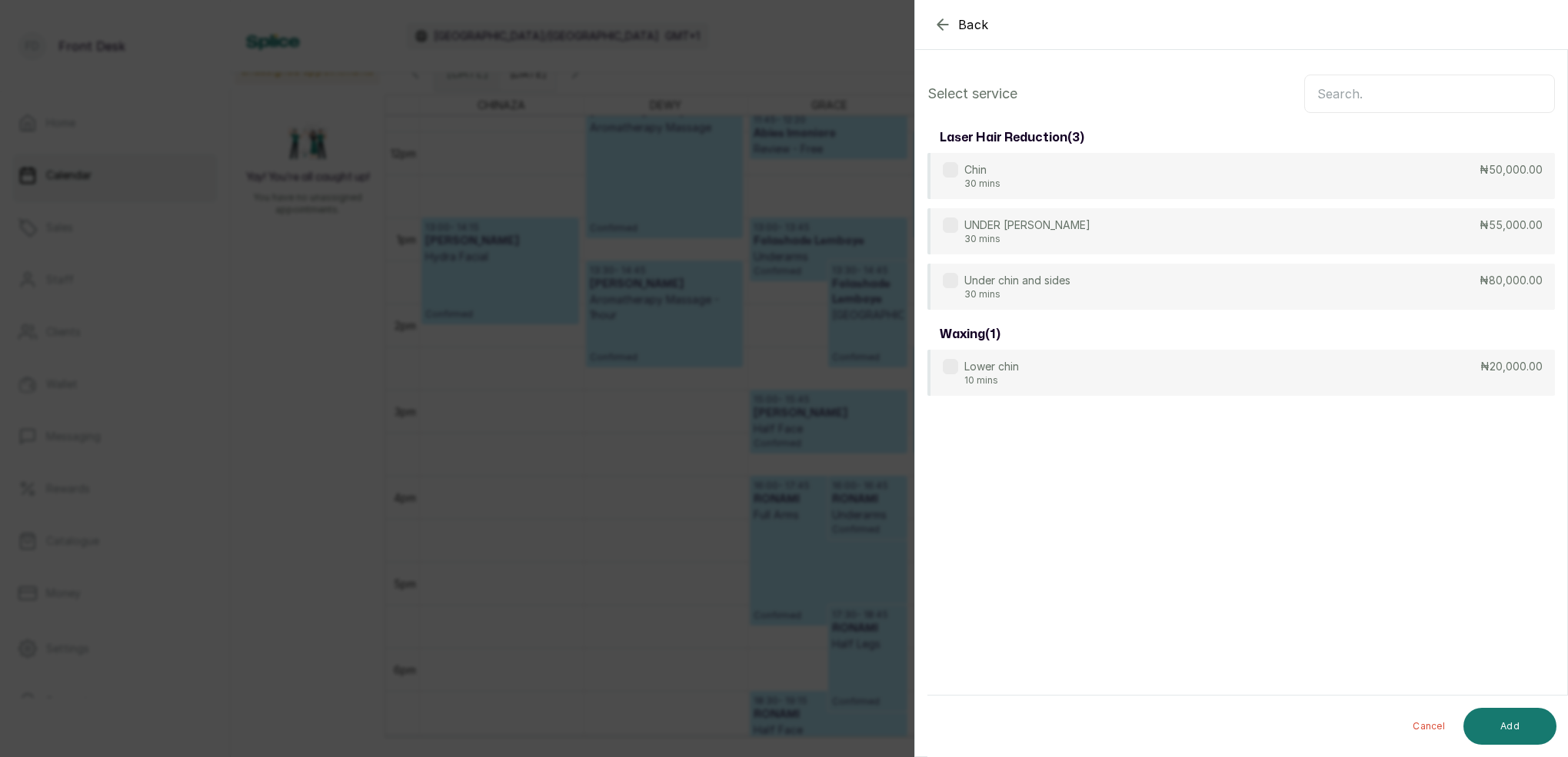
click at [1426, 92] on input "text" at bounding box center [1428, 94] width 250 height 38
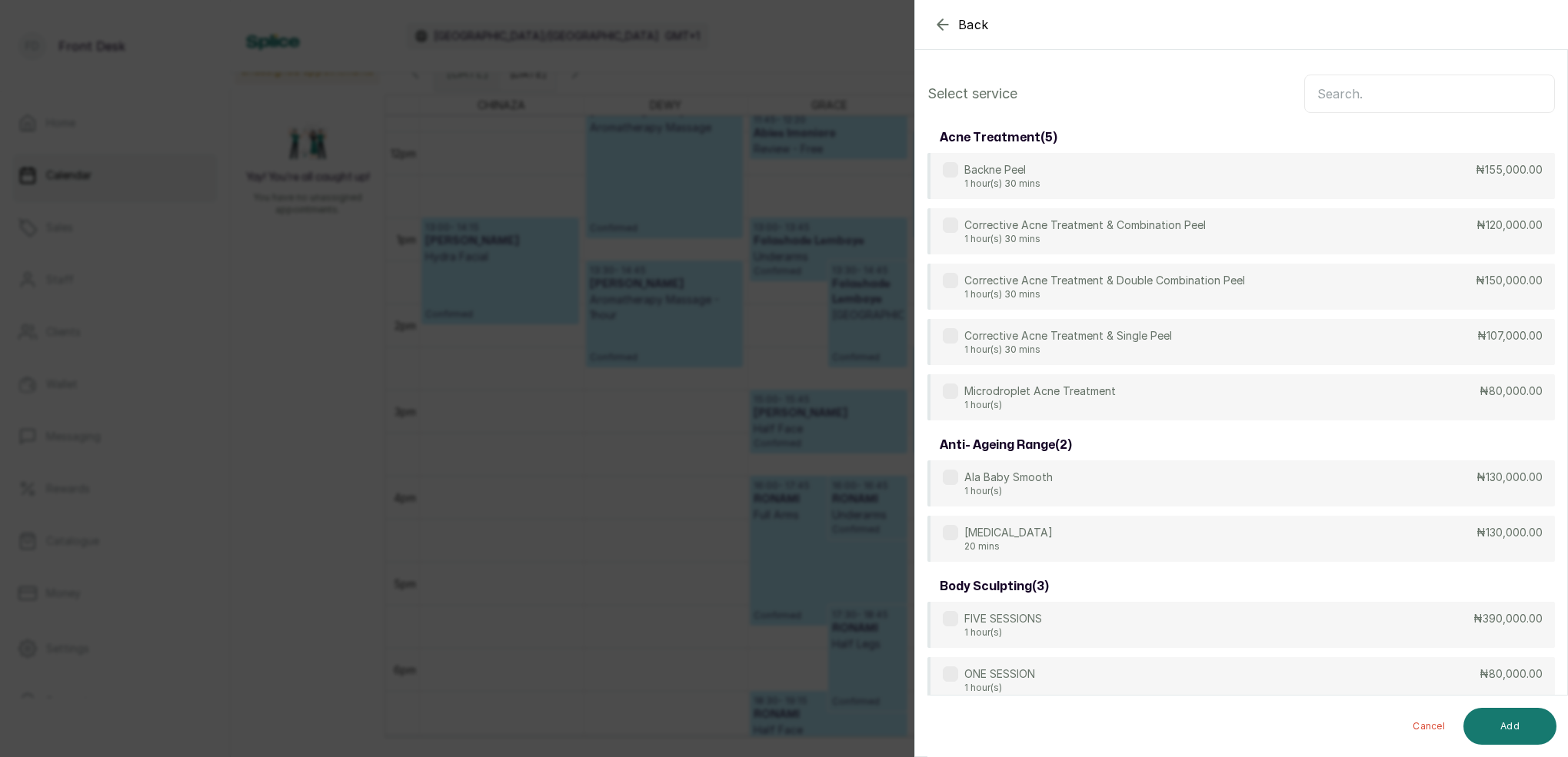
type input "S"
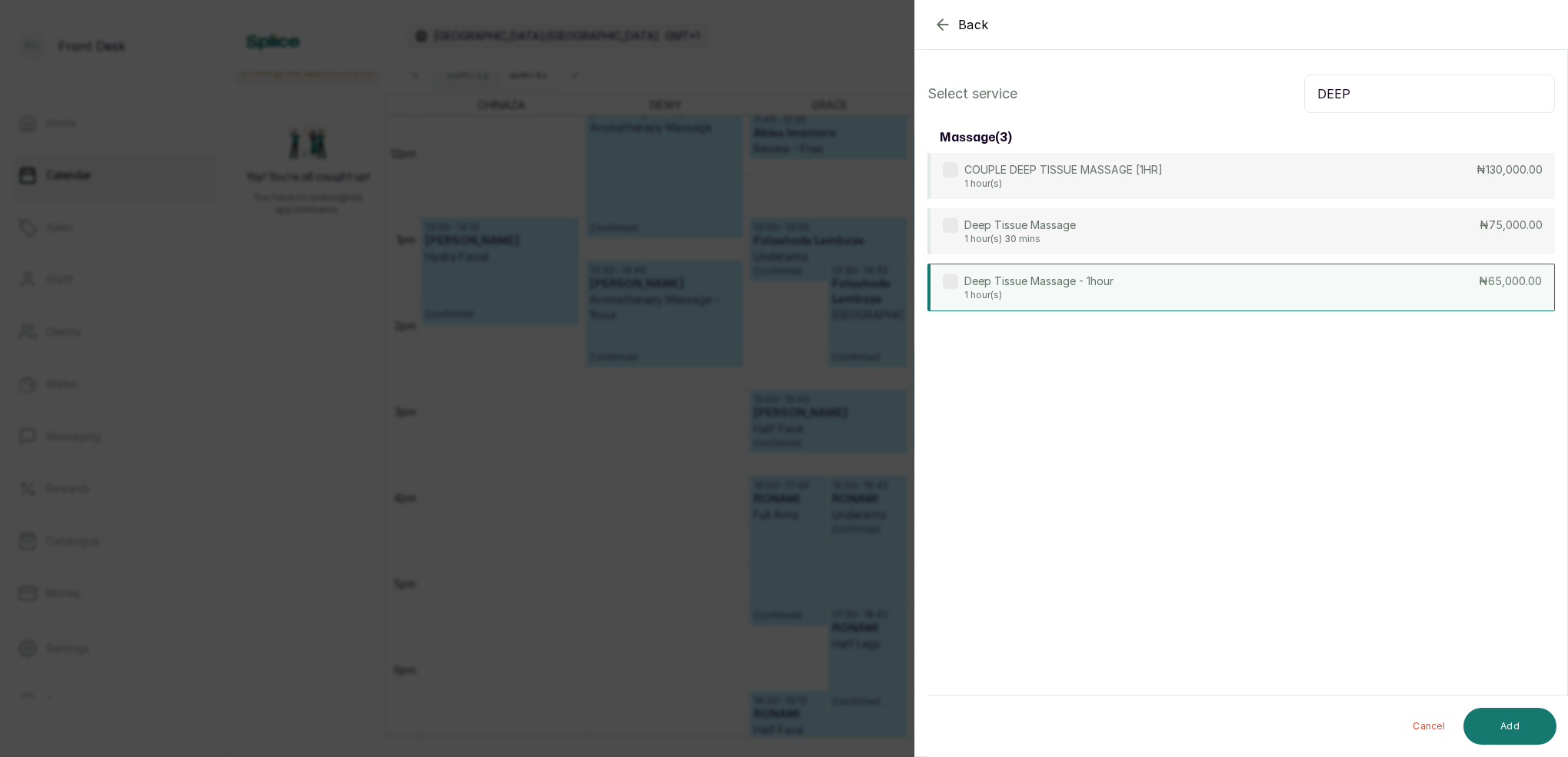
type input "DEEP"
drag, startPoint x: 1051, startPoint y: 297, endPoint x: 1204, endPoint y: 385, distance: 176.5
click at [1053, 297] on p "1 hour(s)" at bounding box center [1038, 294] width 149 height 12
click at [1516, 729] on button "Add" at bounding box center [1509, 726] width 93 height 37
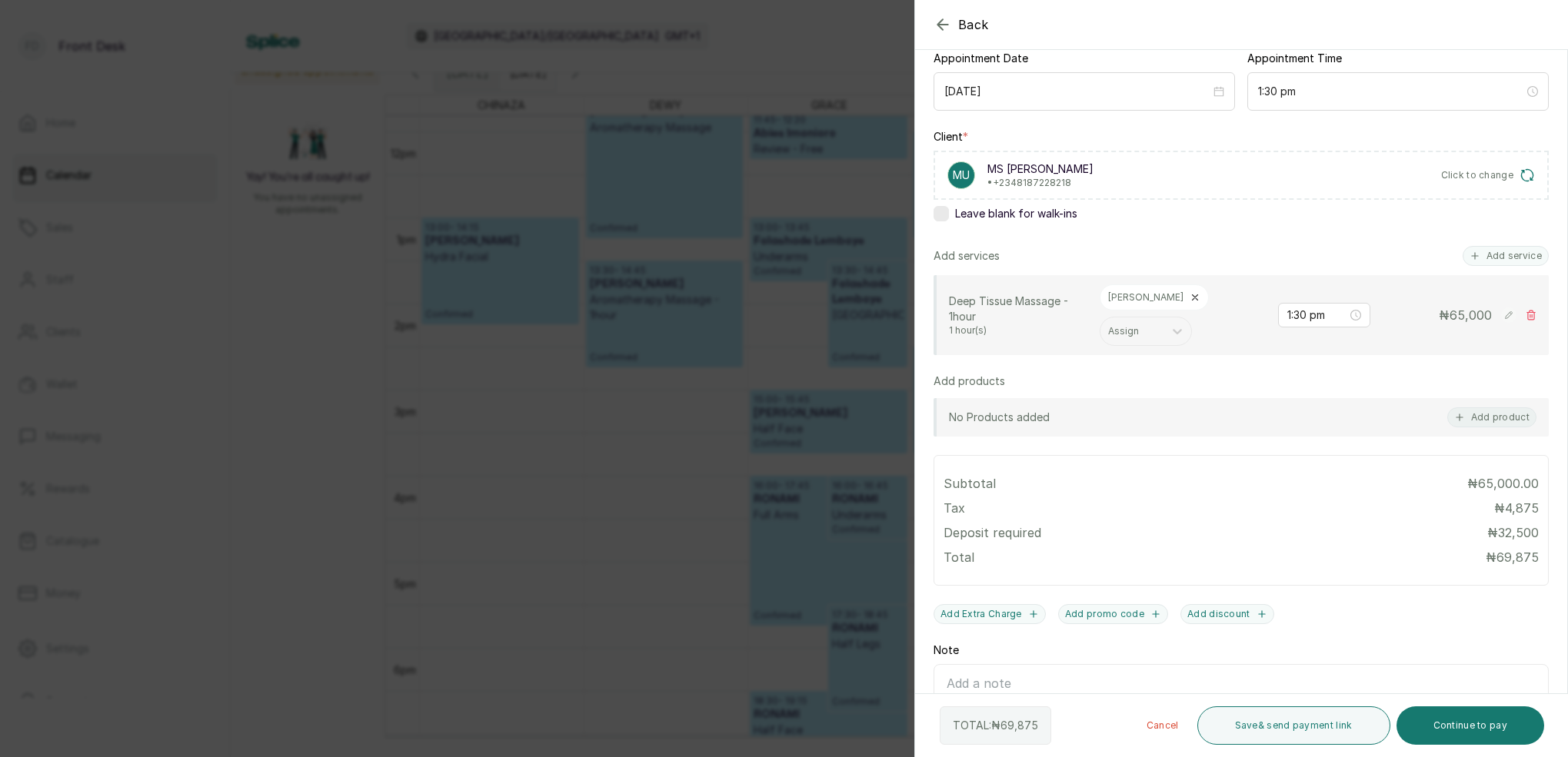
scroll to position [163, 0]
drag, startPoint x: 1504, startPoint y: 742, endPoint x: 1508, endPoint y: 732, distance: 10.8
click at [1504, 742] on button "Continue to pay" at bounding box center [1471, 725] width 148 height 38
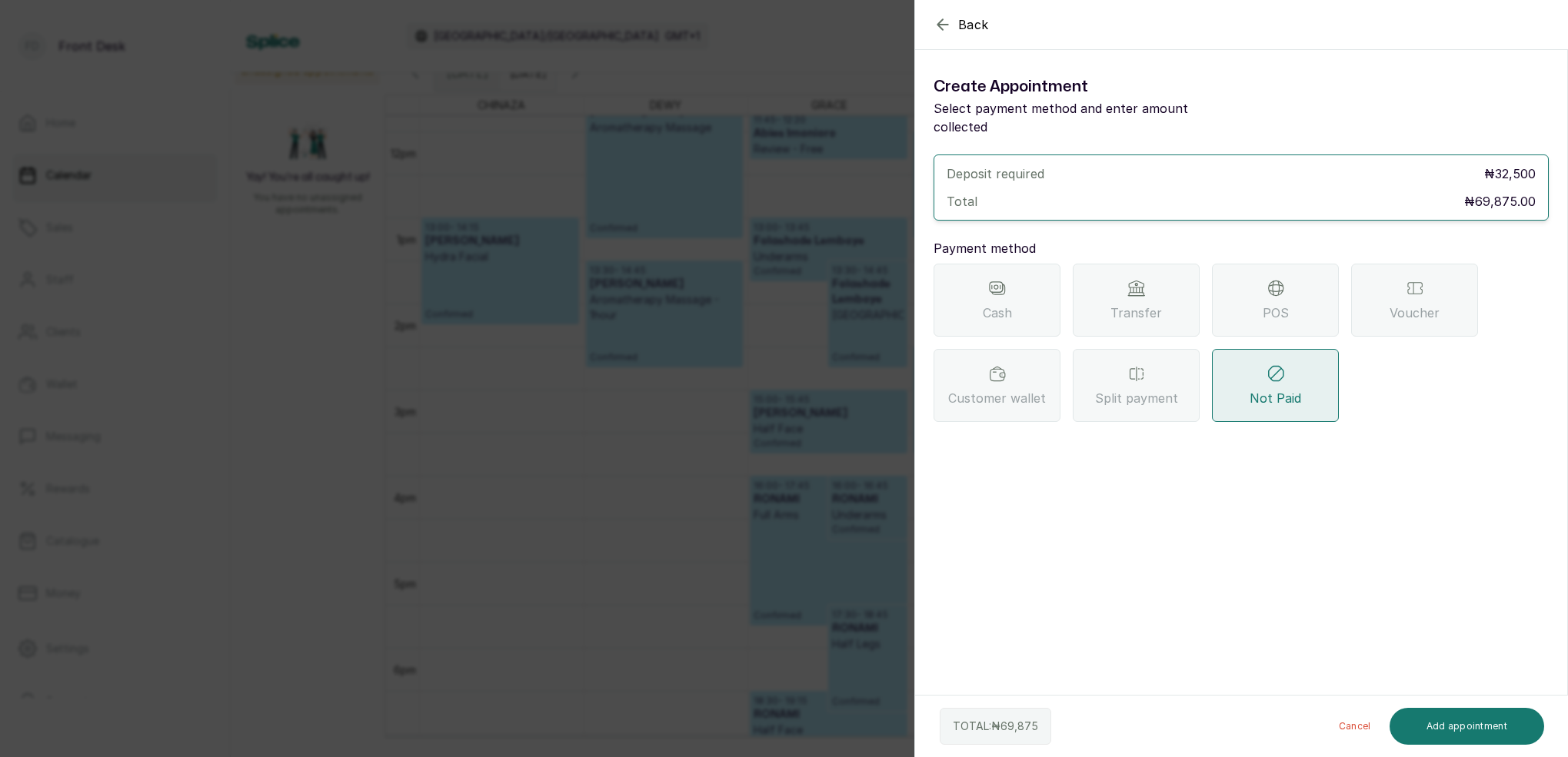
click at [1140, 304] on span "Transfer" at bounding box center [1136, 313] width 52 height 19
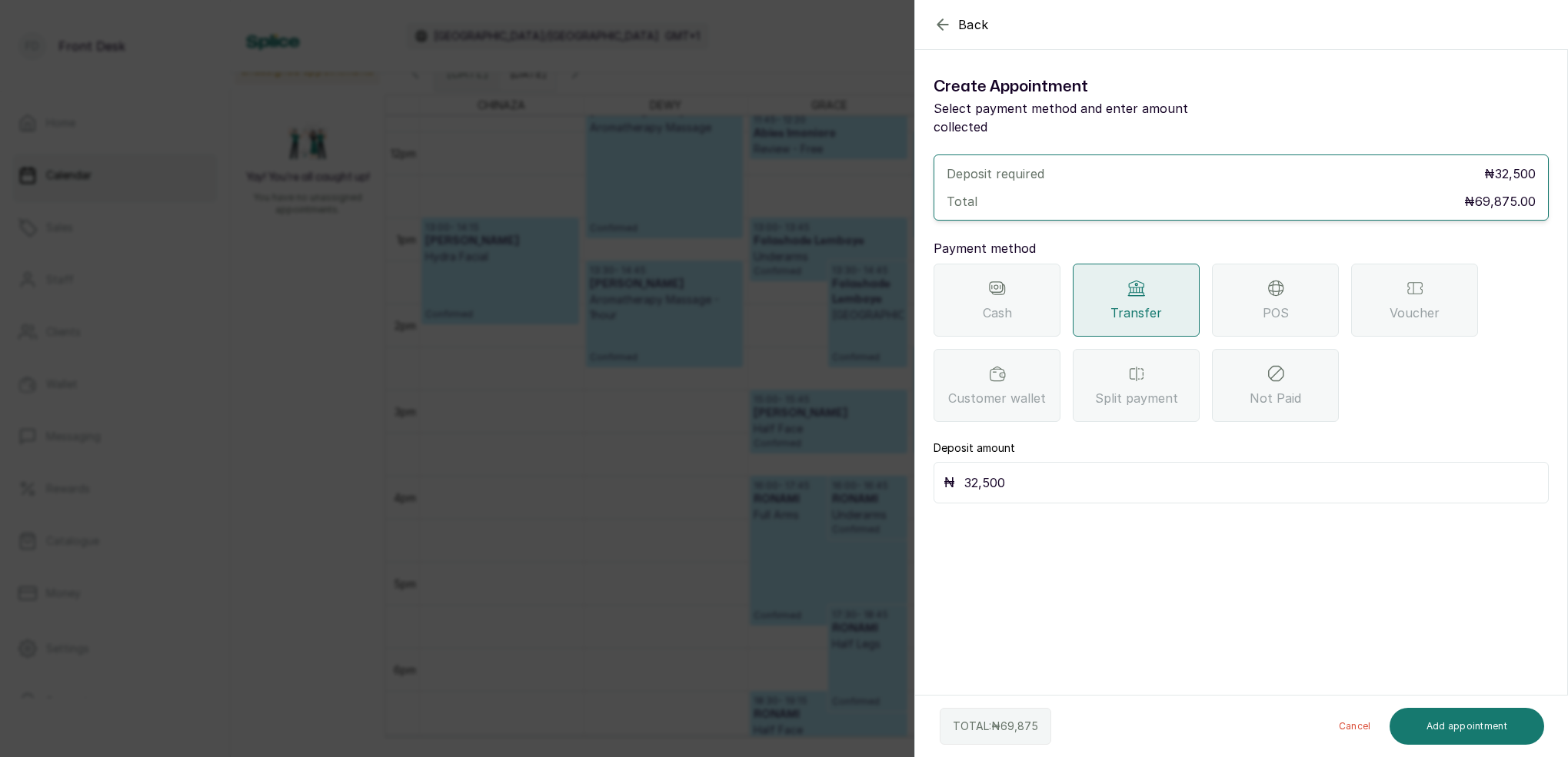
click at [1040, 472] on input "32,500" at bounding box center [1251, 482] width 575 height 22
type input "3"
type input "69,875"
click at [1453, 732] on button "Add appointment" at bounding box center [1467, 726] width 156 height 37
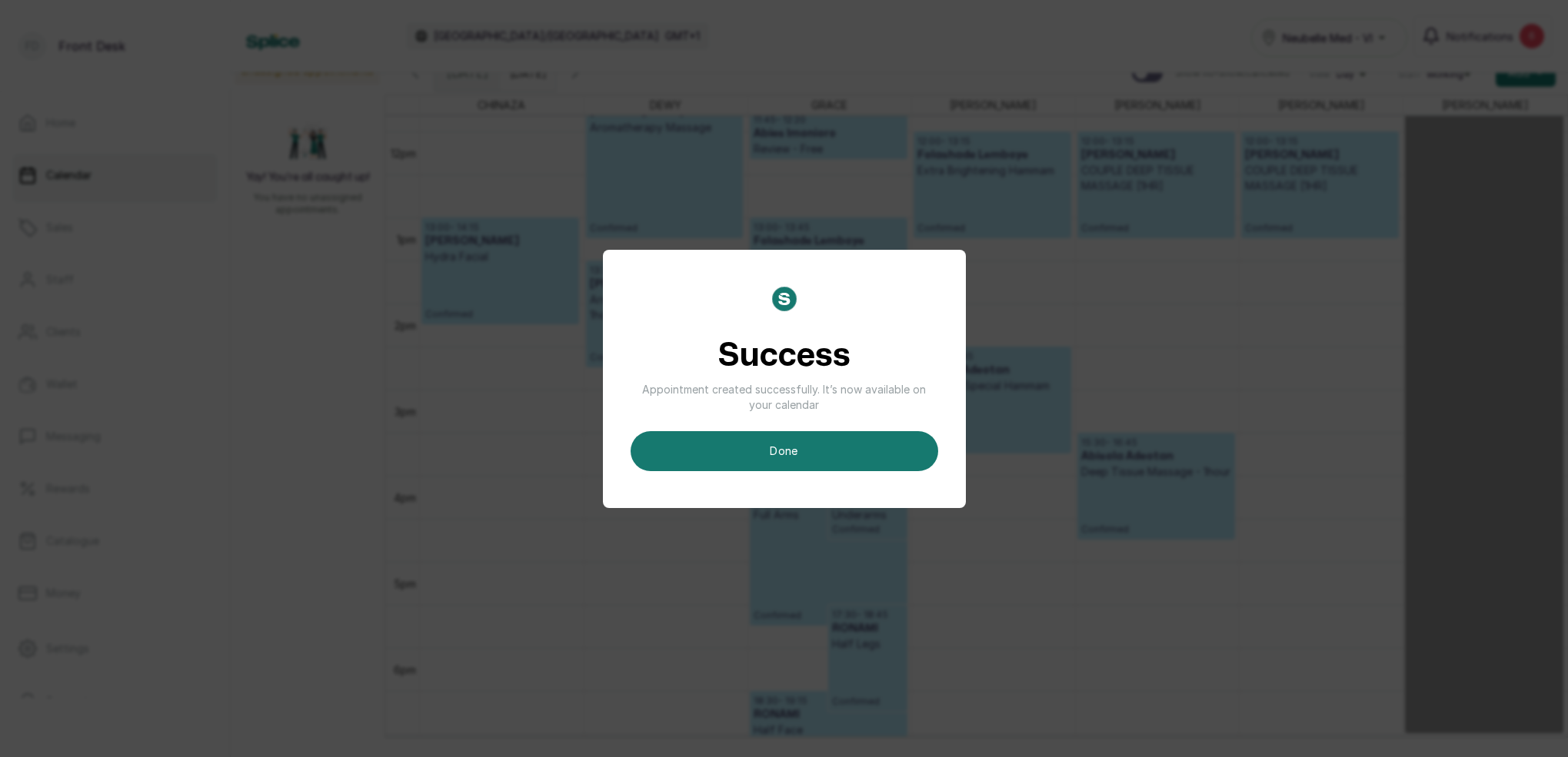
click at [774, 447] on button "done" at bounding box center [784, 451] width 307 height 40
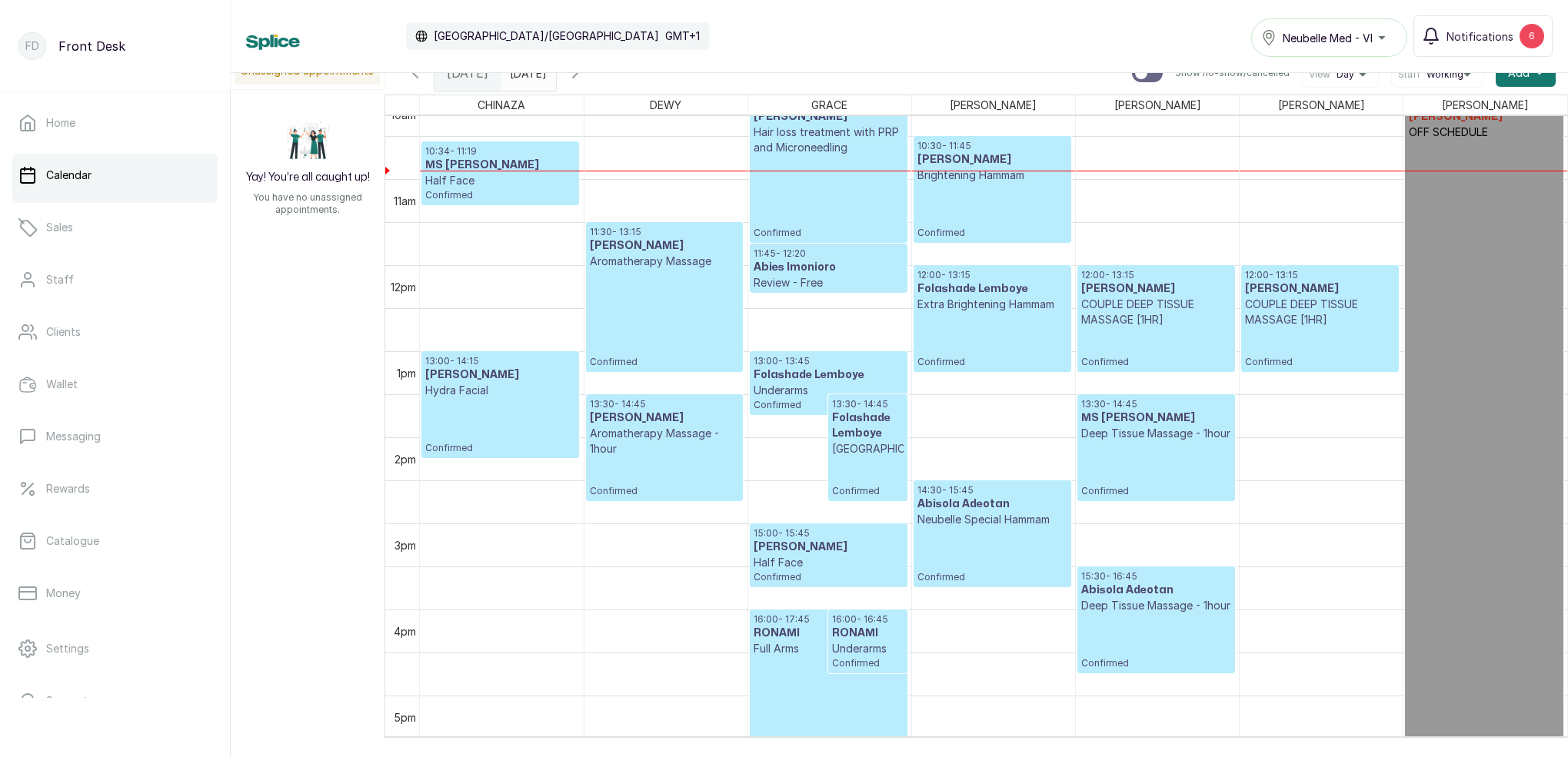
scroll to position [900, 0]
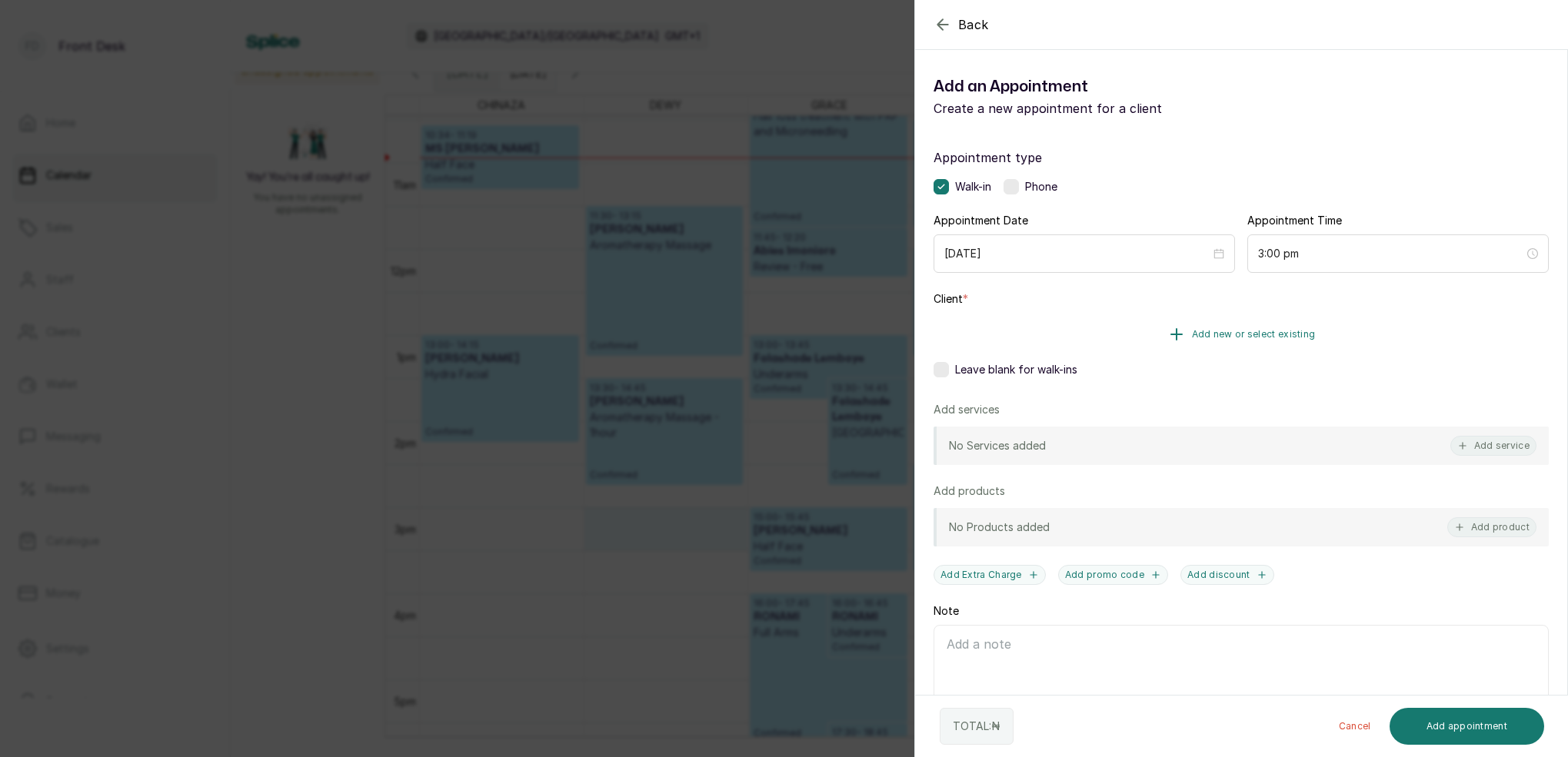
click at [1283, 329] on span "Add new or select existing" at bounding box center [1253, 334] width 124 height 12
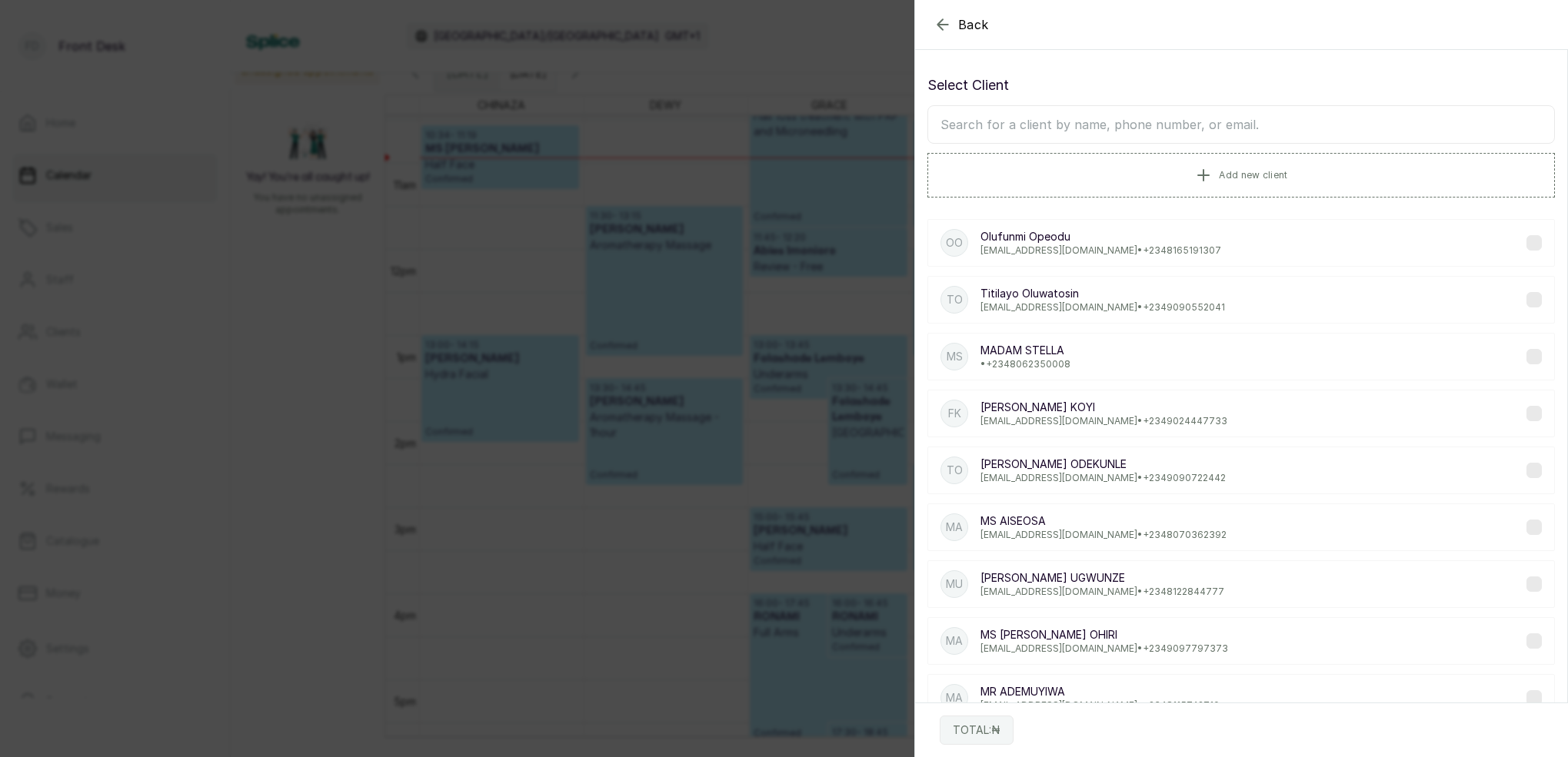
click at [1109, 128] on input "text" at bounding box center [1240, 124] width 627 height 38
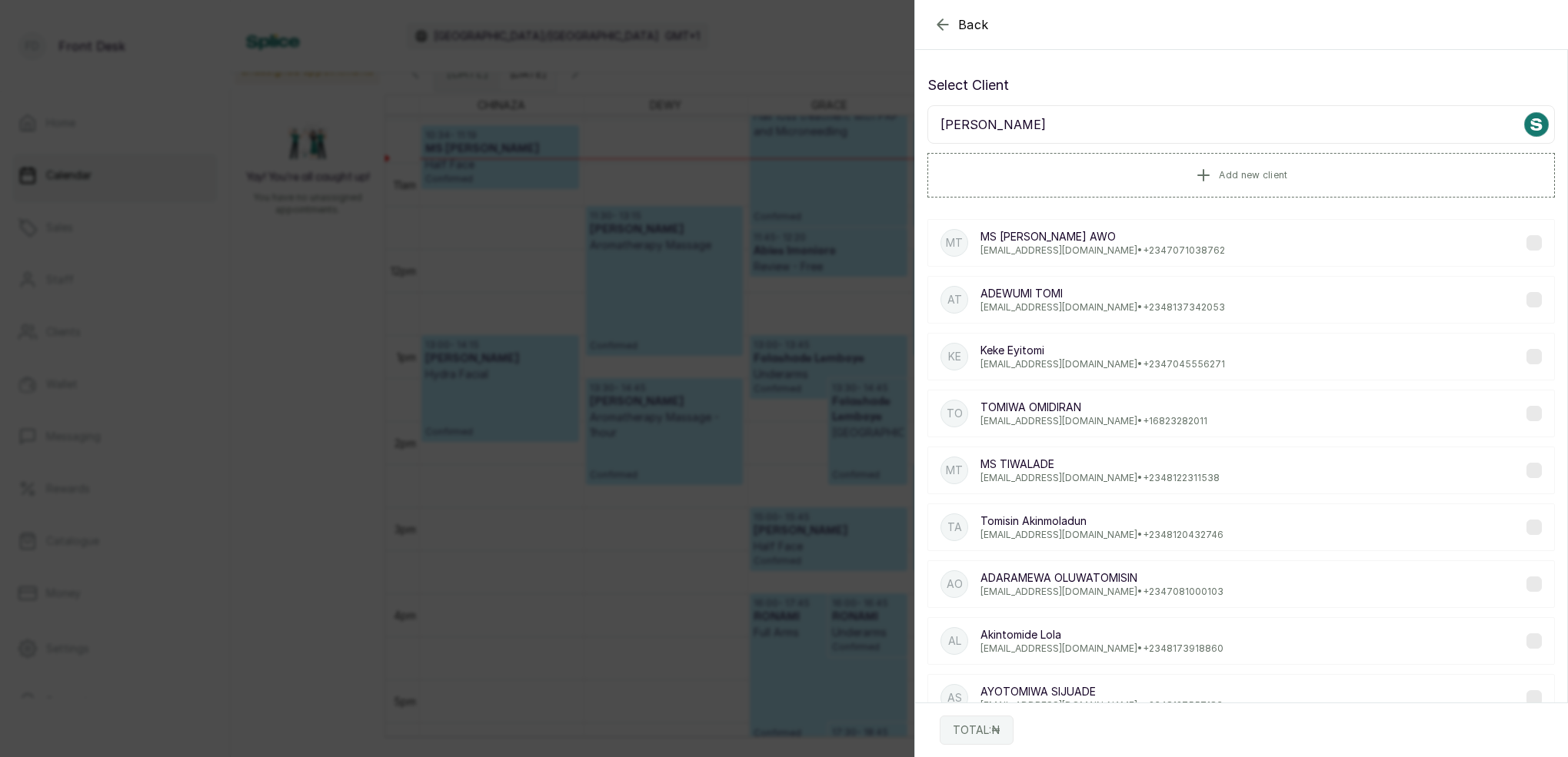
scroll to position [0, 0]
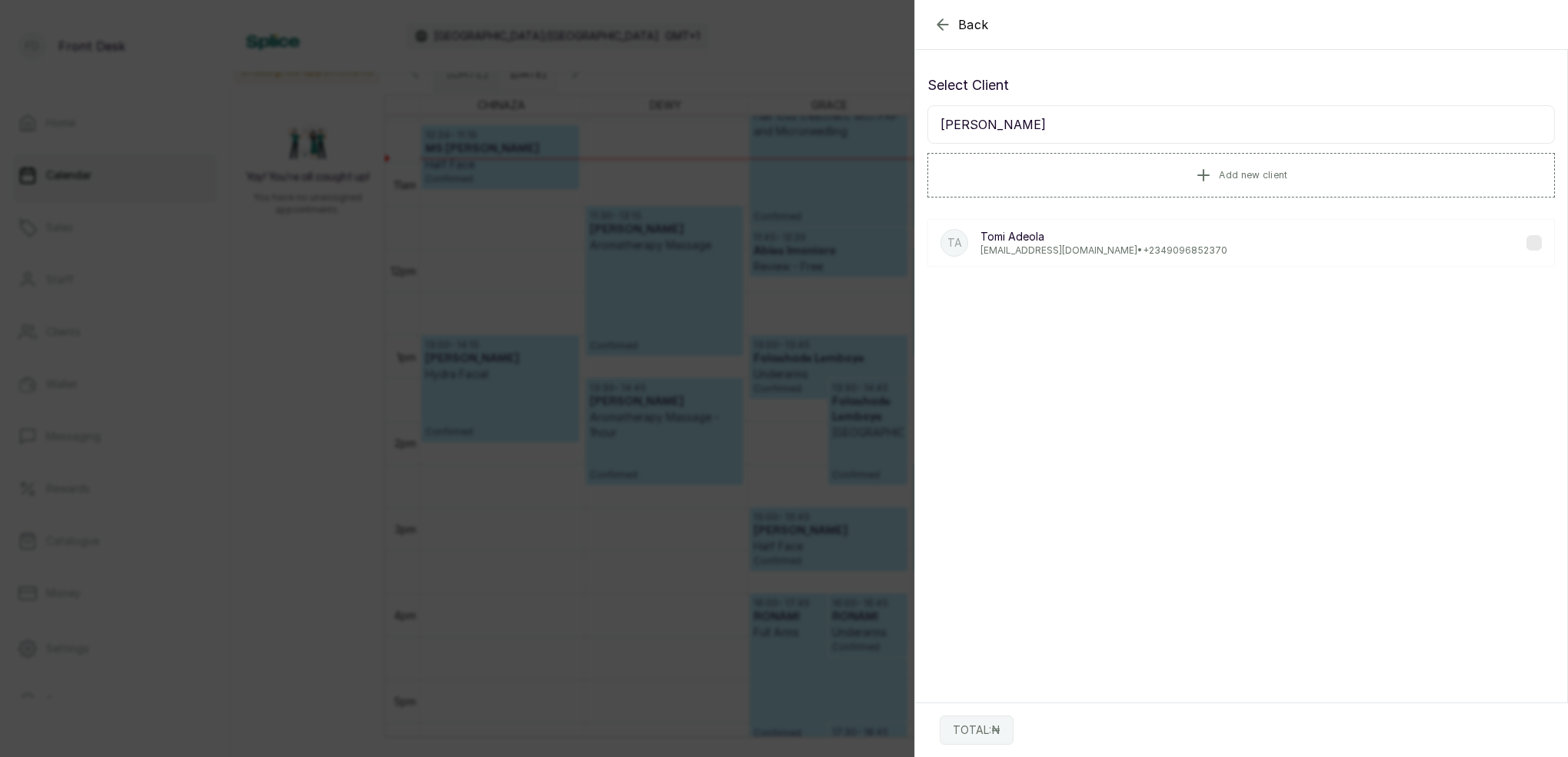
type input "TOMI ADEOLA"
click at [1119, 255] on p "tomitadeola@gmail.com • +234 9096852370" at bounding box center [1103, 250] width 246 height 12
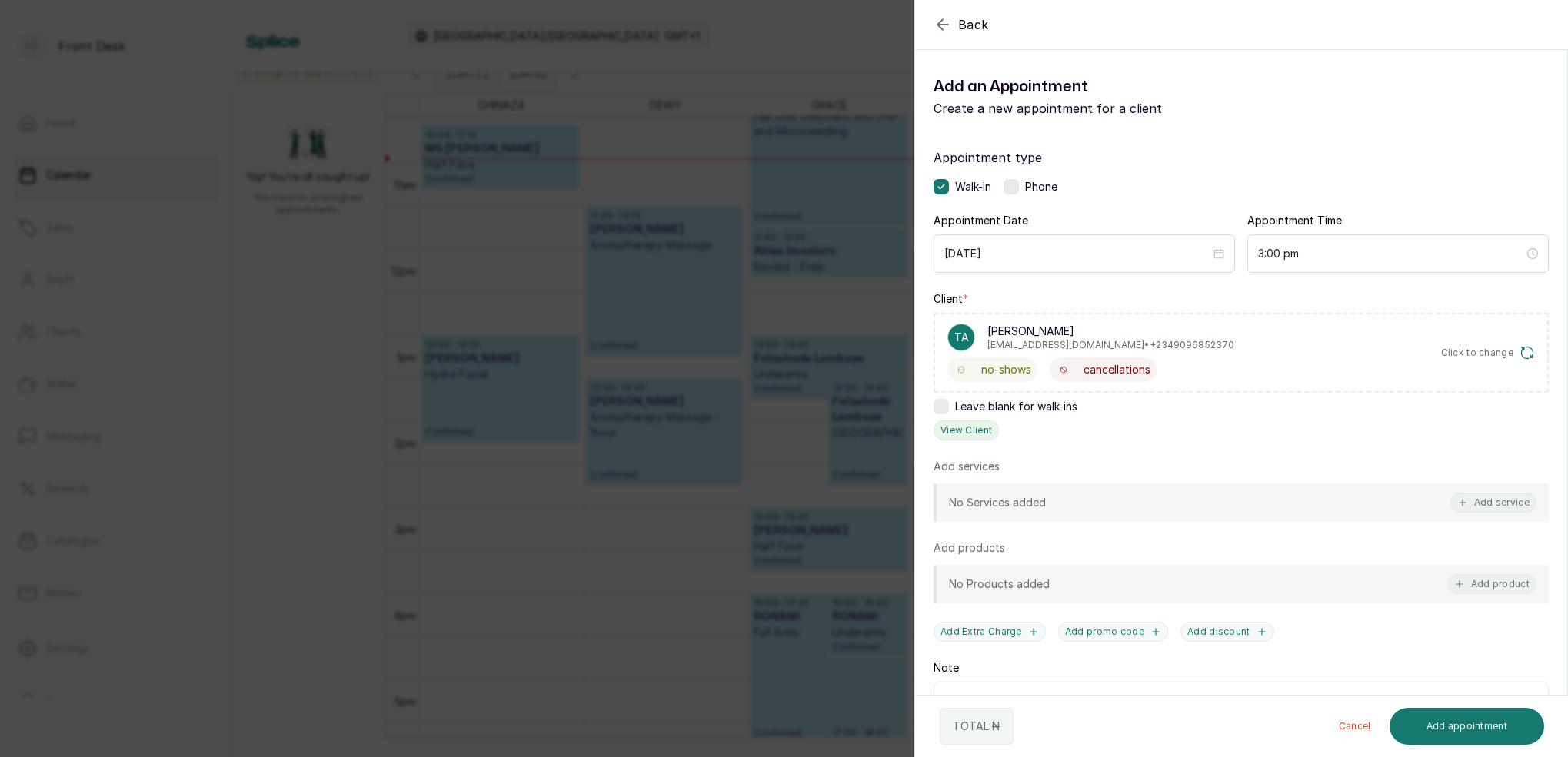
click at [988, 426] on button "View Client" at bounding box center [966, 430] width 66 height 20
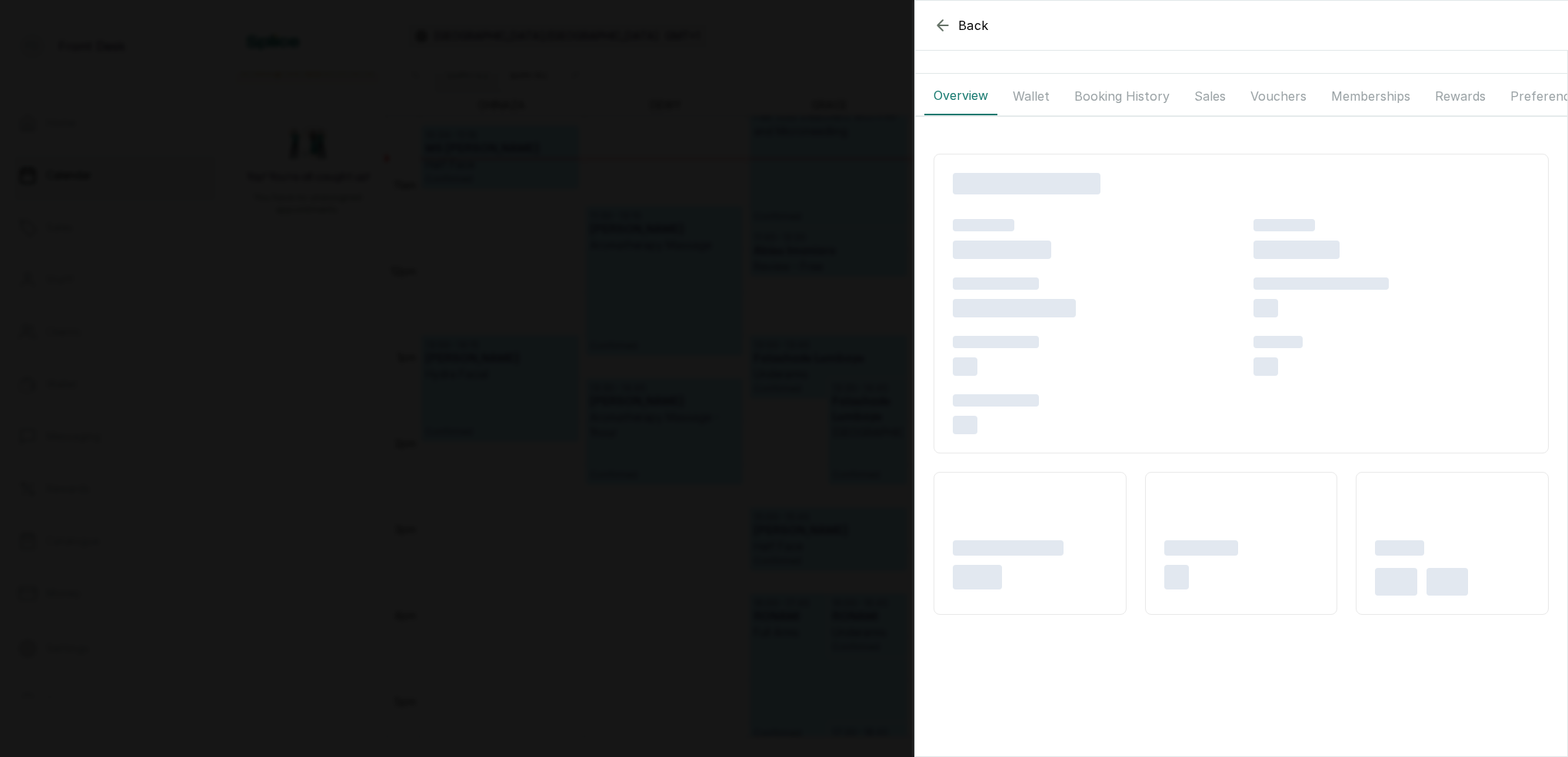
drag, startPoint x: 1106, startPoint y: 81, endPoint x: 1107, endPoint y: 92, distance: 11.0
click at [1106, 82] on button "Booking History" at bounding box center [1121, 96] width 113 height 38
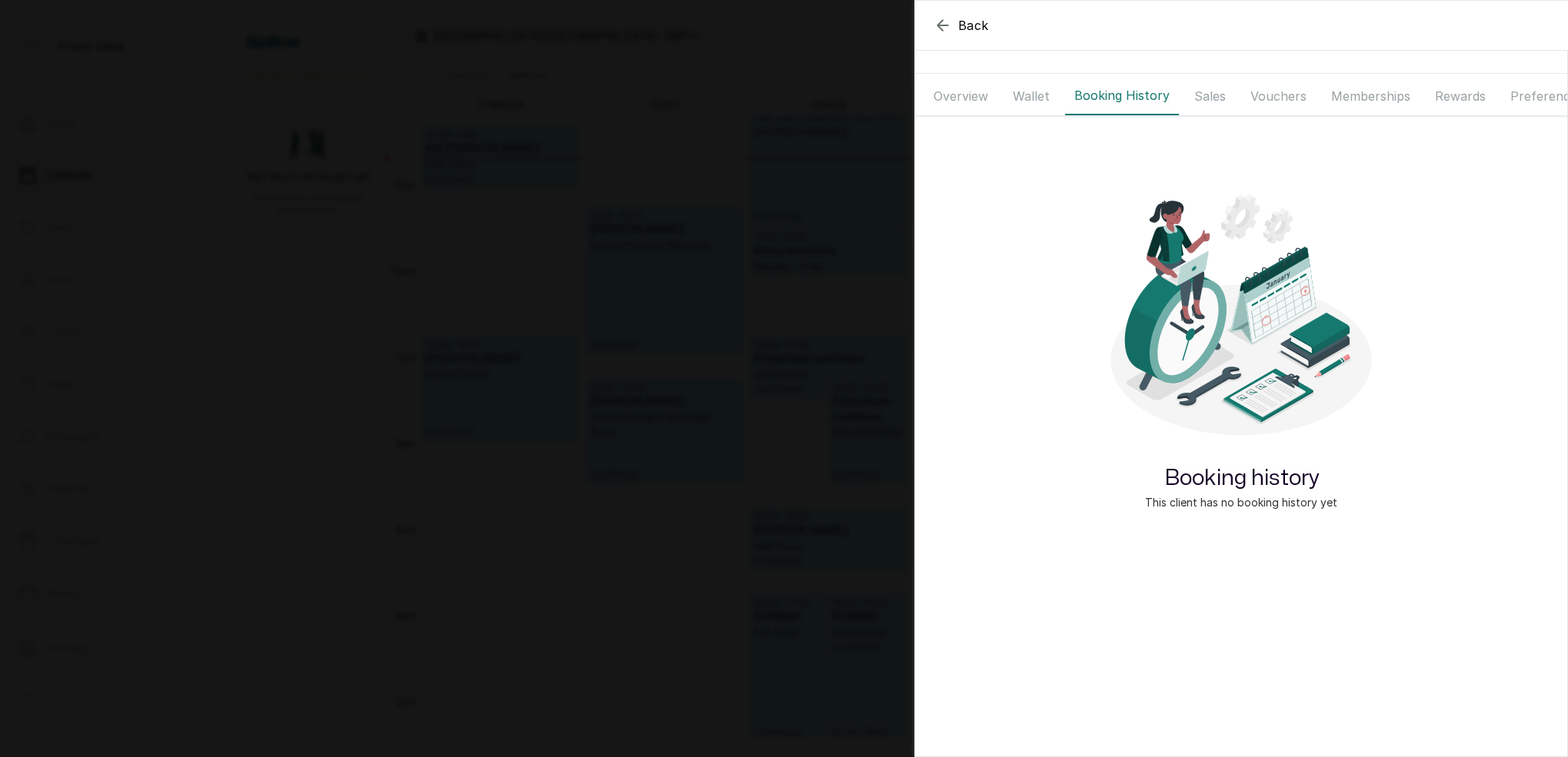
click at [1033, 92] on button "Wallet" at bounding box center [1031, 96] width 55 height 38
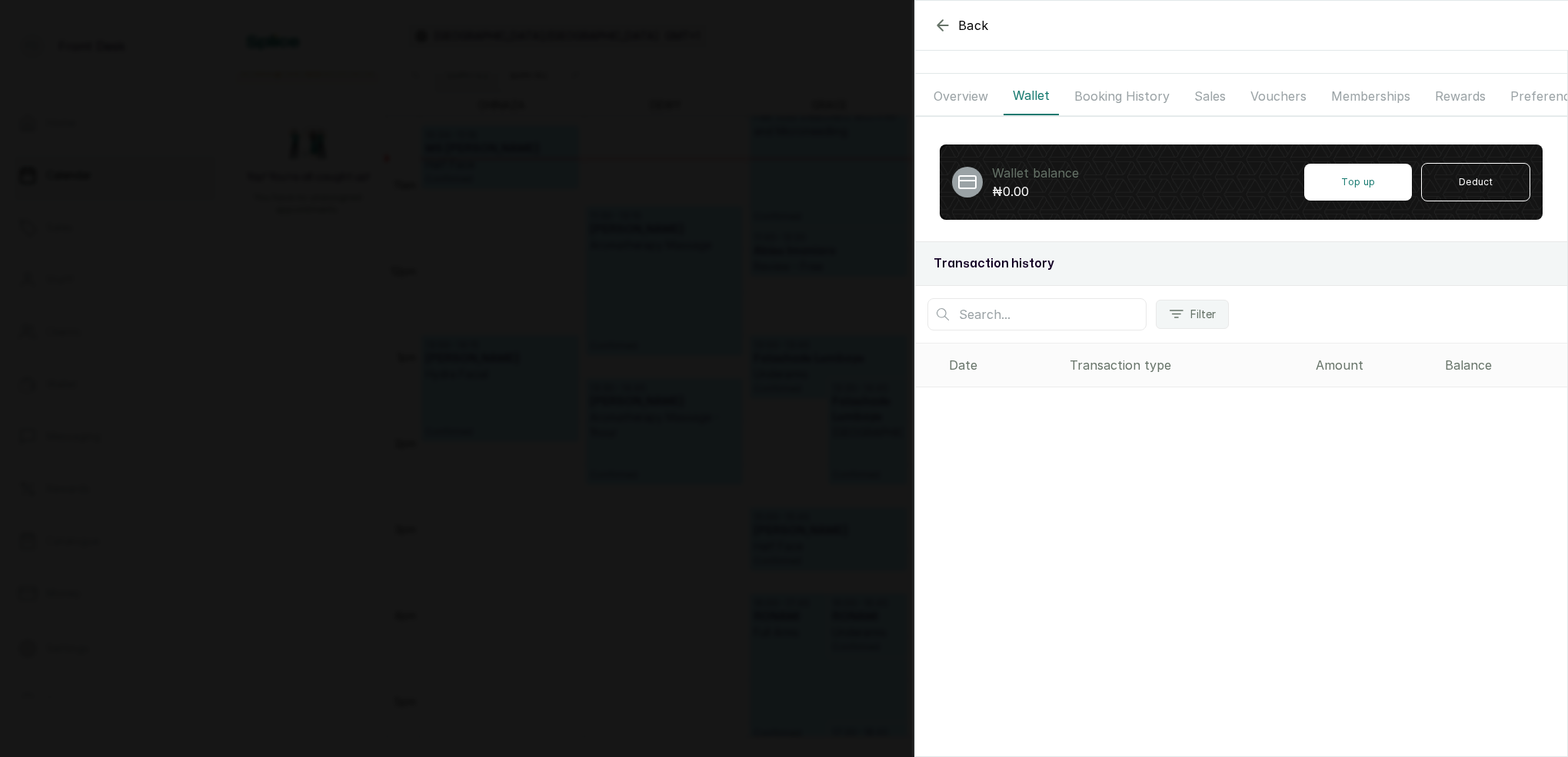
click at [622, 212] on div "Back Overview Wallet Booking History Sales Vouchers Memberships Rewards Prefere…" at bounding box center [784, 378] width 1568 height 757
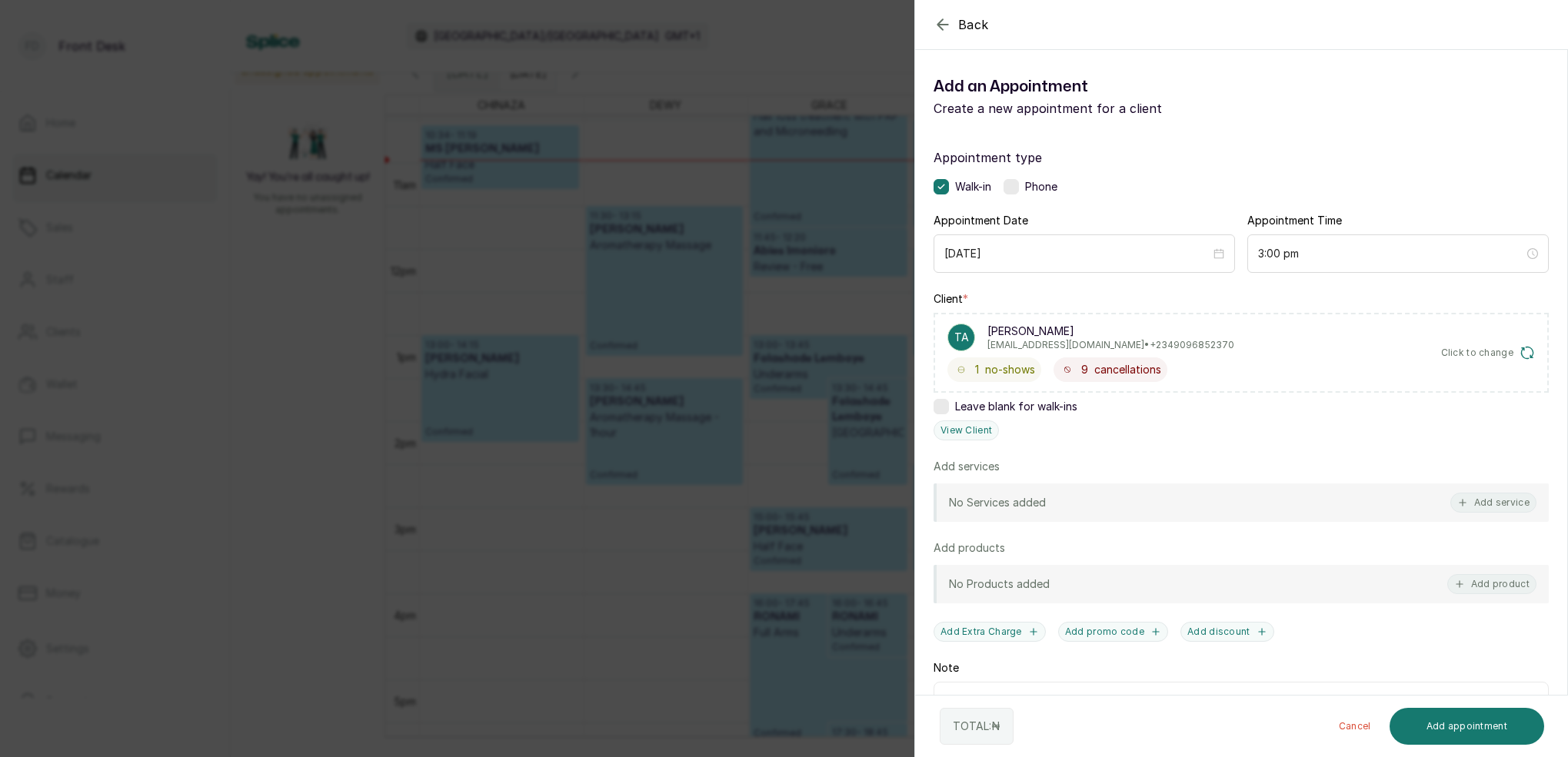
click at [628, 173] on div "Back Add Appointment Add an Appointment Create a new appointment for a client A…" at bounding box center [784, 378] width 1568 height 757
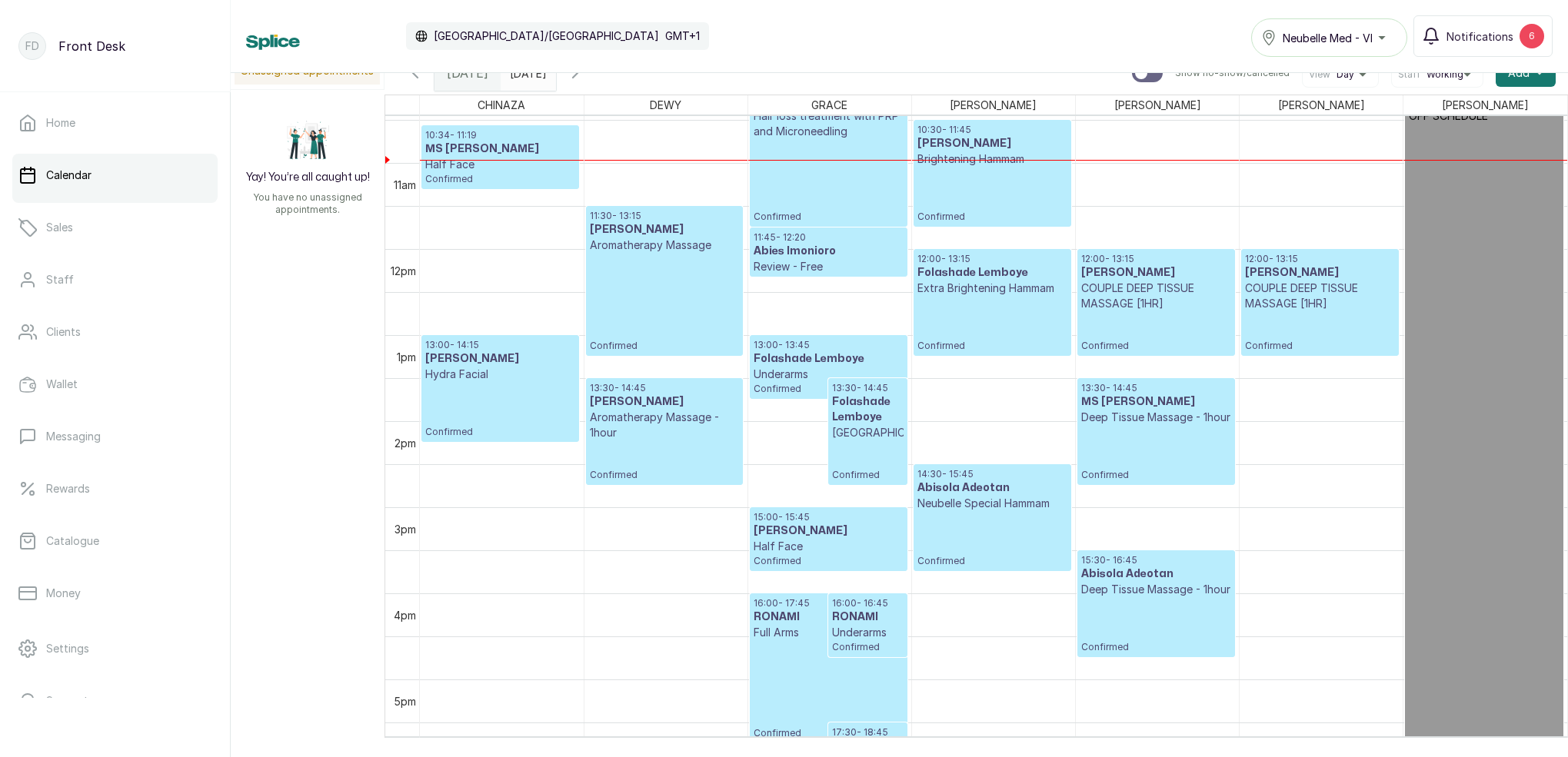
click at [584, 76] on icon "button" at bounding box center [575, 73] width 19 height 19
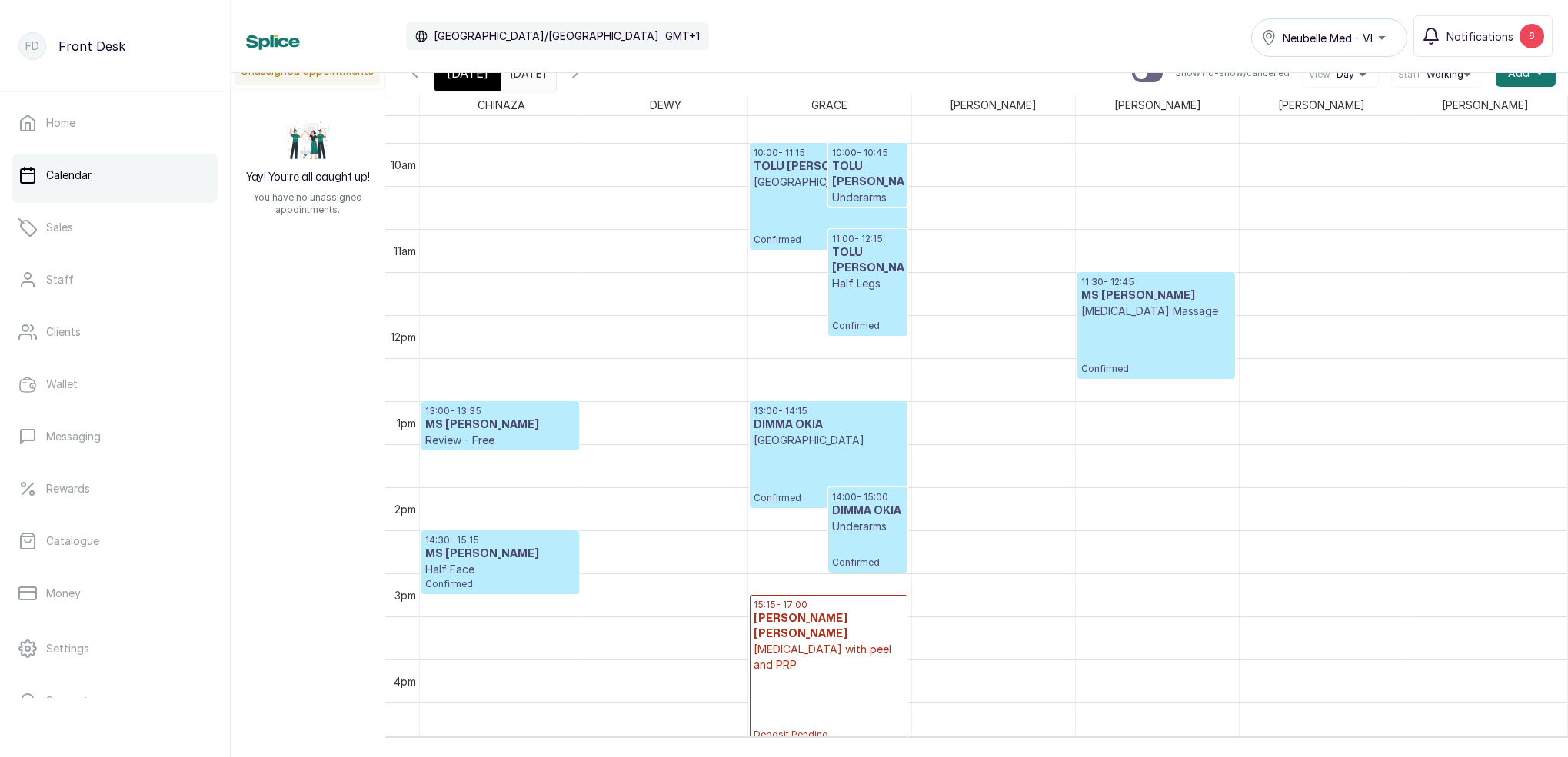
scroll to position [834, 0]
click at [526, 74] on input "28/09/2025" at bounding box center [514, 69] width 24 height 26
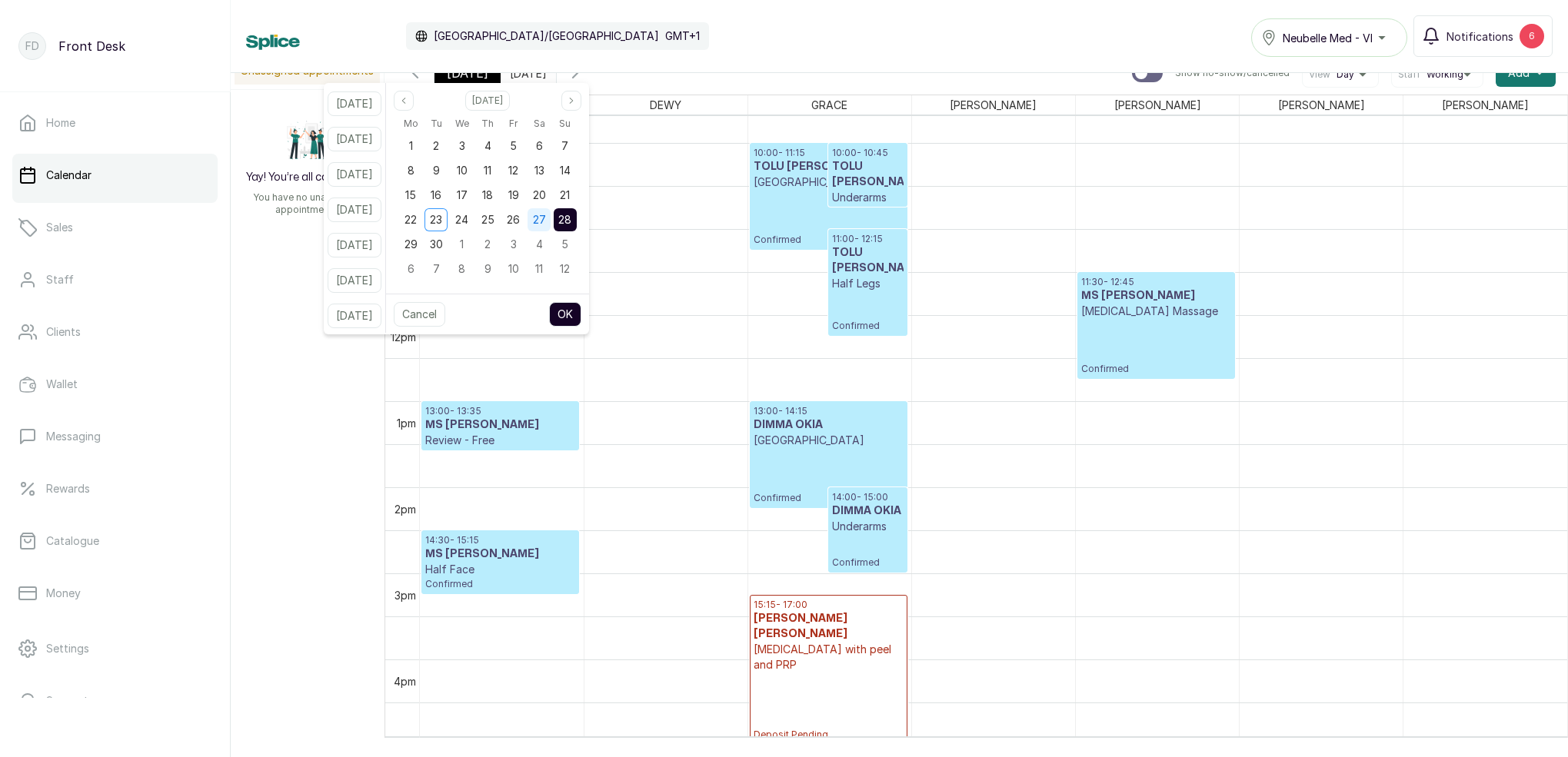
click at [545, 217] on span "27" at bounding box center [539, 219] width 13 height 13
click at [581, 310] on button "OK" at bounding box center [565, 314] width 32 height 24
type input "27/09/2025"
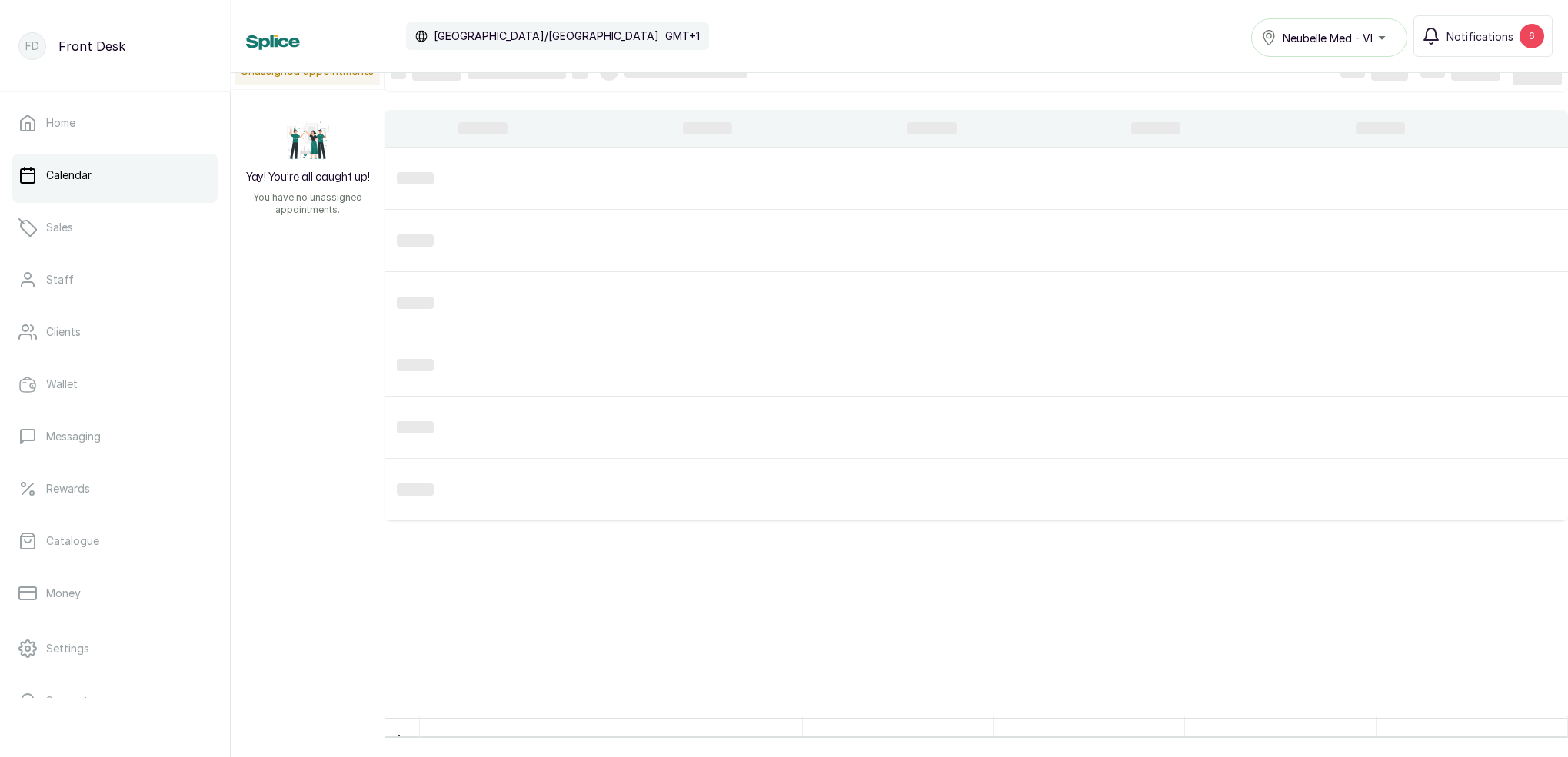
scroll to position [22, 0]
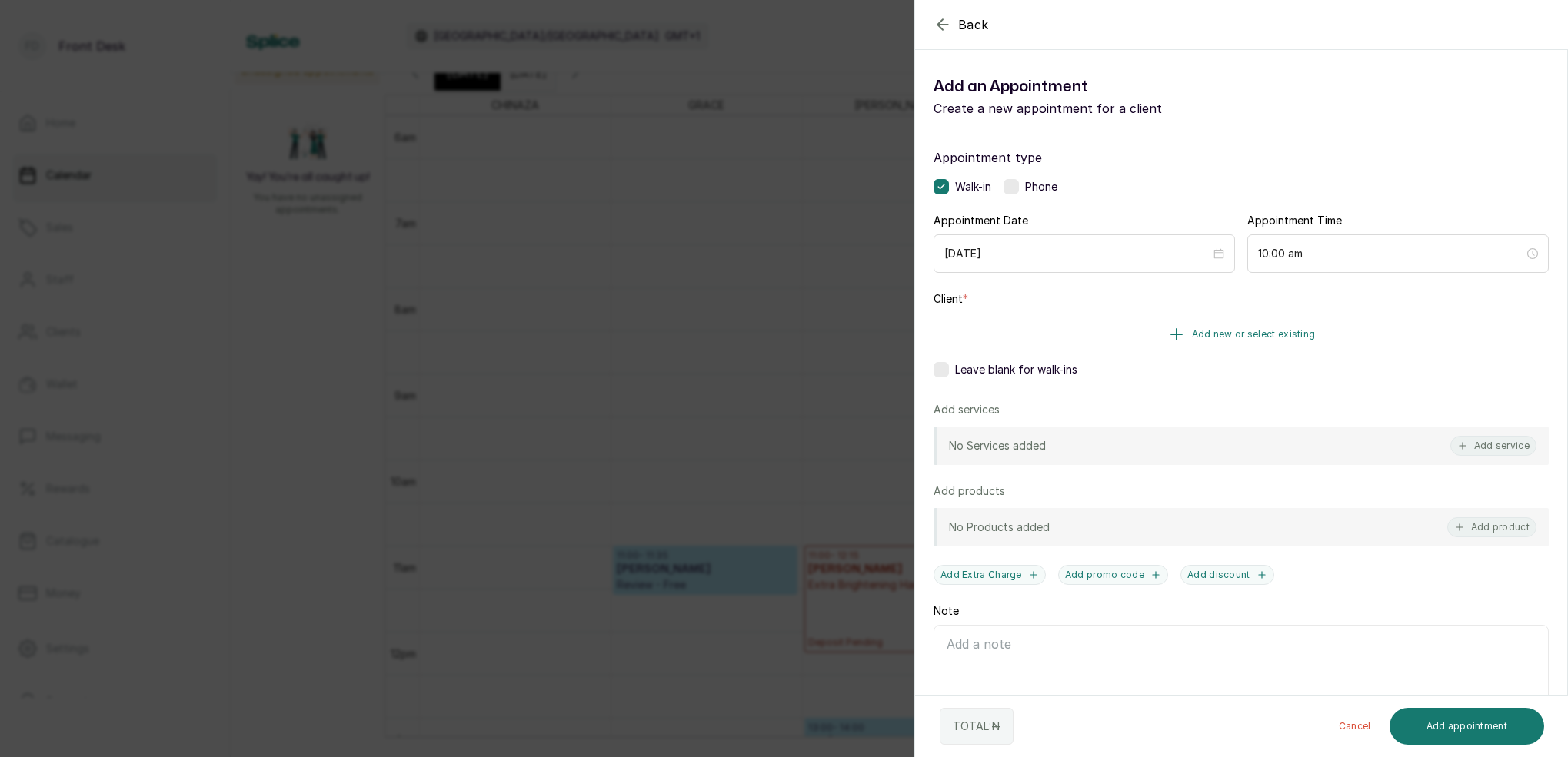
click at [1299, 323] on button "Add new or select existing" at bounding box center [1241, 334] width 615 height 43
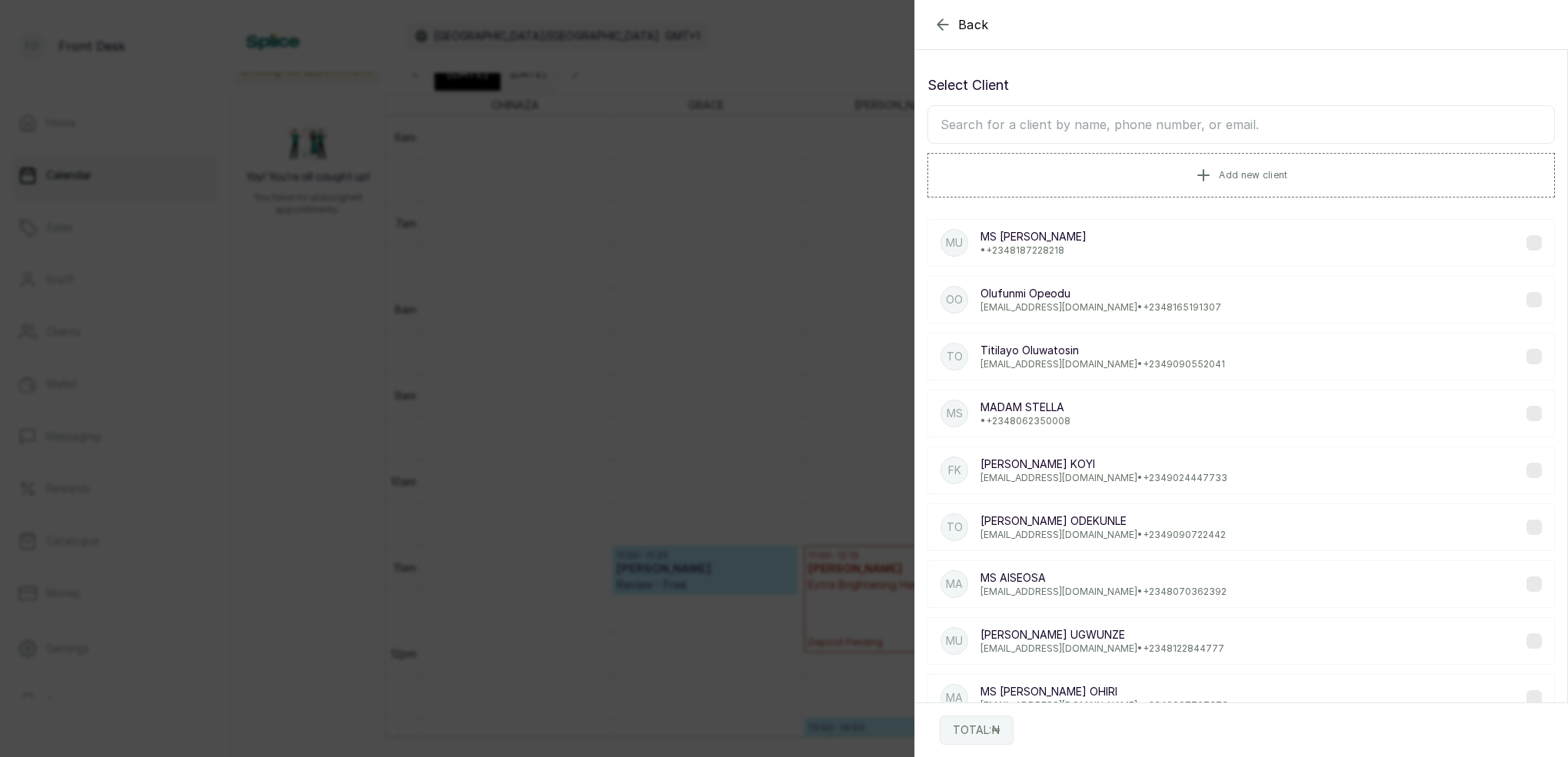
click at [1213, 126] on input "text" at bounding box center [1240, 124] width 627 height 38
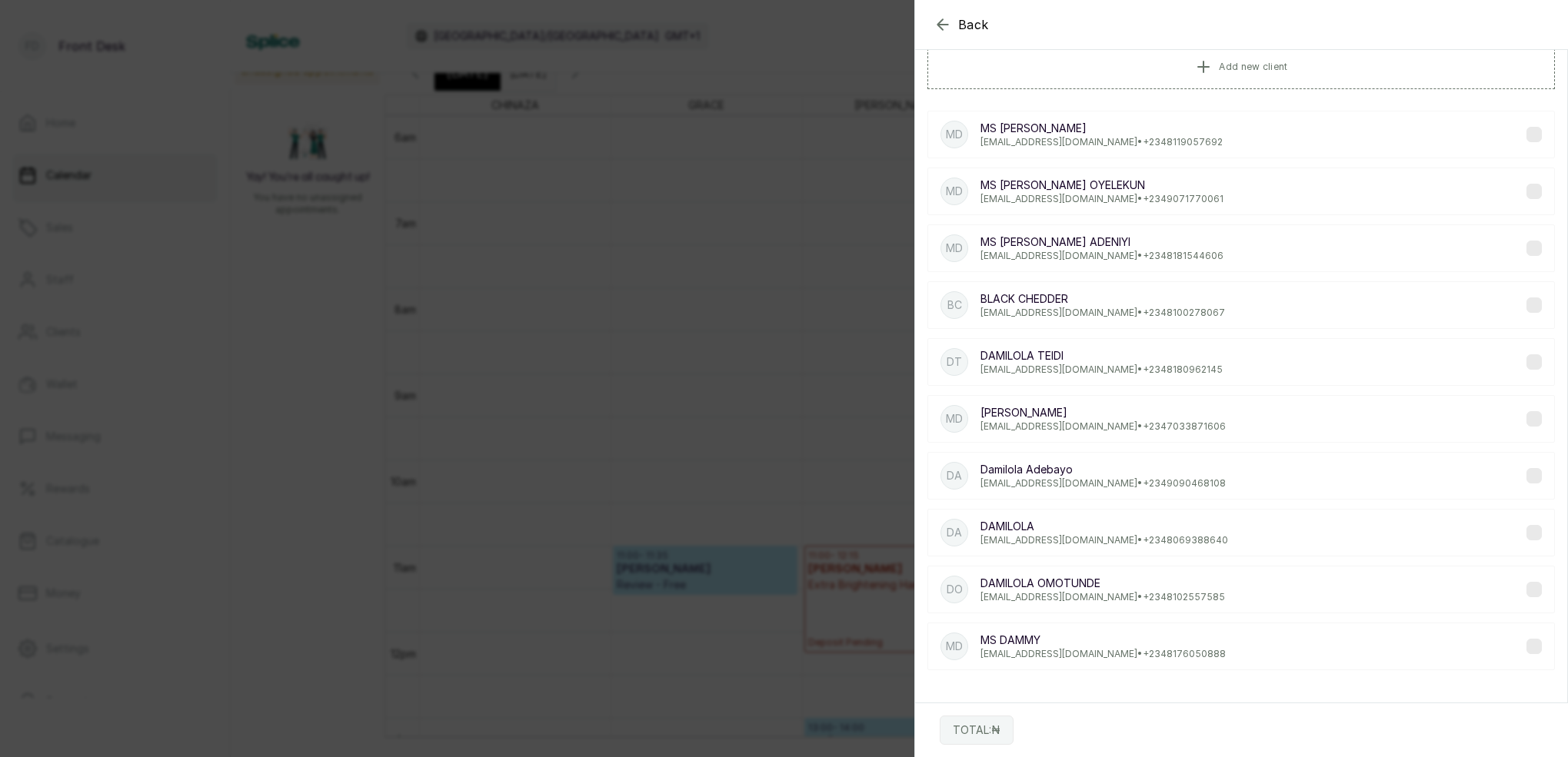
type input "DAMILOLA"
click at [1226, 365] on div "DT DAMILOLA TEIDI Damilolateidi@gmail.com • +234 8180962145" at bounding box center [1240, 362] width 627 height 48
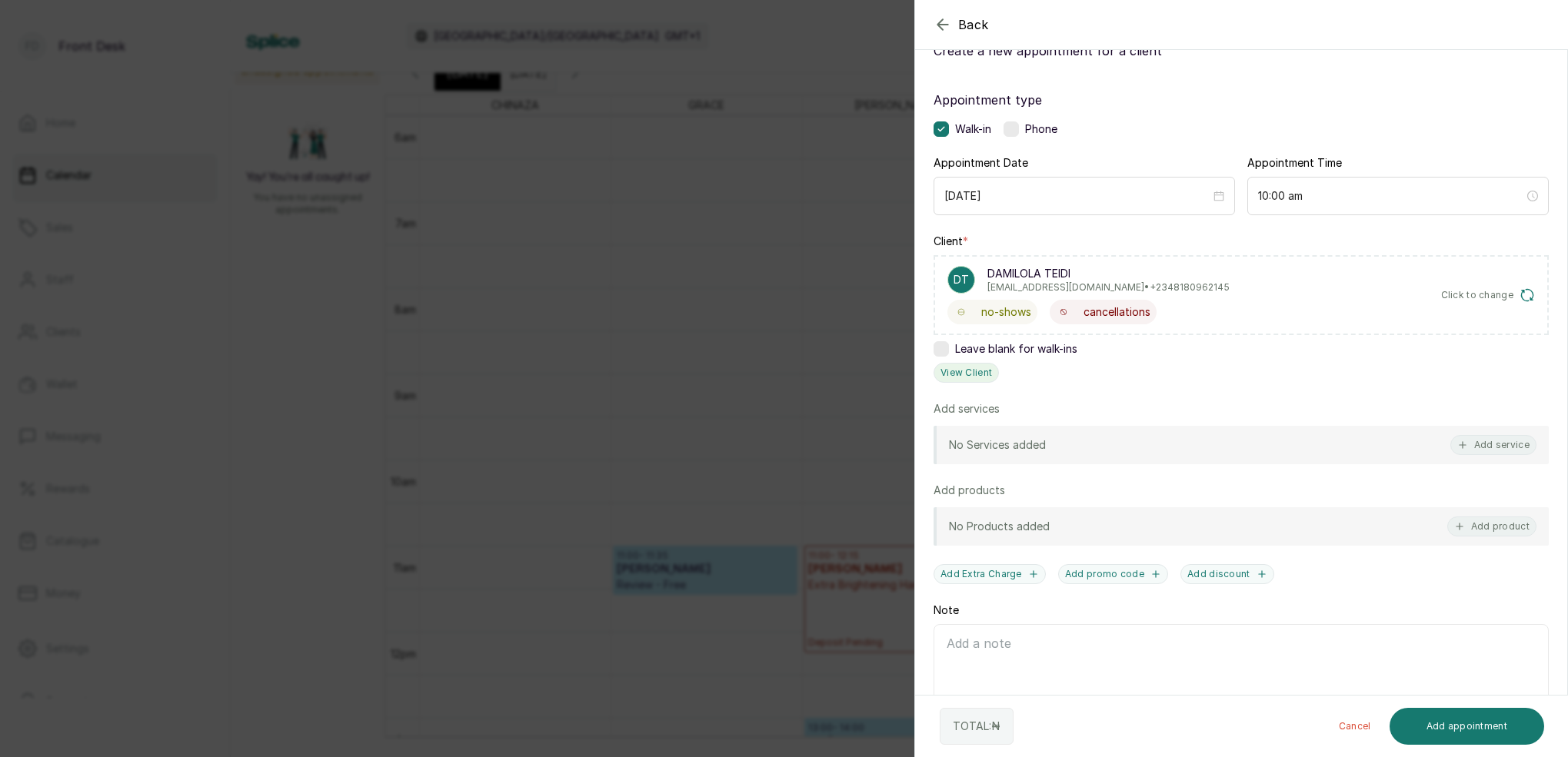
click at [975, 378] on button "View Client" at bounding box center [966, 372] width 66 height 20
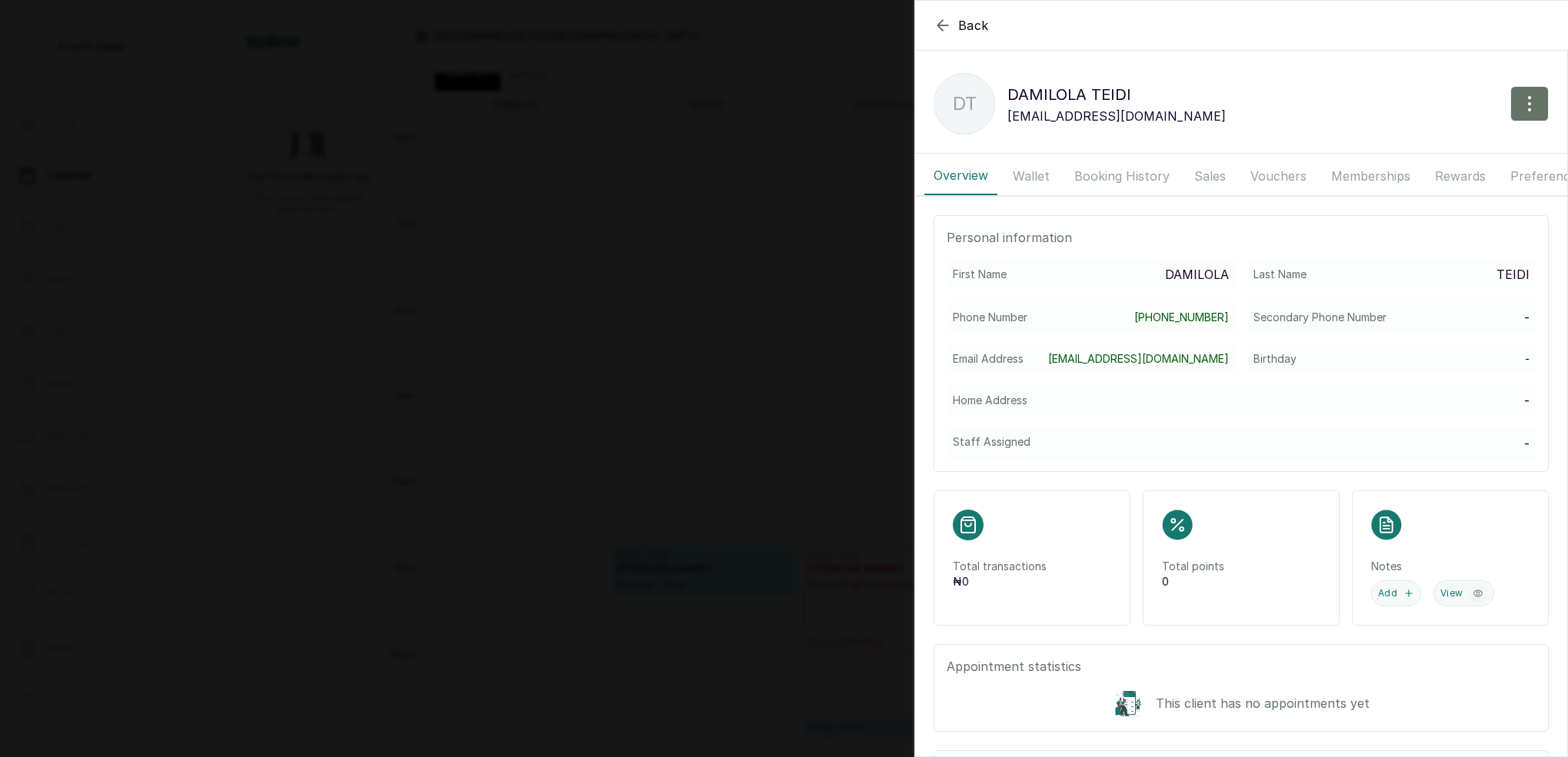
drag, startPoint x: 1005, startPoint y: 177, endPoint x: 1027, endPoint y: 182, distance: 22.6
click at [1013, 176] on button "Wallet" at bounding box center [1031, 175] width 55 height 38
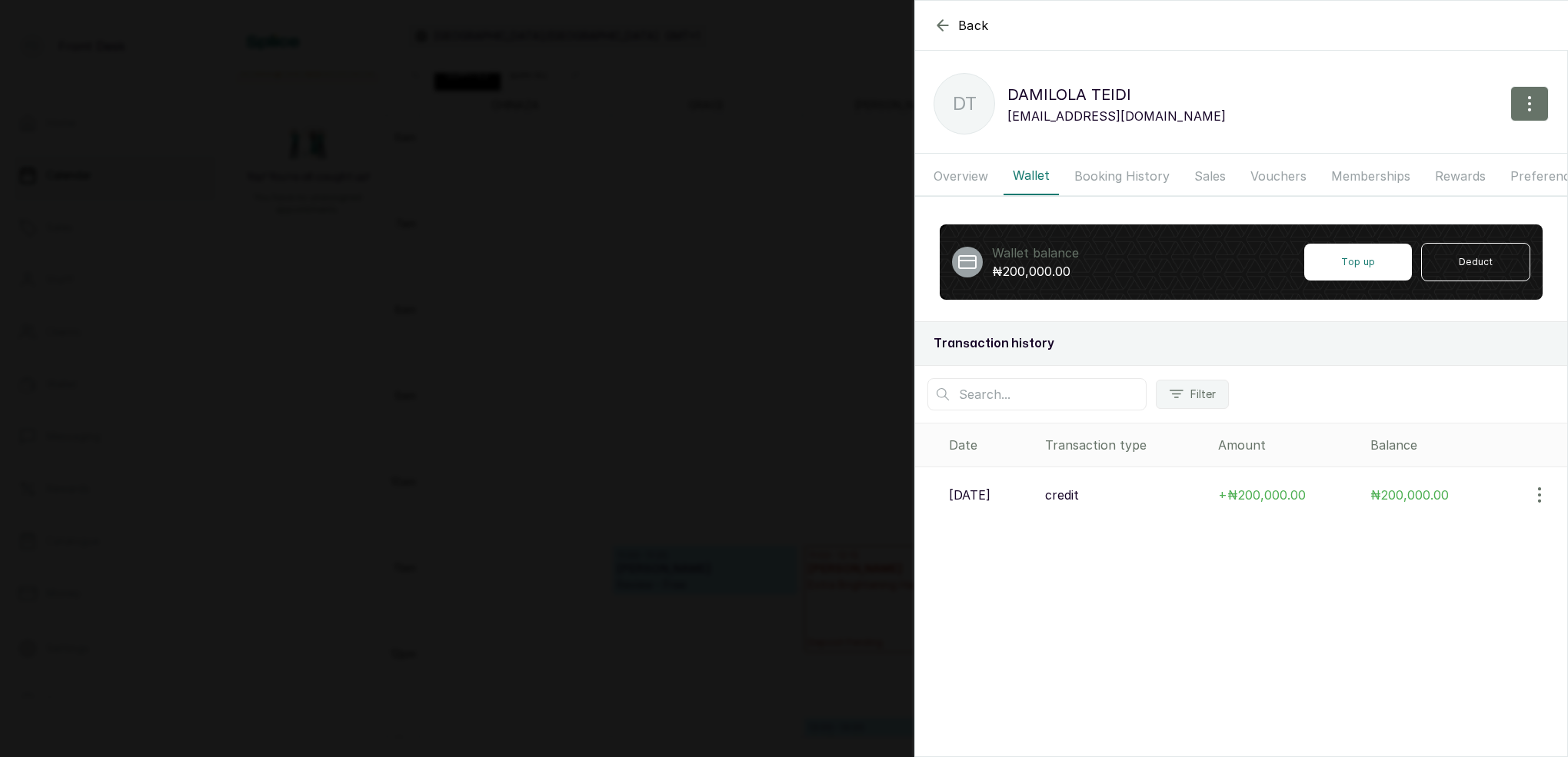
click at [819, 302] on div "Back DAMILOLA TEIDI DT DAMILOLA TEIDI Damilolateidi@gmail.com Overview Wallet B…" at bounding box center [784, 378] width 1568 height 757
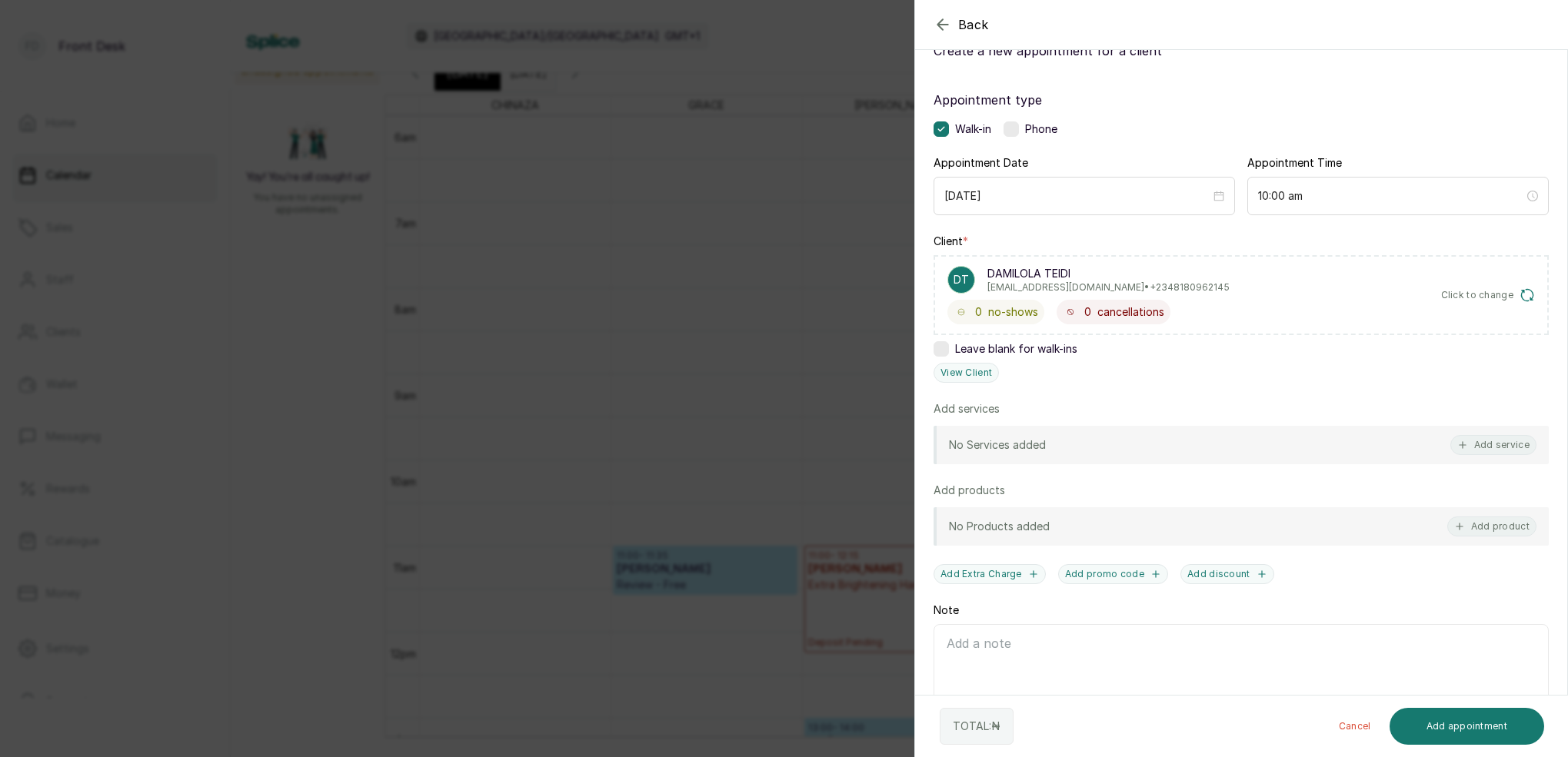
click at [826, 304] on div "Back Add Appointment Add an Appointment Create a new appointment for a client A…" at bounding box center [784, 378] width 1568 height 757
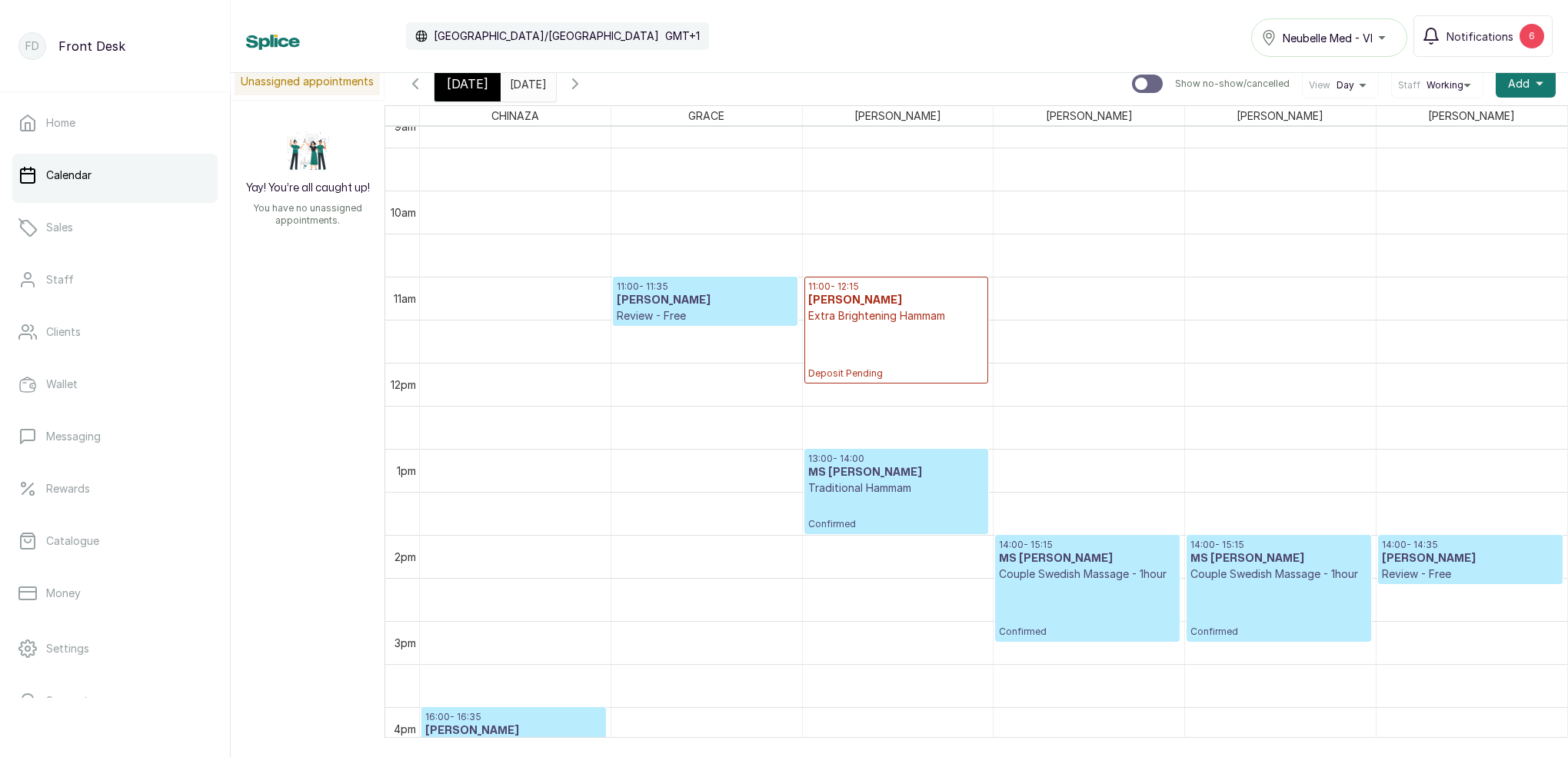
scroll to position [980, 0]
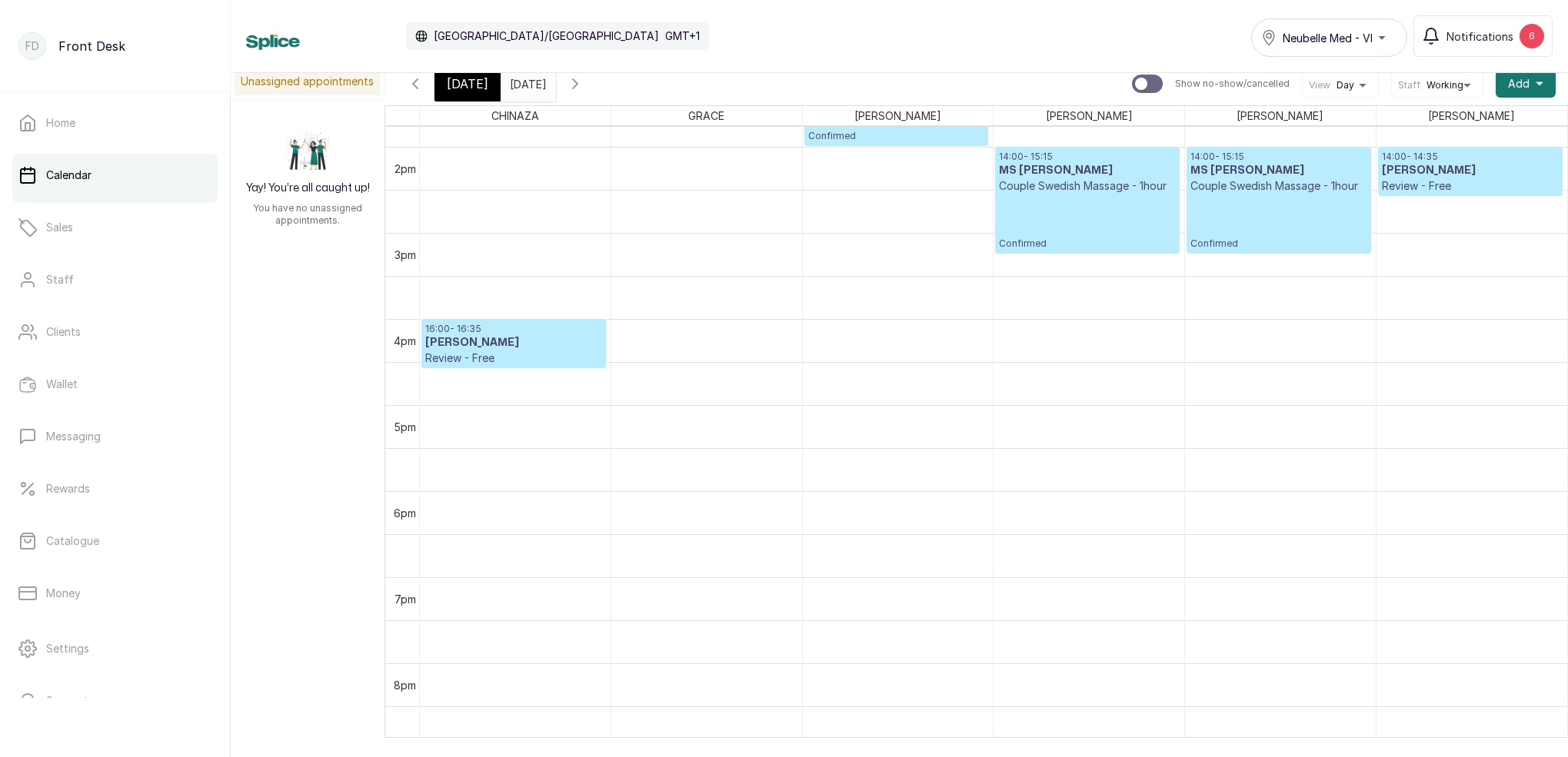
click at [472, 80] on span "[DATE]" at bounding box center [468, 84] width 41 height 19
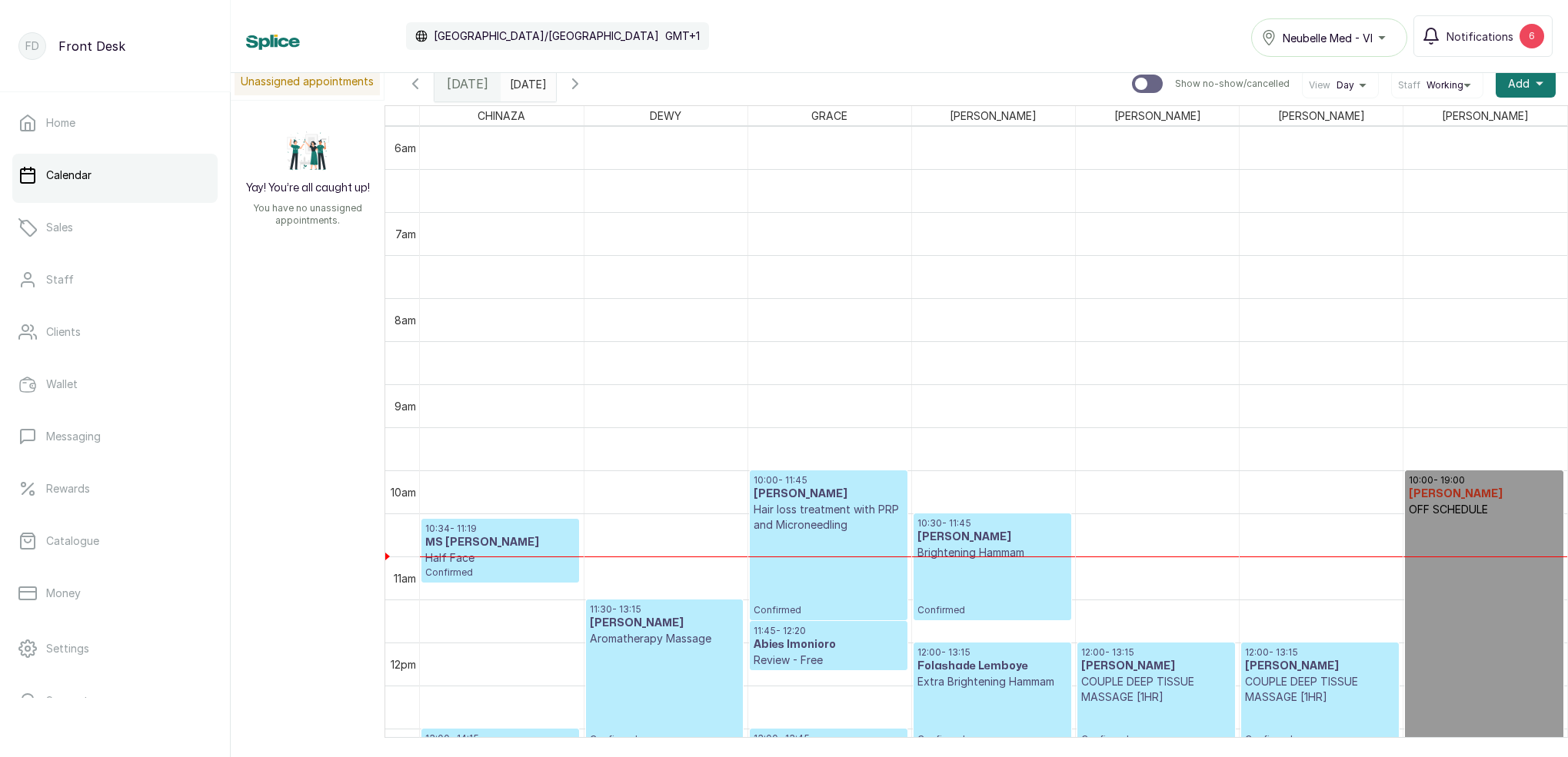
click at [526, 82] on input "27/09/2025" at bounding box center [514, 80] width 24 height 26
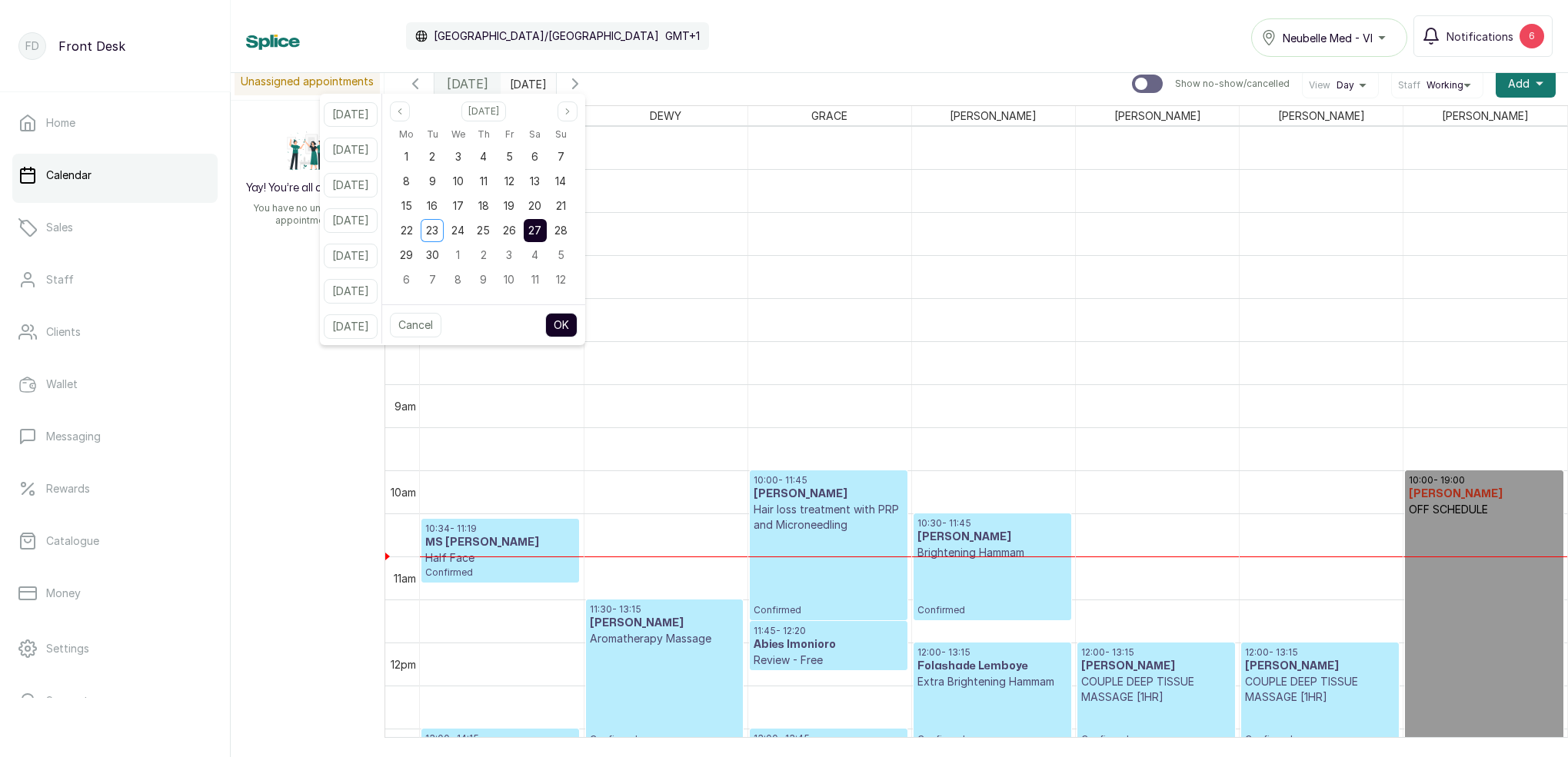
drag, startPoint x: 583, startPoint y: 229, endPoint x: 598, endPoint y: 269, distance: 42.7
click at [567, 229] on span "28" at bounding box center [560, 230] width 13 height 13
click at [577, 328] on button "OK" at bounding box center [561, 325] width 32 height 24
type input "28/09/2025"
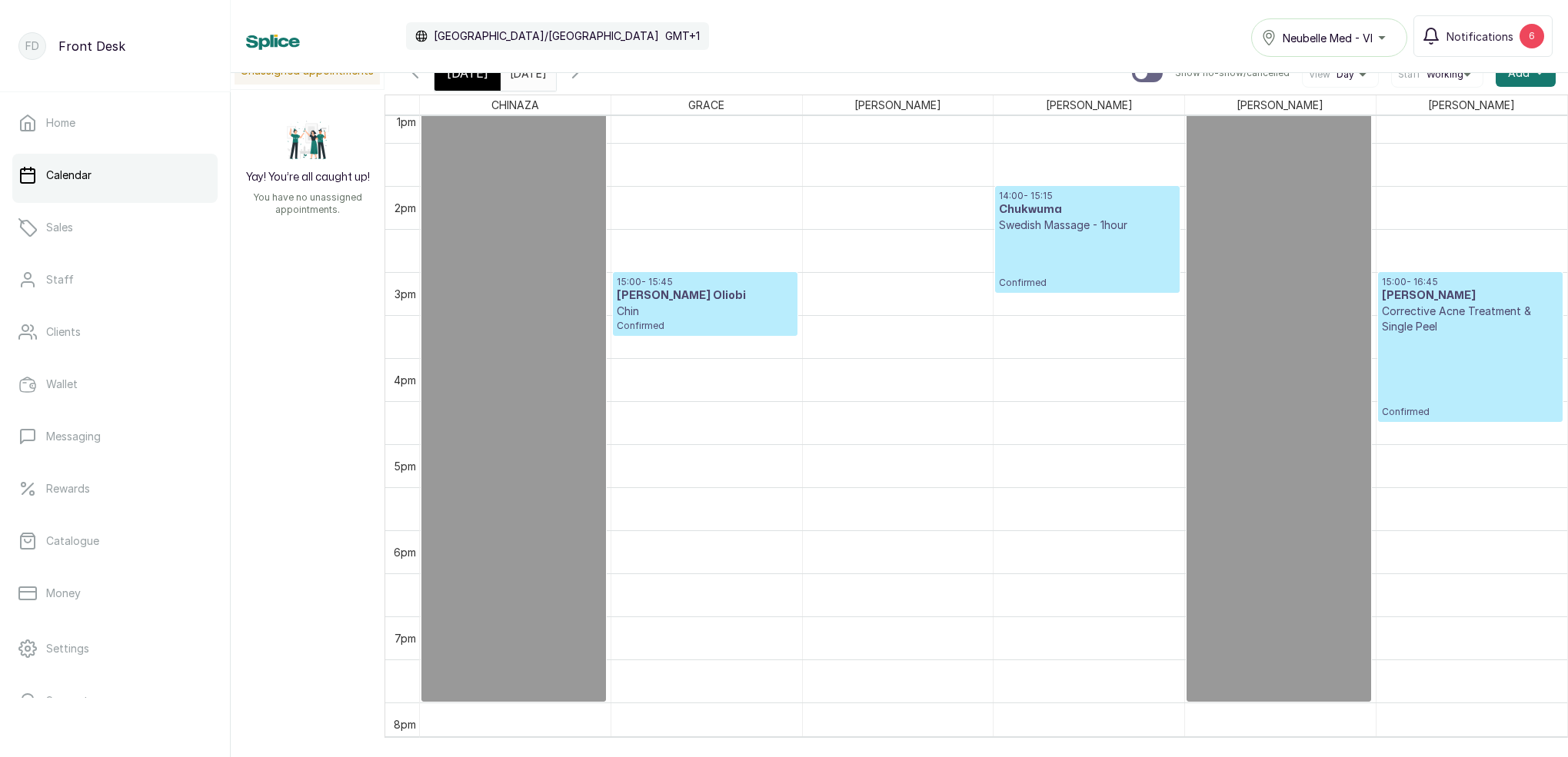
scroll to position [1136, 0]
click at [475, 75] on span "[DATE]" at bounding box center [468, 73] width 41 height 19
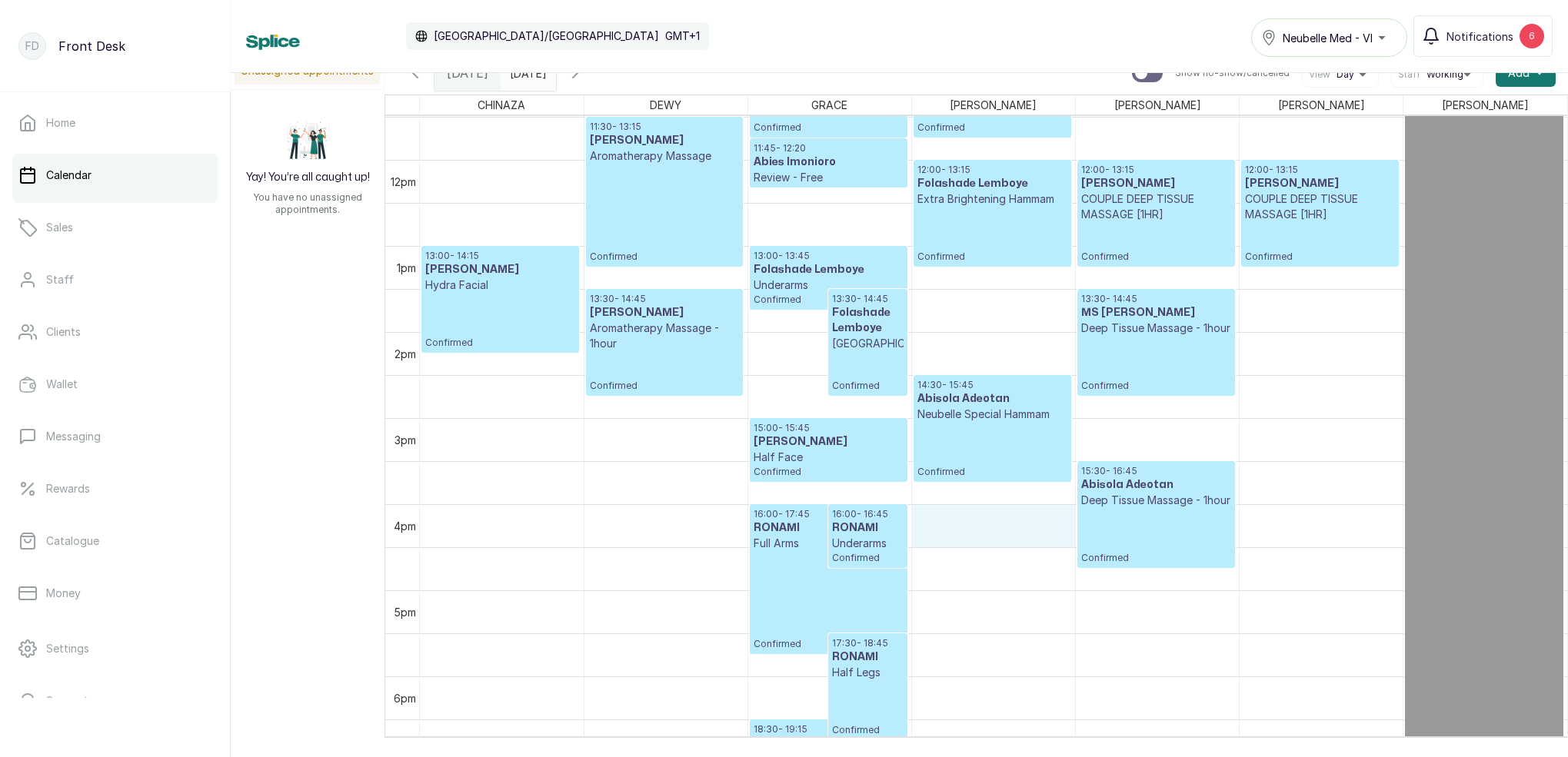
scroll to position [987, 0]
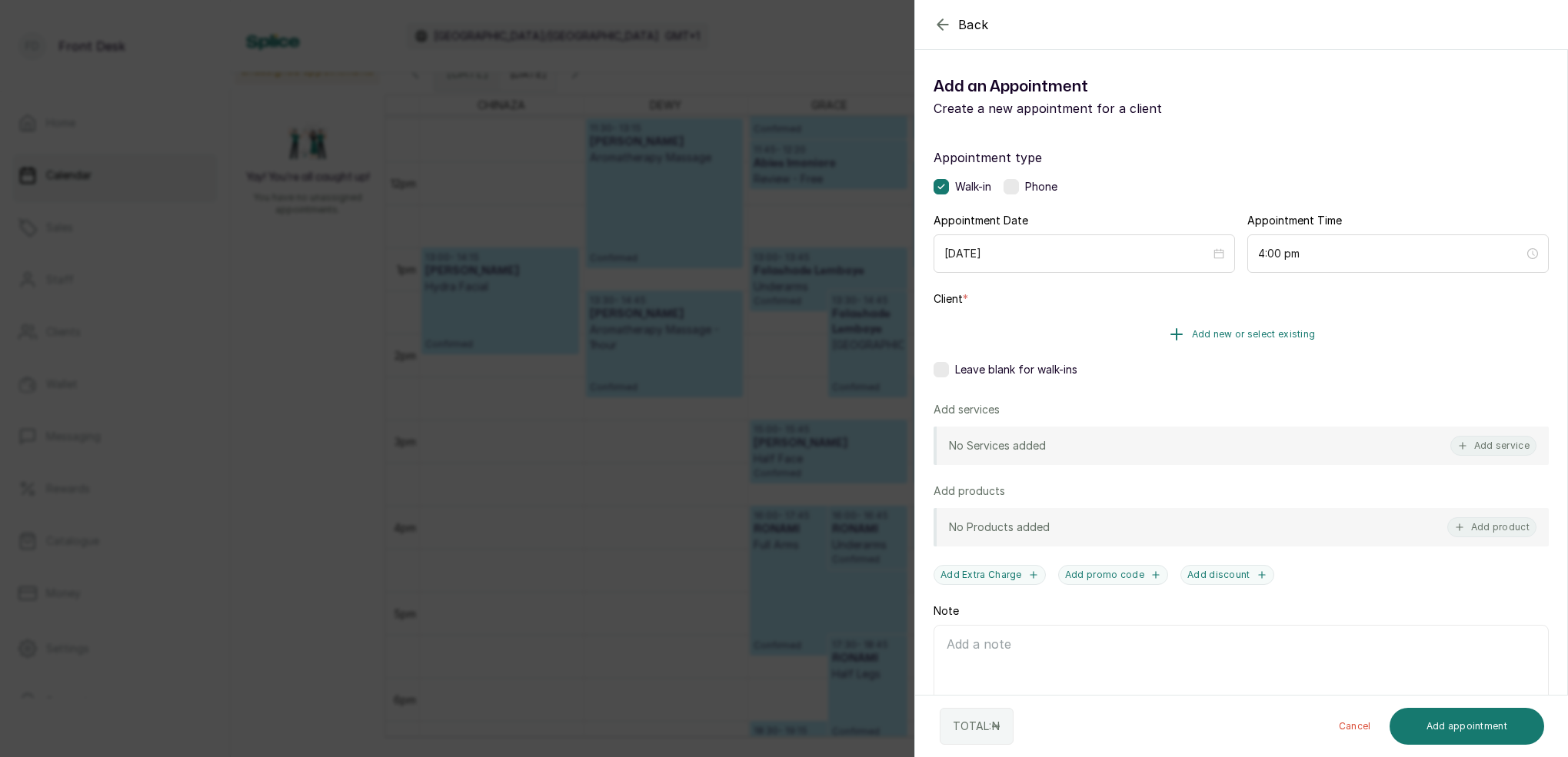
click at [1261, 342] on button "Add new or select existing" at bounding box center [1241, 334] width 615 height 43
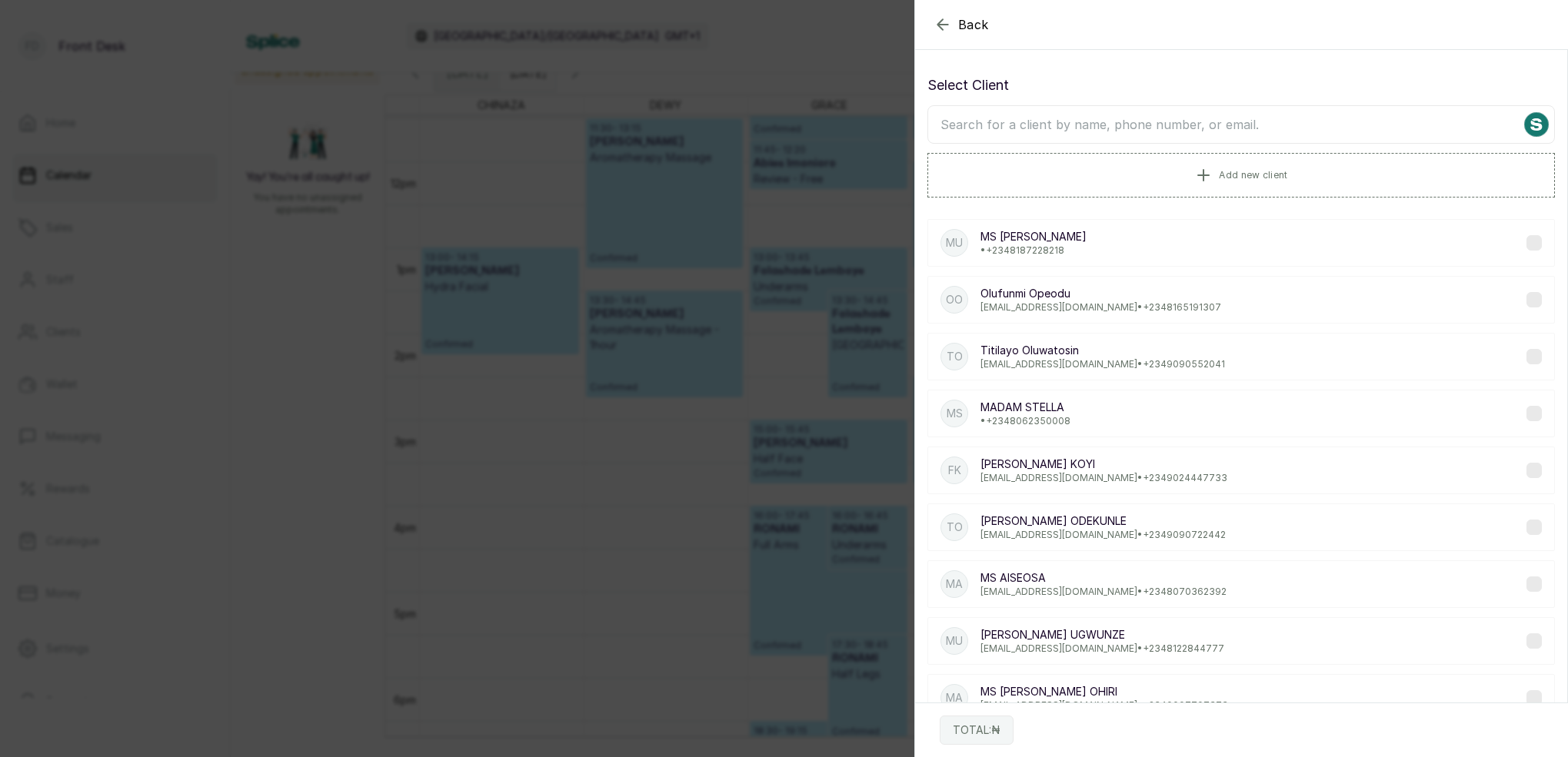
click at [1166, 126] on input "text" at bounding box center [1240, 124] width 627 height 38
click at [1136, 136] on input "text" at bounding box center [1240, 124] width 627 height 38
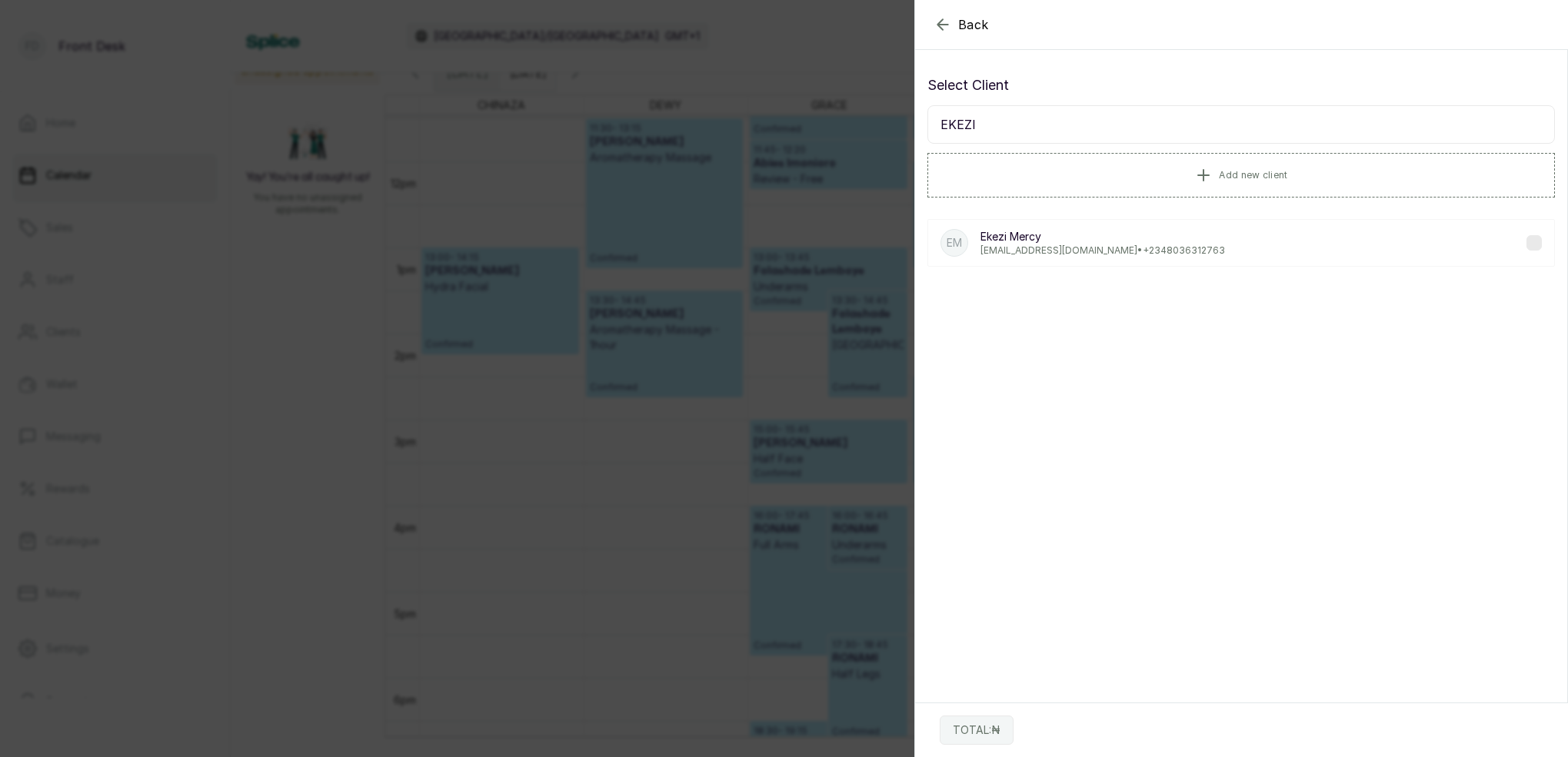
scroll to position [0, 0]
type input "EKEZI"
click at [1098, 250] on p "ekezimercy@gmail.com • +234 8036312763" at bounding box center [1102, 250] width 245 height 12
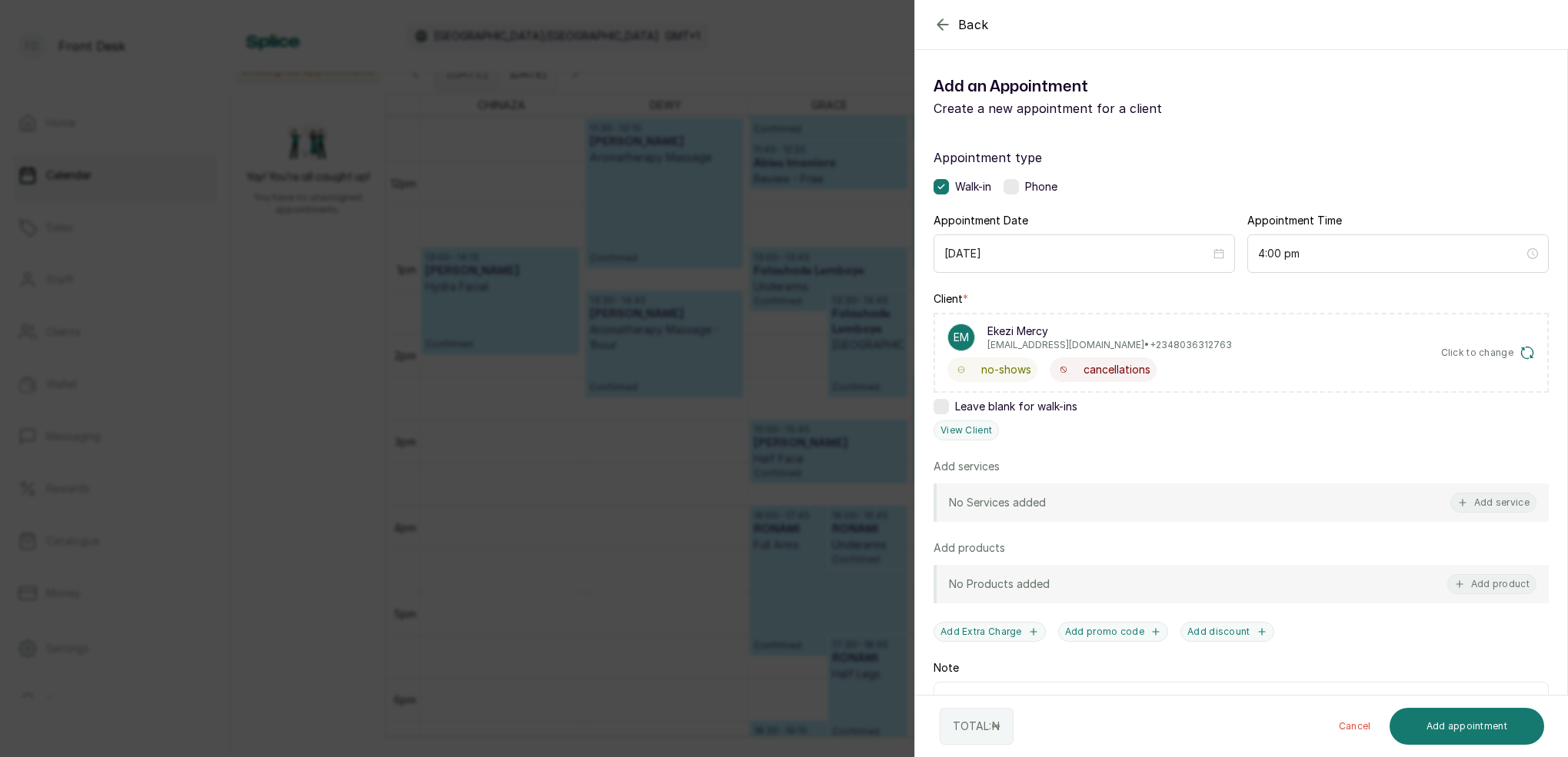
drag, startPoint x: 1501, startPoint y: 506, endPoint x: 1498, endPoint y: 497, distance: 9.5
click at [1501, 506] on button "Add service" at bounding box center [1493, 502] width 86 height 20
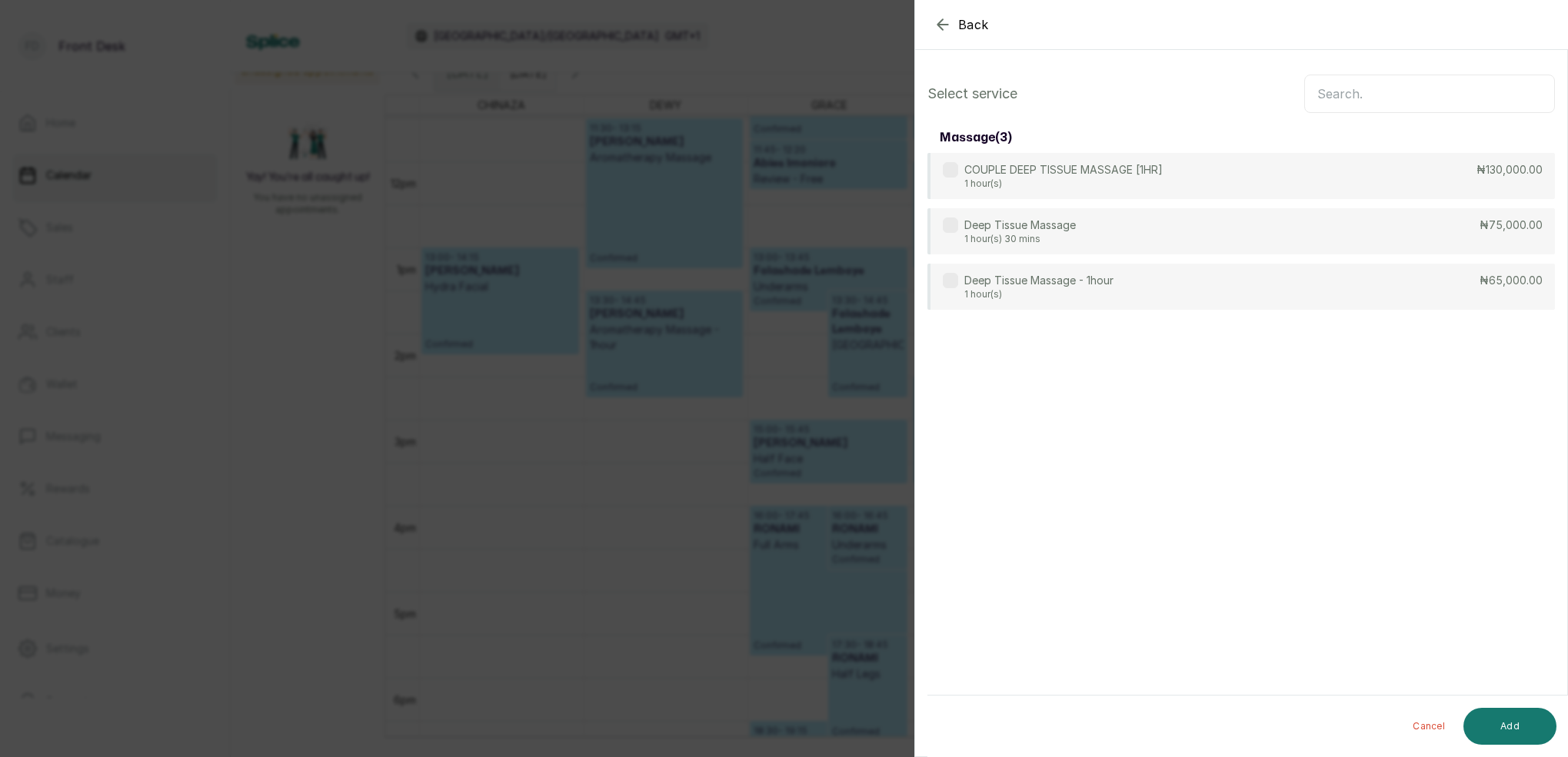
click at [1395, 79] on input "text" at bounding box center [1428, 94] width 250 height 38
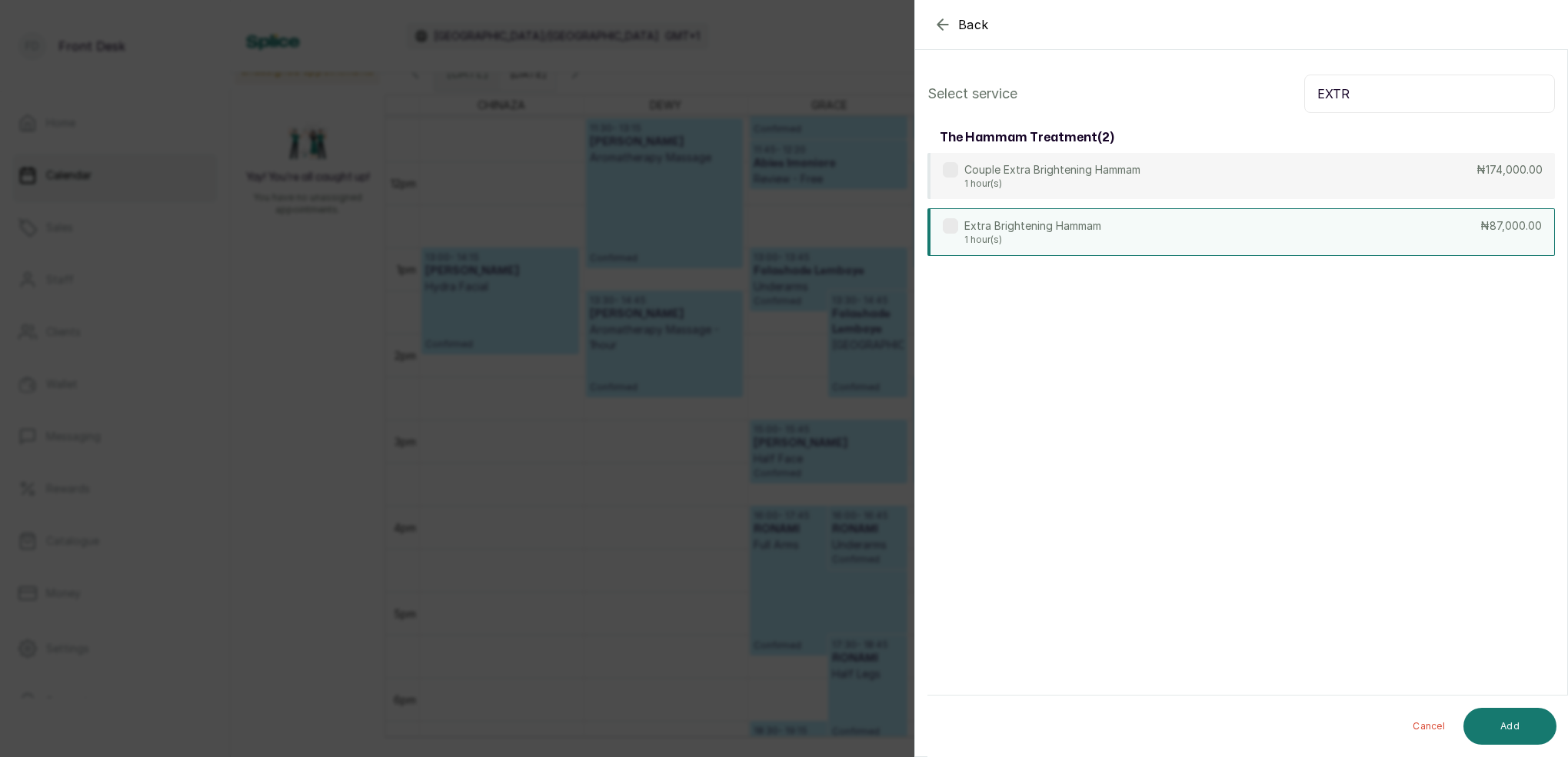
type input "EXTR"
click at [1163, 234] on div "Extra Brightening Hammam 1 hour(s) ₦87,000.00" at bounding box center [1240, 231] width 627 height 48
click at [1516, 724] on button "Add" at bounding box center [1509, 726] width 93 height 37
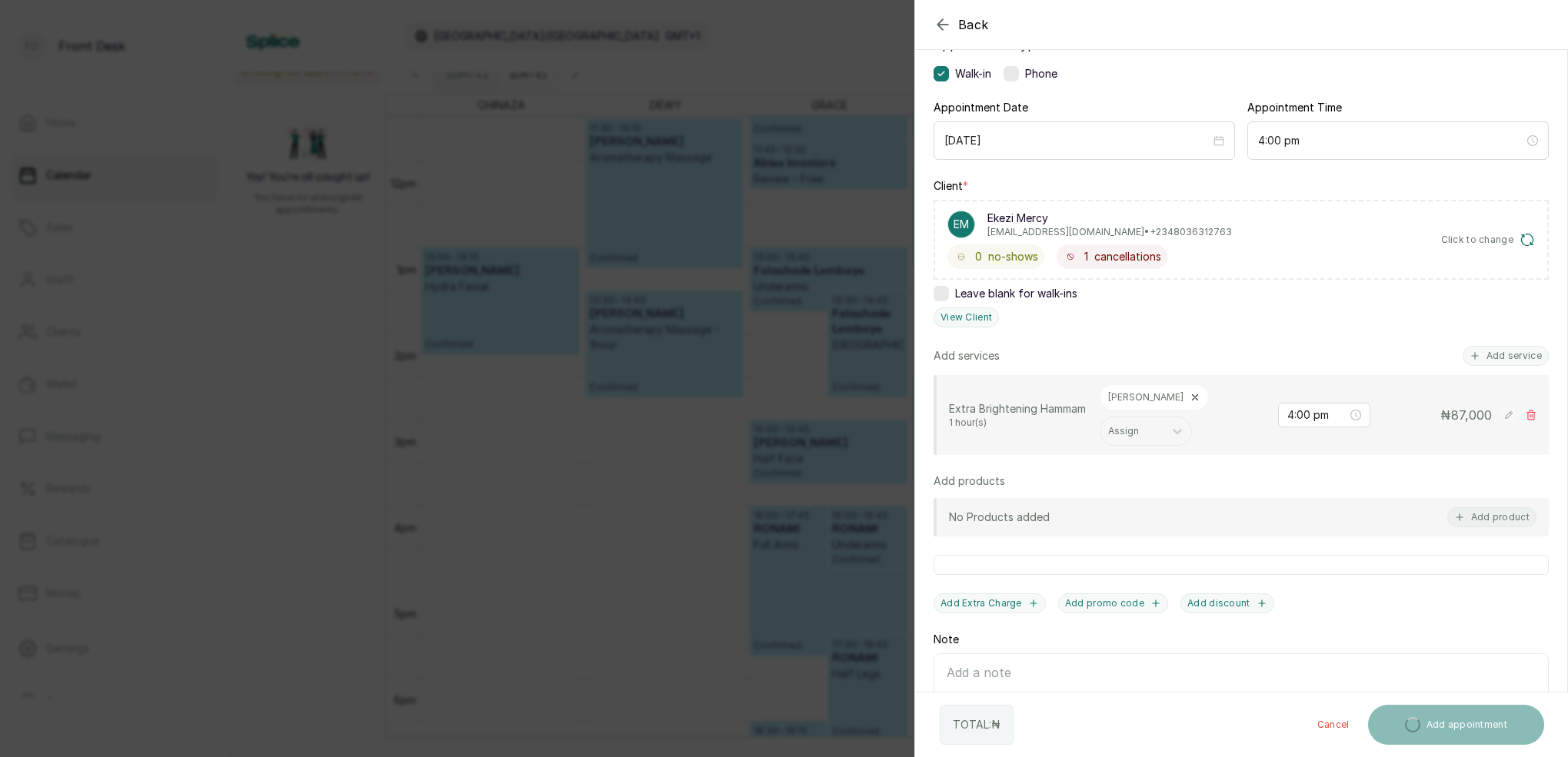
scroll to position [146, 0]
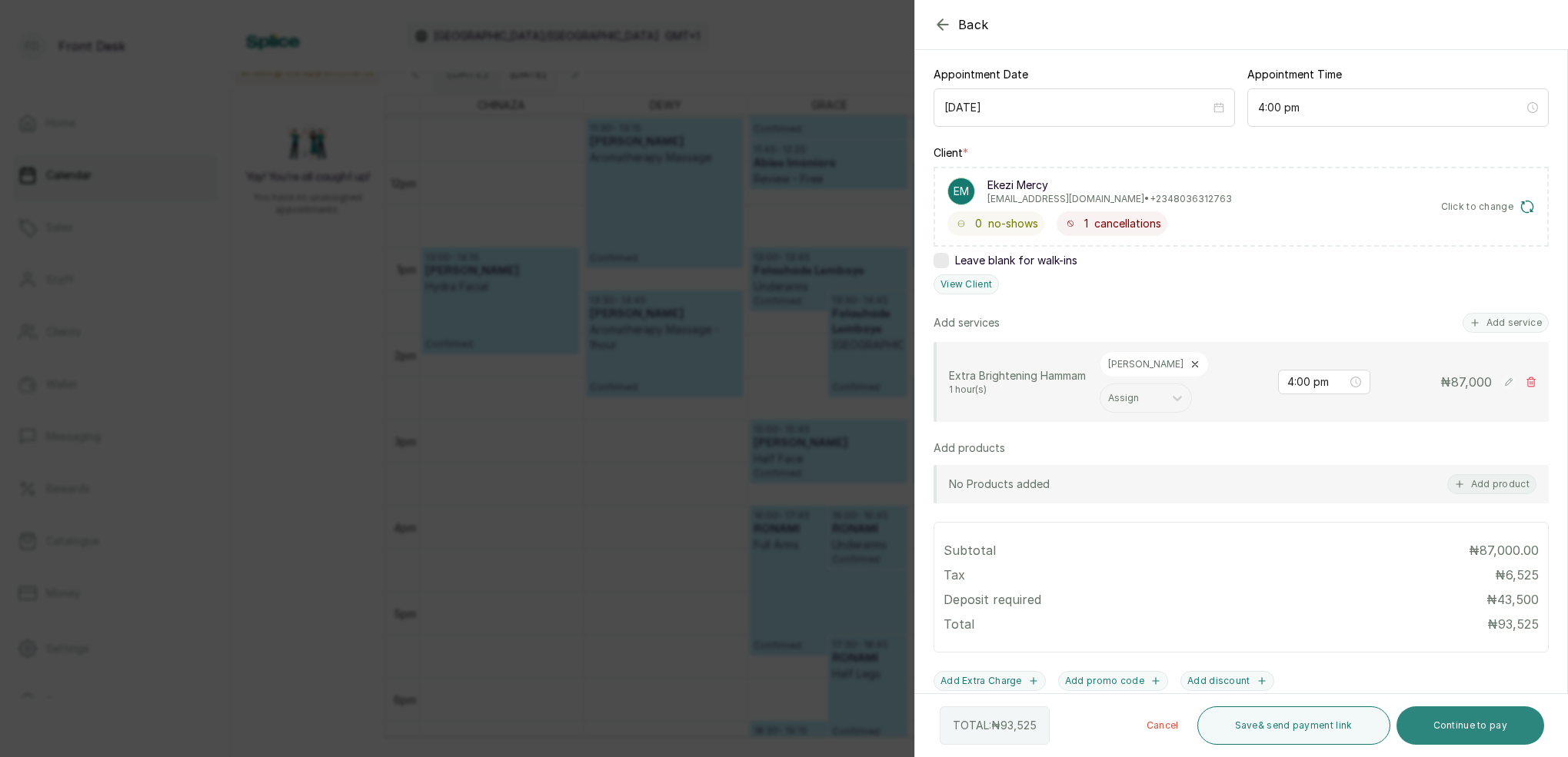
click at [1486, 725] on button "Continue to pay" at bounding box center [1471, 725] width 148 height 38
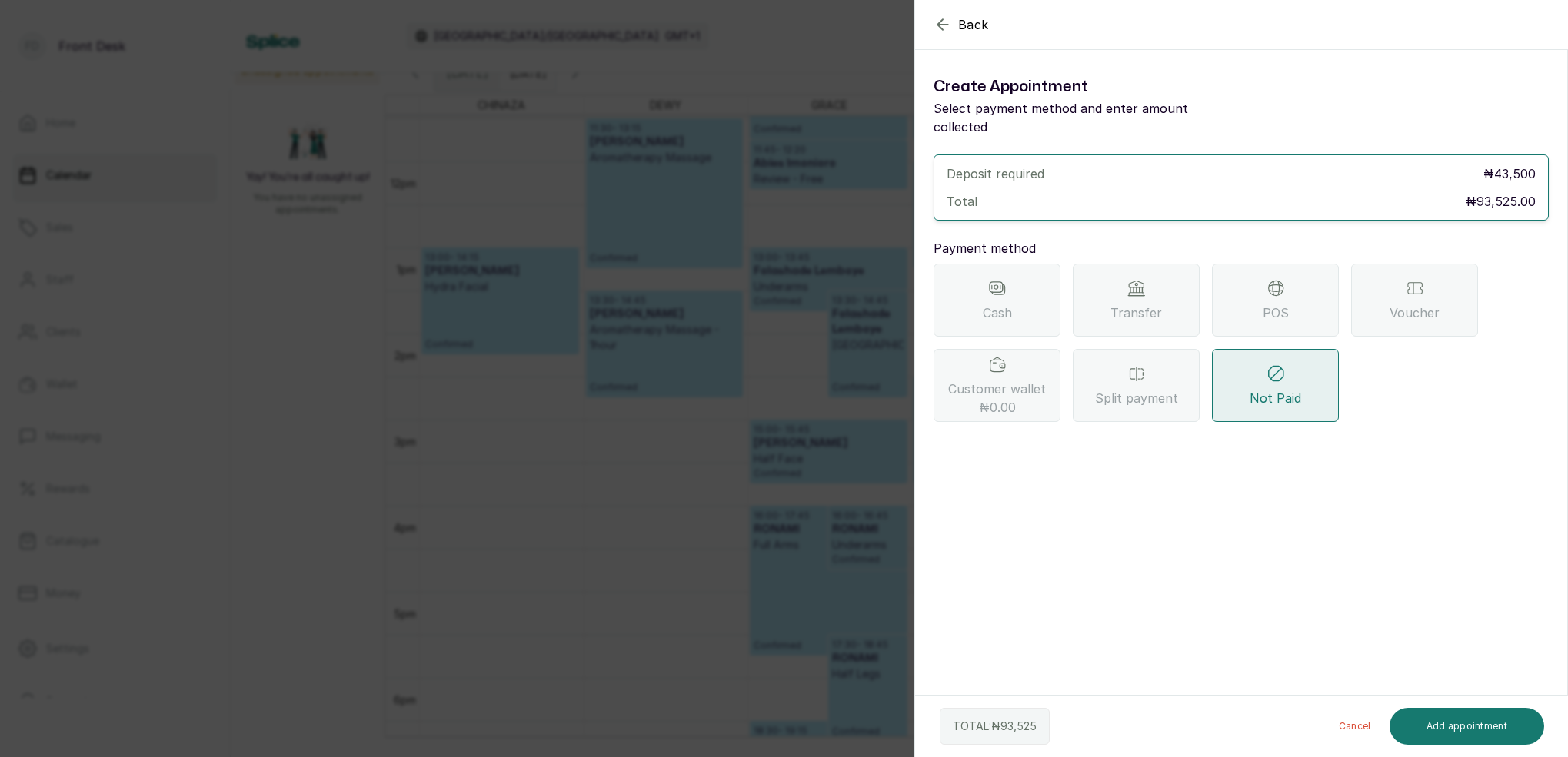
click at [1178, 283] on div "Transfer" at bounding box center [1135, 300] width 127 height 73
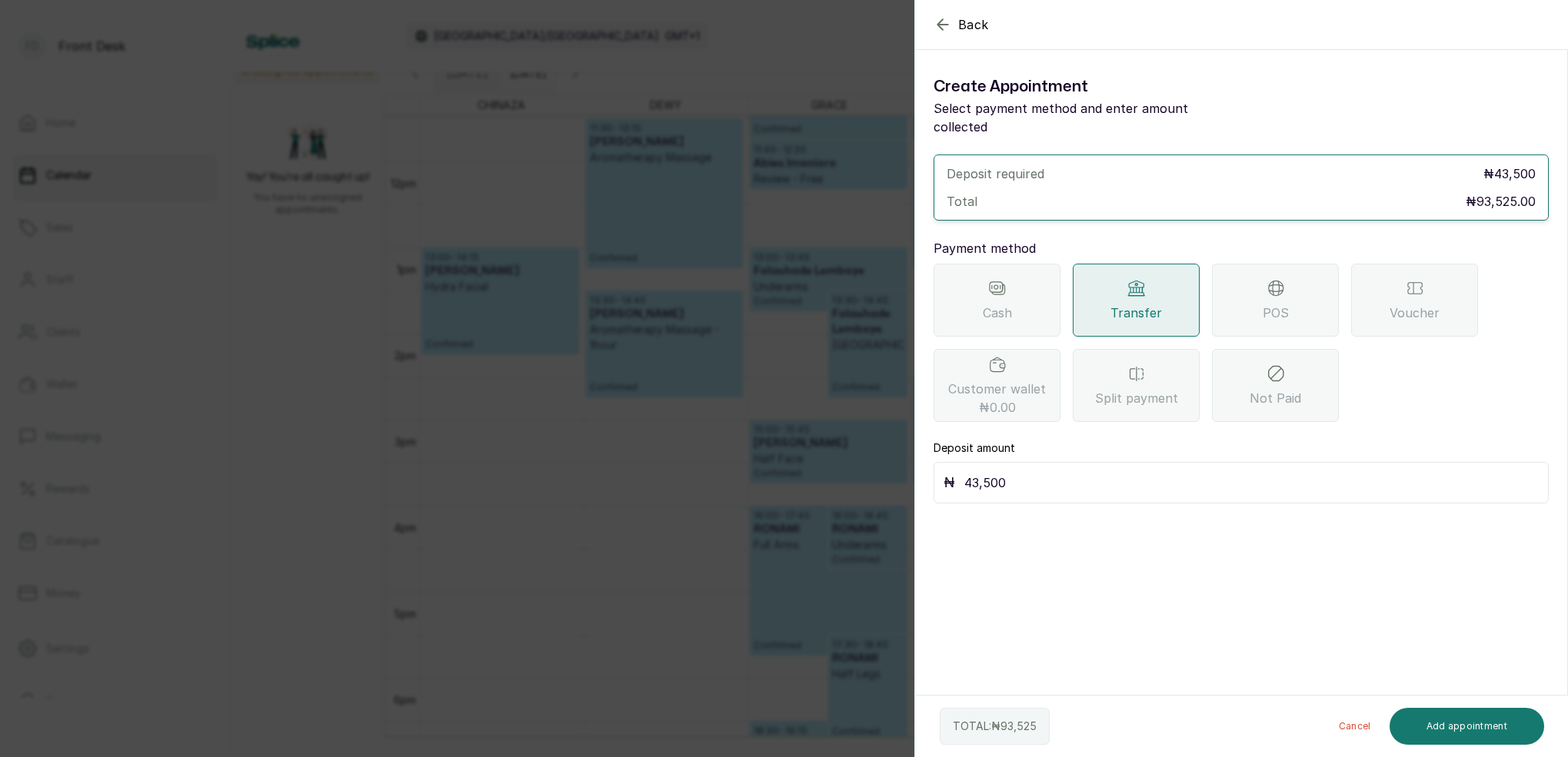
click at [1008, 472] on input "43,500" at bounding box center [1251, 482] width 575 height 22
type input "4"
type input "93,525"
click at [1473, 722] on button "Add appointment" at bounding box center [1467, 726] width 156 height 37
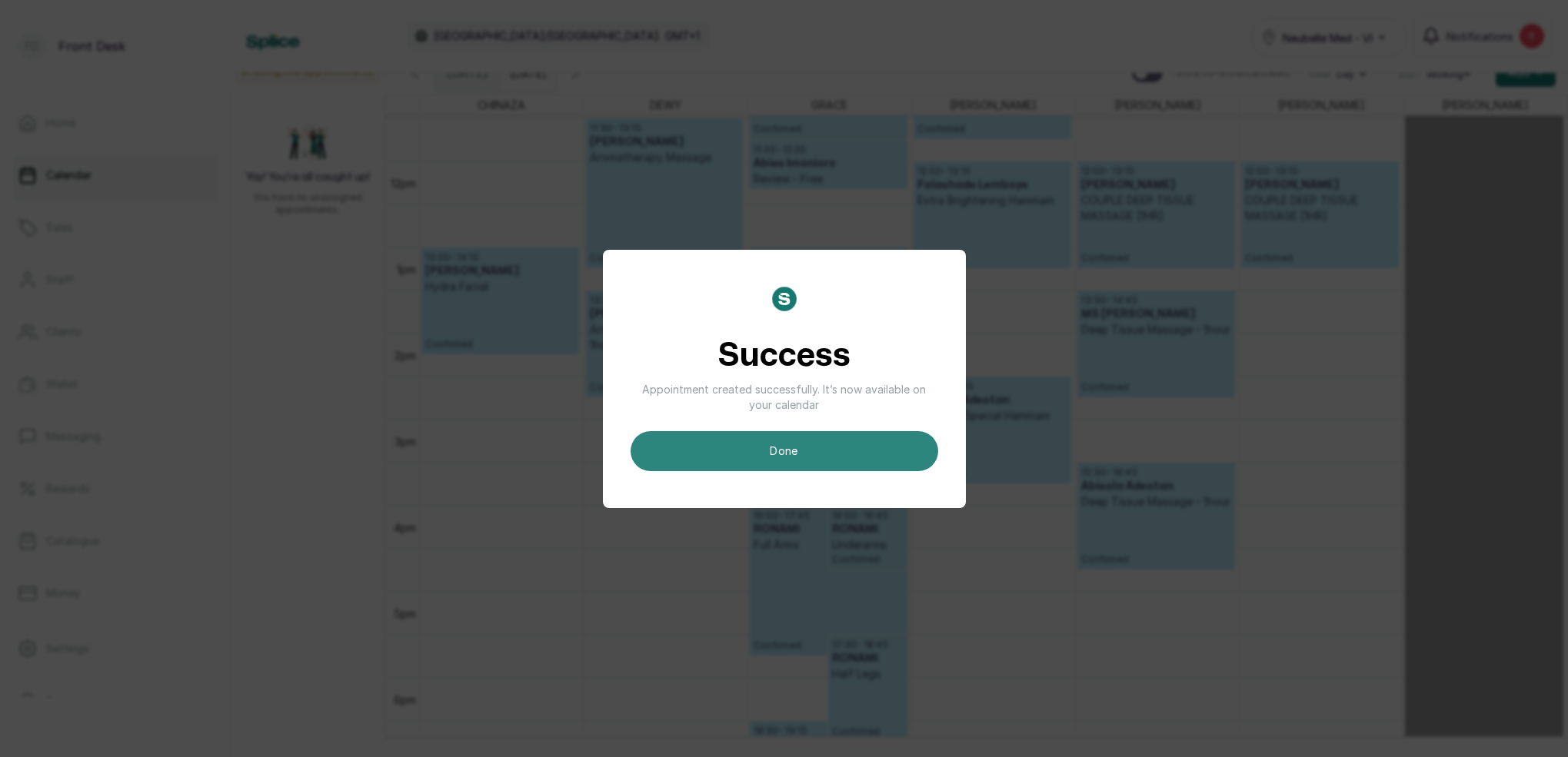
click at [815, 442] on button "done" at bounding box center [784, 451] width 307 height 40
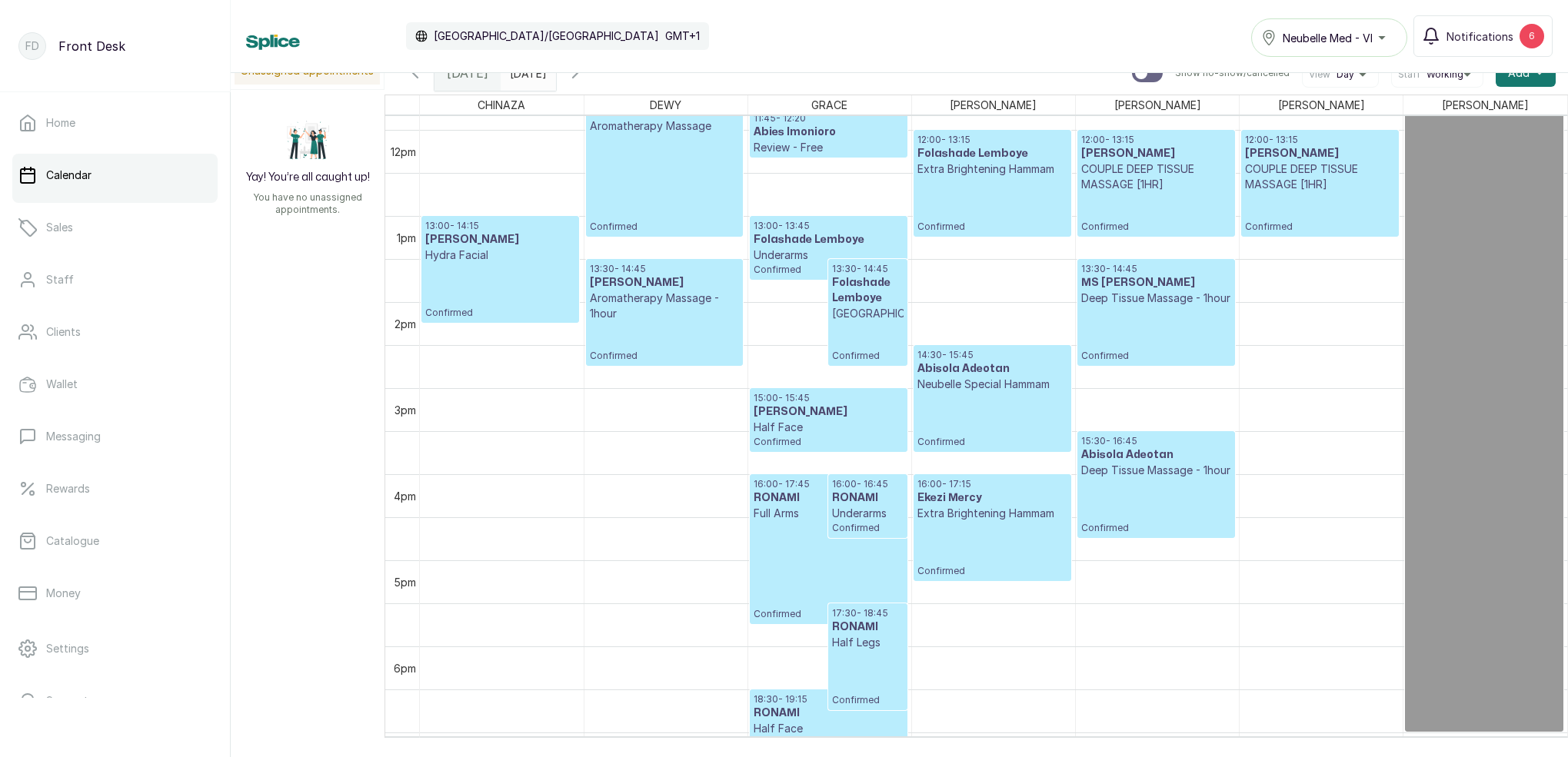
scroll to position [1003, 0]
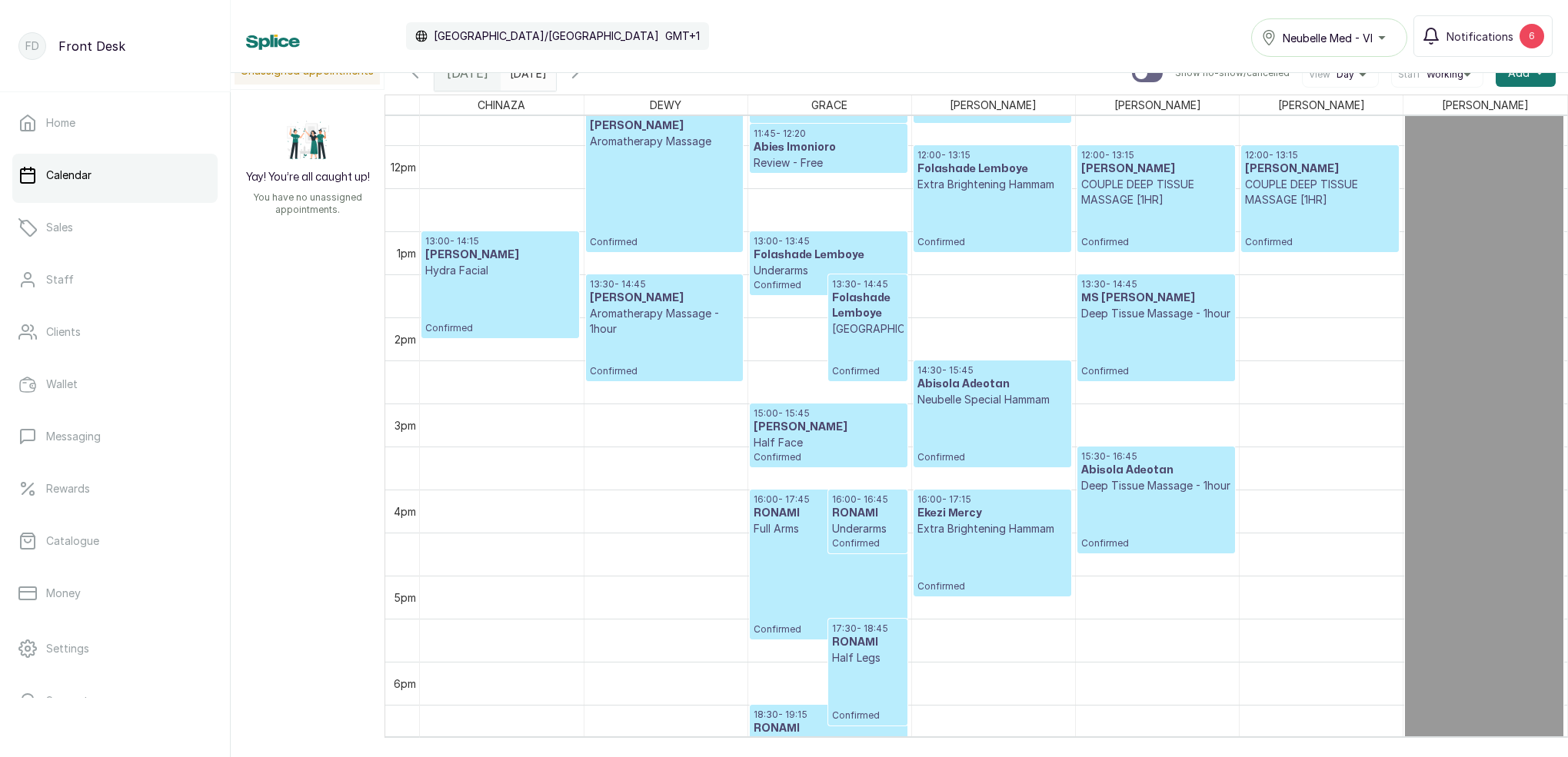
click at [556, 82] on div "28/09/2025" at bounding box center [528, 69] width 55 height 28
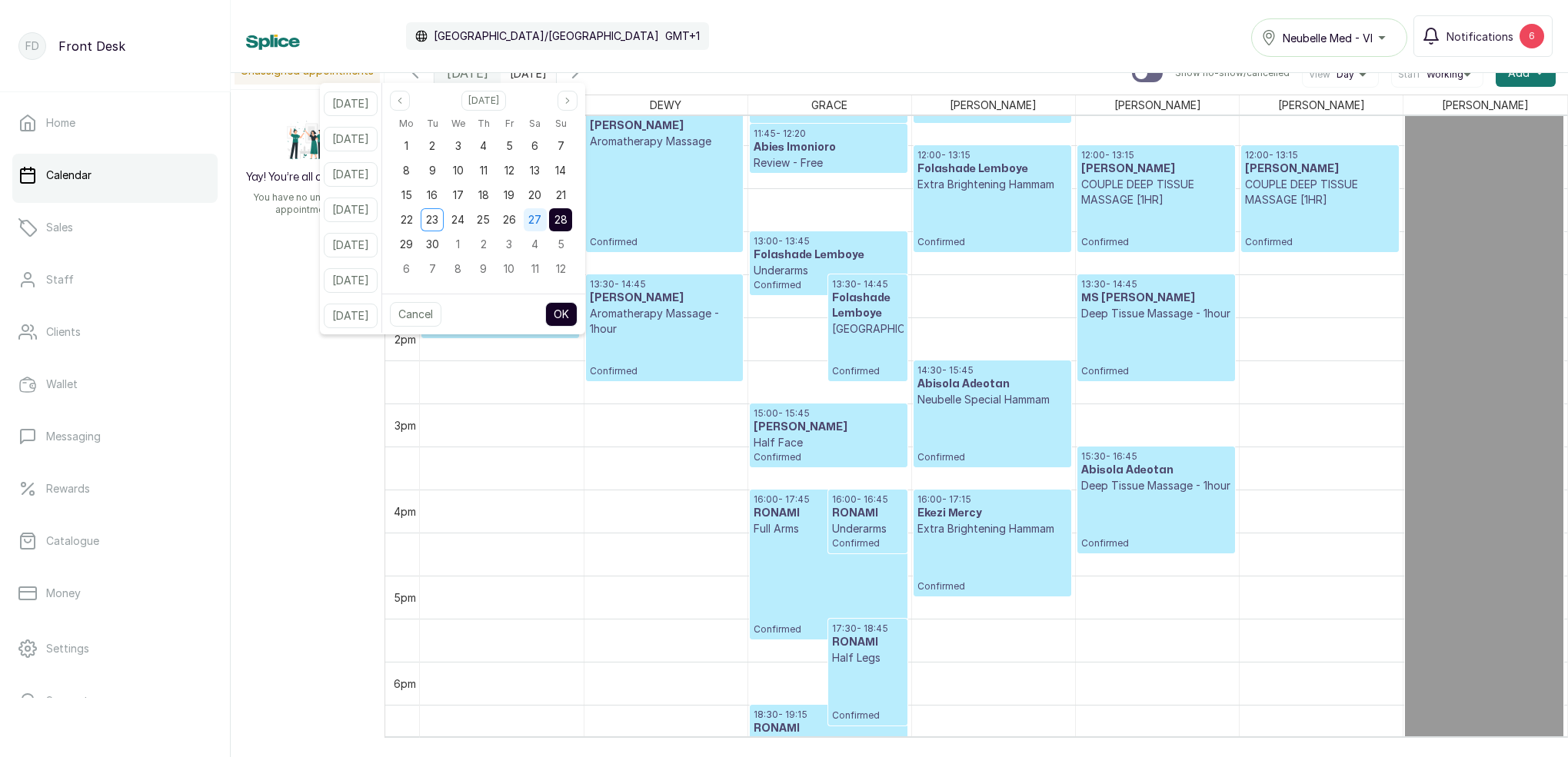
click at [542, 222] on span "27" at bounding box center [535, 219] width 13 height 13
click at [577, 304] on button "OK" at bounding box center [561, 314] width 32 height 24
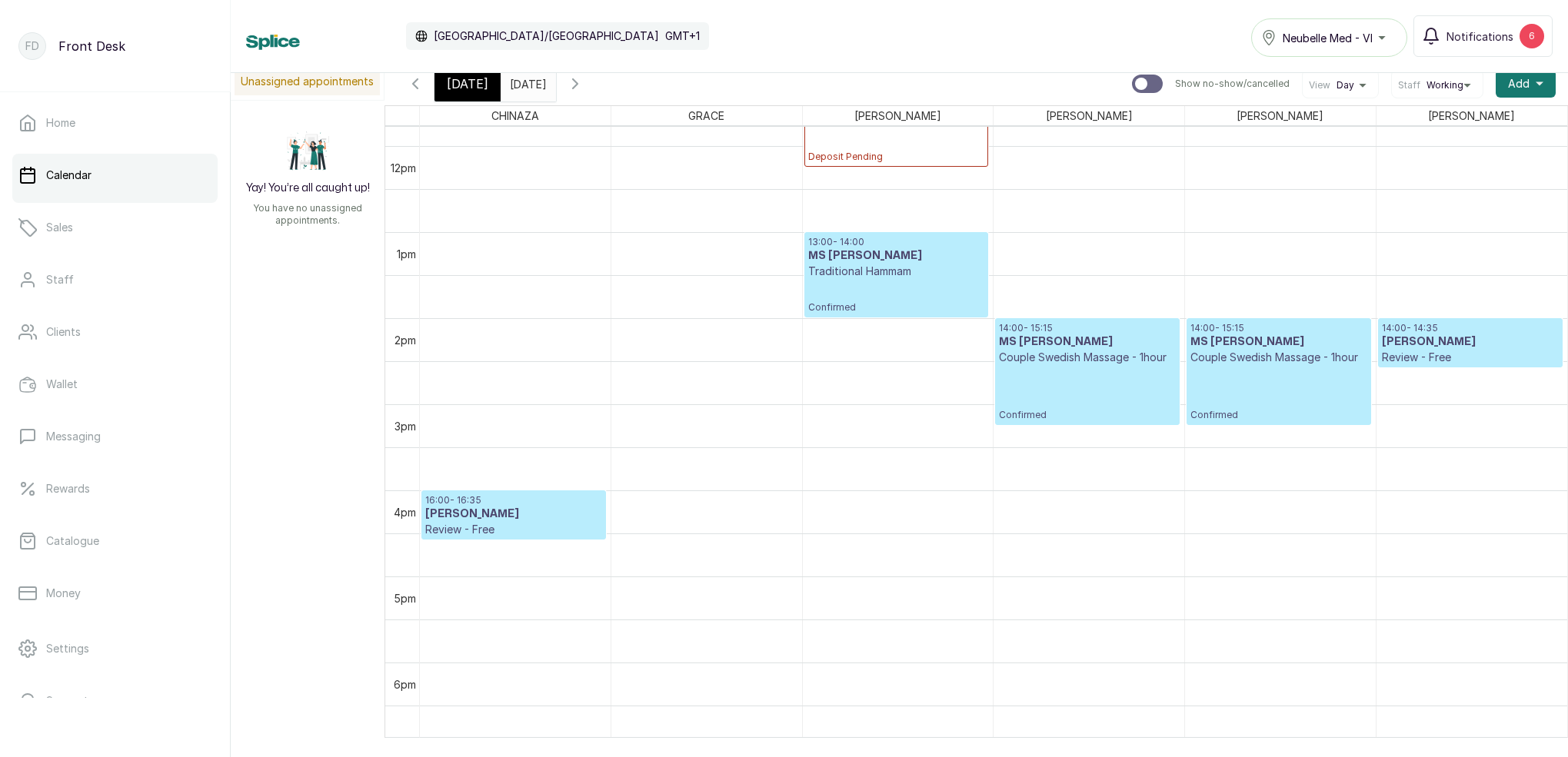
scroll to position [1016, 0]
click at [526, 89] on input "27/09/2025" at bounding box center [514, 80] width 24 height 26
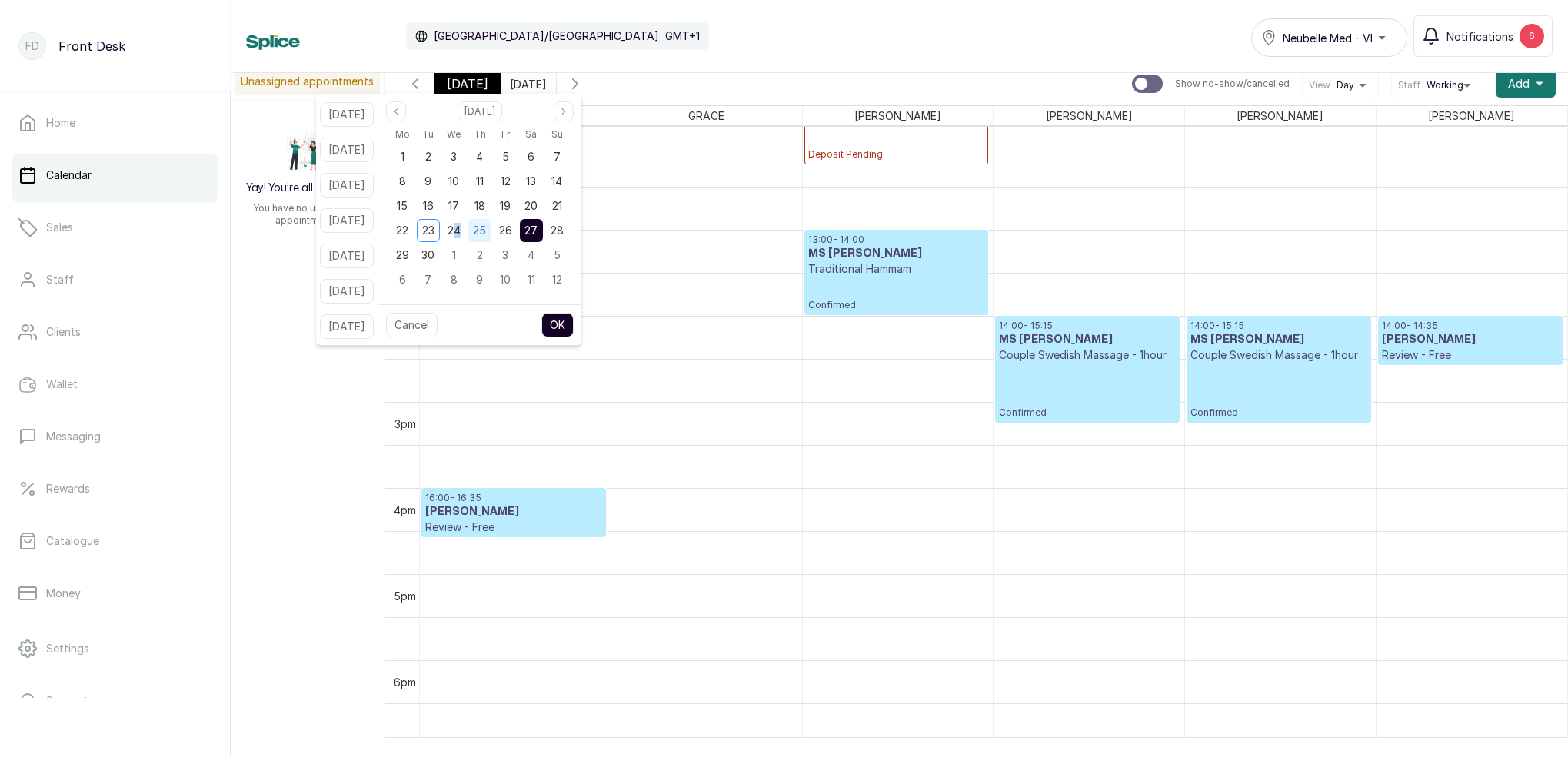
drag, startPoint x: 475, startPoint y: 229, endPoint x: 486, endPoint y: 240, distance: 15.6
click at [460, 229] on span "24" at bounding box center [454, 230] width 13 height 13
click at [570, 324] on button "OK" at bounding box center [558, 325] width 32 height 24
type input "24/09/2025"
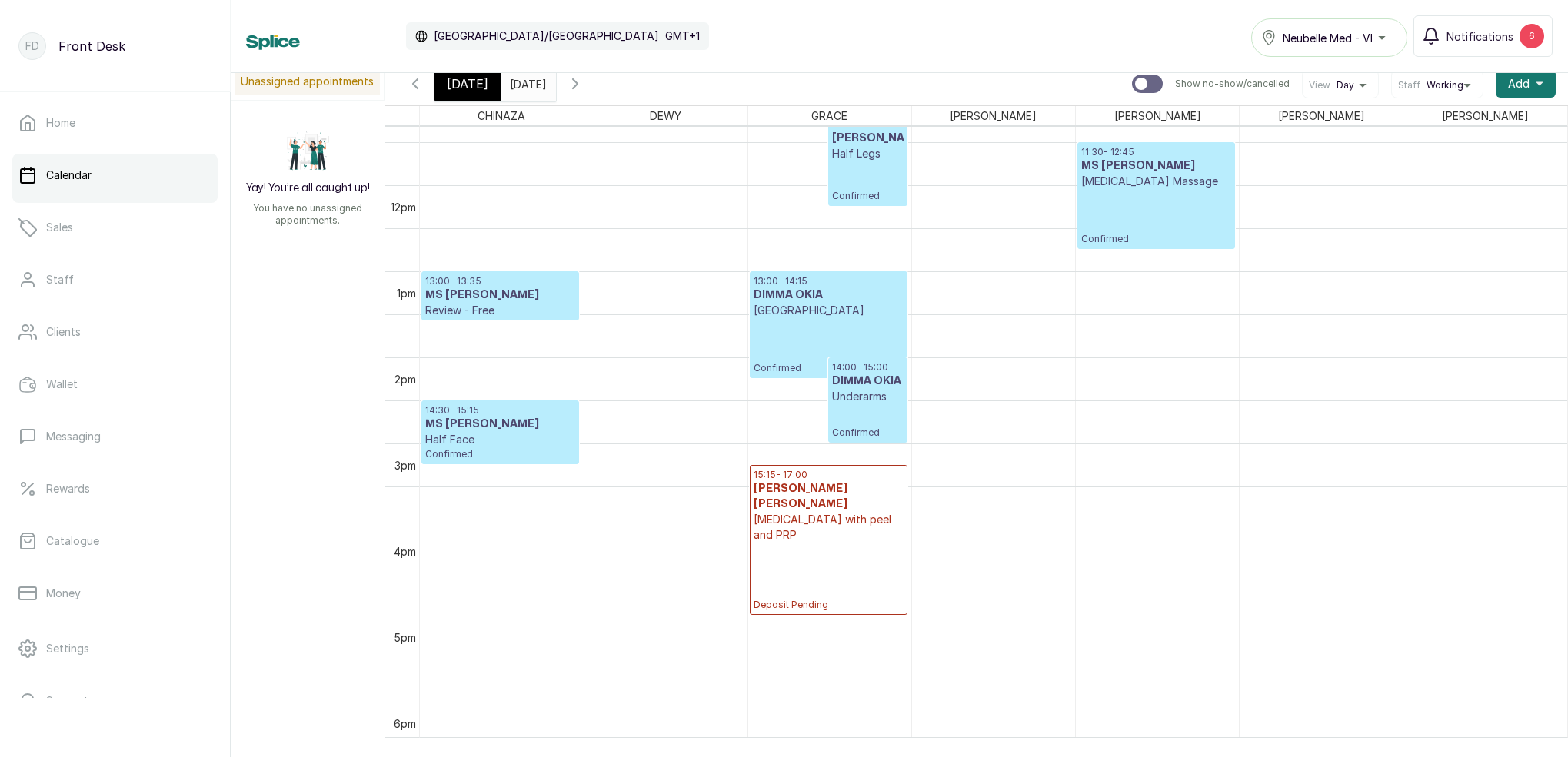
scroll to position [978, 0]
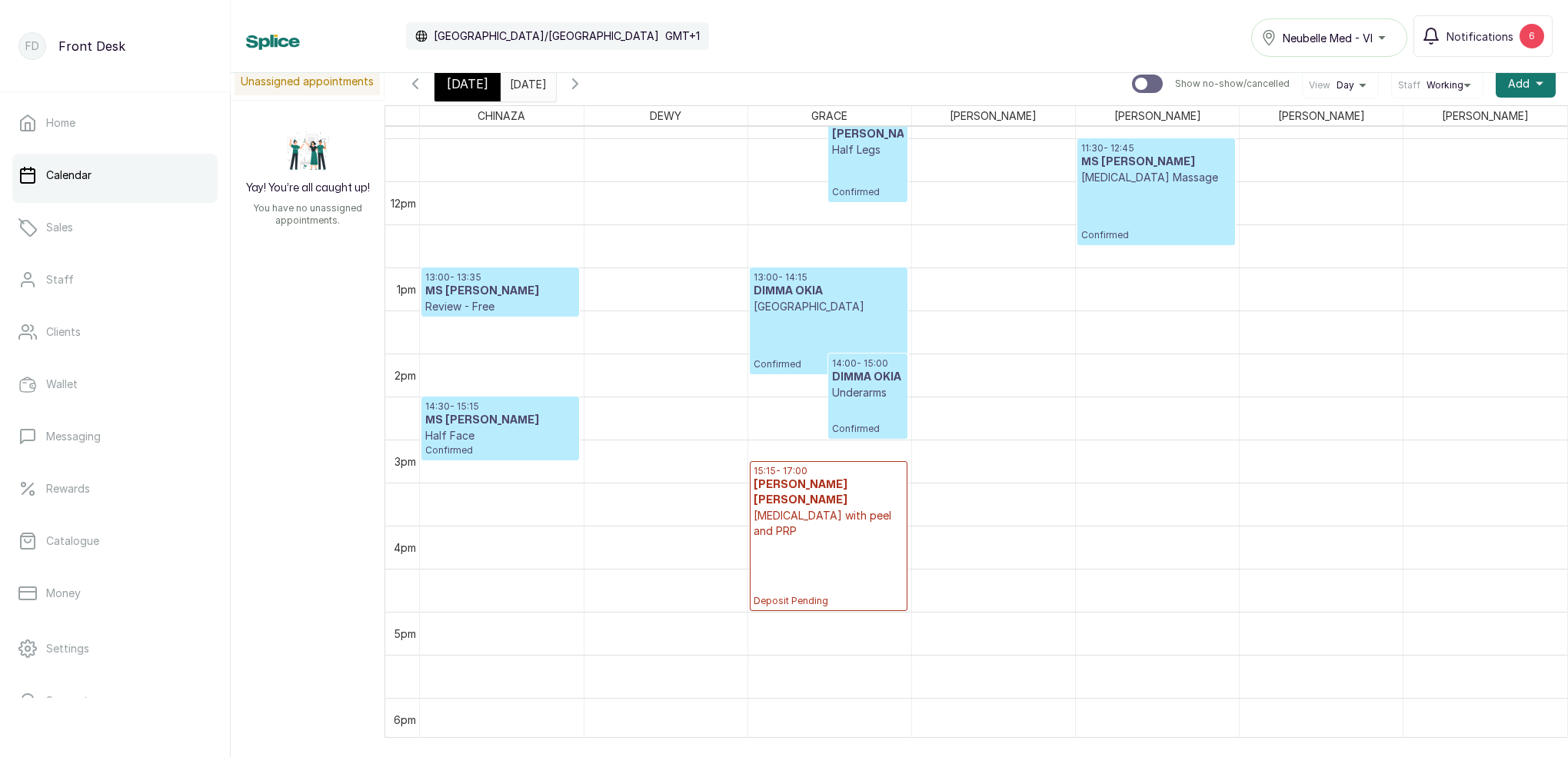
click at [817, 532] on div "10:00 - 11:15 TOLU OKOYA THOMAS HOLLYWOOD Confirmed 10:00 - 10:45 TOLU OKOYA TH…" at bounding box center [829, 181] width 163 height 2066
click at [866, 508] on p "[MEDICAL_DATA] with peel and PRP" at bounding box center [829, 523] width 150 height 31
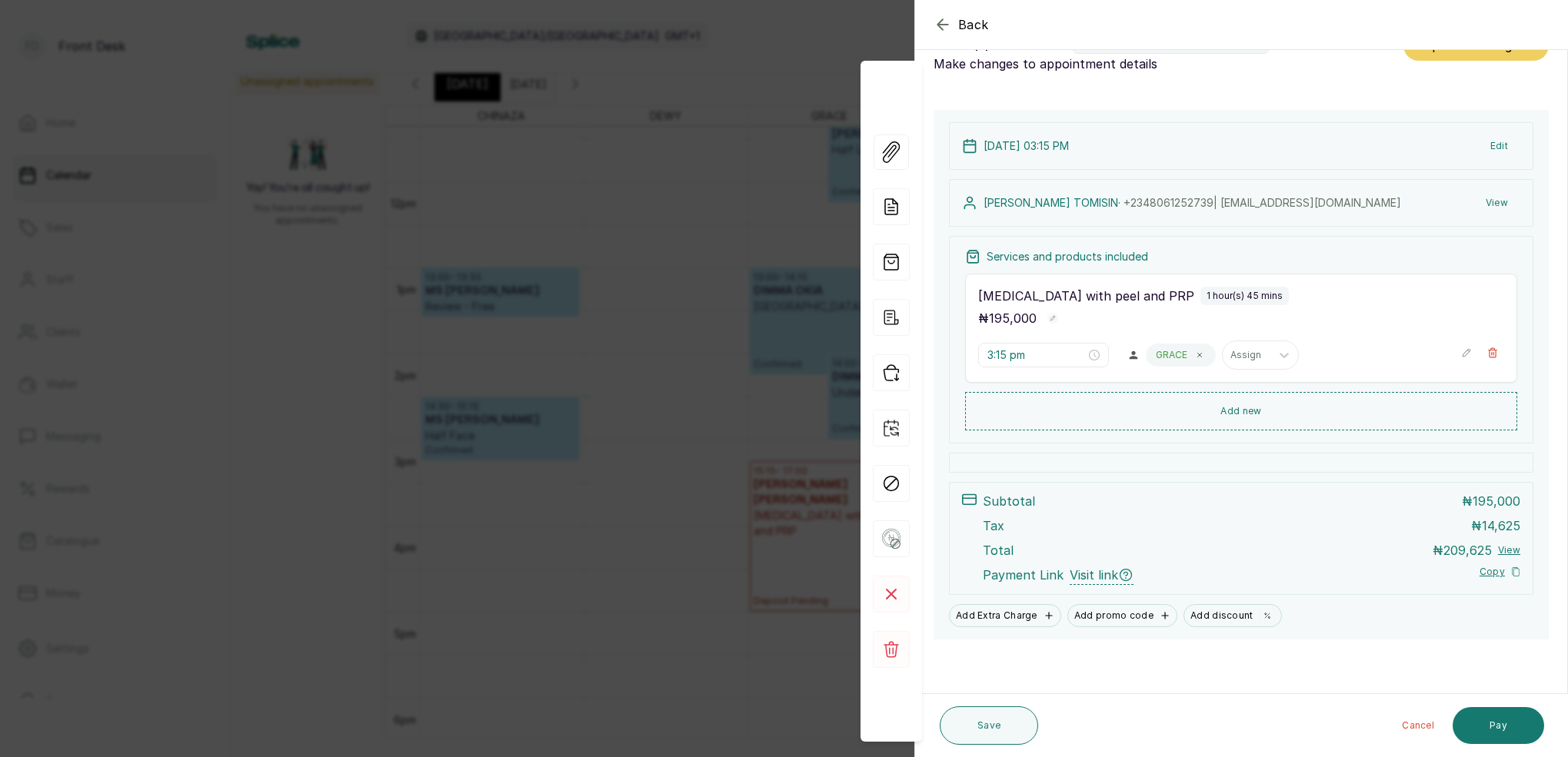
scroll to position [45, 0]
click at [1509, 717] on button "Pay" at bounding box center [1499, 725] width 92 height 37
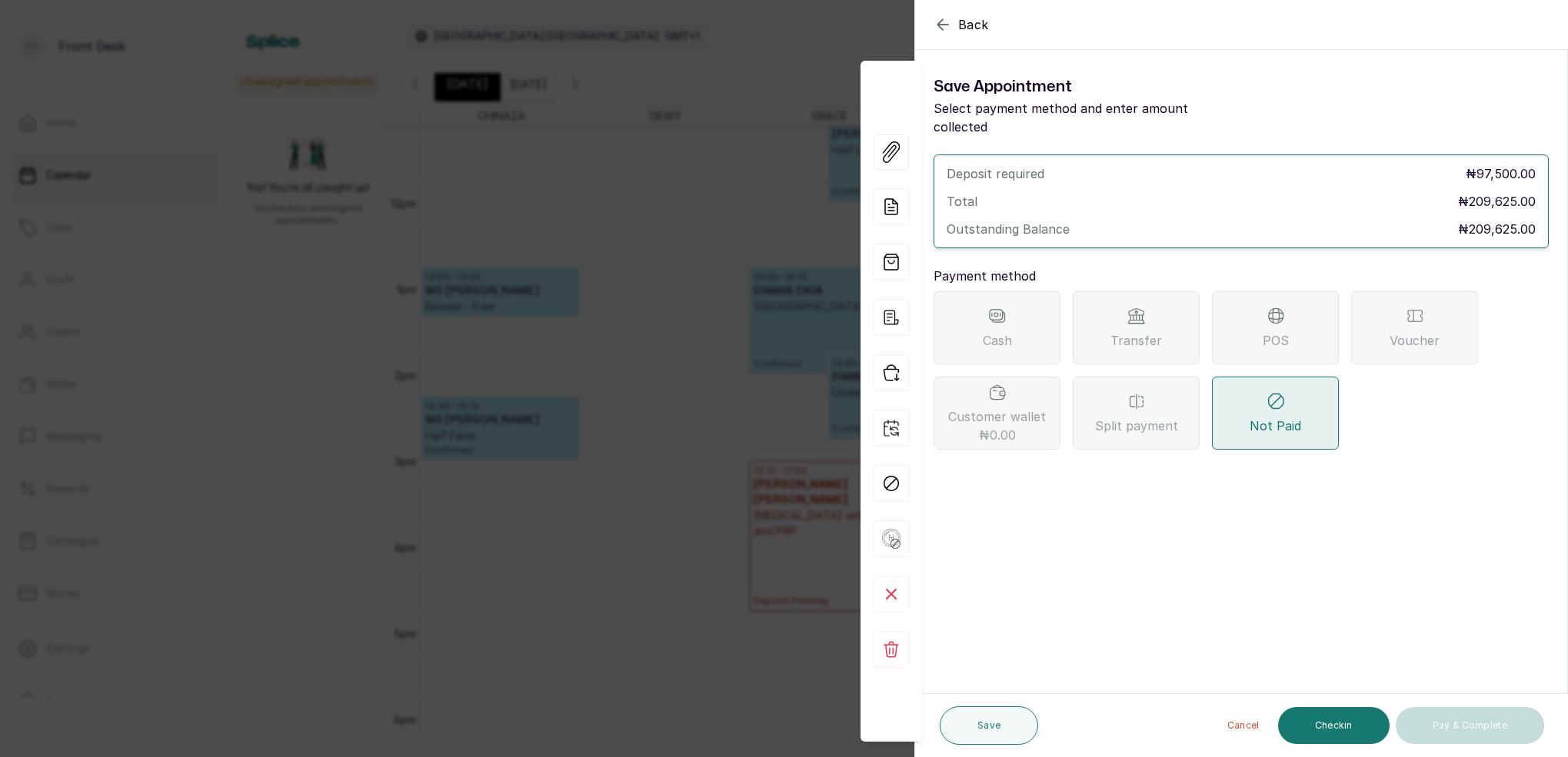
scroll to position [0, 0]
drag, startPoint x: 1161, startPoint y: 315, endPoint x: 1150, endPoint y: 332, distance: 20.2
click at [1159, 315] on div "Transfer" at bounding box center [1135, 328] width 127 height 73
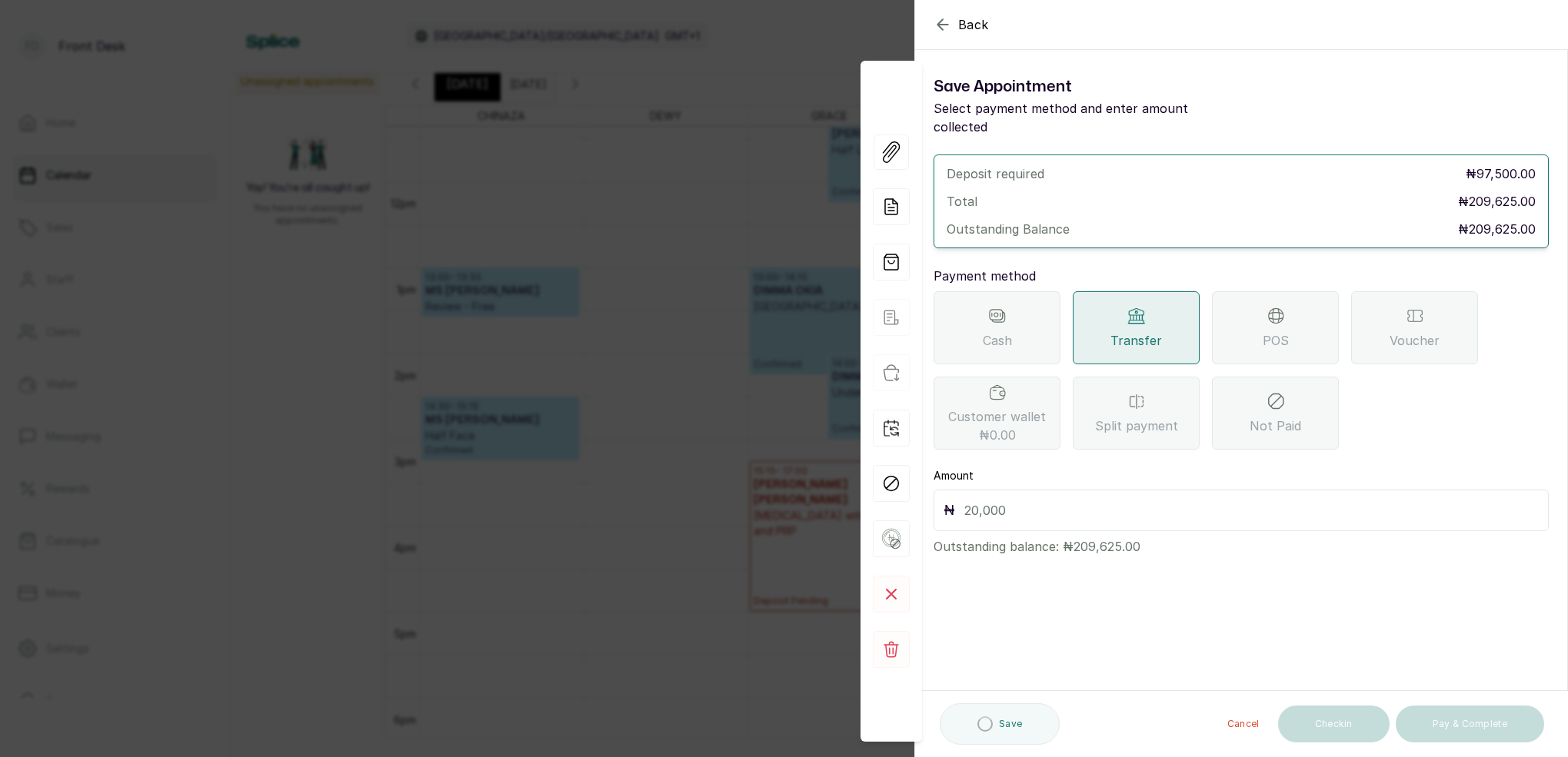
click at [1023, 499] on input "text" at bounding box center [1251, 510] width 575 height 22
type input "209,625"
click at [1008, 747] on div "Save" at bounding box center [988, 725] width 98 height 51
click at [992, 720] on button "Save" at bounding box center [988, 725] width 98 height 38
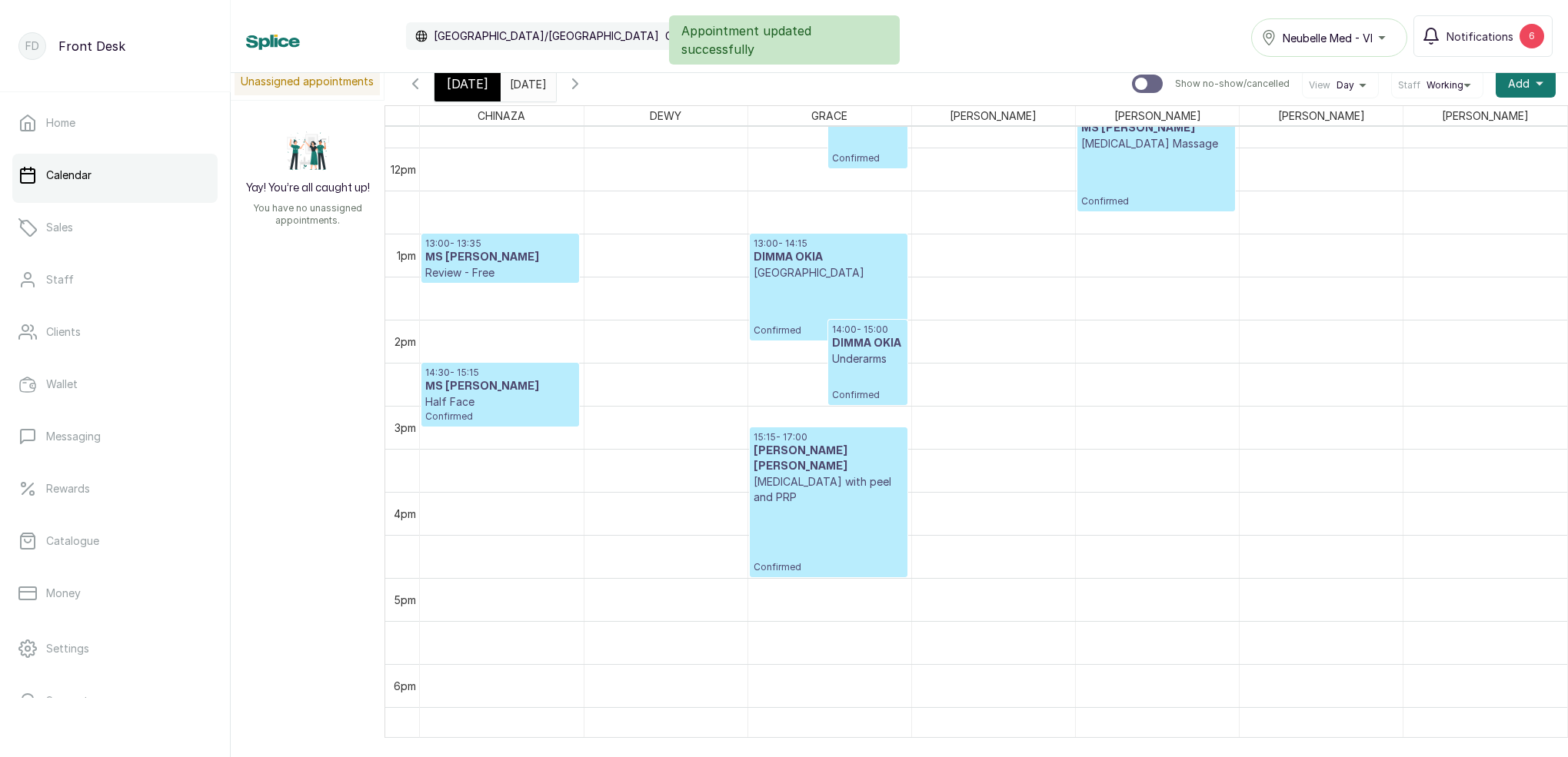
scroll to position [1019, 0]
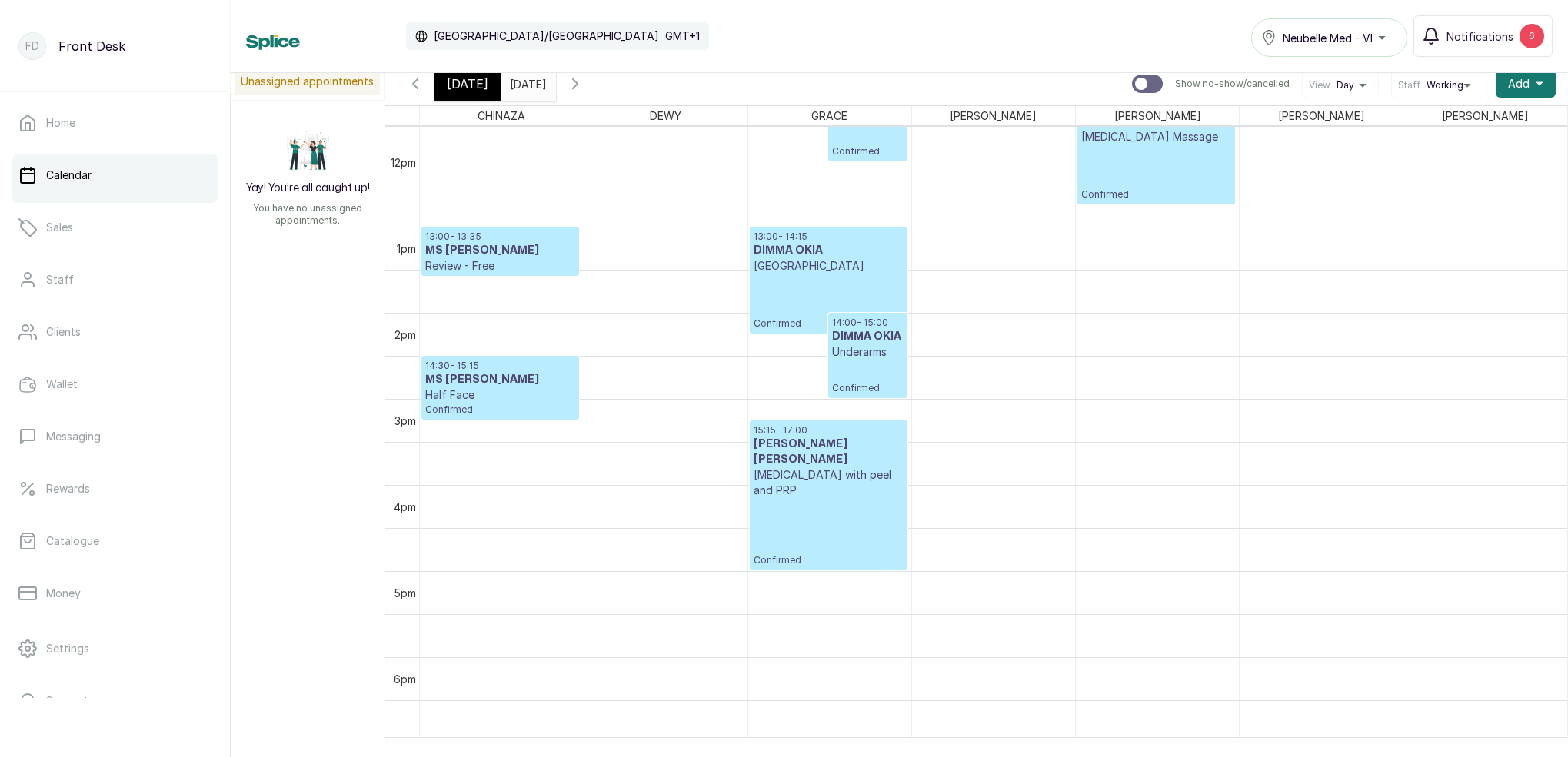
click at [526, 78] on input "24/09/2025" at bounding box center [514, 80] width 24 height 26
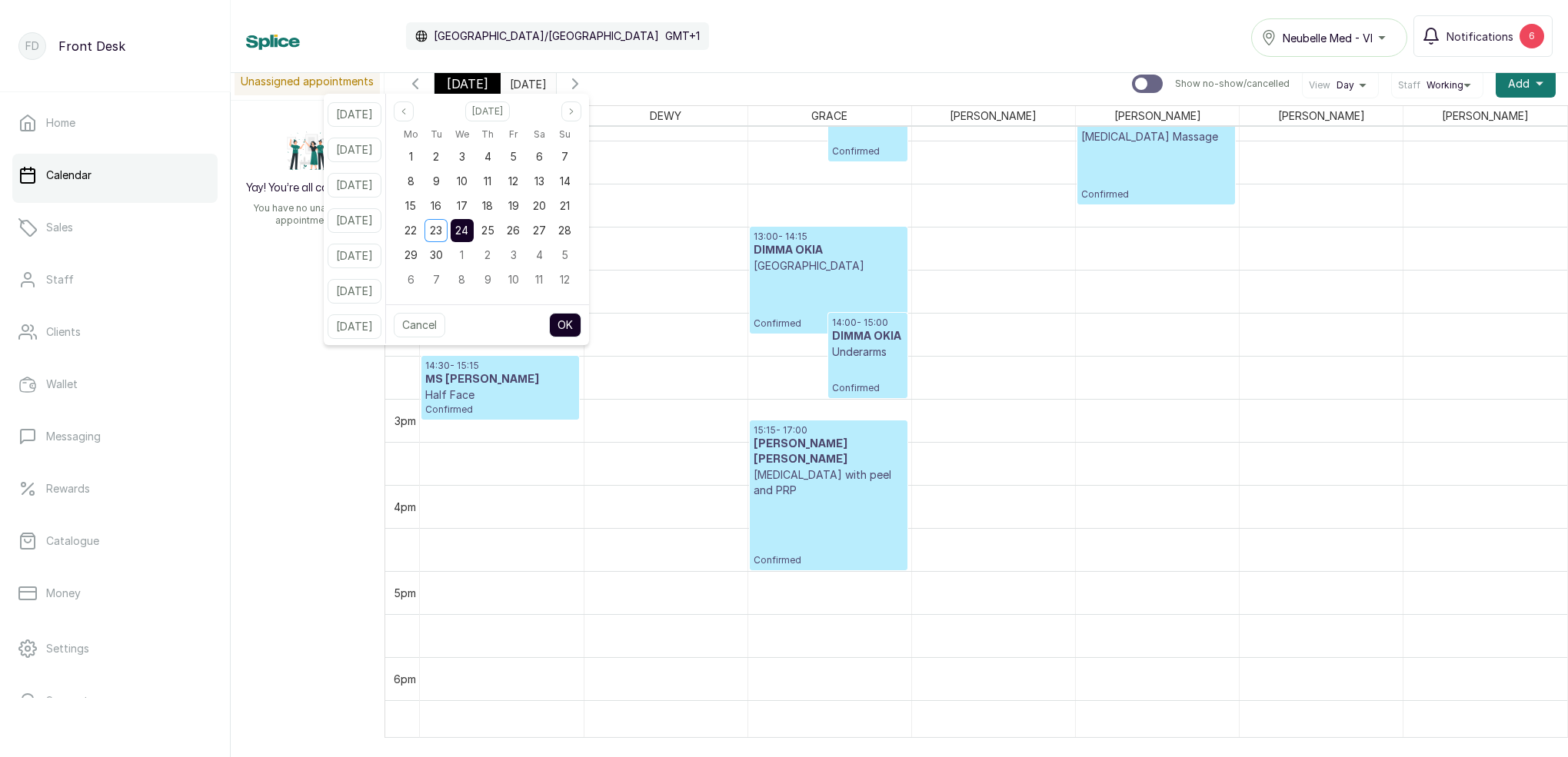
drag, startPoint x: 560, startPoint y: 230, endPoint x: 580, endPoint y: 319, distance: 91.2
click at [545, 232] on span "27" at bounding box center [539, 230] width 13 height 13
click at [581, 317] on button "OK" at bounding box center [565, 325] width 32 height 24
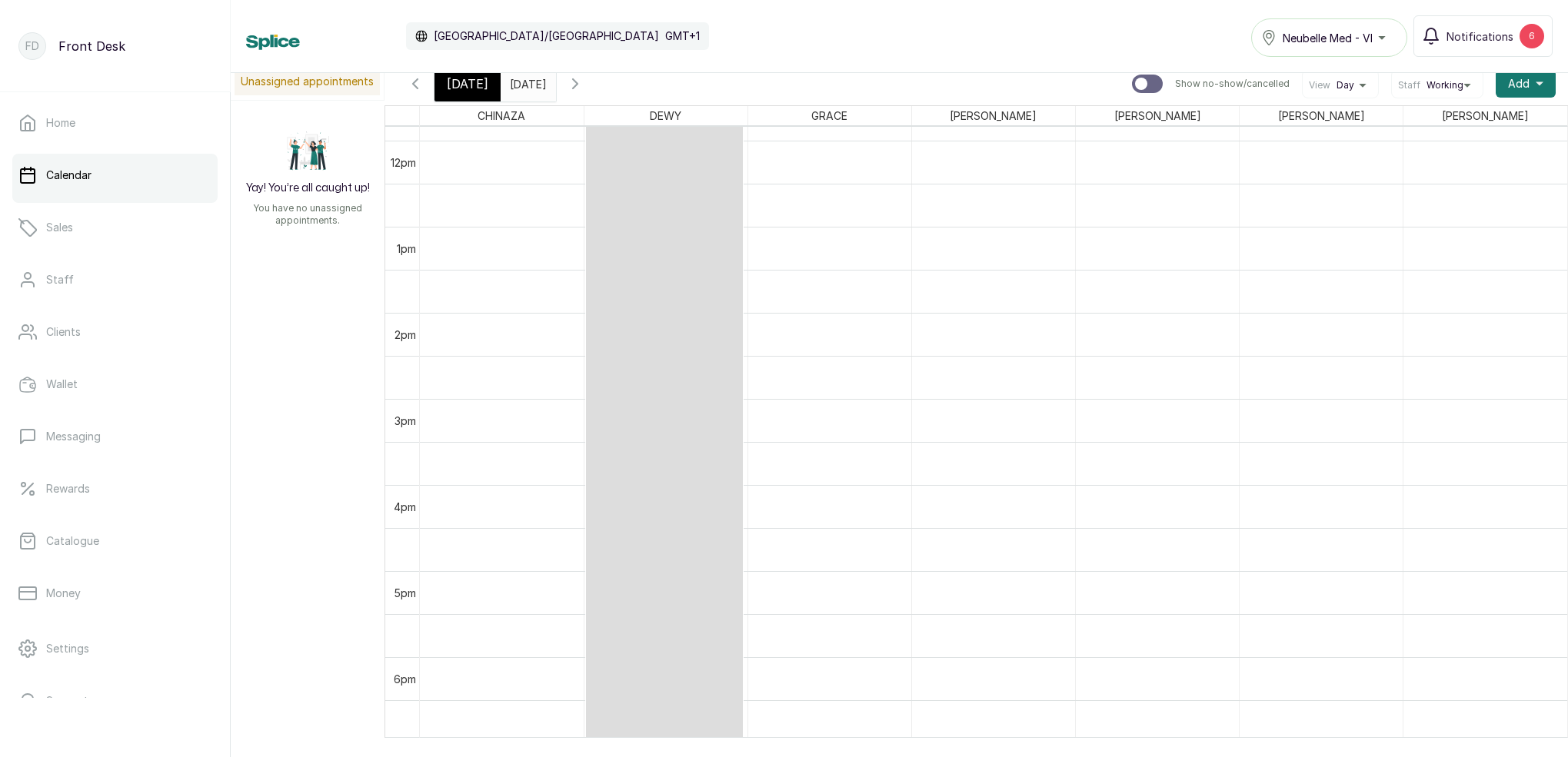
type input "27/09/2025"
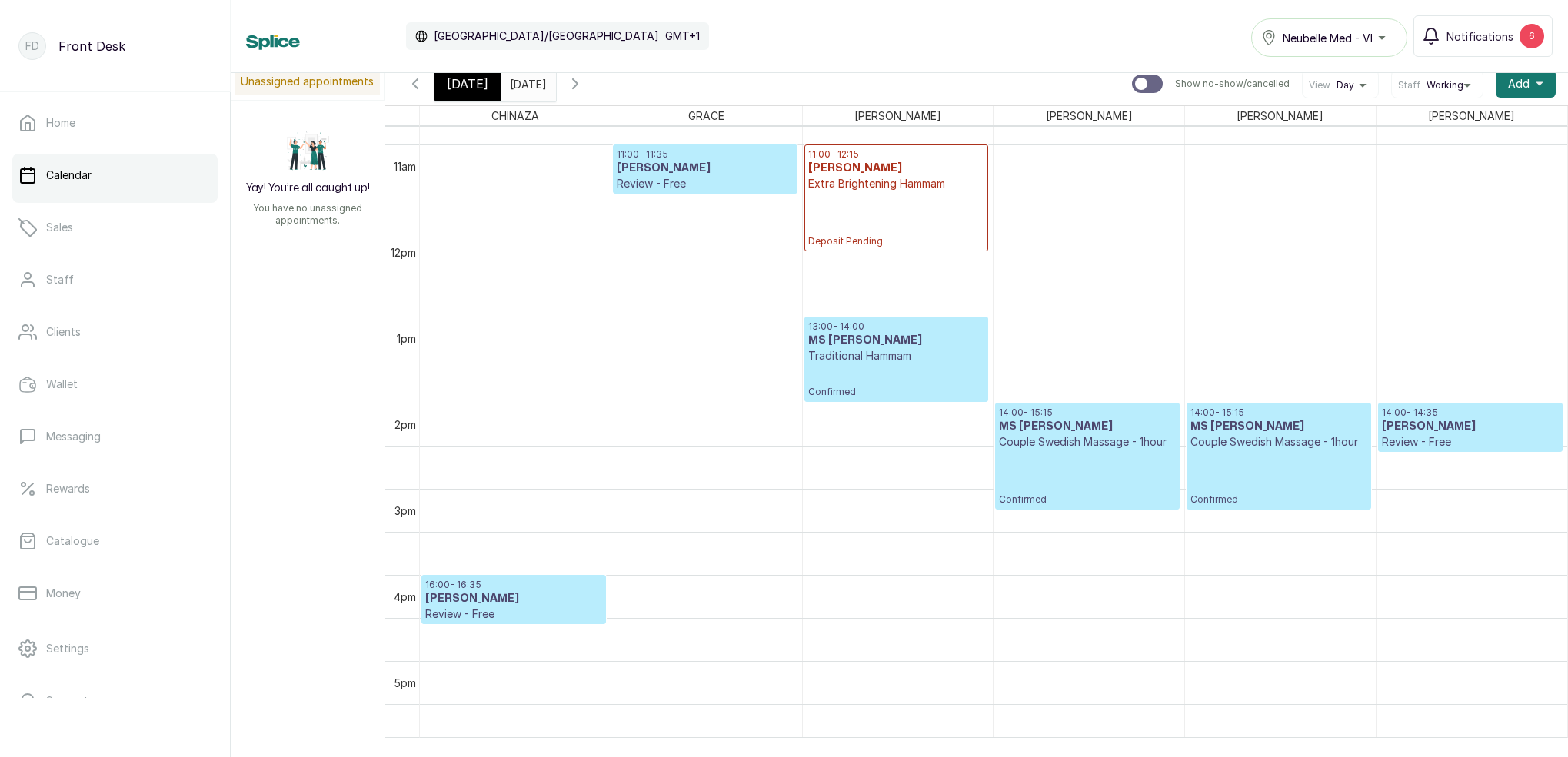
scroll to position [936, 0]
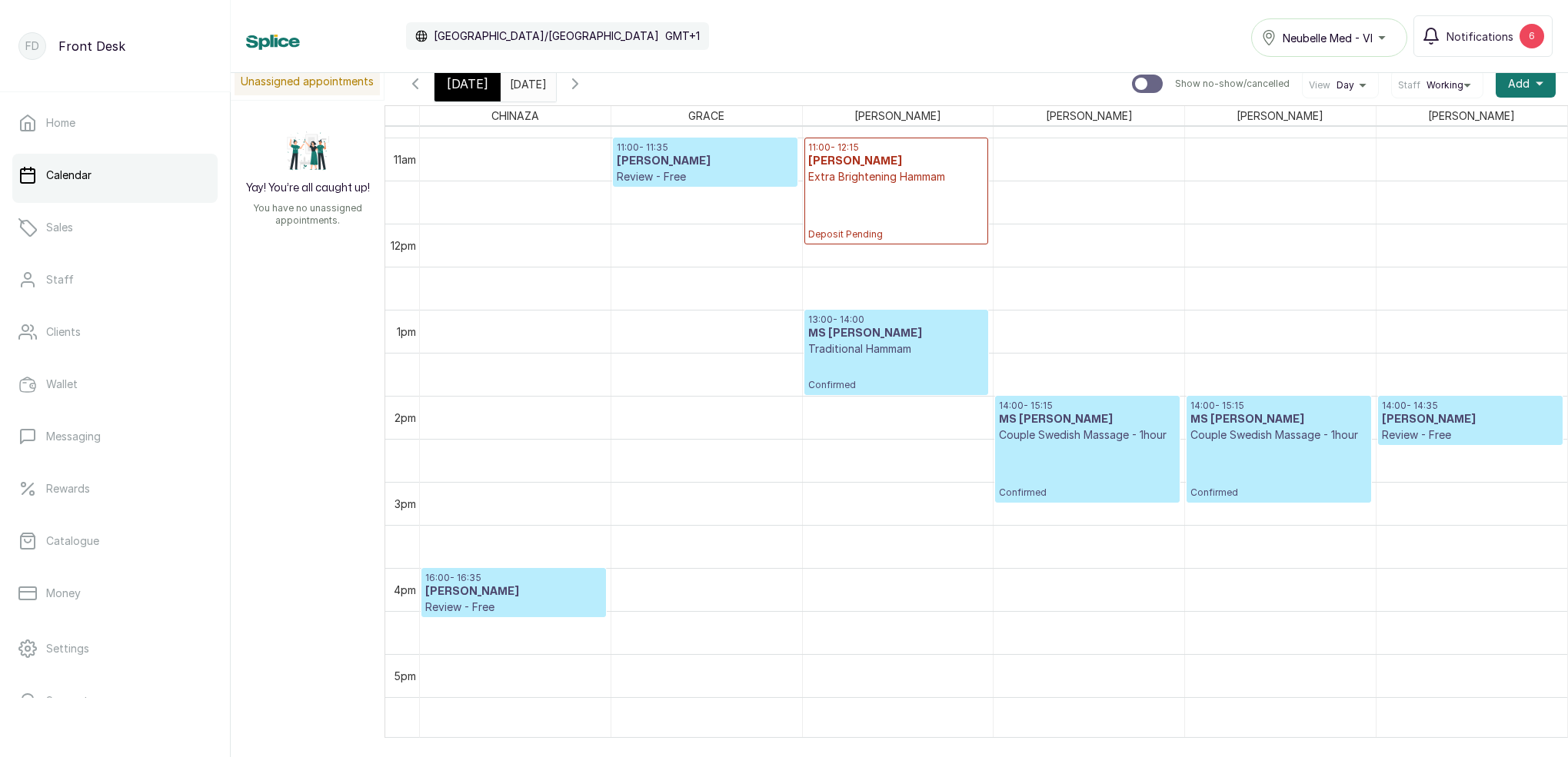
click at [470, 93] on div "[DATE]" at bounding box center [467, 84] width 67 height 36
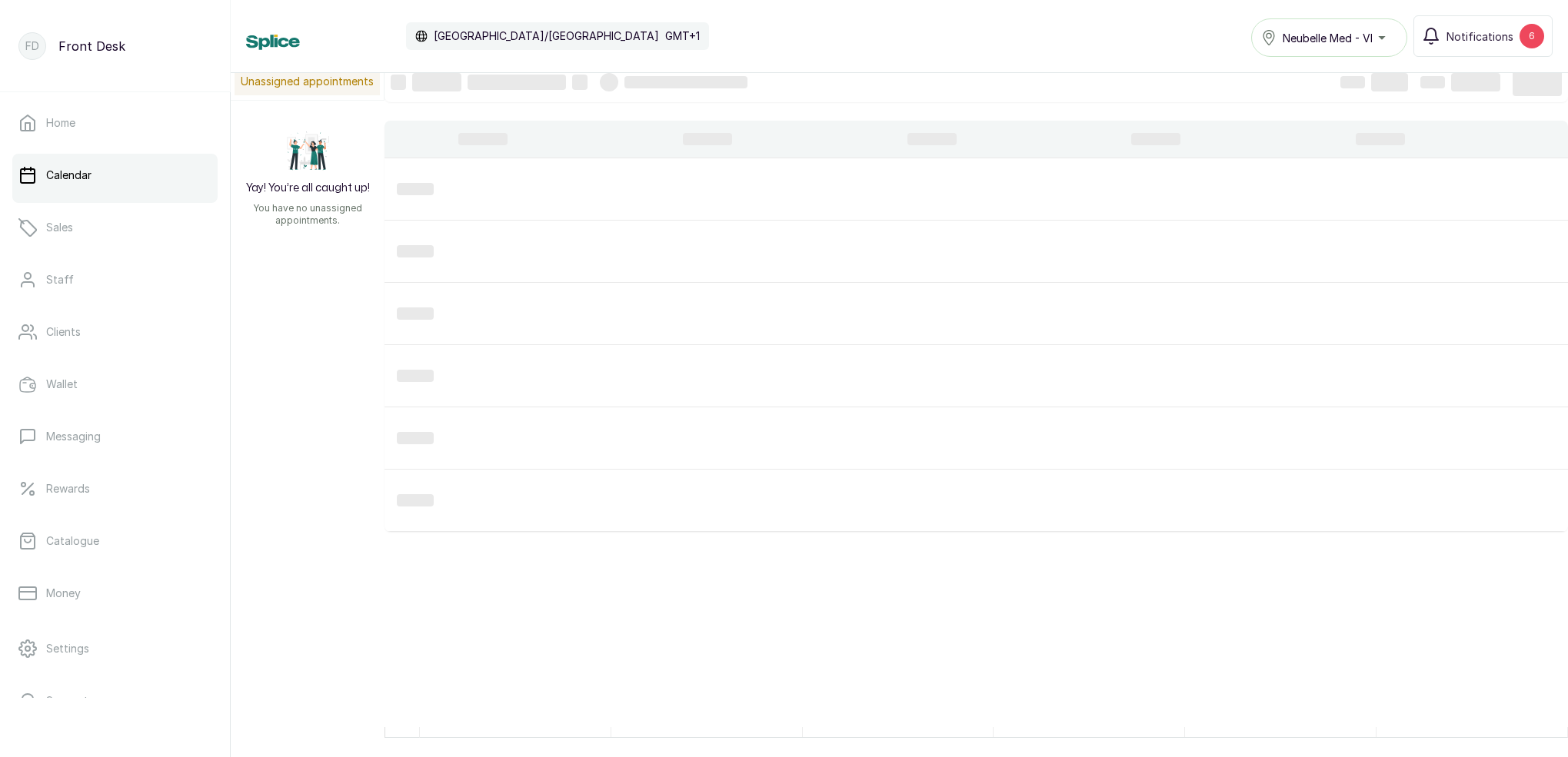
scroll to position [517, 0]
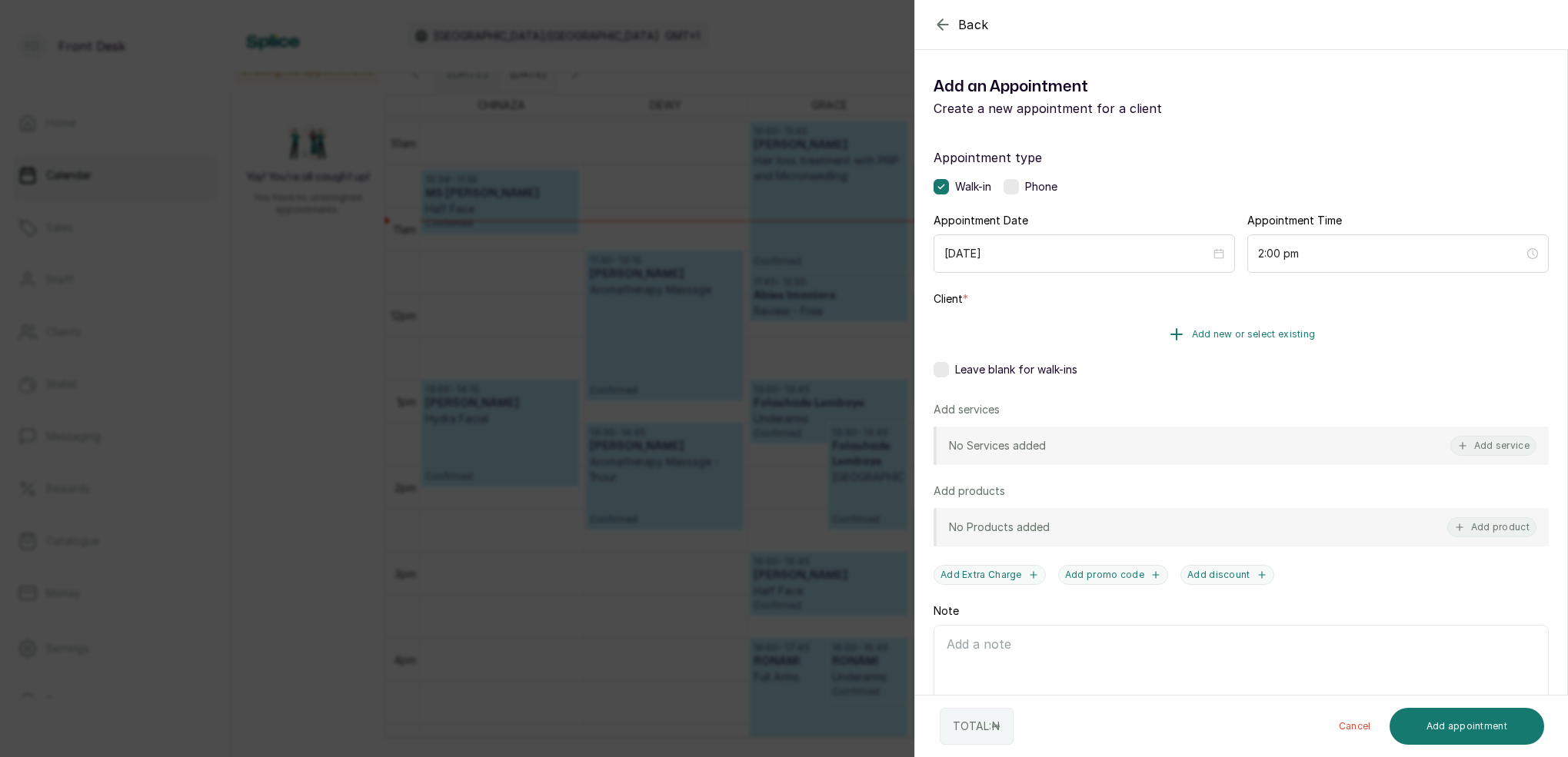
click at [1289, 332] on span "Add new or select existing" at bounding box center [1253, 334] width 124 height 12
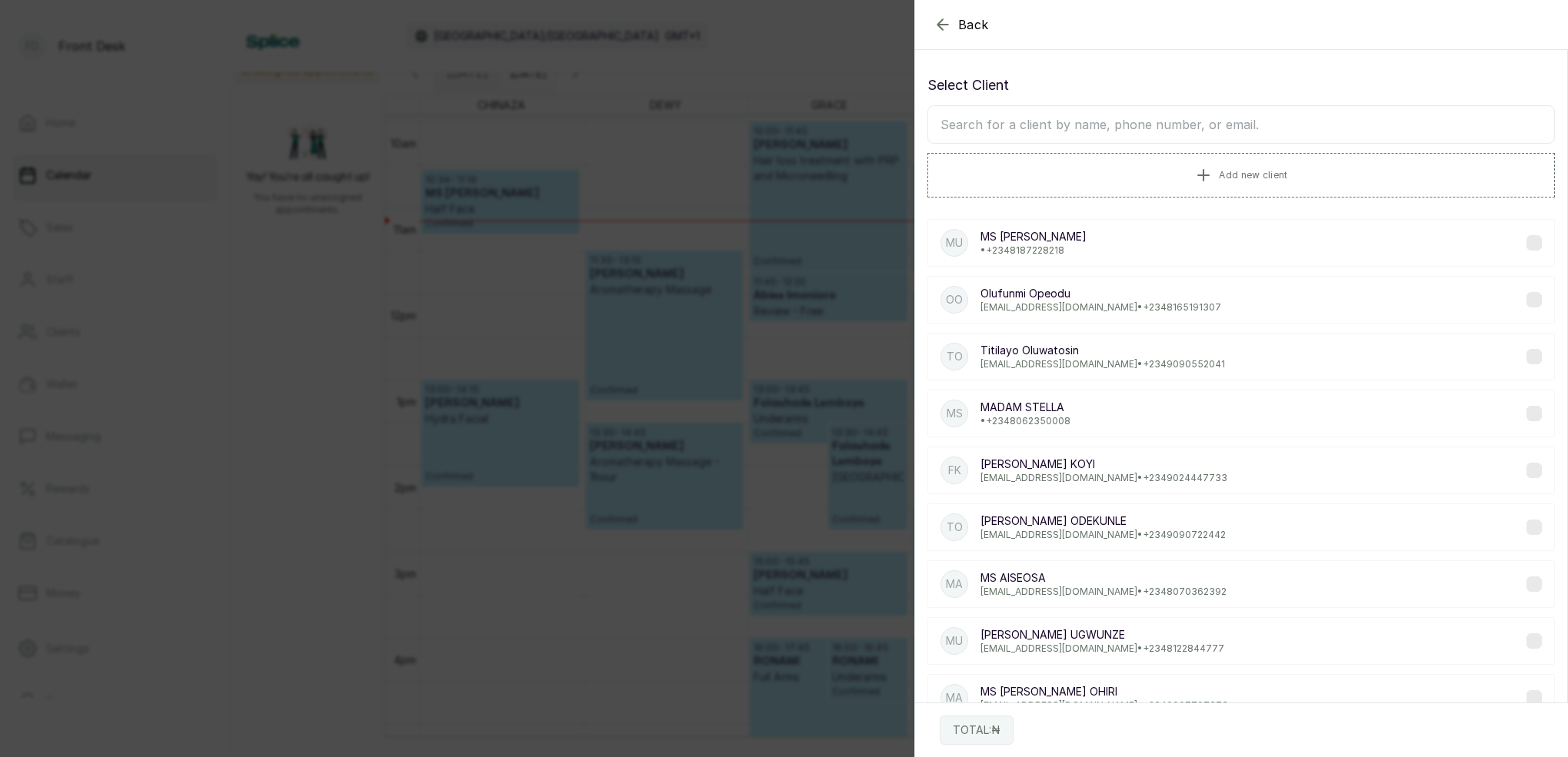
click at [1156, 123] on input "text" at bounding box center [1240, 124] width 627 height 38
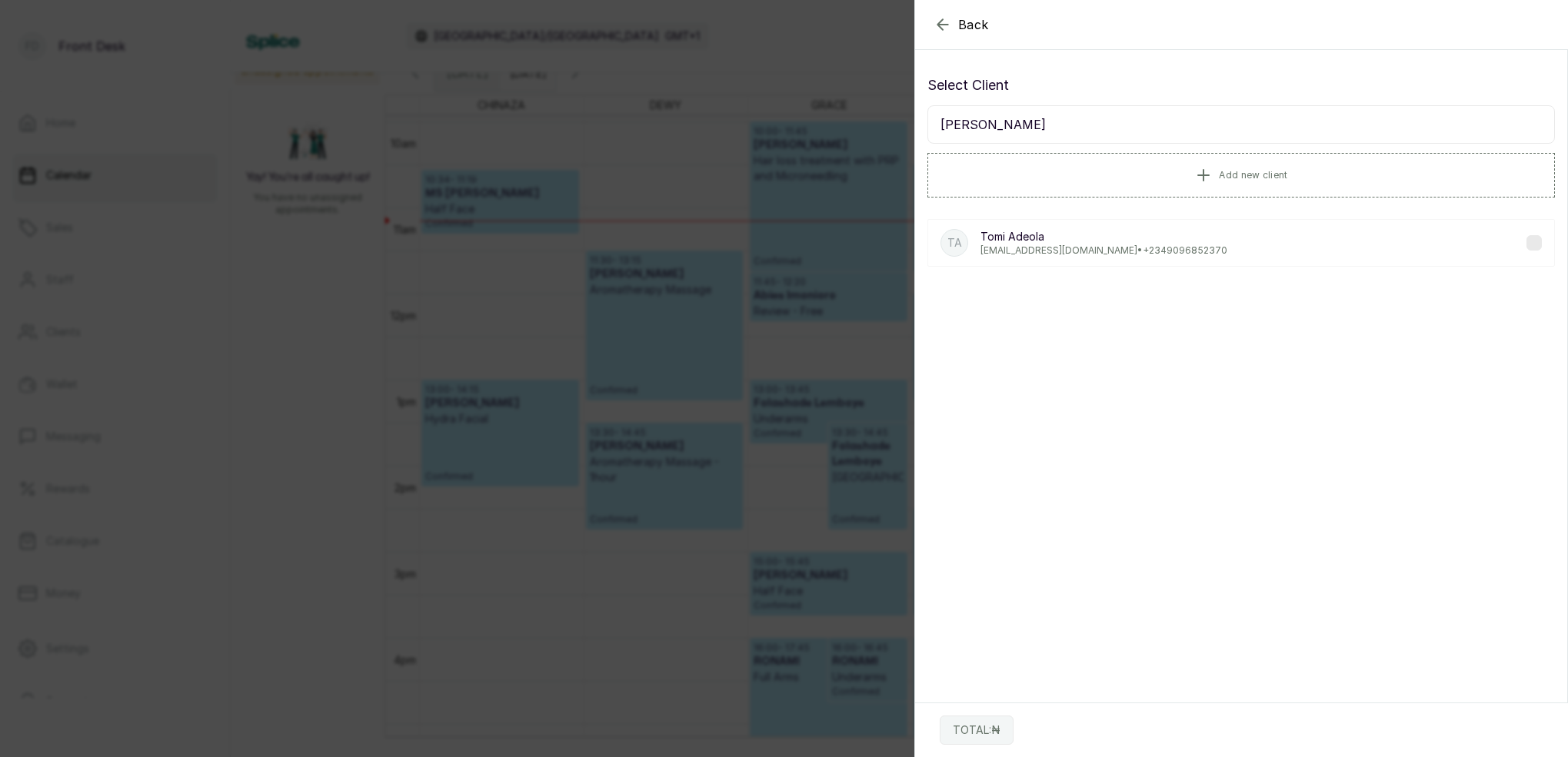
type input "TOMI ADEOL"
click at [1149, 247] on p "tomitadeola@gmail.com • +234 9096852370" at bounding box center [1103, 250] width 246 height 12
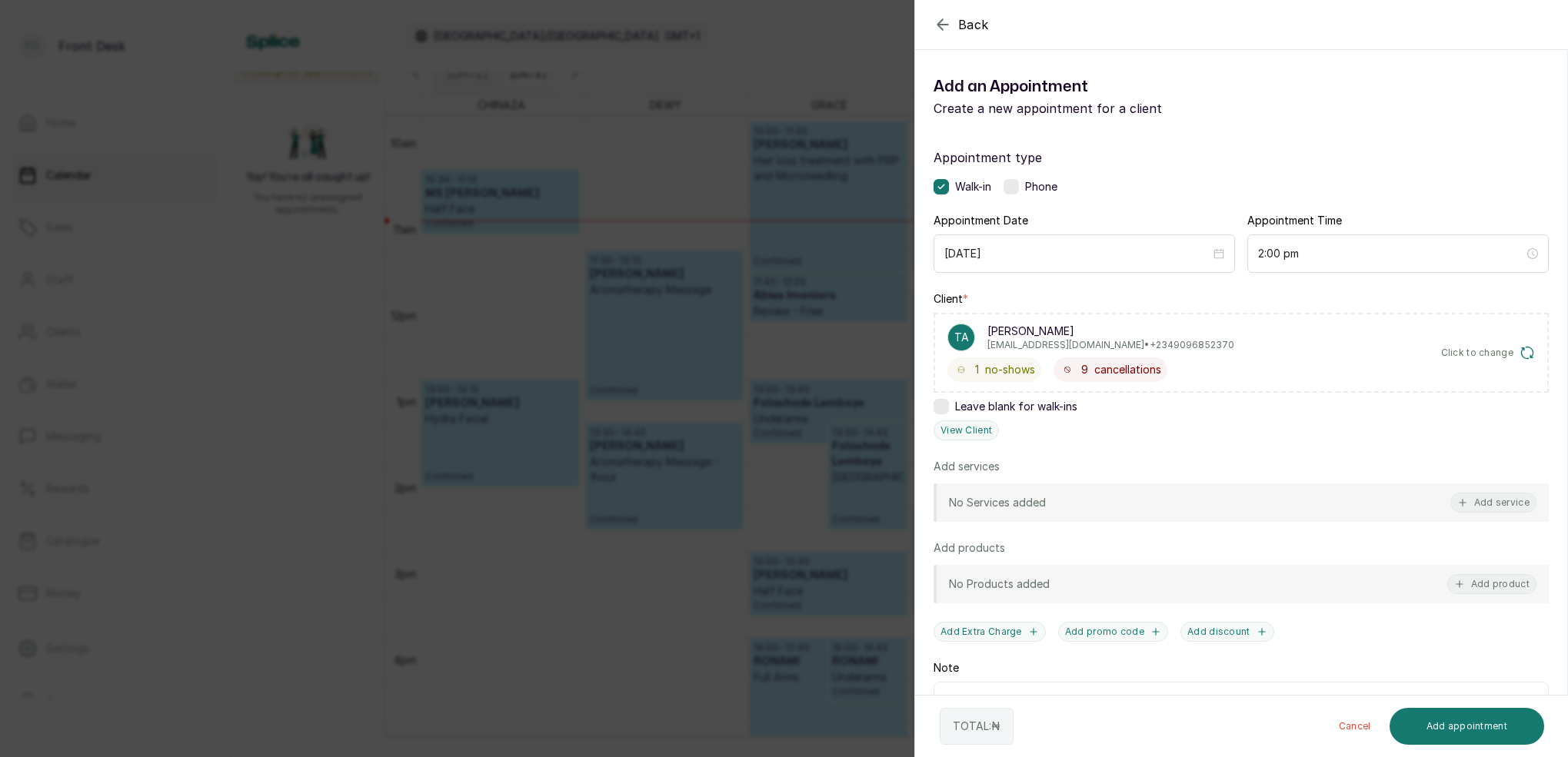
click at [515, 367] on div "Back Add Appointment Add an Appointment Create a new appointment for a client A…" at bounding box center [784, 378] width 1568 height 757
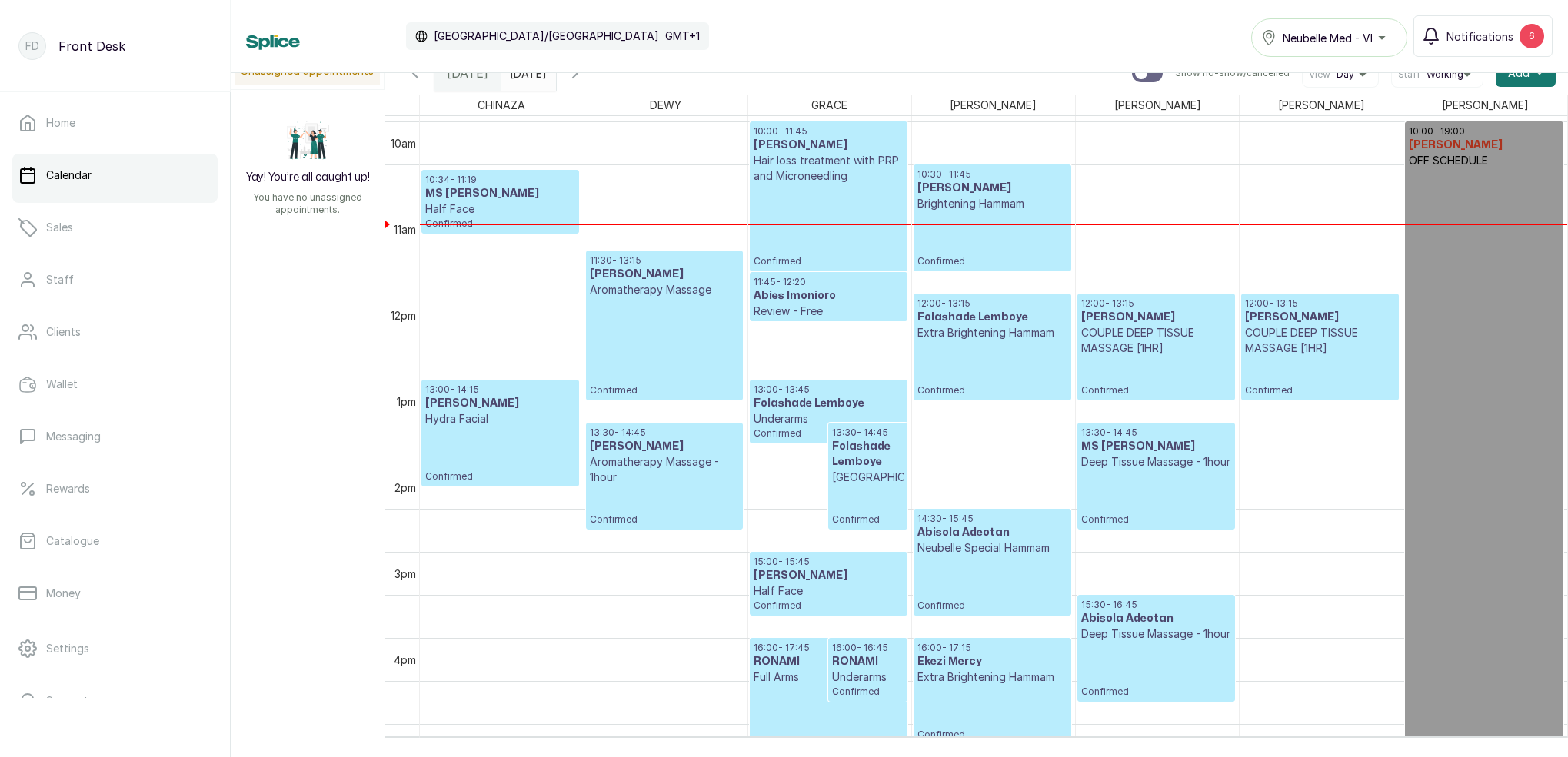
click at [526, 77] on input "27/09/2025" at bounding box center [514, 69] width 24 height 26
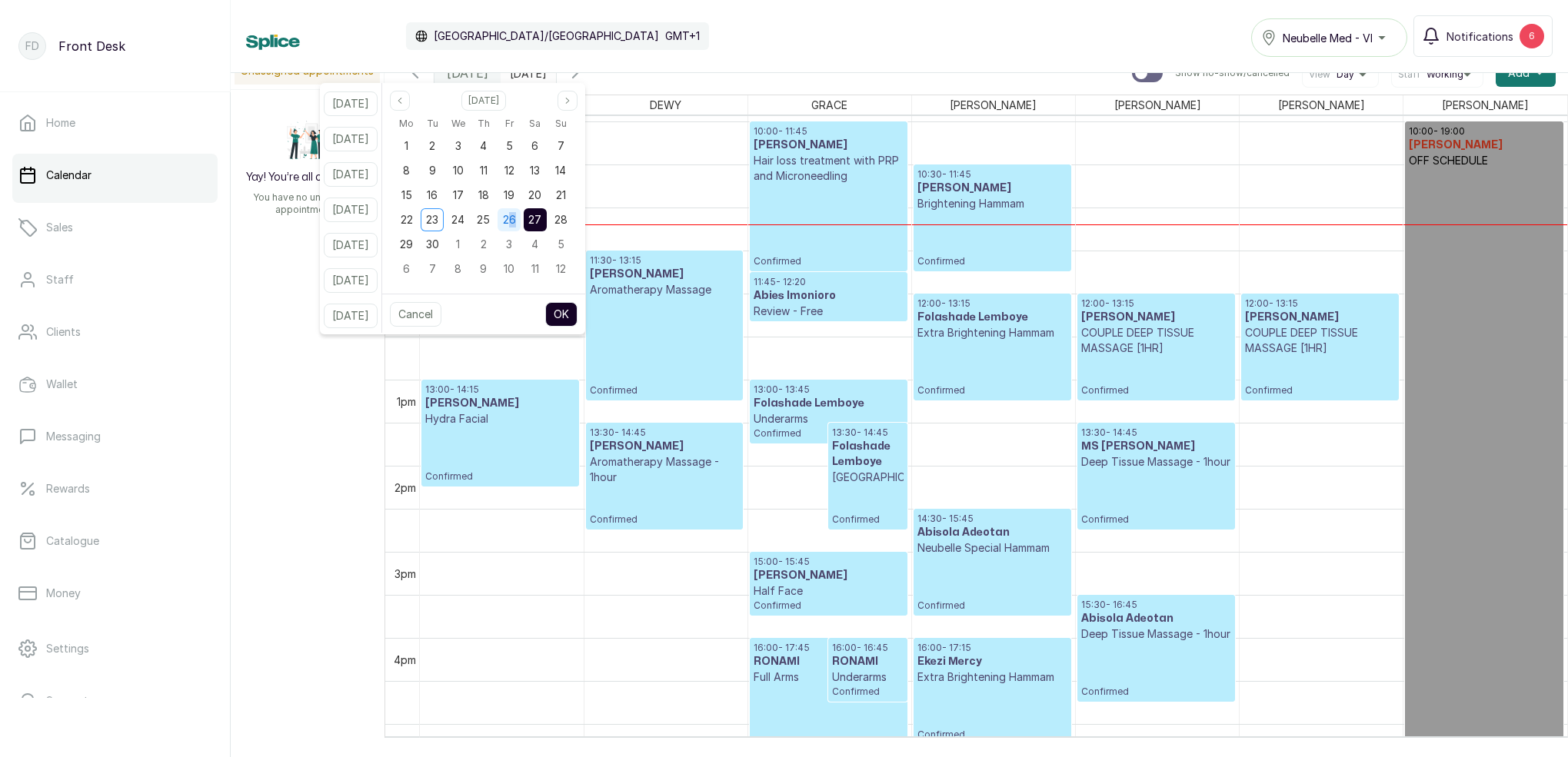
click at [515, 220] on span "26" at bounding box center [509, 219] width 13 height 13
click at [577, 315] on button "OK" at bounding box center [561, 314] width 32 height 24
type input "[DATE]"
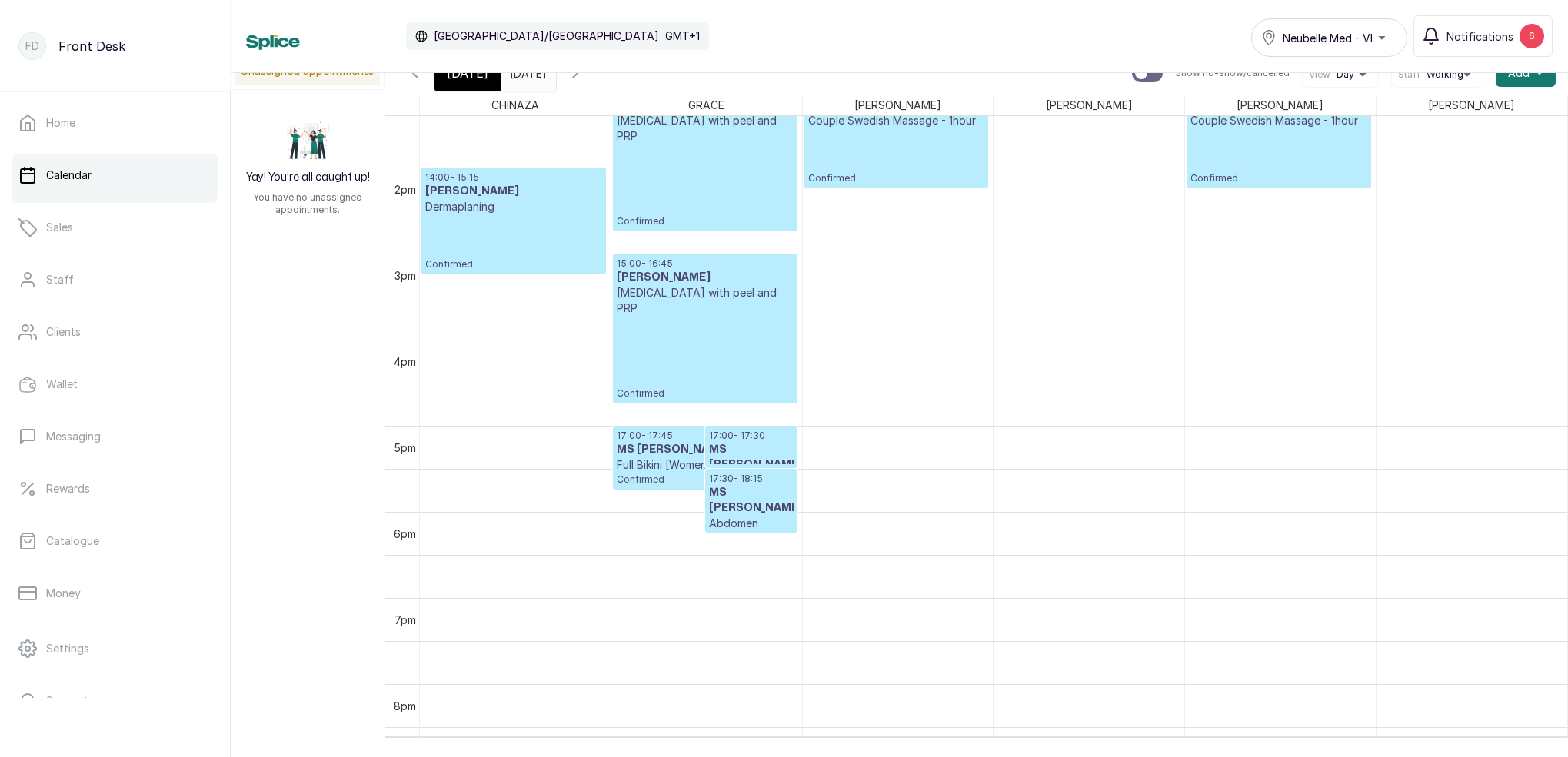
scroll to position [1155, 0]
click at [457, 80] on span "[DATE]" at bounding box center [468, 73] width 41 height 19
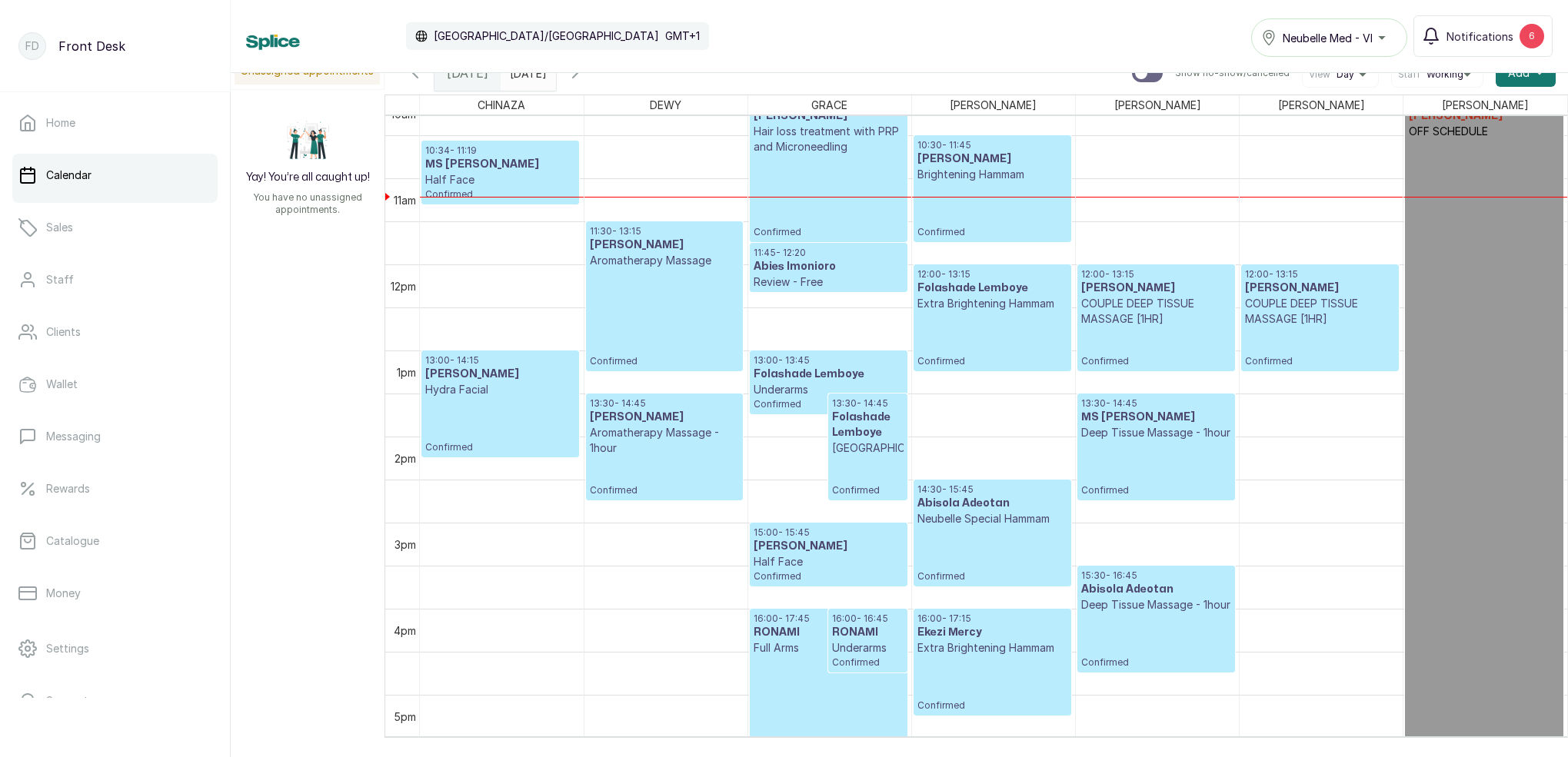
click at [1175, 312] on p "COUPLE DEEP TISSUE MASSAGE [1HR]" at bounding box center [1156, 311] width 150 height 31
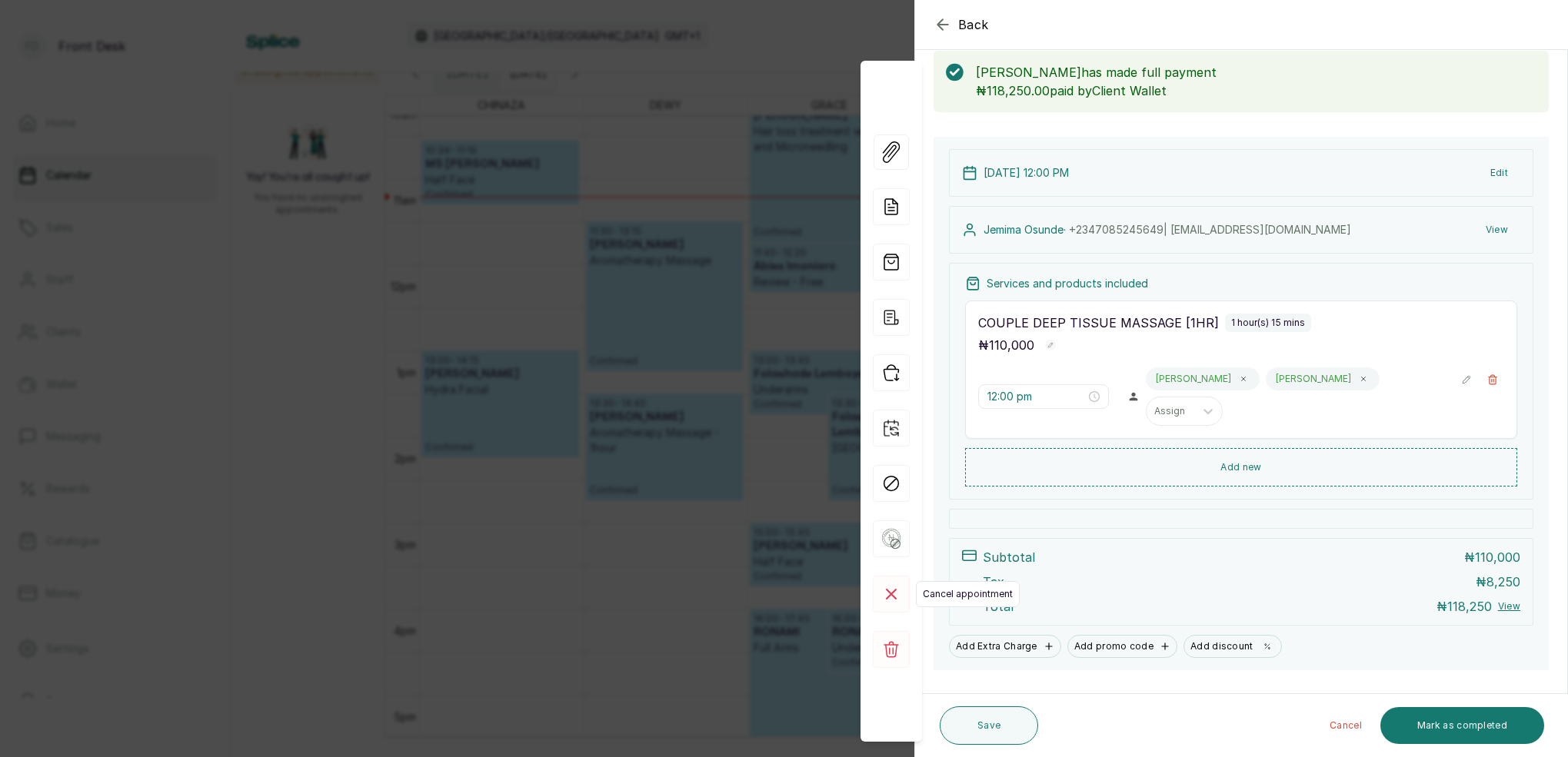
click at [896, 594] on rect at bounding box center [890, 593] width 37 height 37
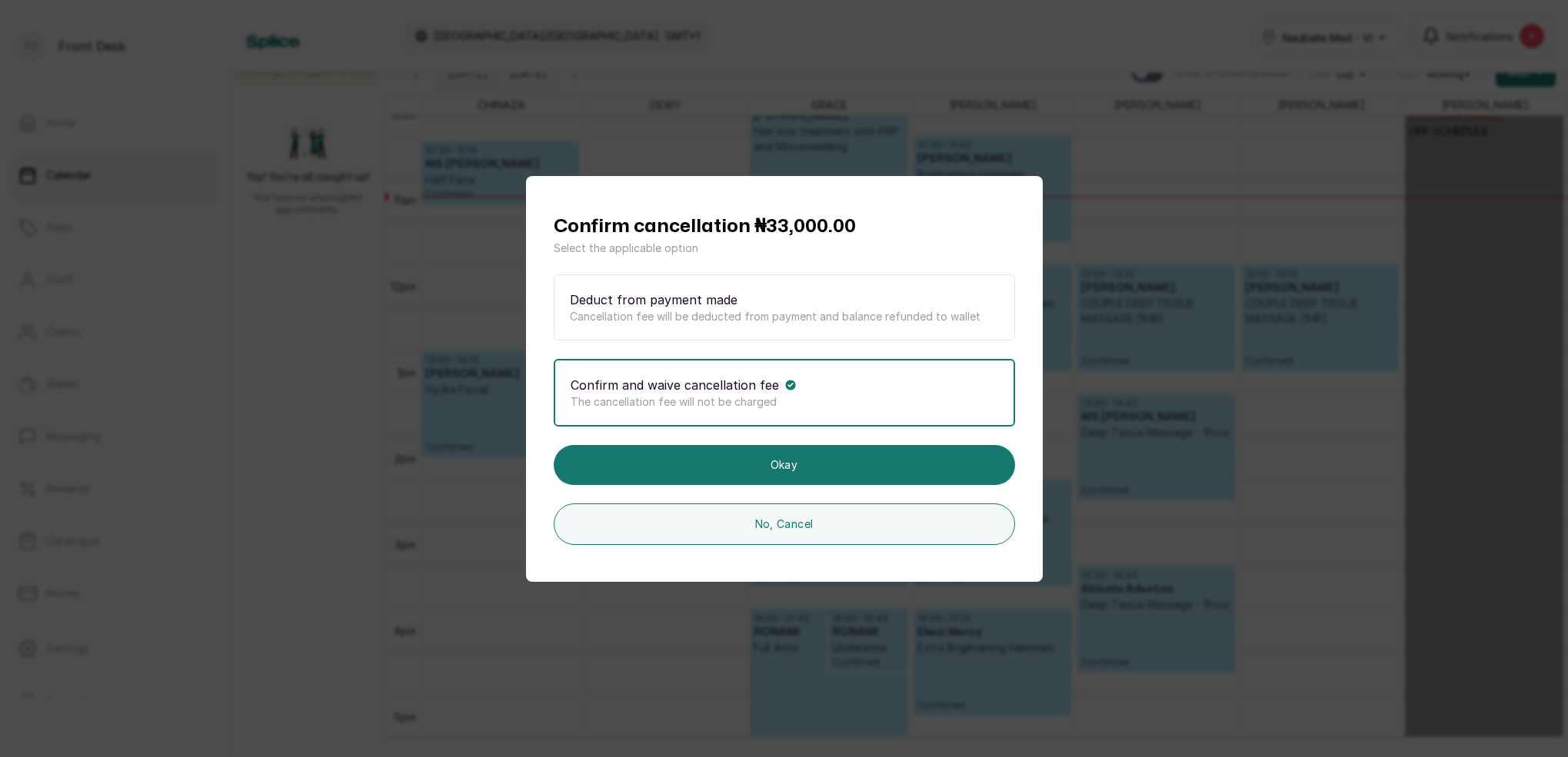
click at [760, 304] on div "Deduct from payment made" at bounding box center [784, 300] width 429 height 19
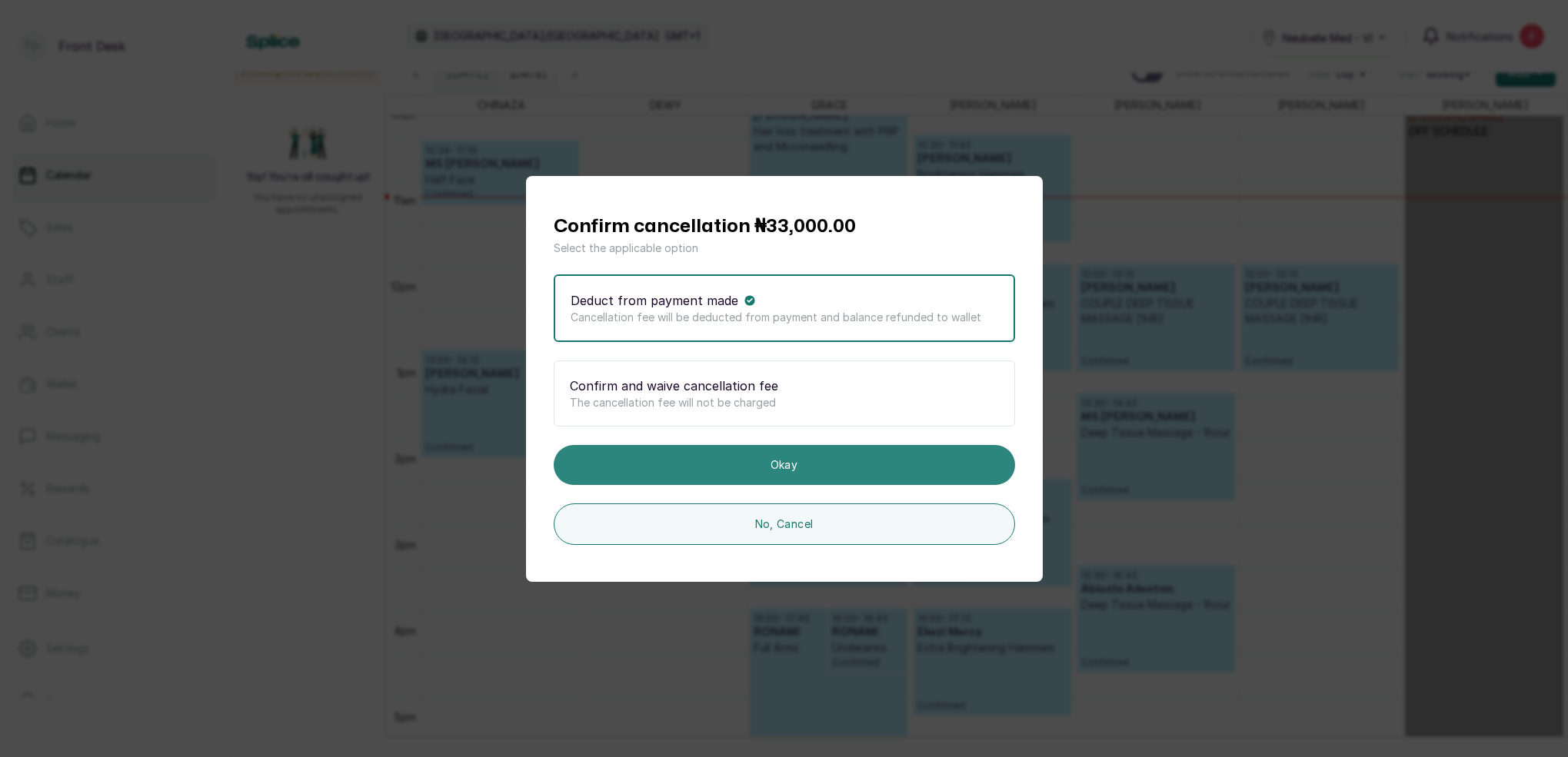
click at [799, 471] on button "Okay" at bounding box center [784, 465] width 461 height 40
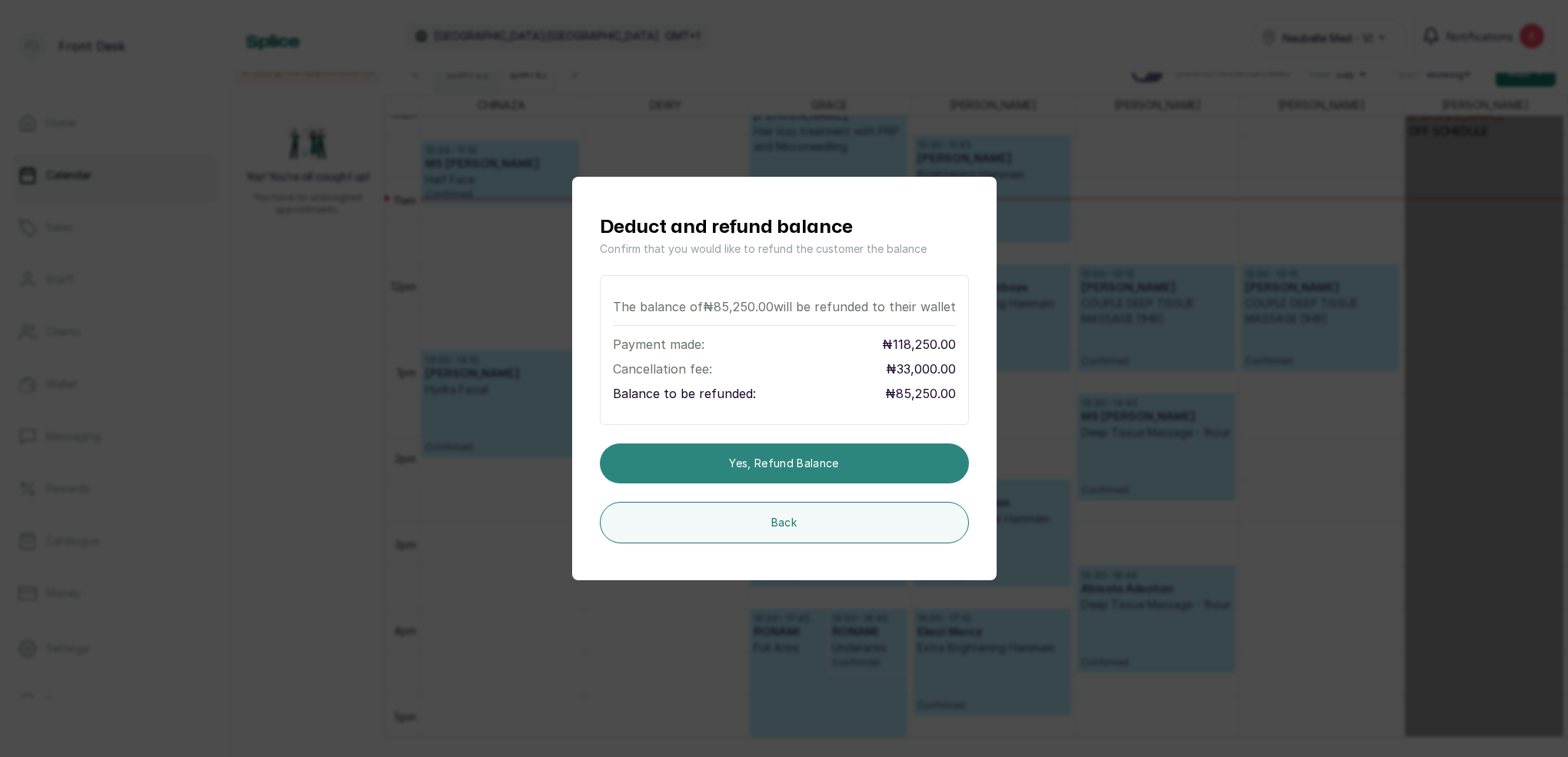
click at [821, 468] on button "Yes, refund balance" at bounding box center [784, 463] width 369 height 40
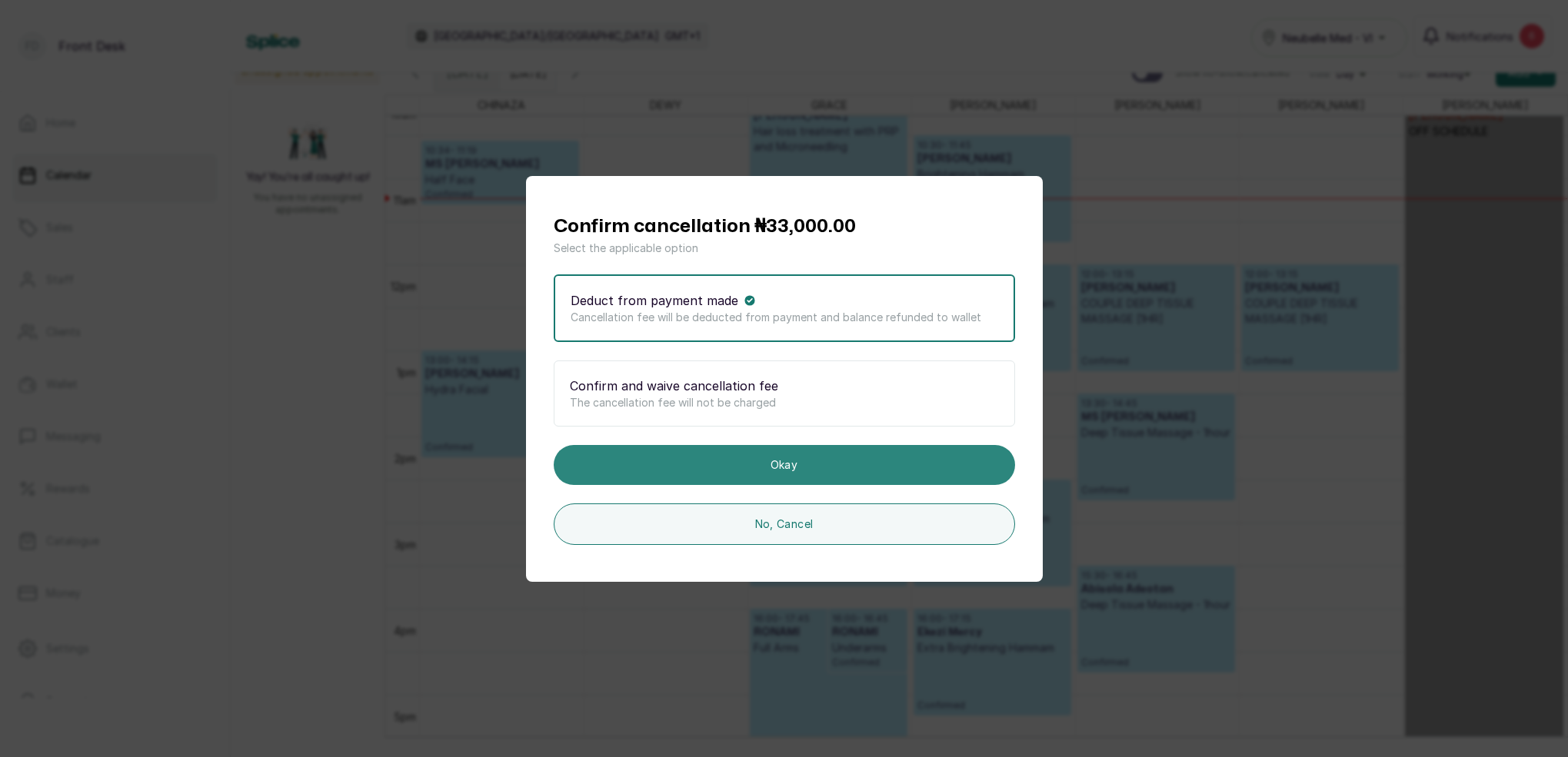
click at [819, 467] on button "Okay" at bounding box center [784, 465] width 461 height 40
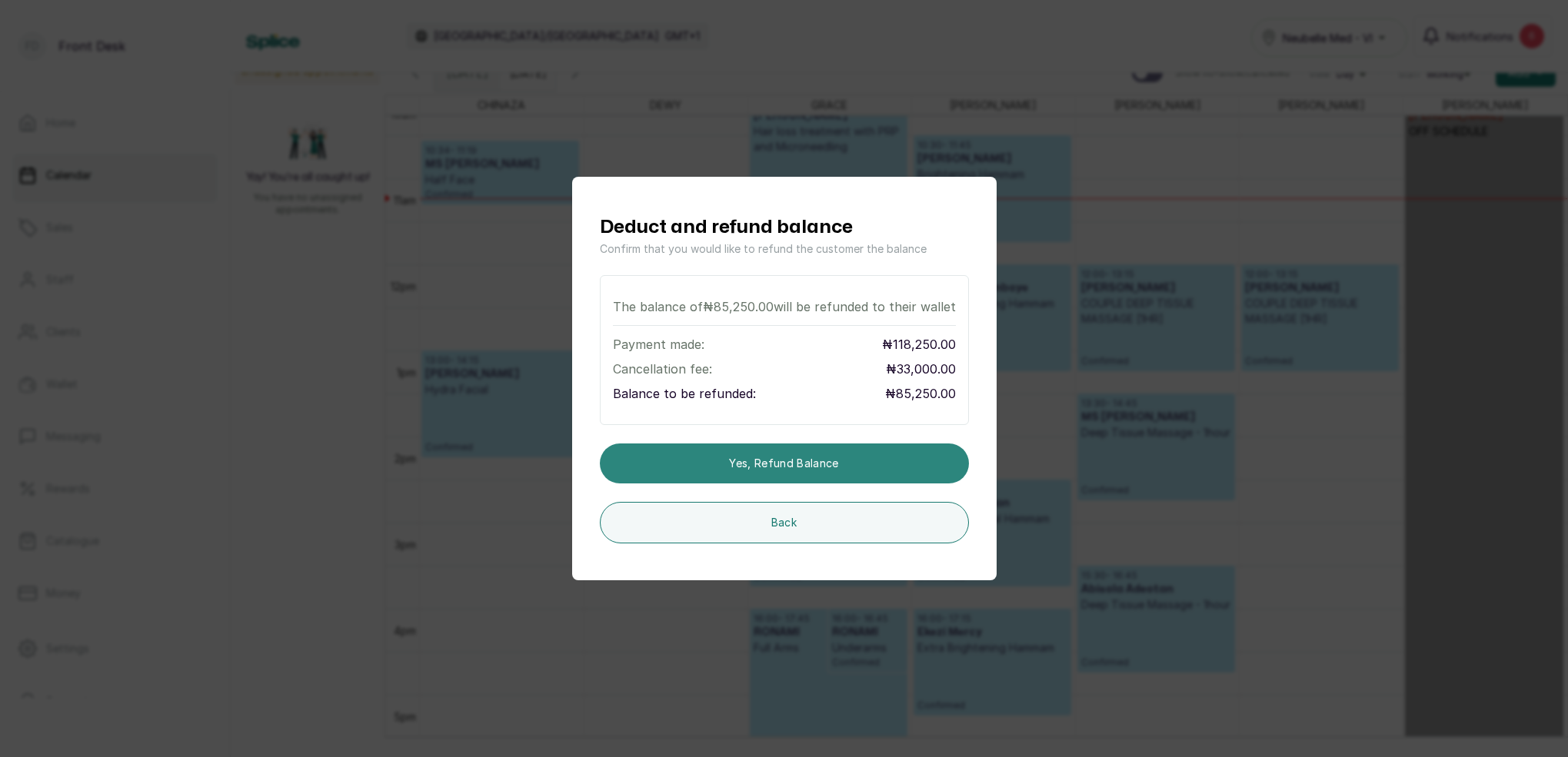
click at [825, 466] on button "Yes, refund balance" at bounding box center [784, 463] width 369 height 40
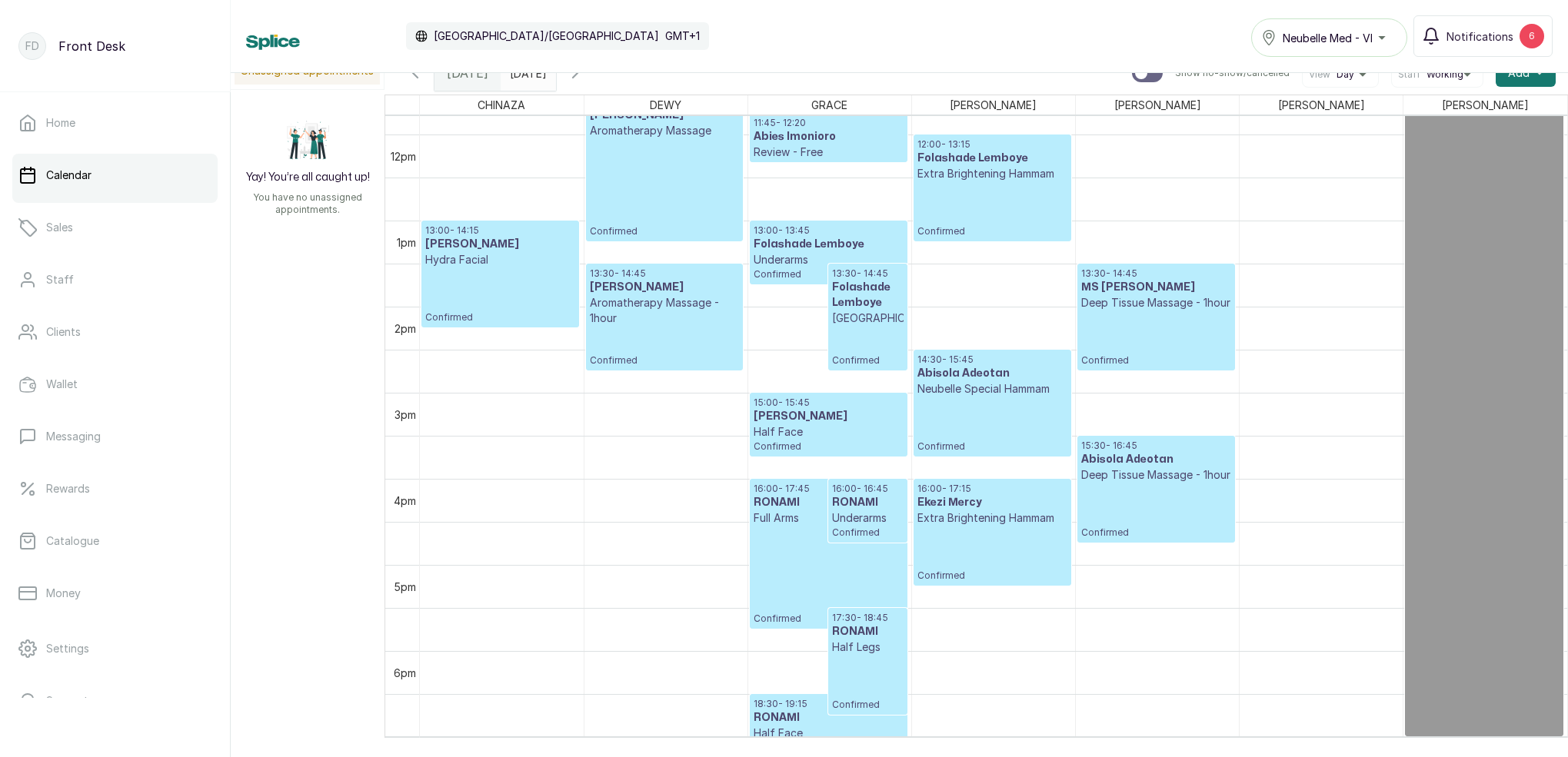
click at [526, 82] on input "[DATE]" at bounding box center [514, 69] width 24 height 26
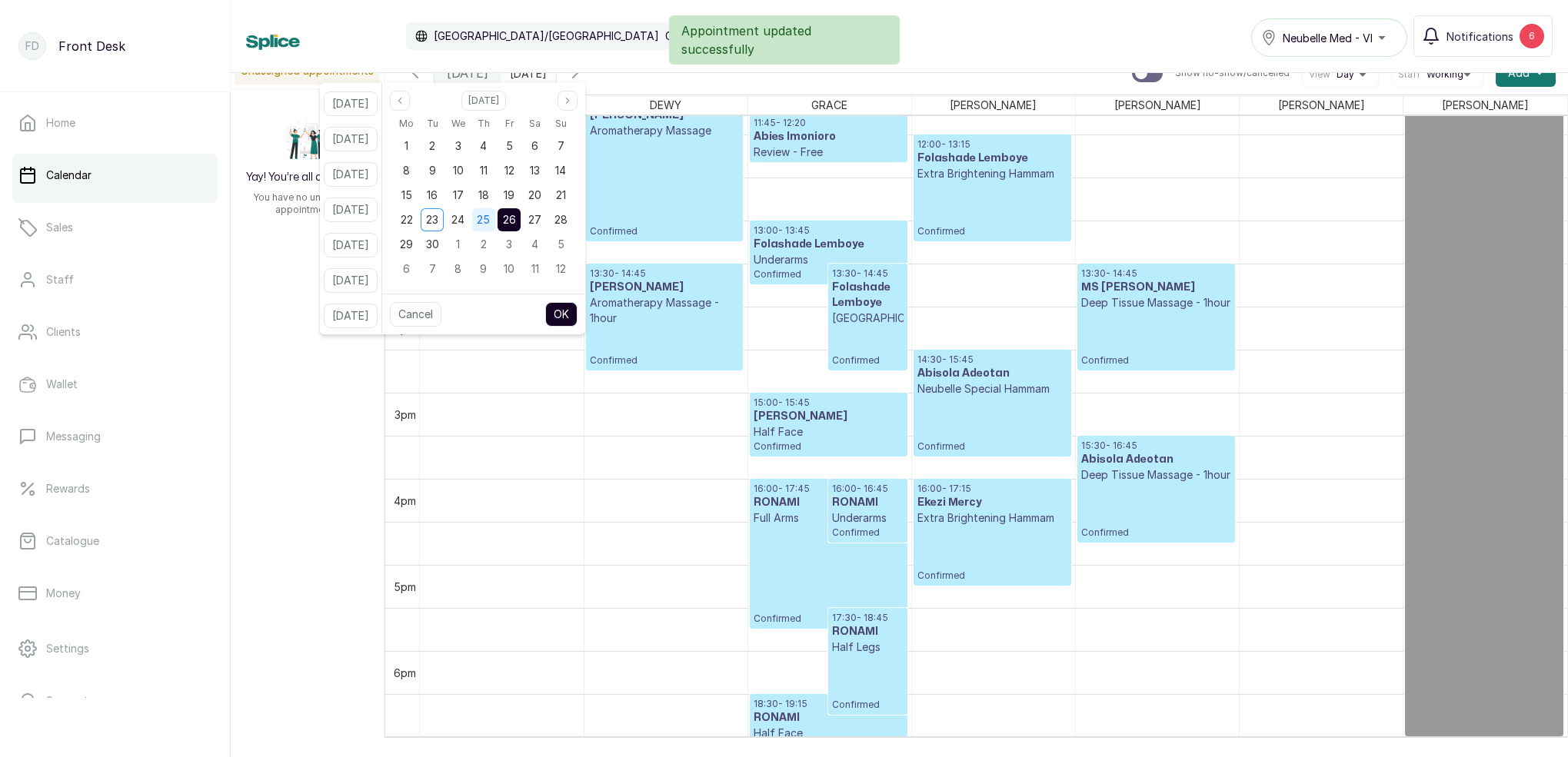
drag, startPoint x: 499, startPoint y: 220, endPoint x: 509, endPoint y: 221, distance: 10.0
click at [490, 220] on span "25" at bounding box center [484, 219] width 13 height 13
click at [515, 223] on span "26" at bounding box center [509, 219] width 13 height 13
click at [577, 310] on button "OK" at bounding box center [561, 314] width 32 height 24
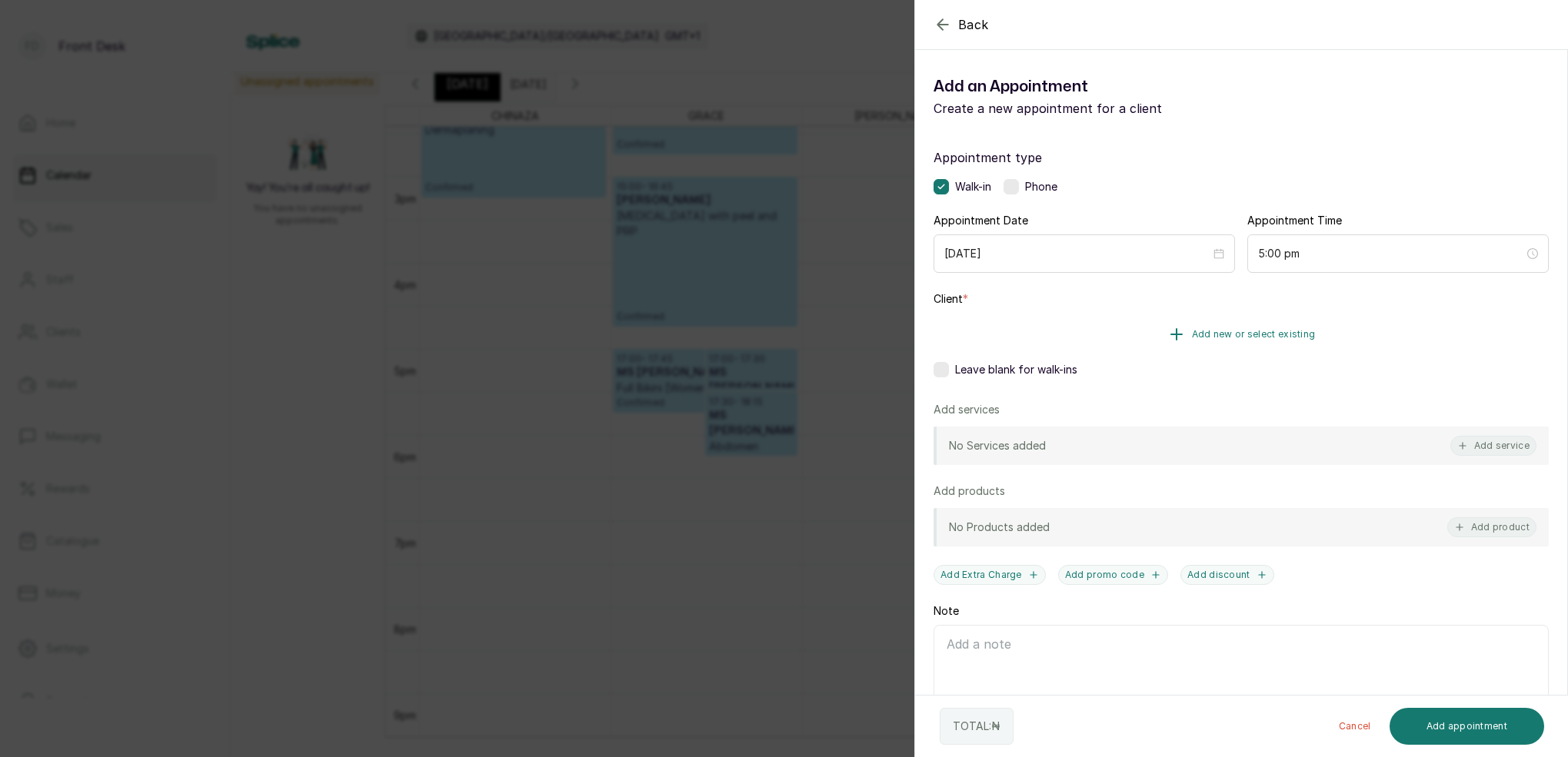
click at [1289, 333] on span "Add new or select existing" at bounding box center [1253, 334] width 124 height 12
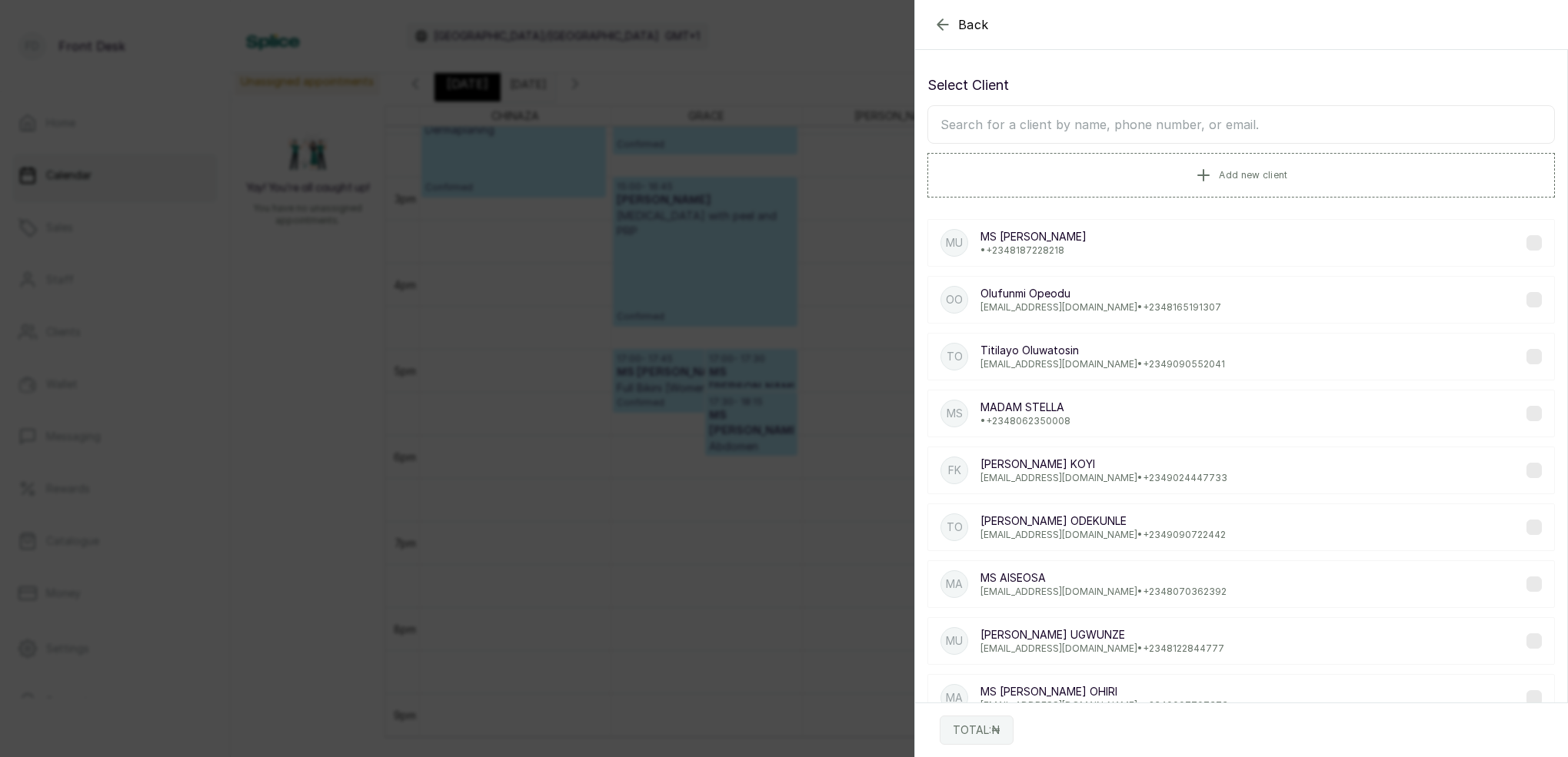
click at [1176, 125] on input "text" at bounding box center [1240, 124] width 627 height 38
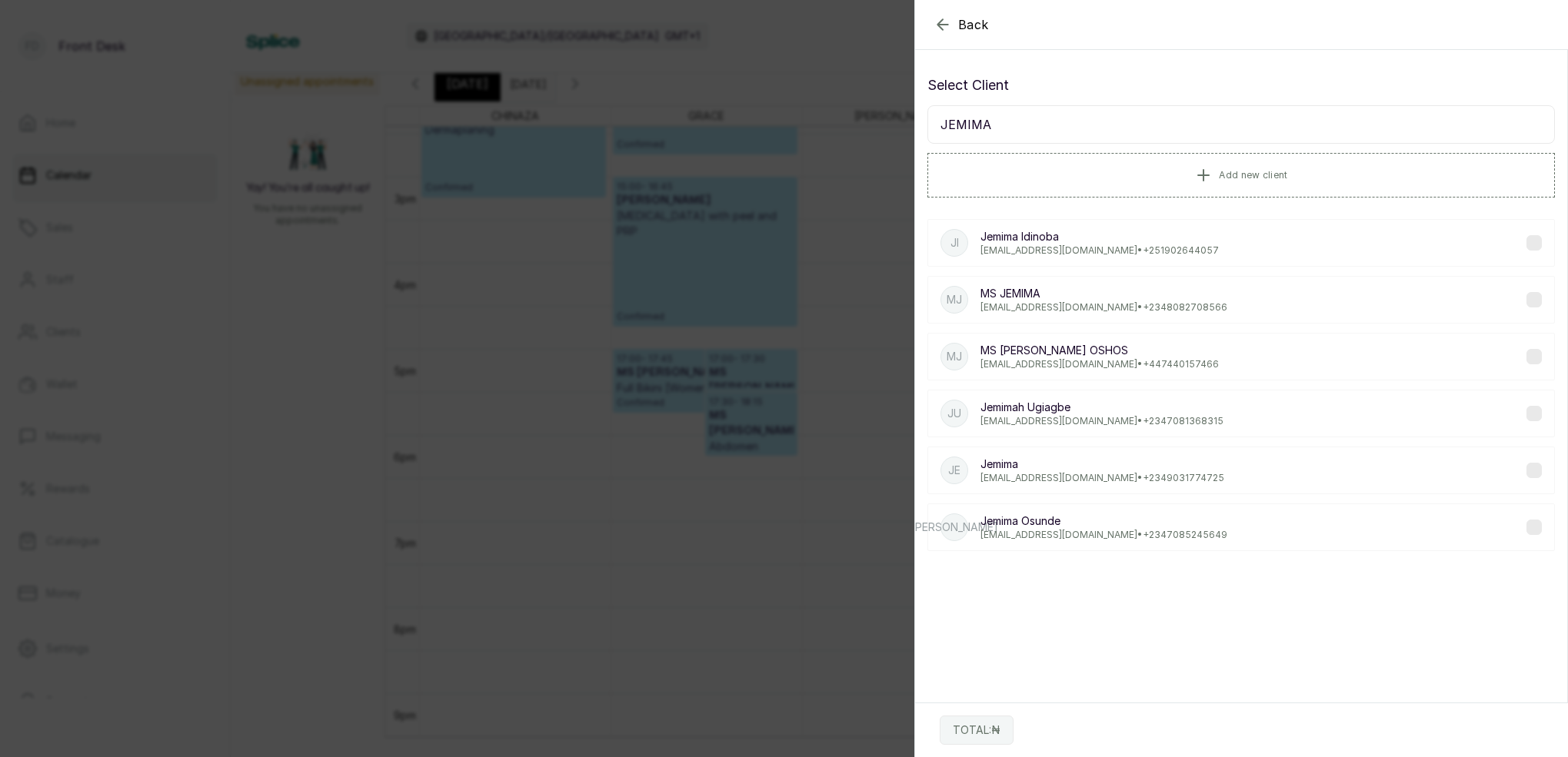
type input "JEMIMA"
click at [1128, 539] on p "[EMAIL_ADDRESS][DOMAIN_NAME] • [PHONE_NUMBER]" at bounding box center [1103, 534] width 246 height 12
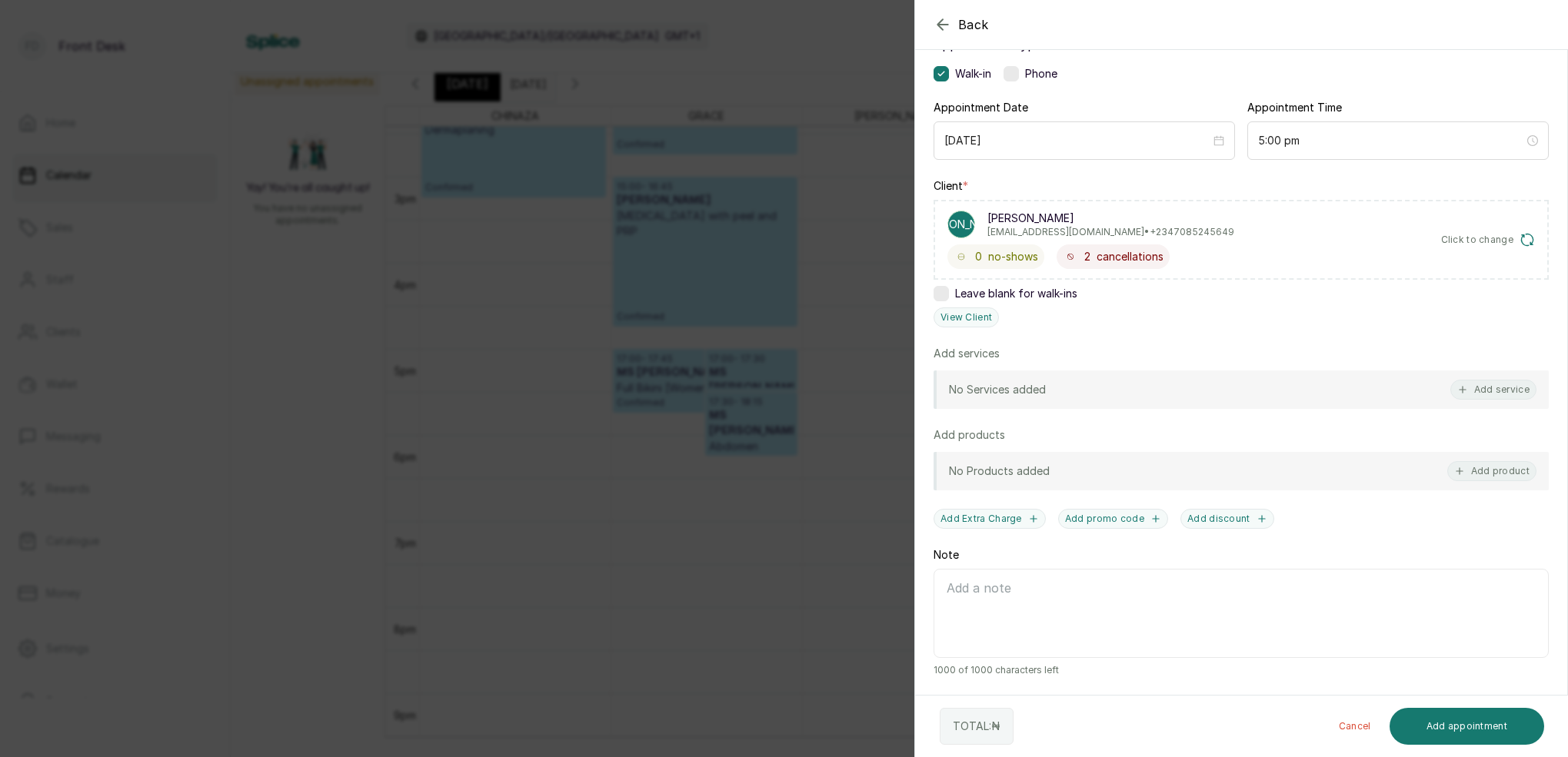
click at [1486, 390] on button "Add service" at bounding box center [1493, 389] width 86 height 20
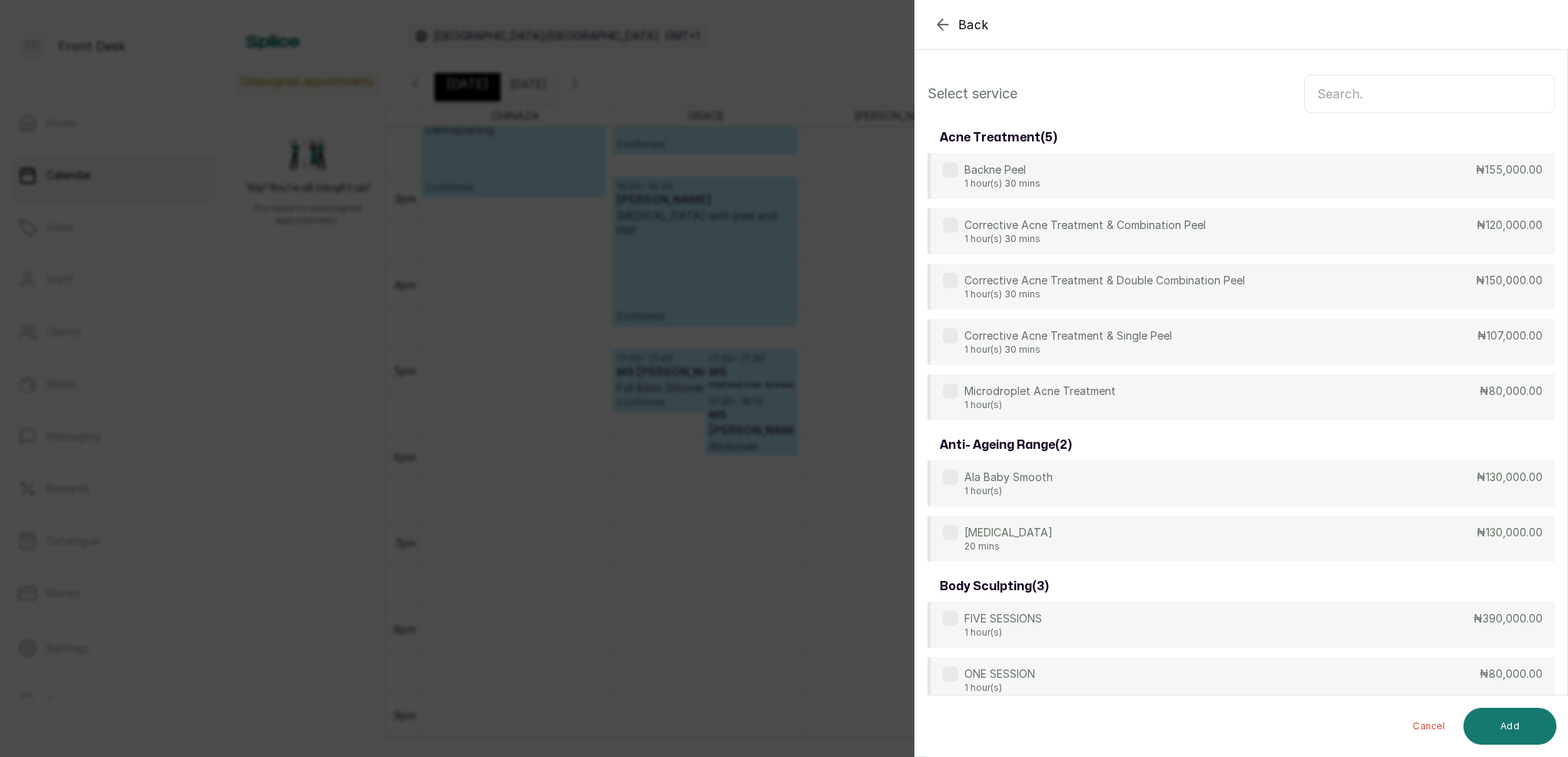
click at [1390, 102] on input "text" at bounding box center [1428, 94] width 250 height 38
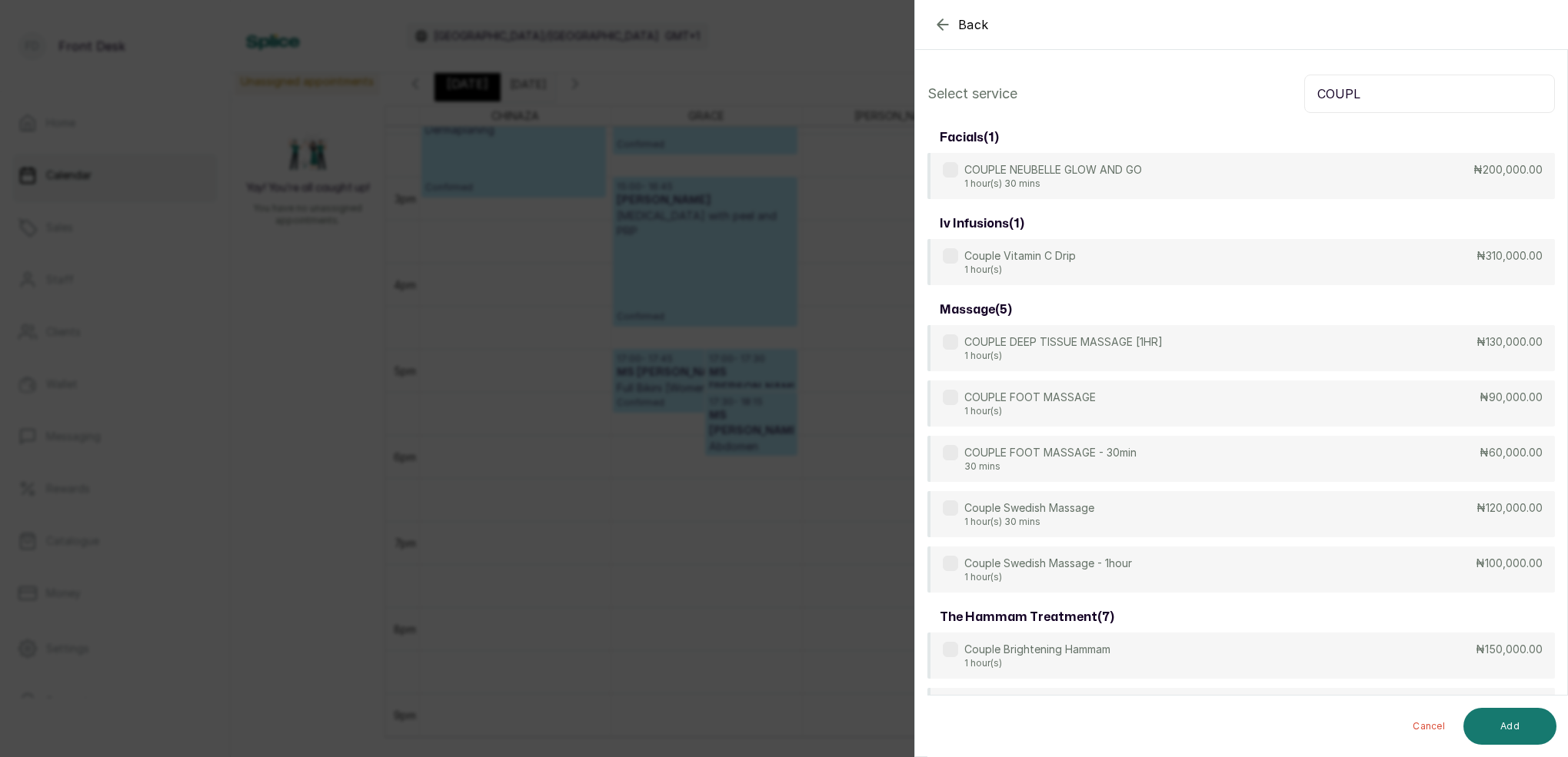
type input "COUPL"
click at [937, 20] on icon "button" at bounding box center [943, 24] width 19 height 19
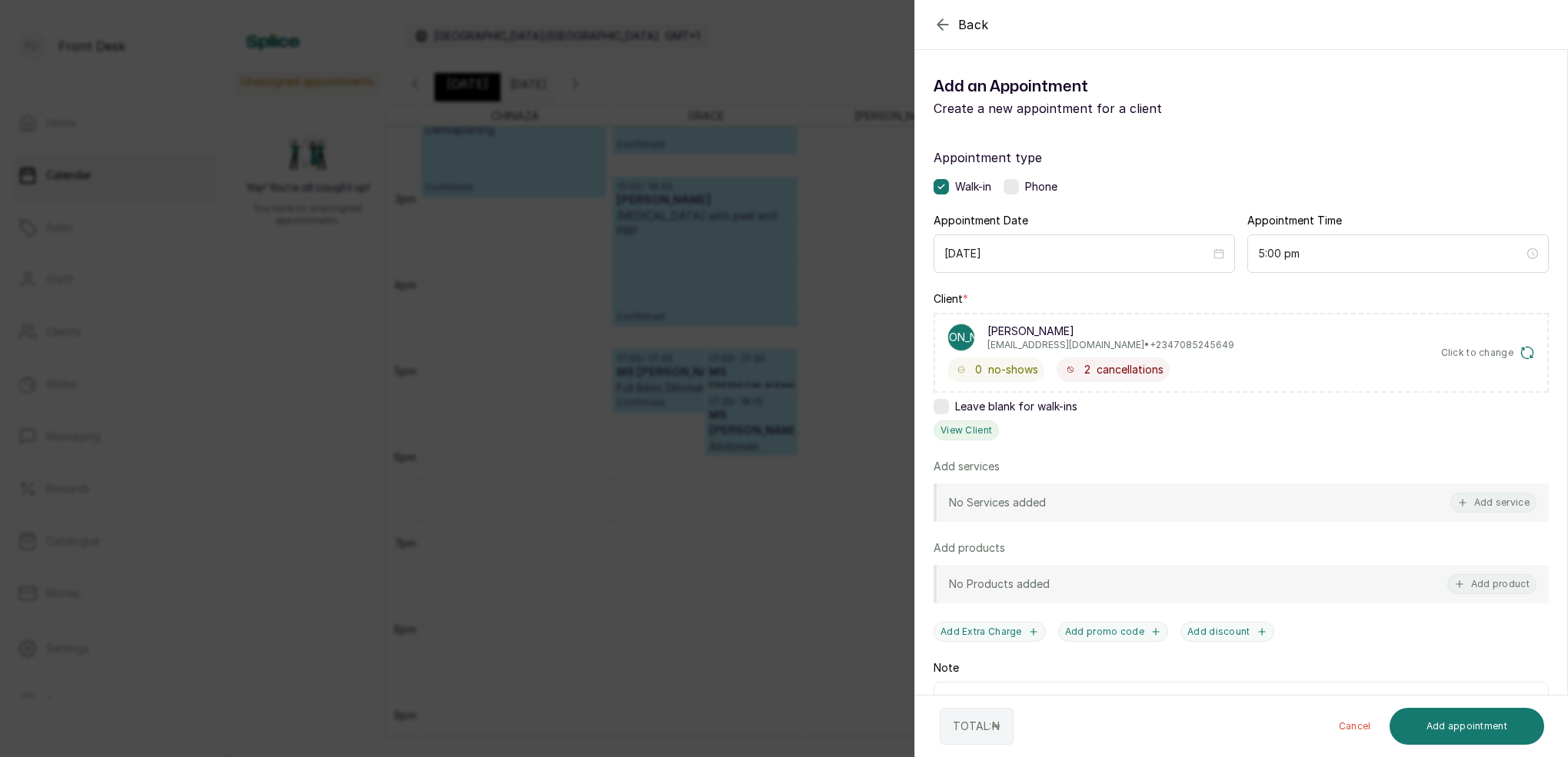
click at [969, 425] on button "View Client" at bounding box center [966, 430] width 66 height 20
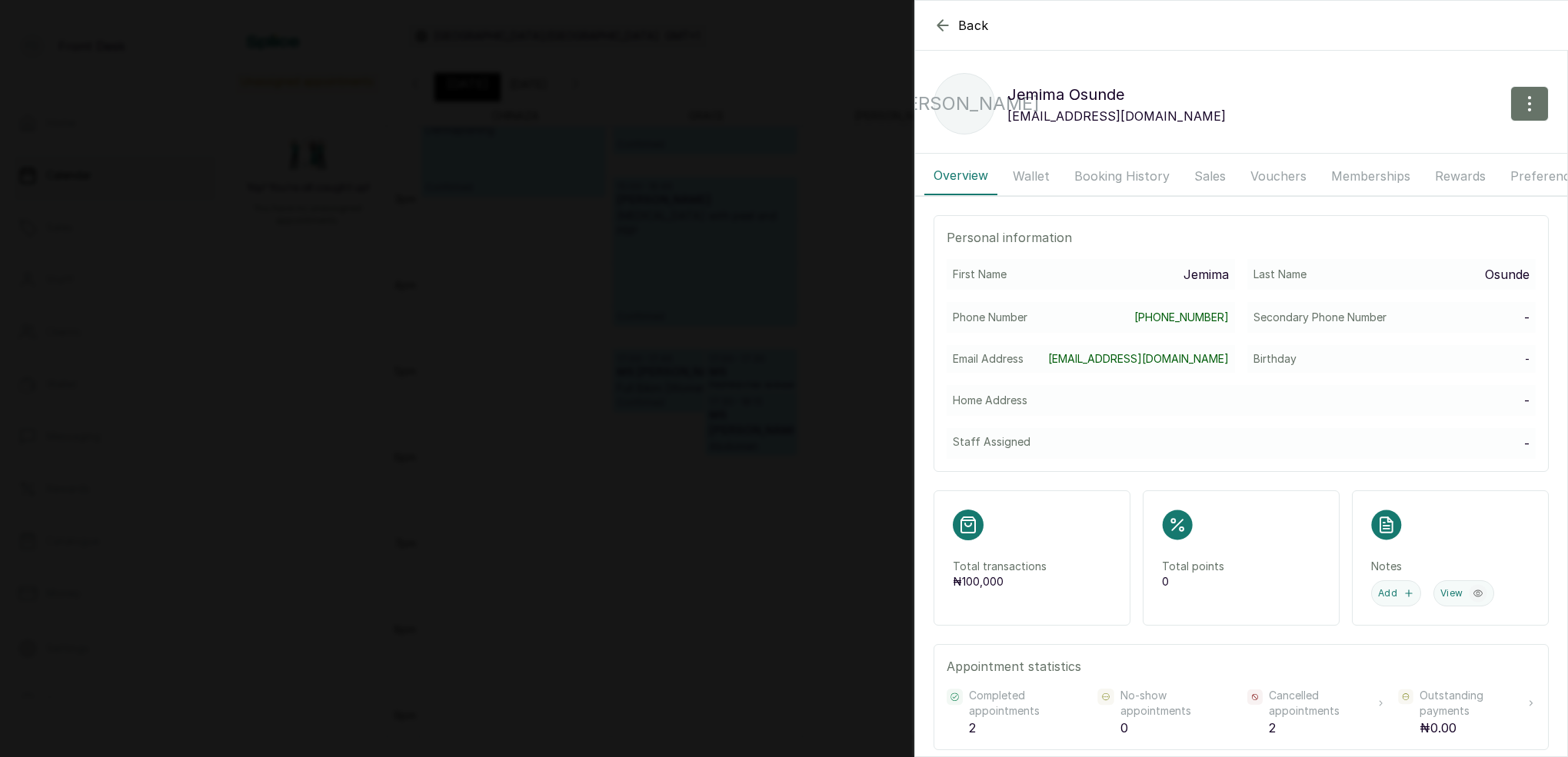
click at [1091, 171] on button "Booking History" at bounding box center [1121, 175] width 113 height 38
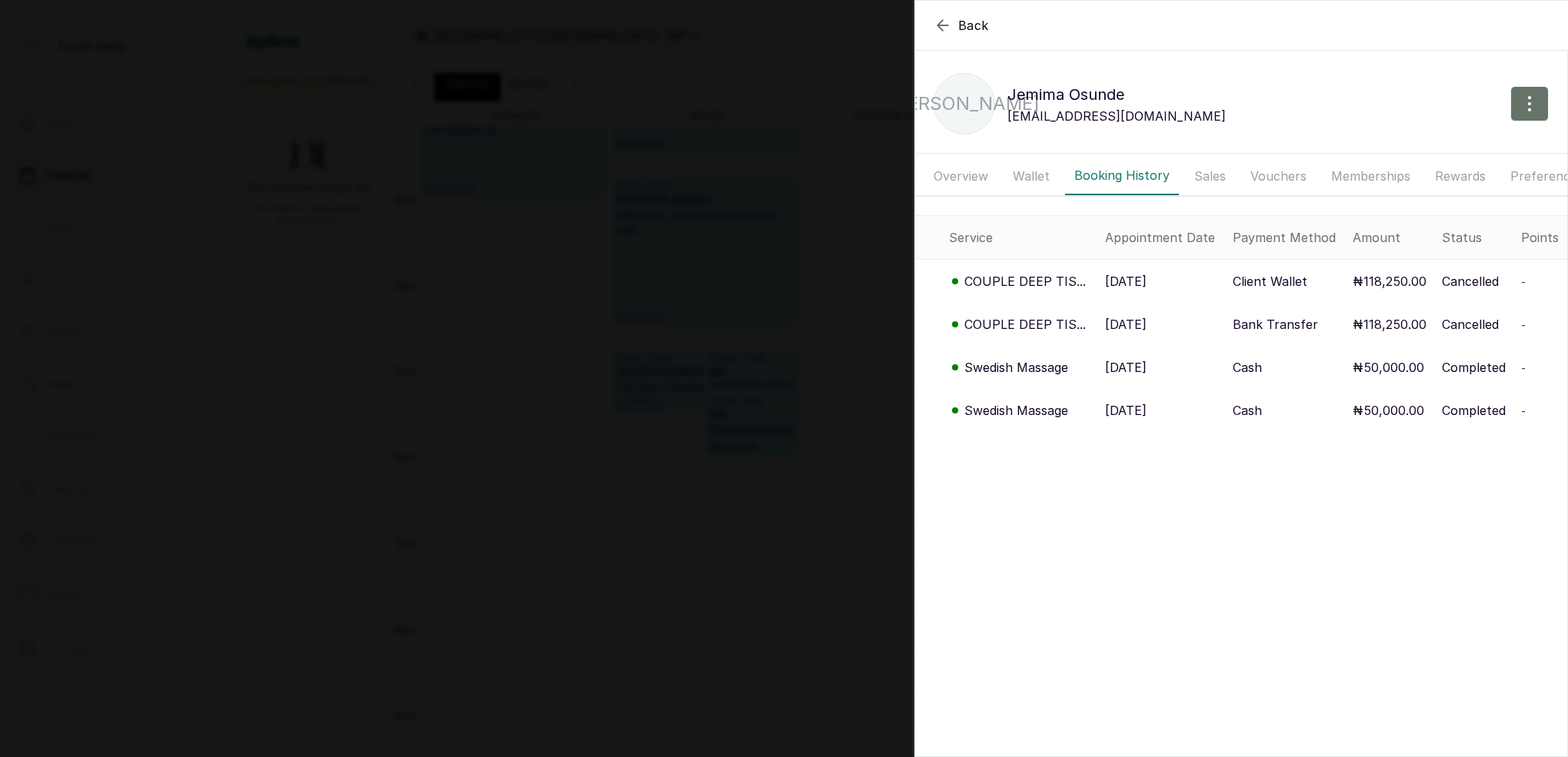
click at [943, 24] on icon "button" at bounding box center [943, 25] width 19 height 19
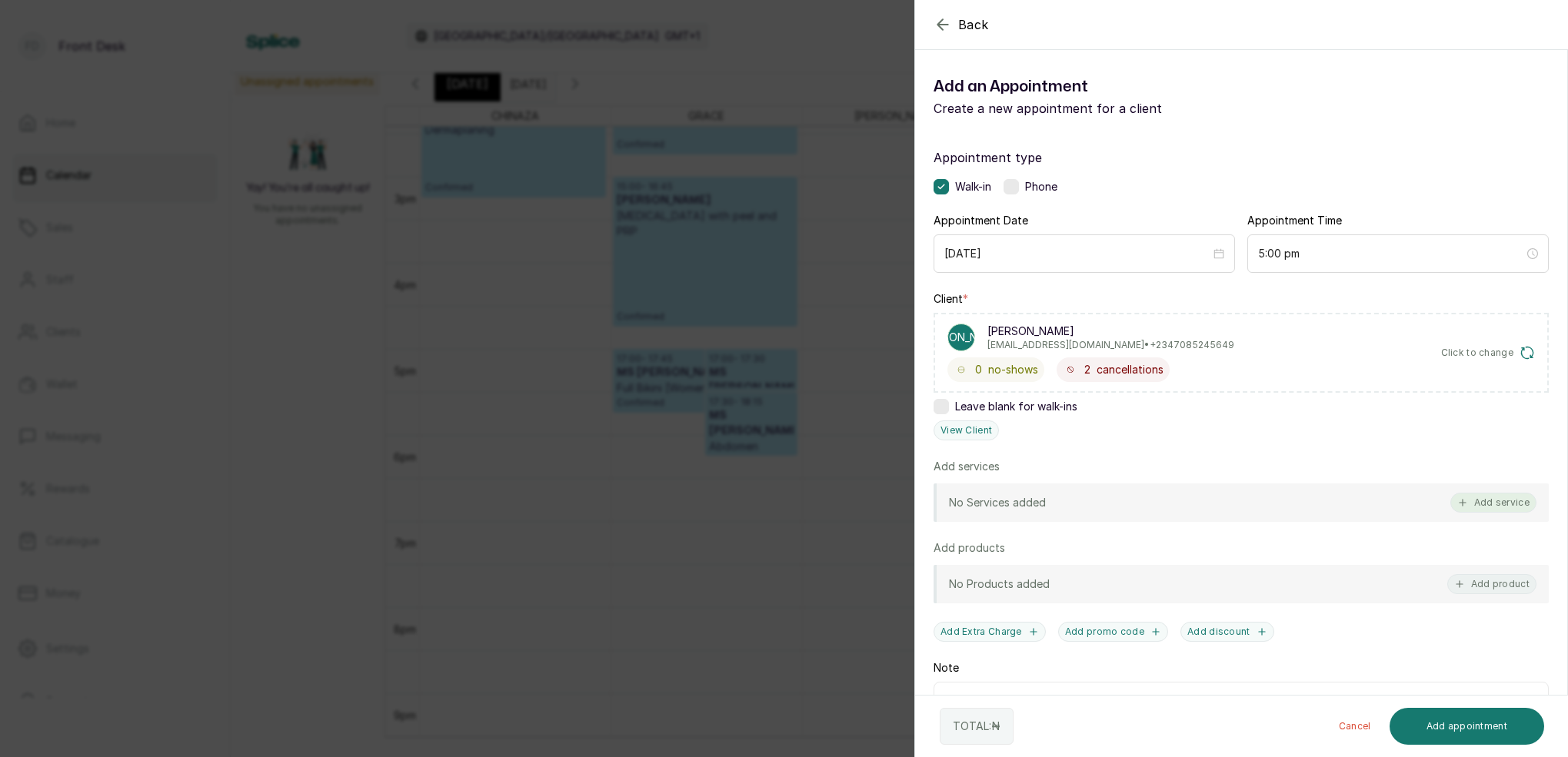
click at [1499, 505] on button "Add service" at bounding box center [1493, 502] width 86 height 20
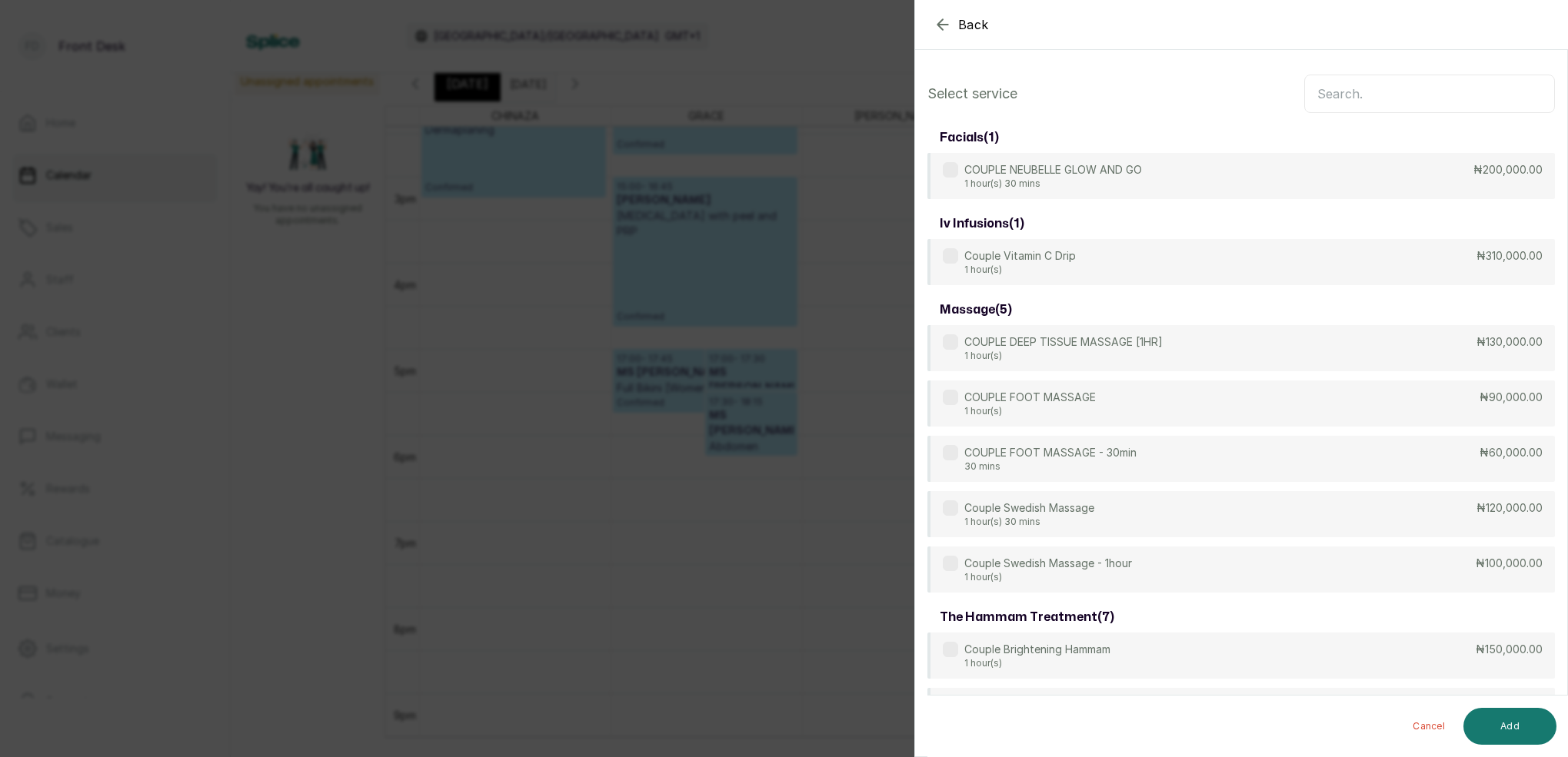
click at [1373, 100] on input "text" at bounding box center [1428, 94] width 250 height 38
type input "COUPL"
drag, startPoint x: 1099, startPoint y: 349, endPoint x: 1134, endPoint y: 362, distance: 37.3
click at [1102, 349] on p "COUPLE DEEP TISSUE MASSAGE [1HR]" at bounding box center [1064, 343] width 199 height 15
click at [1506, 723] on button "Add" at bounding box center [1509, 726] width 93 height 37
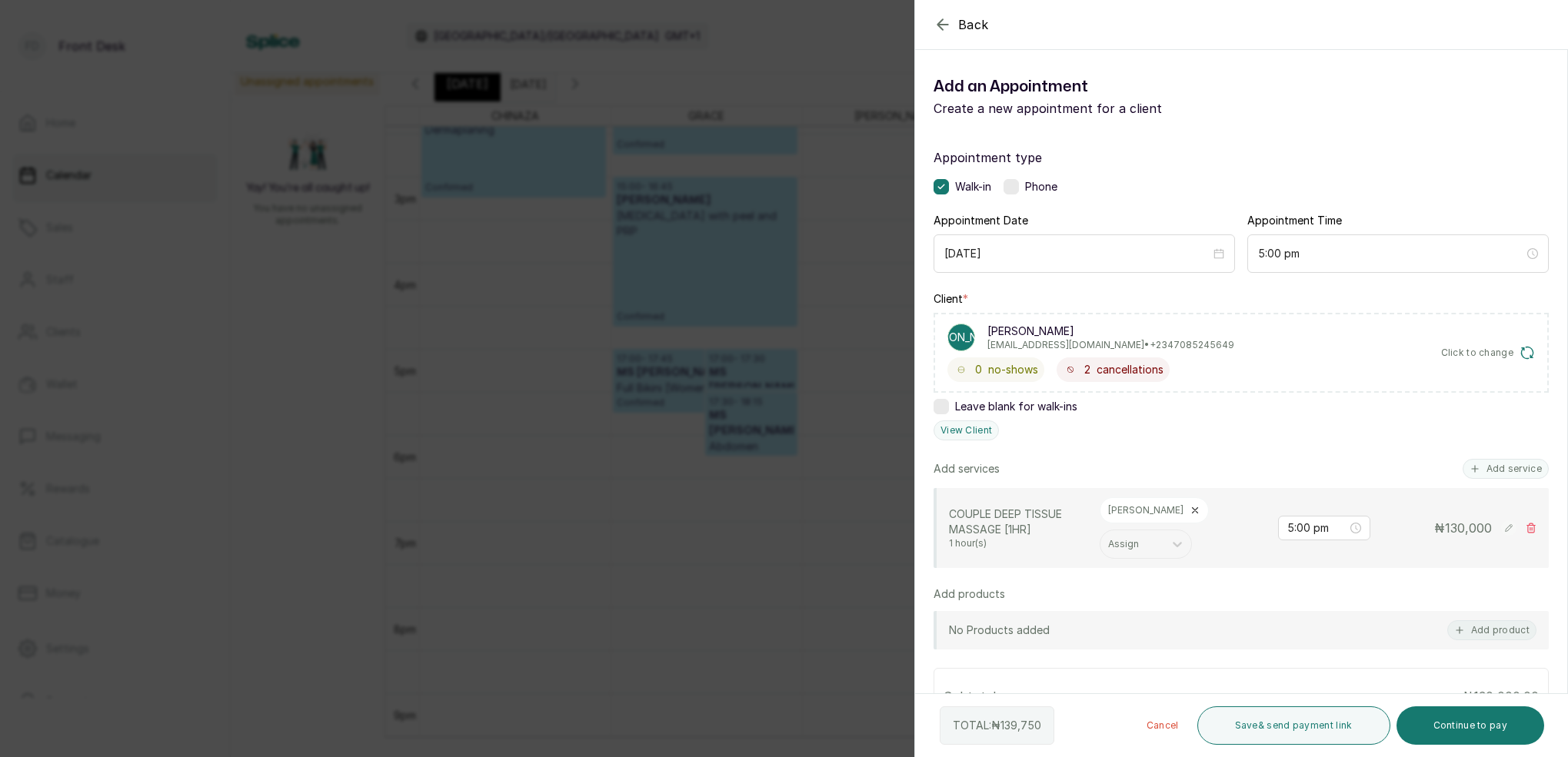
scroll to position [0, 0]
click at [943, 26] on icon "button" at bounding box center [943, 24] width 19 height 19
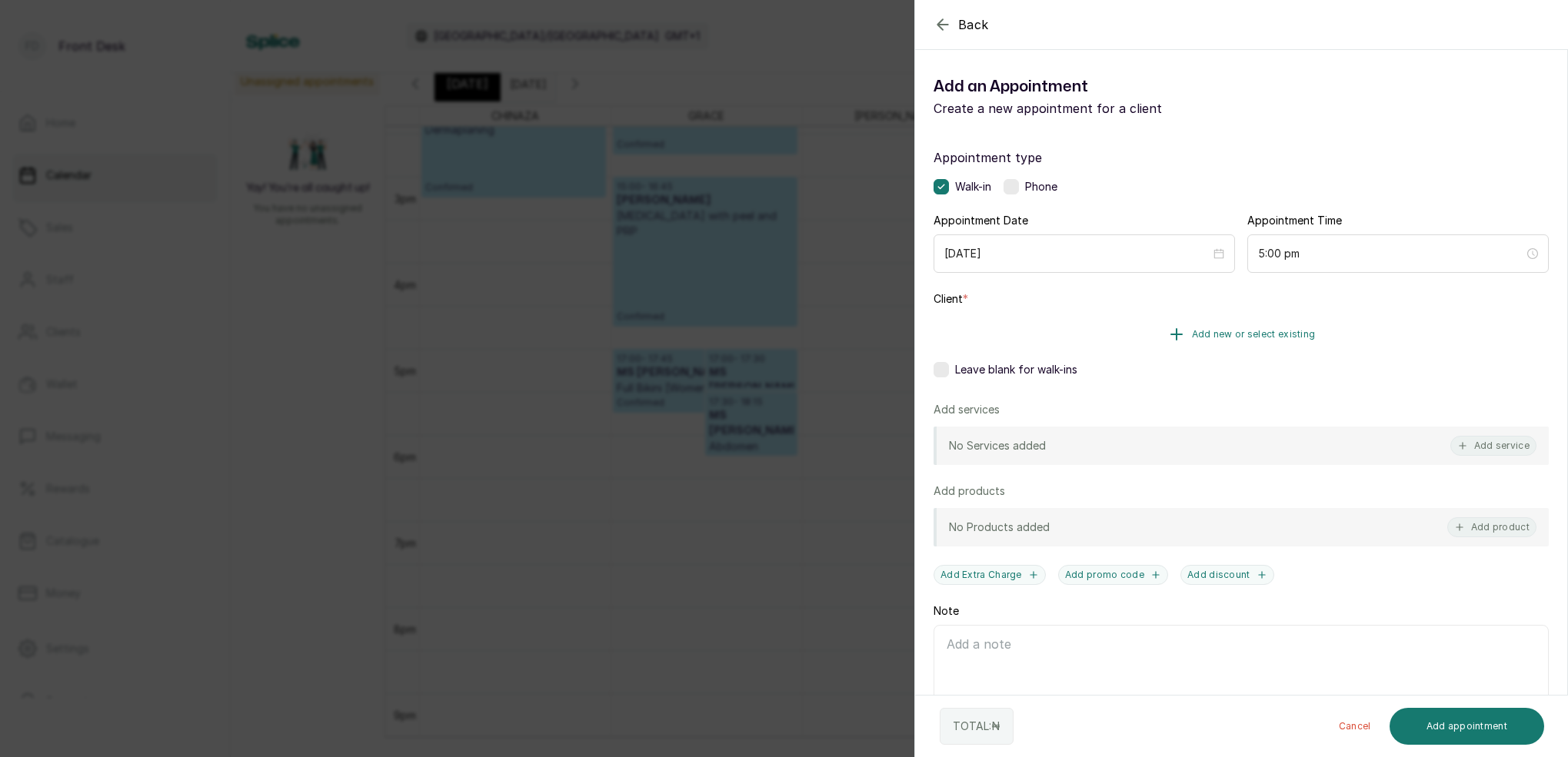
click at [1291, 335] on span "Add new or select existing" at bounding box center [1253, 334] width 124 height 12
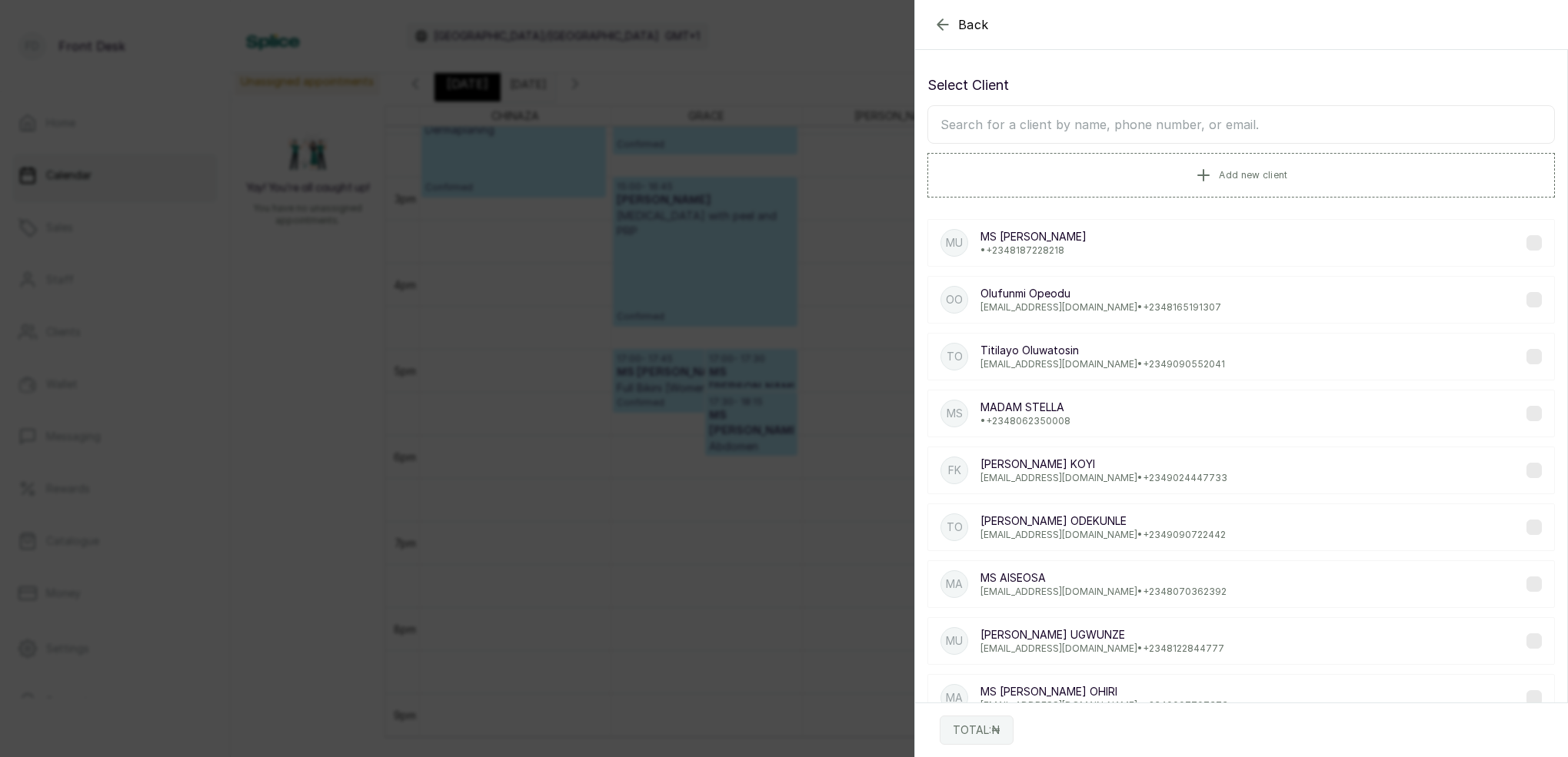
click at [1190, 116] on input "text" at bounding box center [1240, 124] width 627 height 38
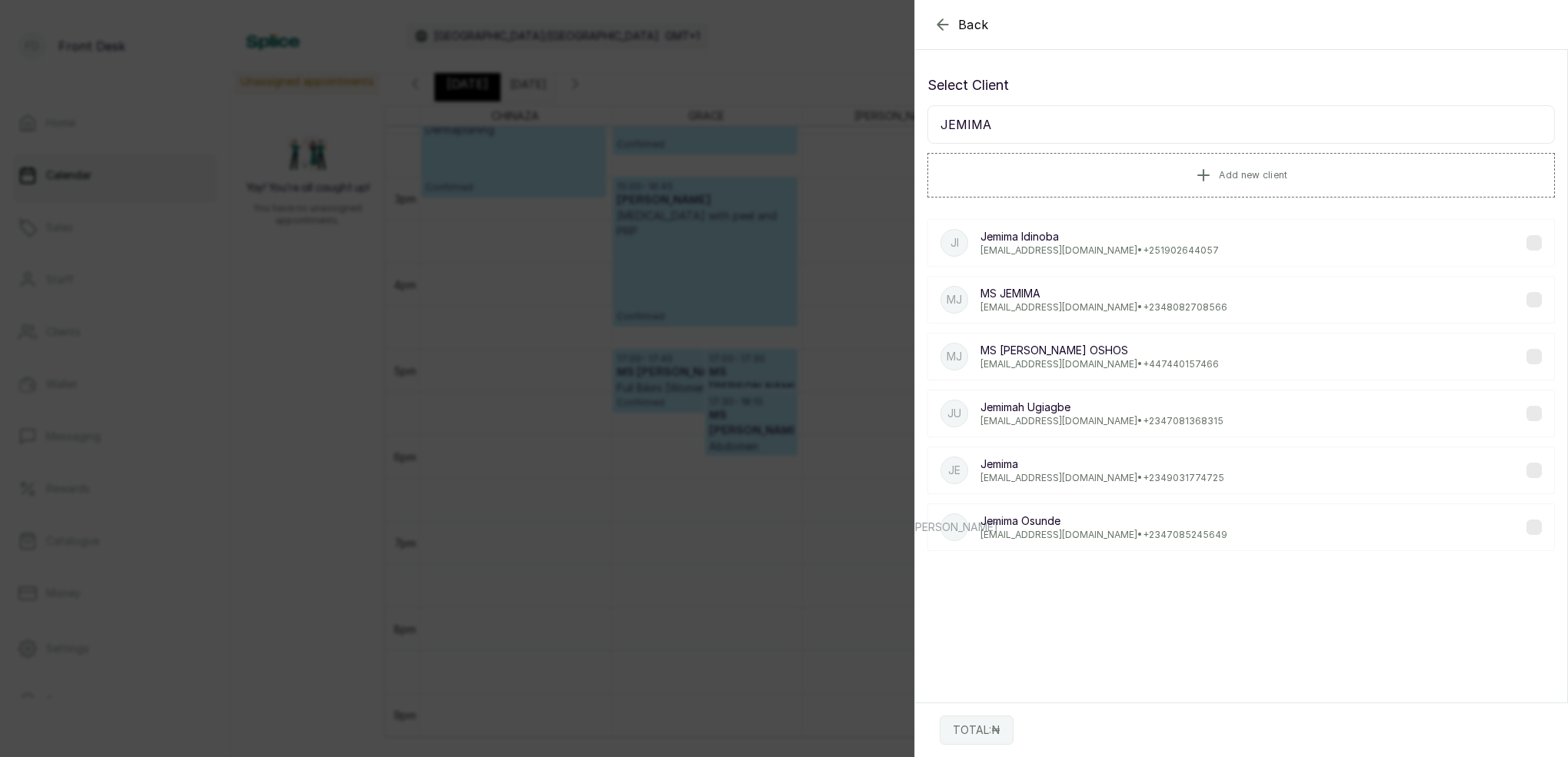
type input "JEMIMA"
click at [948, 32] on icon "button" at bounding box center [943, 24] width 19 height 19
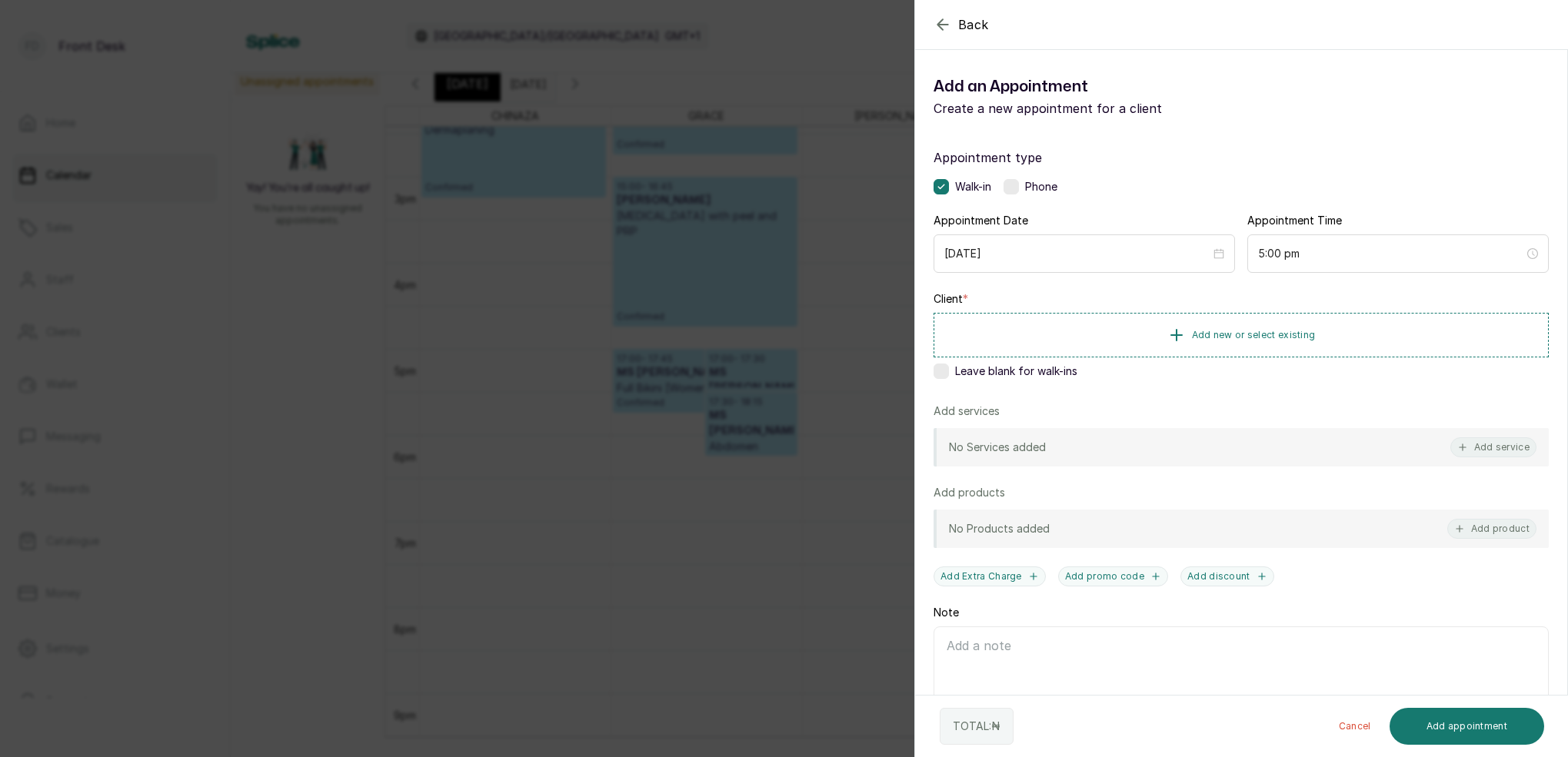
click at [946, 32] on icon "button" at bounding box center [943, 24] width 19 height 19
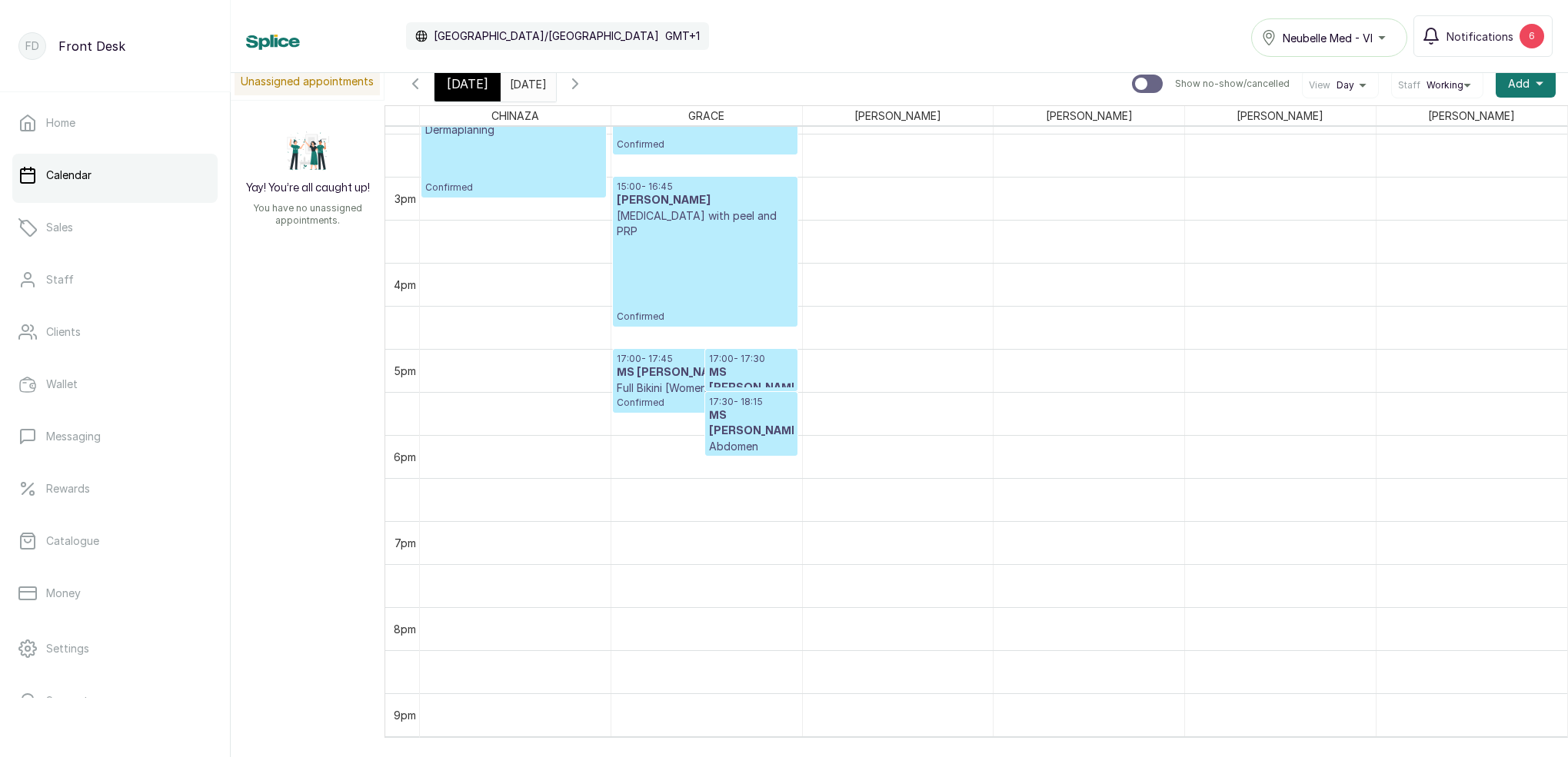
click at [454, 86] on span "[DATE]" at bounding box center [468, 84] width 41 height 19
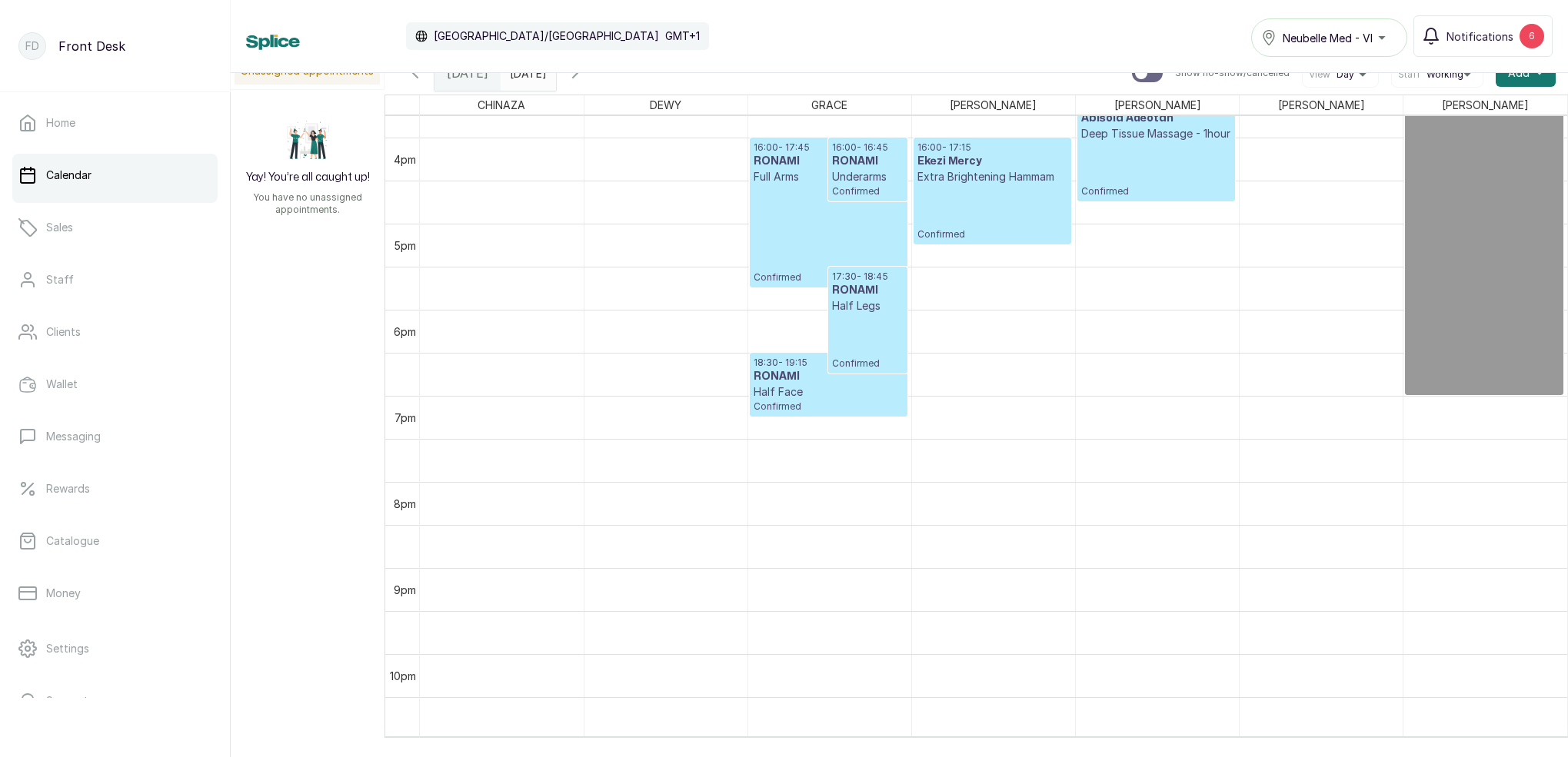
scroll to position [943, 0]
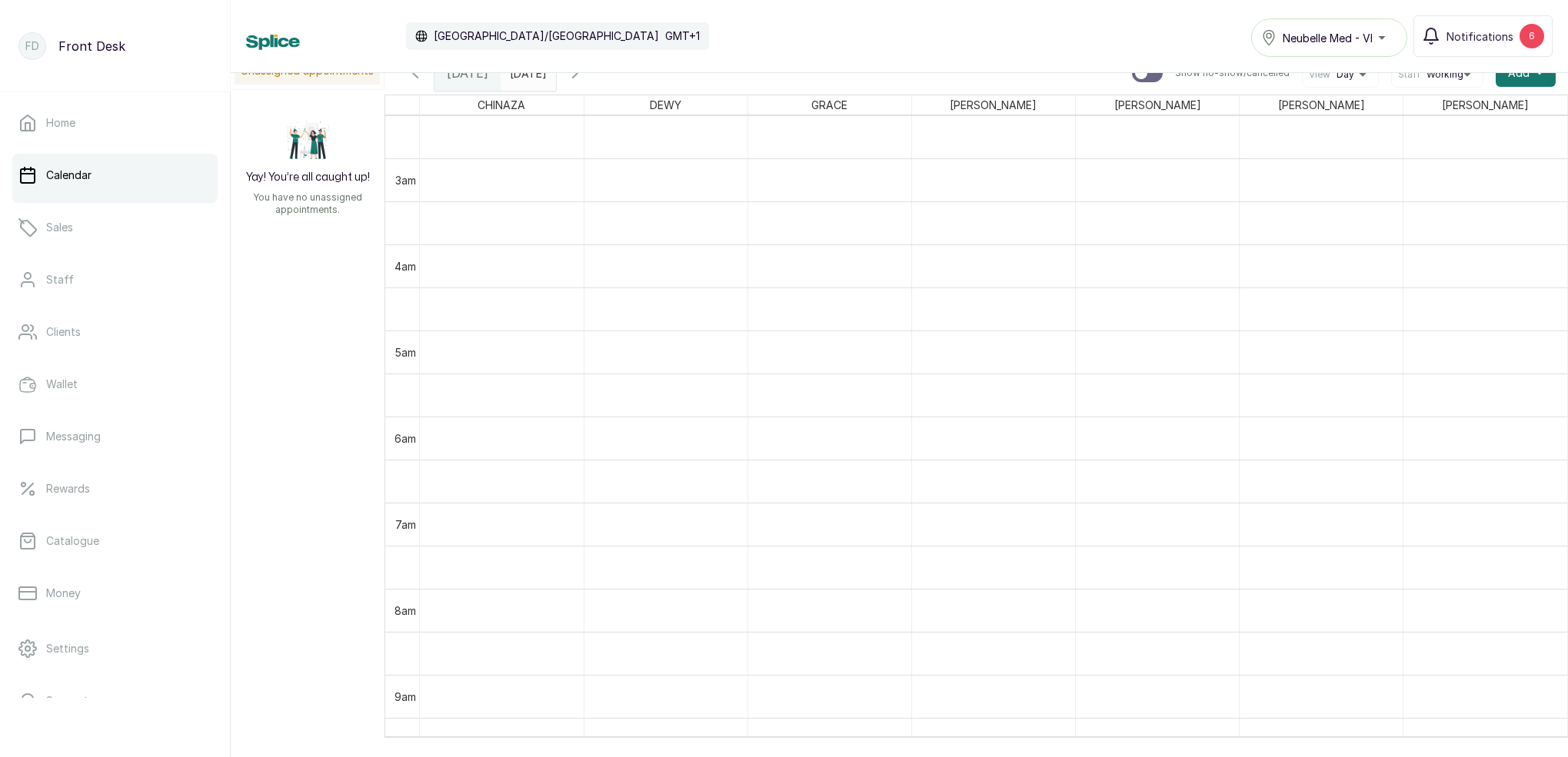
click at [584, 76] on icon "button" at bounding box center [575, 73] width 19 height 19
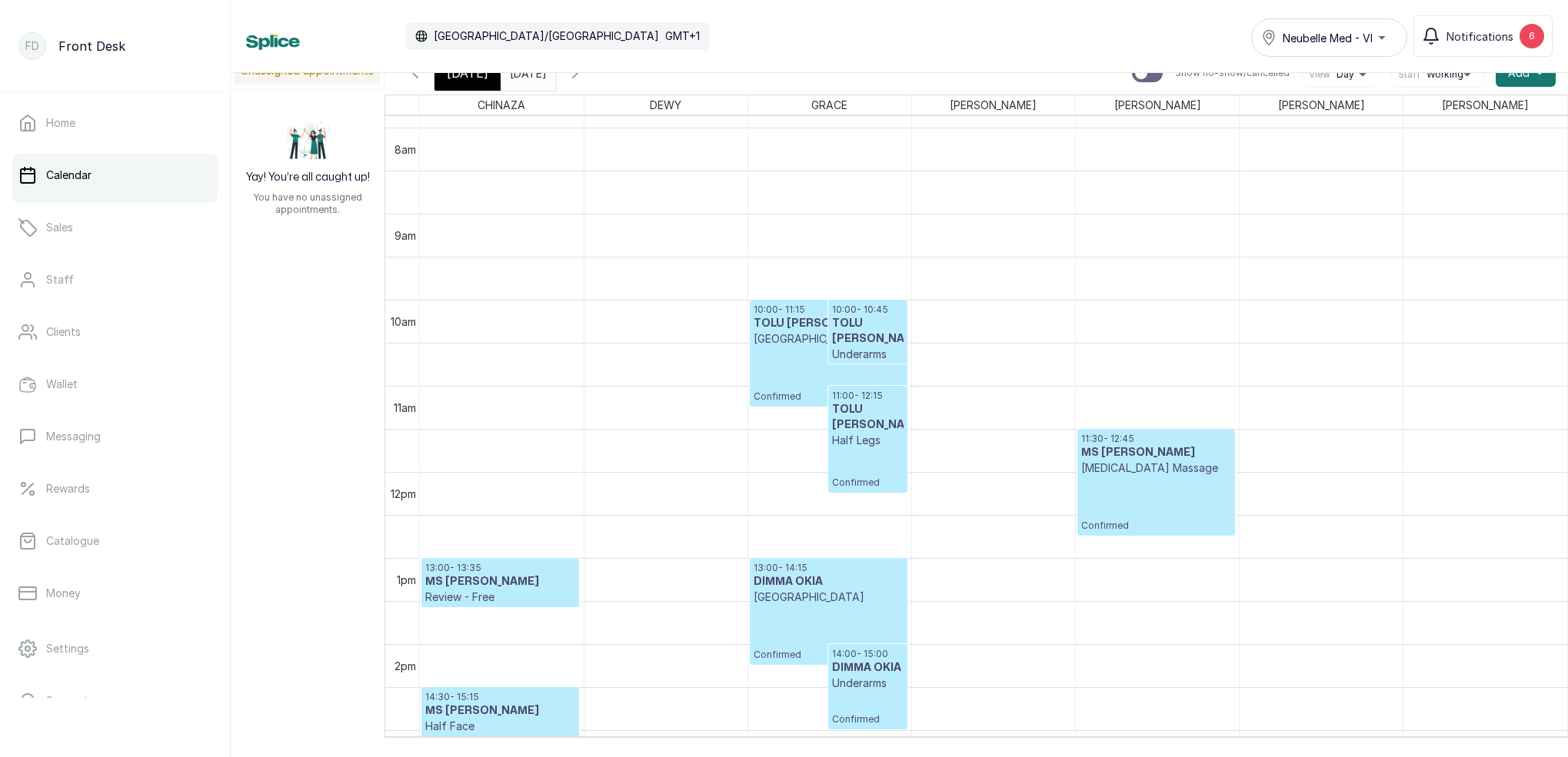
click at [584, 79] on icon "button" at bounding box center [575, 73] width 19 height 19
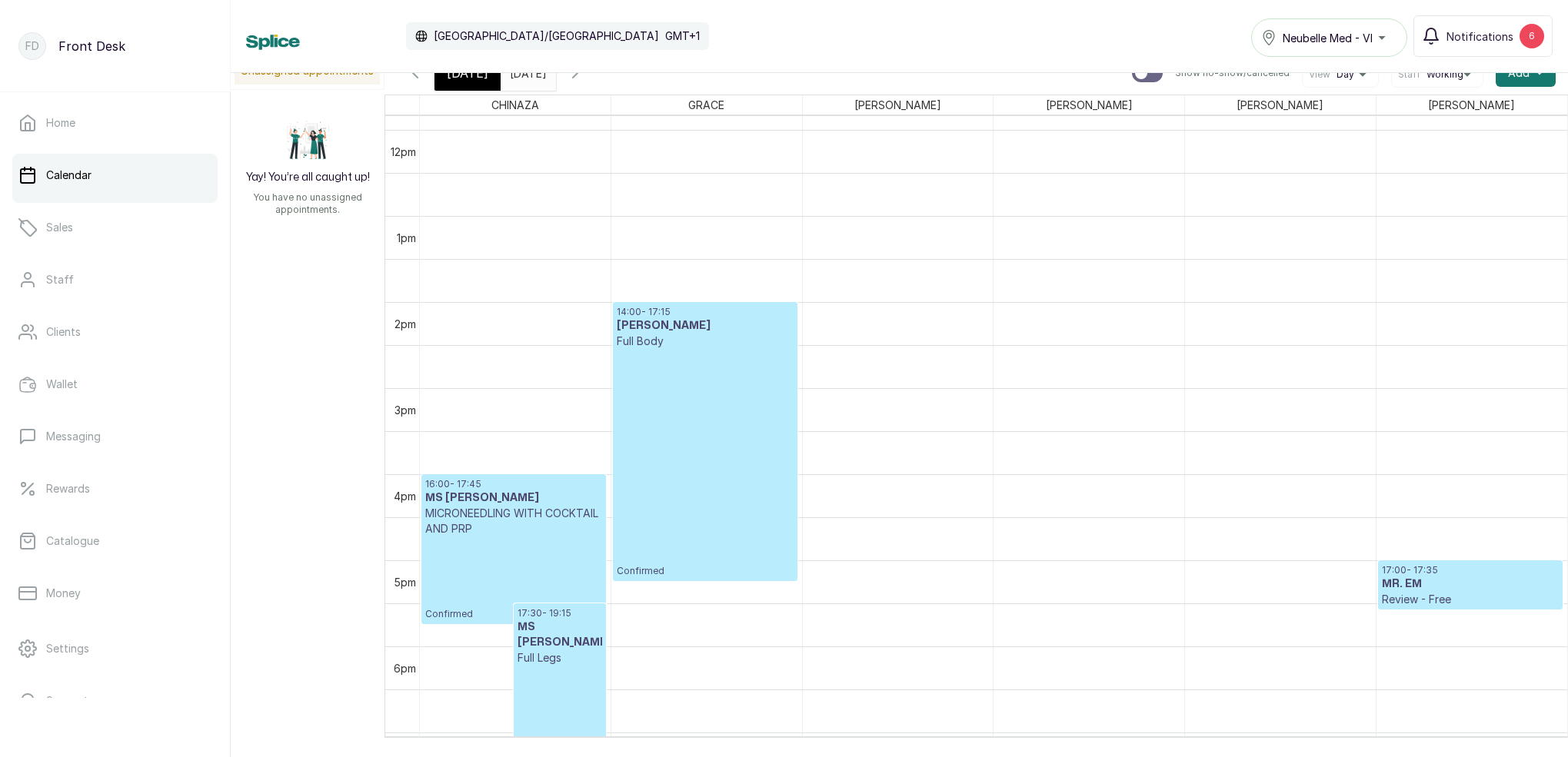
click at [584, 76] on icon "button" at bounding box center [575, 73] width 19 height 19
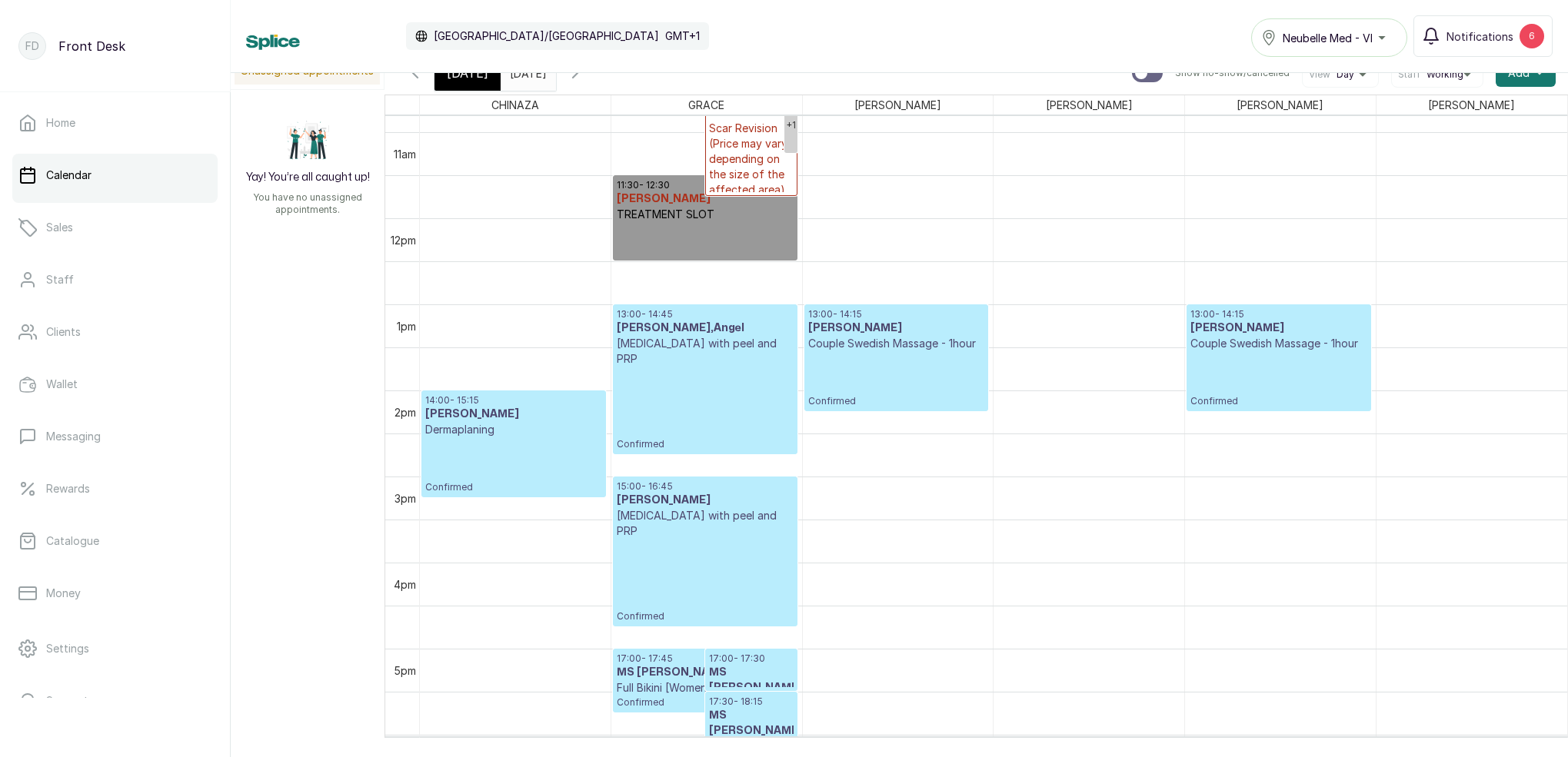
click at [584, 79] on icon "button" at bounding box center [575, 73] width 19 height 19
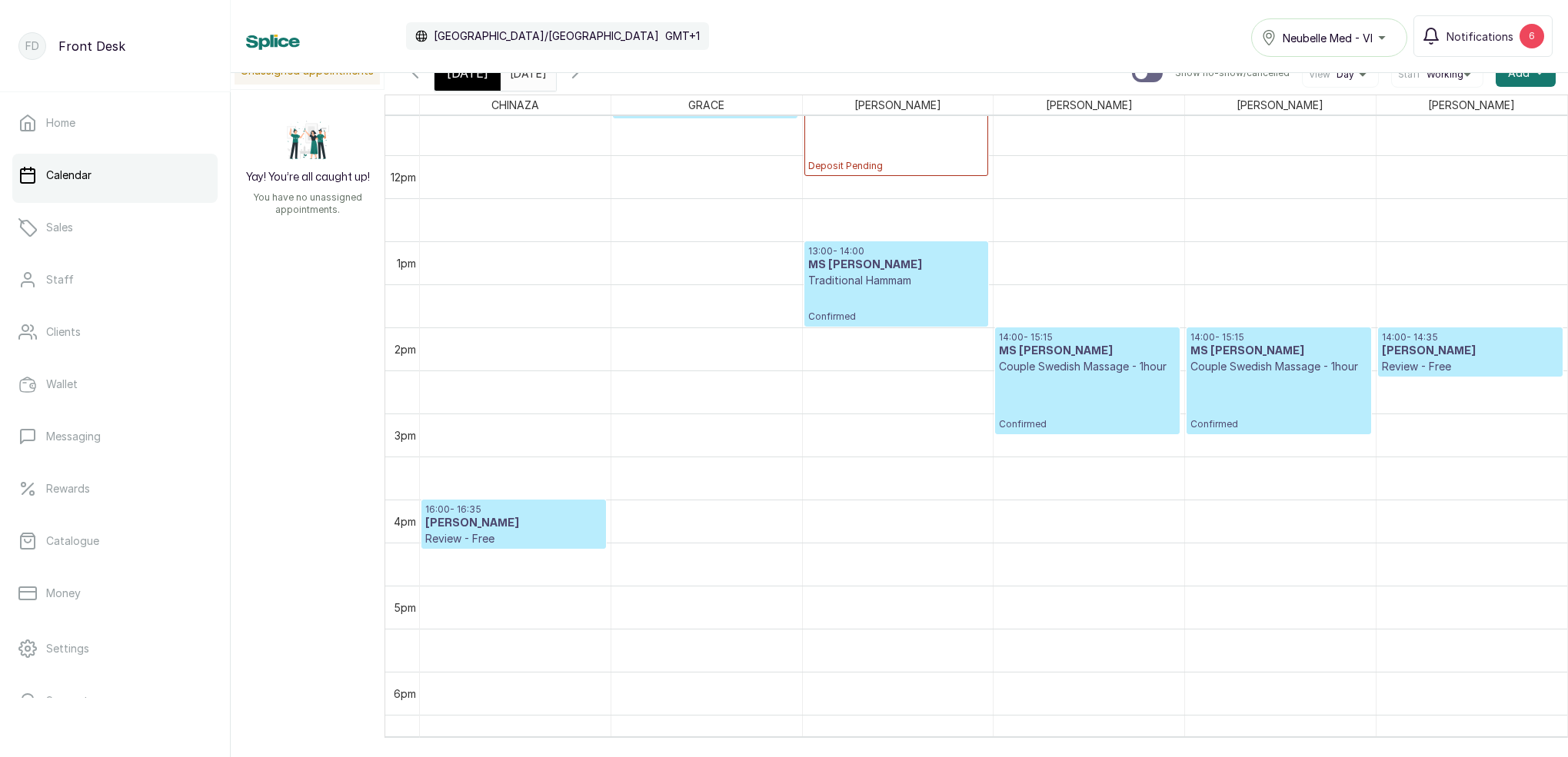
scroll to position [995, 0]
click at [418, 77] on icon "button" at bounding box center [415, 73] width 19 height 19
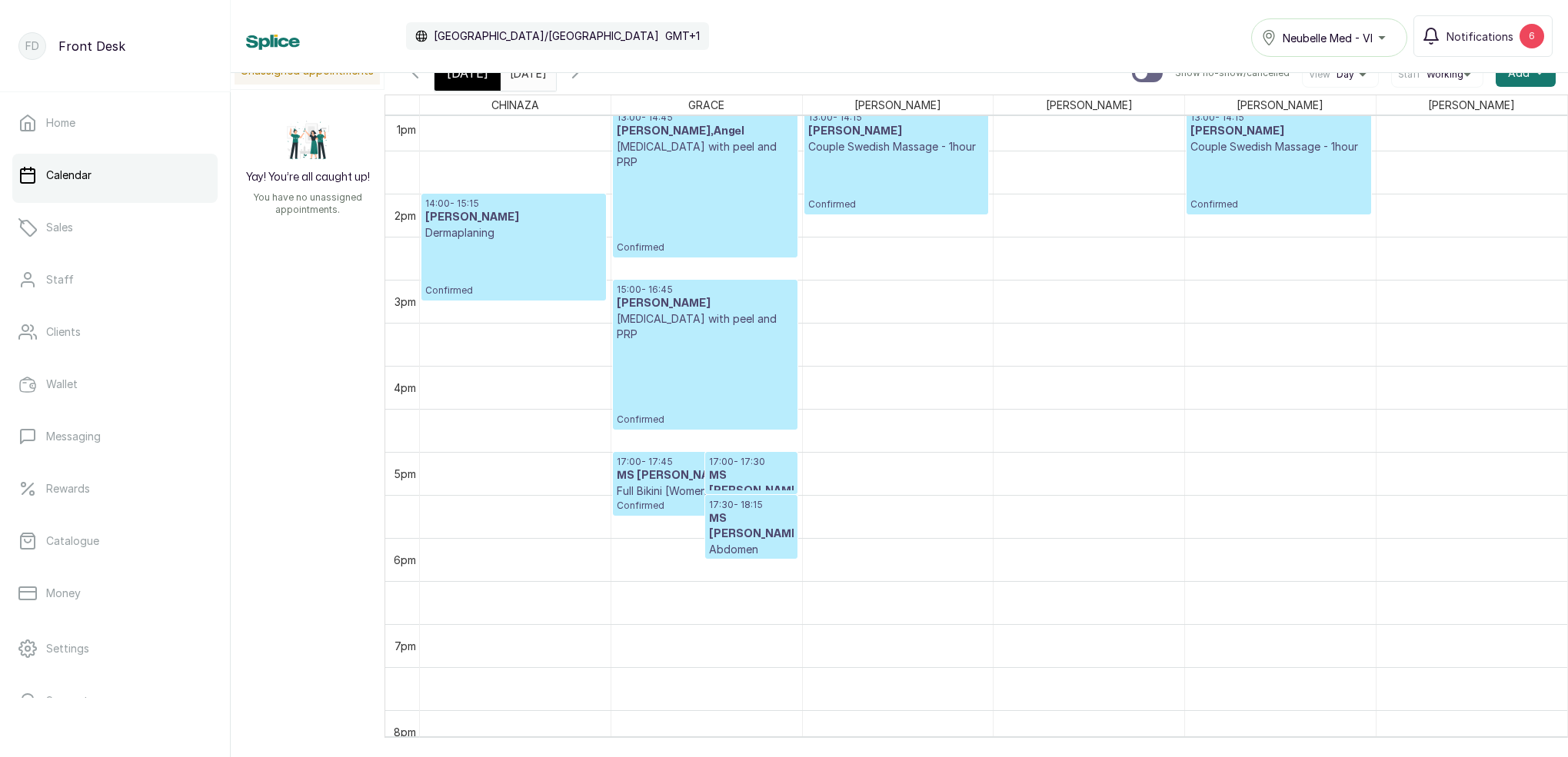
scroll to position [1150, 0]
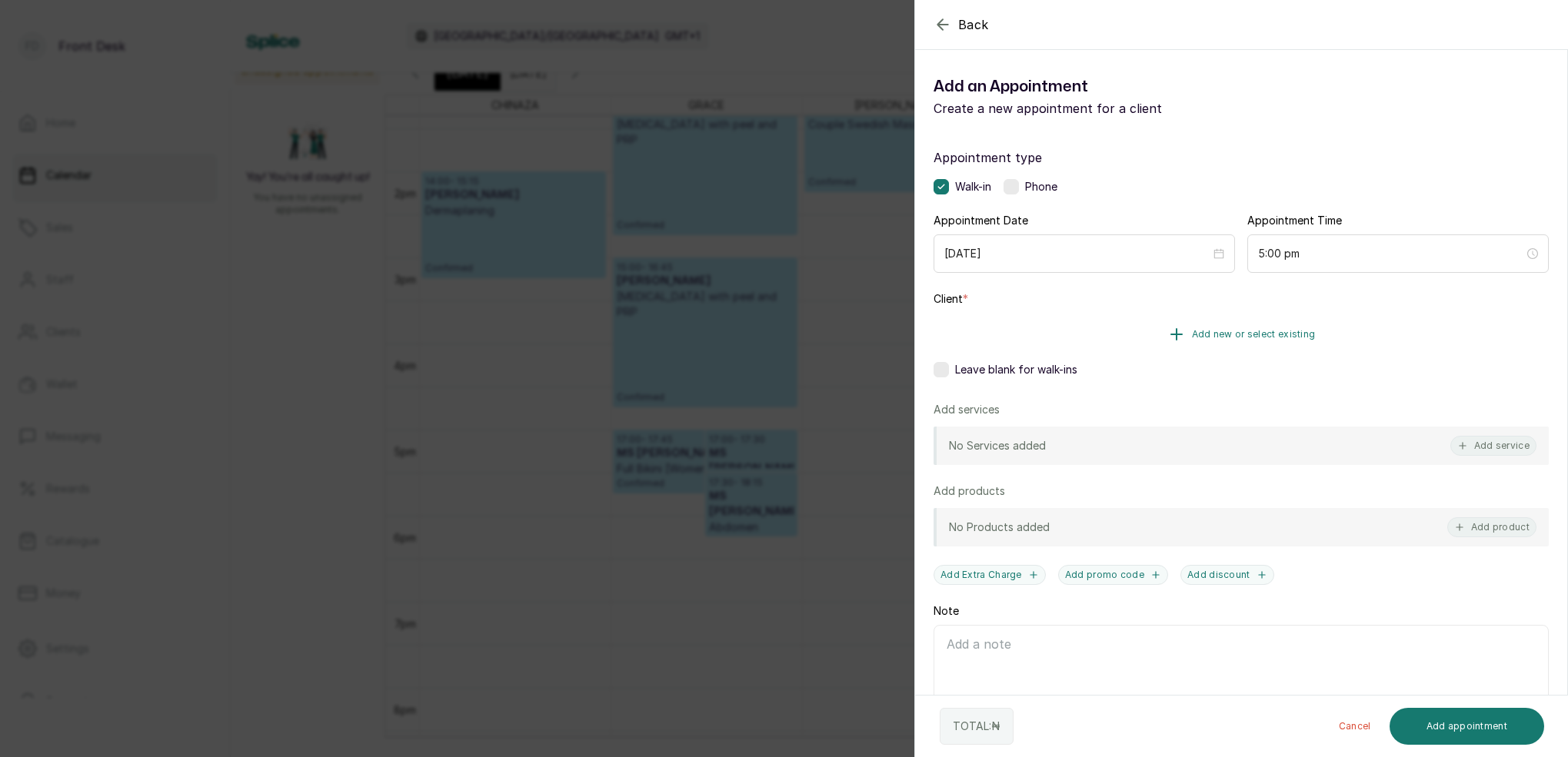
click at [1270, 327] on button "Add new or select existing" at bounding box center [1241, 334] width 615 height 43
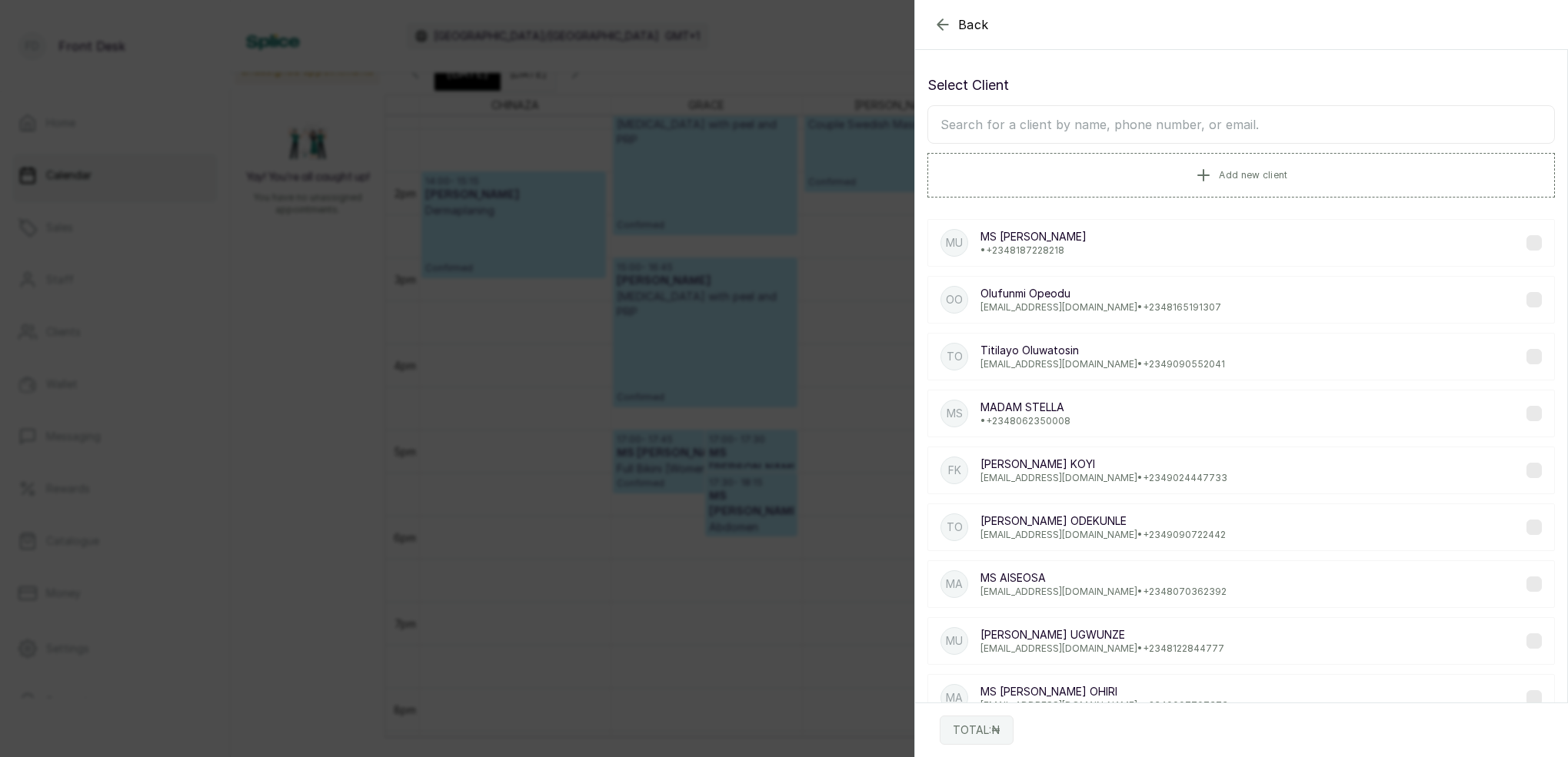
click at [1190, 130] on input "text" at bounding box center [1240, 124] width 627 height 38
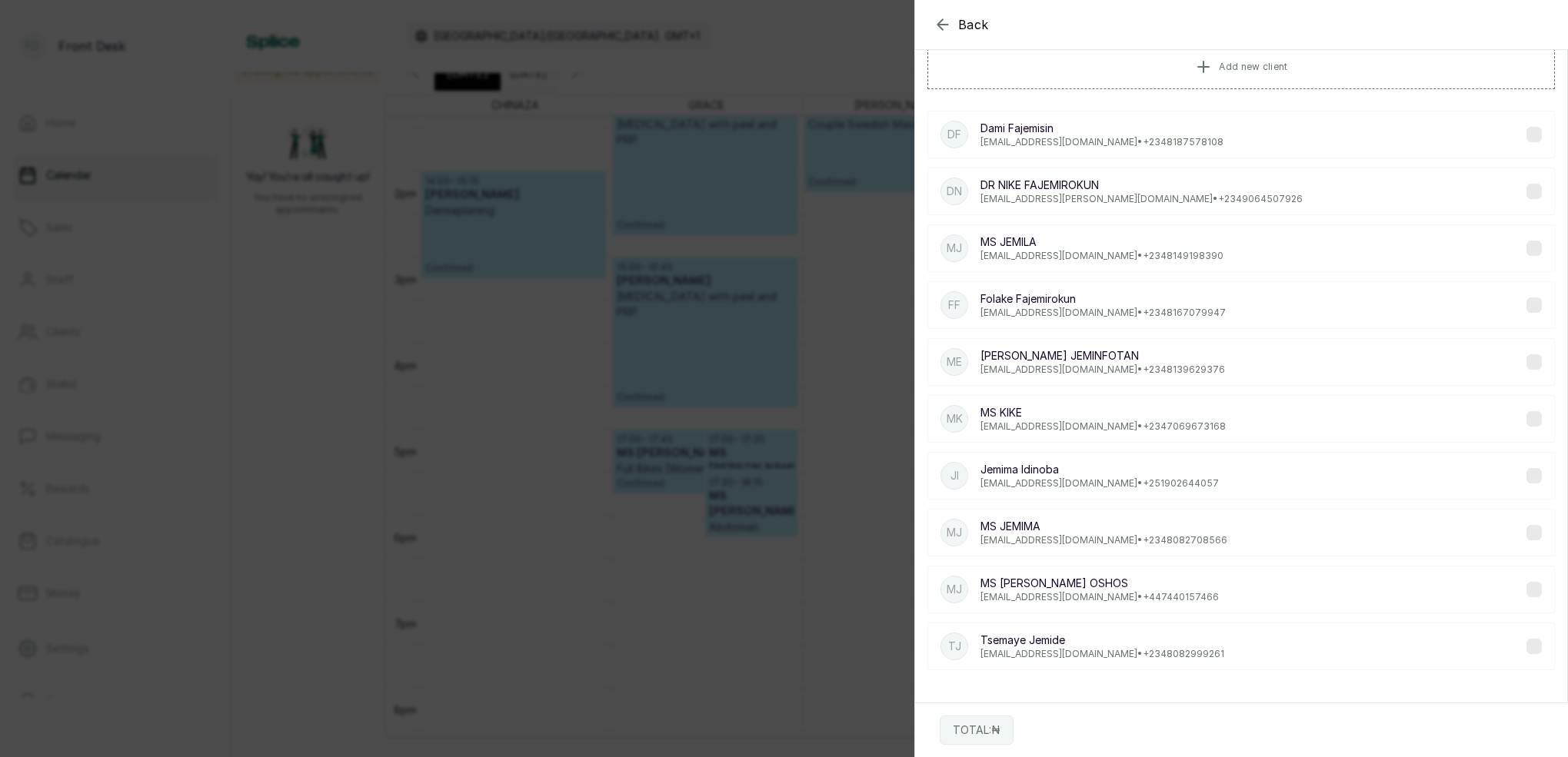
scroll to position [0, 0]
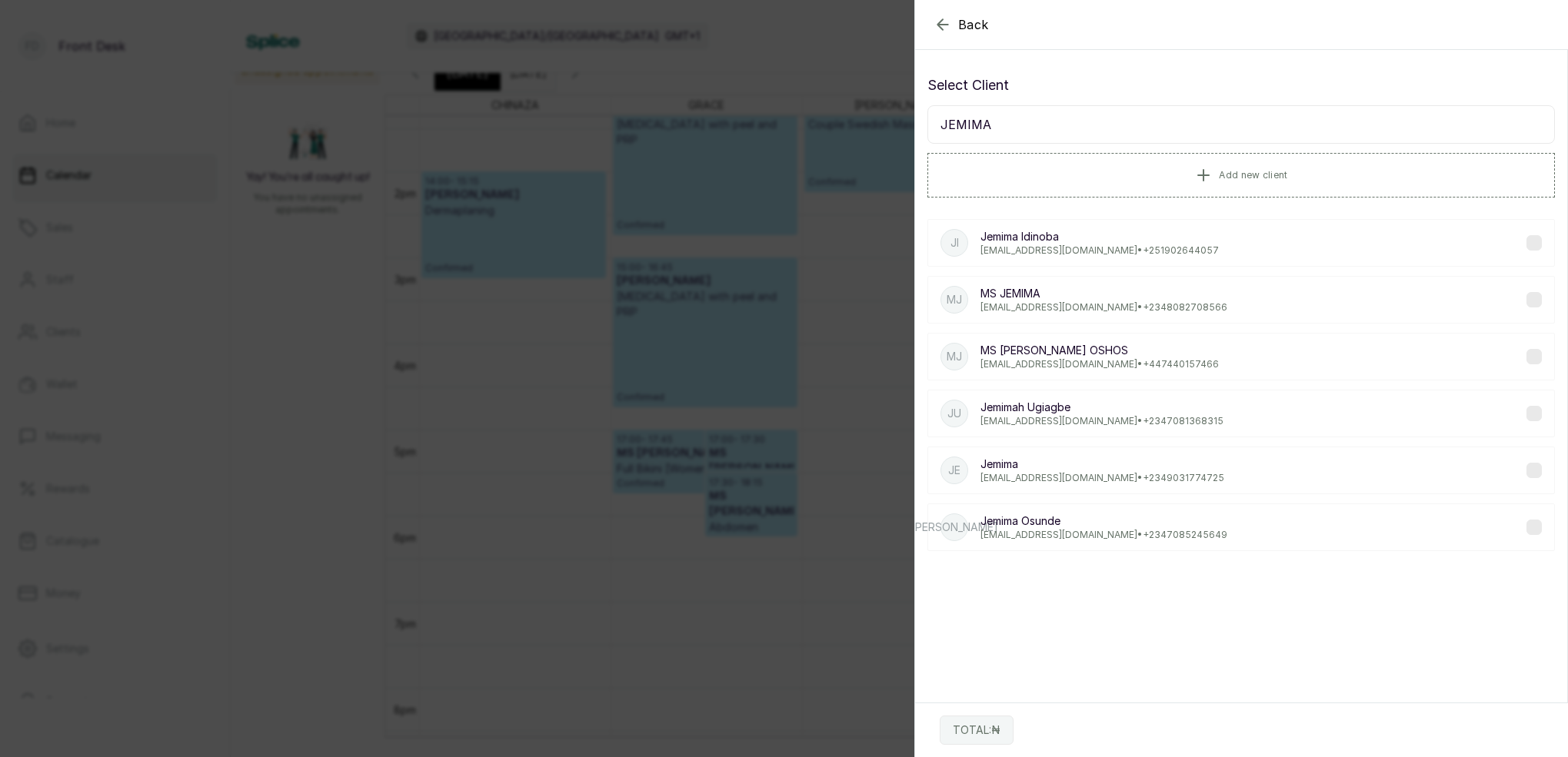
type input "JEMIMA"
click at [1153, 543] on div "JO Jemima Osunde jemimaosunde@gmail.com • +234 7085245649" at bounding box center [1240, 527] width 627 height 48
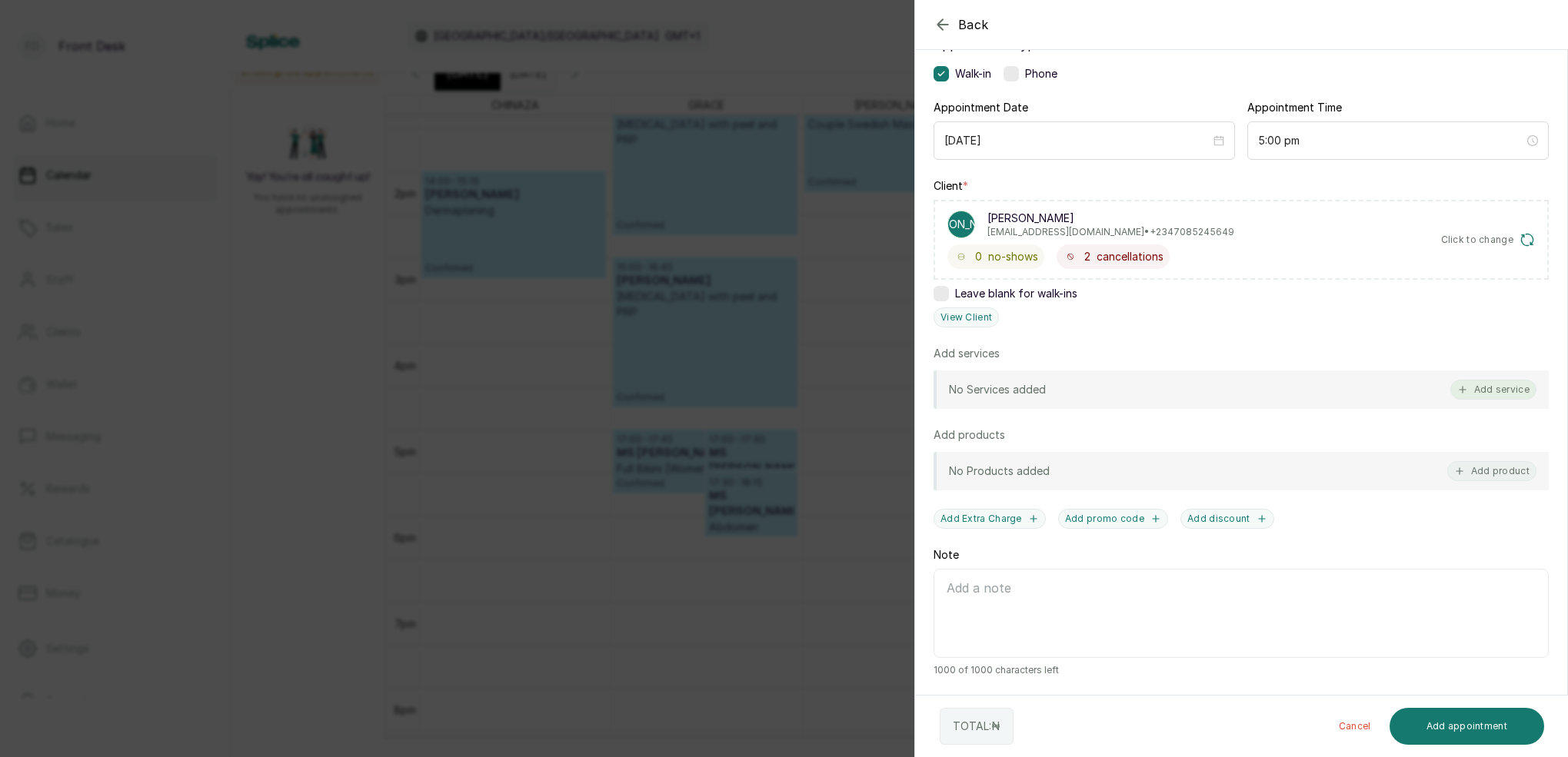
click at [1491, 387] on button "Add service" at bounding box center [1493, 389] width 86 height 20
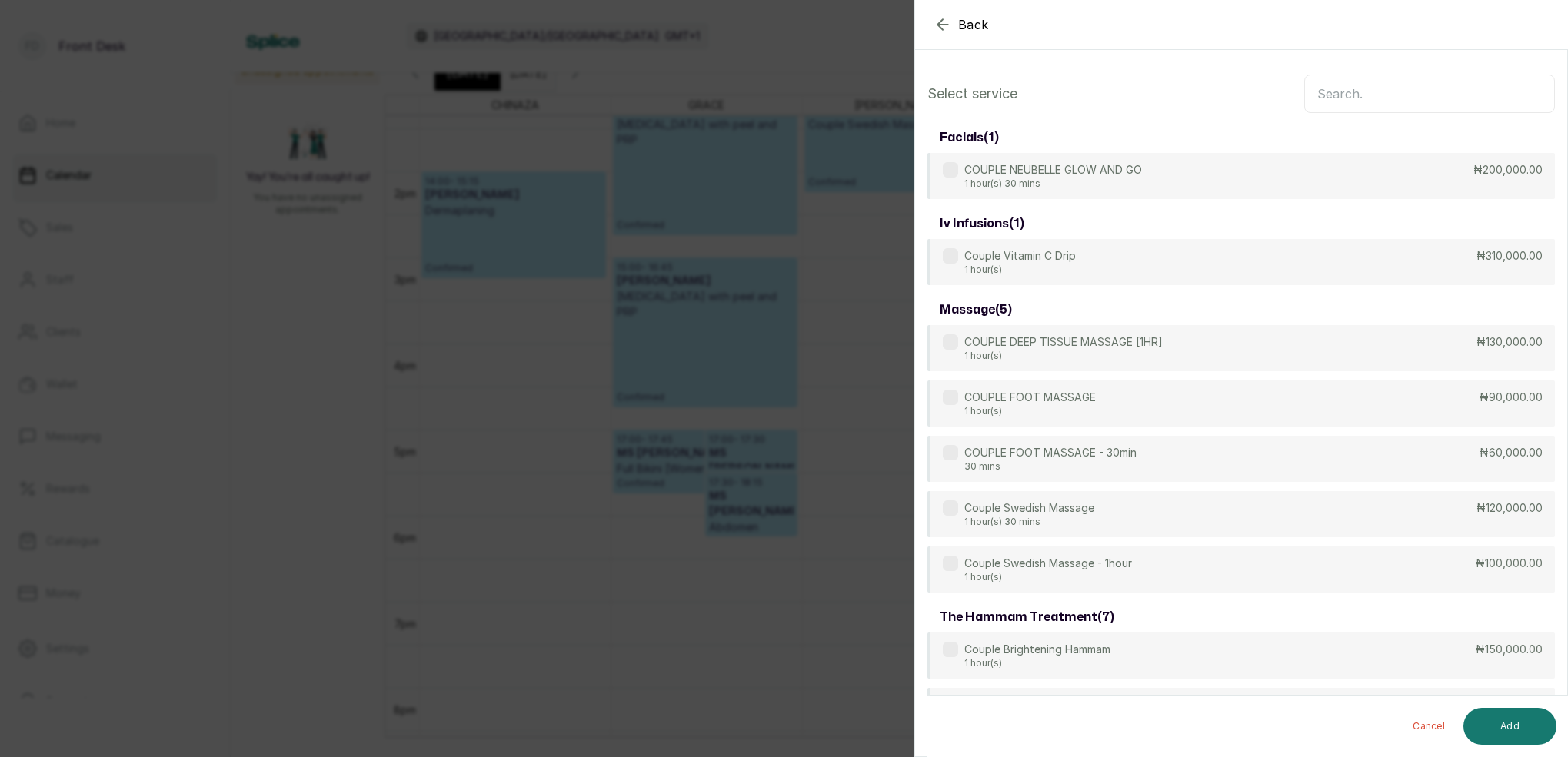
click at [1365, 91] on input "text" at bounding box center [1428, 94] width 250 height 38
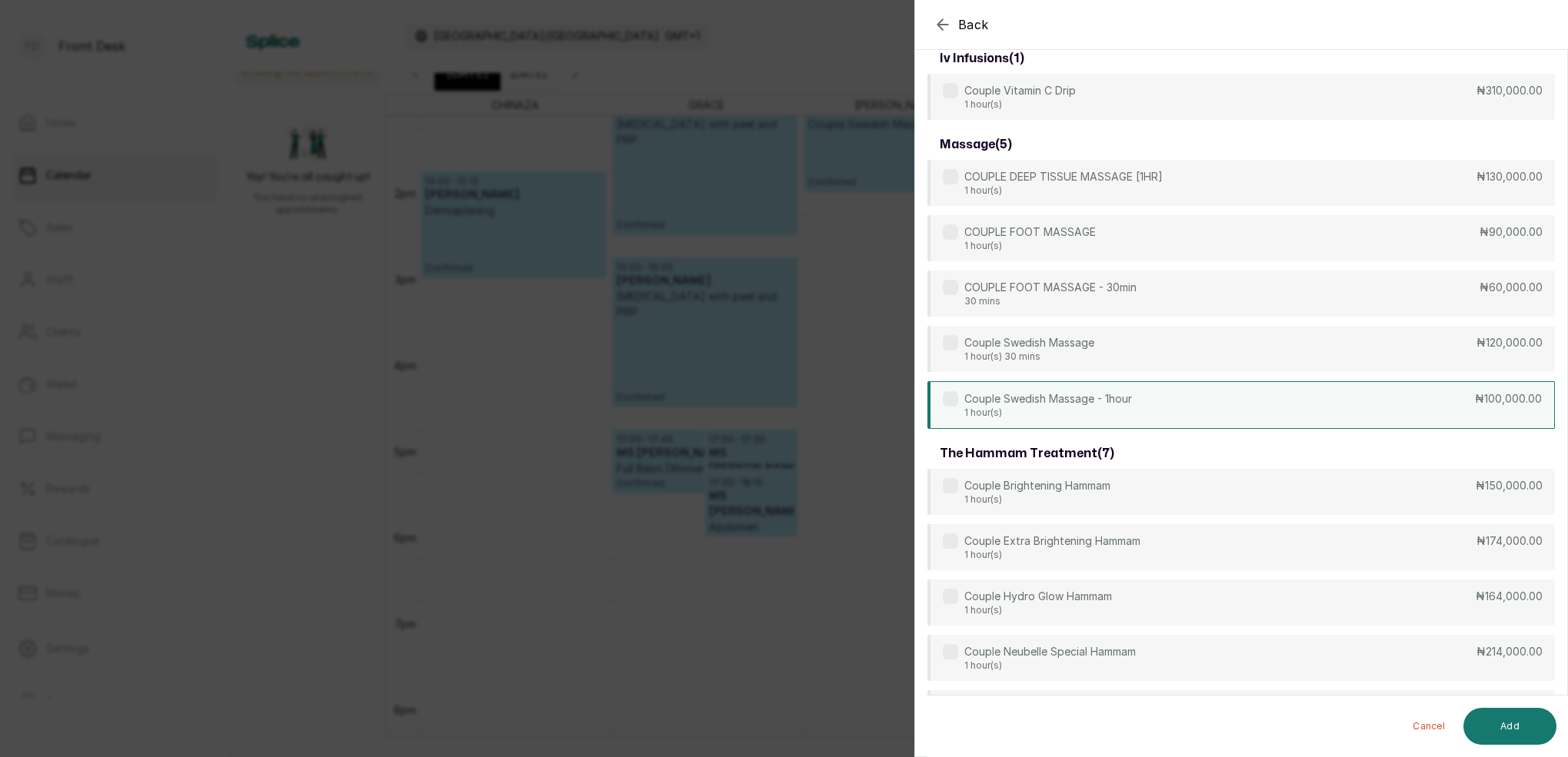
scroll to position [170, 0]
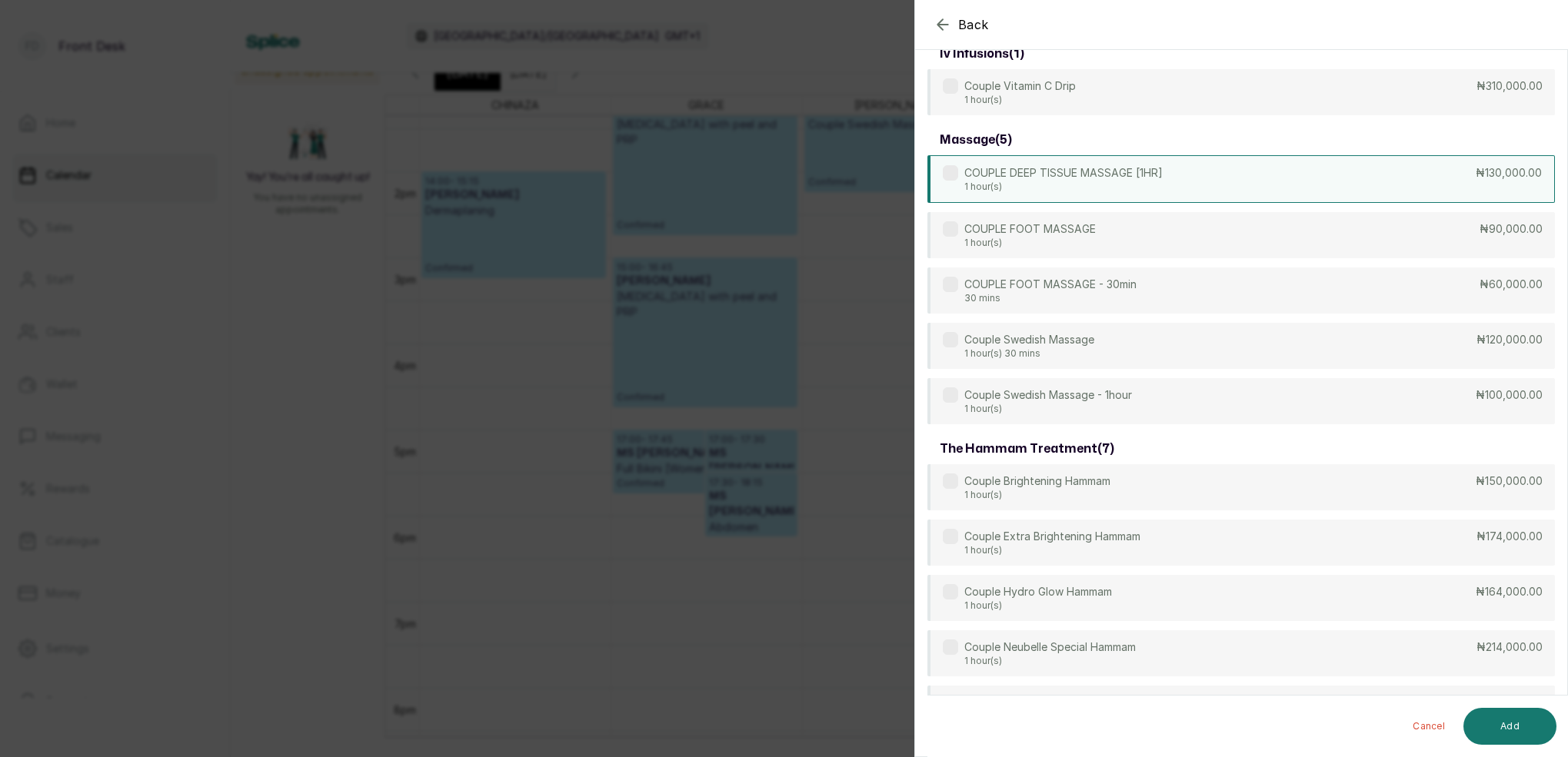
type input "COUPL"
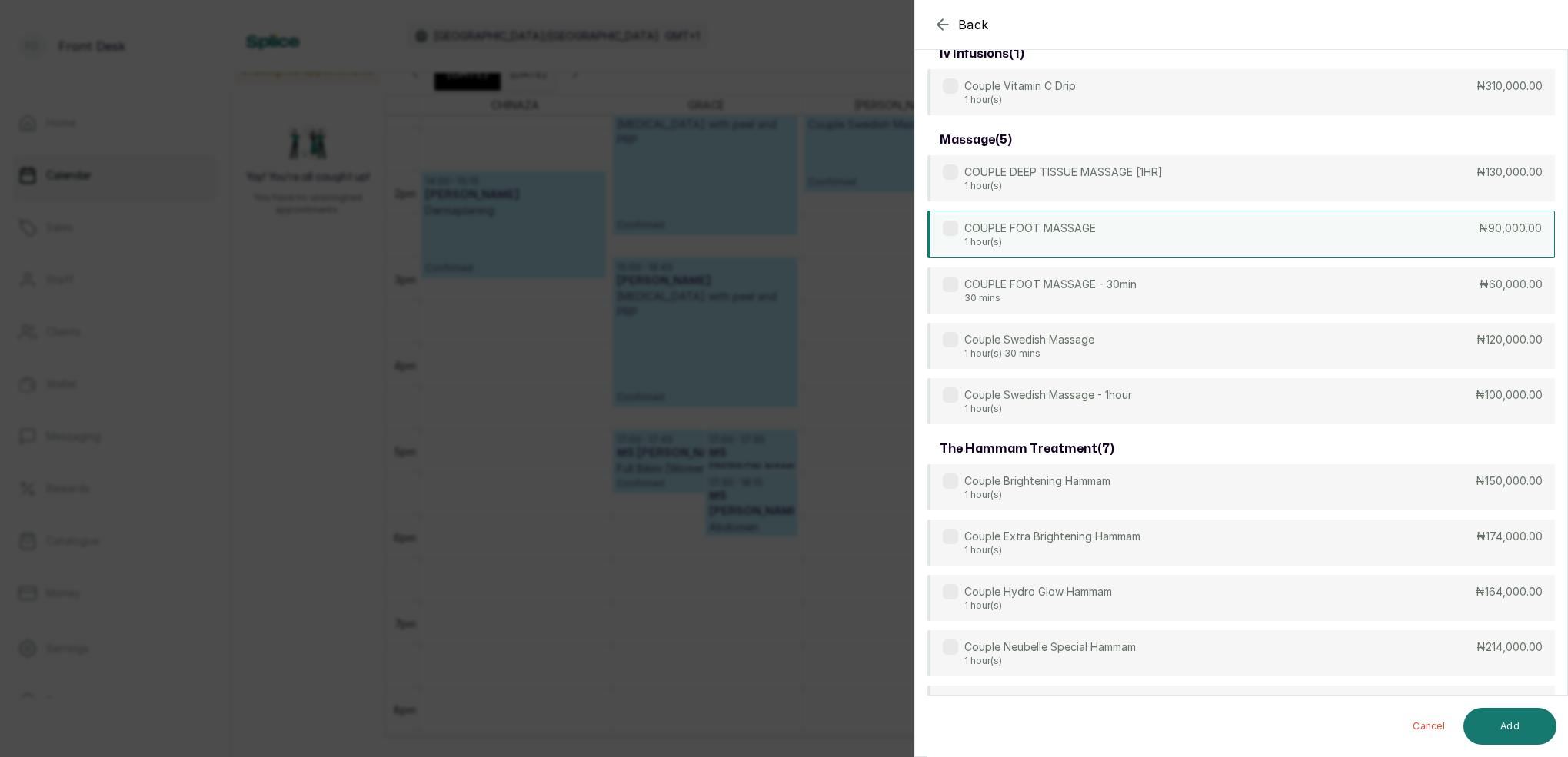
drag, startPoint x: 1106, startPoint y: 189, endPoint x: 1231, endPoint y: 235, distance: 133.2
click at [1106, 189] on p "1 hour(s)" at bounding box center [1064, 186] width 199 height 12
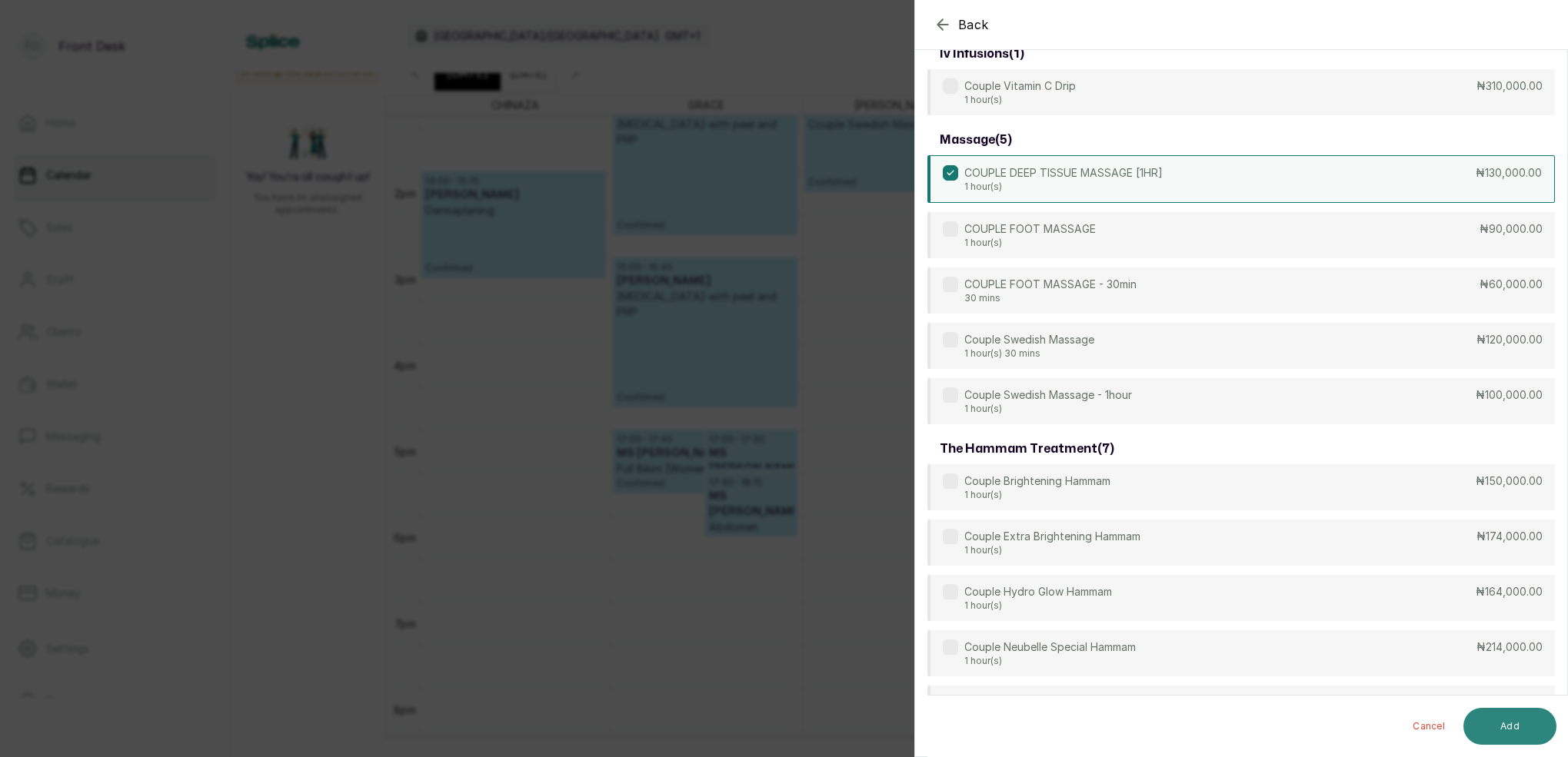
click at [1536, 715] on button "Add" at bounding box center [1509, 726] width 93 height 37
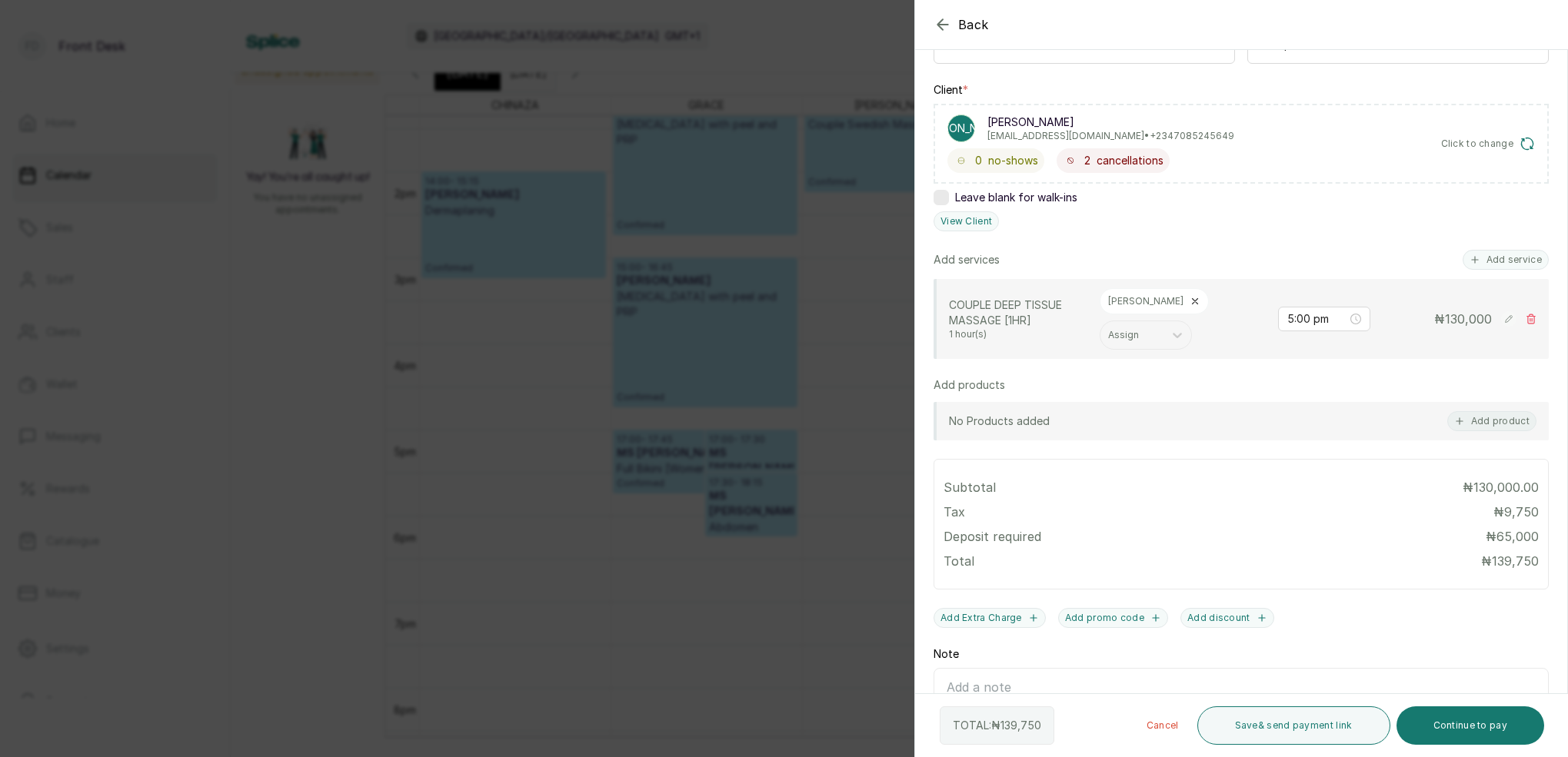
scroll to position [223, 0]
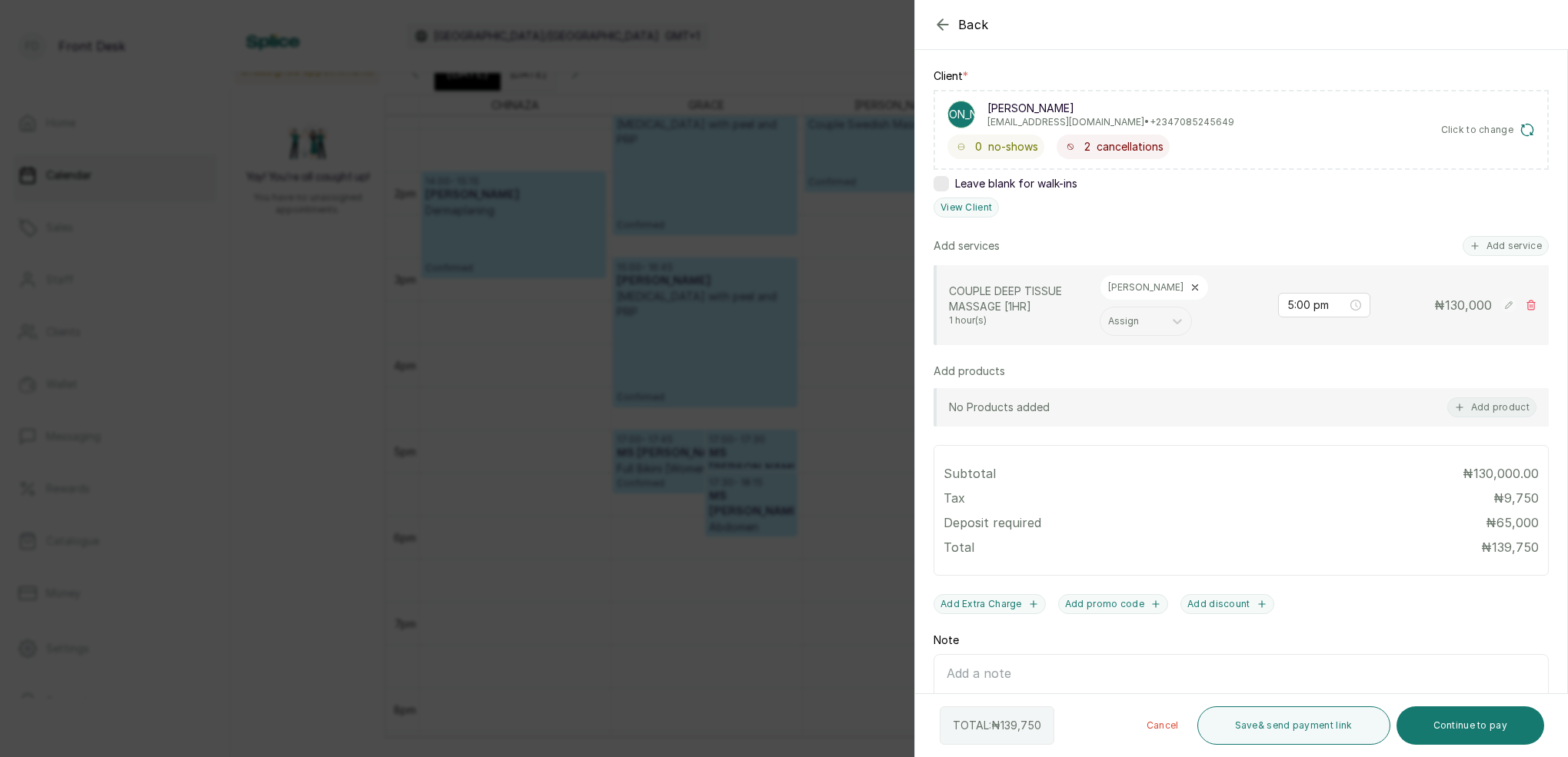
click at [1507, 304] on rect at bounding box center [1508, 304] width 15 height 15
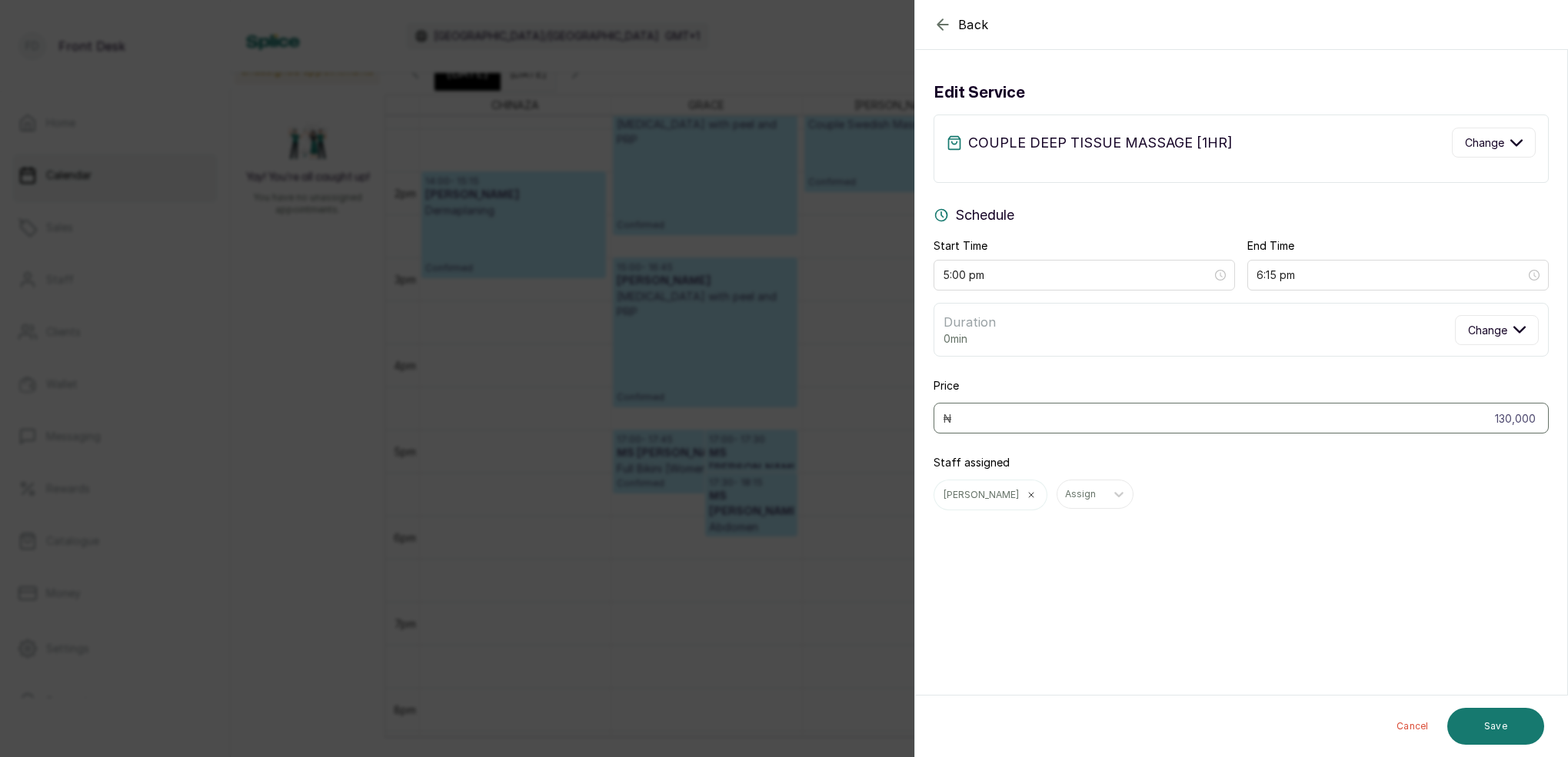
scroll to position [0, 0]
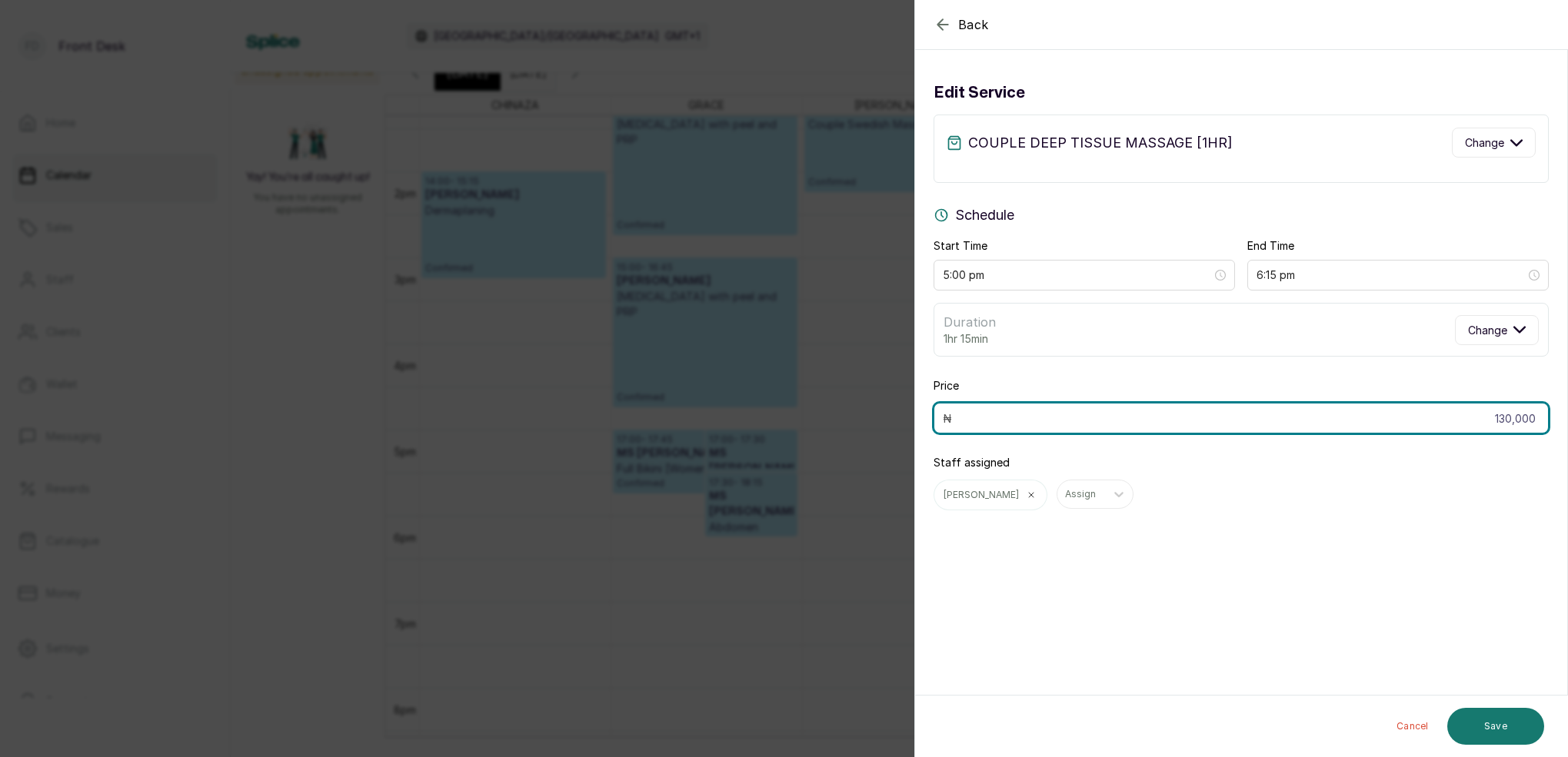
drag, startPoint x: 1535, startPoint y: 422, endPoint x: 1553, endPoint y: 425, distance: 18.2
click at [1535, 422] on input "130,000" at bounding box center [1241, 418] width 615 height 31
type input "1"
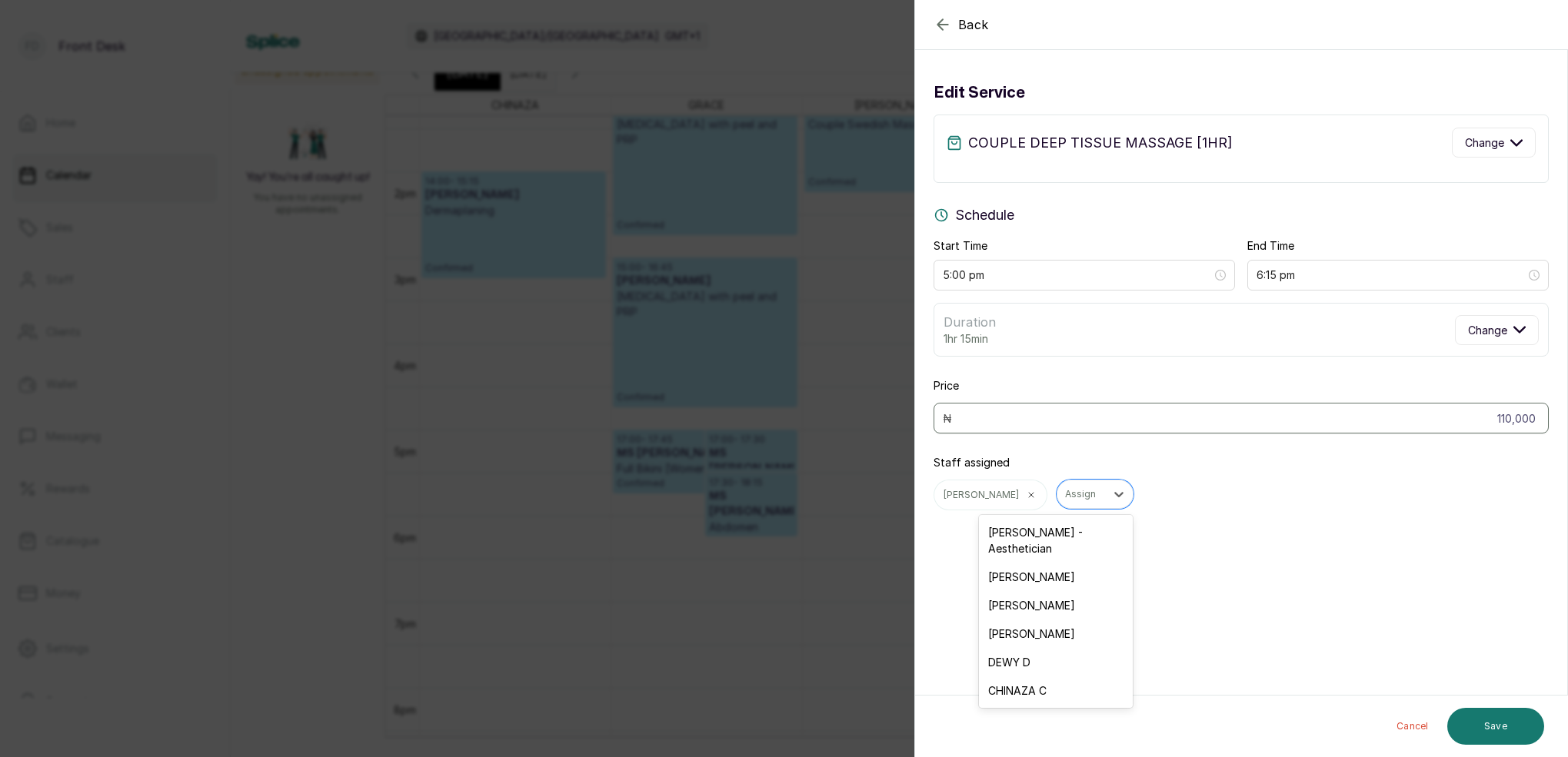
drag, startPoint x: 1047, startPoint y: 497, endPoint x: 1055, endPoint y: 515, distance: 19.7
click at [1065, 497] on div "Assign" at bounding box center [1081, 494] width 32 height 10
click at [1016, 568] on div "[PERSON_NAME]" at bounding box center [1055, 576] width 154 height 28
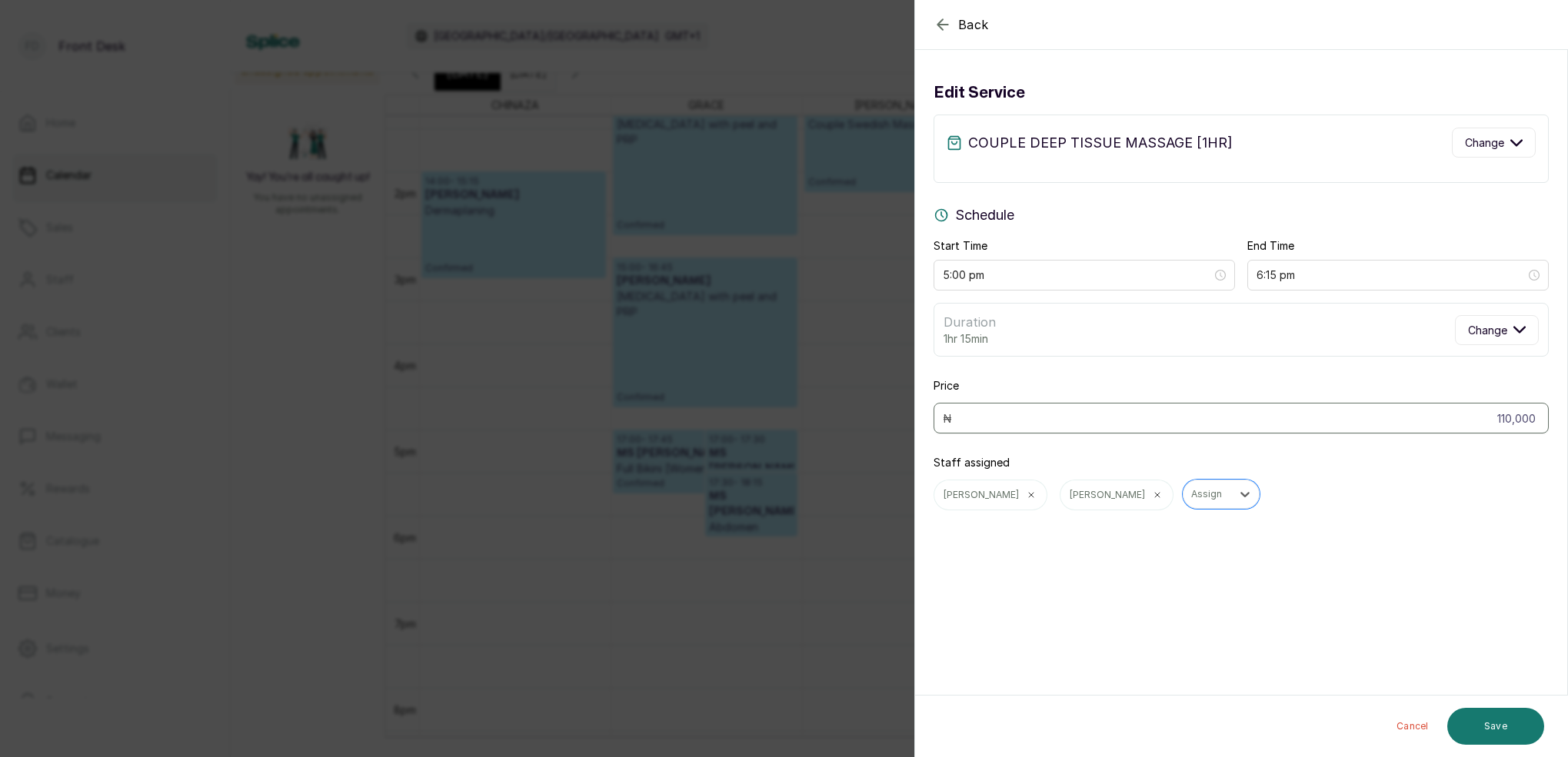
type input "130,000"
click at [1491, 733] on button "Save" at bounding box center [1495, 726] width 97 height 37
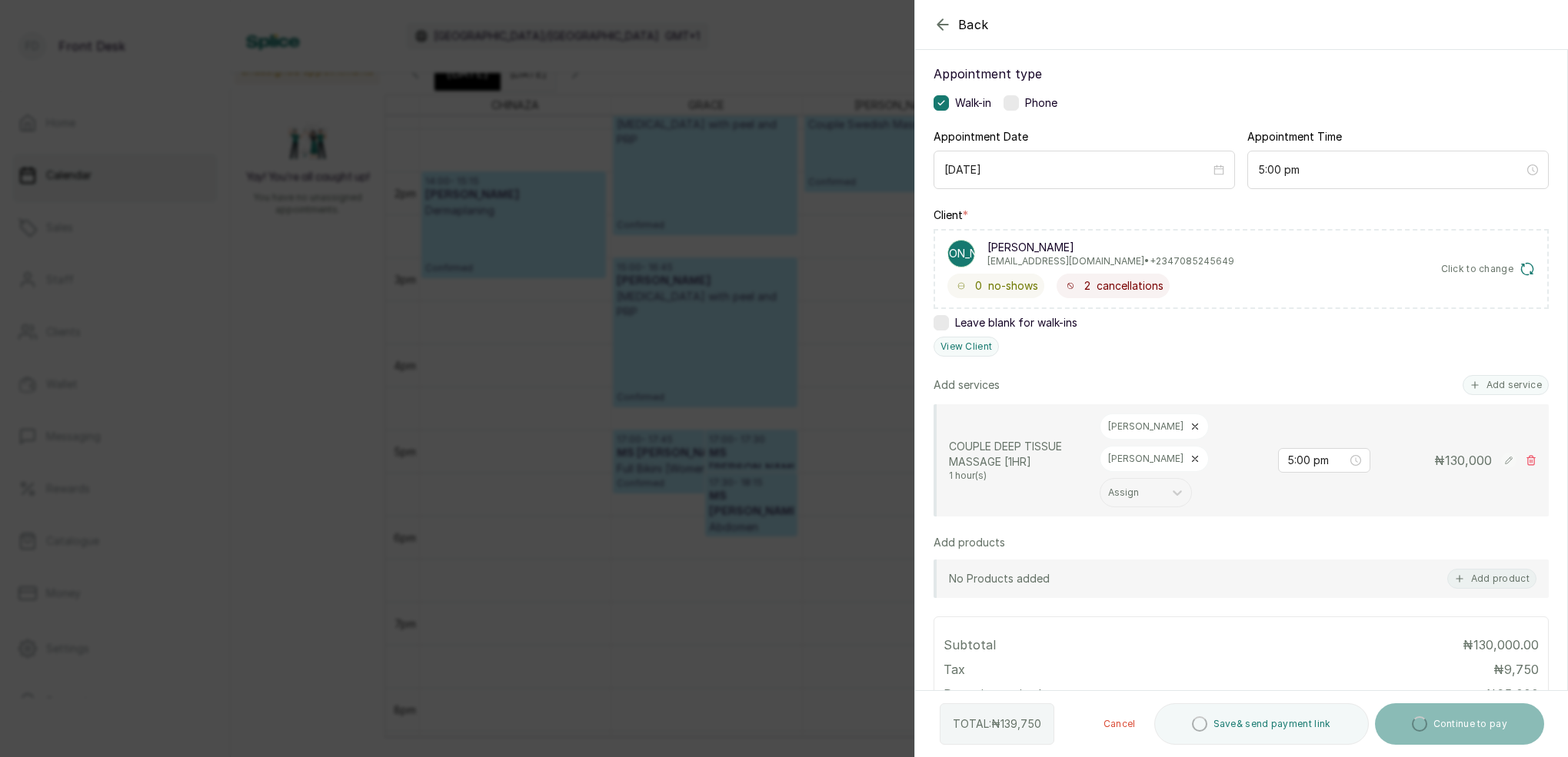
scroll to position [85, 0]
click at [1505, 452] on rect at bounding box center [1508, 459] width 15 height 15
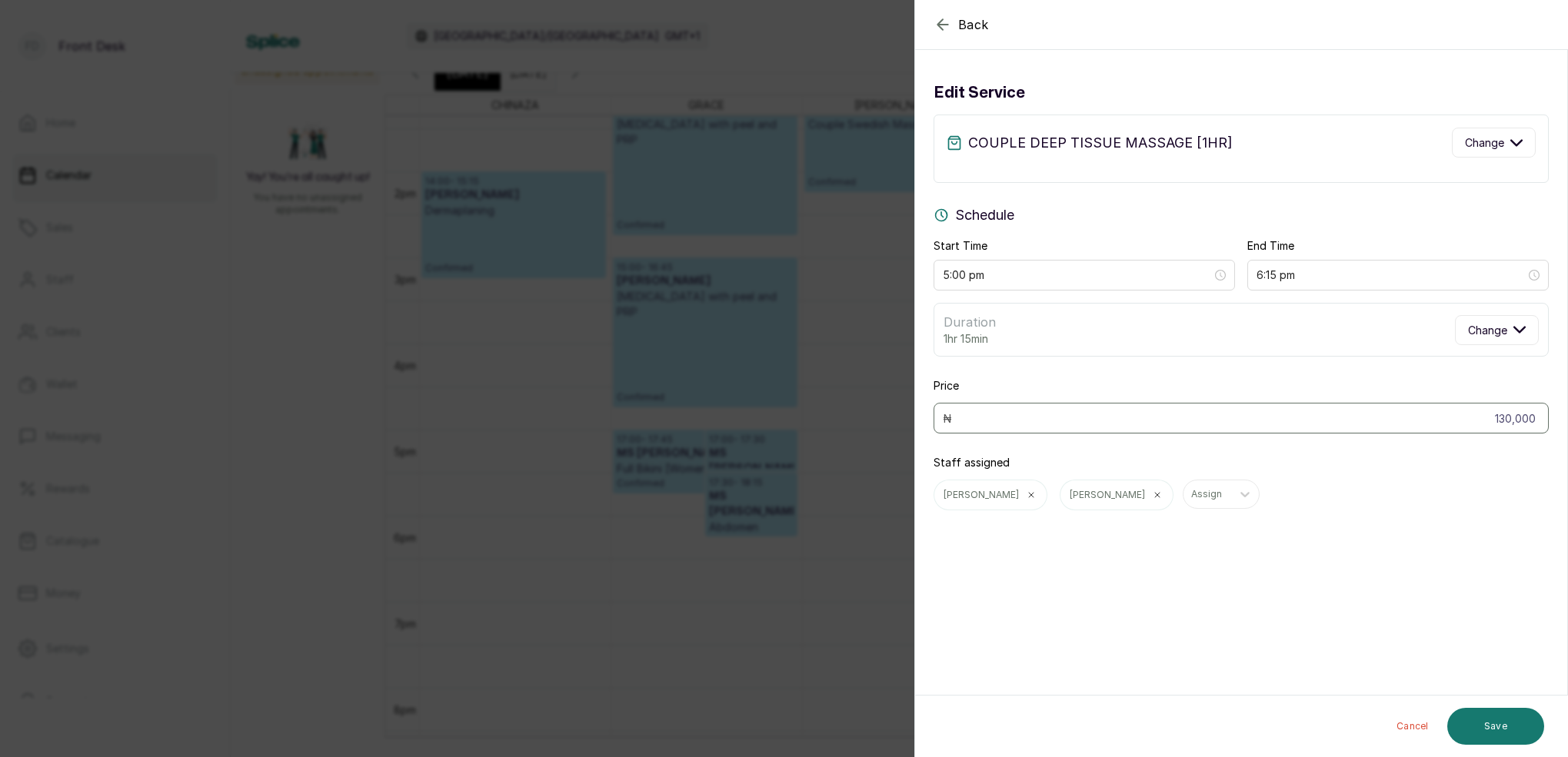
scroll to position [0, 0]
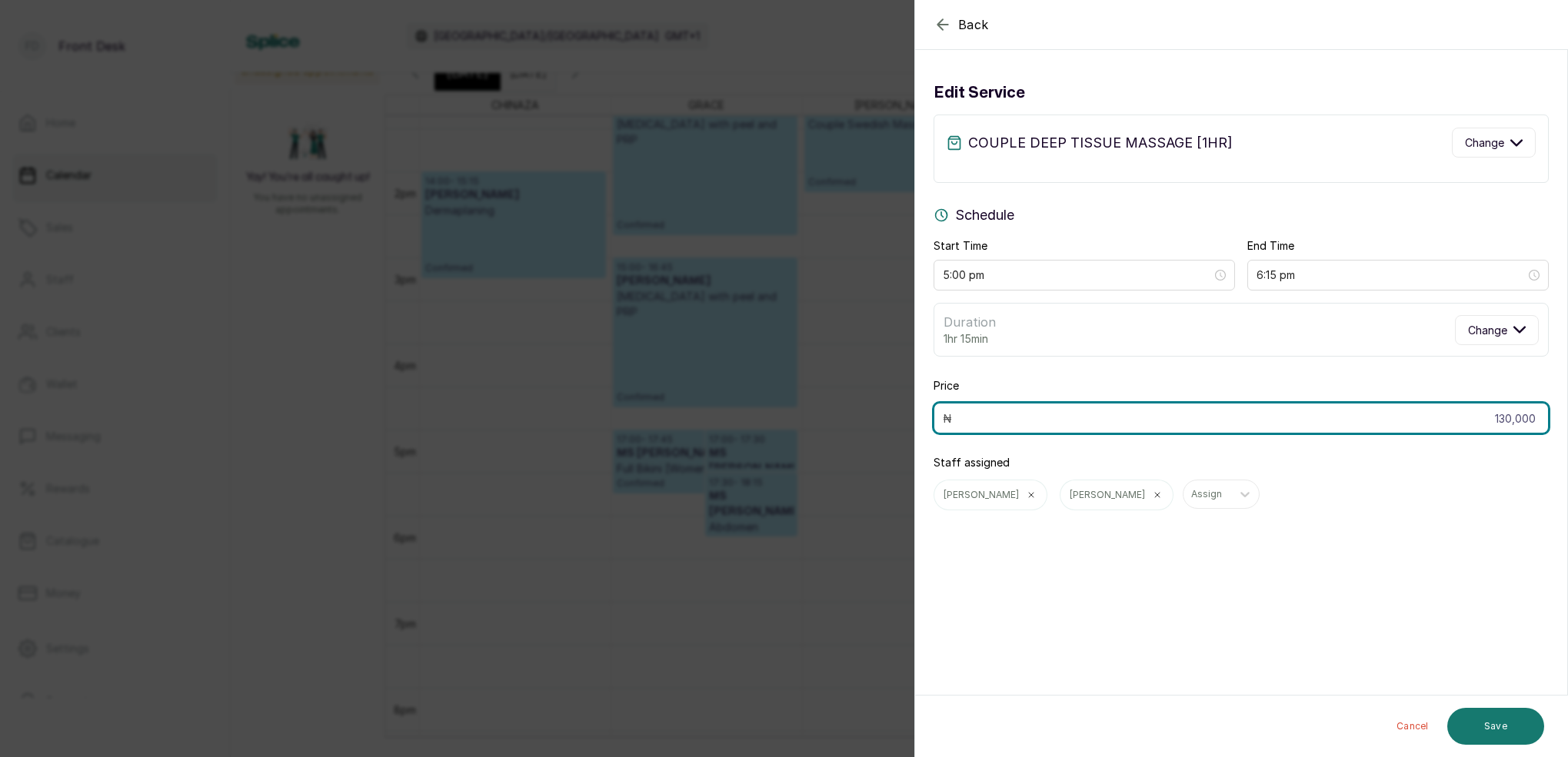
click at [1534, 417] on input "130,000" at bounding box center [1241, 418] width 615 height 31
type input "110,000"
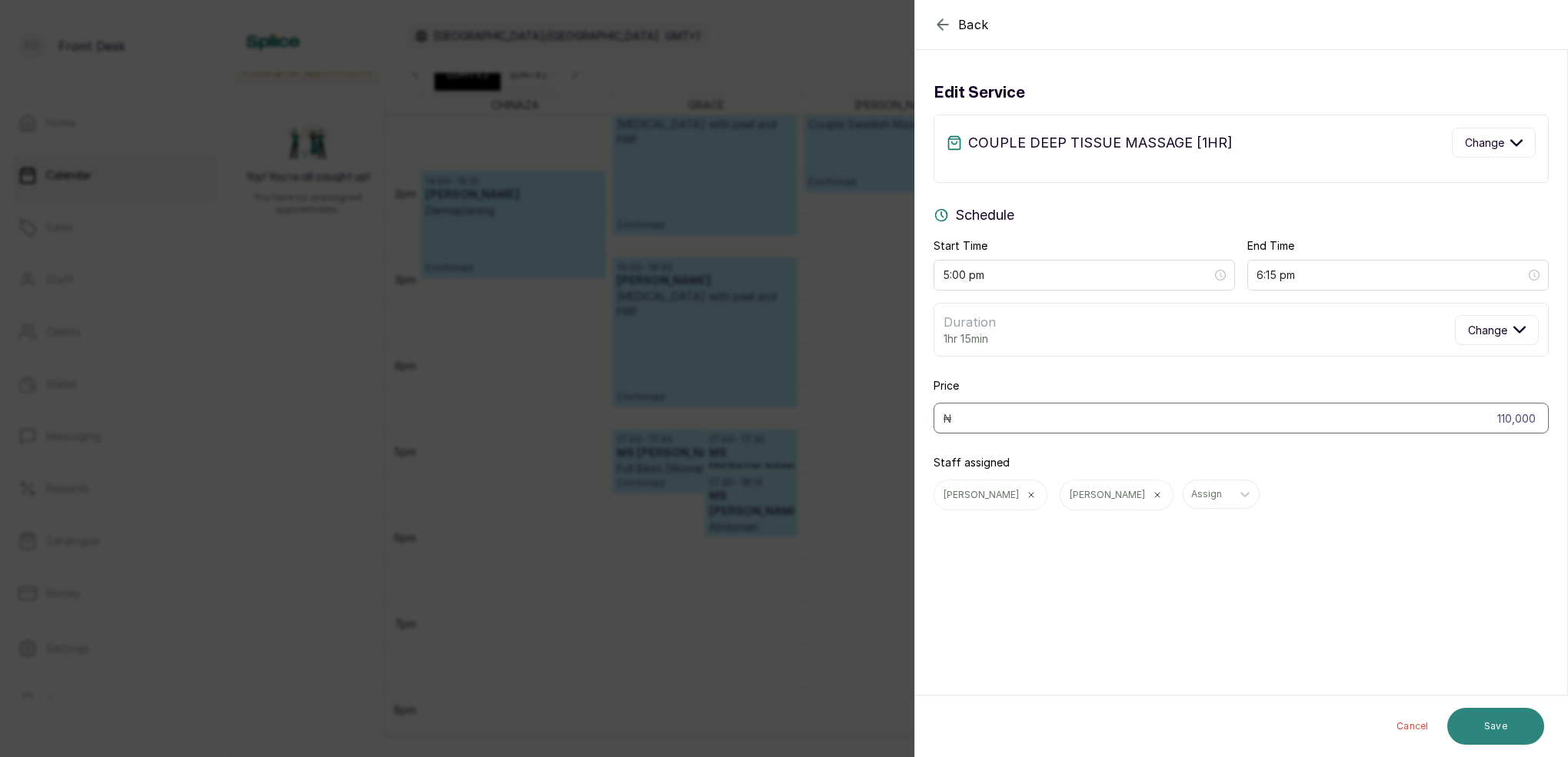
click at [1523, 722] on button "Save" at bounding box center [1495, 726] width 97 height 37
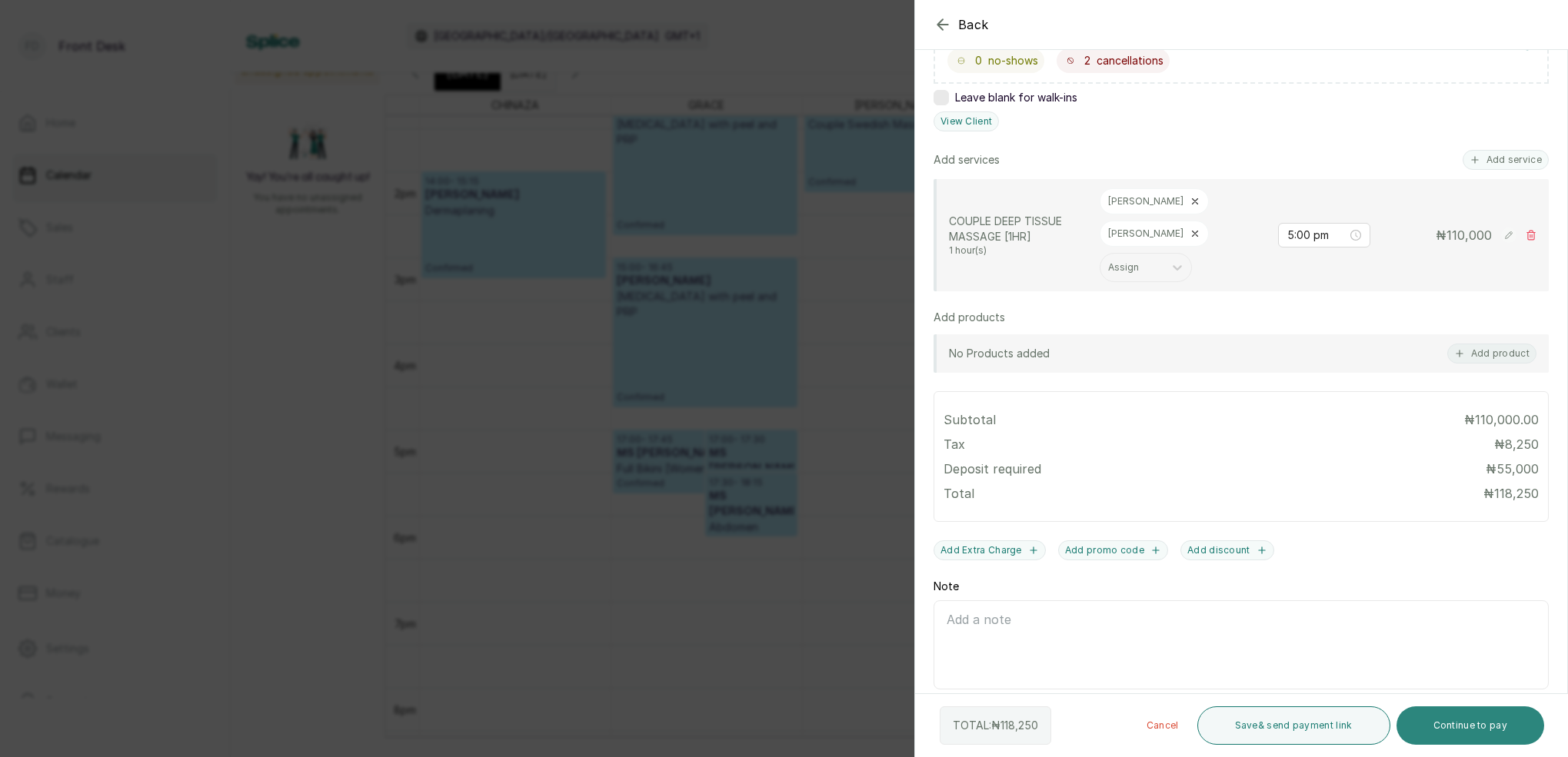
scroll to position [308, 0]
click at [1504, 713] on button "Continue to pay" at bounding box center [1471, 725] width 148 height 38
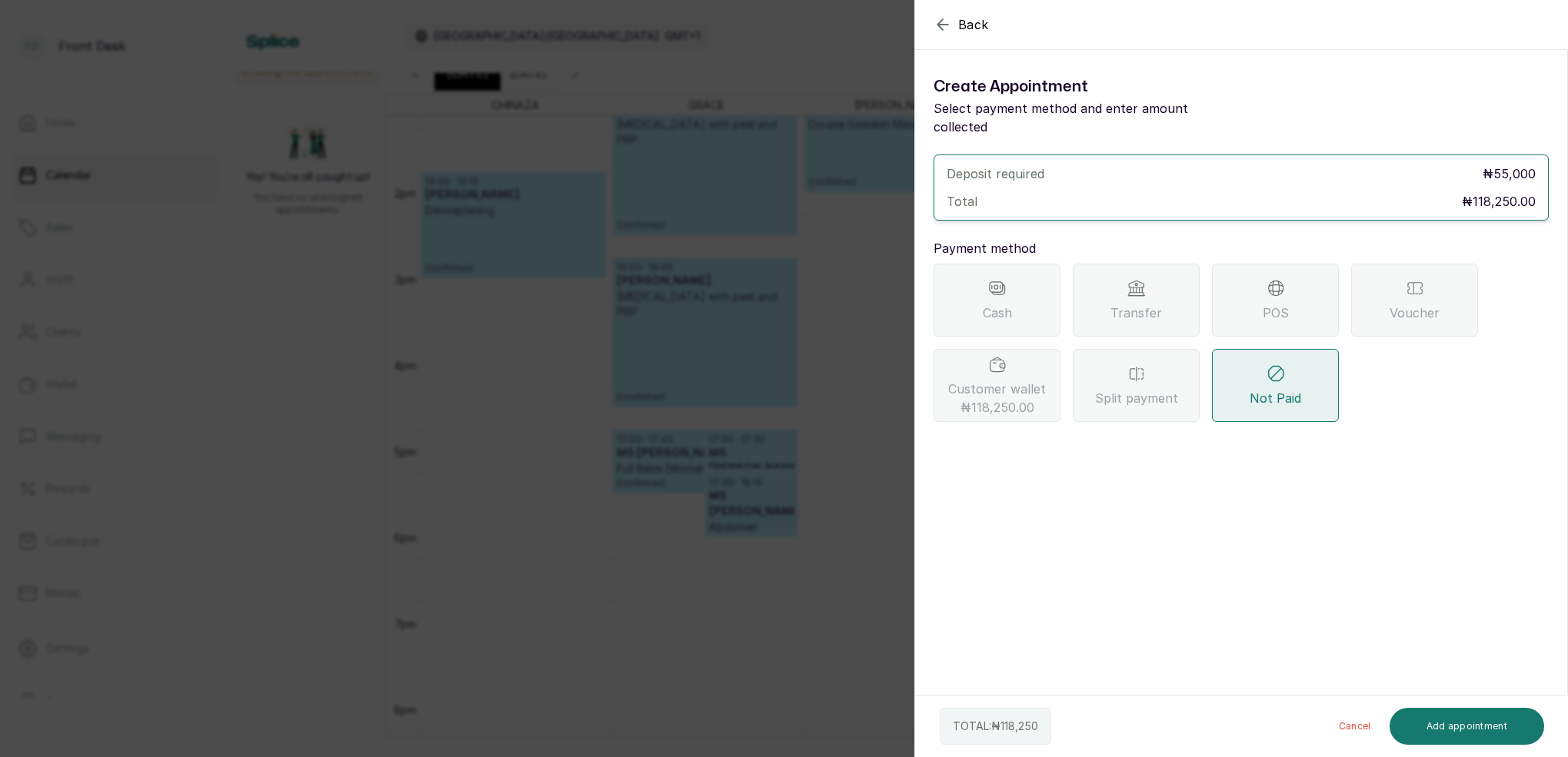
scroll to position [0, 0]
click at [999, 398] on span "₦118,250.00" at bounding box center [997, 408] width 74 height 19
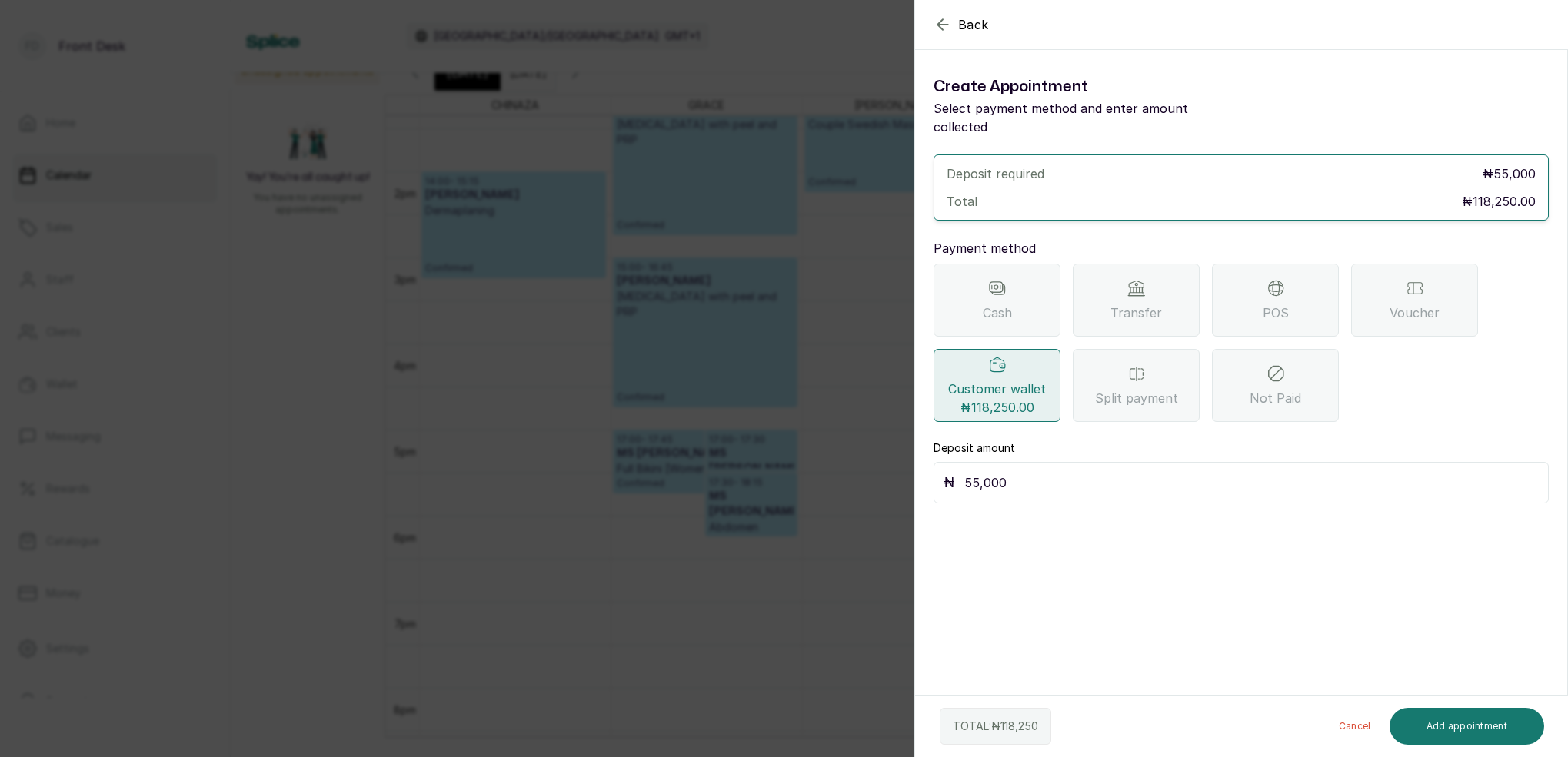
click at [1042, 472] on input "55,000" at bounding box center [1251, 482] width 575 height 22
click at [793, 205] on div "Back Add Appointment Create Appointment Select payment method and enter amount …" at bounding box center [784, 378] width 1568 height 757
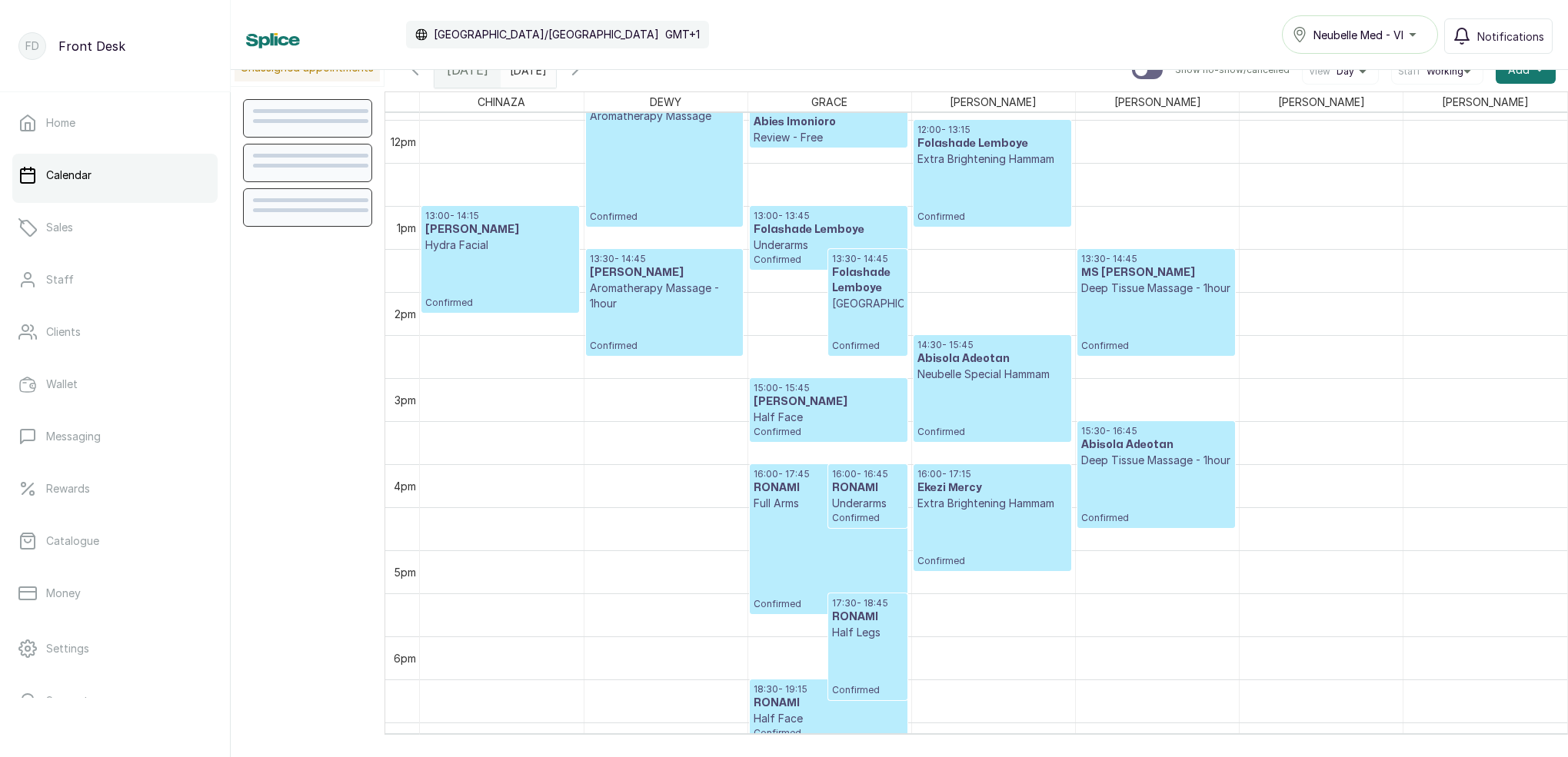
scroll to position [963, 0]
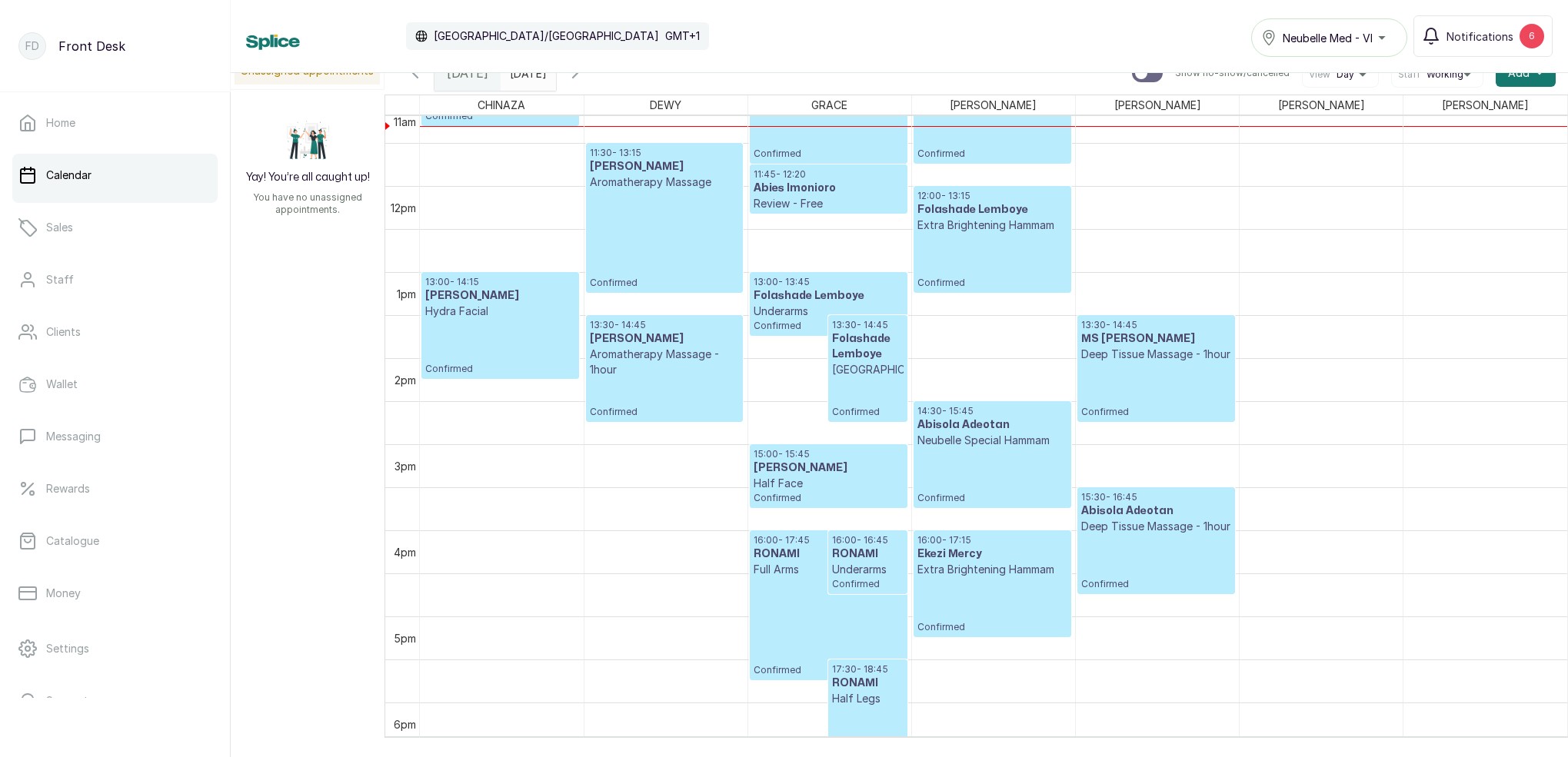
click at [556, 82] on div at bounding box center [528, 69] width 55 height 28
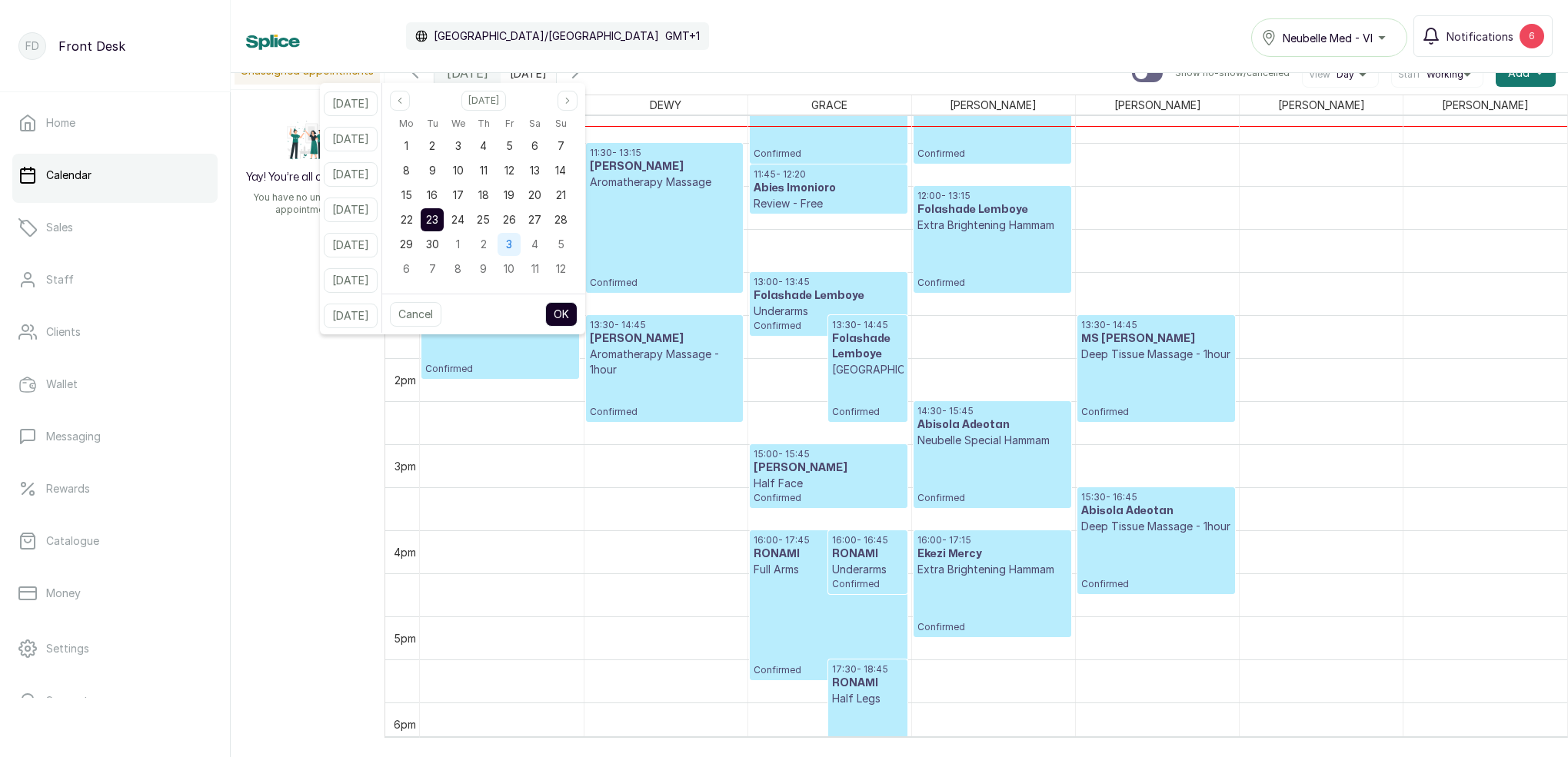
drag, startPoint x: 525, startPoint y: 220, endPoint x: 536, endPoint y: 248, distance: 30.1
click at [515, 220] on span "26" at bounding box center [509, 219] width 13 height 13
click at [577, 321] on button "OK" at bounding box center [561, 314] width 32 height 24
type input "[DATE]"
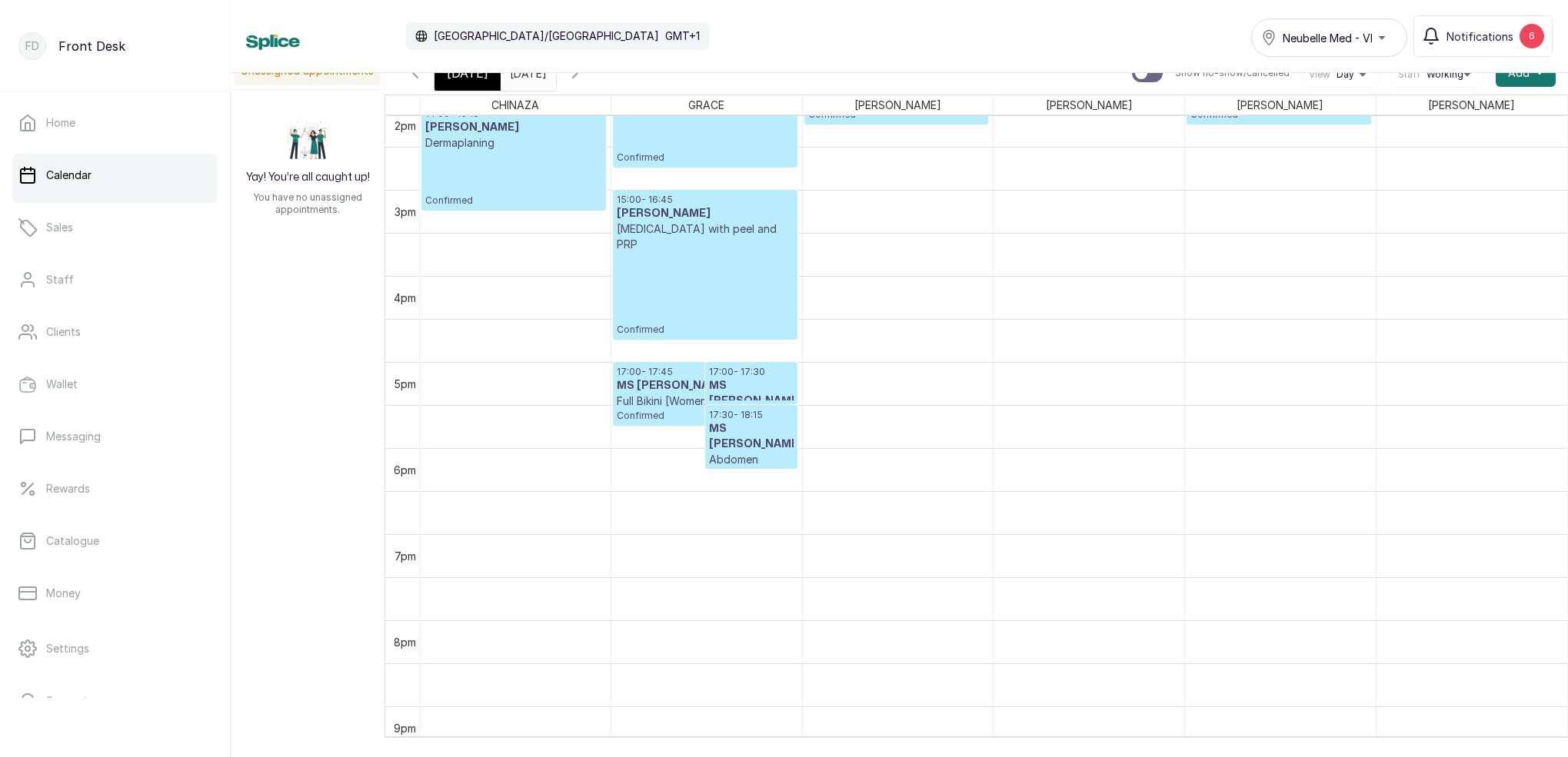
scroll to position [1218, 0]
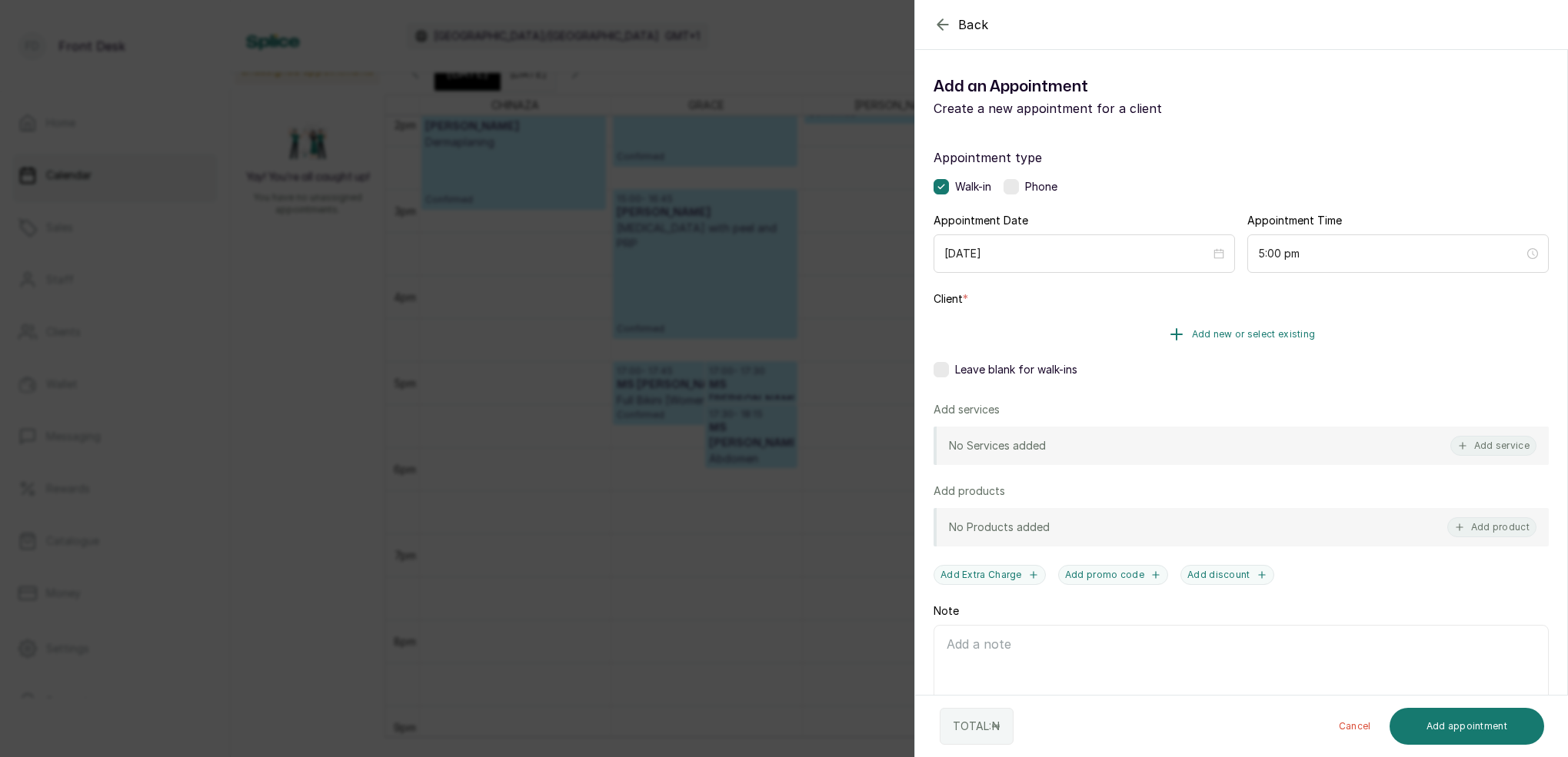
click at [1281, 335] on span "Add new or select existing" at bounding box center [1253, 334] width 124 height 12
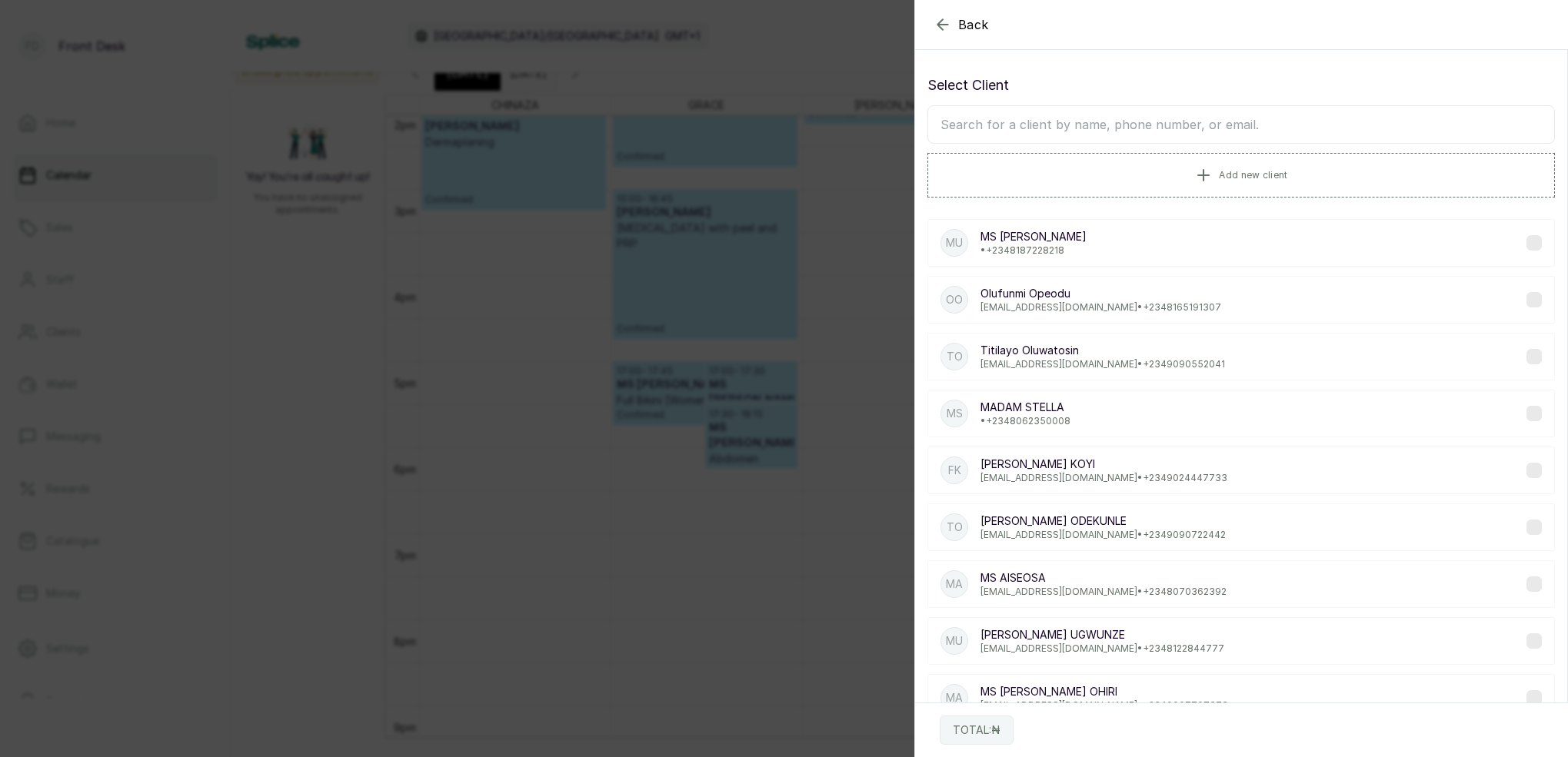
click at [1136, 131] on input "text" at bounding box center [1240, 124] width 627 height 38
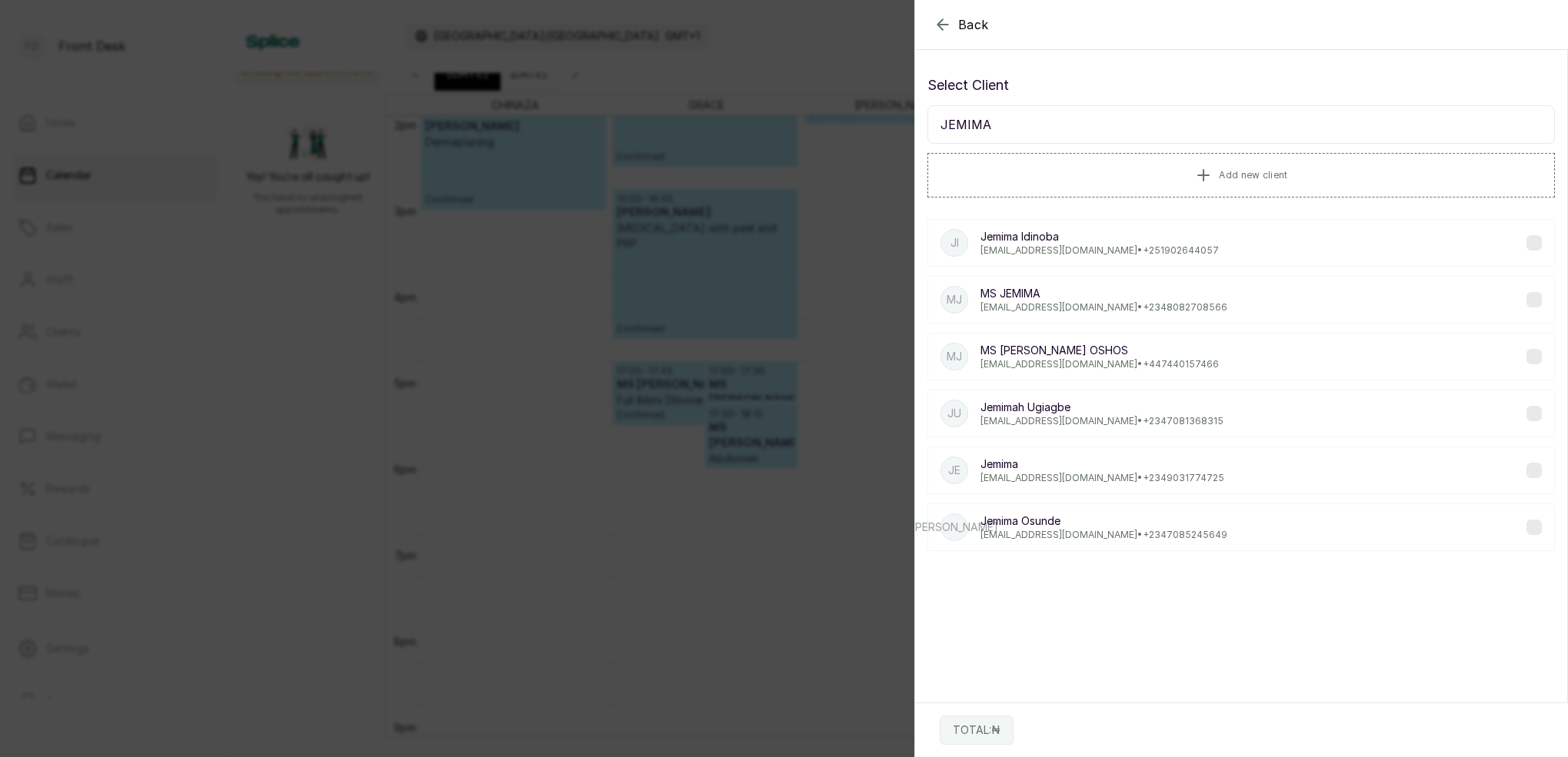
type input "JEMIMA"
click at [1142, 532] on p "[EMAIL_ADDRESS][DOMAIN_NAME] • [PHONE_NUMBER]" at bounding box center [1103, 534] width 246 height 12
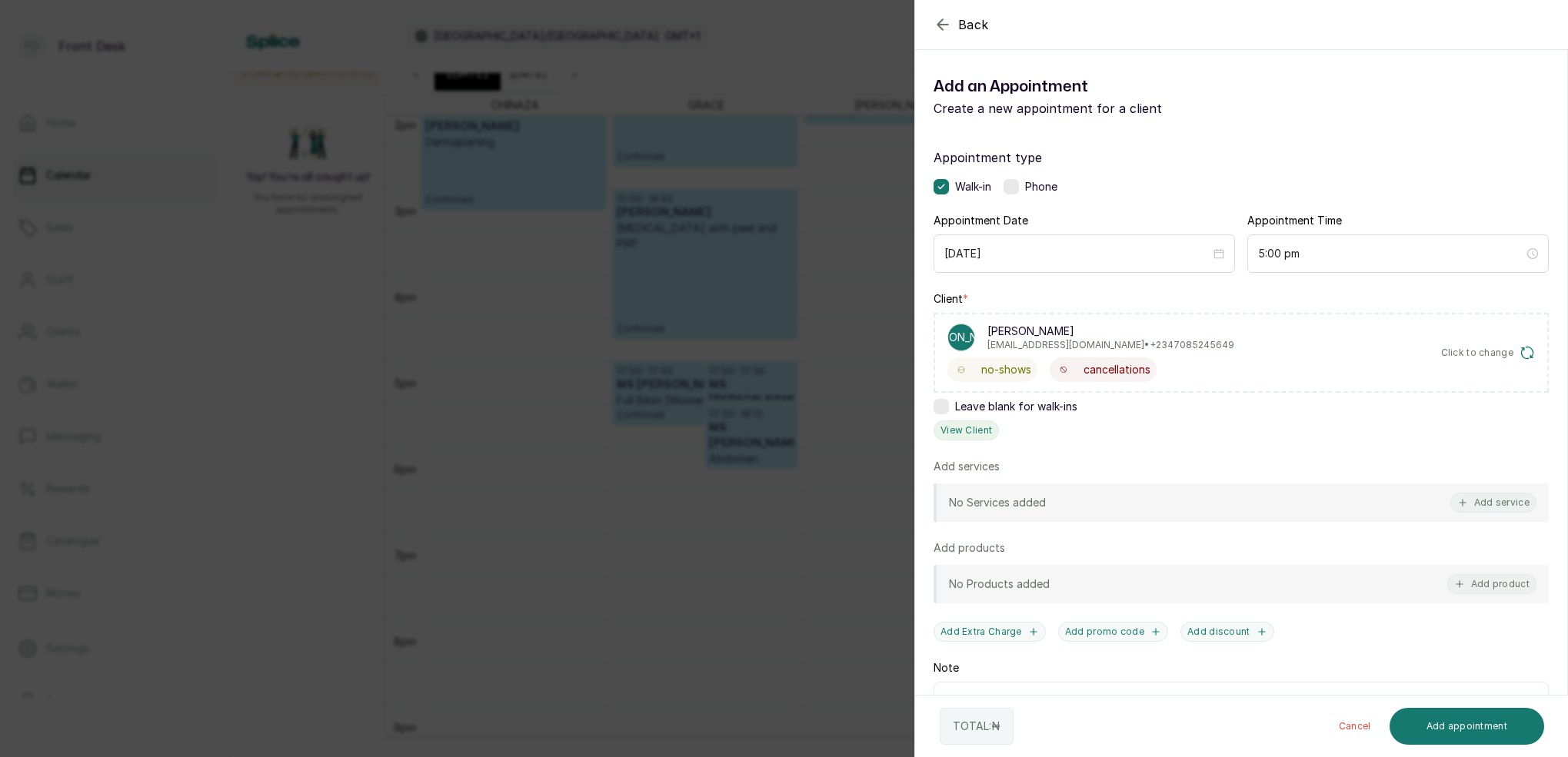
click at [991, 422] on button "View Client" at bounding box center [966, 430] width 66 height 20
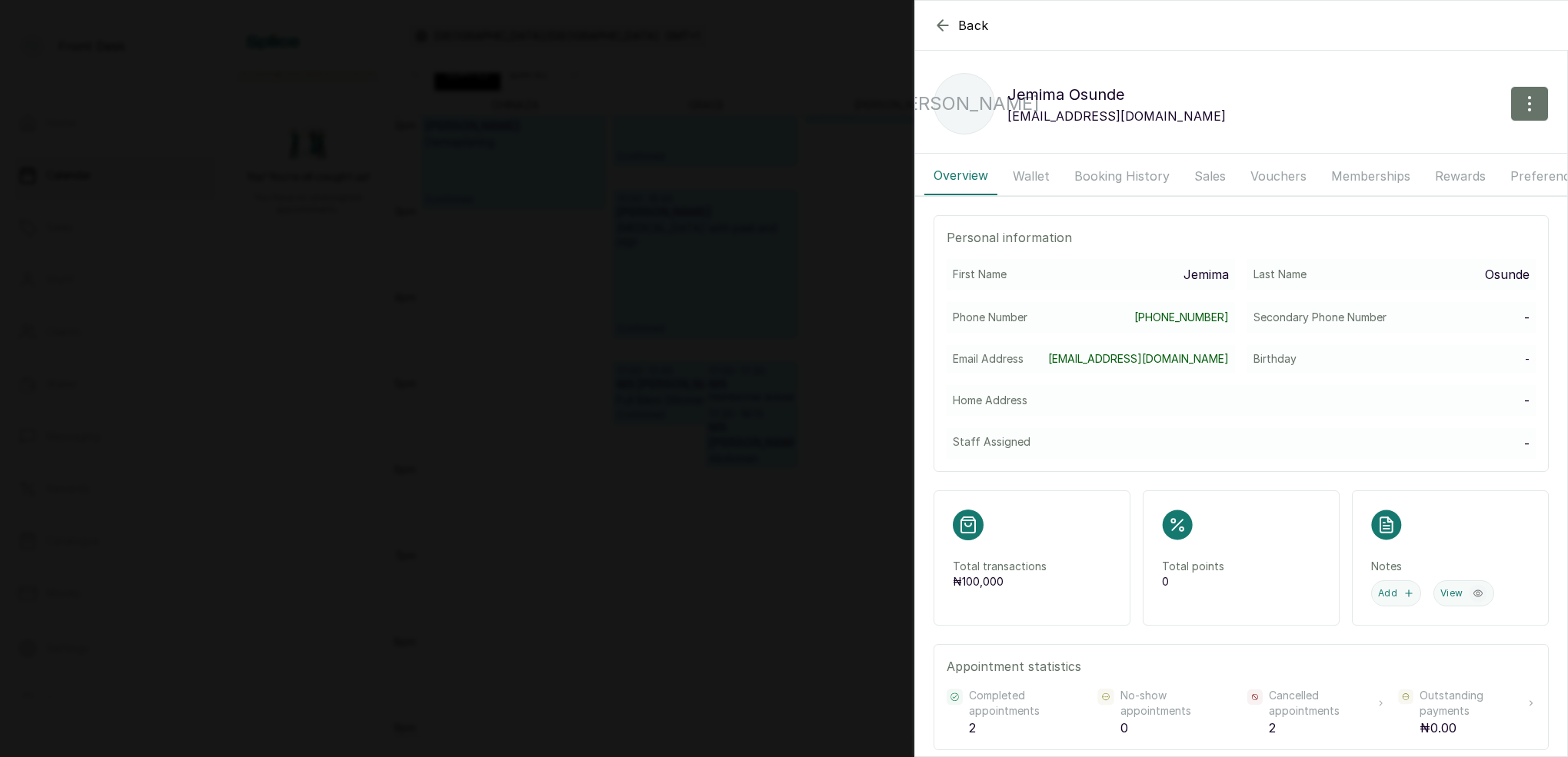
click at [1051, 177] on button "Wallet" at bounding box center [1031, 175] width 55 height 38
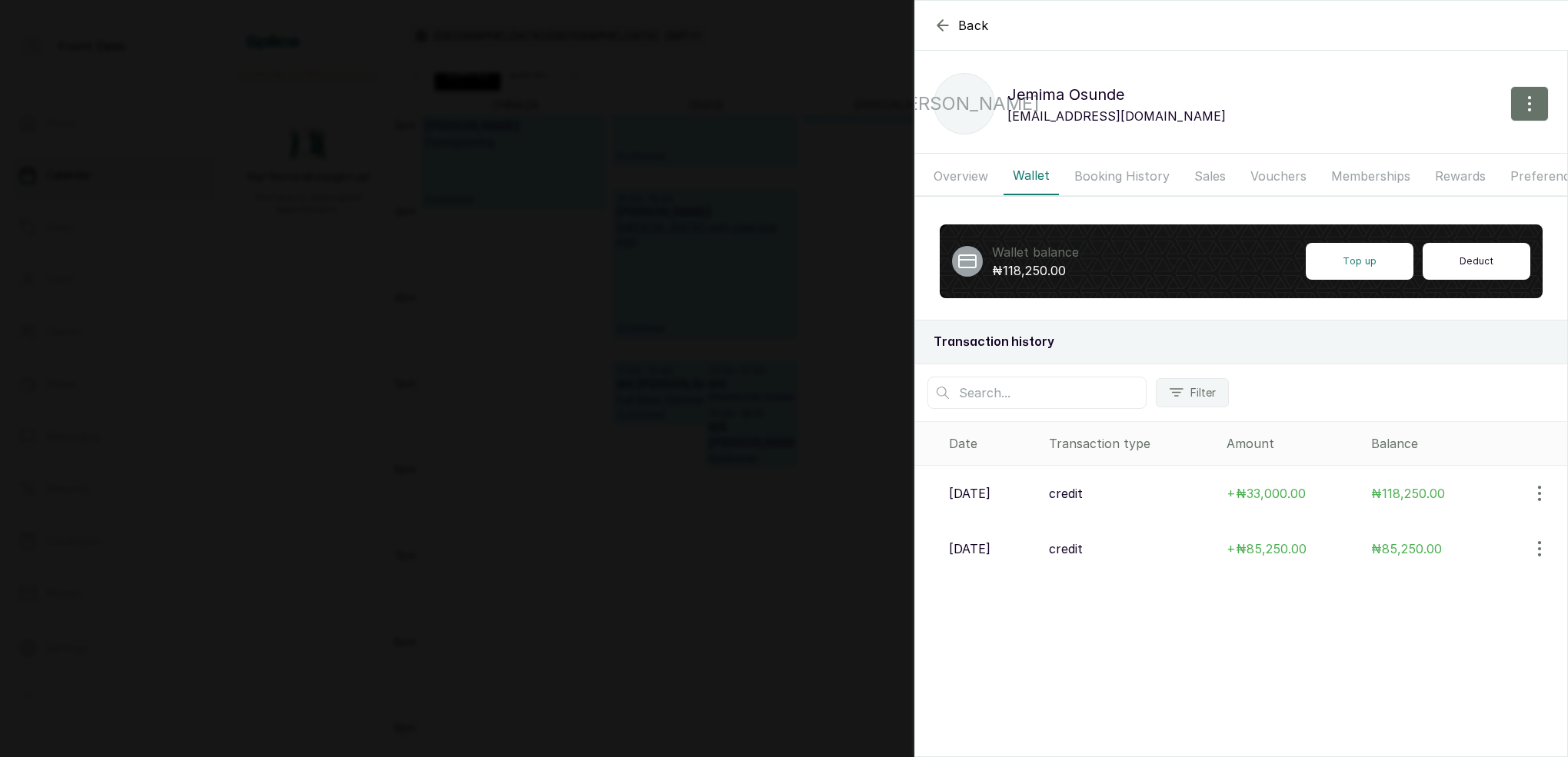
click at [1456, 267] on button "Deduct" at bounding box center [1476, 260] width 108 height 37
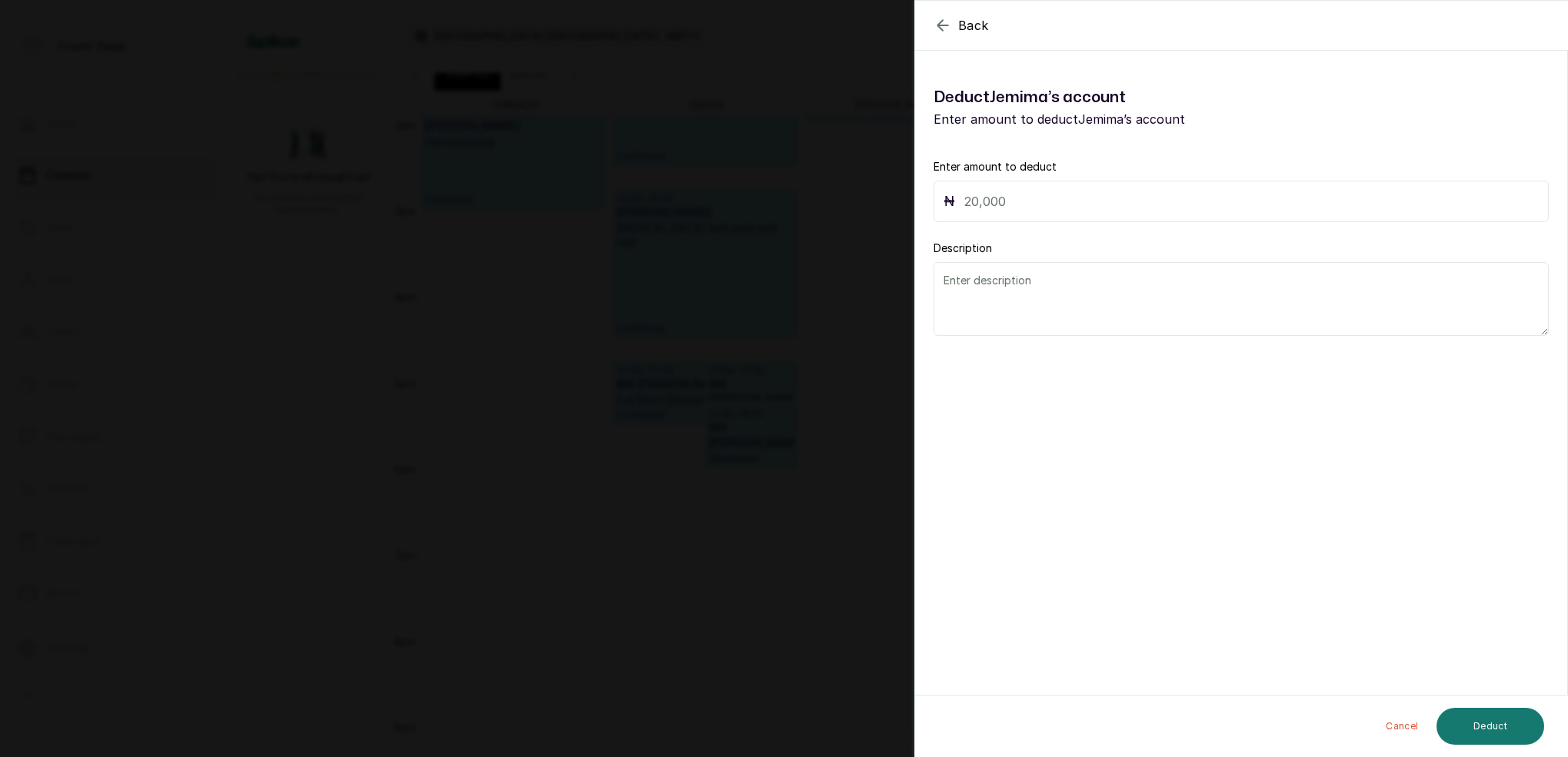
click at [1012, 192] on input "text" at bounding box center [1251, 200] width 575 height 22
type input "33,000"
click at [1029, 293] on textarea at bounding box center [1241, 299] width 615 height 74
type textarea "CANCELLATION FEE"
click at [1486, 743] on button "Deduct" at bounding box center [1489, 726] width 108 height 37
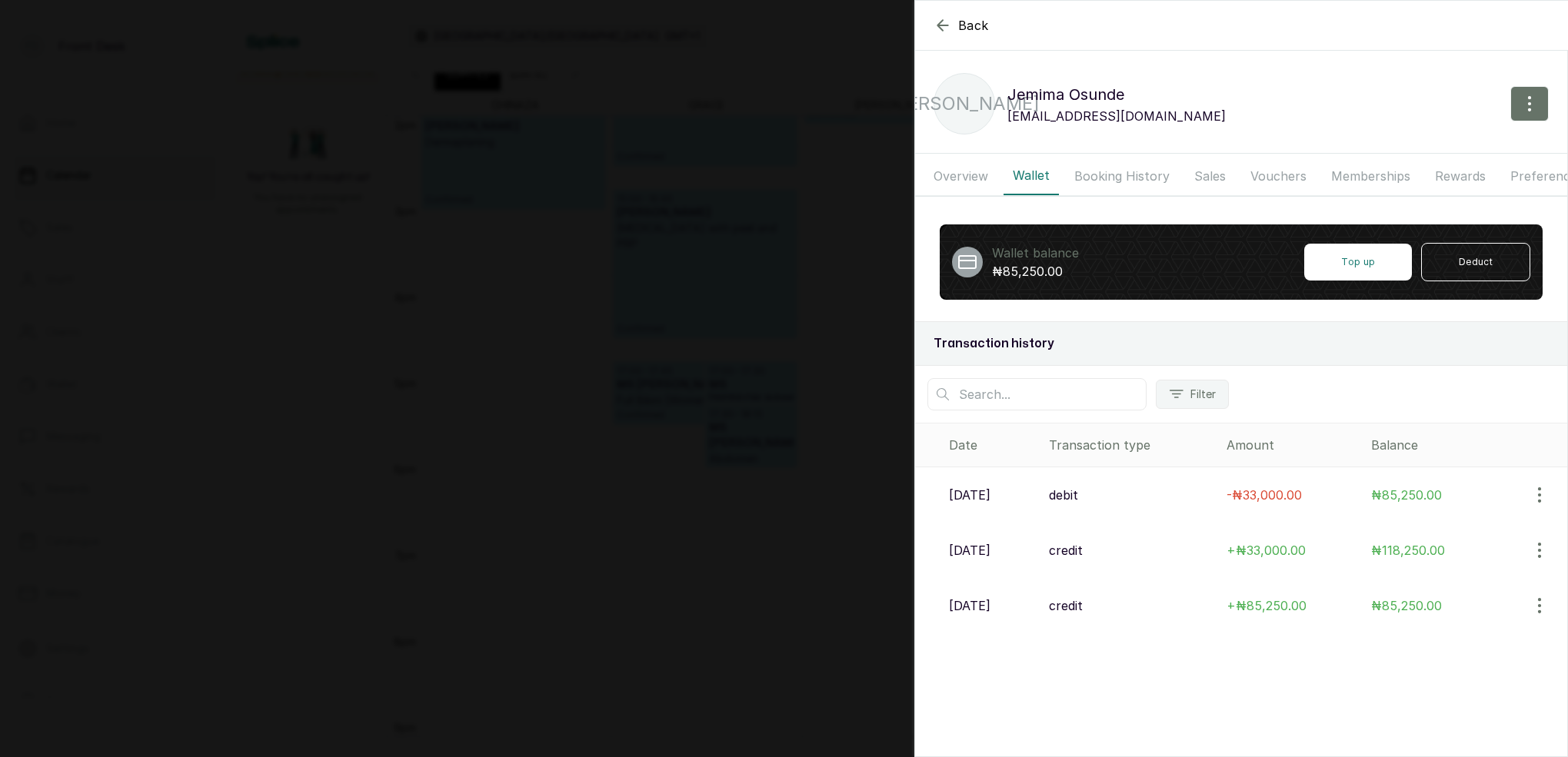
click at [682, 518] on div "Back Jemima [PERSON_NAME] [PERSON_NAME] [EMAIL_ADDRESS][DOMAIN_NAME] Overview W…" at bounding box center [784, 378] width 1568 height 757
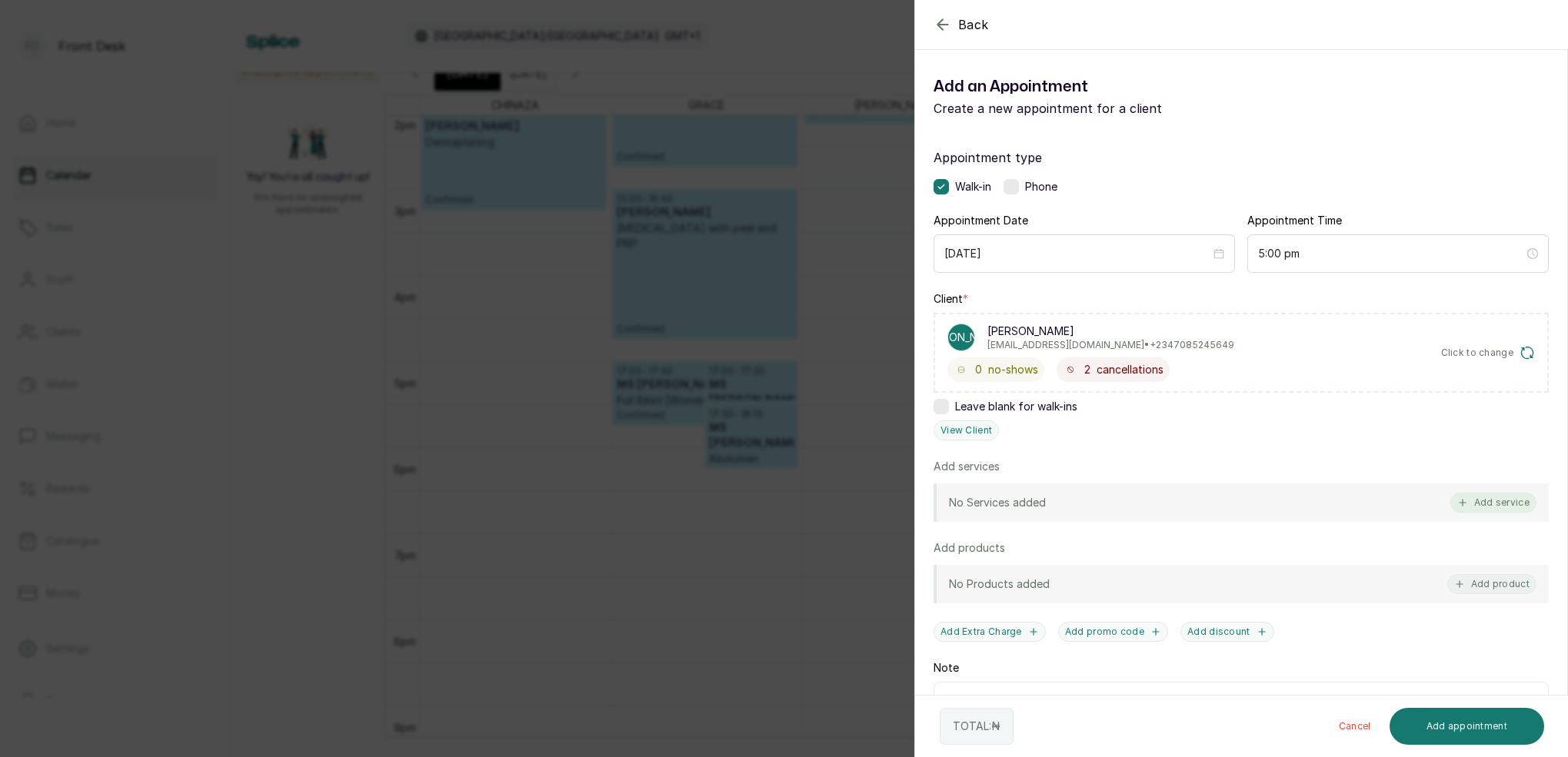
click at [1512, 498] on button "Add service" at bounding box center [1493, 502] width 86 height 20
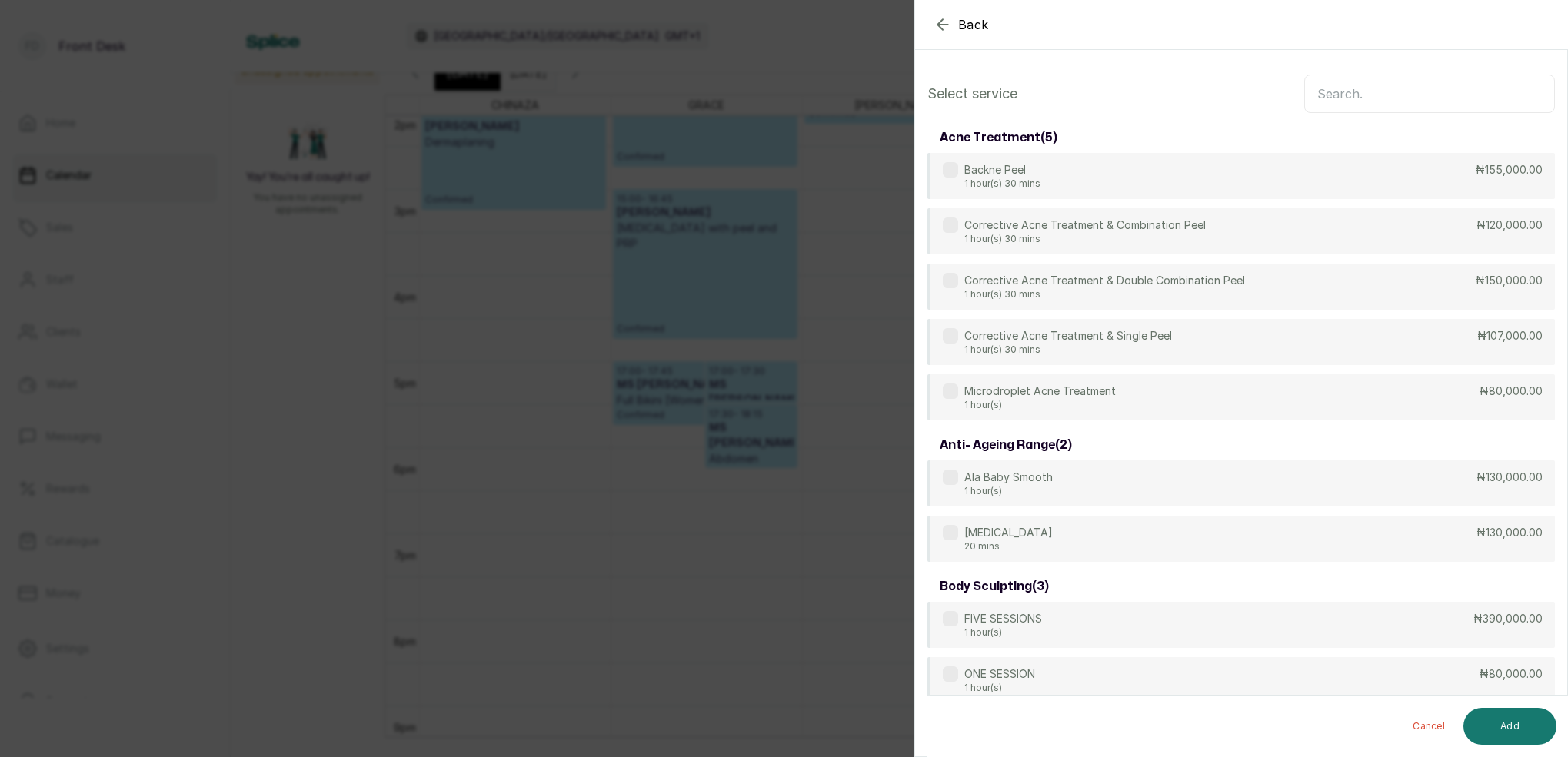
scroll to position [-1, 0]
click at [1388, 98] on input "text" at bounding box center [1428, 94] width 250 height 38
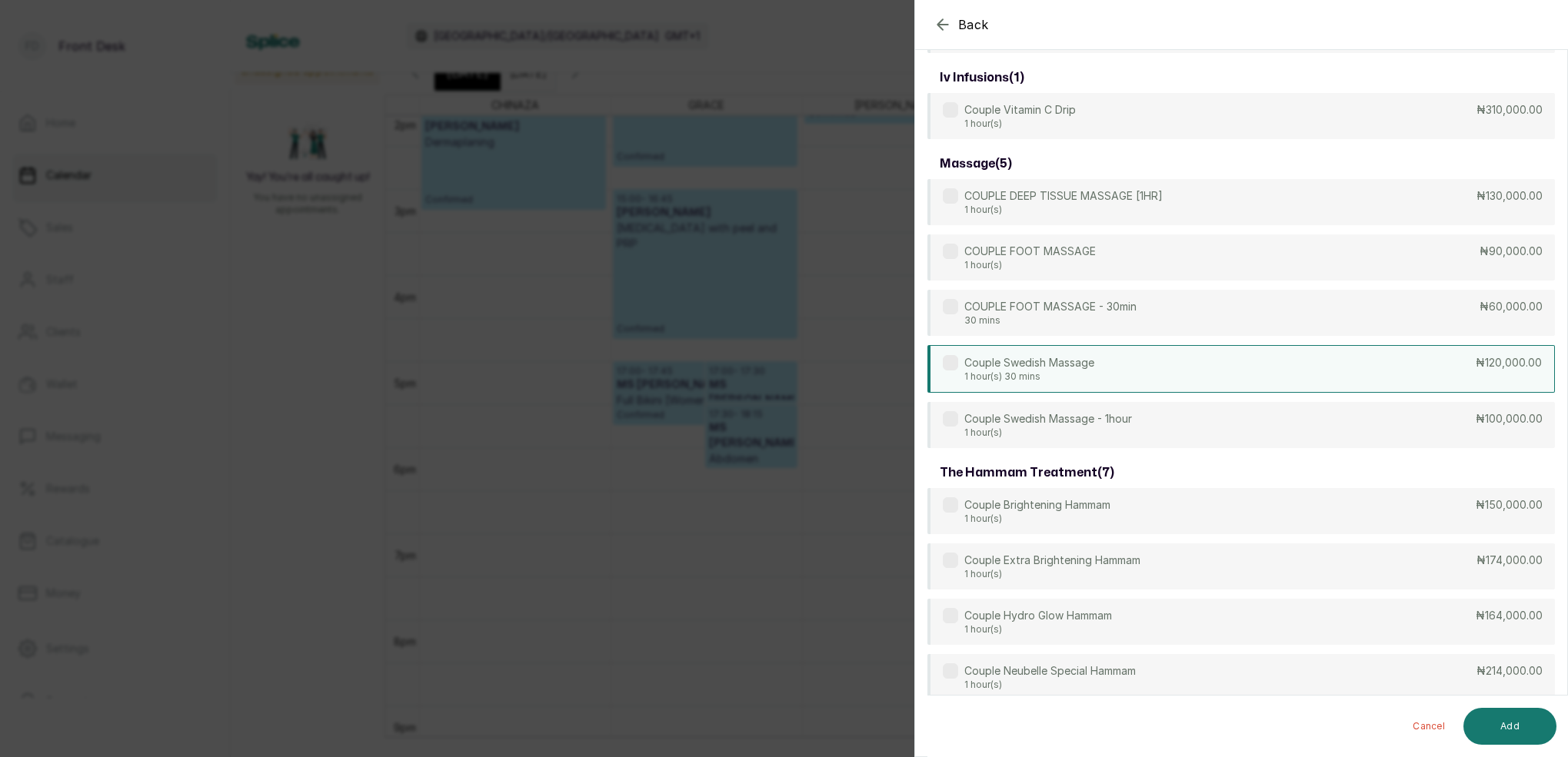
scroll to position [146, 0]
type input "COUPLE"
click at [1171, 207] on div "COUPLE DEEP TISSUE MASSAGE [1HR] 1 hour(s) ₦130,000.00" at bounding box center [1240, 202] width 627 height 48
click at [1536, 720] on button "Add" at bounding box center [1509, 726] width 93 height 37
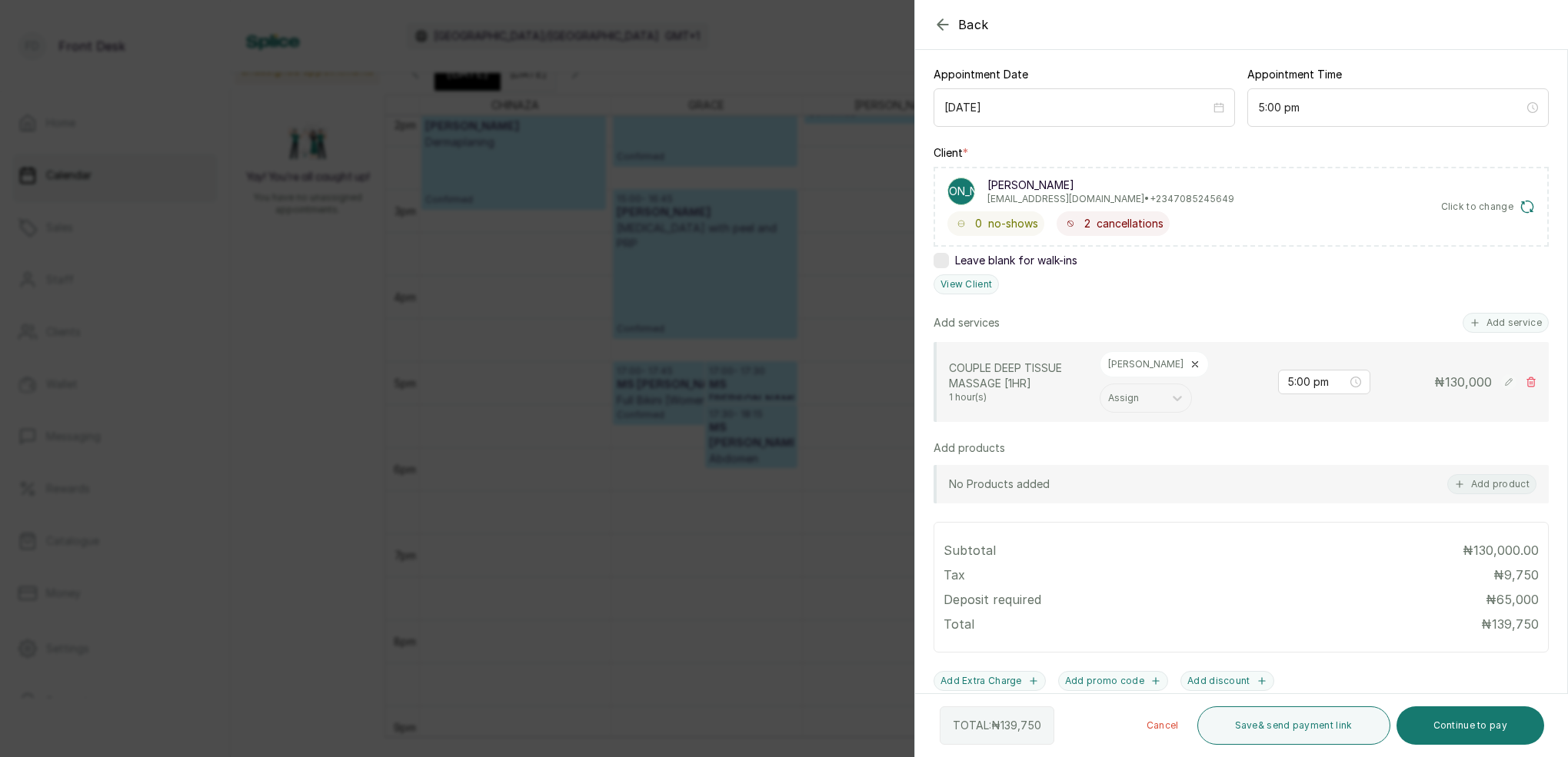
click at [1507, 378] on rect at bounding box center [1508, 381] width 15 height 15
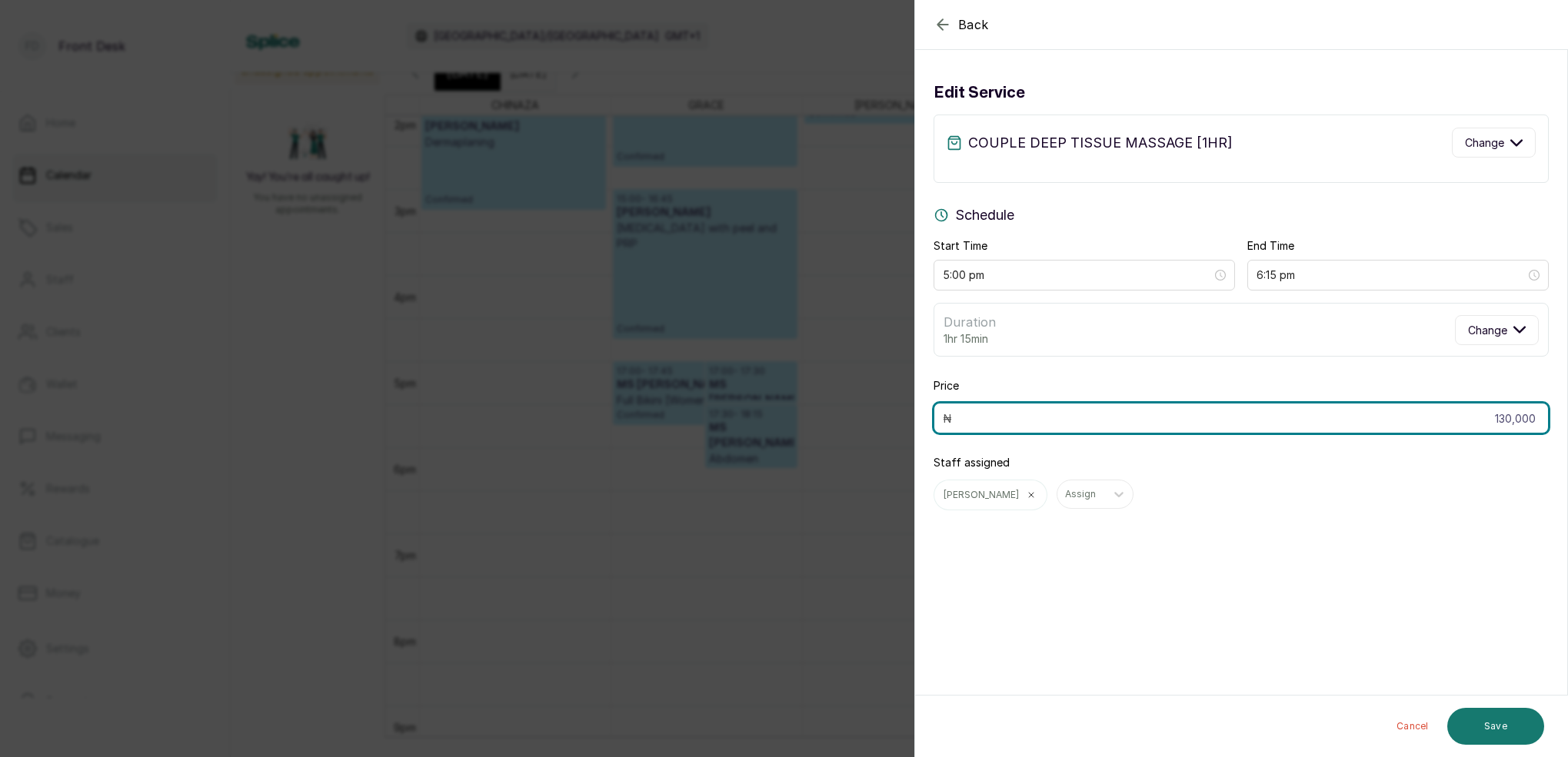
click at [1539, 423] on input "130,000" at bounding box center [1241, 418] width 615 height 31
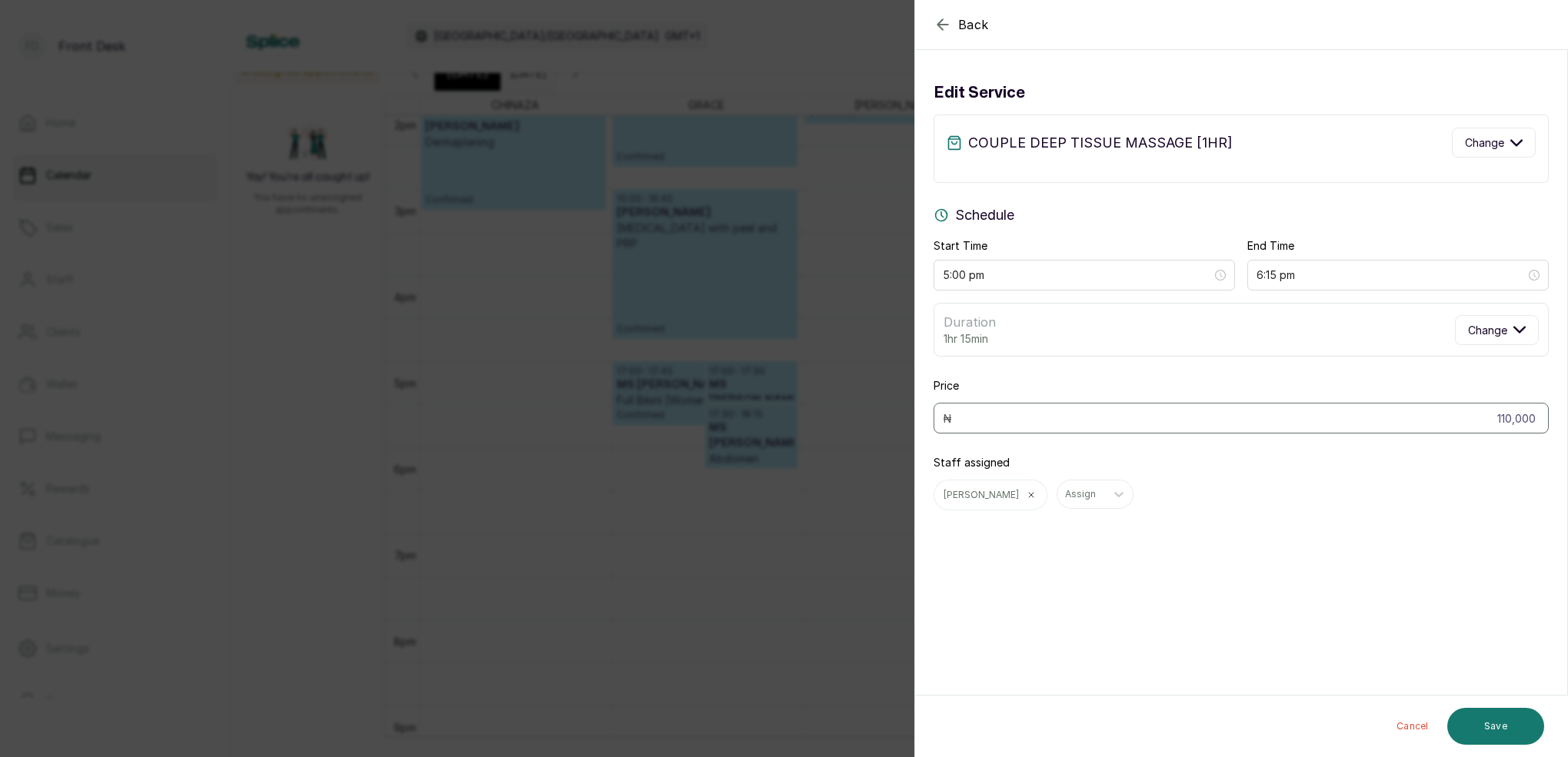
drag, startPoint x: 1068, startPoint y: 494, endPoint x: 1062, endPoint y: 514, distance: 20.9
click at [1105, 494] on div at bounding box center [1119, 495] width 28 height 28
click at [1047, 562] on div "[PERSON_NAME]" at bounding box center [1055, 576] width 154 height 28
type input "130,000"
click at [1513, 725] on button "Save" at bounding box center [1495, 726] width 97 height 37
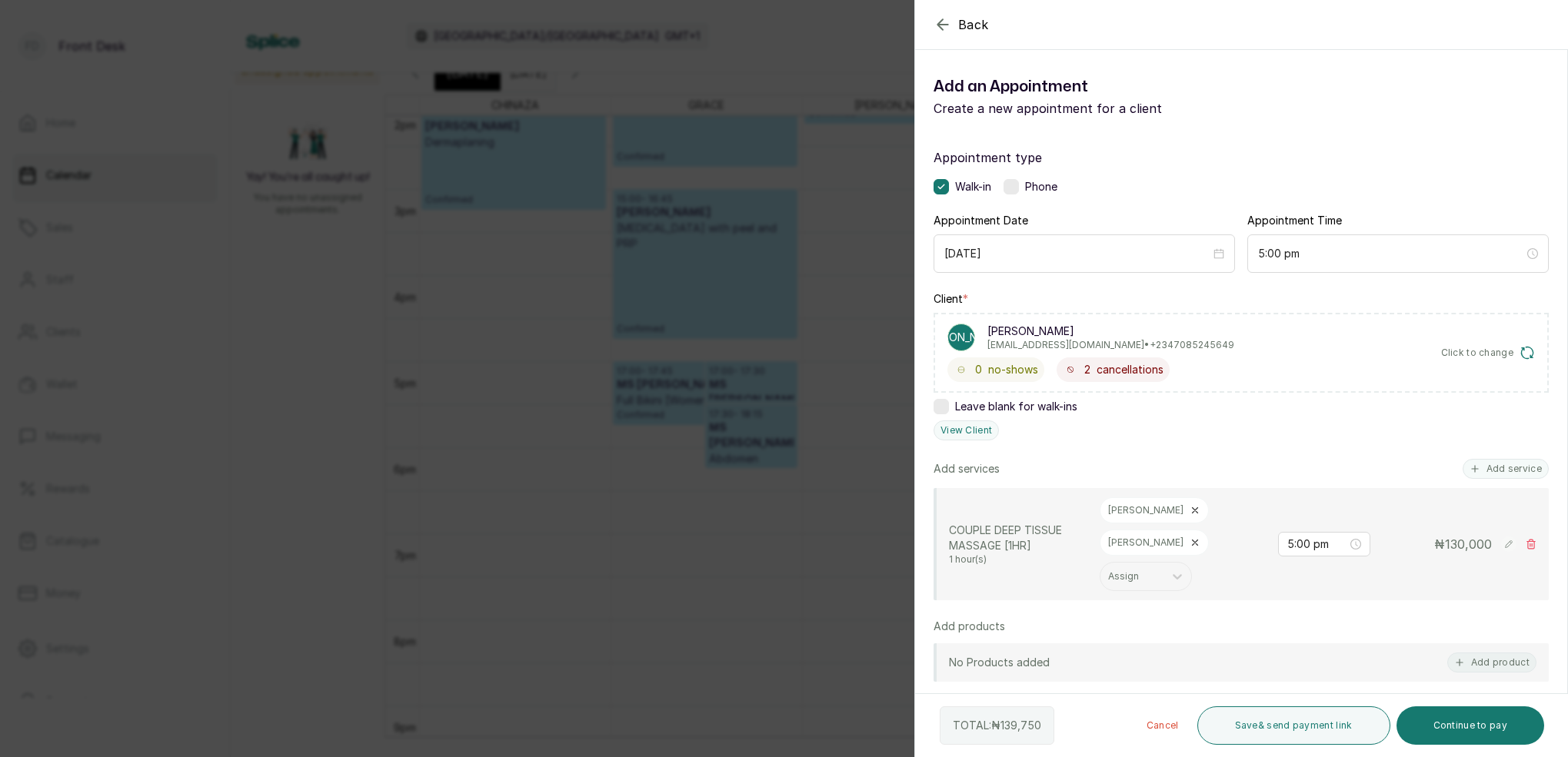
click at [1507, 537] on rect at bounding box center [1508, 544] width 15 height 15
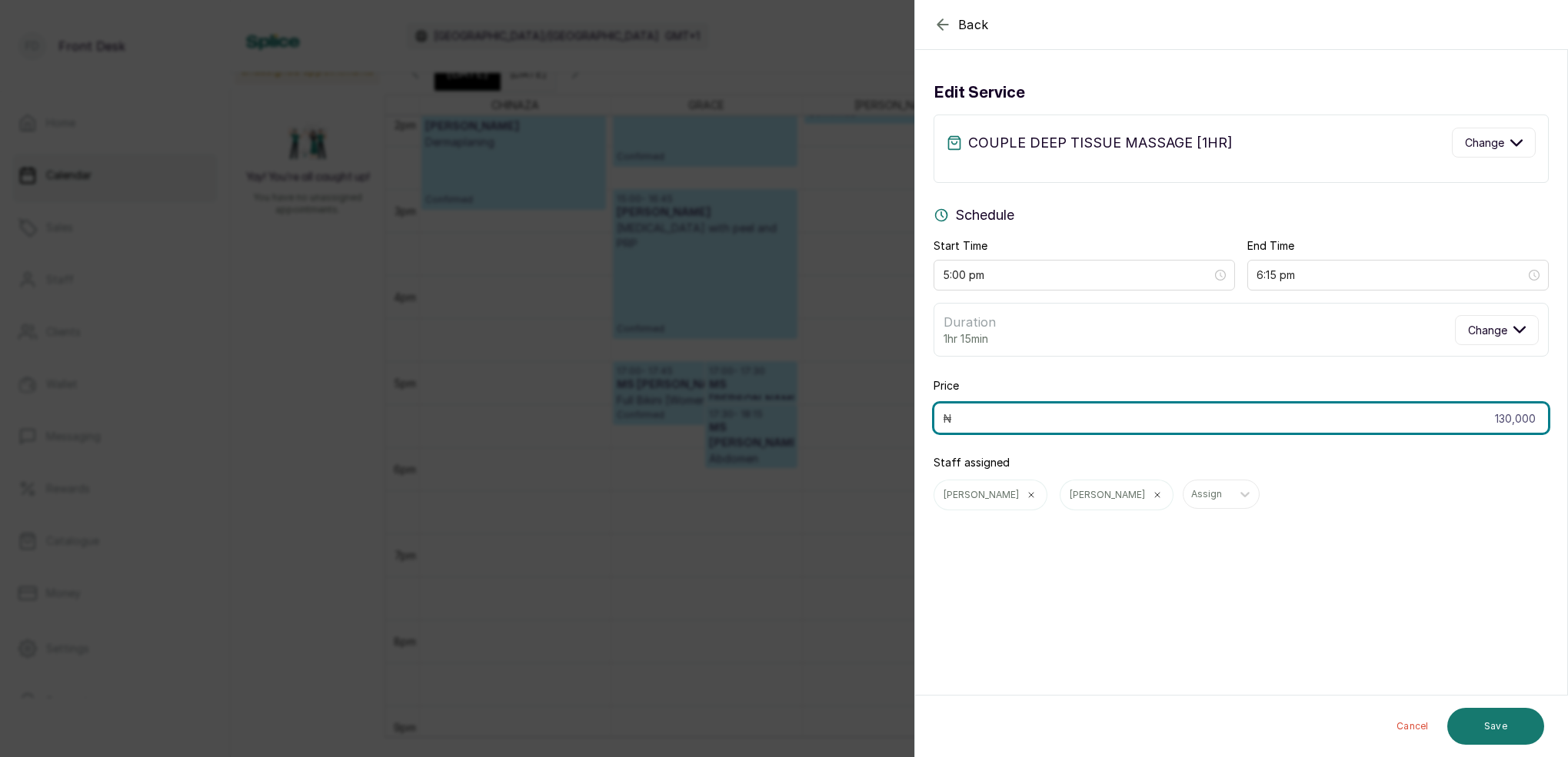
click at [1537, 416] on input "130,000" at bounding box center [1241, 418] width 615 height 31
type input "110,000"
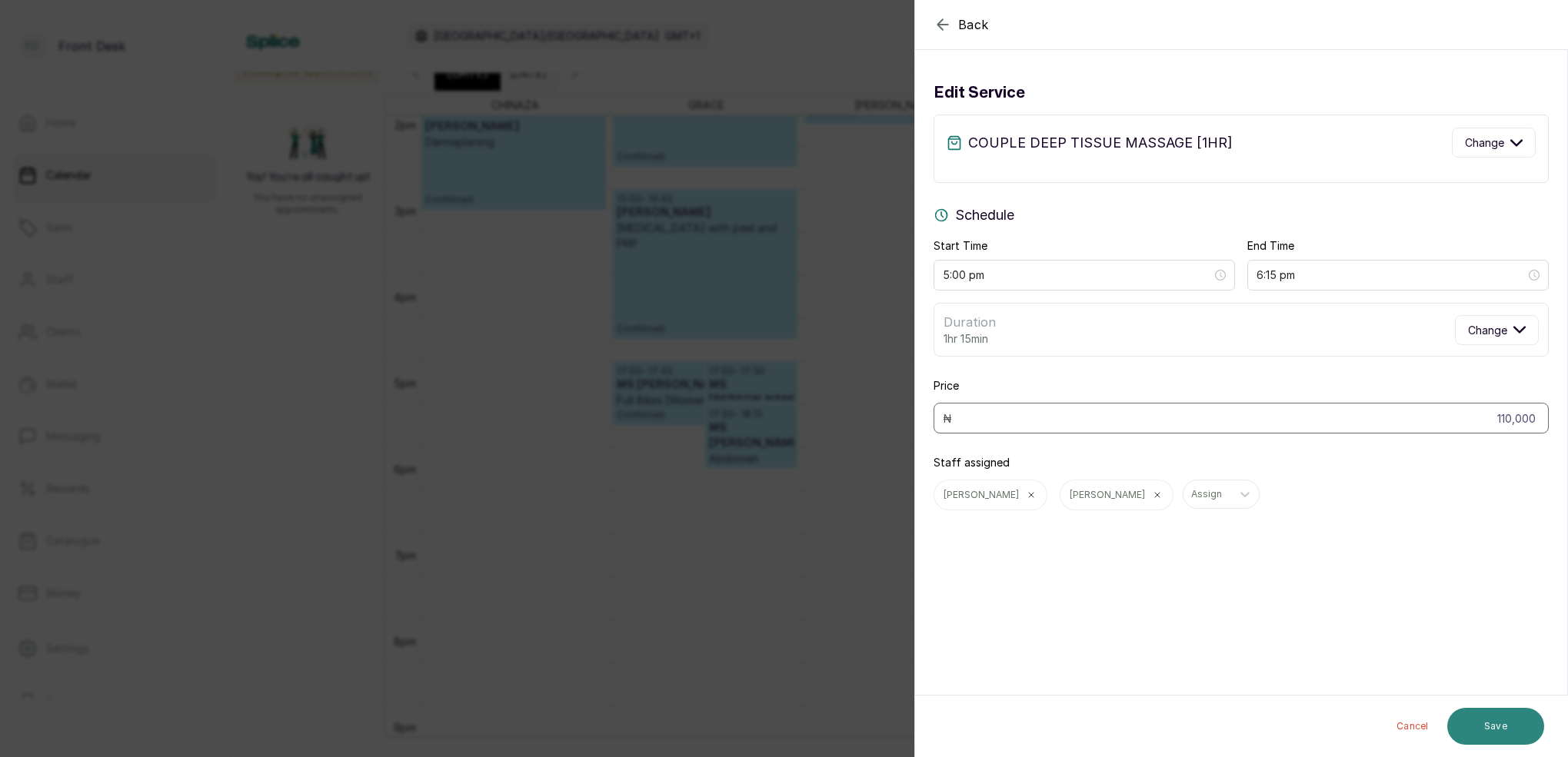
click at [1483, 718] on button "Save" at bounding box center [1495, 726] width 97 height 37
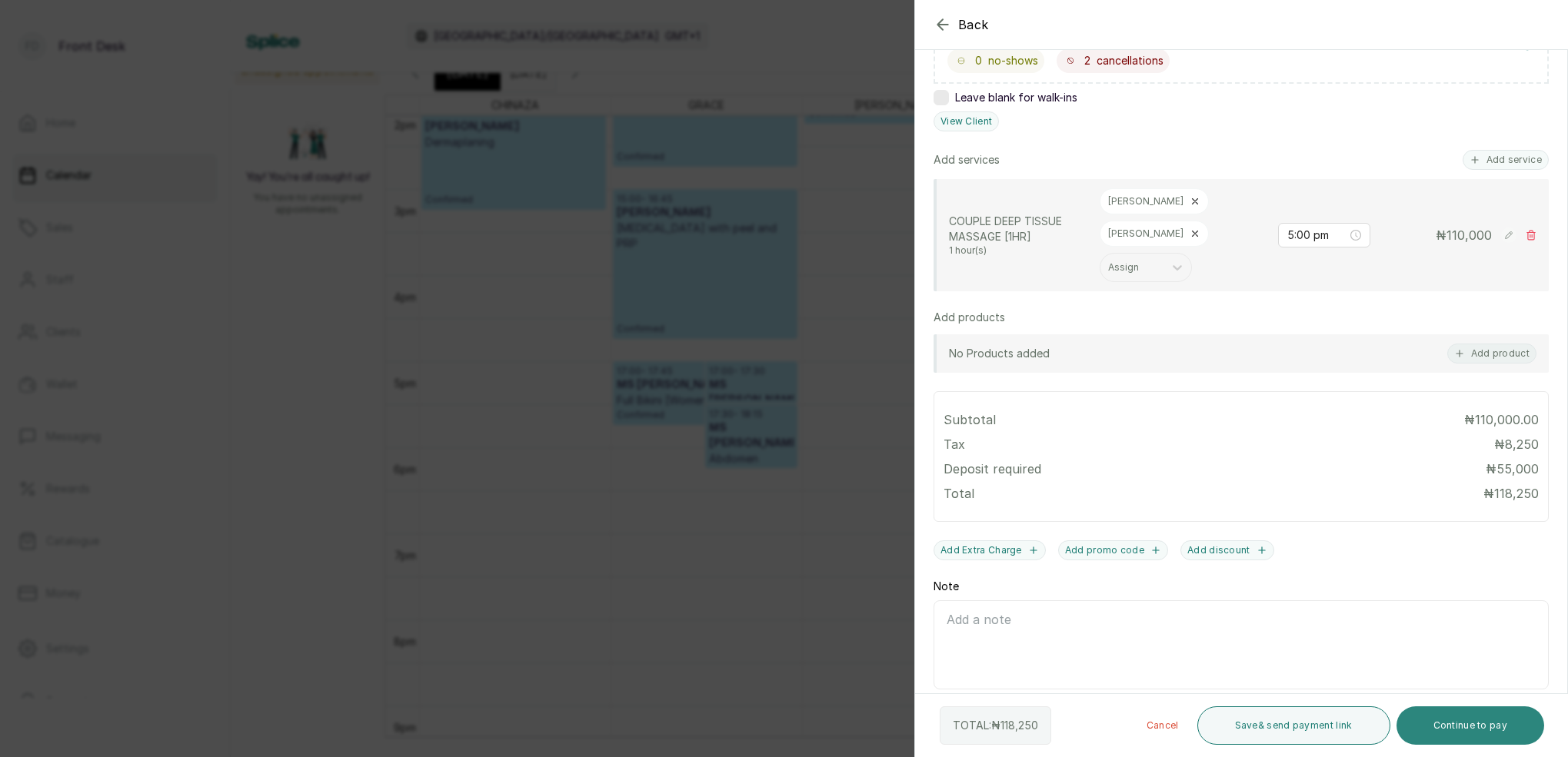
scroll to position [308, 0]
drag, startPoint x: 1486, startPoint y: 728, endPoint x: 1471, endPoint y: 701, distance: 30.9
click at [1485, 724] on button "Continue to pay" at bounding box center [1471, 725] width 148 height 38
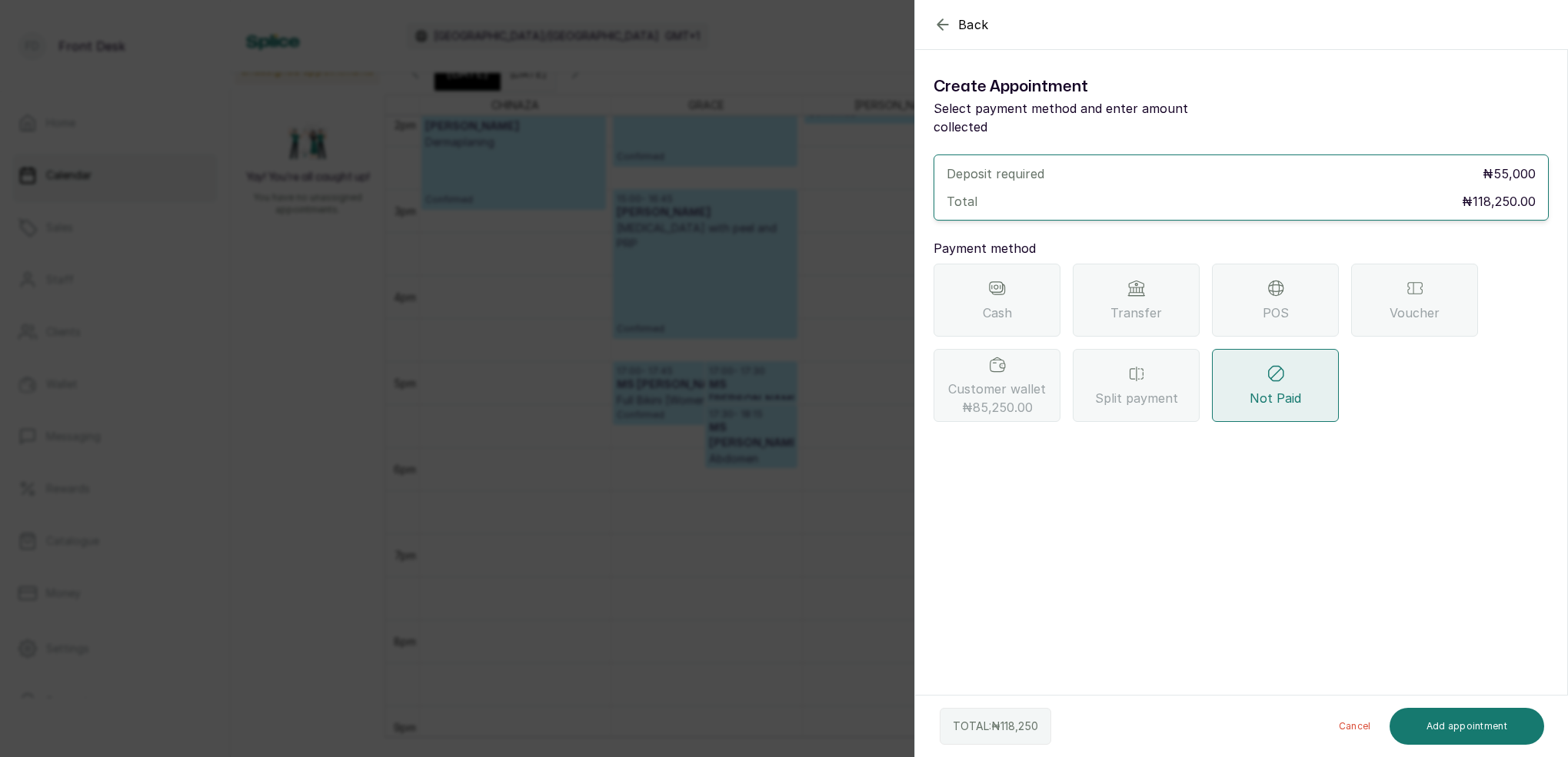
drag, startPoint x: 1011, startPoint y: 367, endPoint x: 1040, endPoint y: 414, distance: 55.2
click at [1011, 379] on span "Customer wallet ₦85,250.00" at bounding box center [996, 397] width 97 height 37
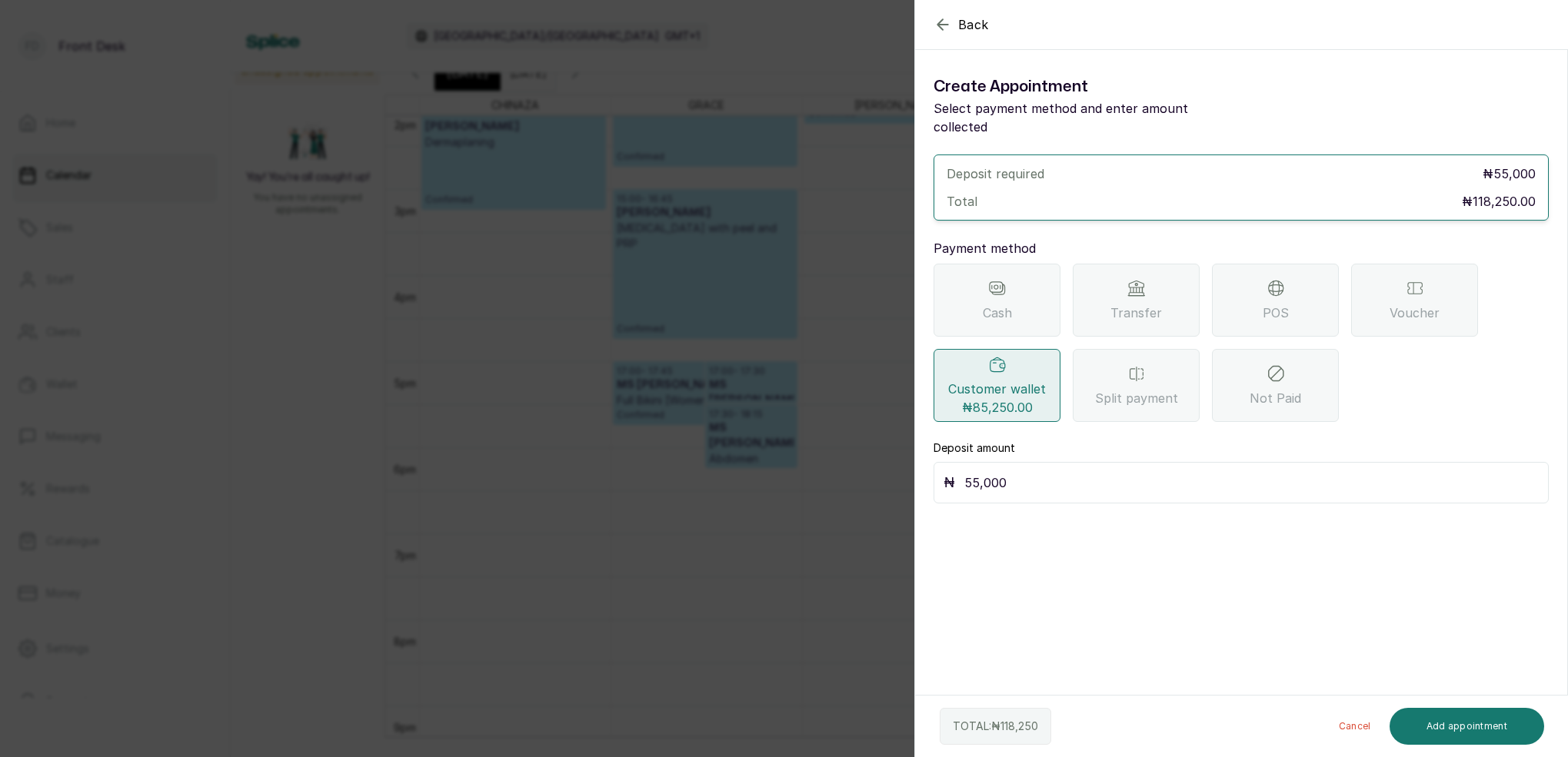
click at [1029, 472] on input "55,000" at bounding box center [1251, 482] width 575 height 22
type input "5"
type input "85,250"
click at [1508, 725] on button "Add appointment" at bounding box center [1467, 726] width 156 height 37
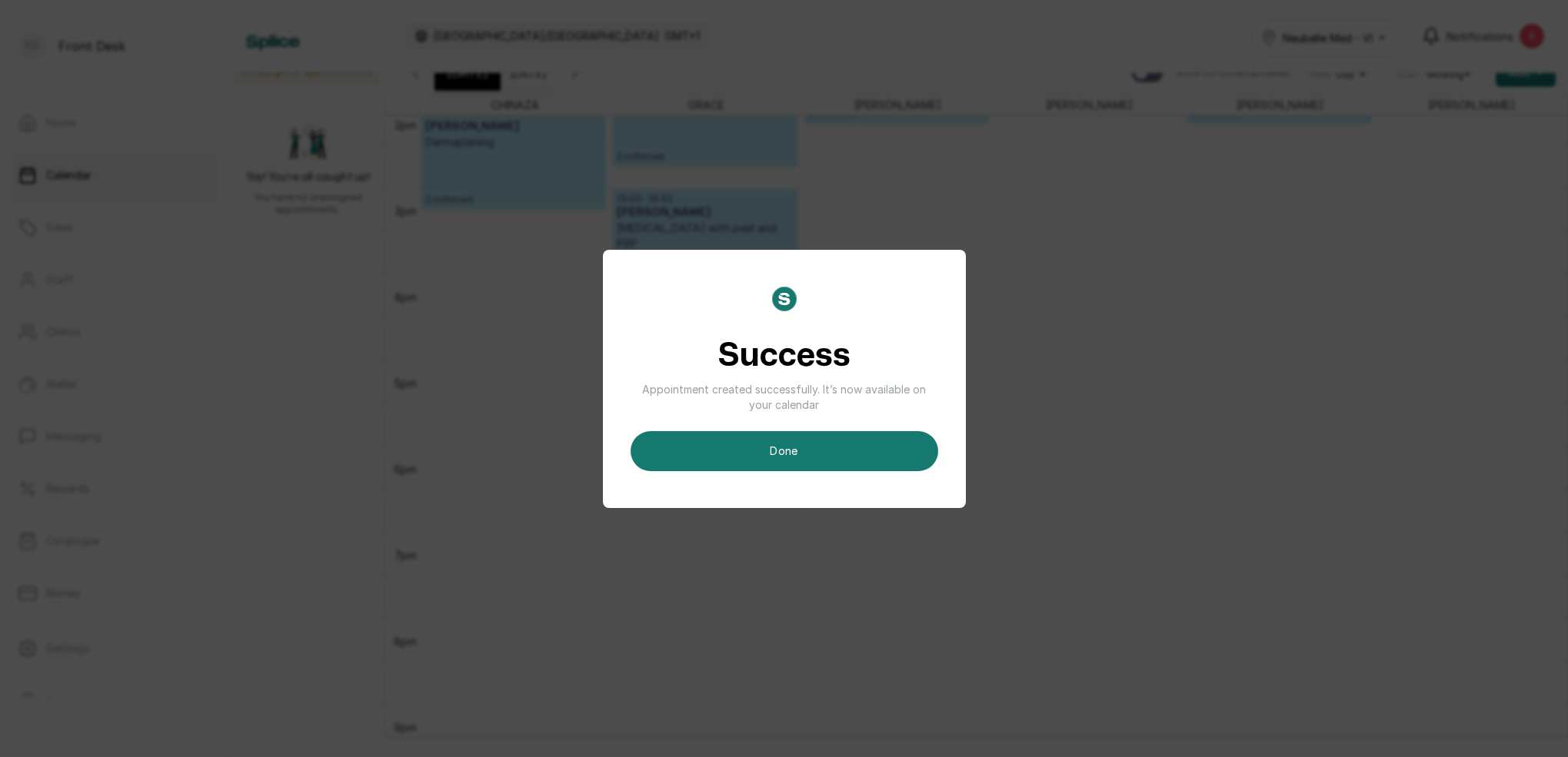
scroll to position [10, 0]
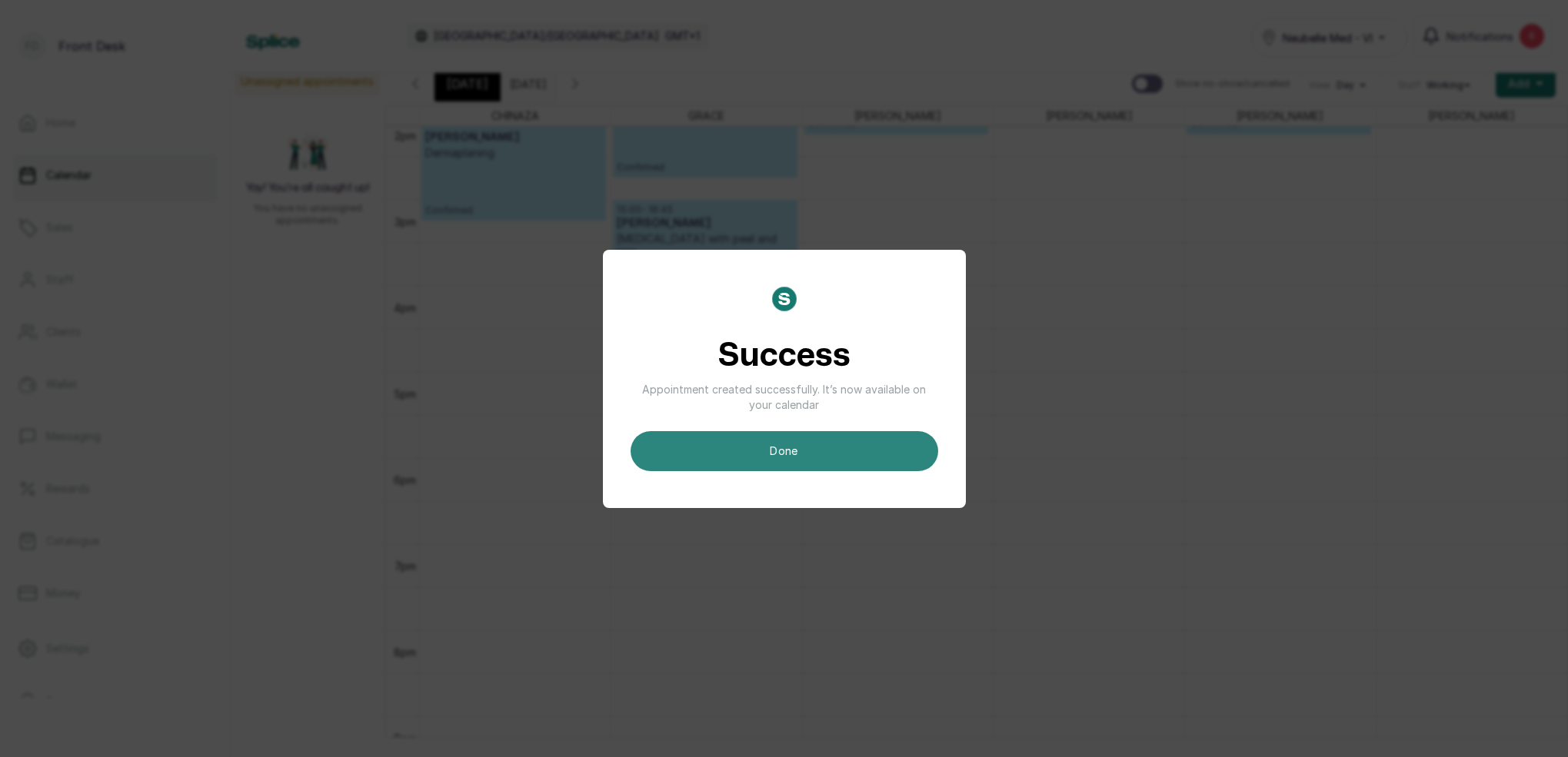
click at [816, 451] on button "done" at bounding box center [784, 451] width 307 height 40
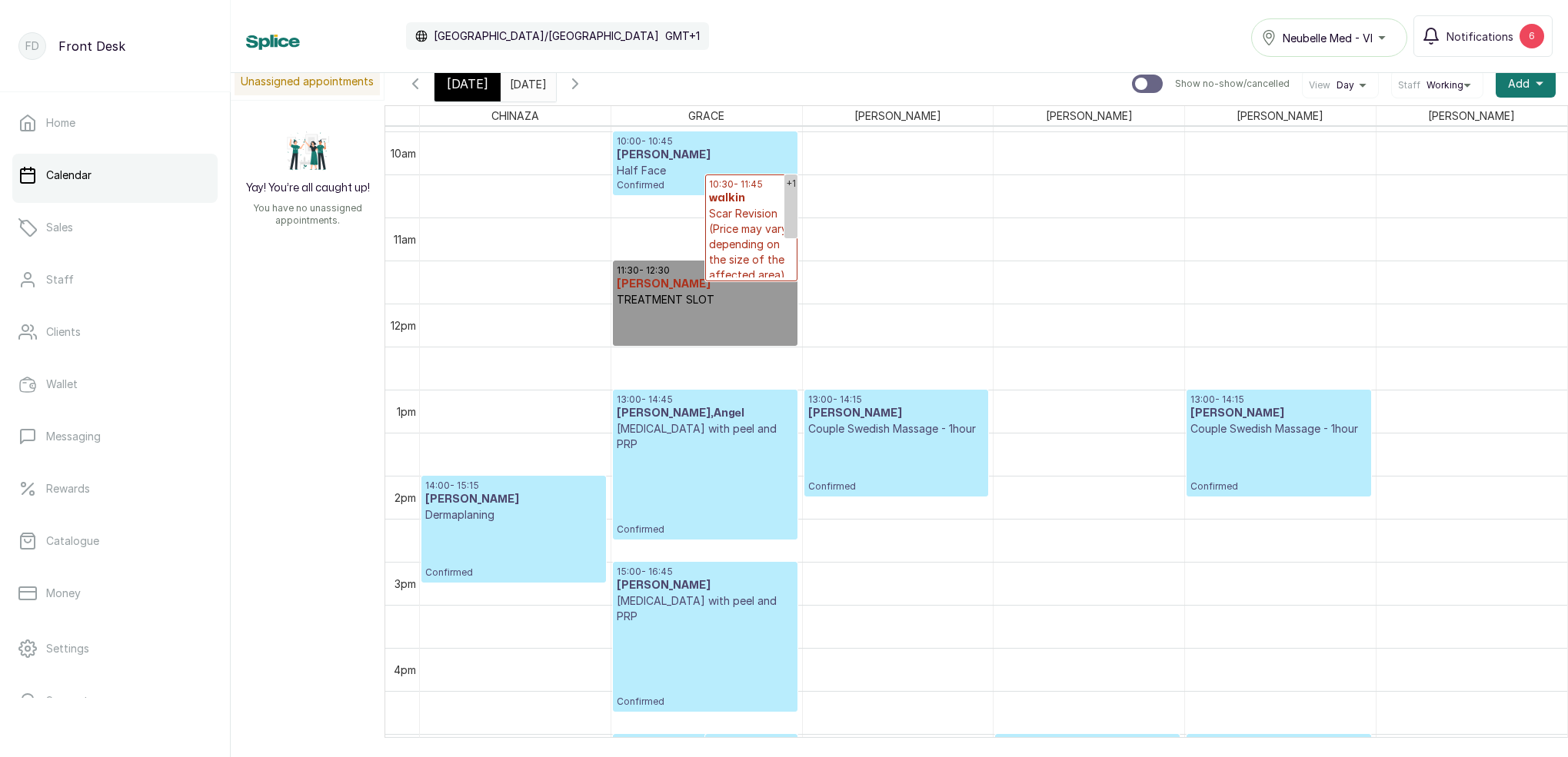
scroll to position [0, 0]
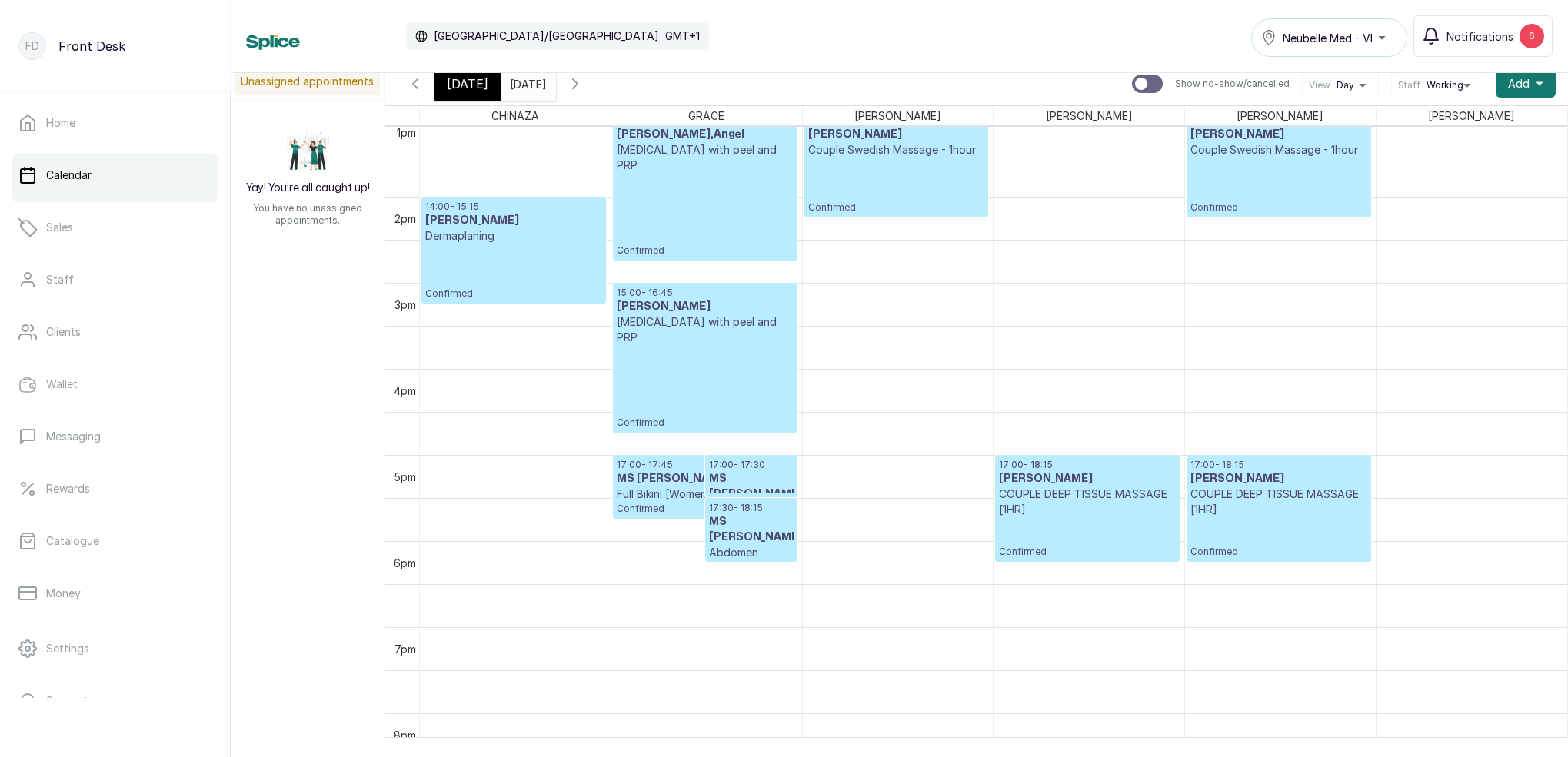
click at [468, 81] on span "[DATE]" at bounding box center [468, 84] width 41 height 19
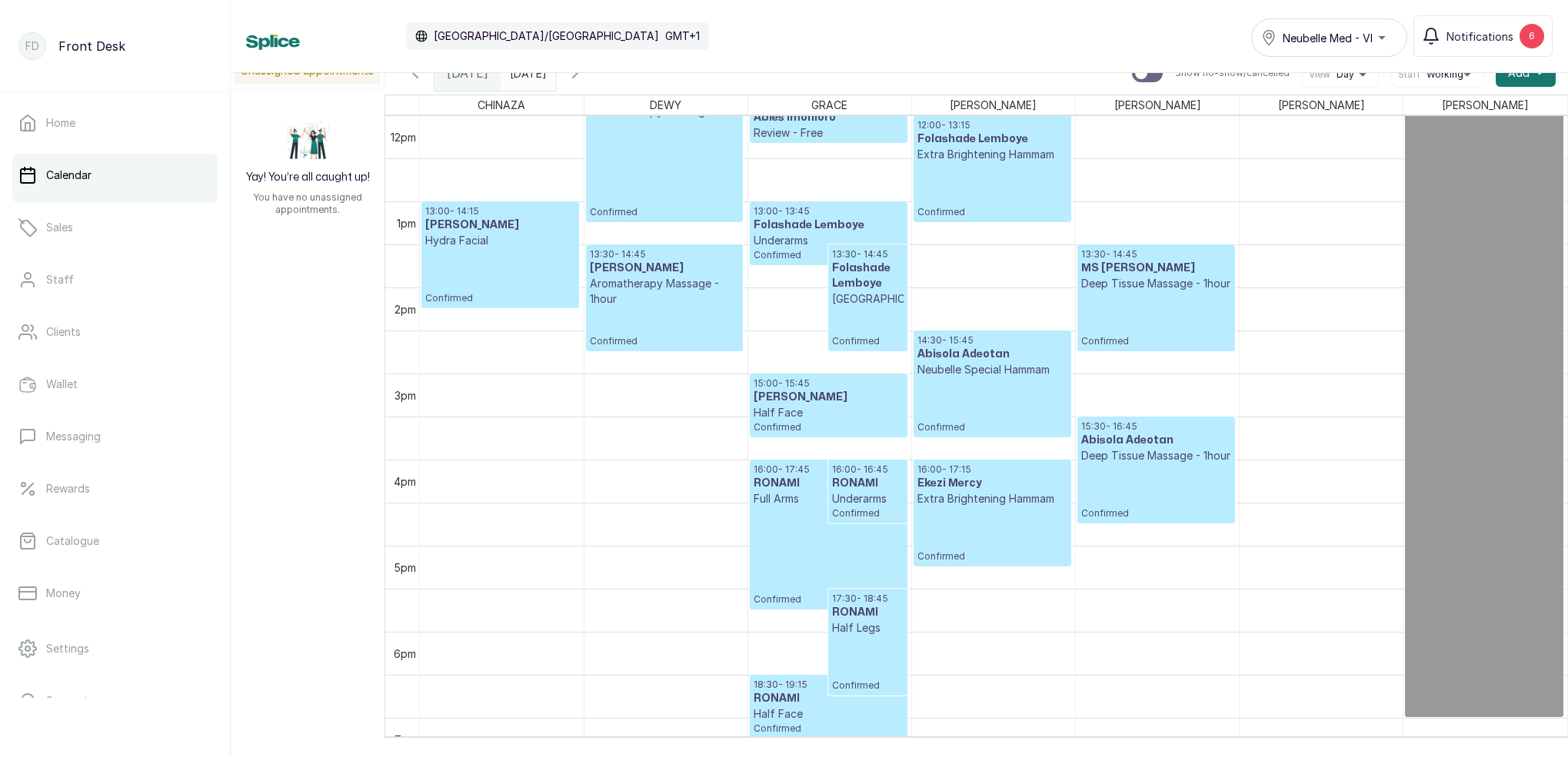
scroll to position [1034, 0]
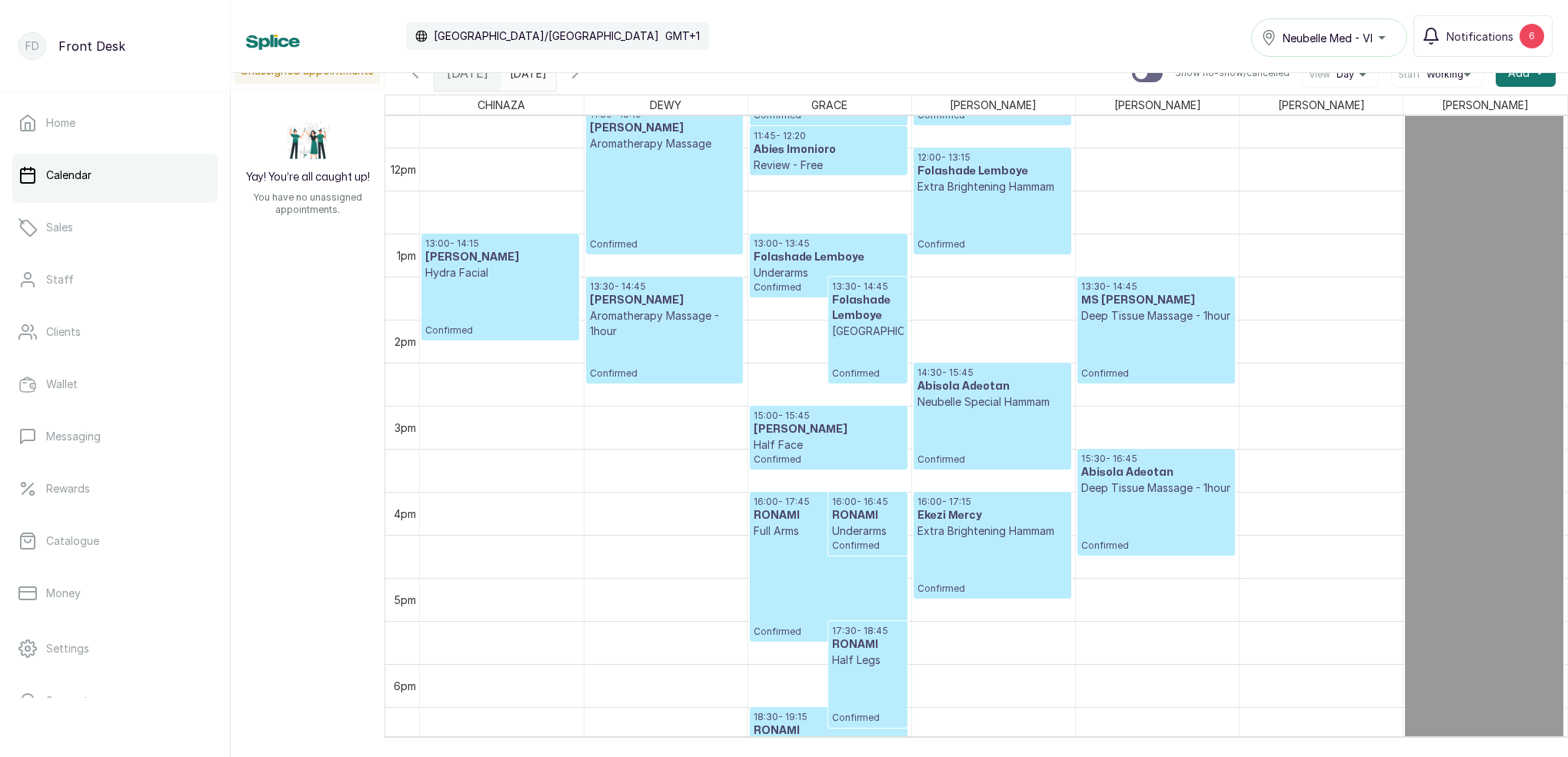
drag, startPoint x: 577, startPoint y: 76, endPoint x: 570, endPoint y: 81, distance: 8.6
click at [555, 76] on span at bounding box center [540, 69] width 29 height 26
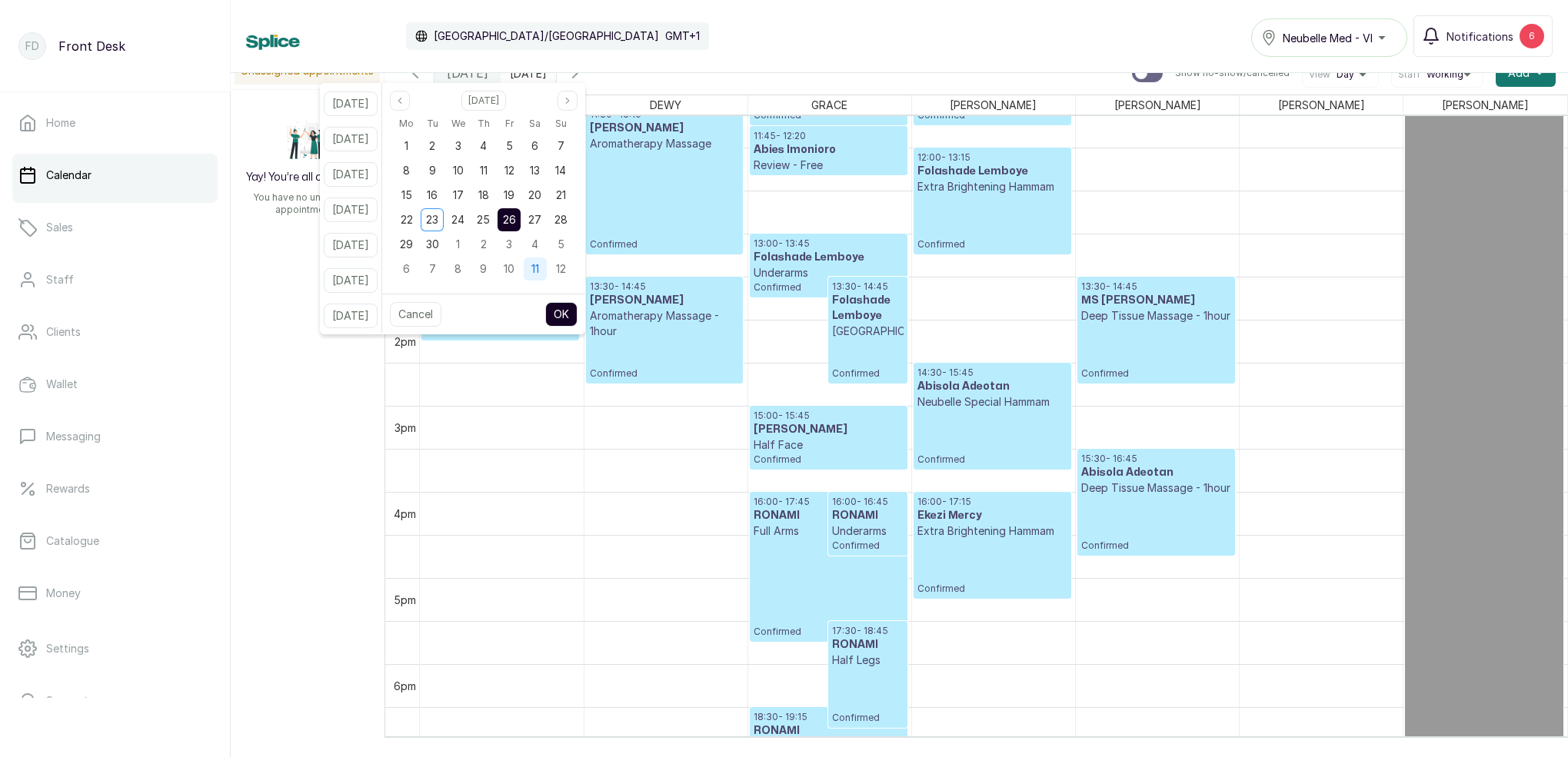
drag, startPoint x: 507, startPoint y: 226, endPoint x: 550, endPoint y: 263, distance: 56.7
click at [495, 226] on div "25" at bounding box center [484, 219] width 23 height 23
click at [575, 309] on button "OK" at bounding box center [561, 314] width 32 height 24
type input "[DATE]"
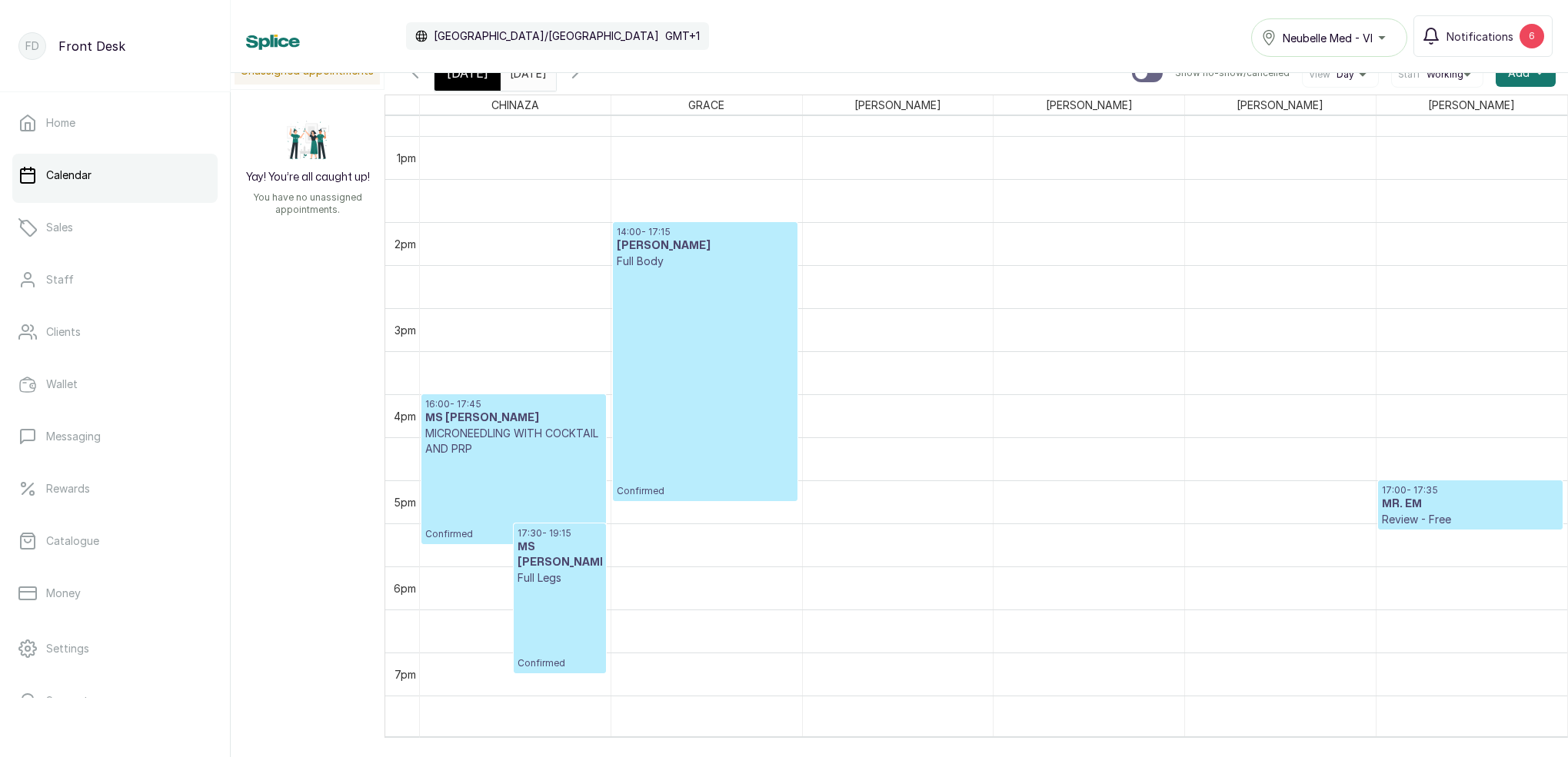
scroll to position [1111, 0]
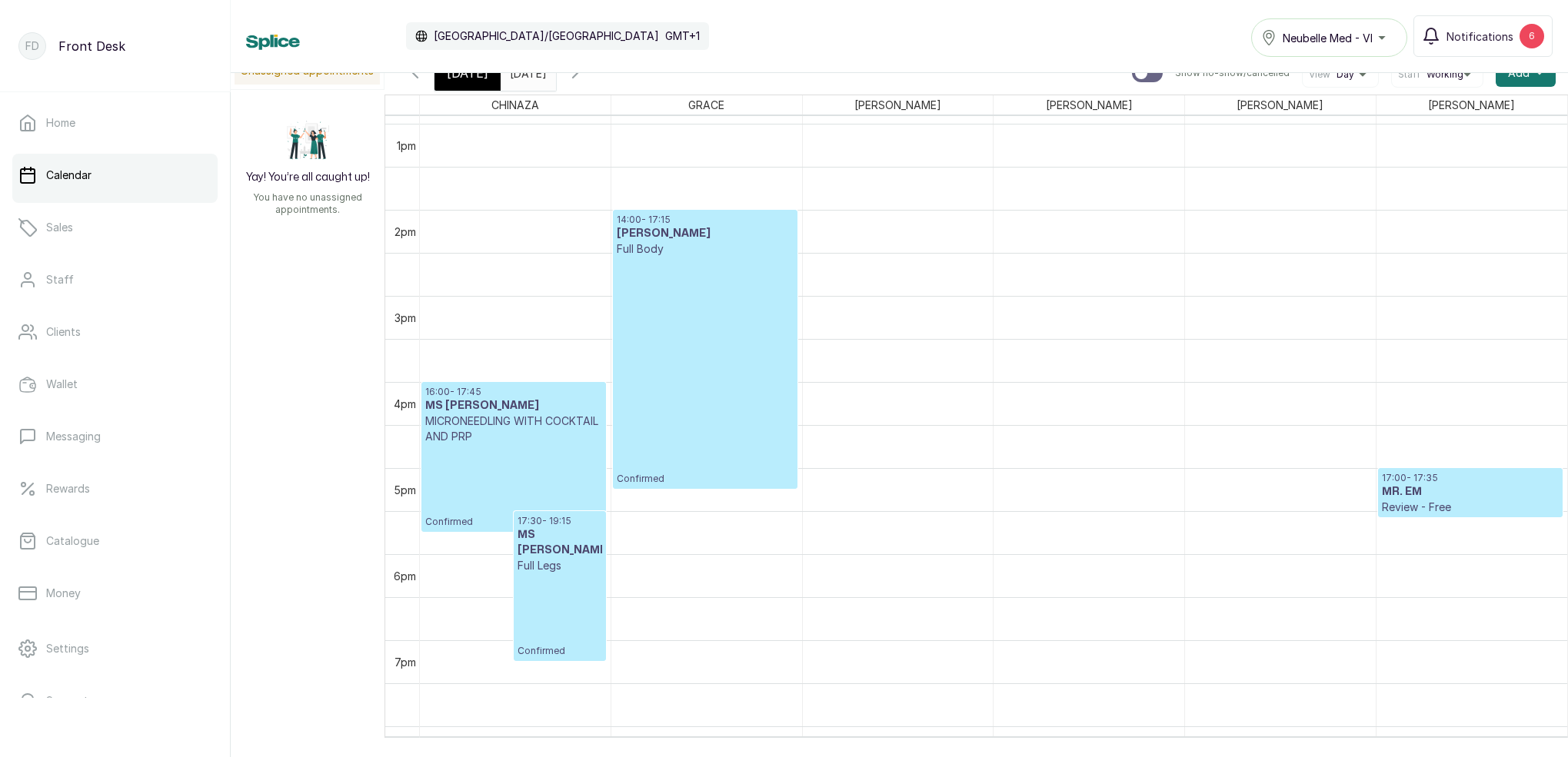
click at [482, 75] on span "[DATE]" at bounding box center [468, 73] width 41 height 19
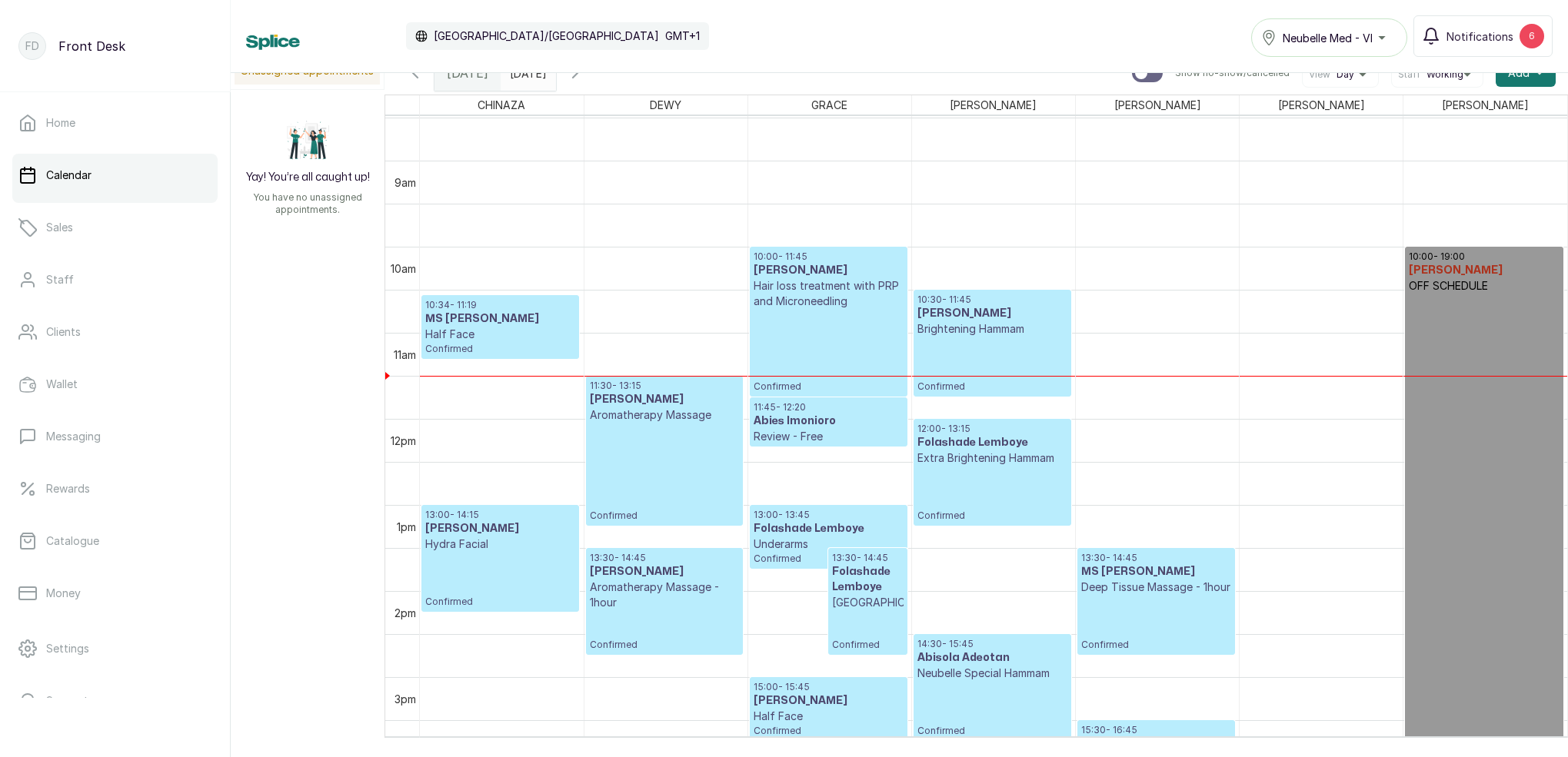
scroll to position [734, 0]
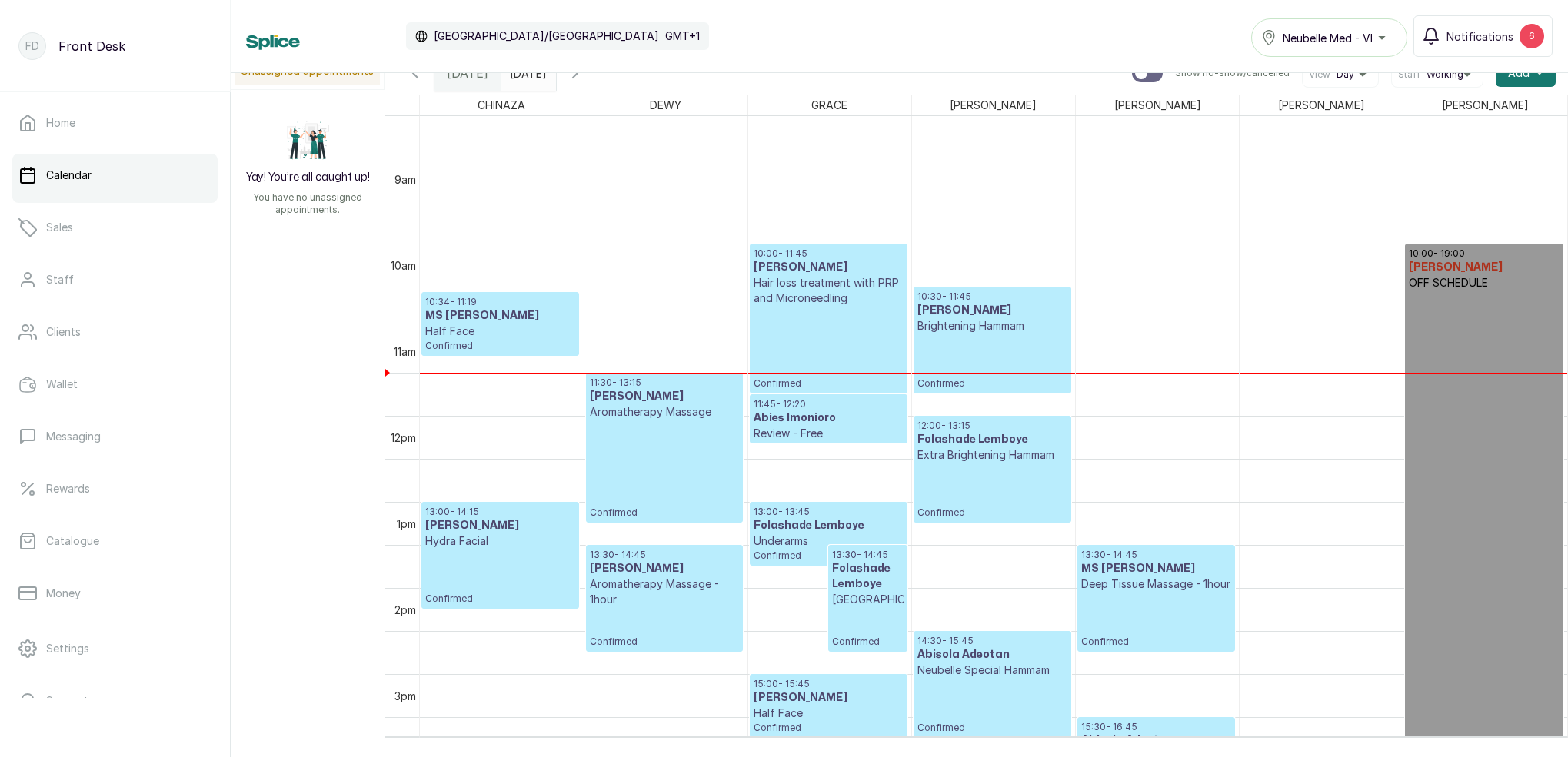
click at [888, 298] on p "Hair loss treatment with PRP and Microneedling" at bounding box center [829, 290] width 150 height 31
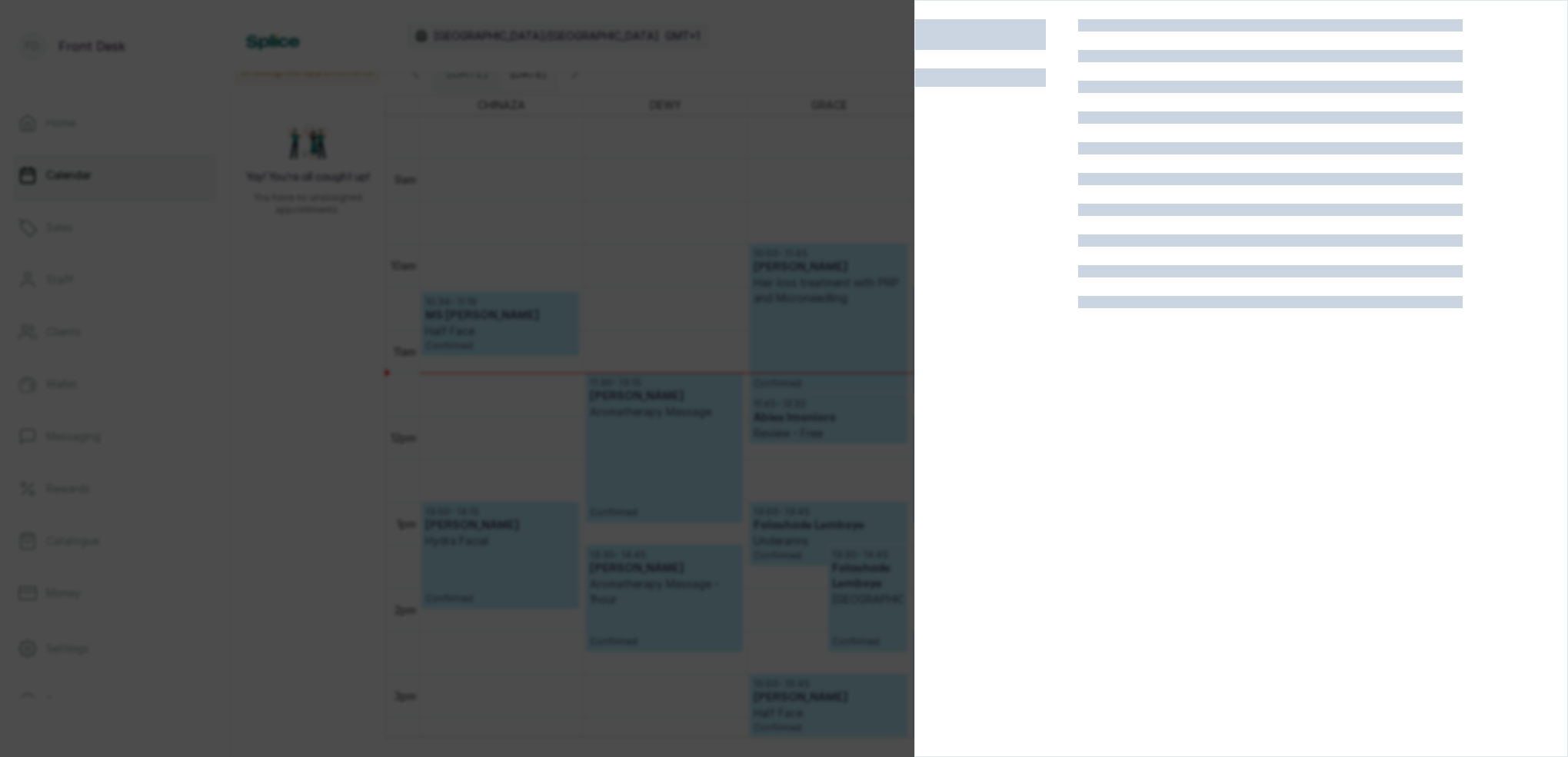
click at [755, 304] on div at bounding box center [784, 378] width 1568 height 757
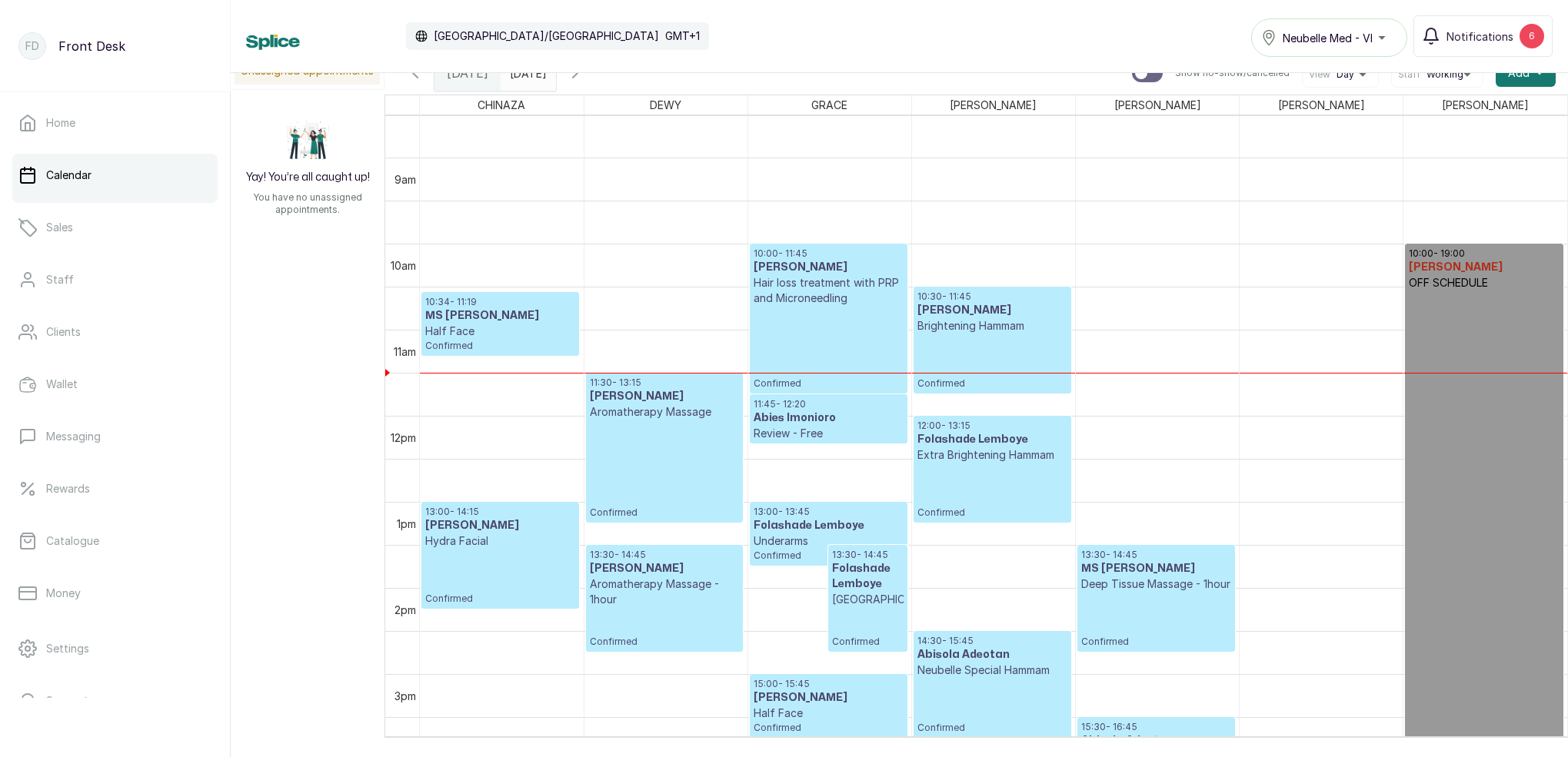
click at [814, 302] on p "Hair loss treatment with PRP and Microneedling" at bounding box center [829, 290] width 150 height 31
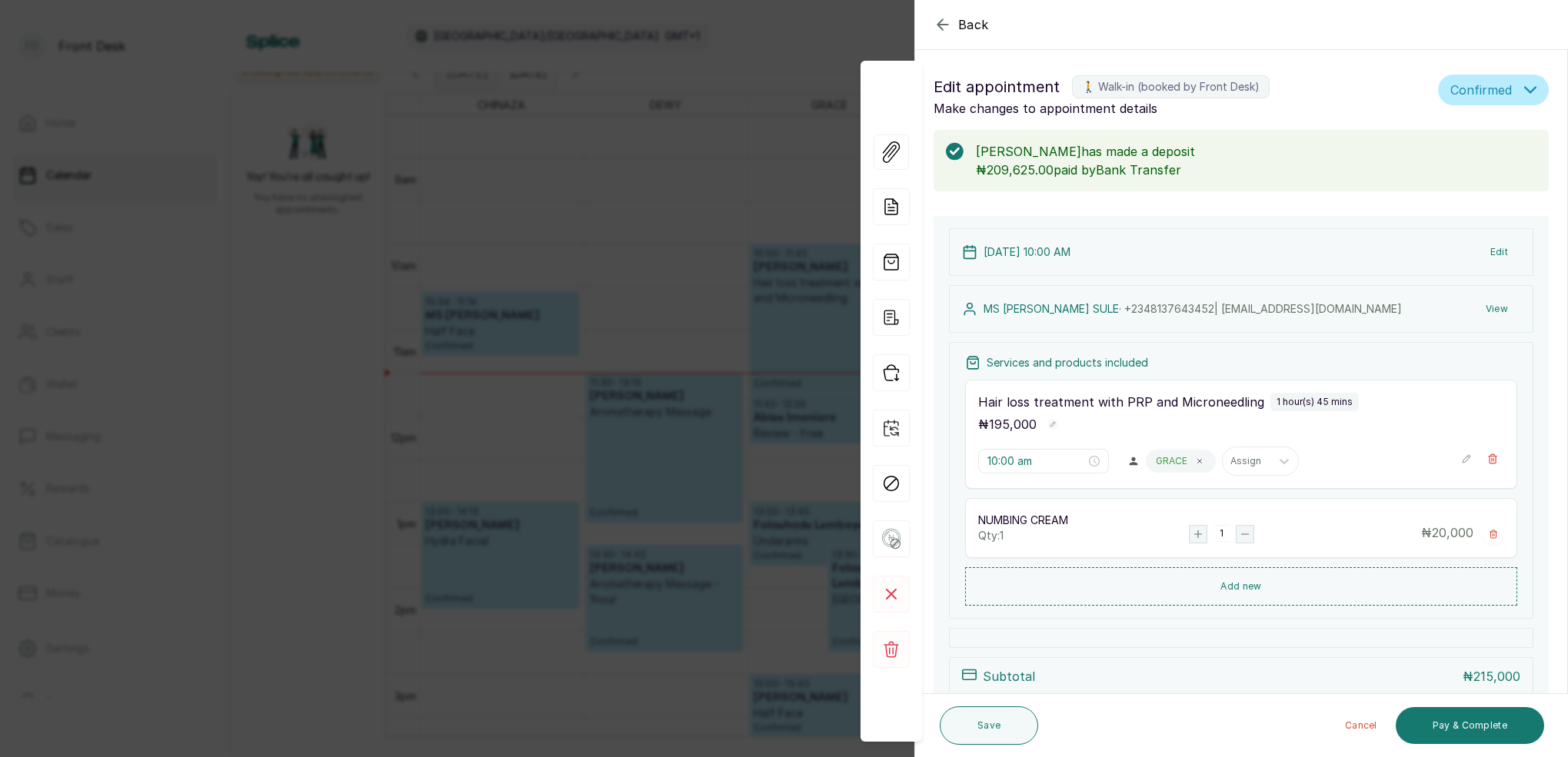
click at [1496, 310] on button "View" at bounding box center [1497, 309] width 47 height 28
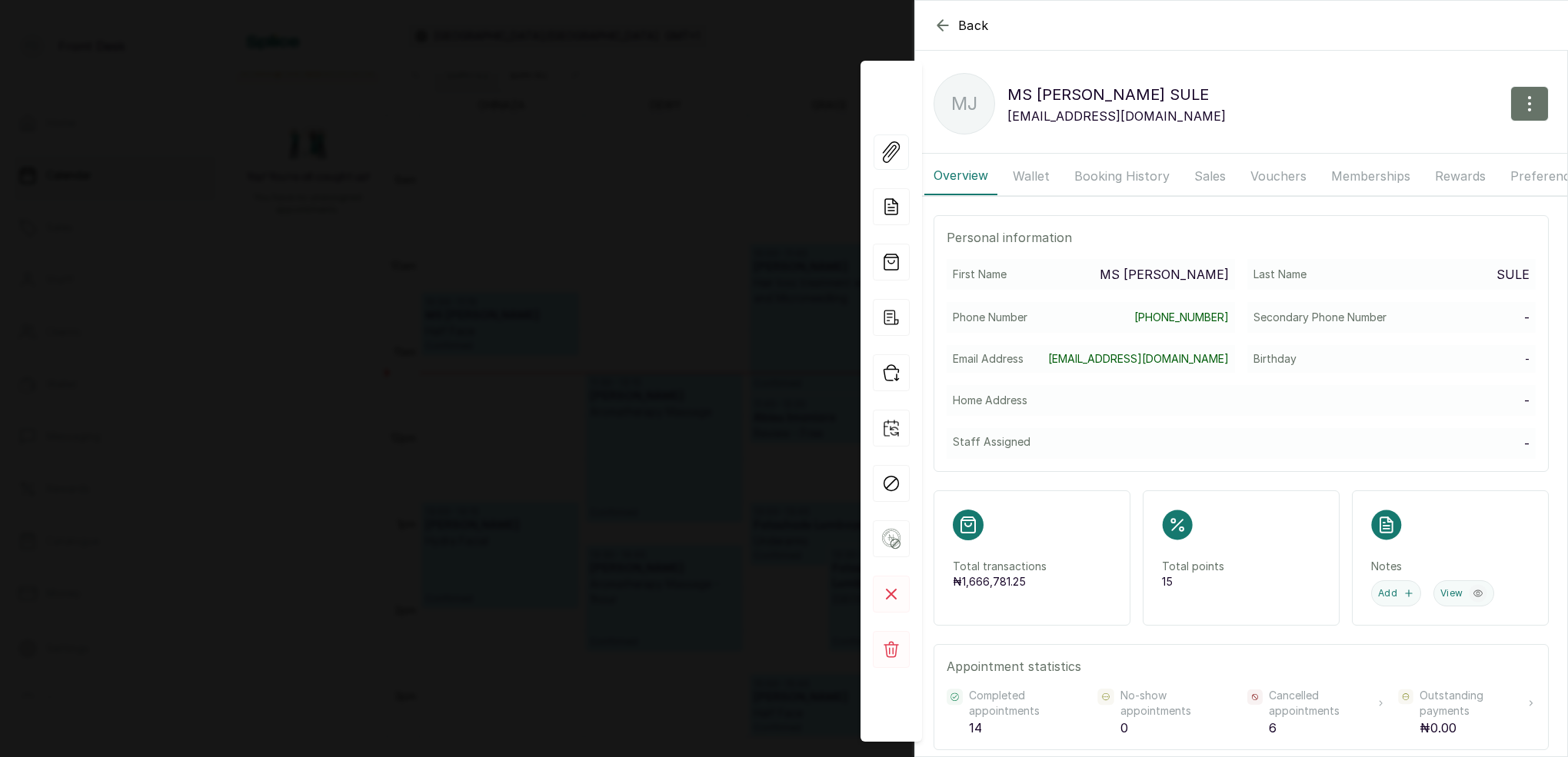
click at [1123, 173] on button "Booking History" at bounding box center [1121, 175] width 113 height 38
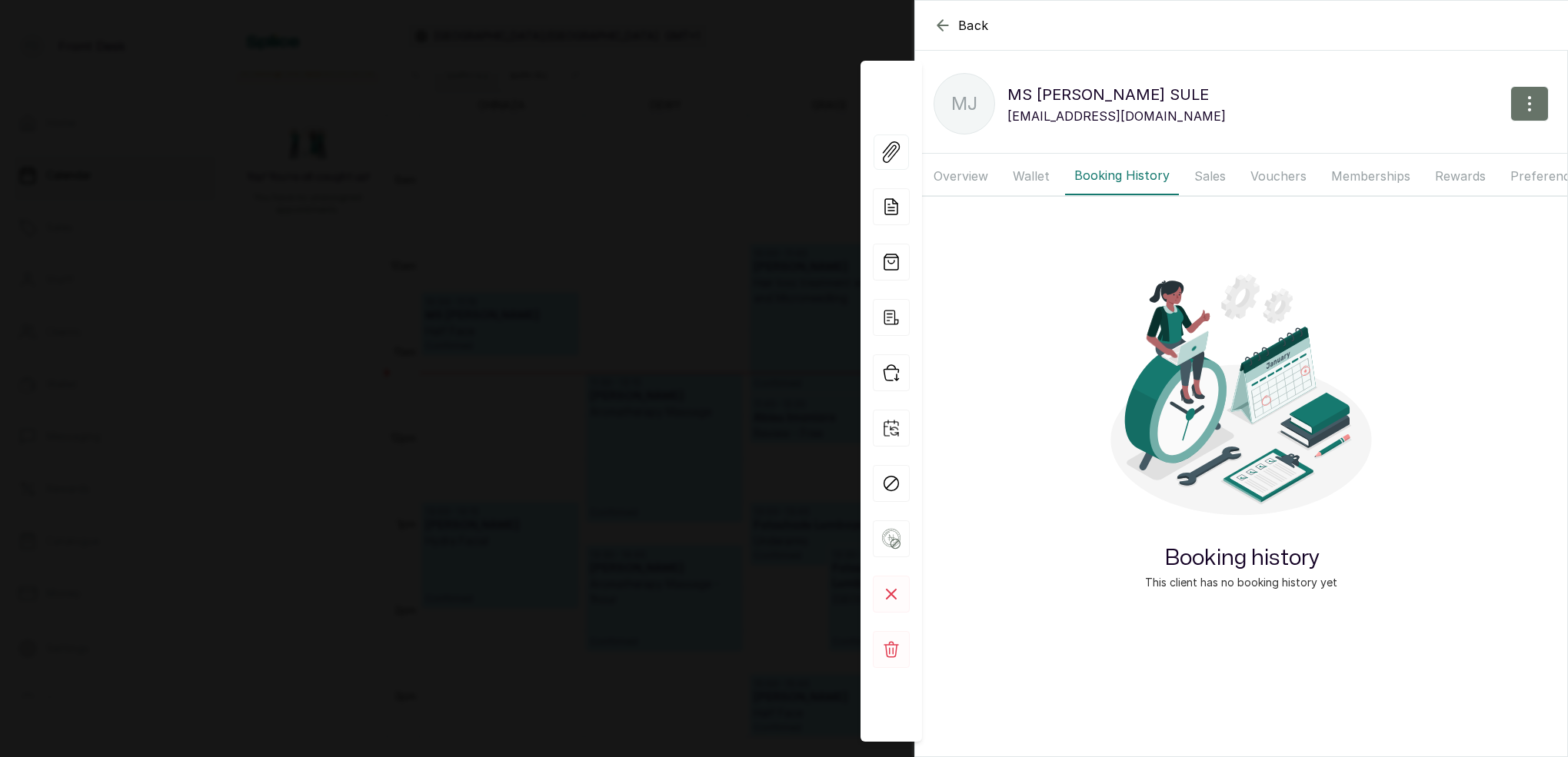
drag, startPoint x: 1034, startPoint y: 169, endPoint x: 1070, endPoint y: 173, distance: 36.2
click at [1036, 169] on button "Wallet" at bounding box center [1031, 175] width 55 height 38
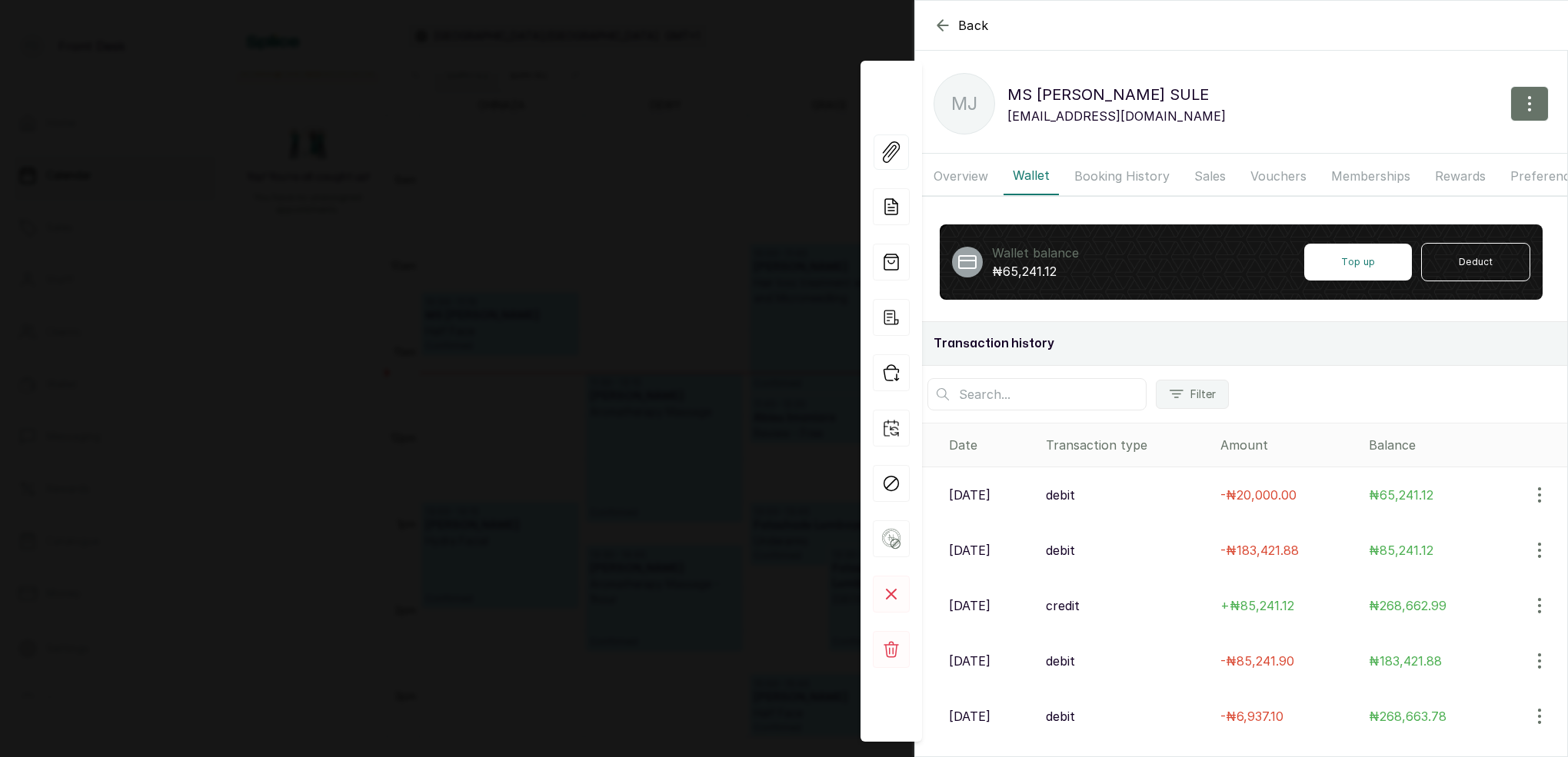
click at [1092, 175] on button "Booking History" at bounding box center [1121, 175] width 113 height 38
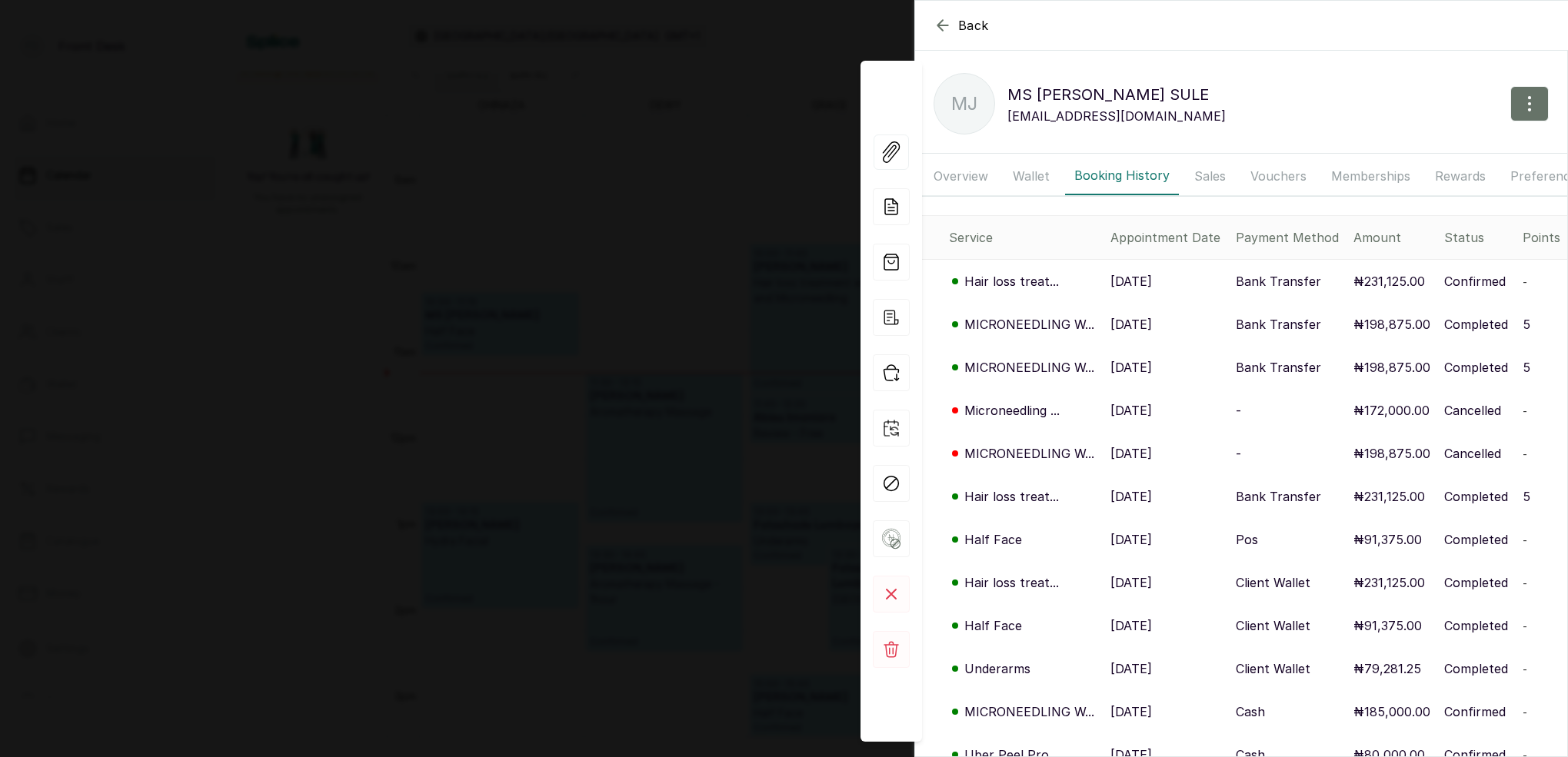
click at [978, 177] on button "Overview" at bounding box center [961, 175] width 73 height 38
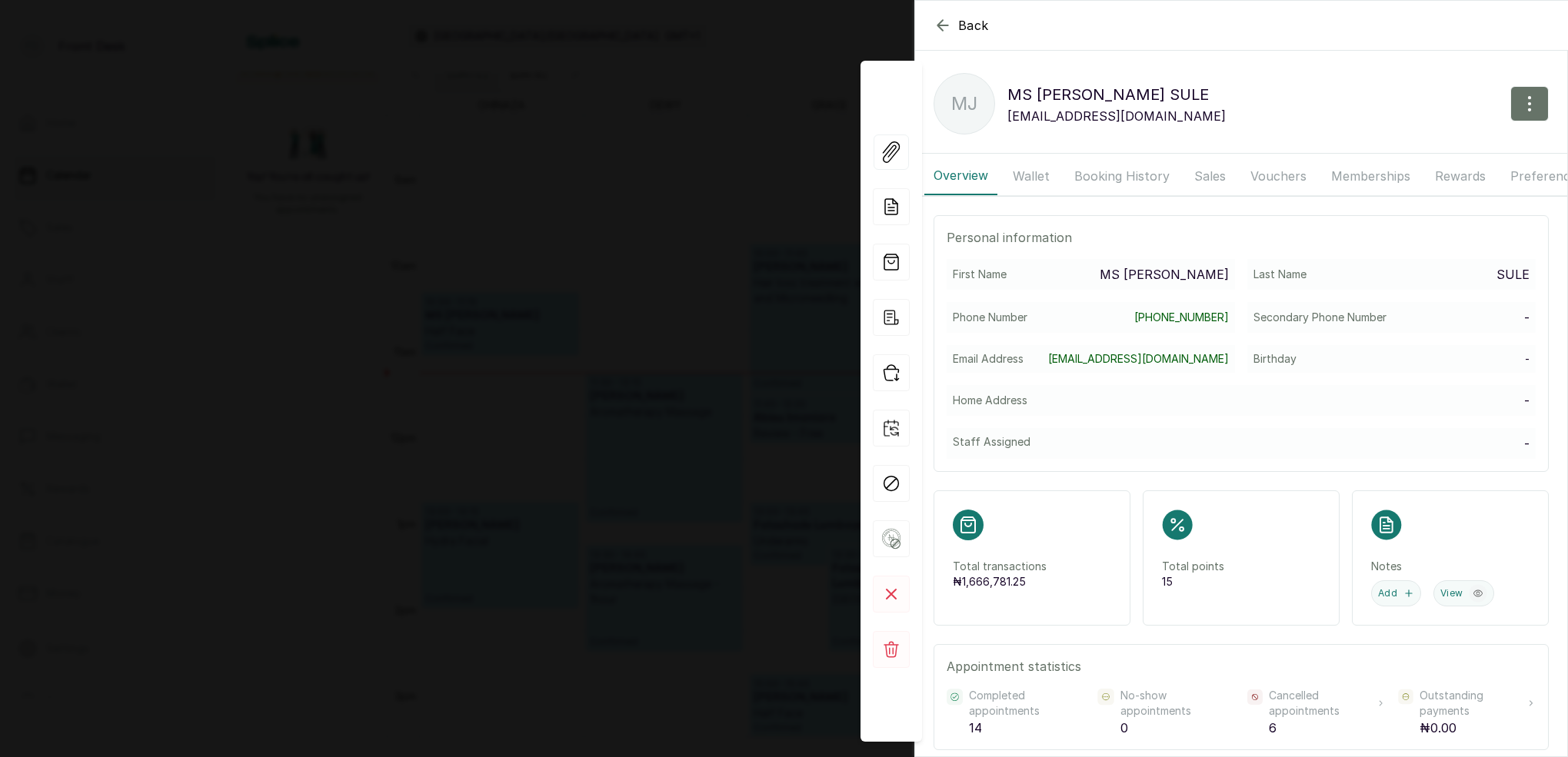
click at [1089, 174] on button "Booking History" at bounding box center [1121, 175] width 113 height 38
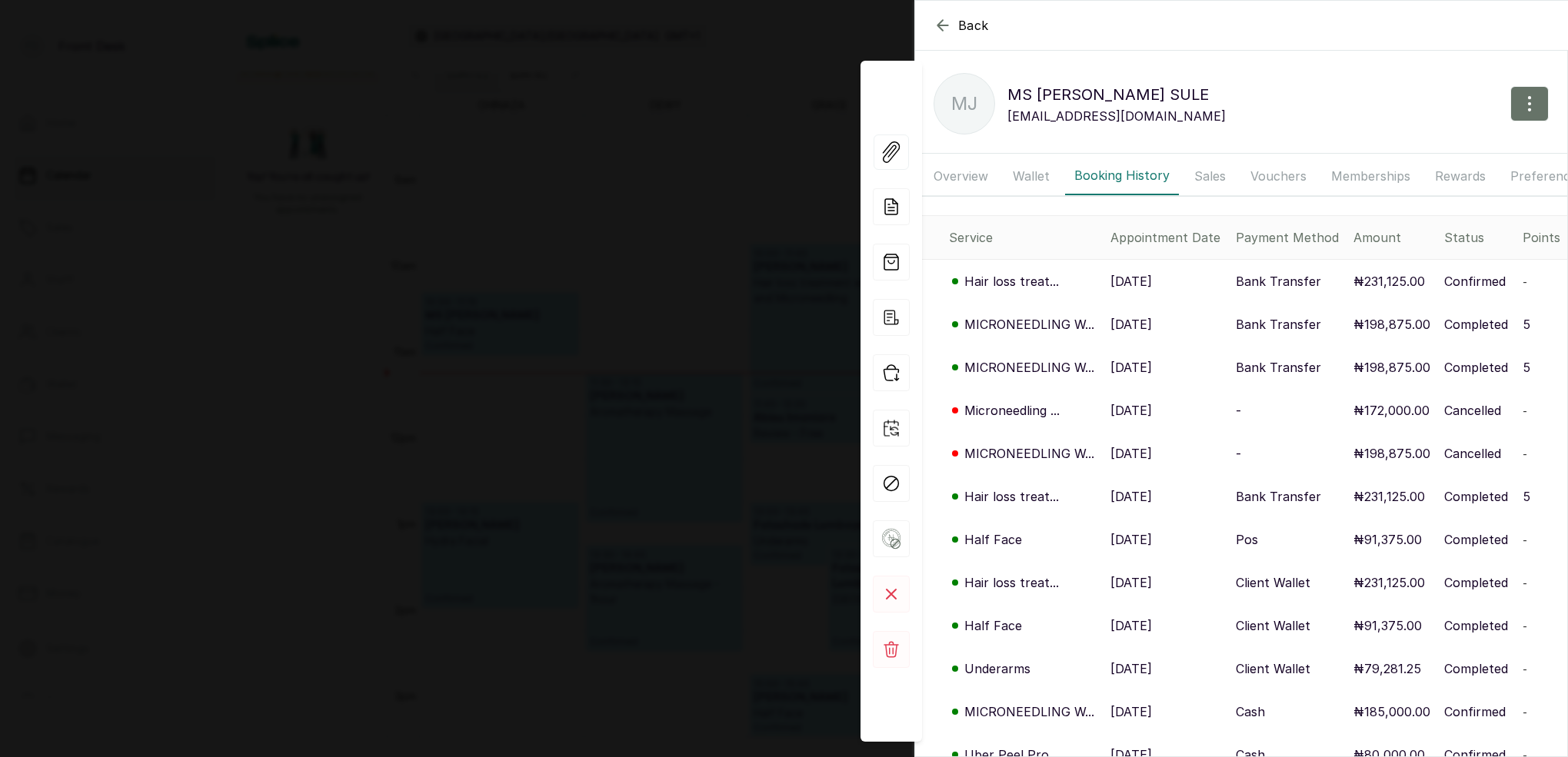
click at [1015, 322] on p "MICRONEEDLING W..." at bounding box center [1029, 324] width 130 height 19
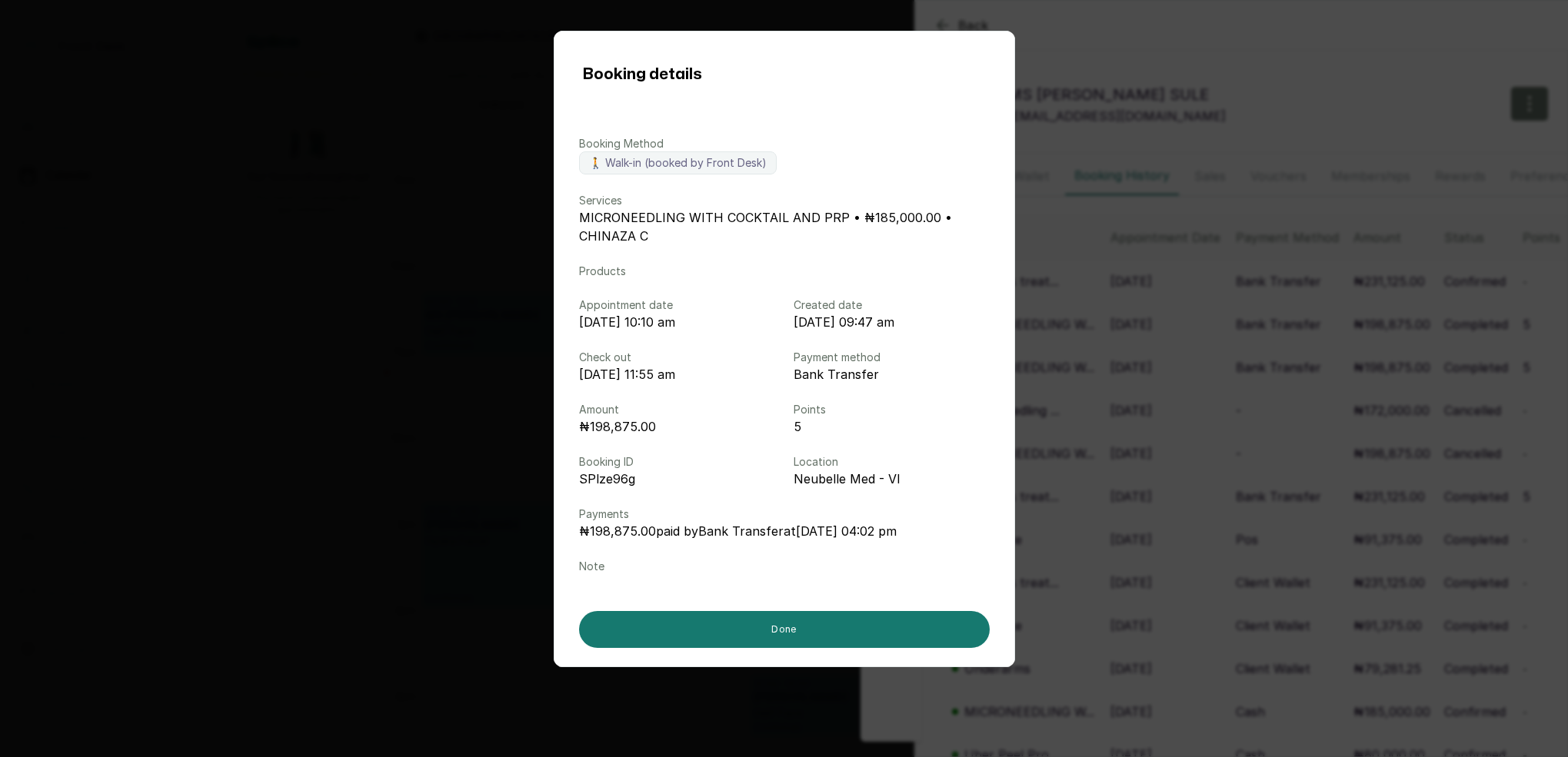
click at [1269, 362] on div "Booking details Booking Method 🚶 Walk-in (booked by Front Desk) Services MICRON…" at bounding box center [784, 378] width 1568 height 757
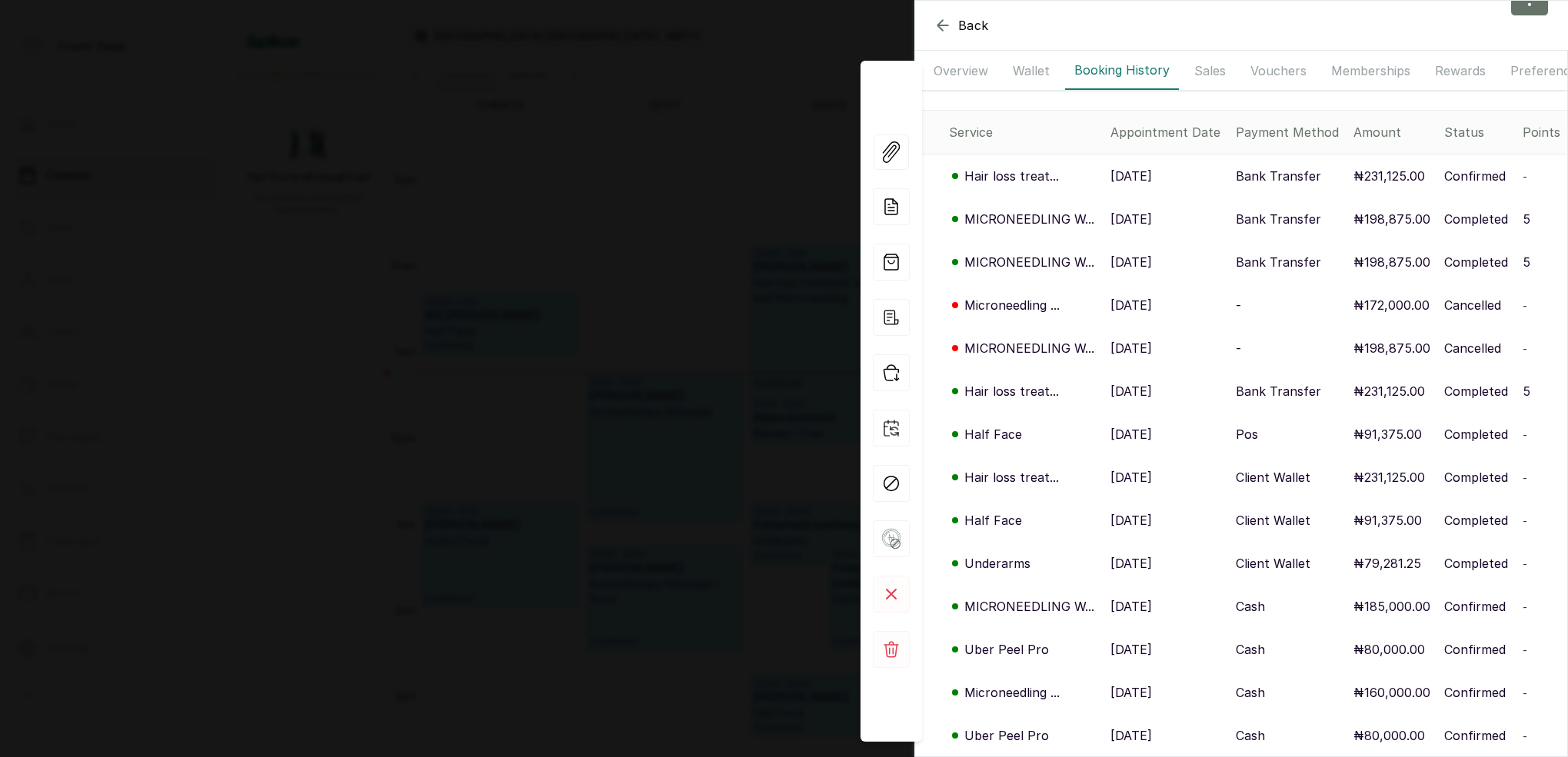
scroll to position [107, 0]
click at [1014, 387] on p "Hair loss treat..." at bounding box center [1011, 390] width 95 height 19
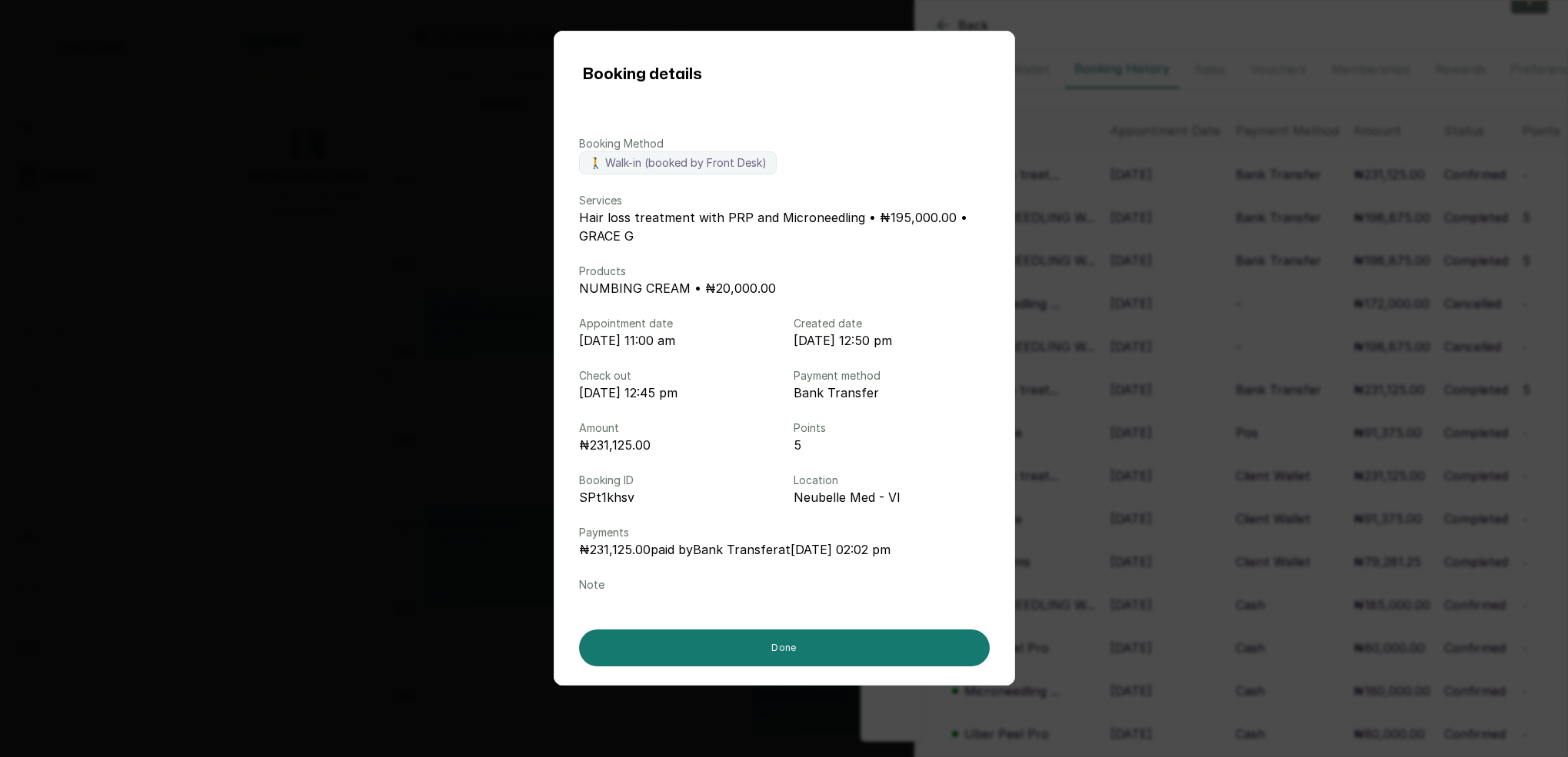
click at [1099, 387] on div "Booking details Booking Method 🚶 Walk-in (booked by Front Desk) Services Hair l…" at bounding box center [784, 378] width 1568 height 757
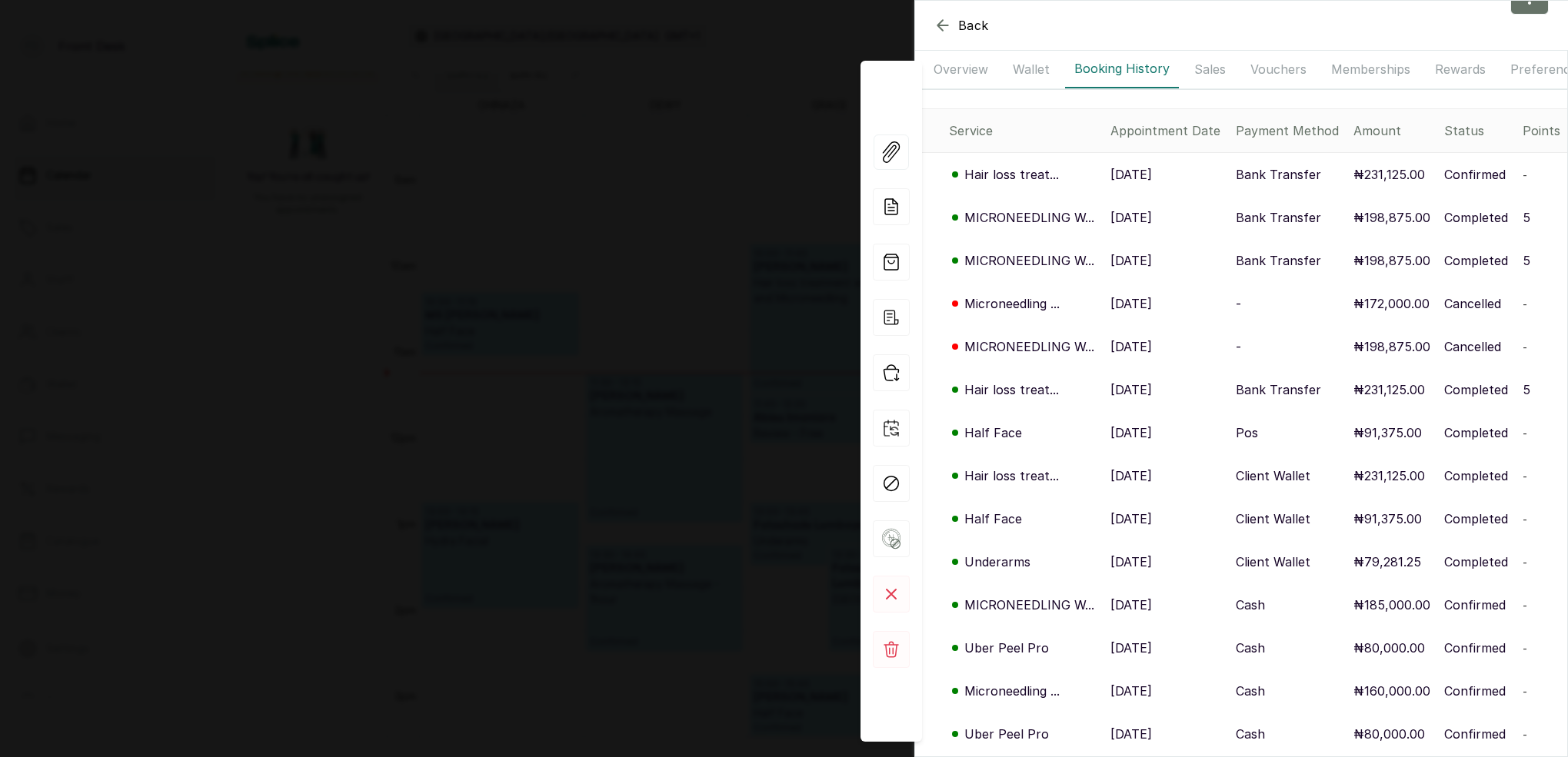
click at [1023, 345] on p "MICRONEEDLING W..." at bounding box center [1029, 347] width 130 height 19
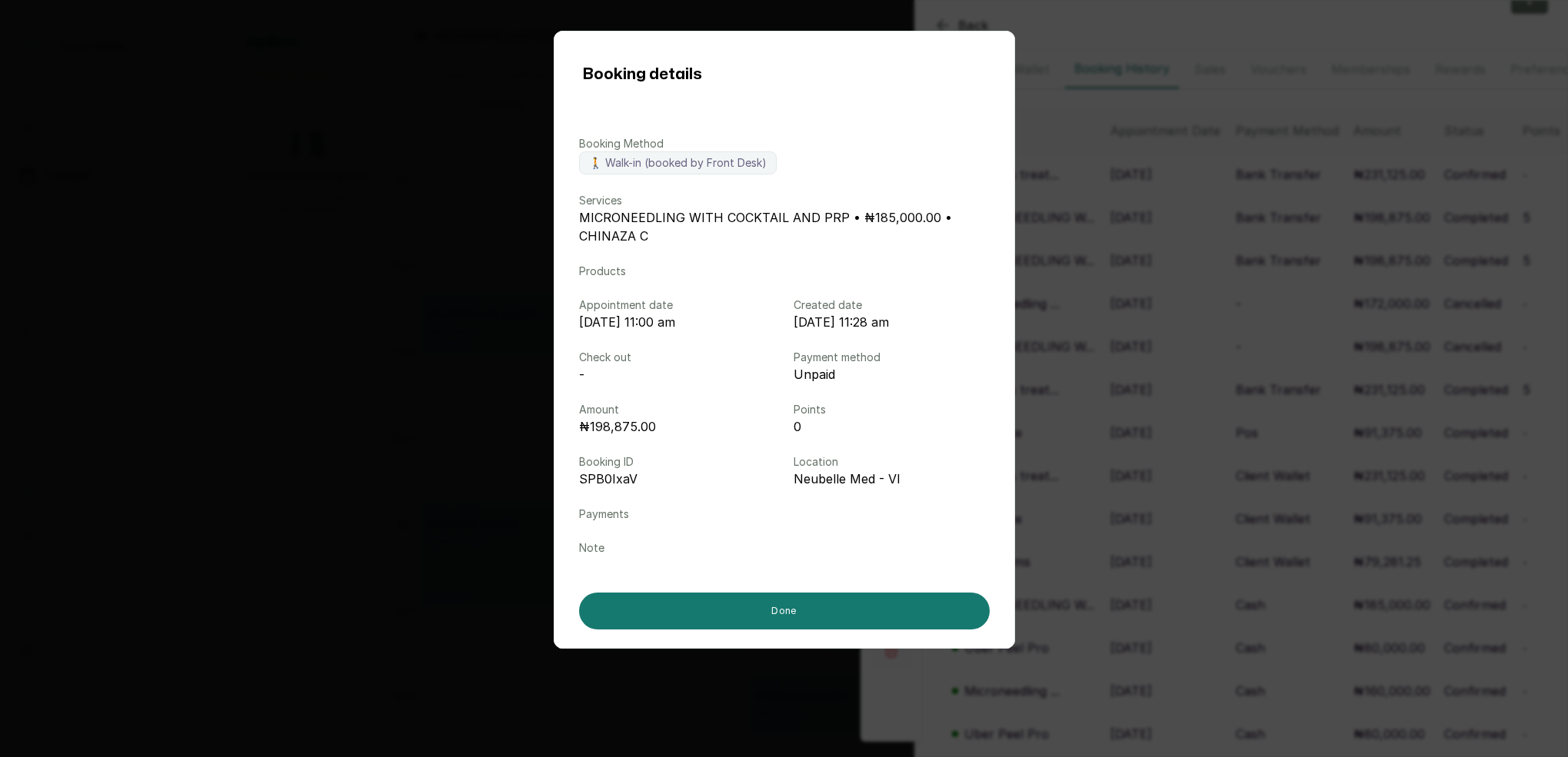
click at [1114, 352] on div "Booking details Booking Method 🚶 Walk-in (booked by Front Desk) Services MICRON…" at bounding box center [784, 378] width 1568 height 757
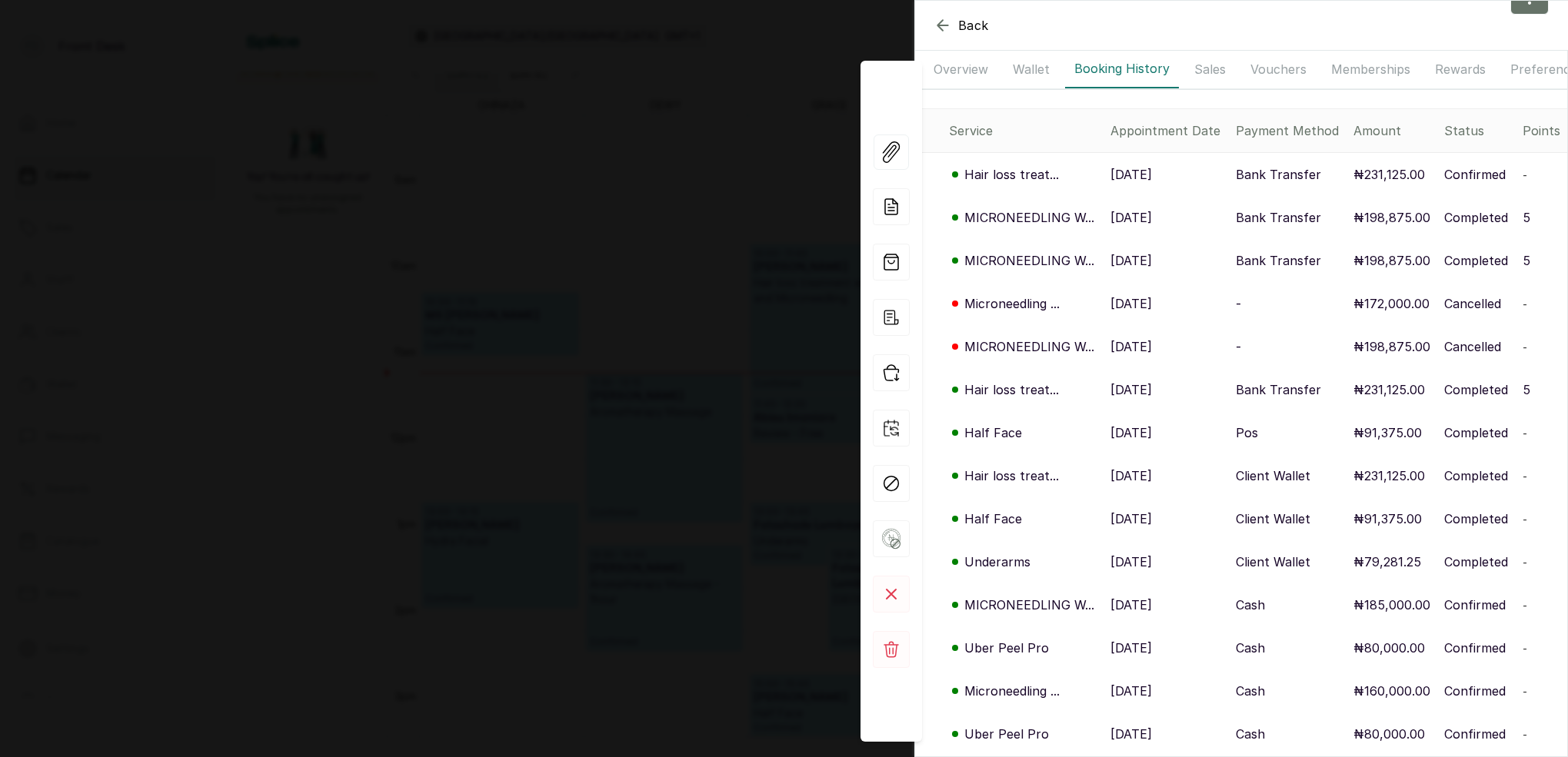
click at [1019, 306] on p "Microneedling ..." at bounding box center [1012, 304] width 96 height 19
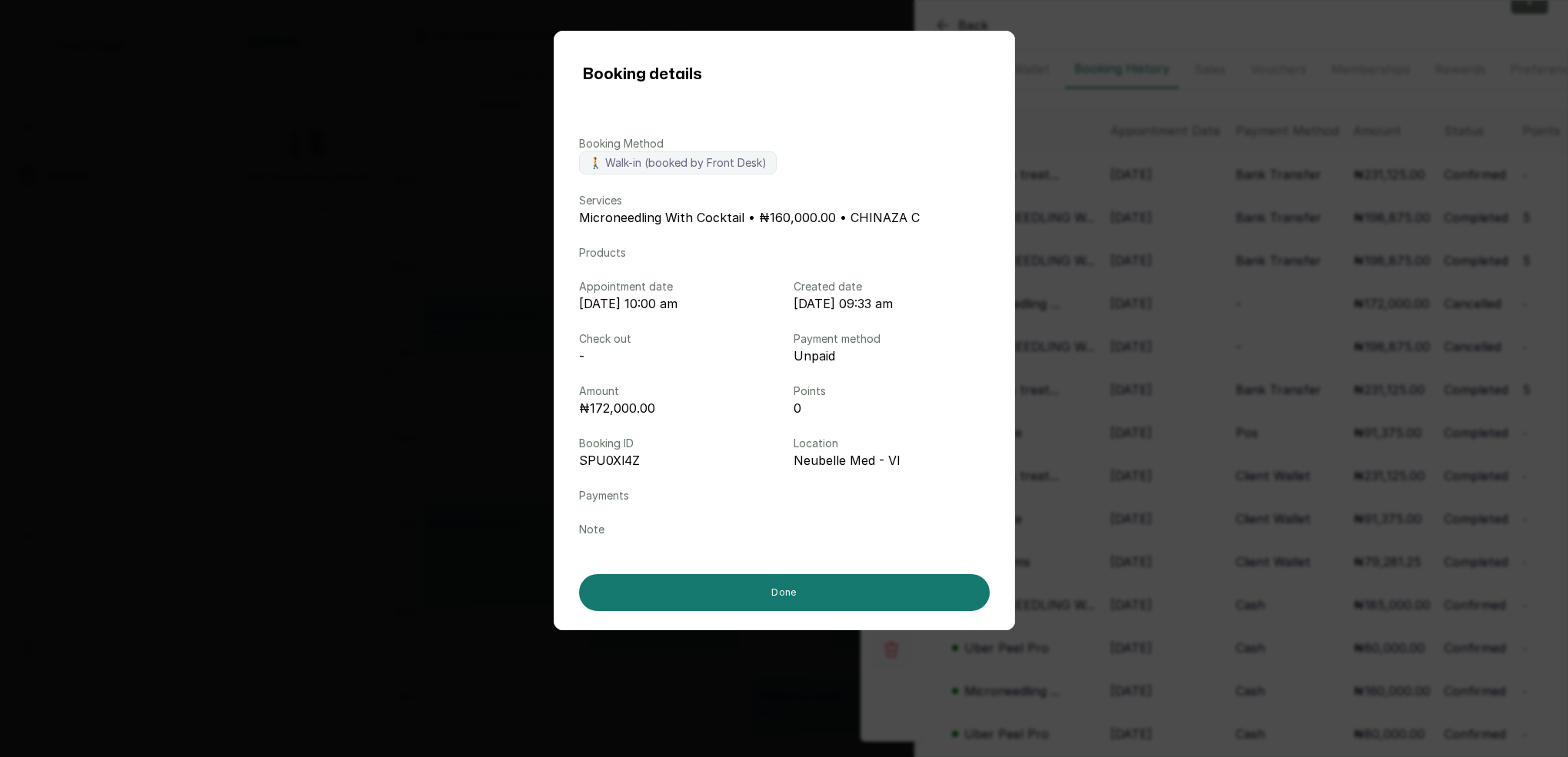
click at [1096, 330] on div "Booking details Booking Method 🚶 Walk-in (booked by Front Desk) Services Micron…" at bounding box center [784, 378] width 1568 height 757
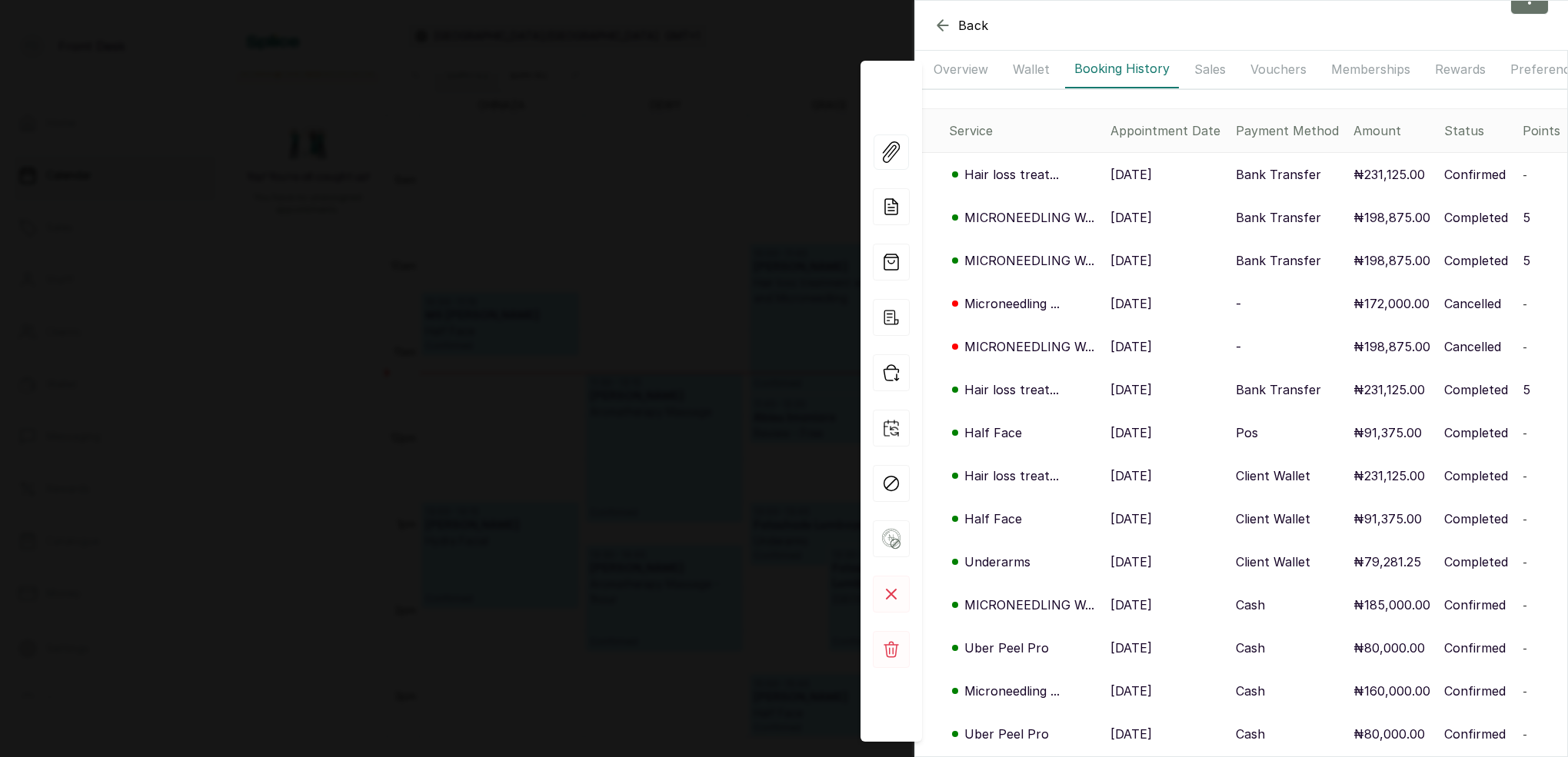
click at [1010, 251] on p "MICRONEEDLING W..." at bounding box center [1029, 260] width 130 height 19
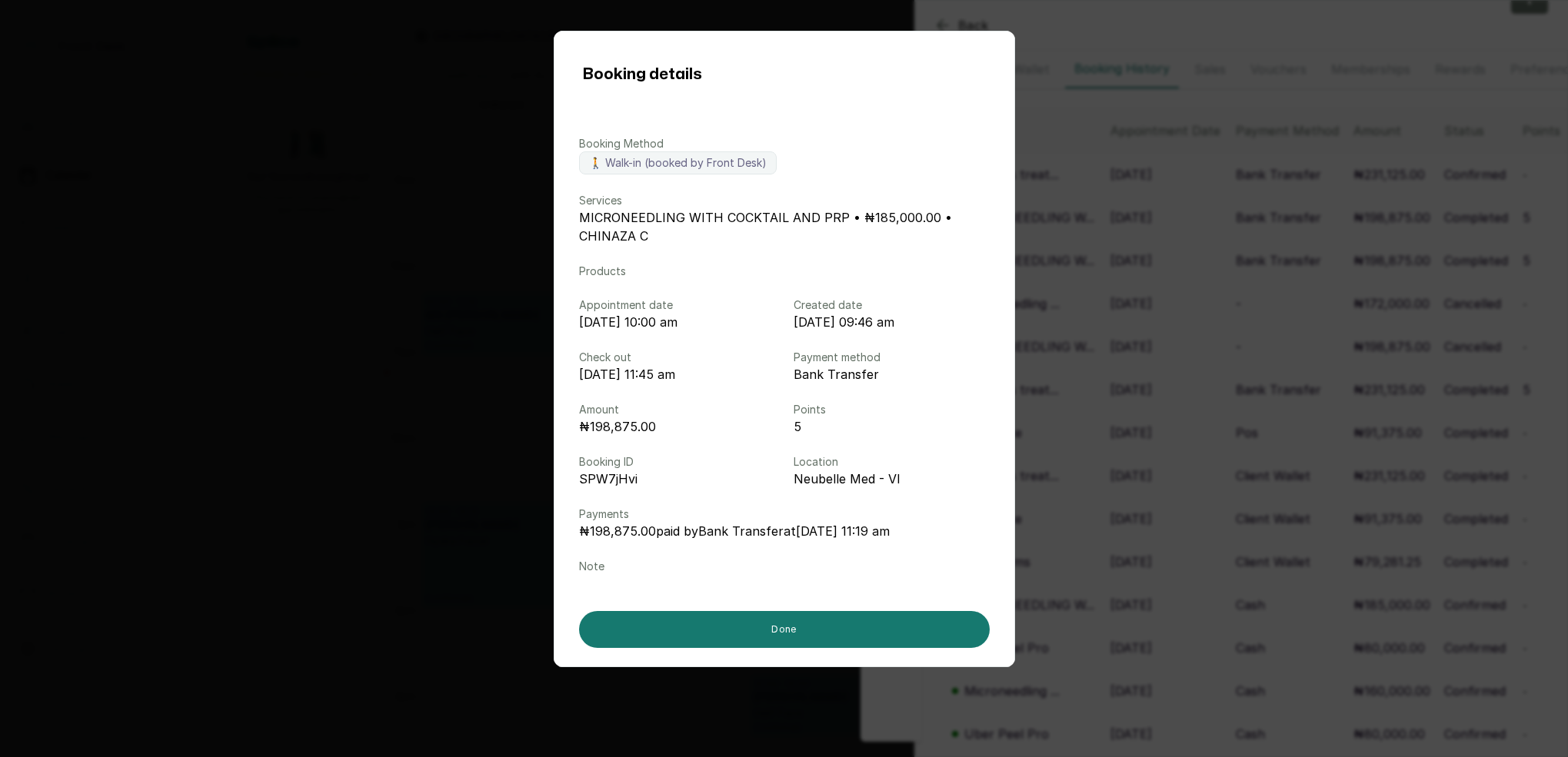
click at [1160, 289] on div "Booking details Booking Method 🚶 Walk-in (booked by Front Desk) Services MICRON…" at bounding box center [784, 378] width 1568 height 757
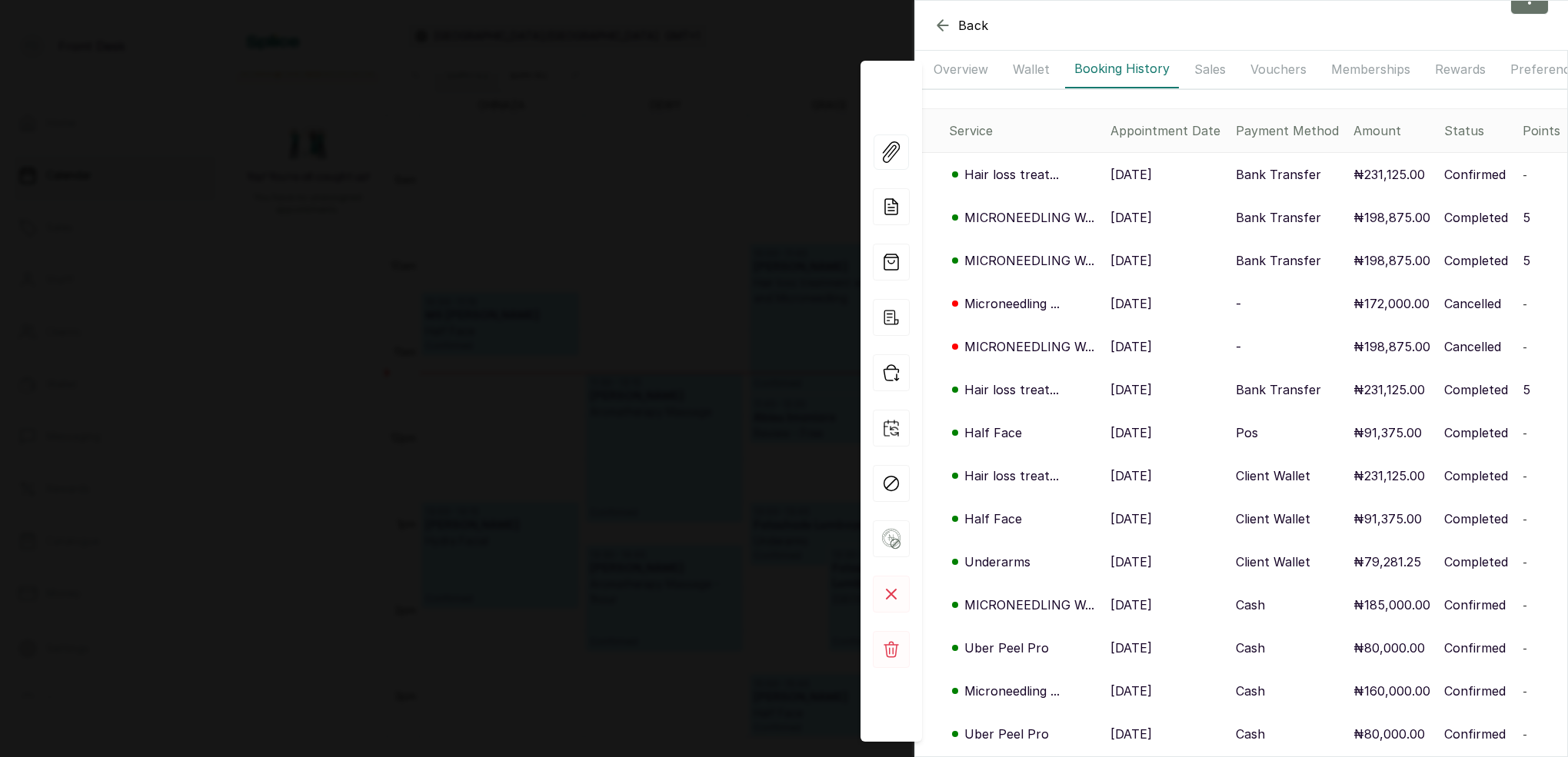
click at [1021, 391] on p "Hair loss treat..." at bounding box center [1011, 390] width 95 height 19
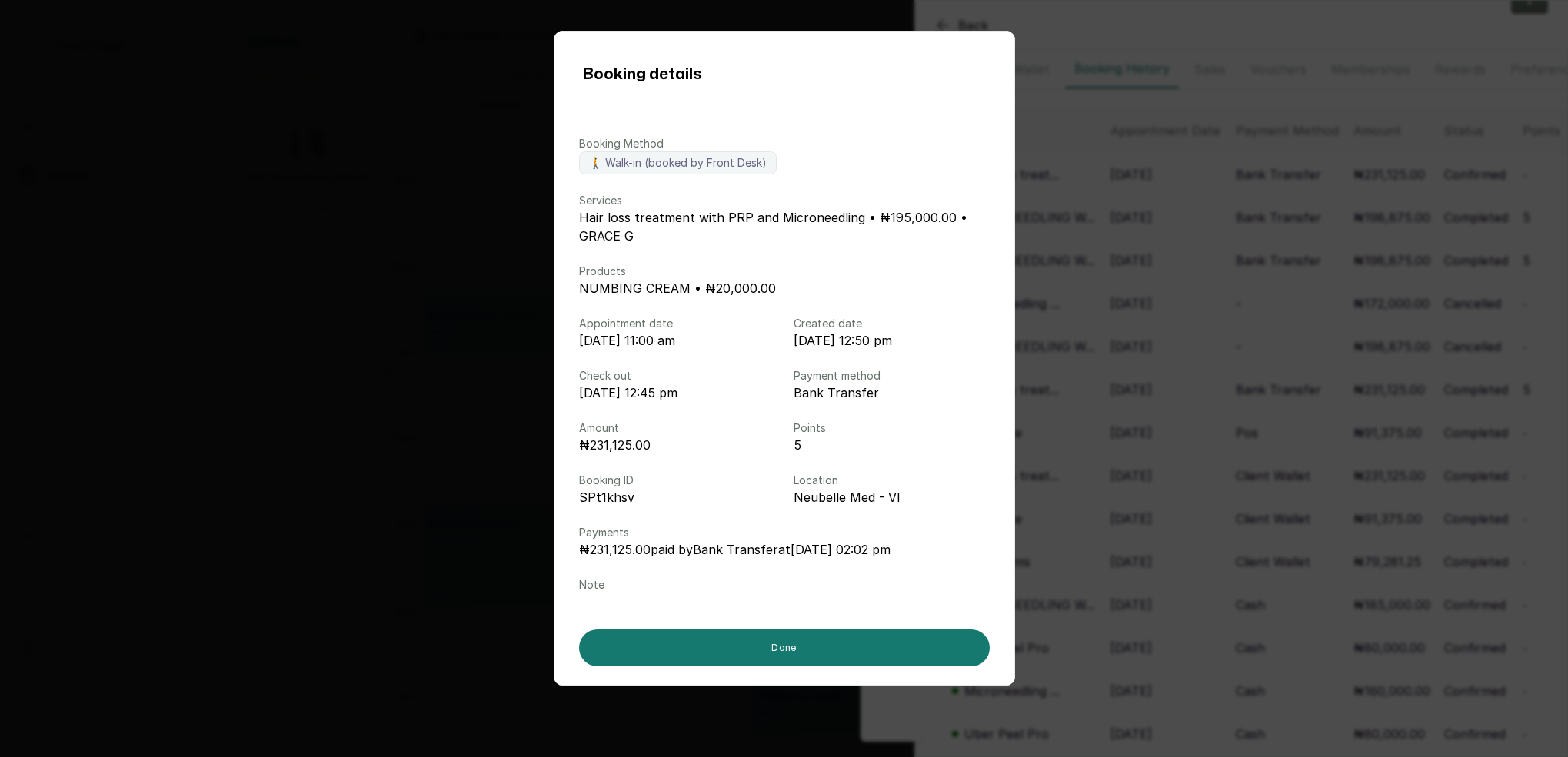
click at [1114, 397] on div "Booking details Booking Method 🚶 Walk-in (booked by Front Desk) Services Hair l…" at bounding box center [784, 378] width 1568 height 757
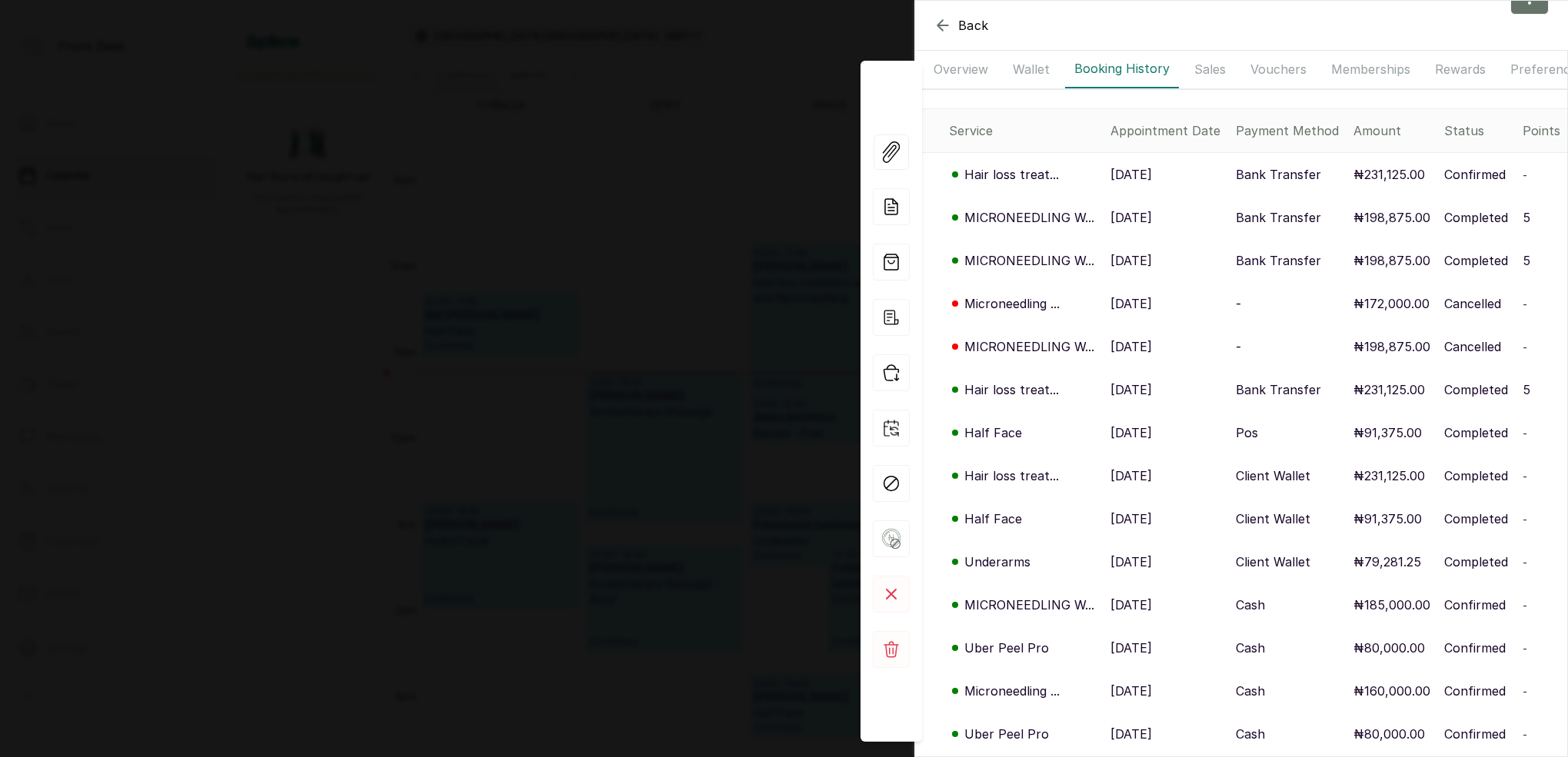
click at [1017, 216] on p "MICRONEEDLING W..." at bounding box center [1029, 217] width 130 height 19
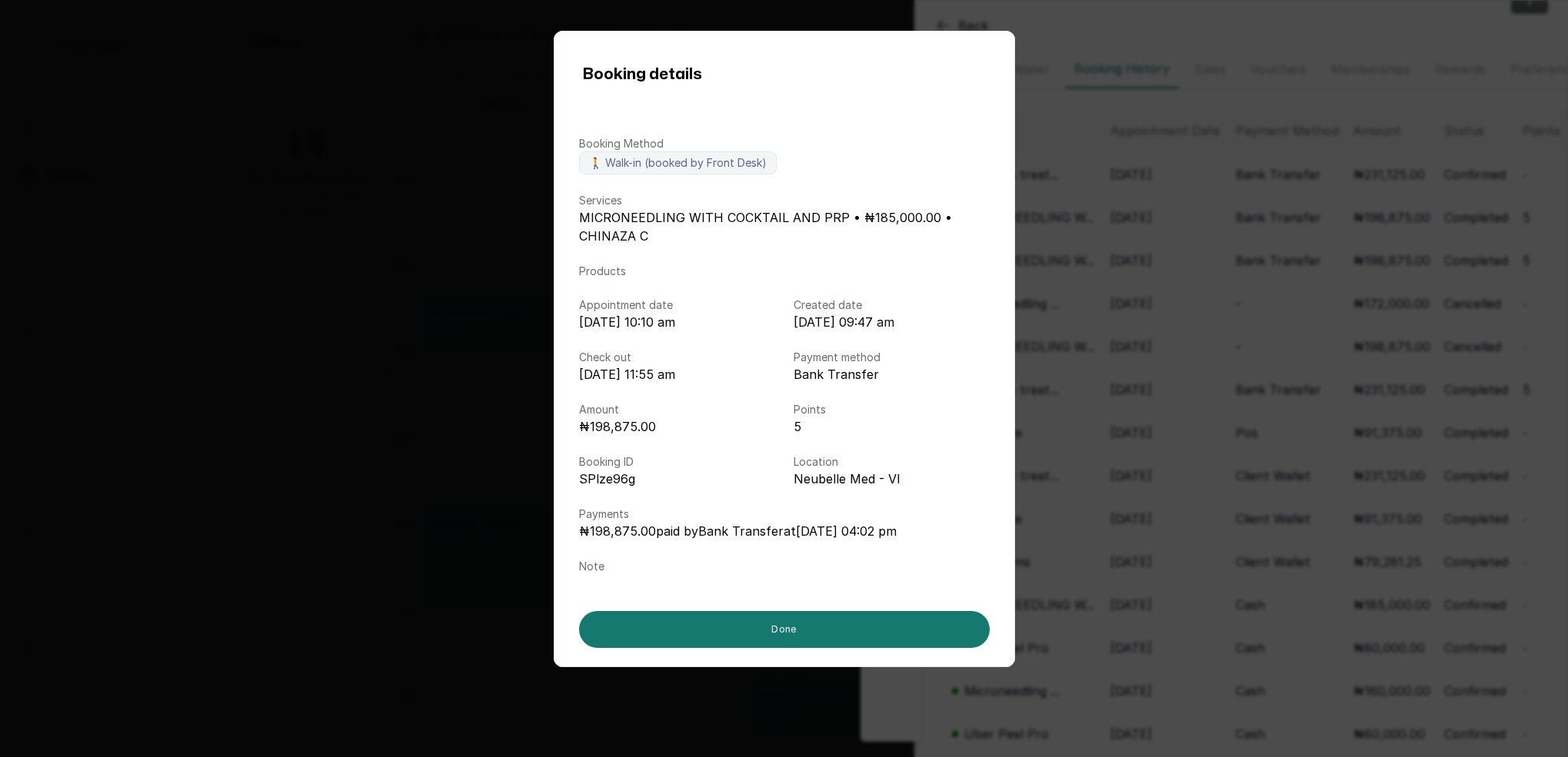
drag, startPoint x: 1142, startPoint y: 263, endPoint x: 1080, endPoint y: 219, distance: 76.0
click at [1139, 261] on div "Booking details Booking Method 🚶 Walk-in (booked by Front Desk) Services MICRON…" at bounding box center [784, 378] width 1568 height 757
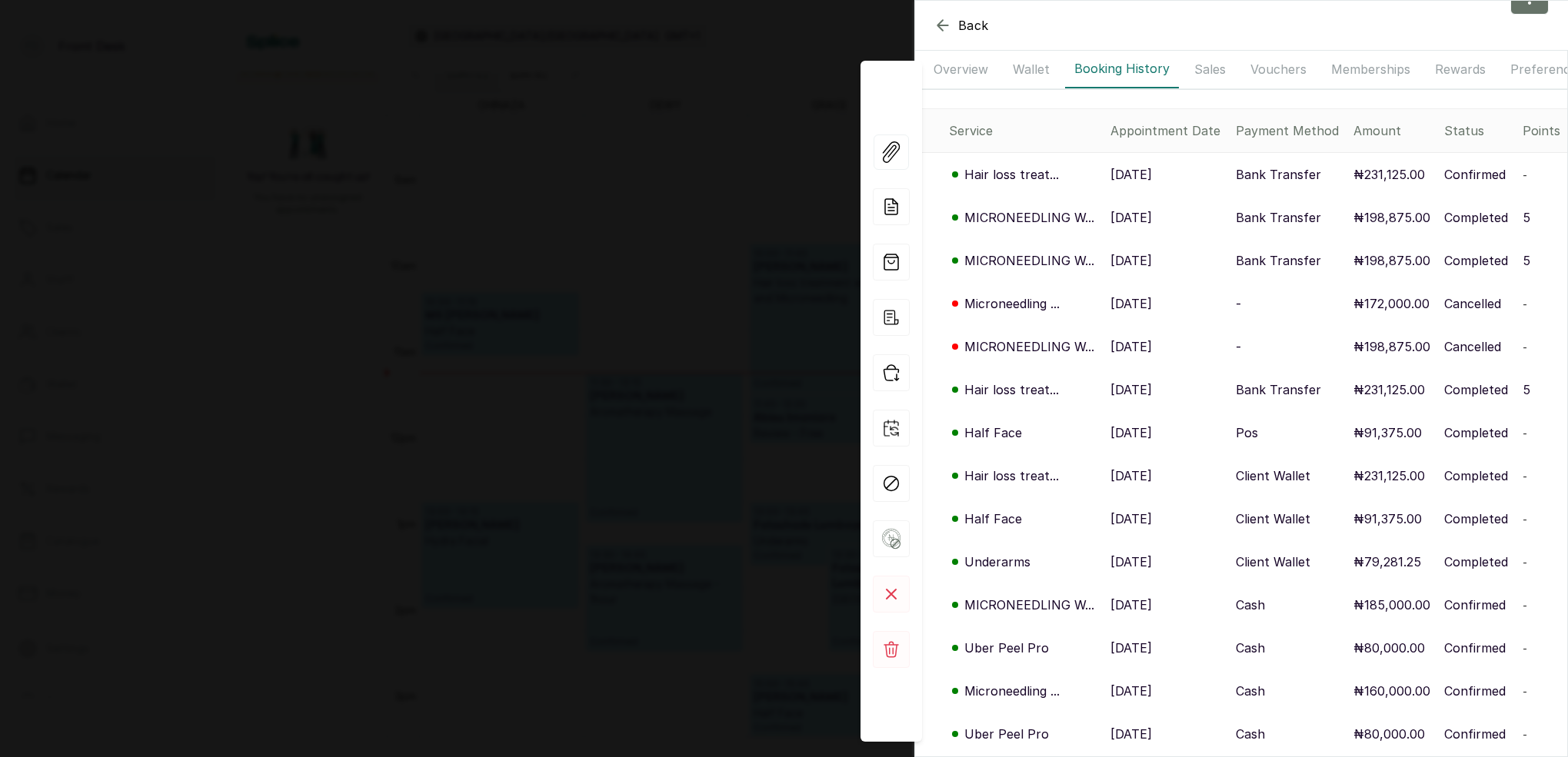
click at [1030, 349] on p "MICRONEEDLING W..." at bounding box center [1029, 347] width 130 height 19
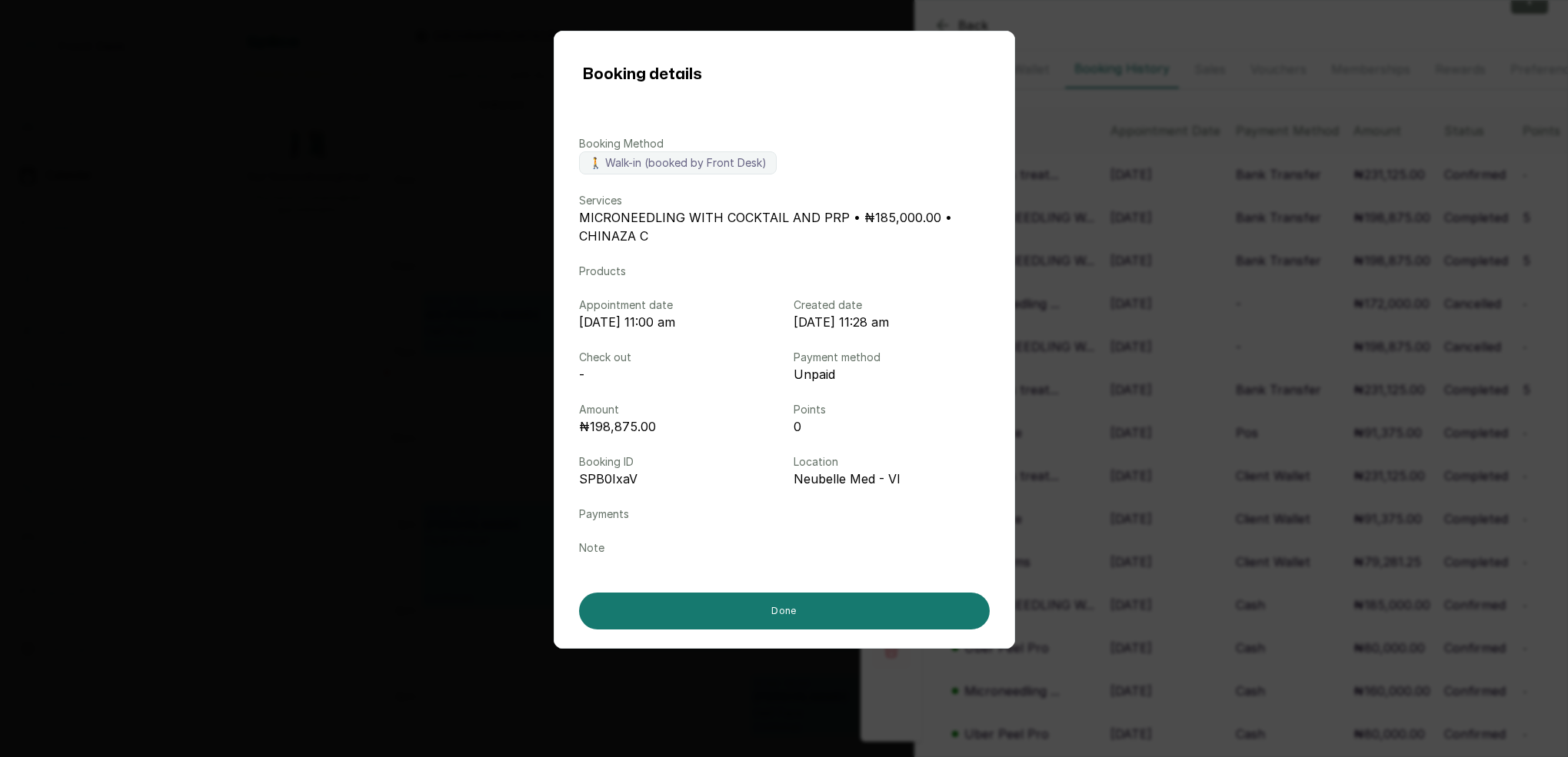
click at [1168, 400] on div "Booking details Booking Method 🚶 Walk-in (booked by Front Desk) Services MICRON…" at bounding box center [784, 378] width 1568 height 757
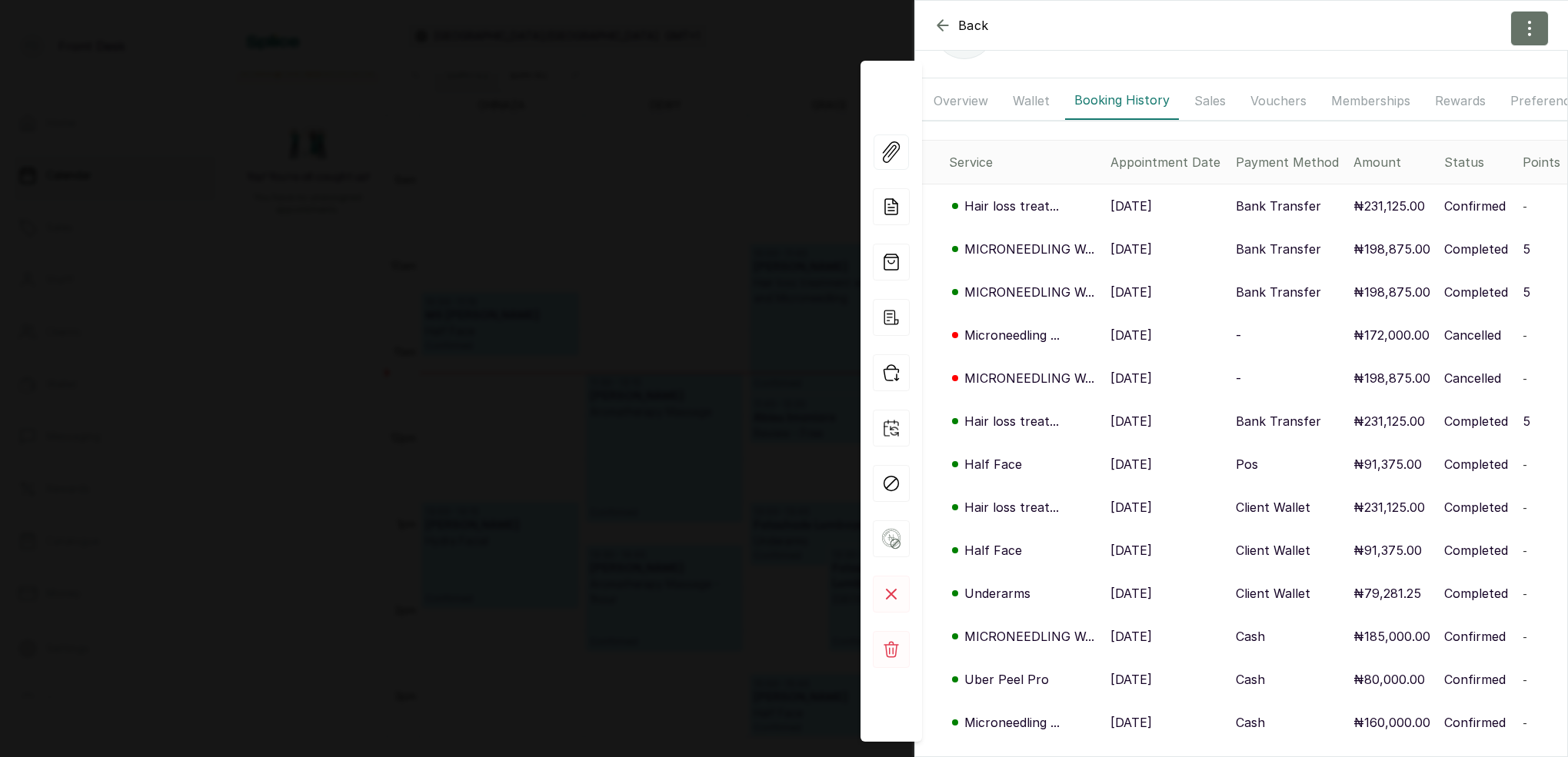
scroll to position [68, 0]
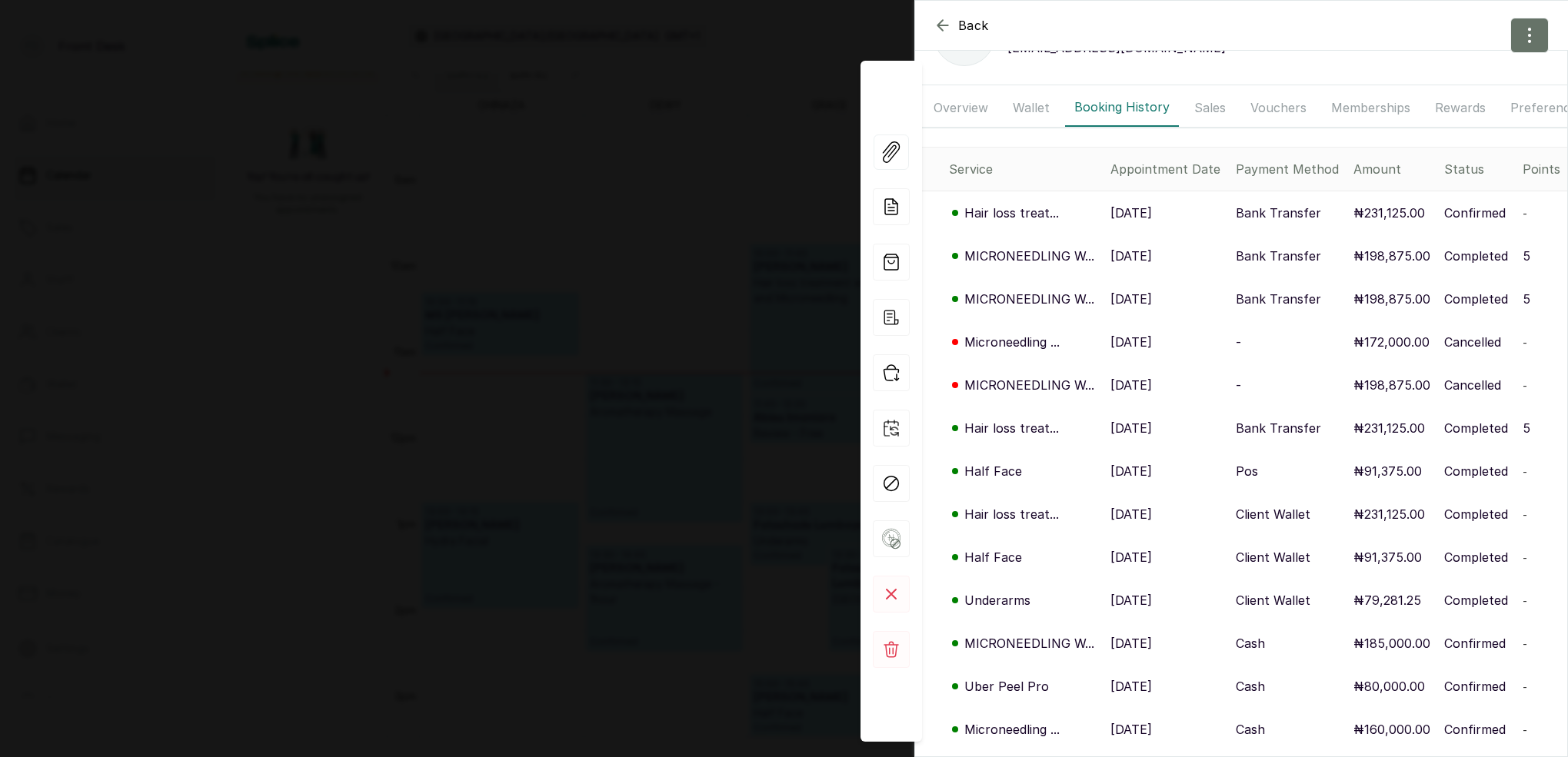
click at [1014, 298] on p "MICRONEEDLING W..." at bounding box center [1029, 299] width 130 height 19
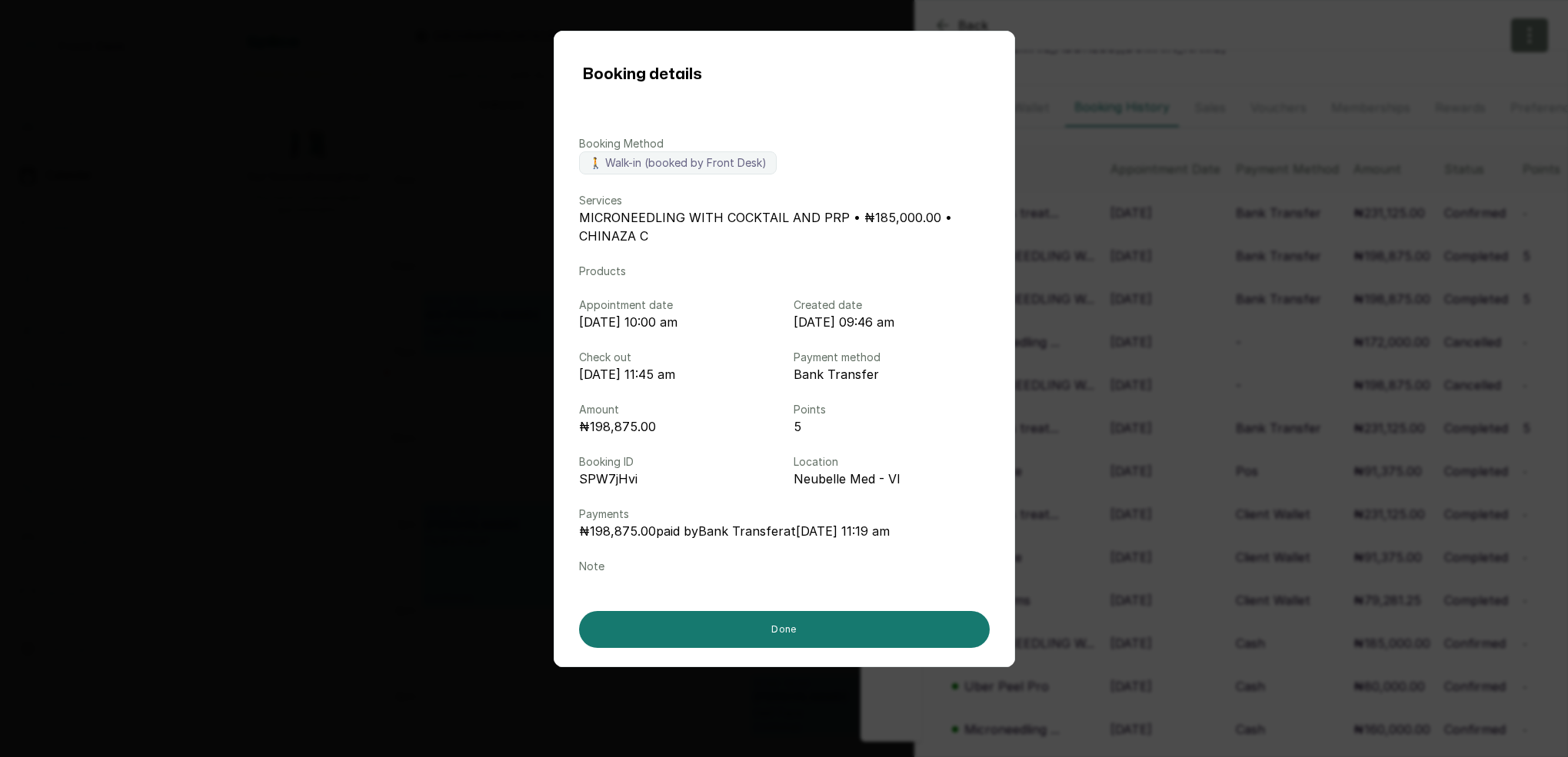
click at [1218, 483] on div "Booking details Booking Method 🚶 Walk-in (booked by Front Desk) Services MICRON…" at bounding box center [784, 378] width 1568 height 757
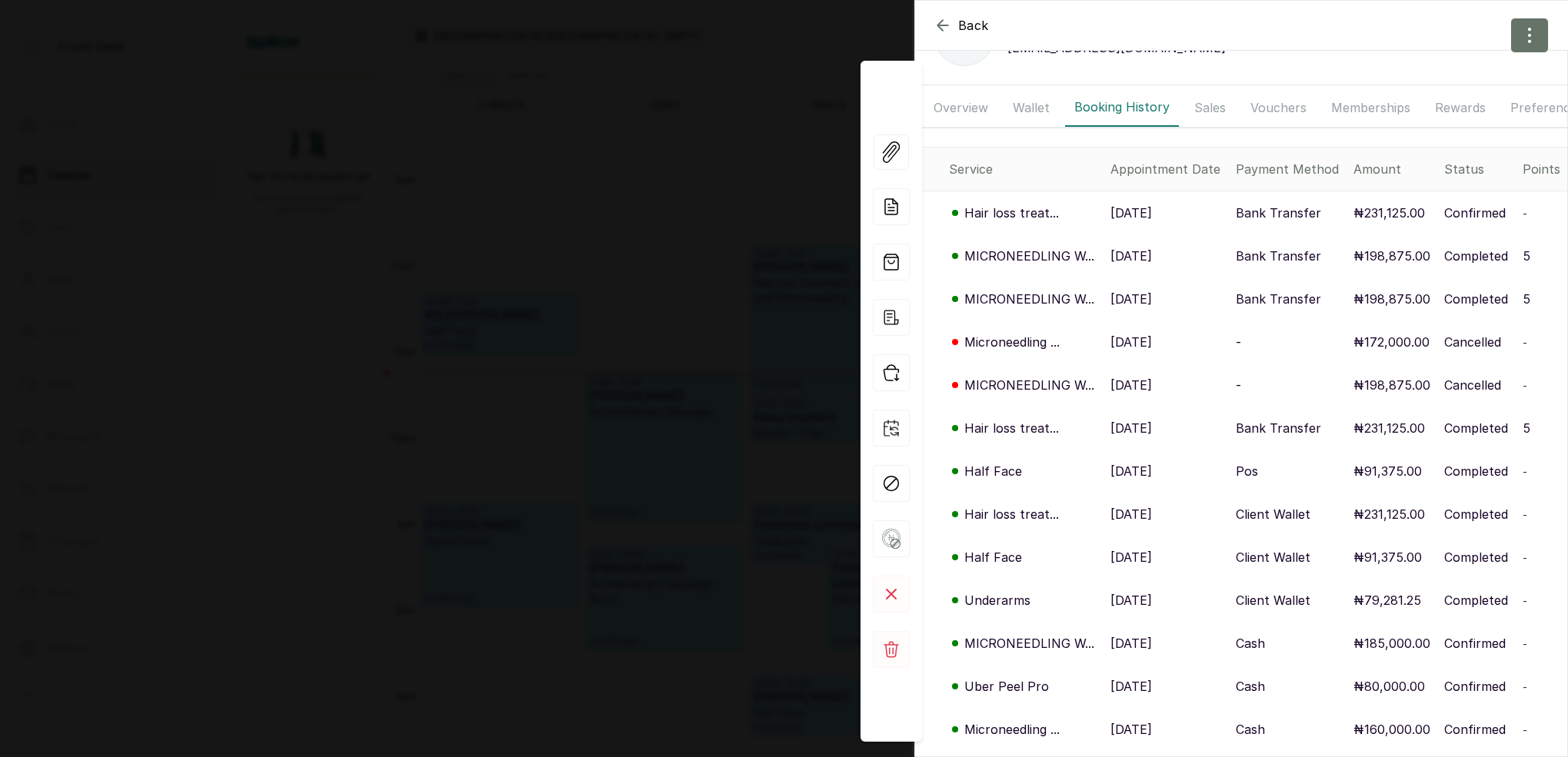
click at [1048, 292] on p "MICRONEEDLING W..." at bounding box center [1029, 299] width 130 height 19
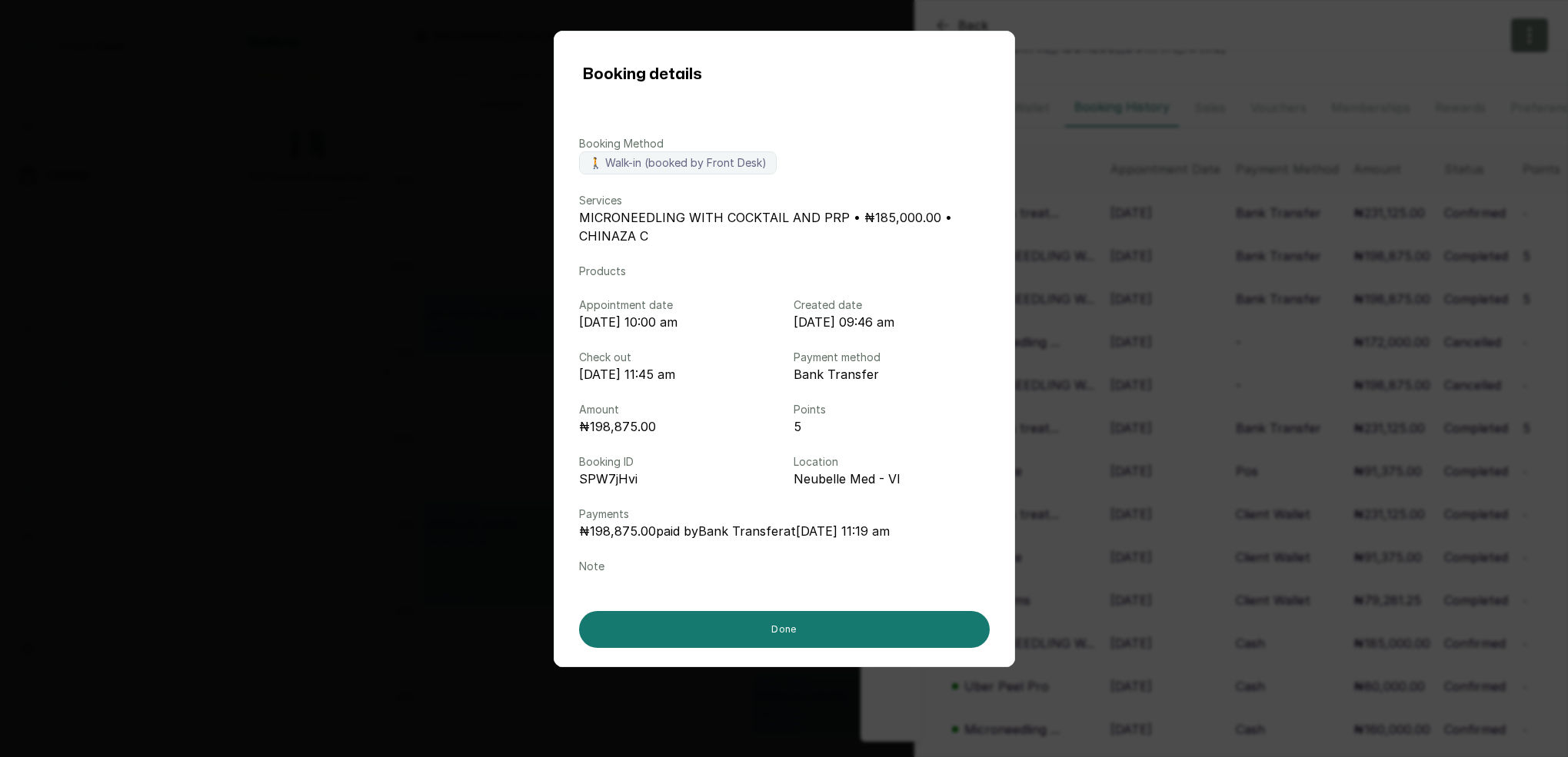
click at [1119, 293] on div "Booking details Booking Method 🚶 Walk-in (booked by Front Desk) Services MICRON…" at bounding box center [784, 378] width 1568 height 757
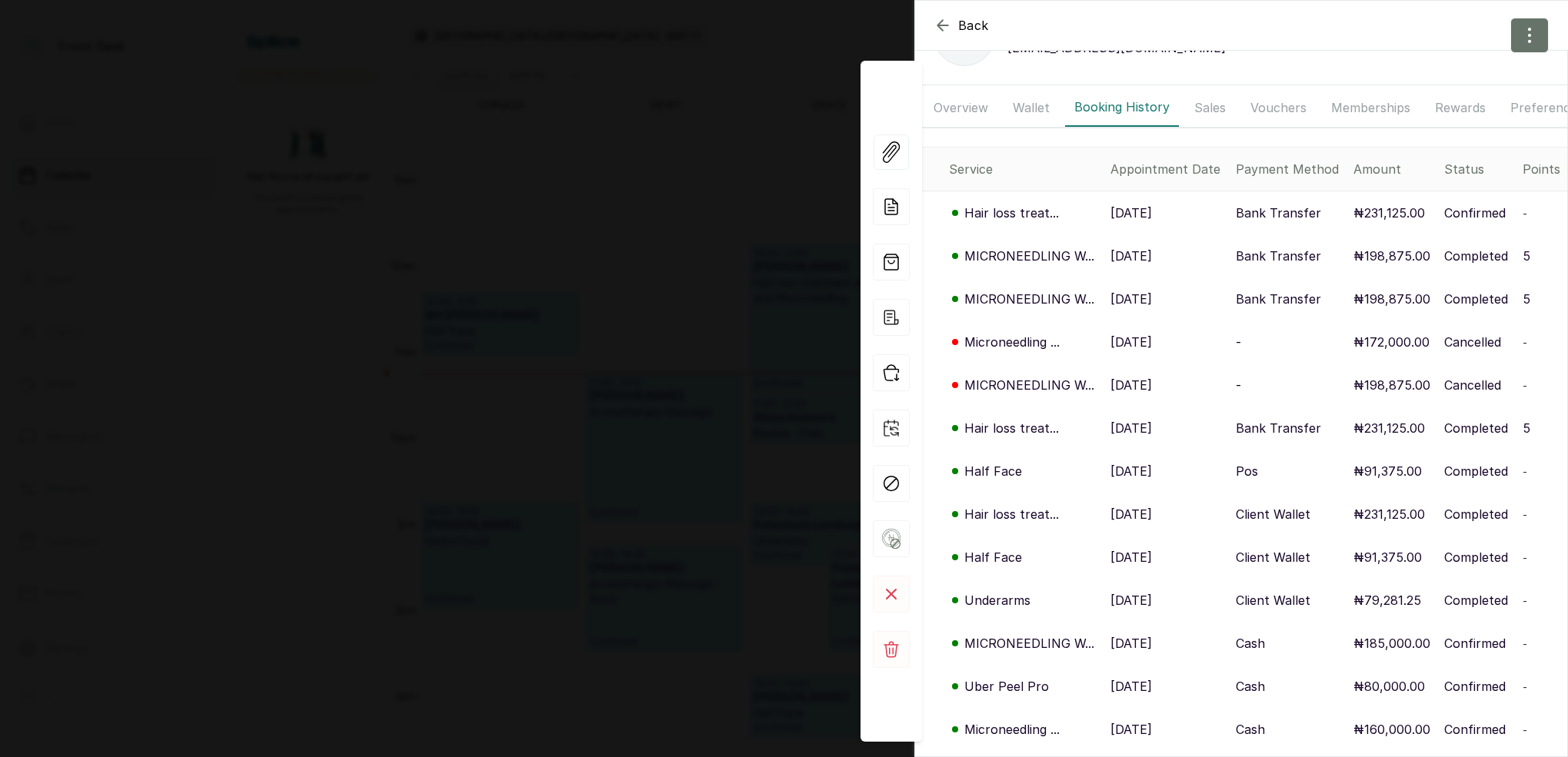
click at [1040, 248] on p "MICRONEEDLING W..." at bounding box center [1029, 256] width 130 height 19
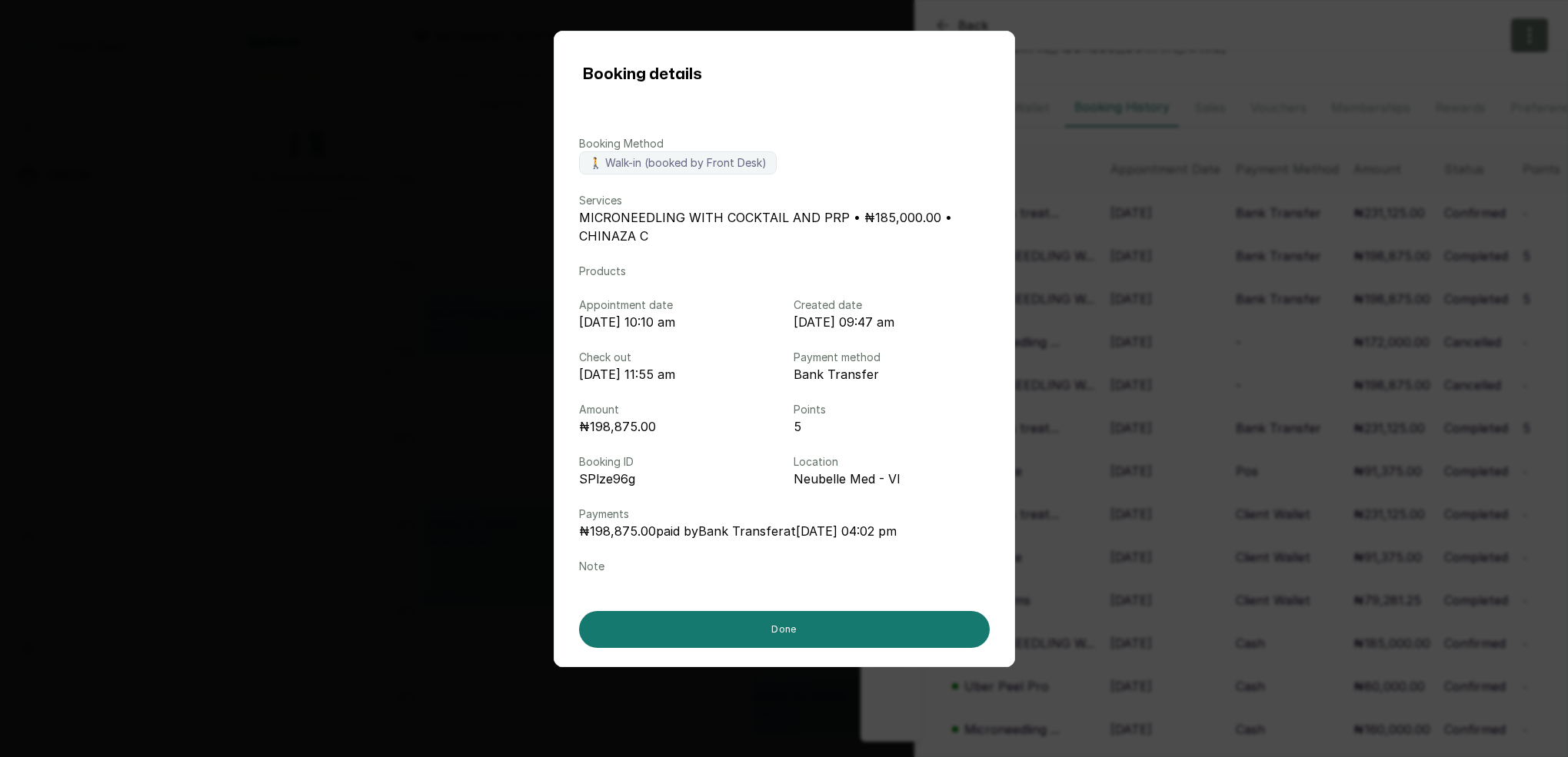
click at [1118, 265] on div "Booking details Booking Method 🚶 Walk-in (booked by Front Desk) Services MICRON…" at bounding box center [784, 378] width 1568 height 757
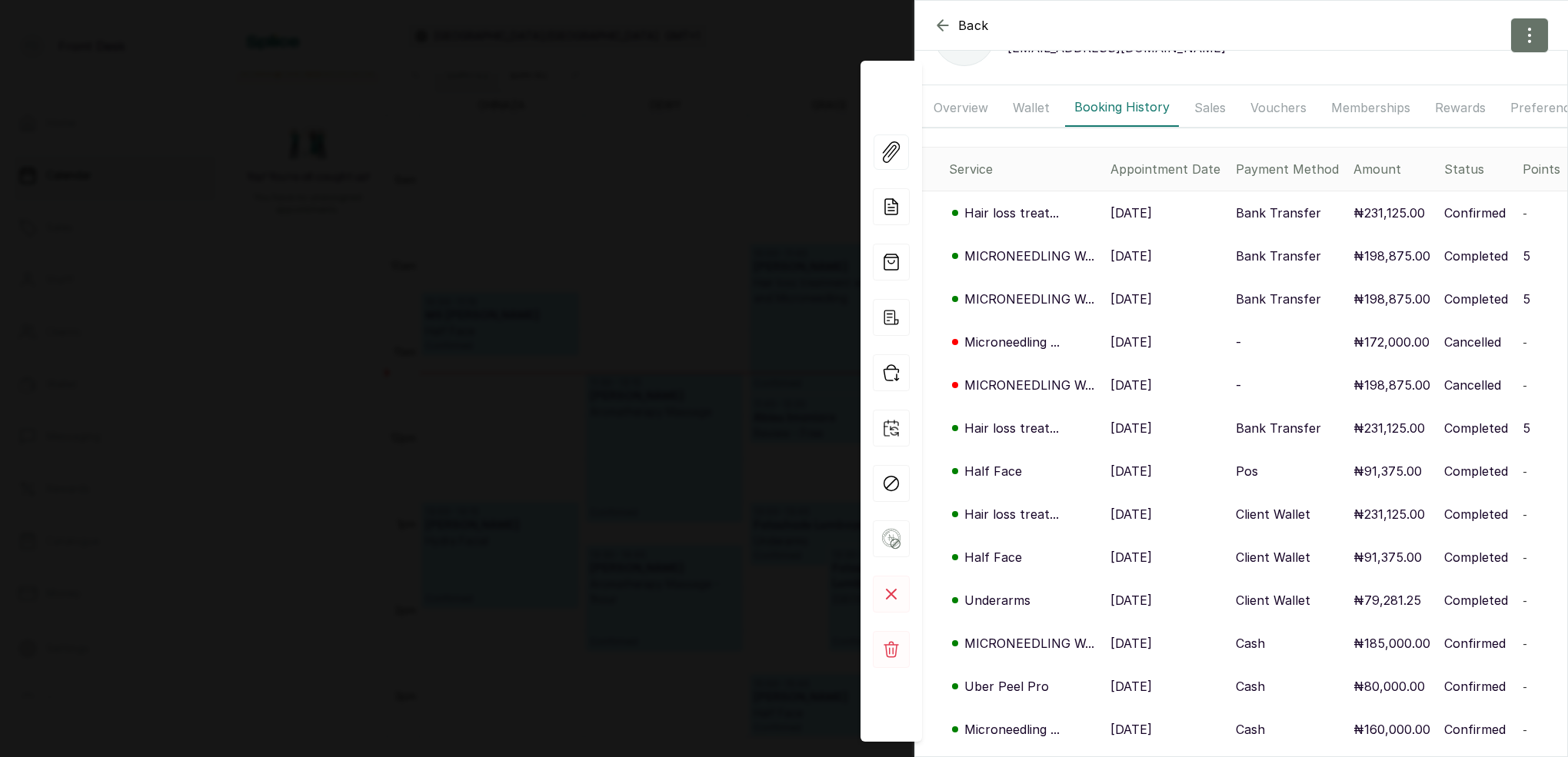
click at [543, 246] on div "Back MS [PERSON_NAME] [PERSON_NAME] [PERSON_NAME] [EMAIL_ADDRESS][DOMAIN_NAME] …" at bounding box center [784, 378] width 1568 height 757
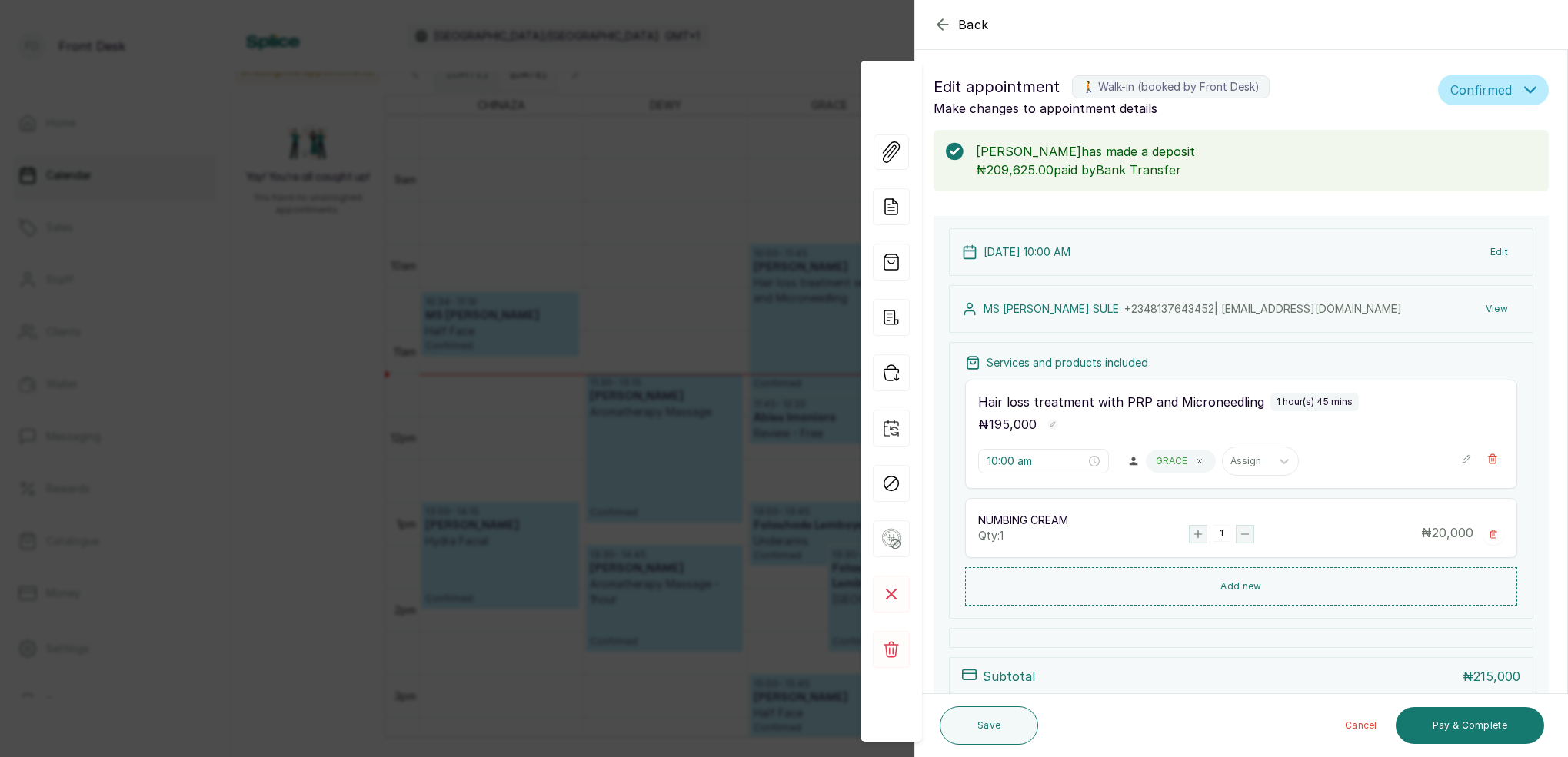
drag, startPoint x: 705, startPoint y: 304, endPoint x: 715, endPoint y: 304, distance: 10.0
click at [705, 304] on div "Back Appointment Details Edit appointment 🚶 Walk-in (booked by Front Desk) Make…" at bounding box center [784, 378] width 1568 height 757
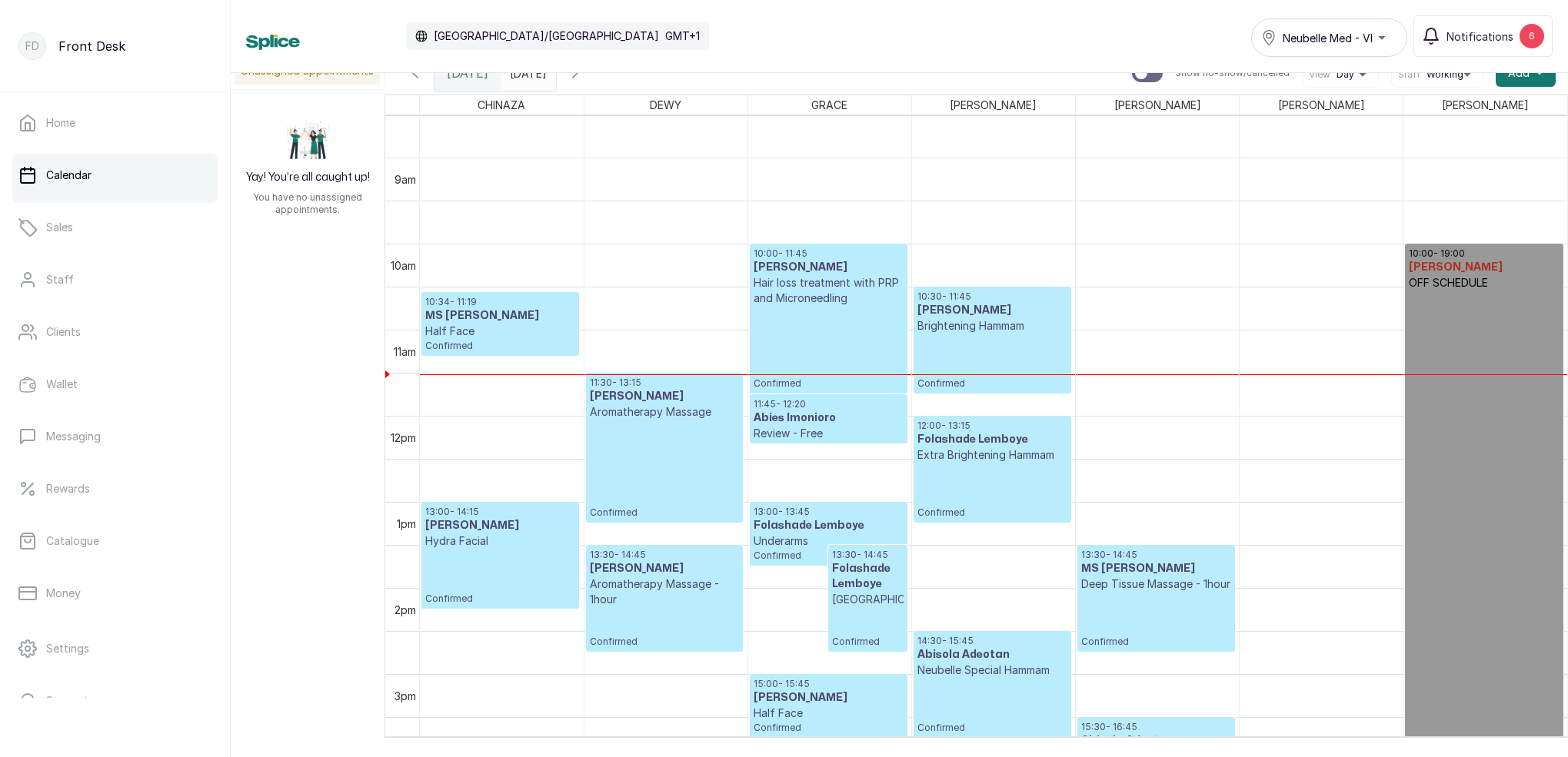
click at [784, 290] on p "Hair loss treatment with PRP and Microneedling" at bounding box center [829, 290] width 150 height 31
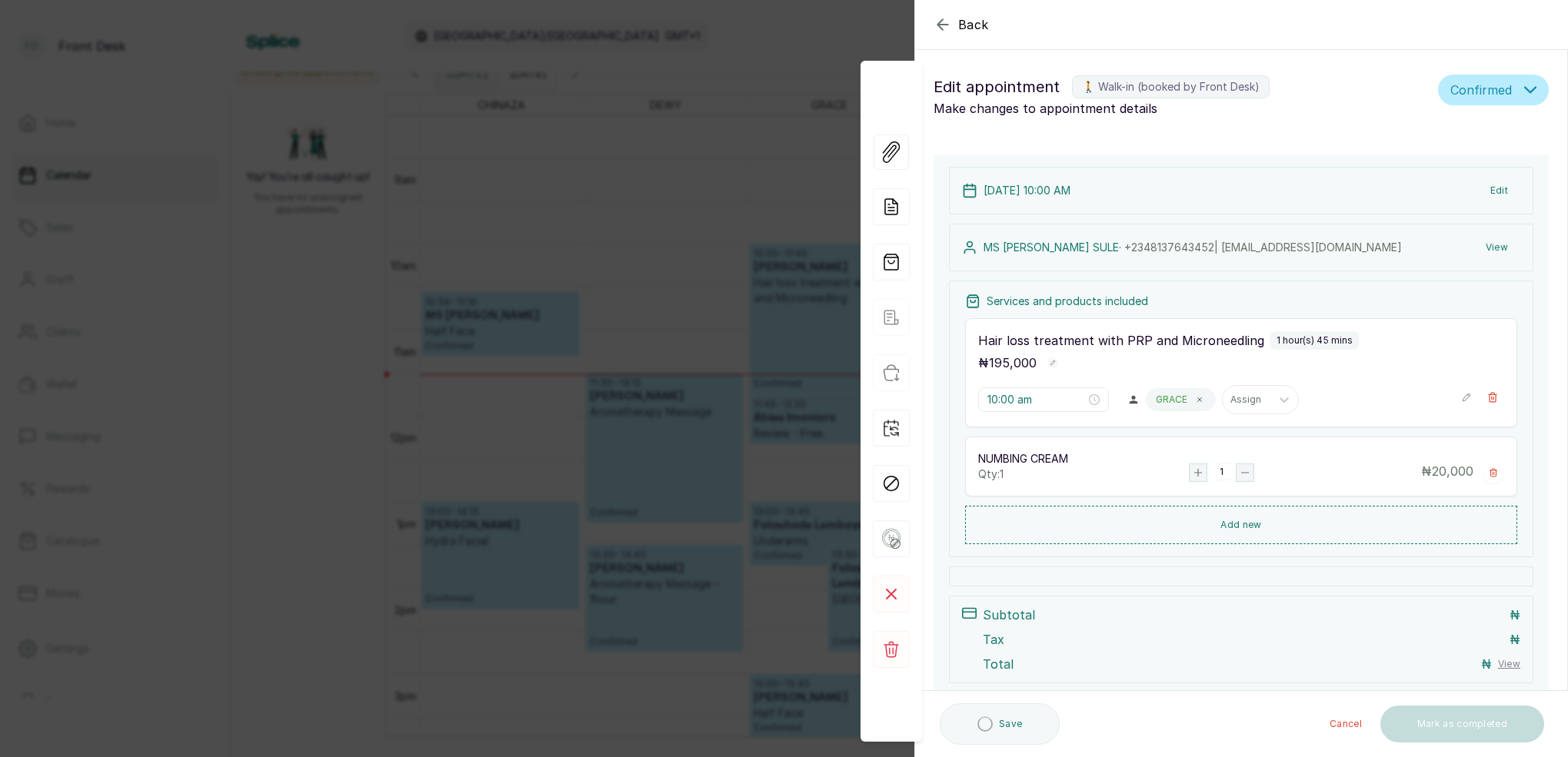
click at [1499, 254] on button "View" at bounding box center [1497, 247] width 47 height 28
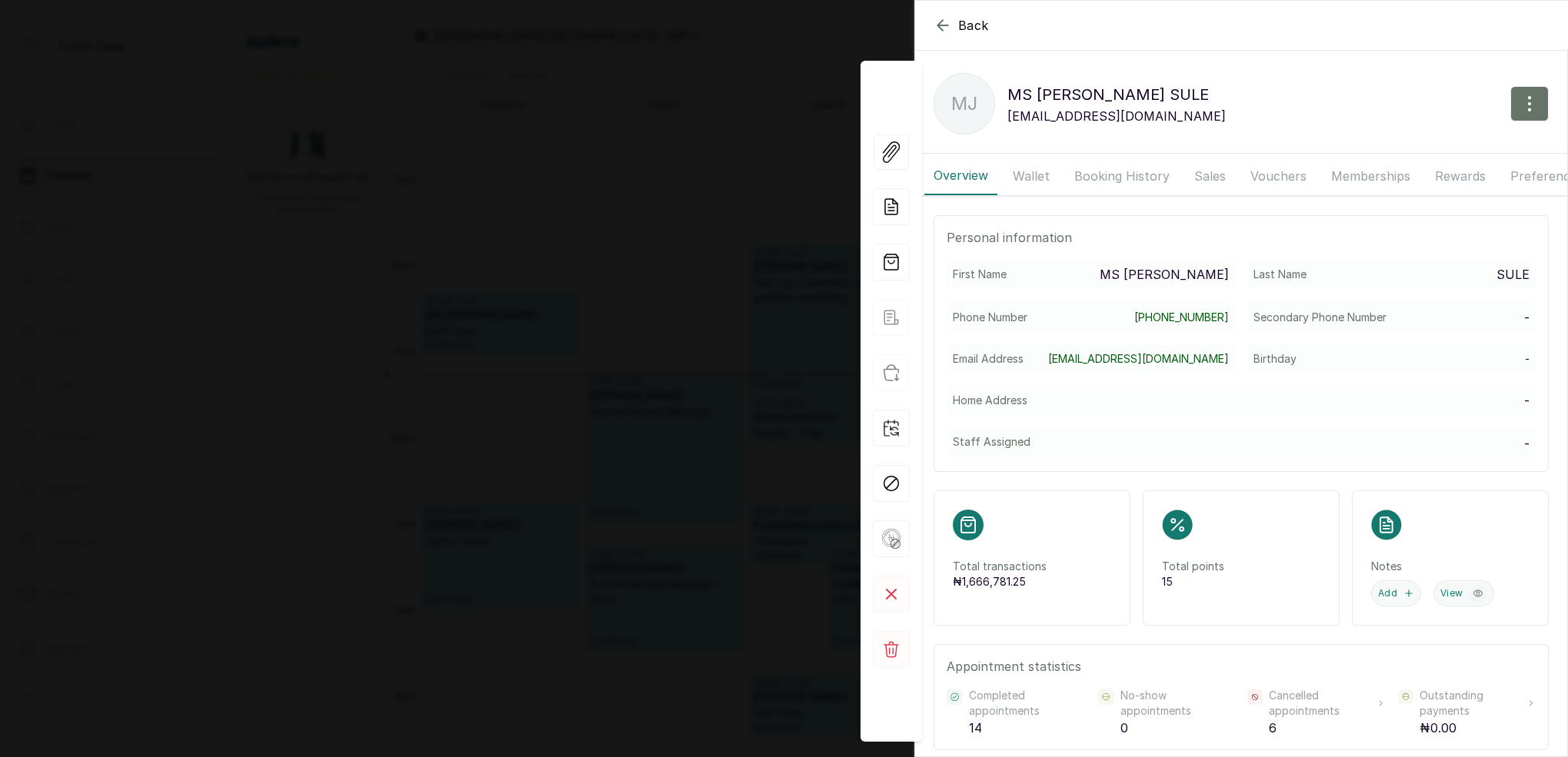
click at [1132, 173] on button "Booking History" at bounding box center [1121, 175] width 113 height 38
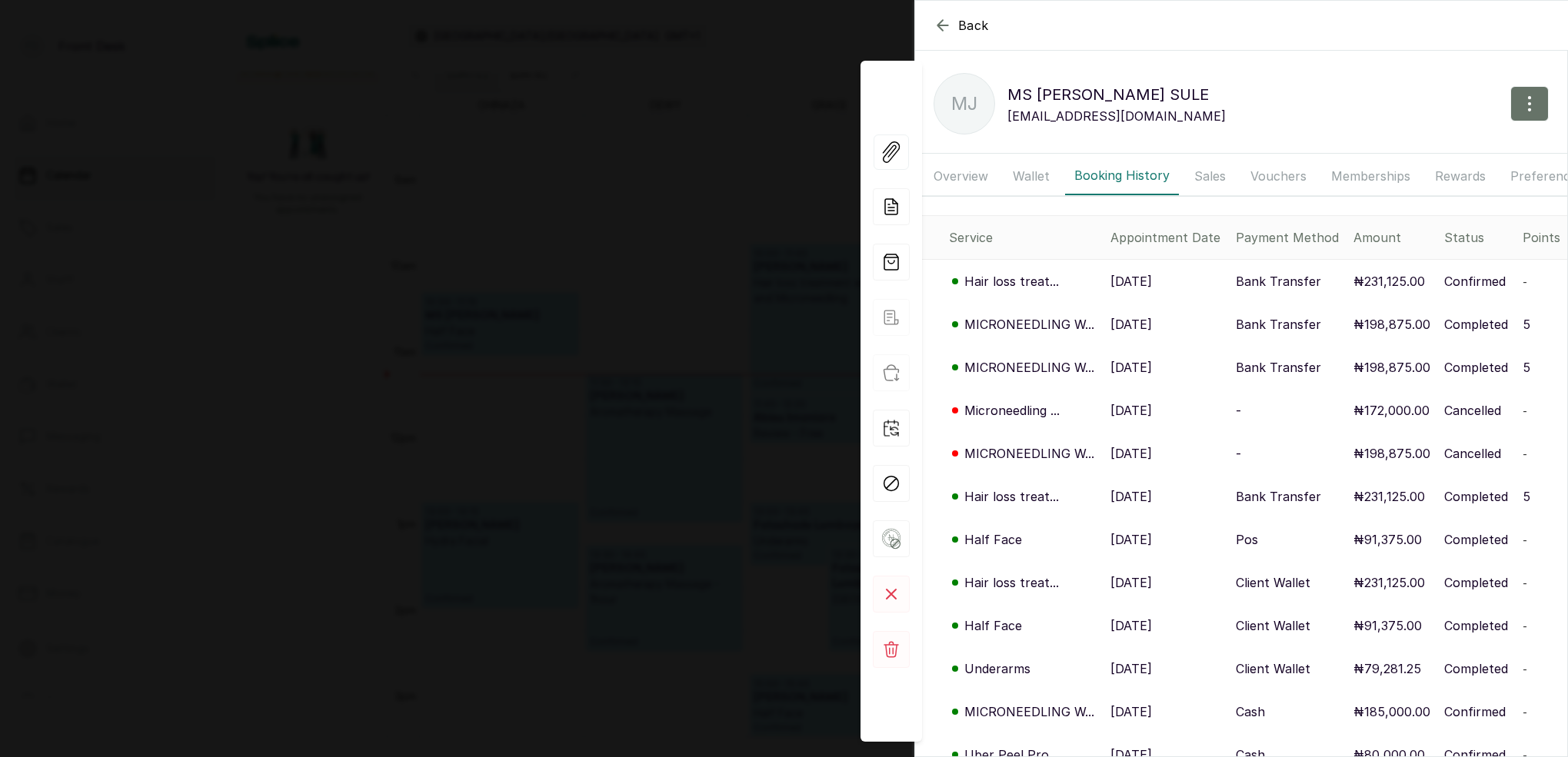
click at [948, 23] on icon "button" at bounding box center [943, 25] width 19 height 19
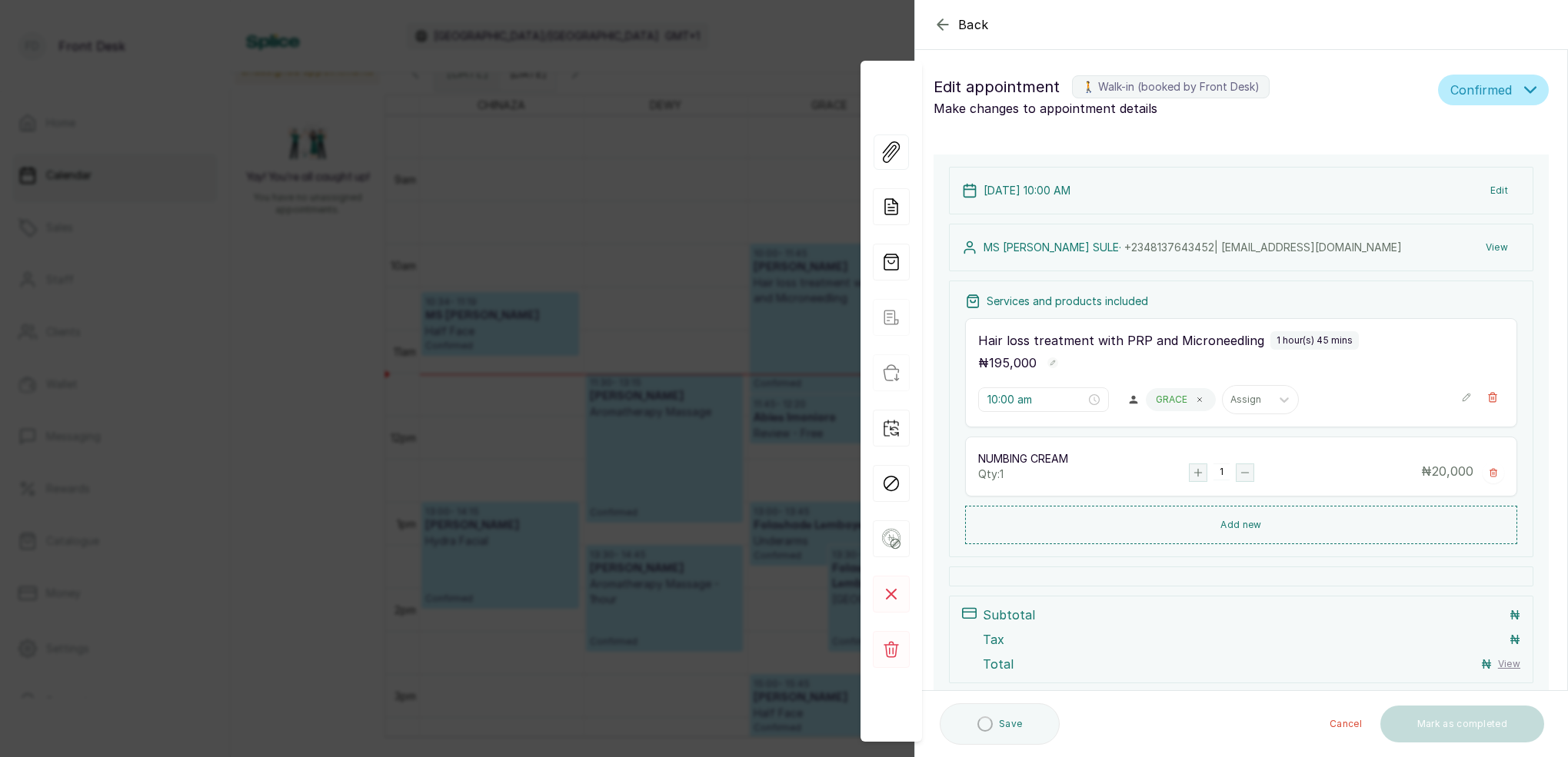
click at [948, 23] on icon "button" at bounding box center [943, 24] width 19 height 19
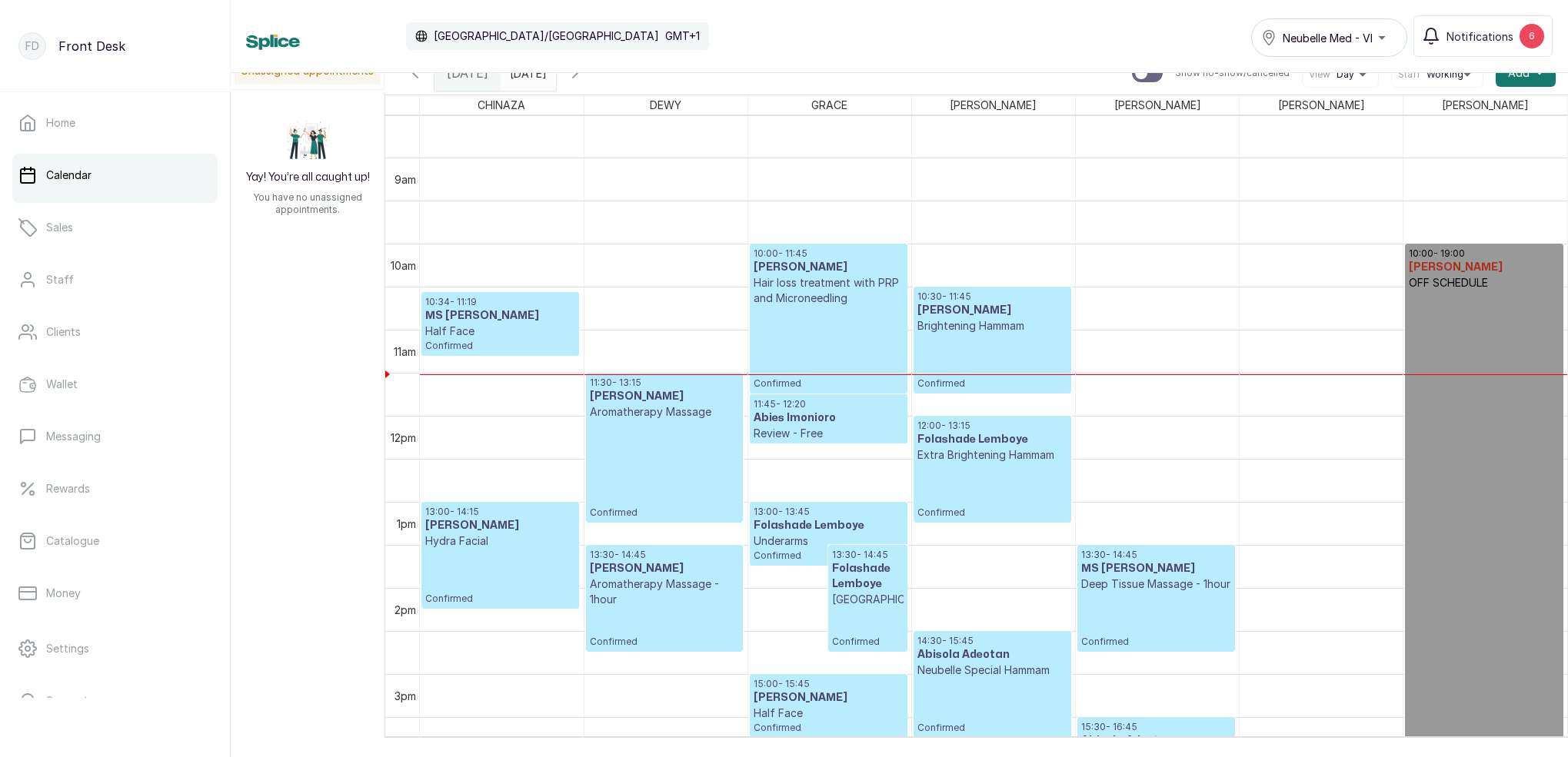
click at [584, 78] on icon "button" at bounding box center [575, 73] width 19 height 19
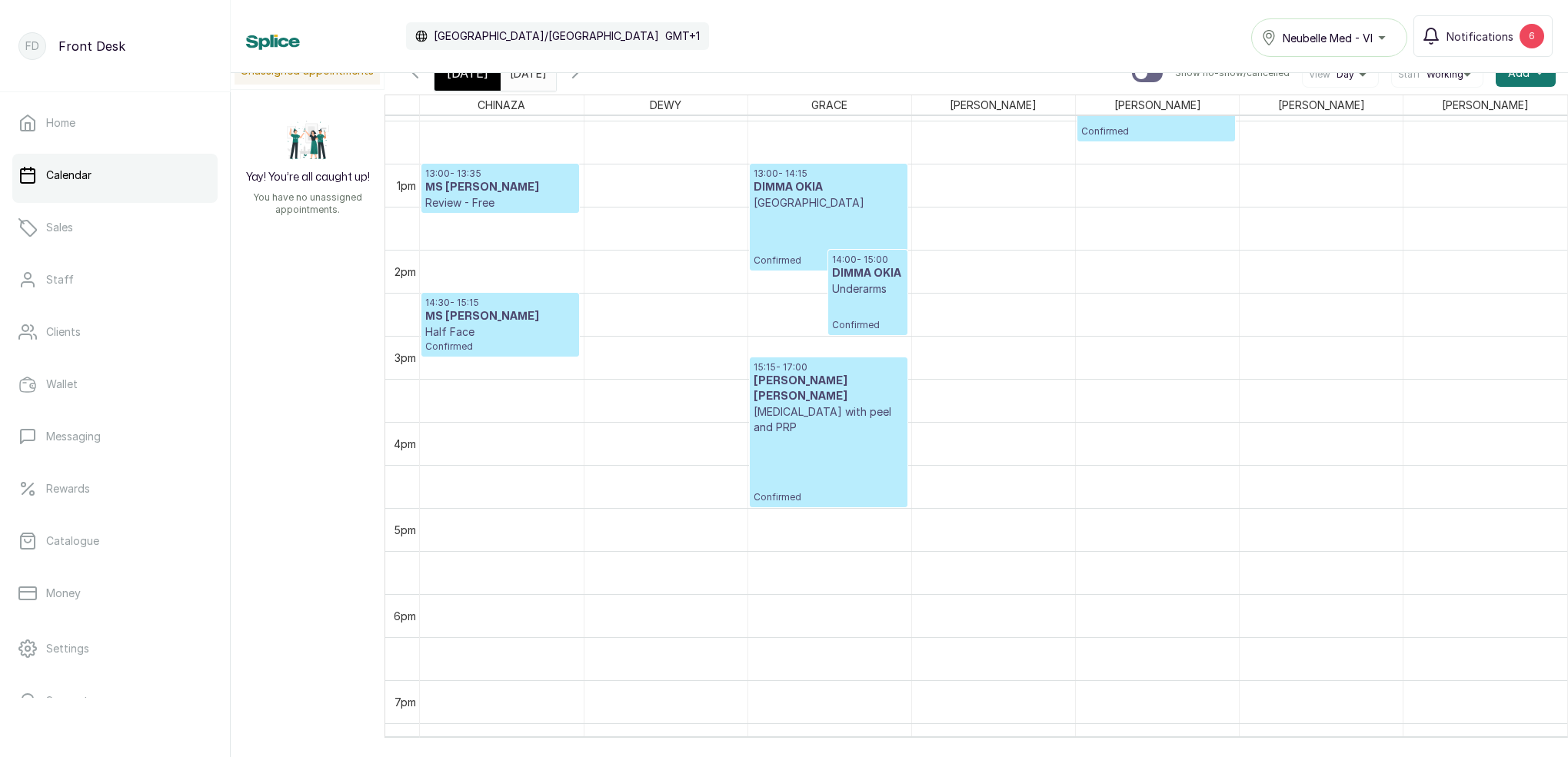
scroll to position [1076, 0]
click at [458, 72] on div "Calendar [GEOGRAPHIC_DATA]/[GEOGRAPHIC_DATA] GMT+1 Neubelle Med - VI Notificati…" at bounding box center [899, 37] width 1337 height 73
click at [479, 76] on span "[DATE]" at bounding box center [468, 73] width 41 height 19
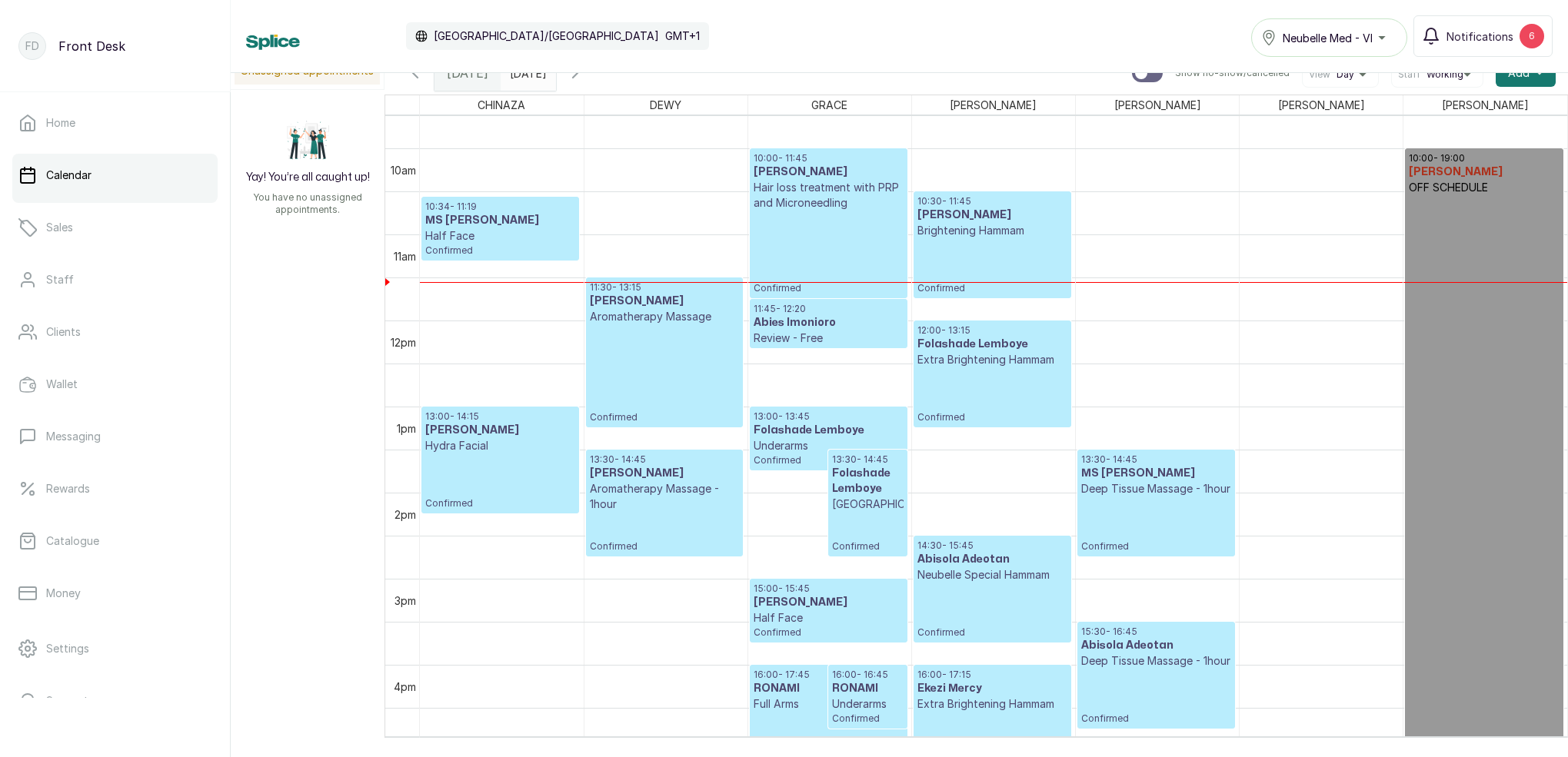
scroll to position [827, 0]
click at [1006, 284] on div at bounding box center [993, 284] width 163 height 1
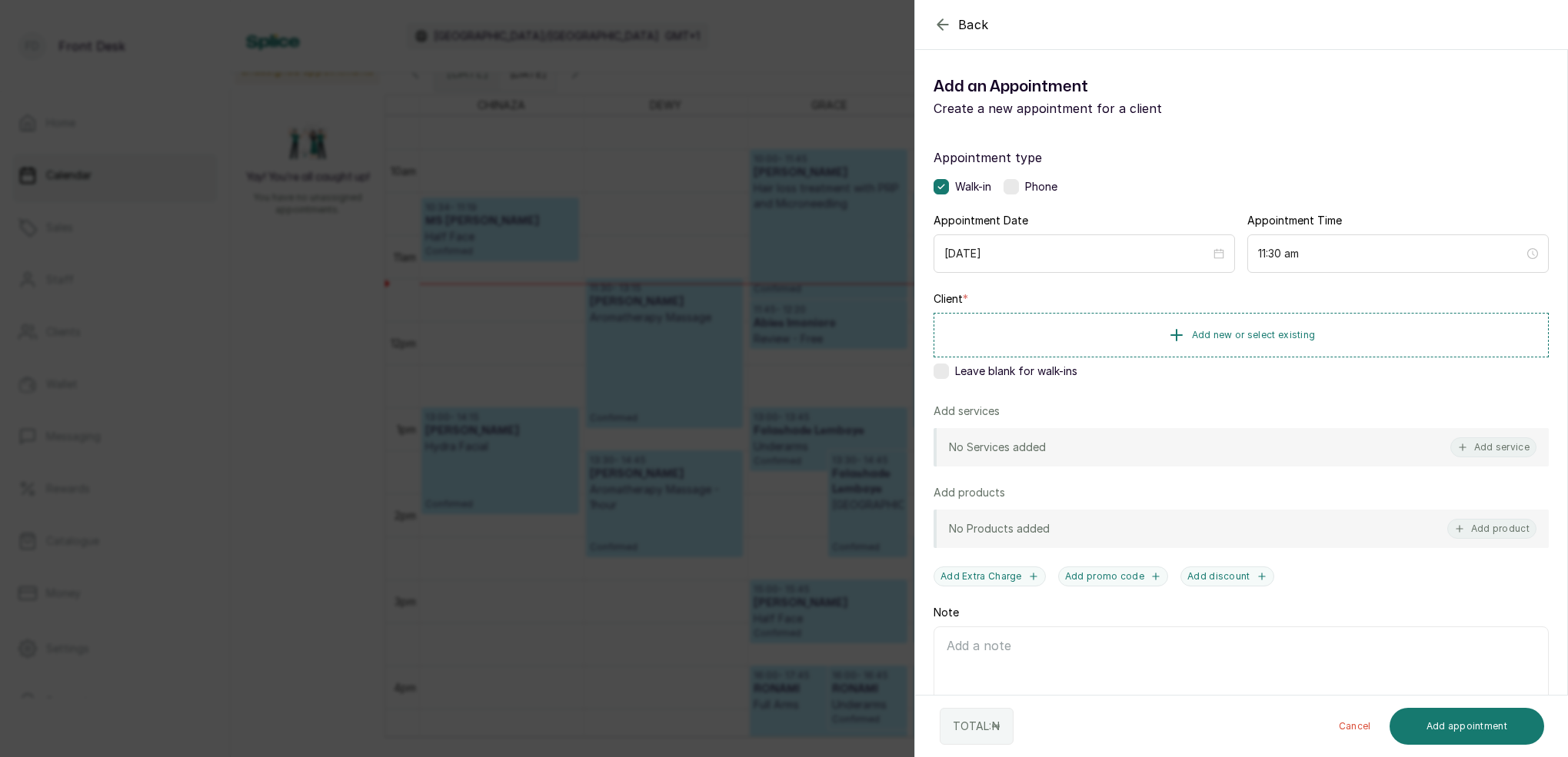
click at [941, 23] on icon "button" at bounding box center [943, 24] width 19 height 19
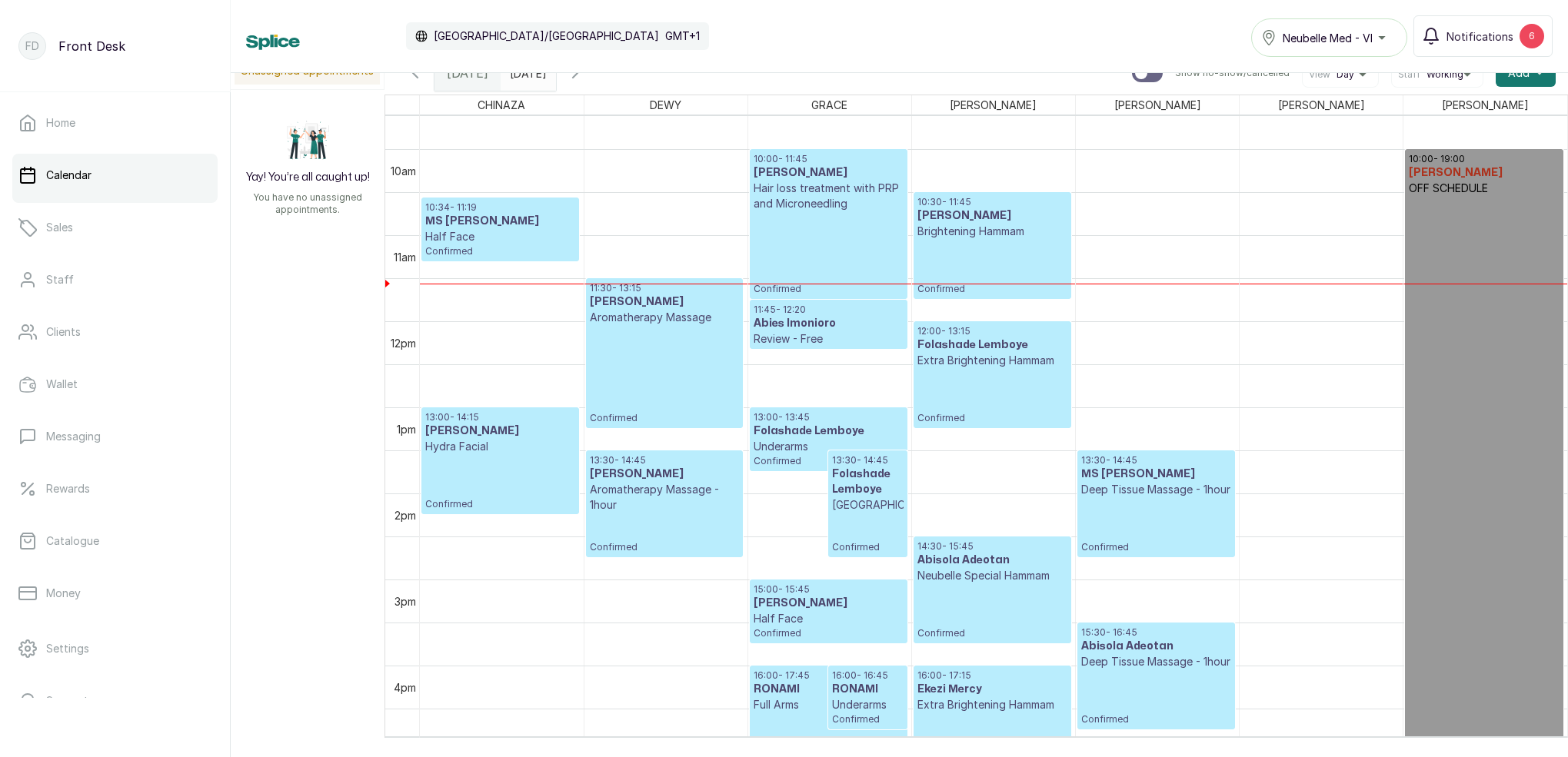
click at [1031, 225] on p "Brightening Hammam" at bounding box center [993, 231] width 150 height 15
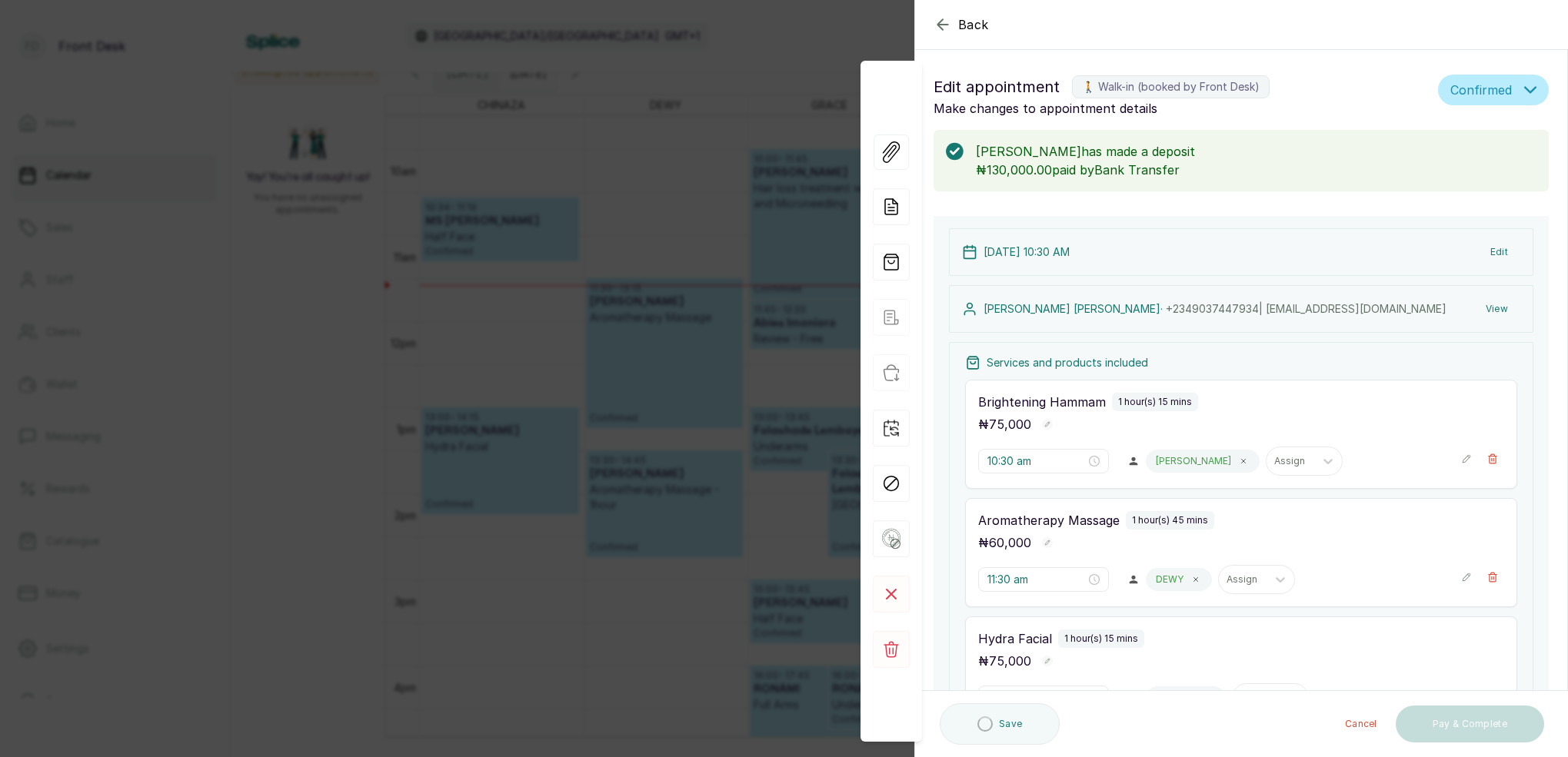
scroll to position [111, 0]
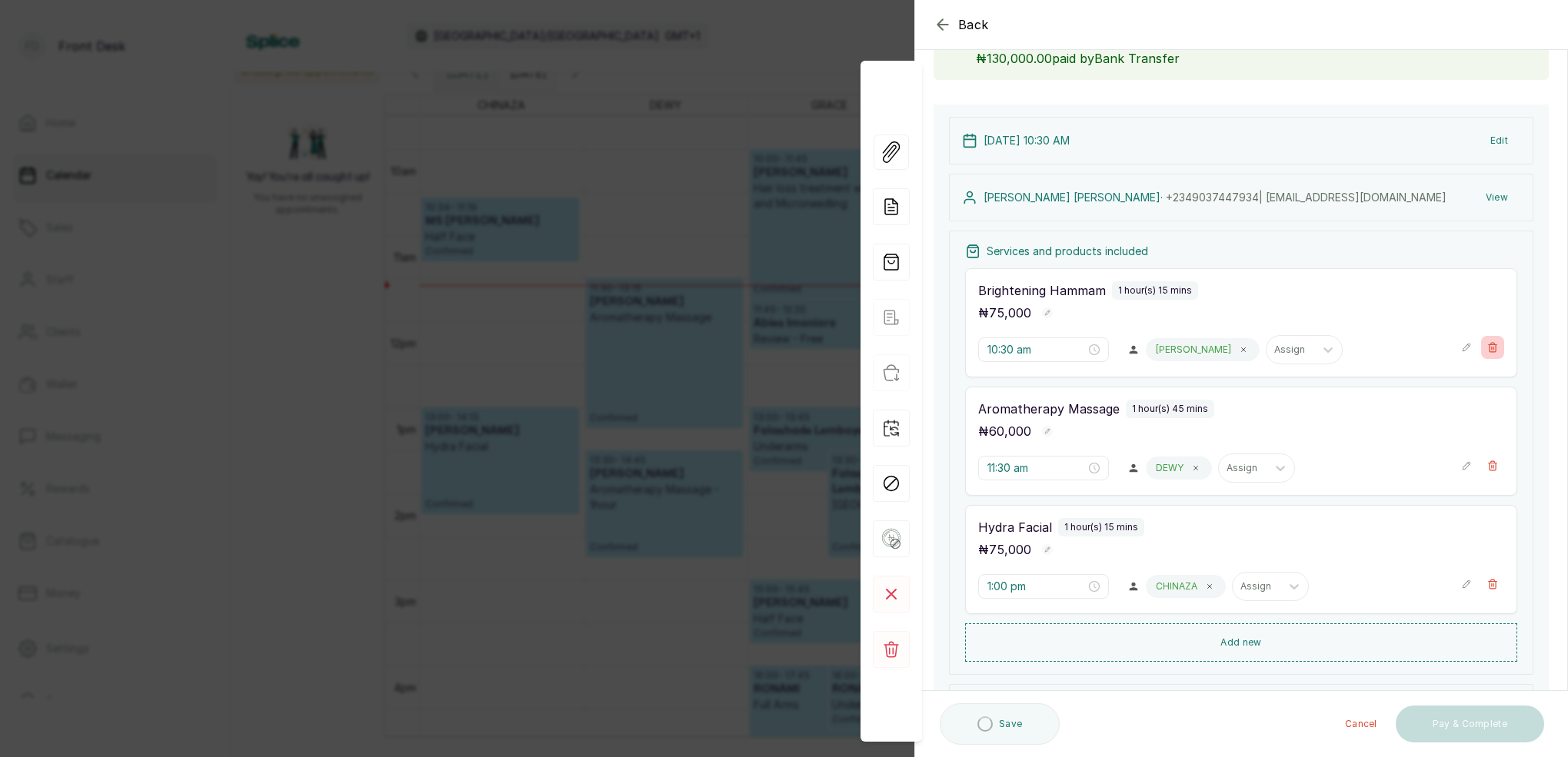
click at [1496, 346] on icon "button" at bounding box center [1492, 348] width 8 height 9
type input "11:30 am"
type input "1:00 pm"
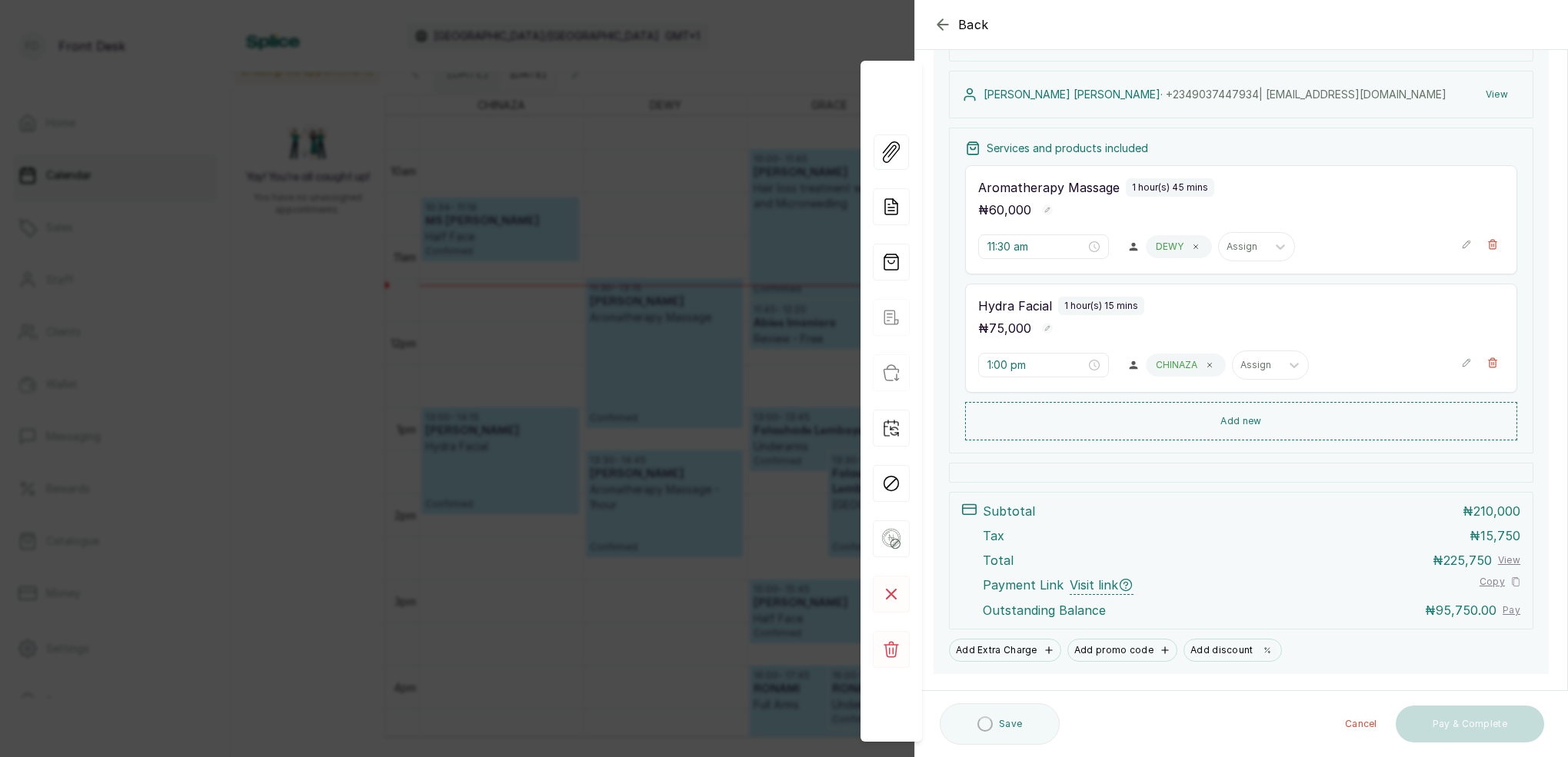
scroll to position [226, 0]
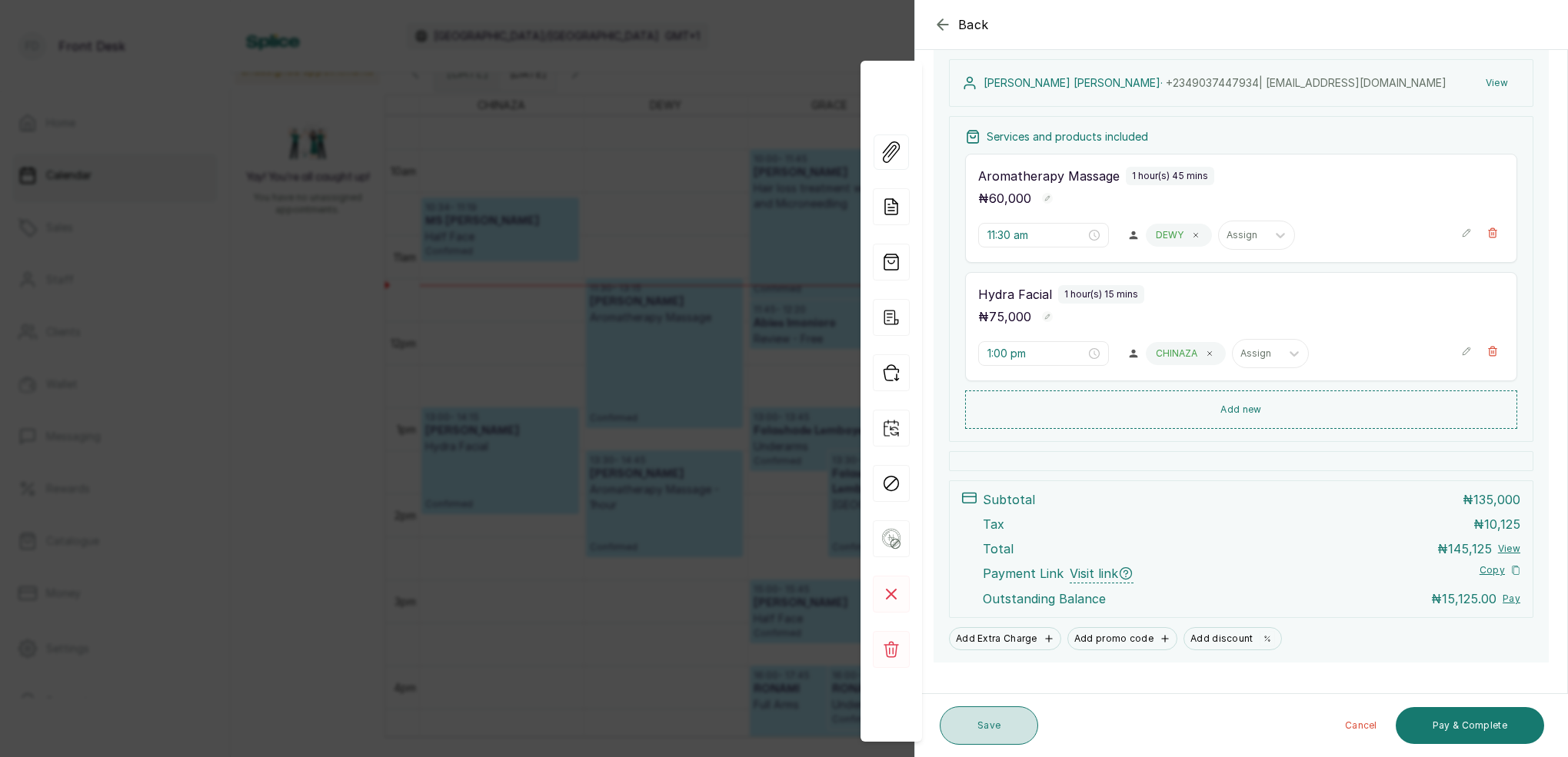
click at [1008, 722] on button "Save" at bounding box center [988, 725] width 98 height 38
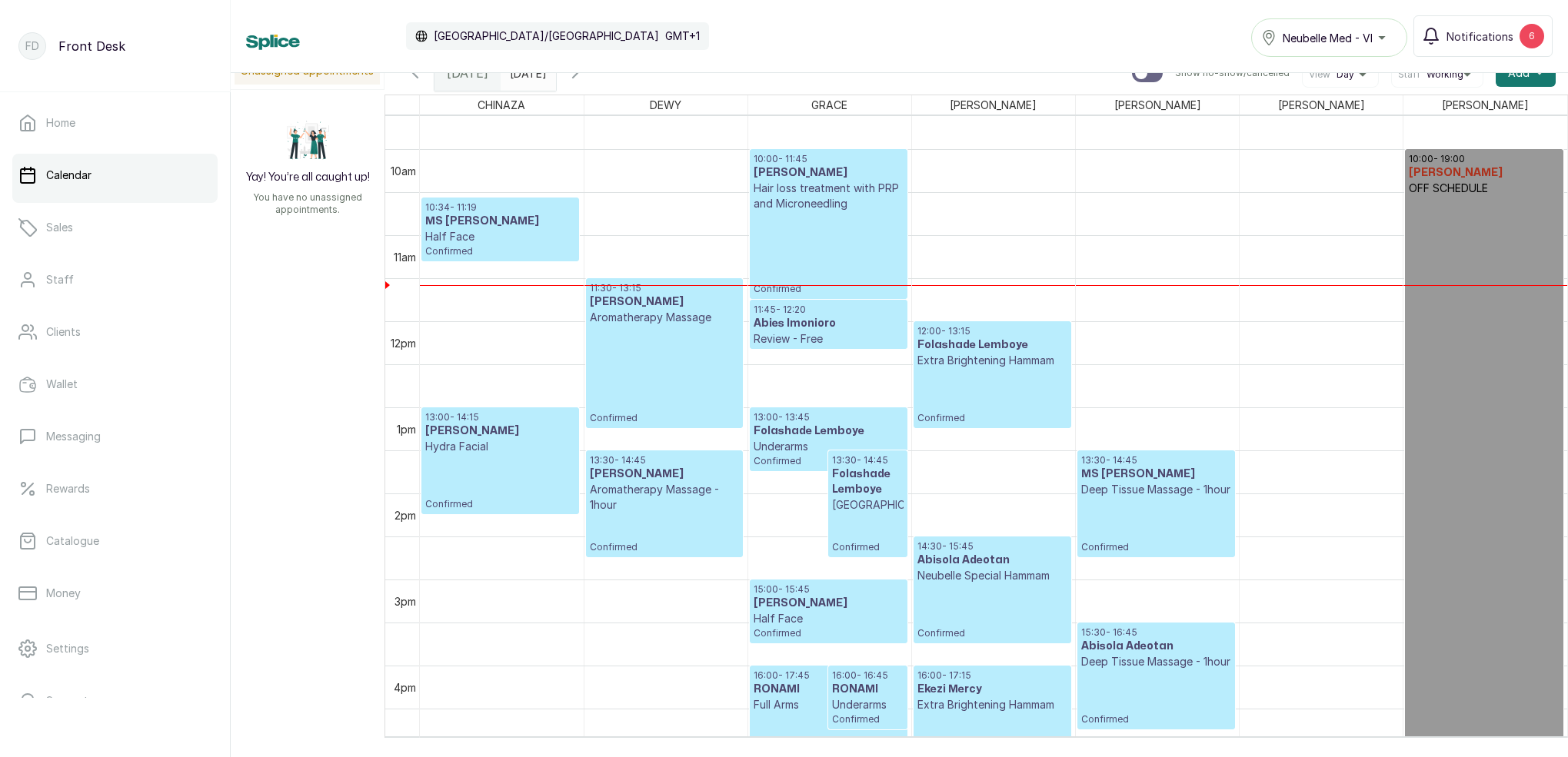
click at [584, 75] on icon "button" at bounding box center [575, 73] width 19 height 19
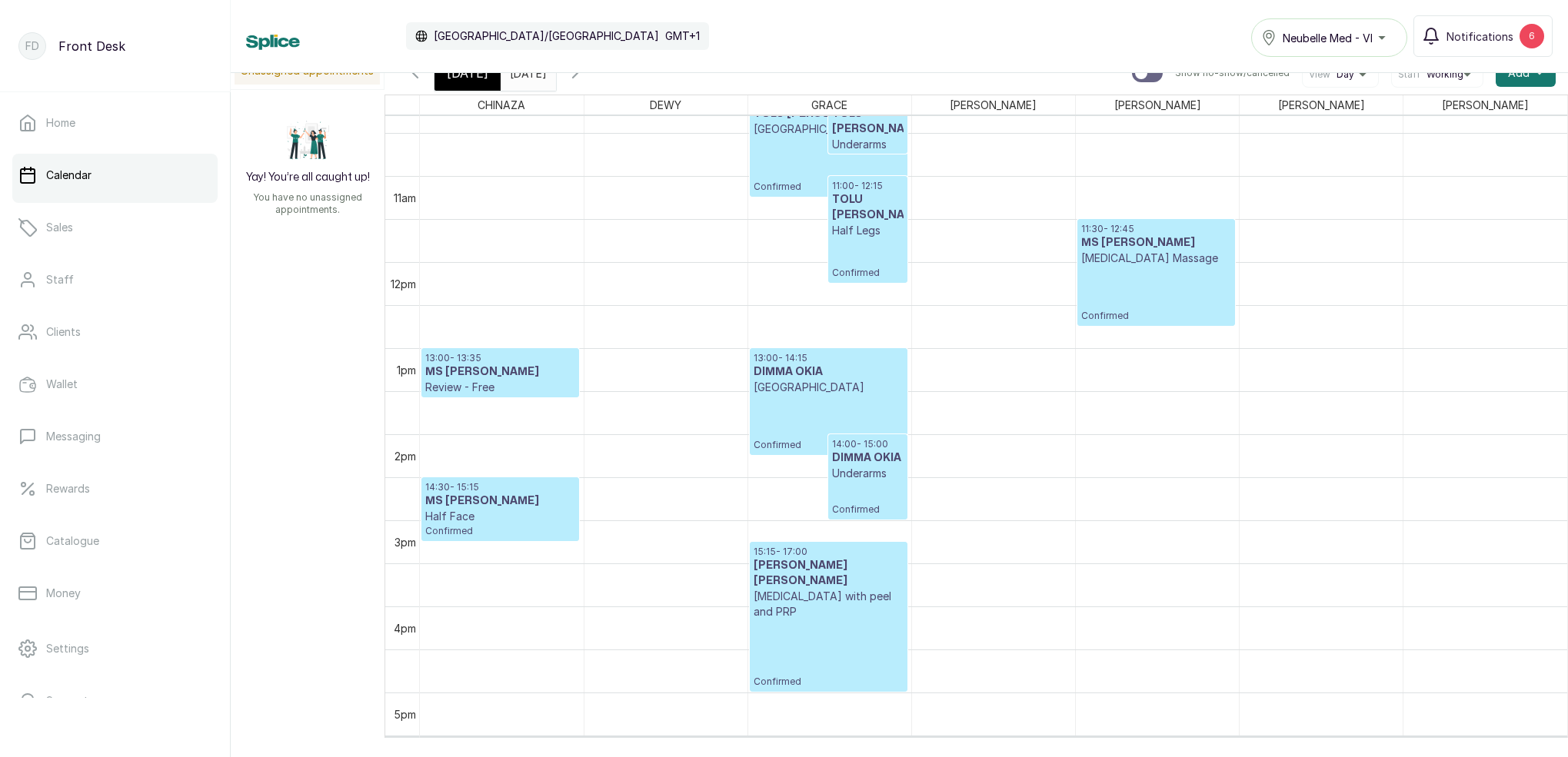
scroll to position [886, 0]
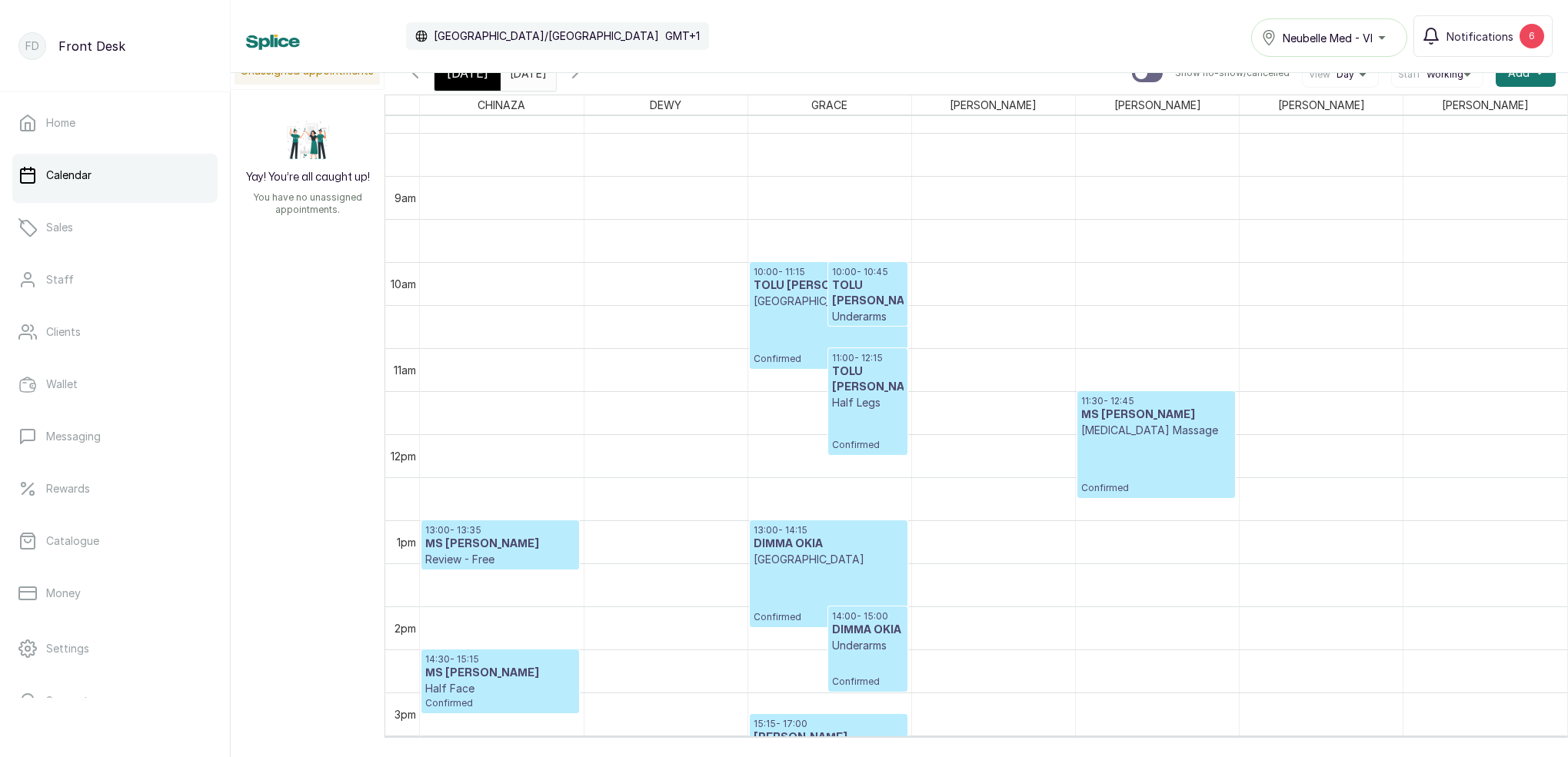
click at [526, 76] on input "[DATE]" at bounding box center [514, 69] width 24 height 26
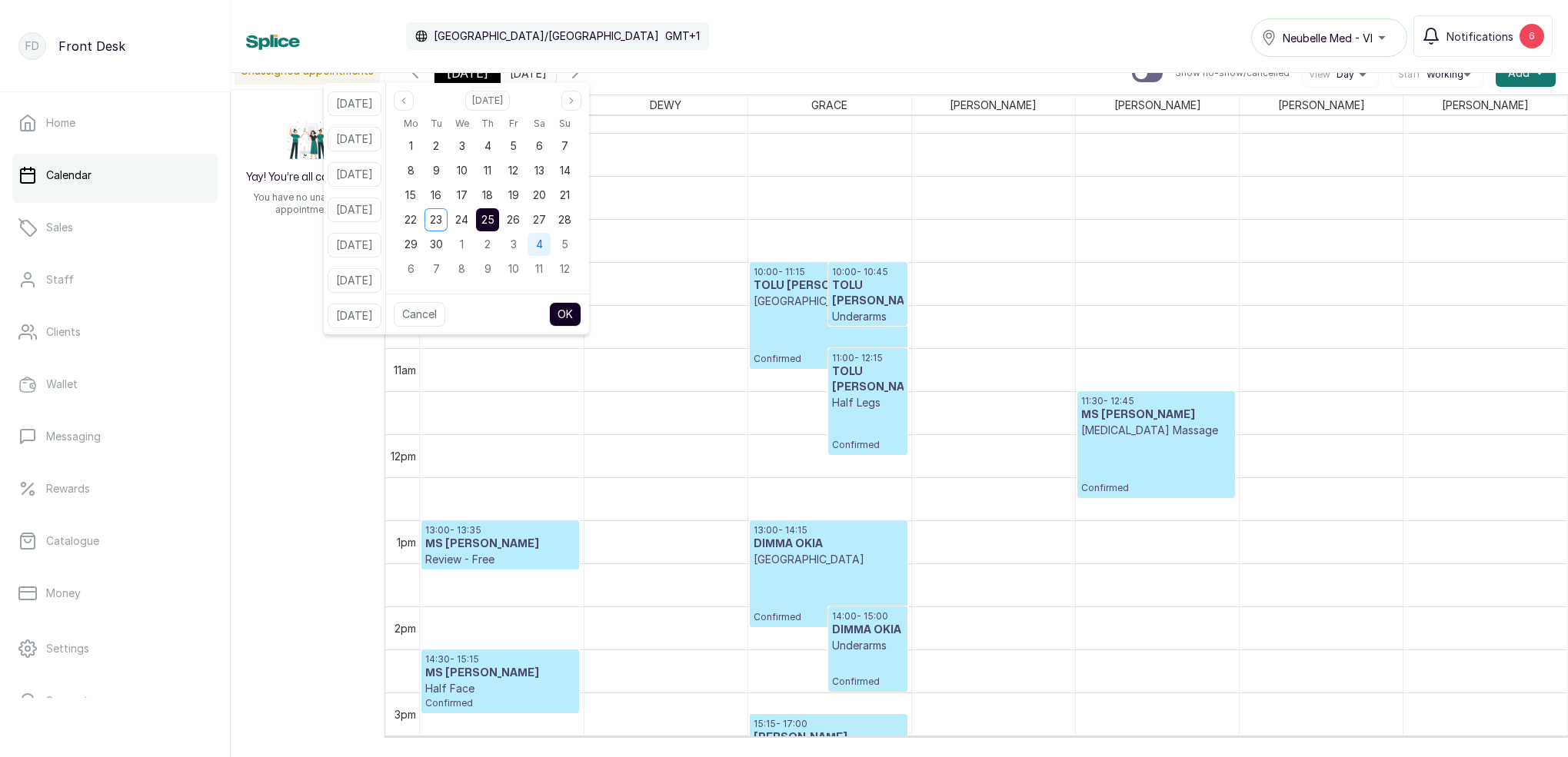
drag, startPoint x: 538, startPoint y: 216, endPoint x: 561, endPoint y: 245, distance: 37.0
click at [525, 216] on div "26" at bounding box center [514, 219] width 23 height 23
click at [581, 316] on button "OK" at bounding box center [565, 314] width 32 height 24
type input "[DATE]"
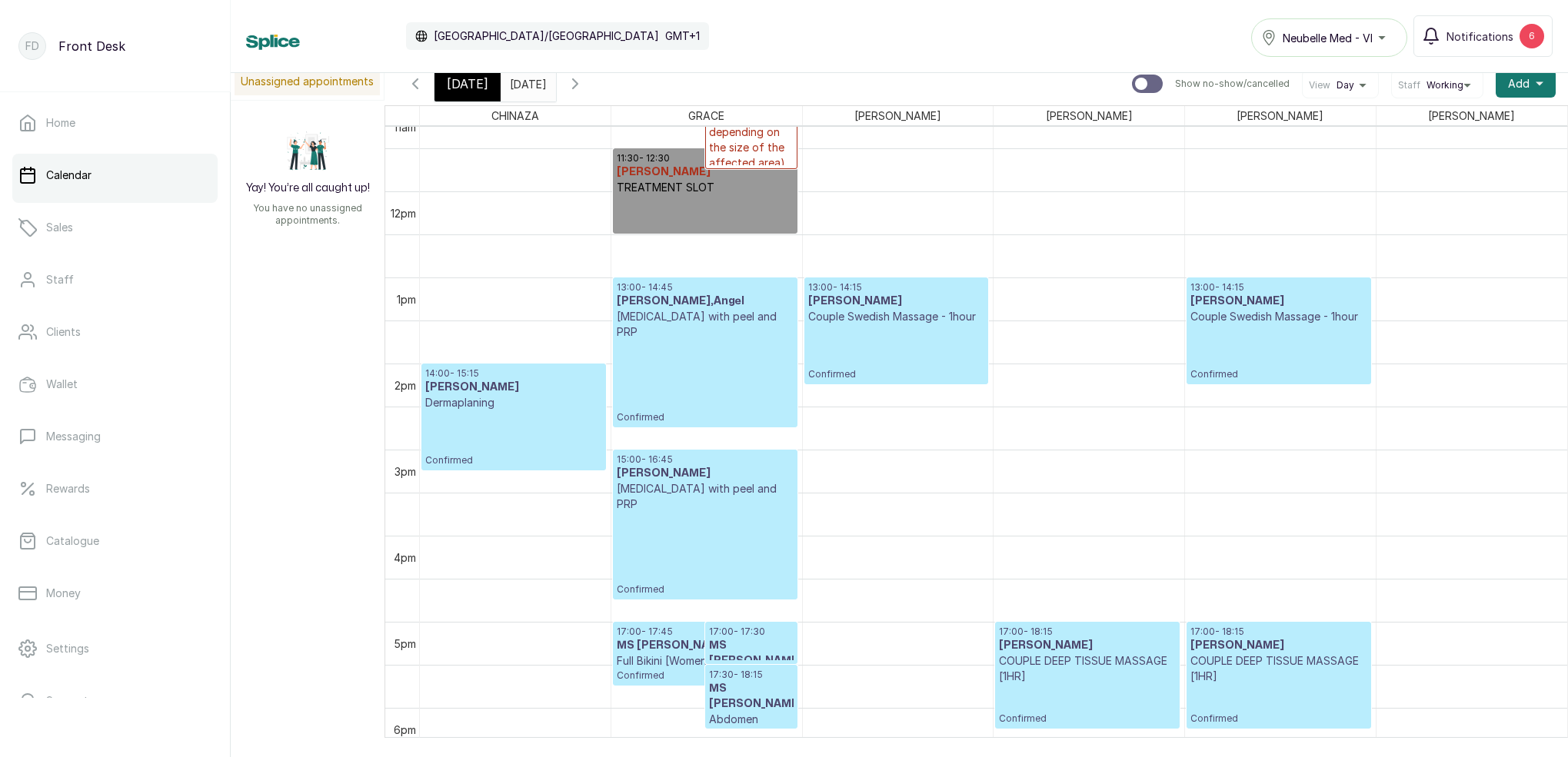
scroll to position [969, 0]
click at [475, 91] on span "[DATE]" at bounding box center [468, 84] width 41 height 19
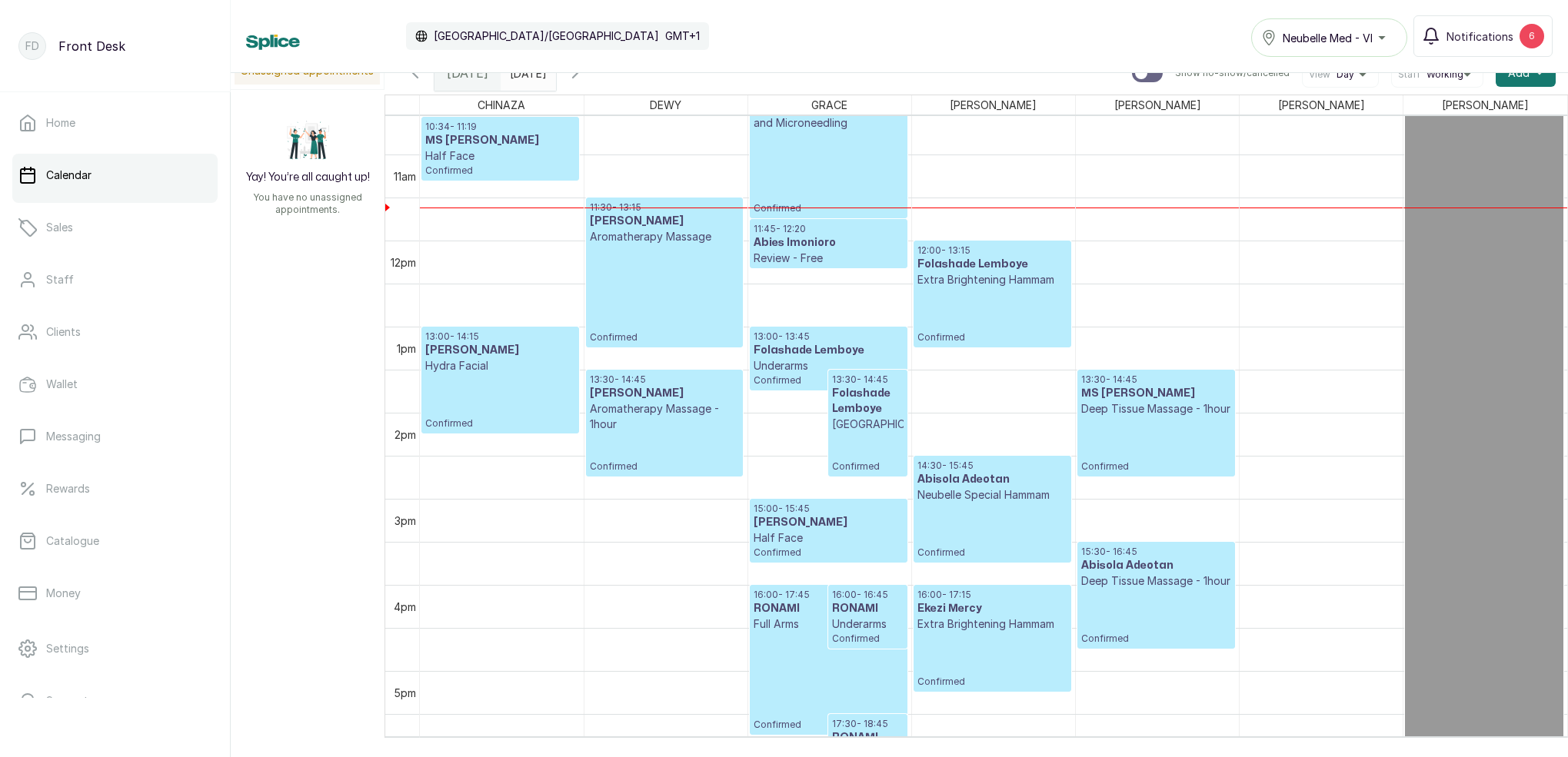
scroll to position [909, 0]
click at [1170, 584] on p "Deep Tissue Massage - 1hour" at bounding box center [1156, 581] width 150 height 15
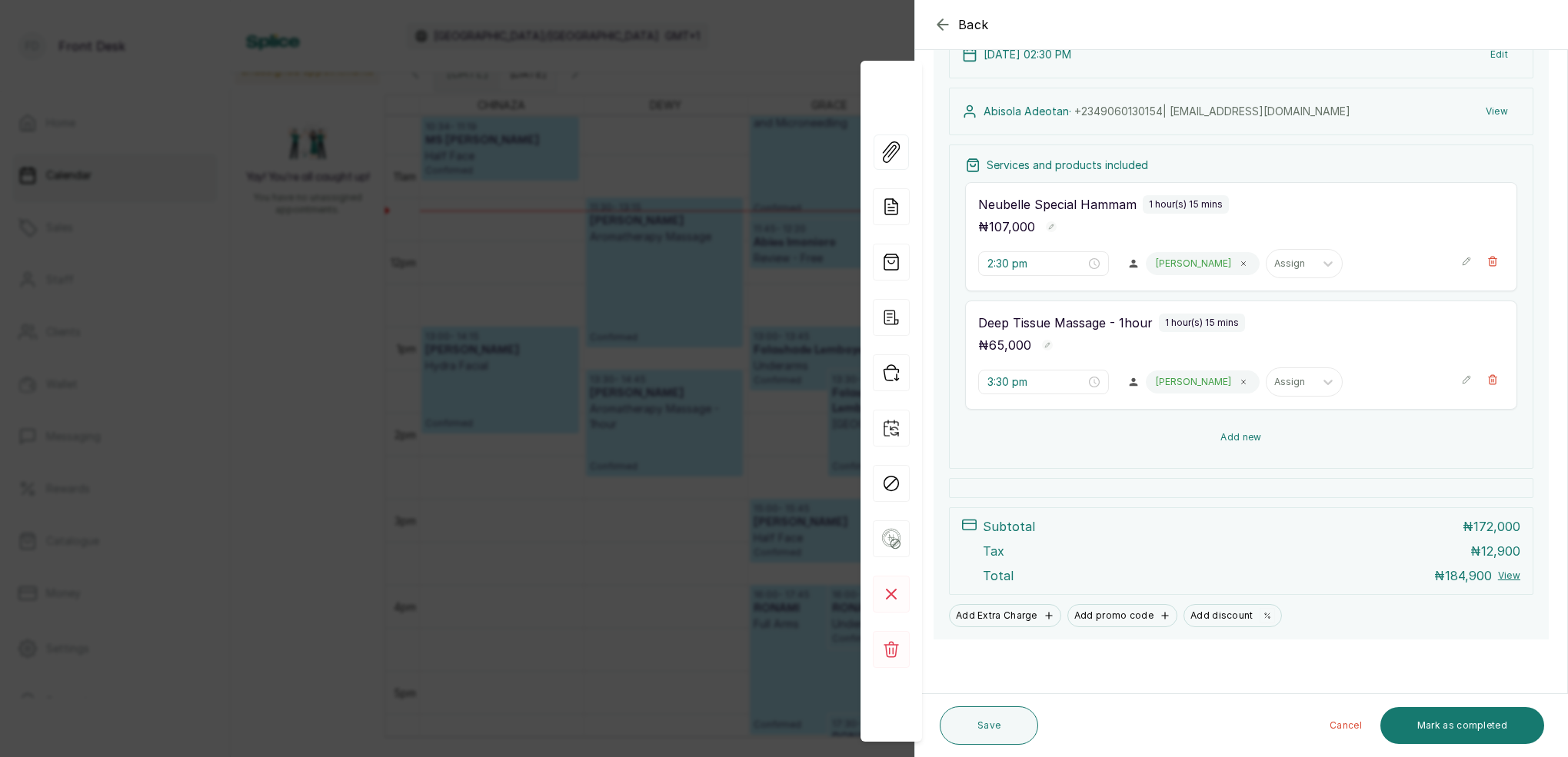
scroll to position [198, 0]
click at [901, 593] on rect at bounding box center [890, 593] width 37 height 37
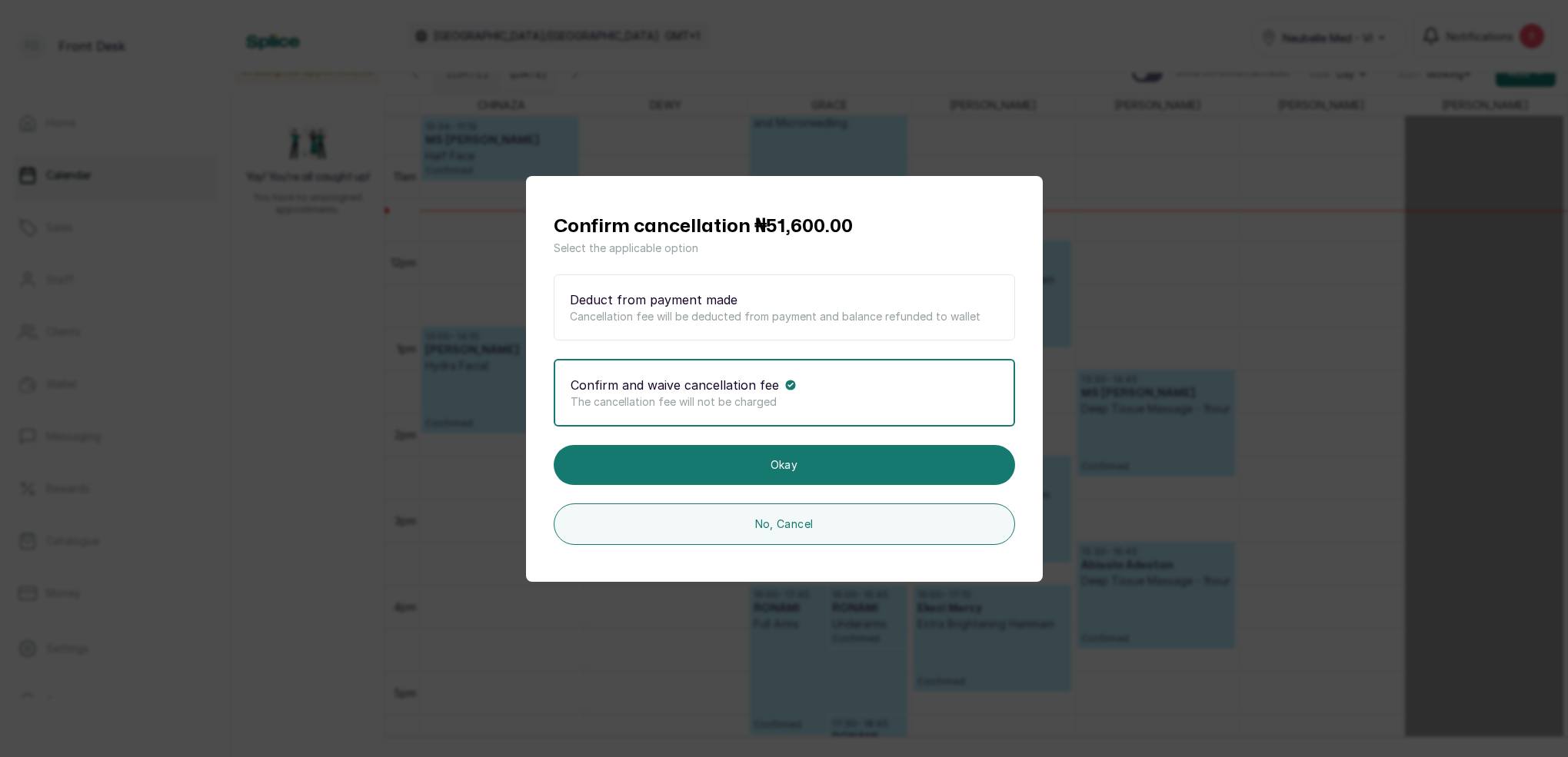
click at [371, 186] on div "Confirm cancellation ₦51,600.00 Select the applicable option Deduct from paymen…" at bounding box center [784, 378] width 1568 height 757
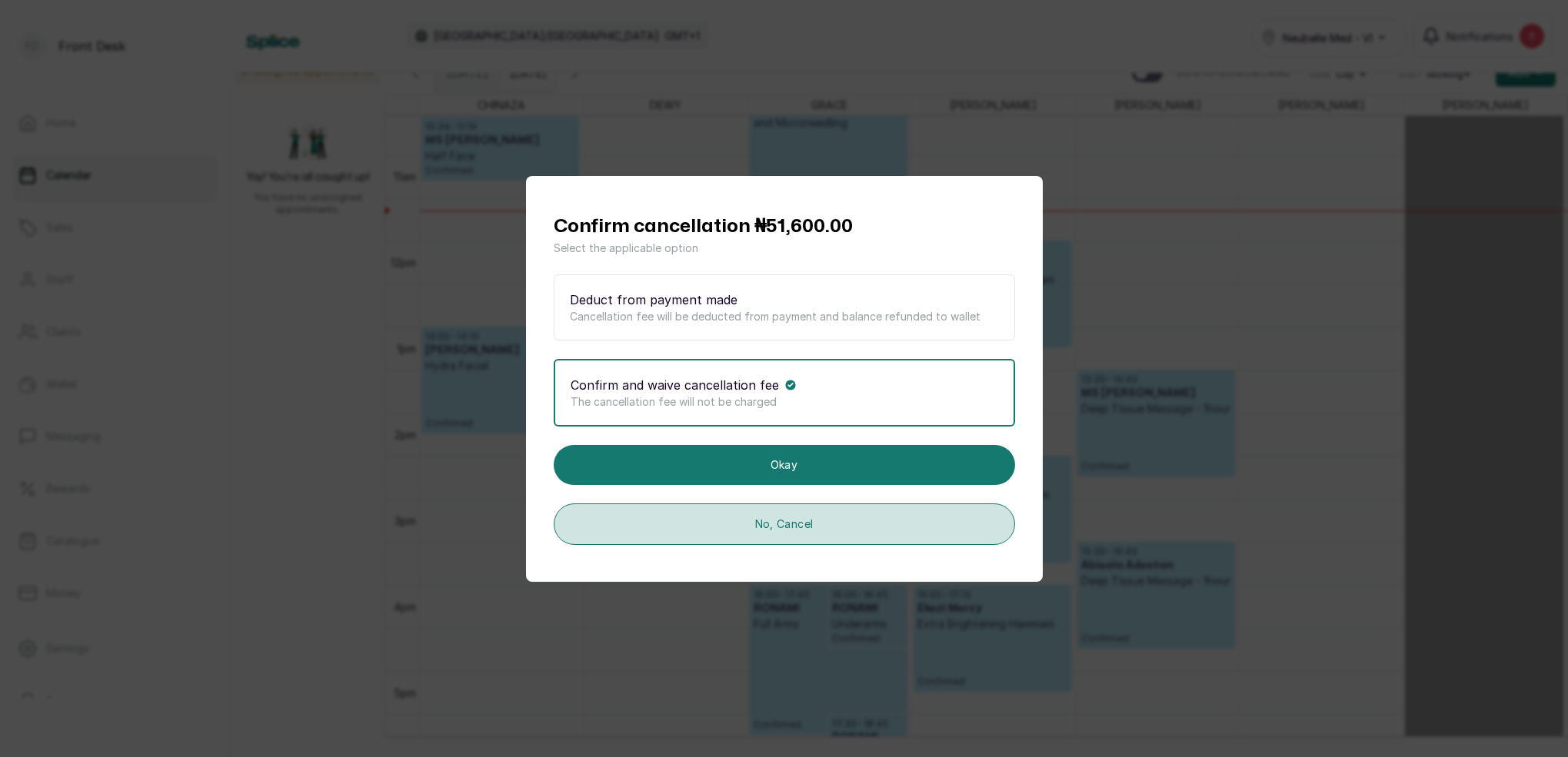
click at [887, 532] on button "No, Cancel" at bounding box center [784, 524] width 461 height 41
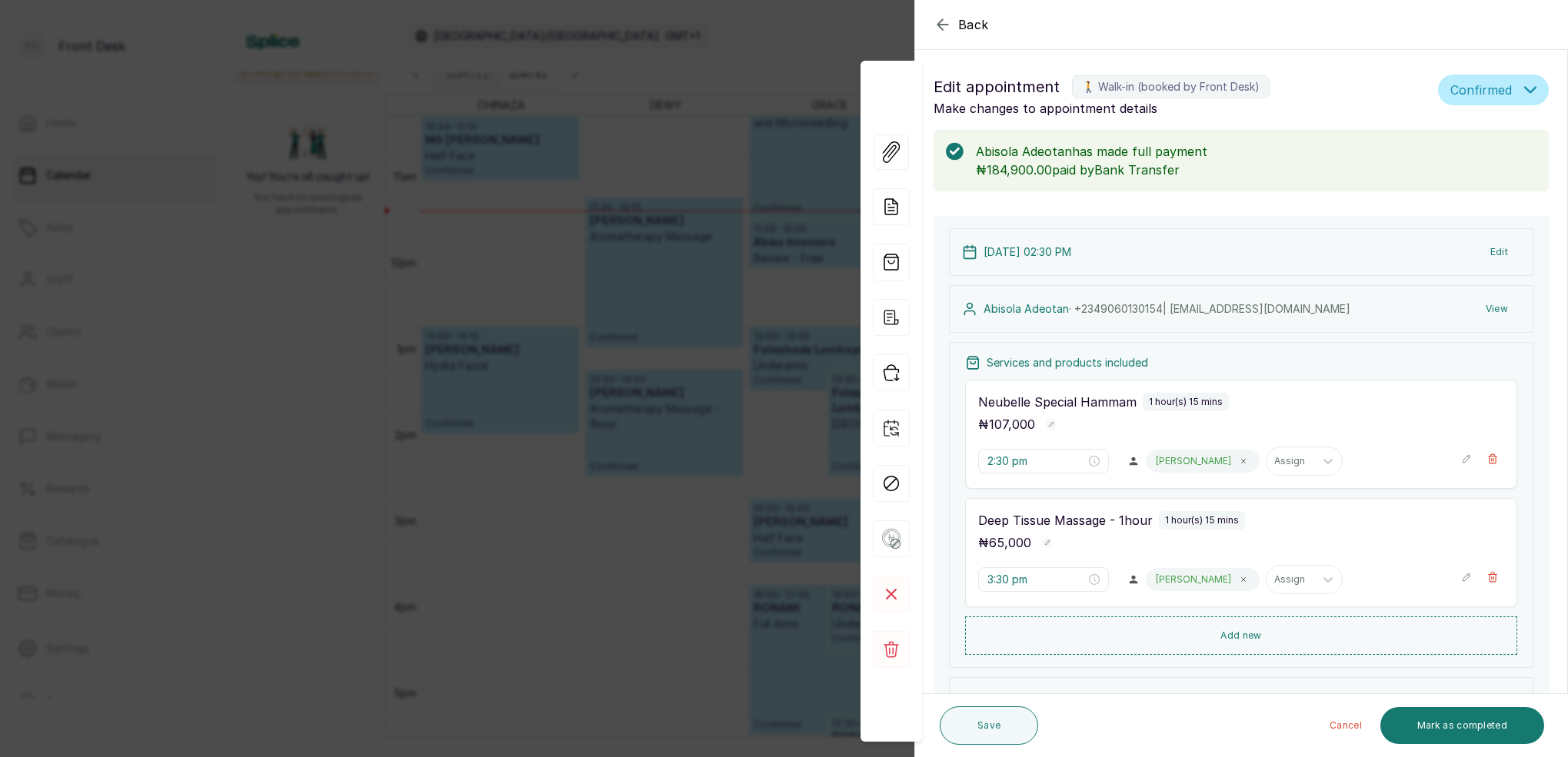
click at [759, 378] on div "Back Appointment Details Edit appointment 🚶 Walk-in (booked by Front Desk) Make…" at bounding box center [784, 378] width 1568 height 757
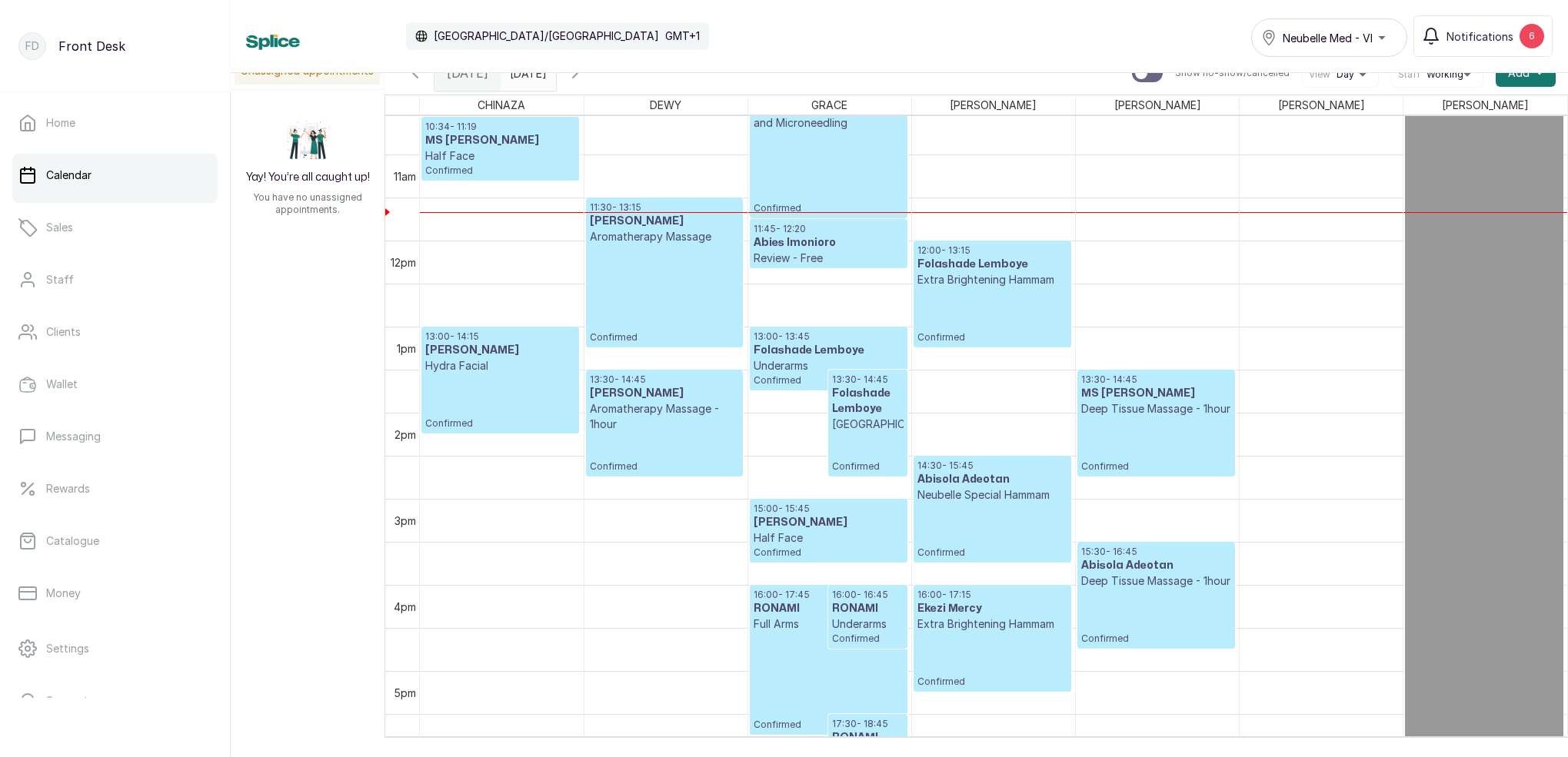
scroll to position [1012, 0]
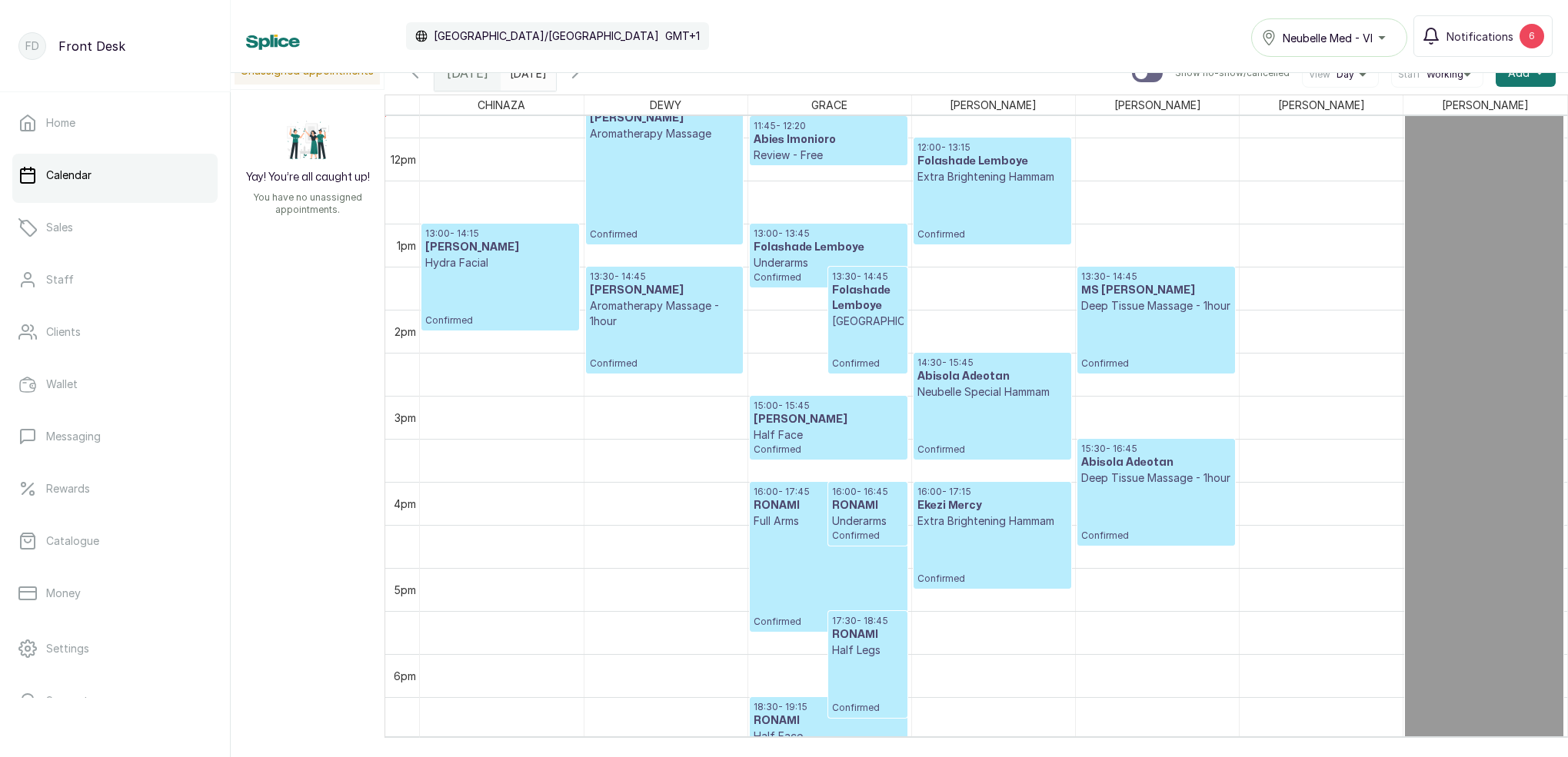
click at [1153, 479] on p "Deep Tissue Massage - 1hour" at bounding box center [1156, 478] width 150 height 15
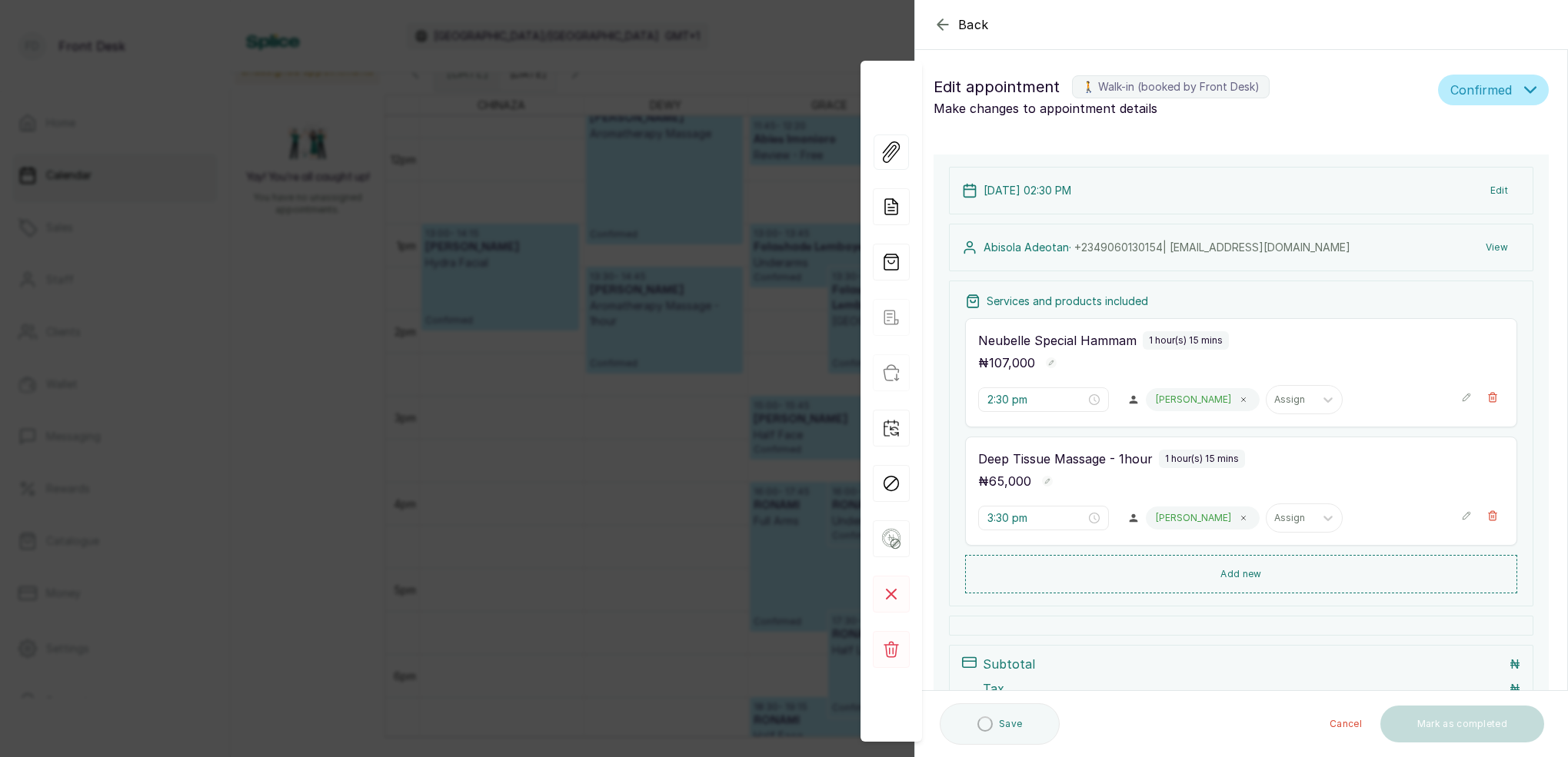
click at [1496, 246] on button "View" at bounding box center [1497, 247] width 47 height 28
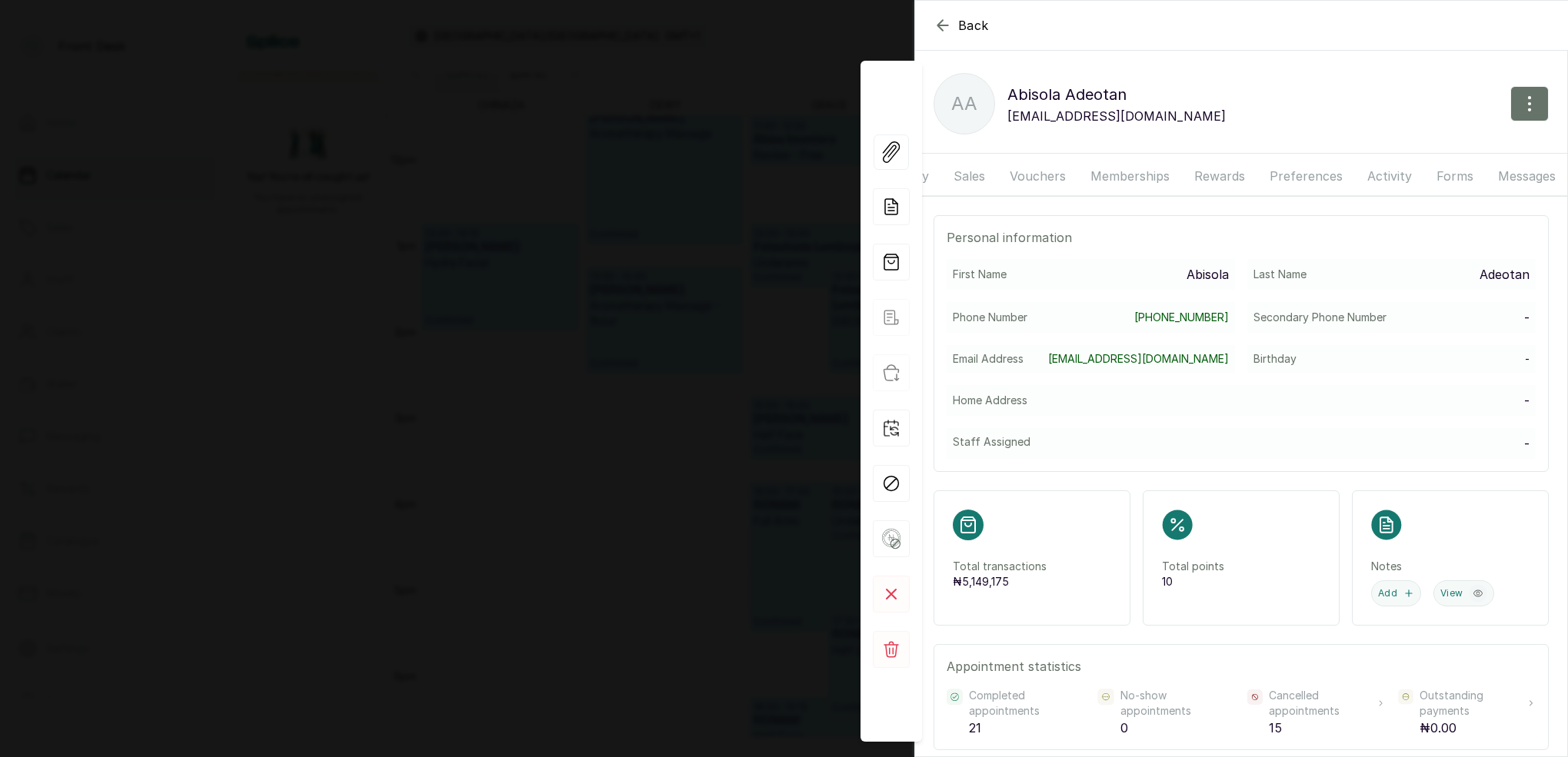
scroll to position [0, 239]
click at [1530, 174] on button "Messages" at bounding box center [1528, 175] width 76 height 38
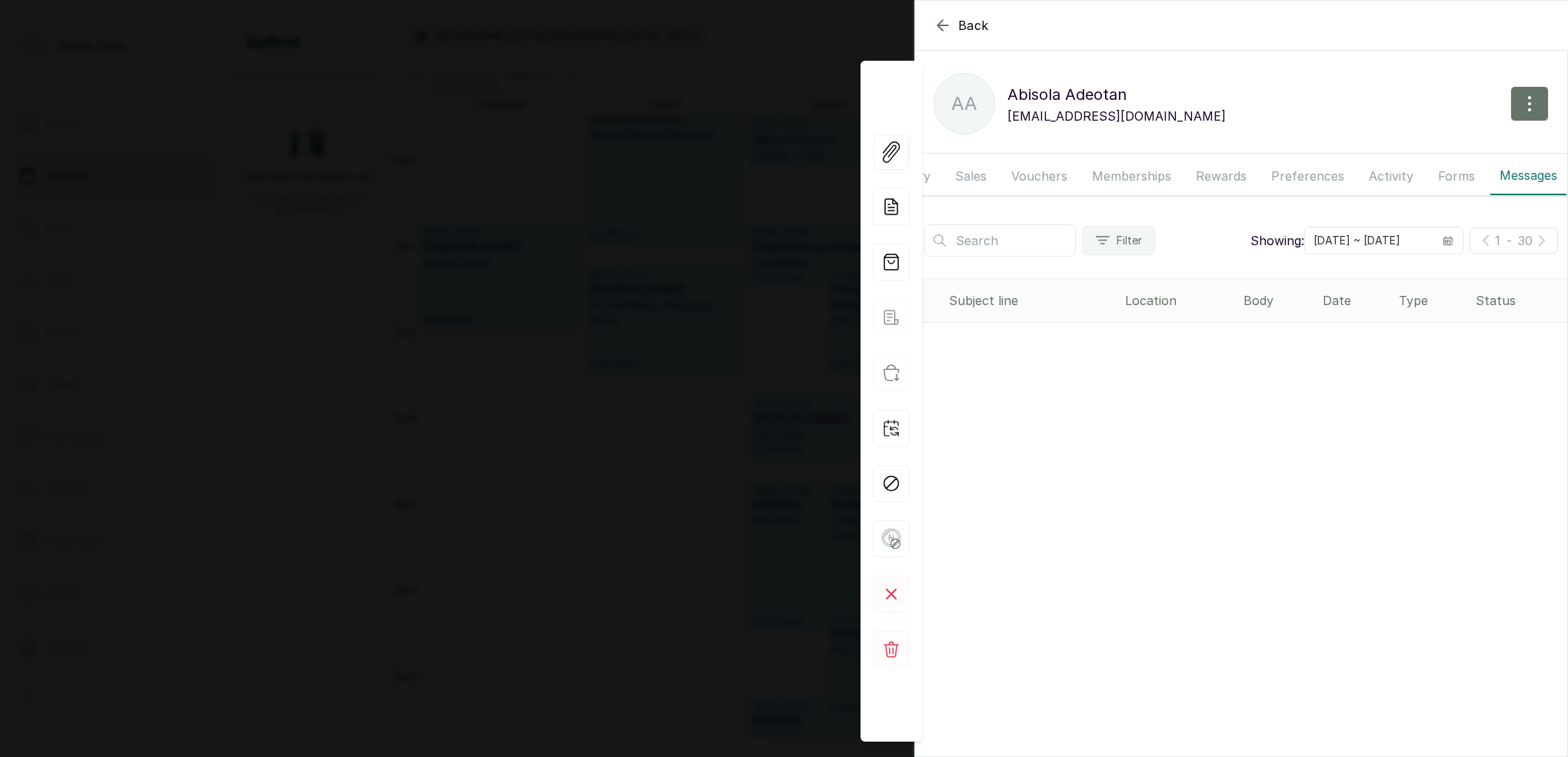
click at [1445, 181] on button "Forms" at bounding box center [1456, 175] width 55 height 38
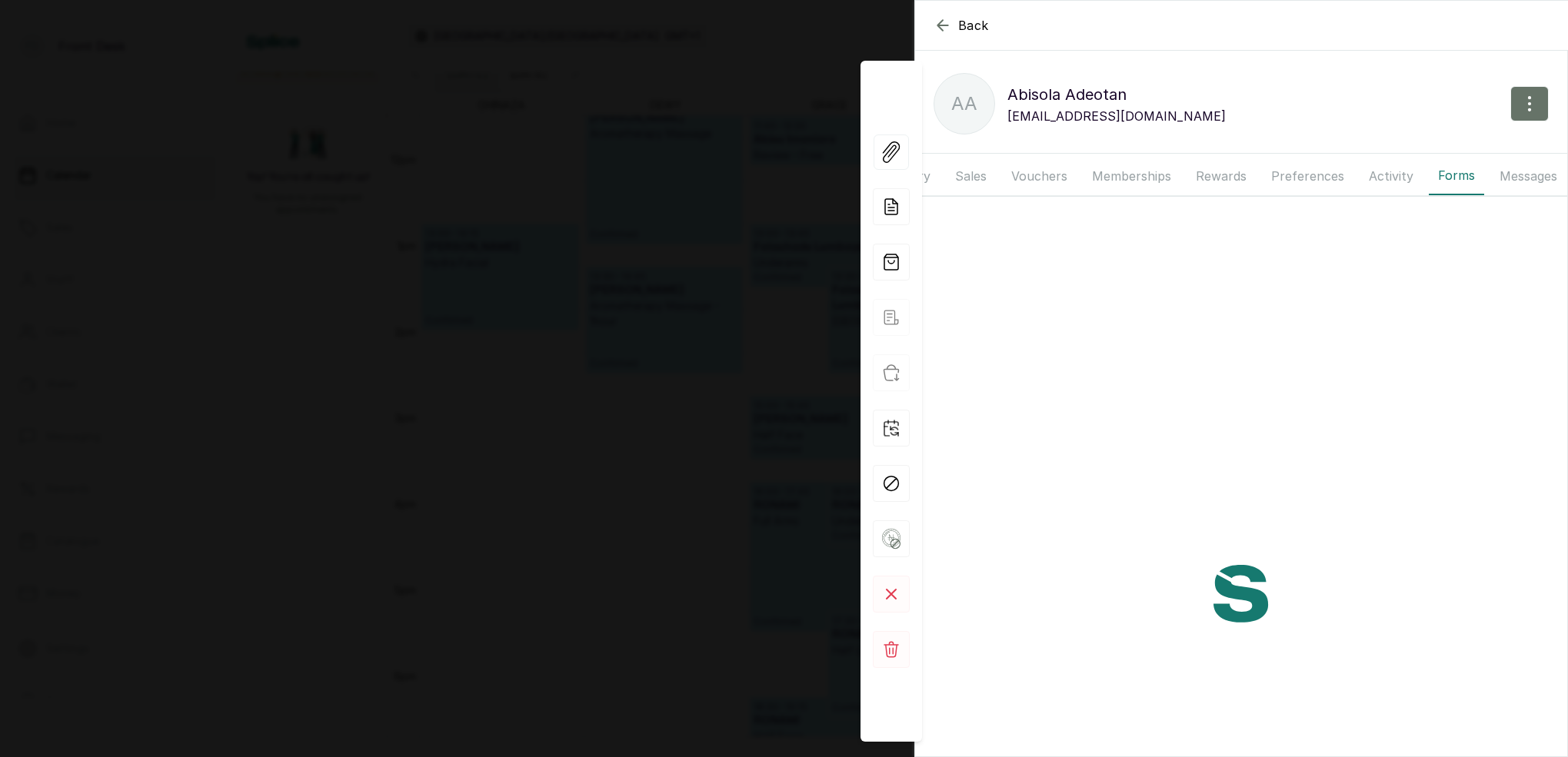
click at [1500, 177] on button "Messages" at bounding box center [1528, 175] width 76 height 38
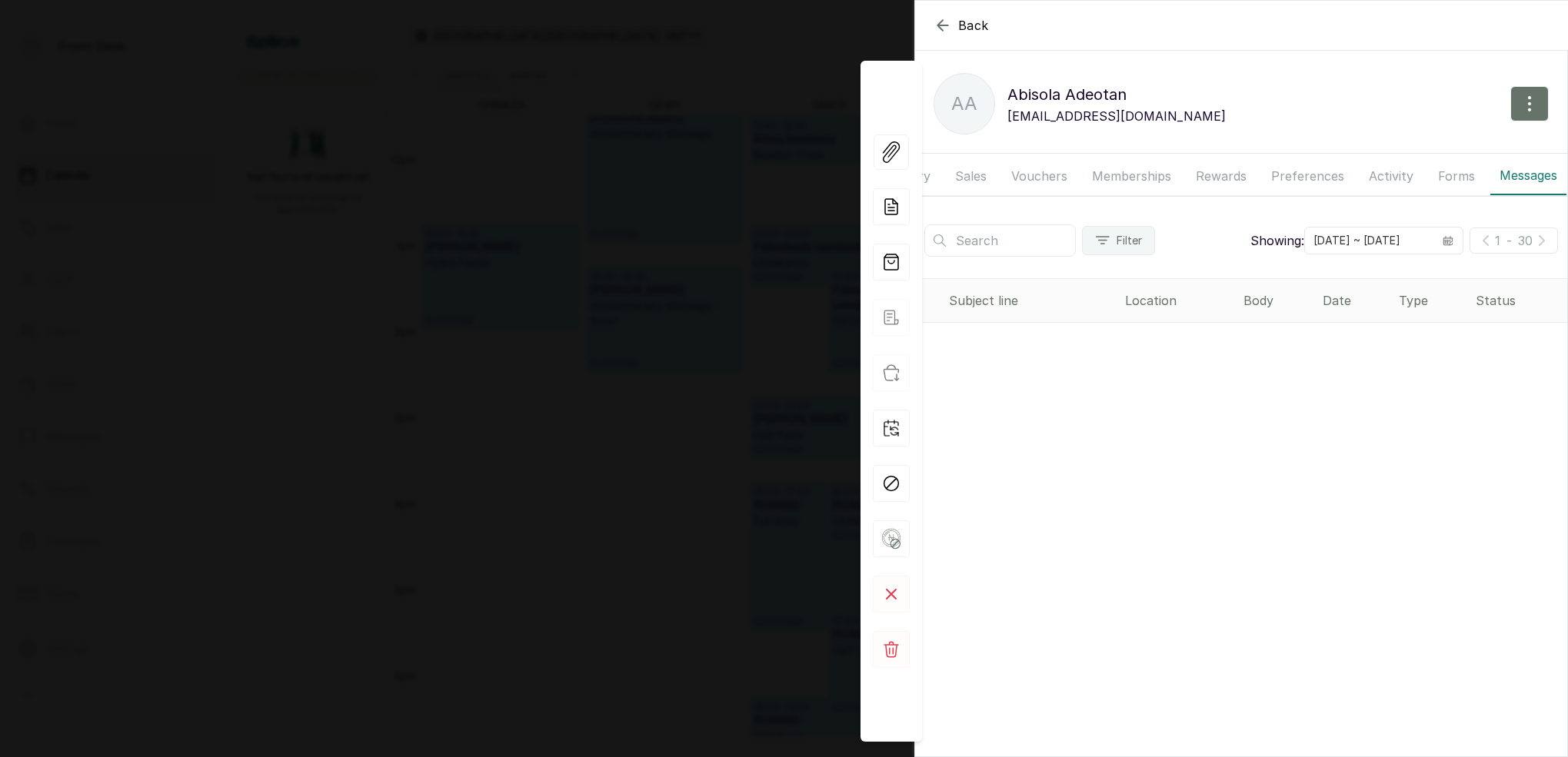
click at [993, 178] on div "Overview Wallet Booking History Sales Vouchers Memberships Rewards Preferences …" at bounding box center [1241, 176] width 652 height 39
click at [1044, 173] on button "Vouchers" at bounding box center [1039, 175] width 75 height 38
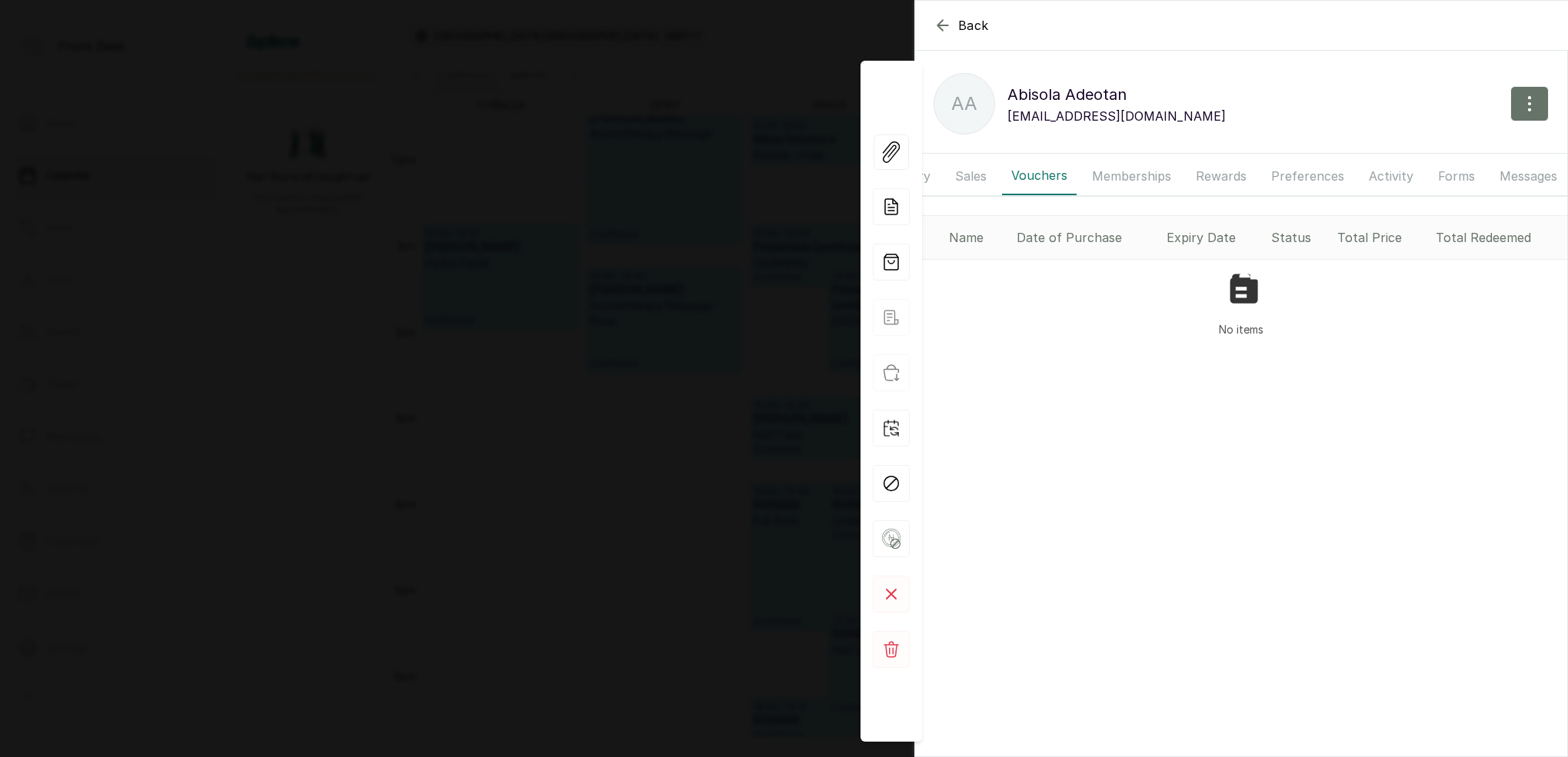
drag, startPoint x: 1136, startPoint y: 173, endPoint x: 1158, endPoint y: 173, distance: 22.0
click at [1136, 173] on button "Memberships" at bounding box center [1131, 175] width 97 height 38
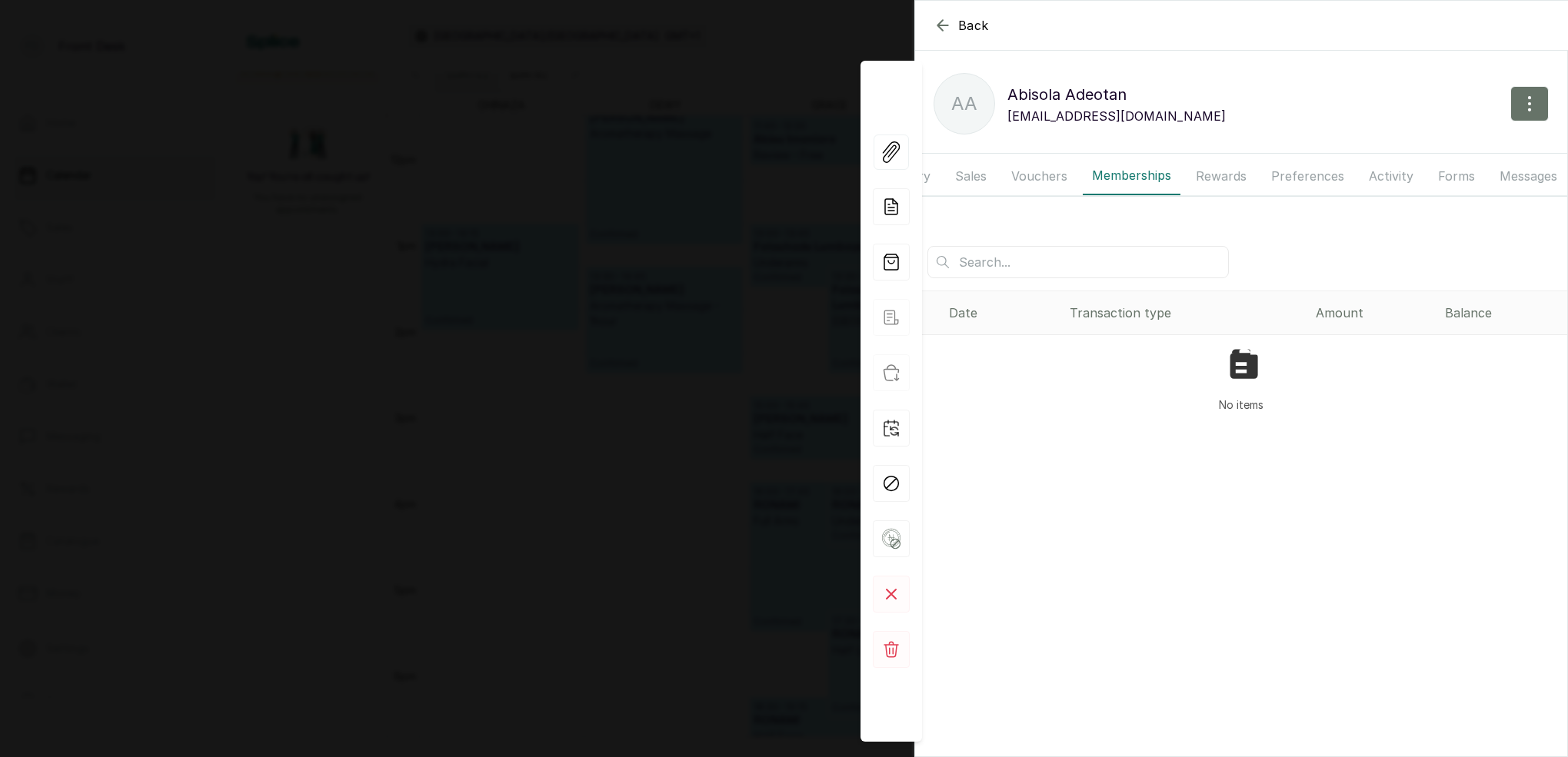
drag, startPoint x: 1217, startPoint y: 171, endPoint x: 1192, endPoint y: 172, distance: 25.0
click at [1217, 171] on button "Rewards" at bounding box center [1221, 175] width 69 height 38
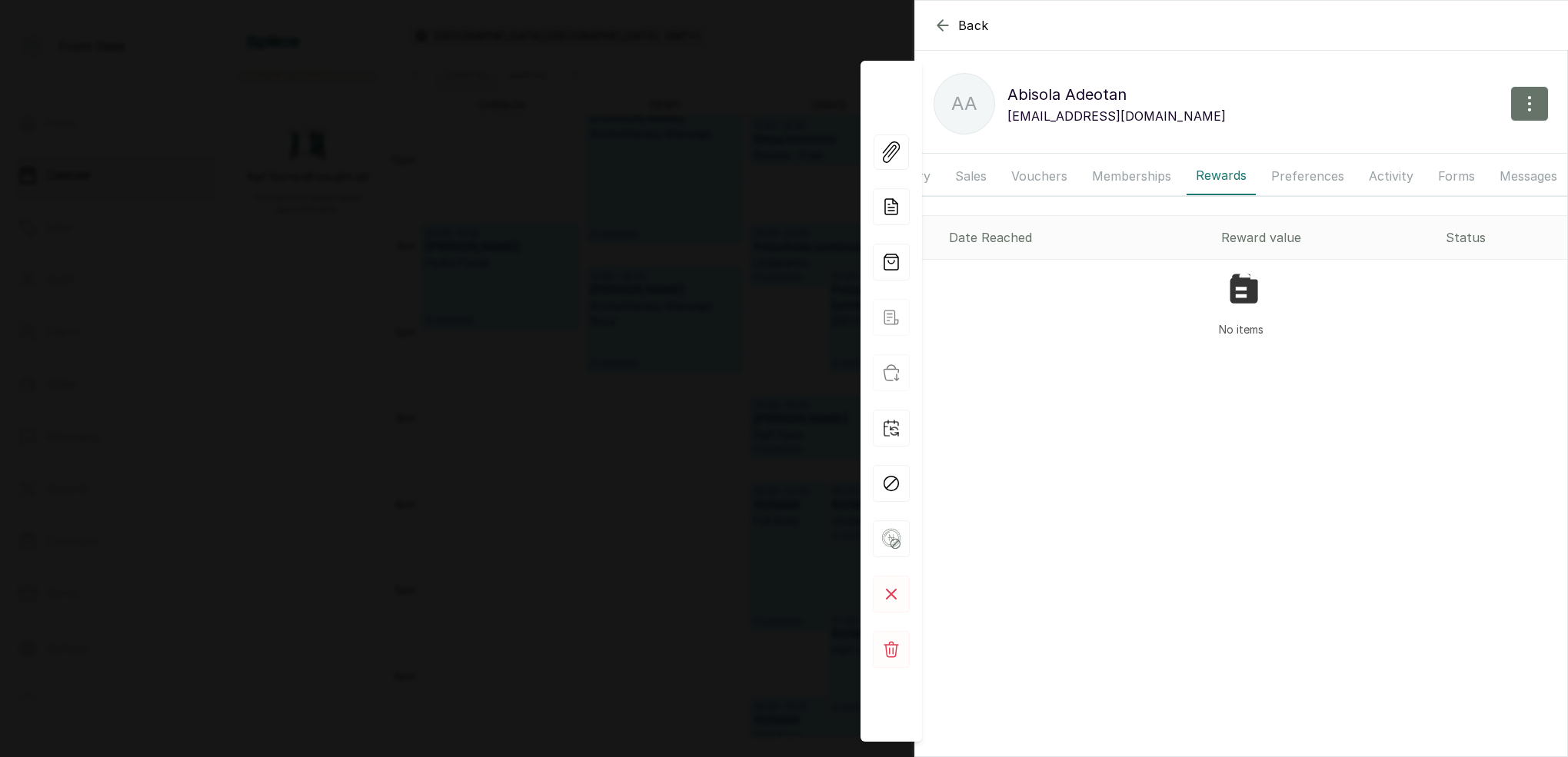
click at [1308, 171] on button "Preferences" at bounding box center [1307, 175] width 92 height 38
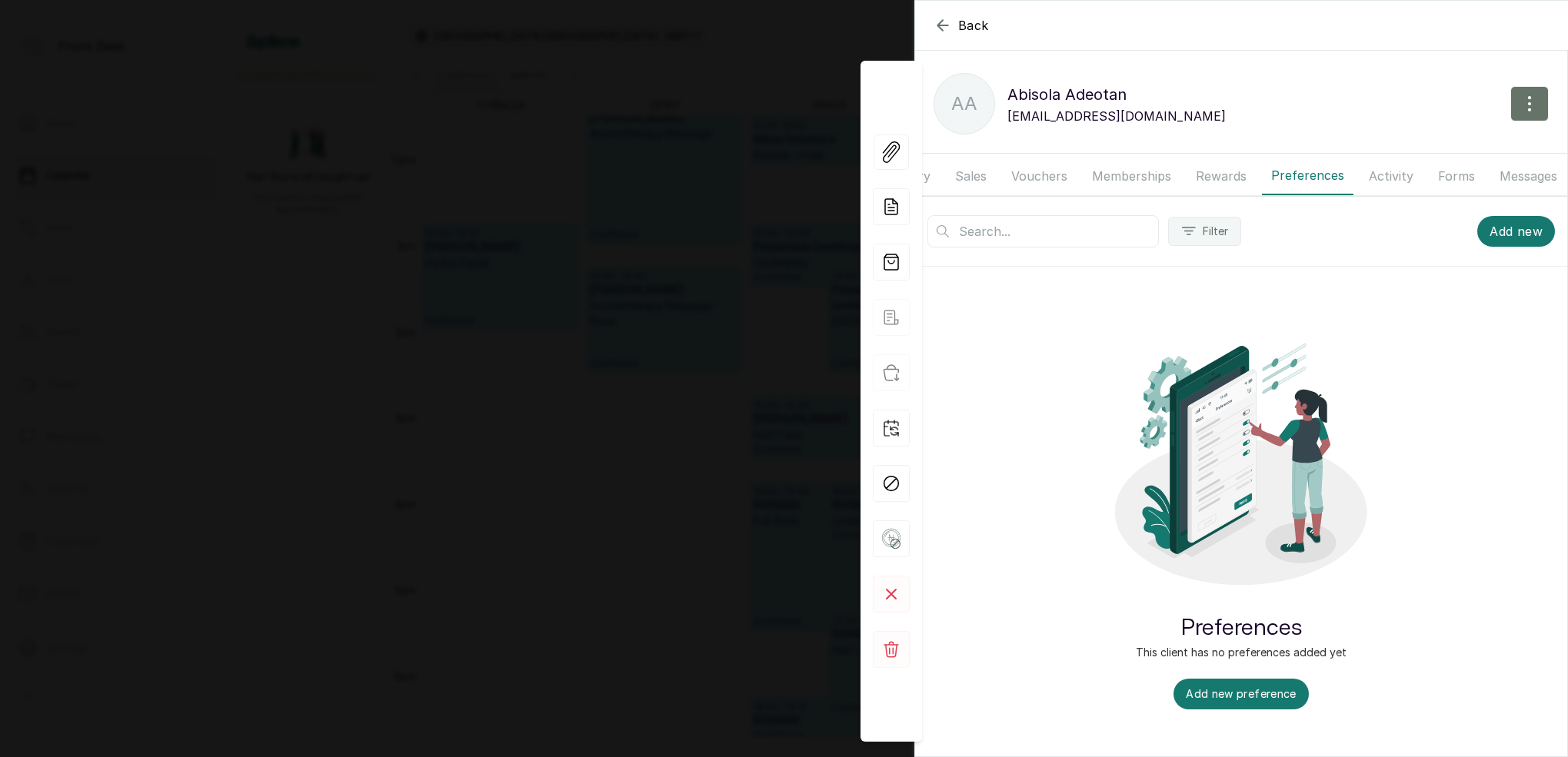
click at [1384, 177] on button "Activity" at bounding box center [1390, 175] width 63 height 38
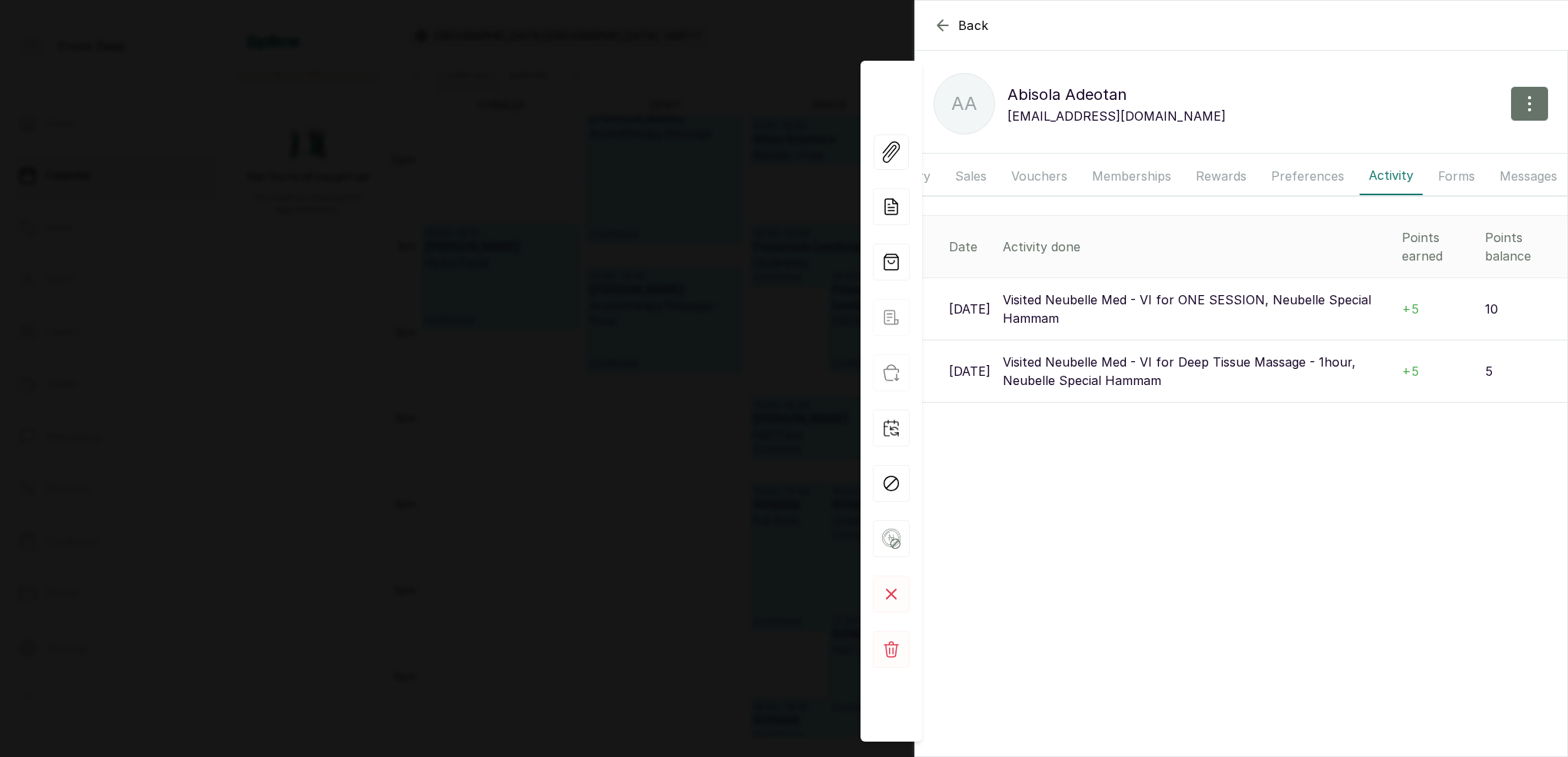
click at [1521, 179] on button "Messages" at bounding box center [1528, 175] width 76 height 38
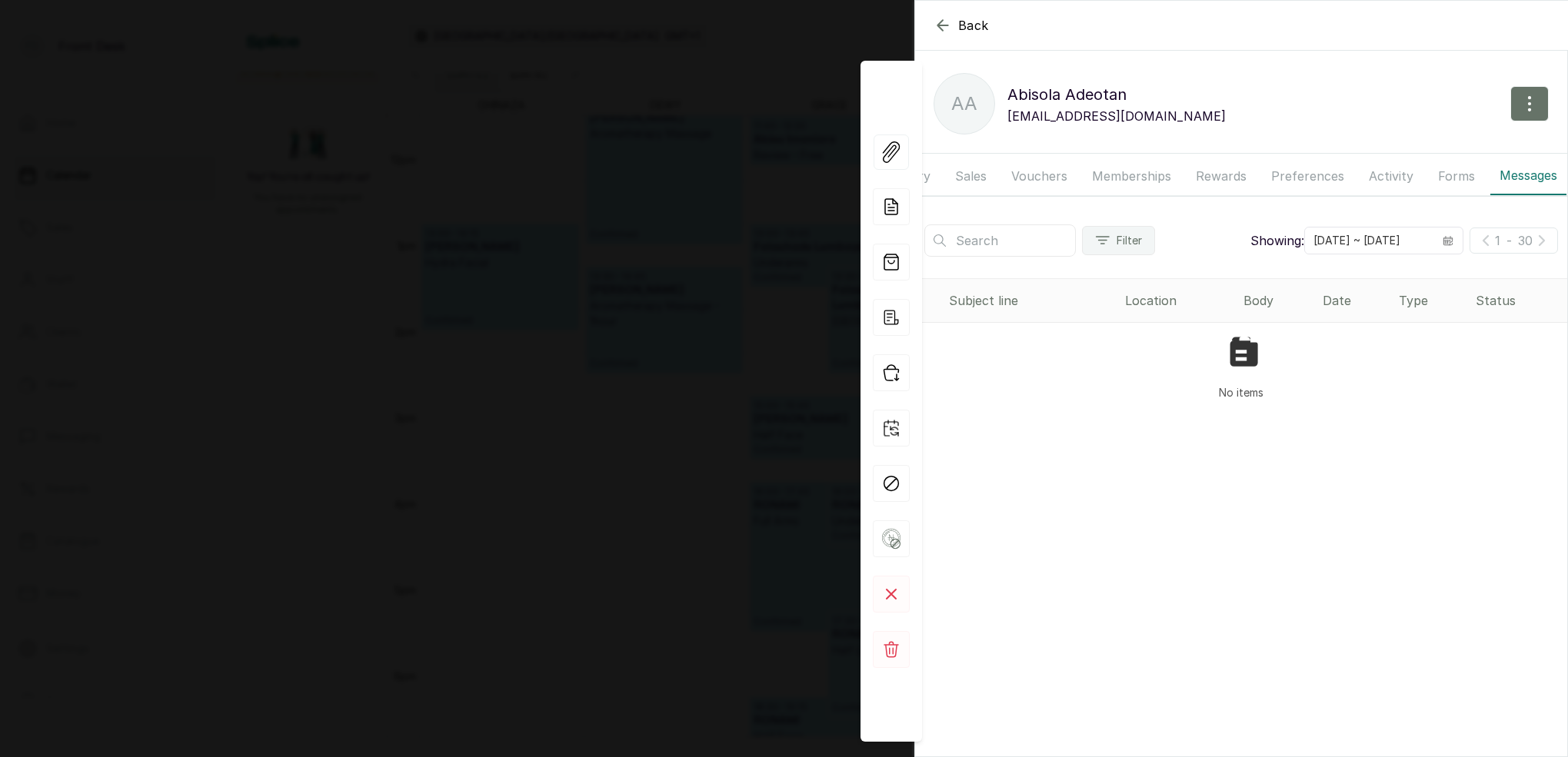
scroll to position [0, 0]
drag, startPoint x: 953, startPoint y: 170, endPoint x: 963, endPoint y: 169, distance: 10.0
click at [954, 170] on button "Overview" at bounding box center [961, 175] width 73 height 38
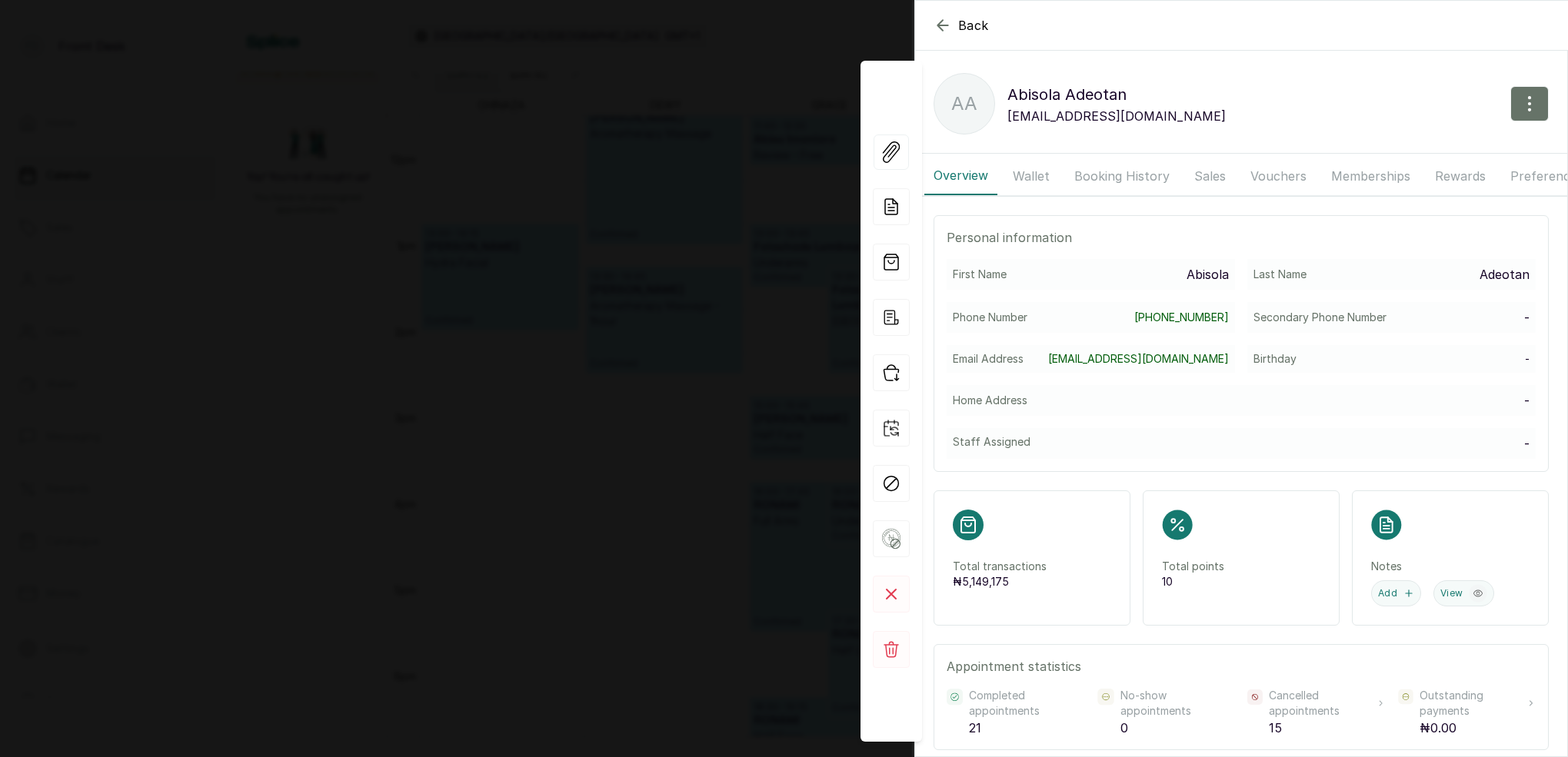
scroll to position [7, 0]
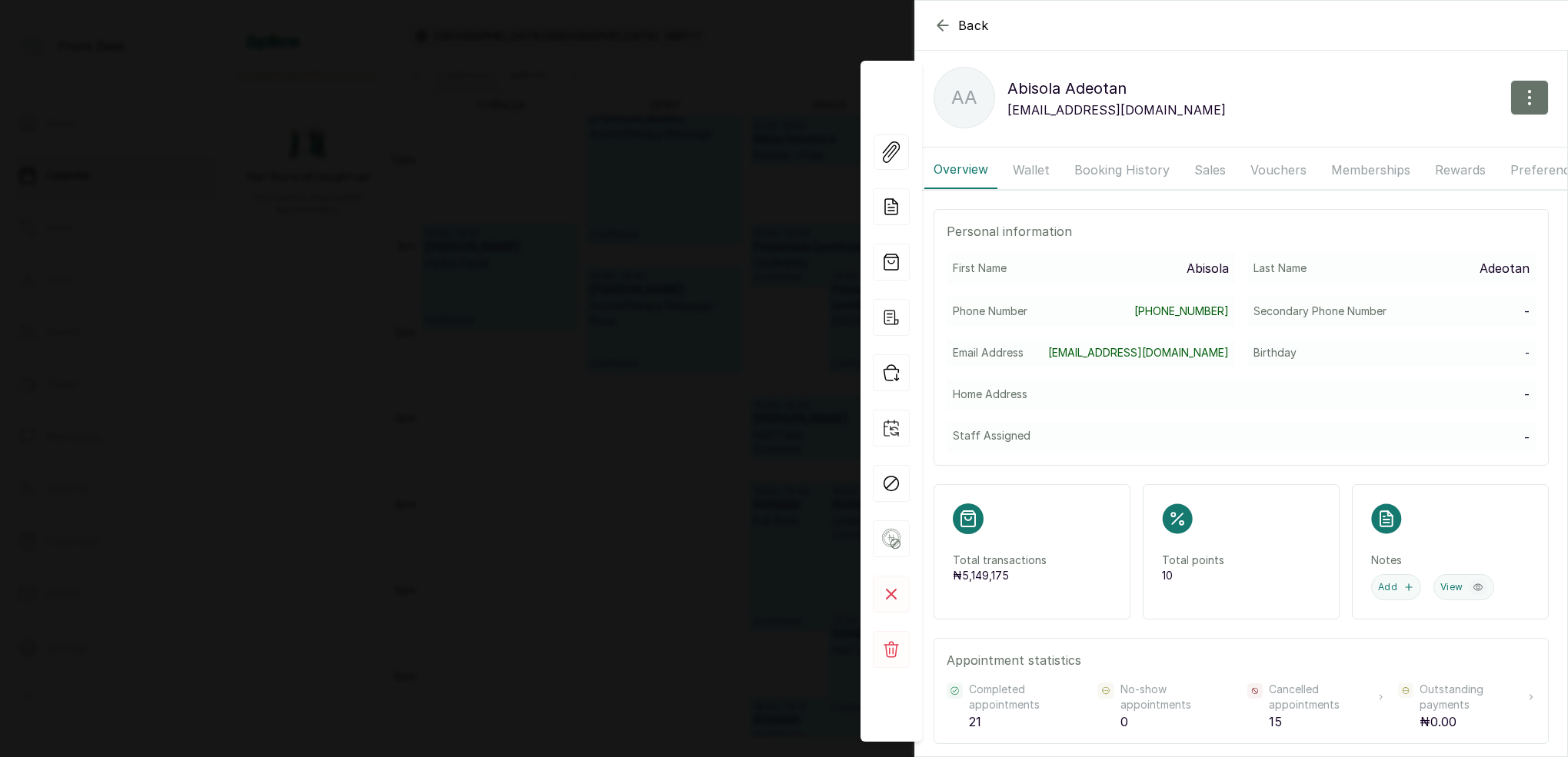
click at [1531, 171] on button "Preferences" at bounding box center [1546, 170] width 92 height 38
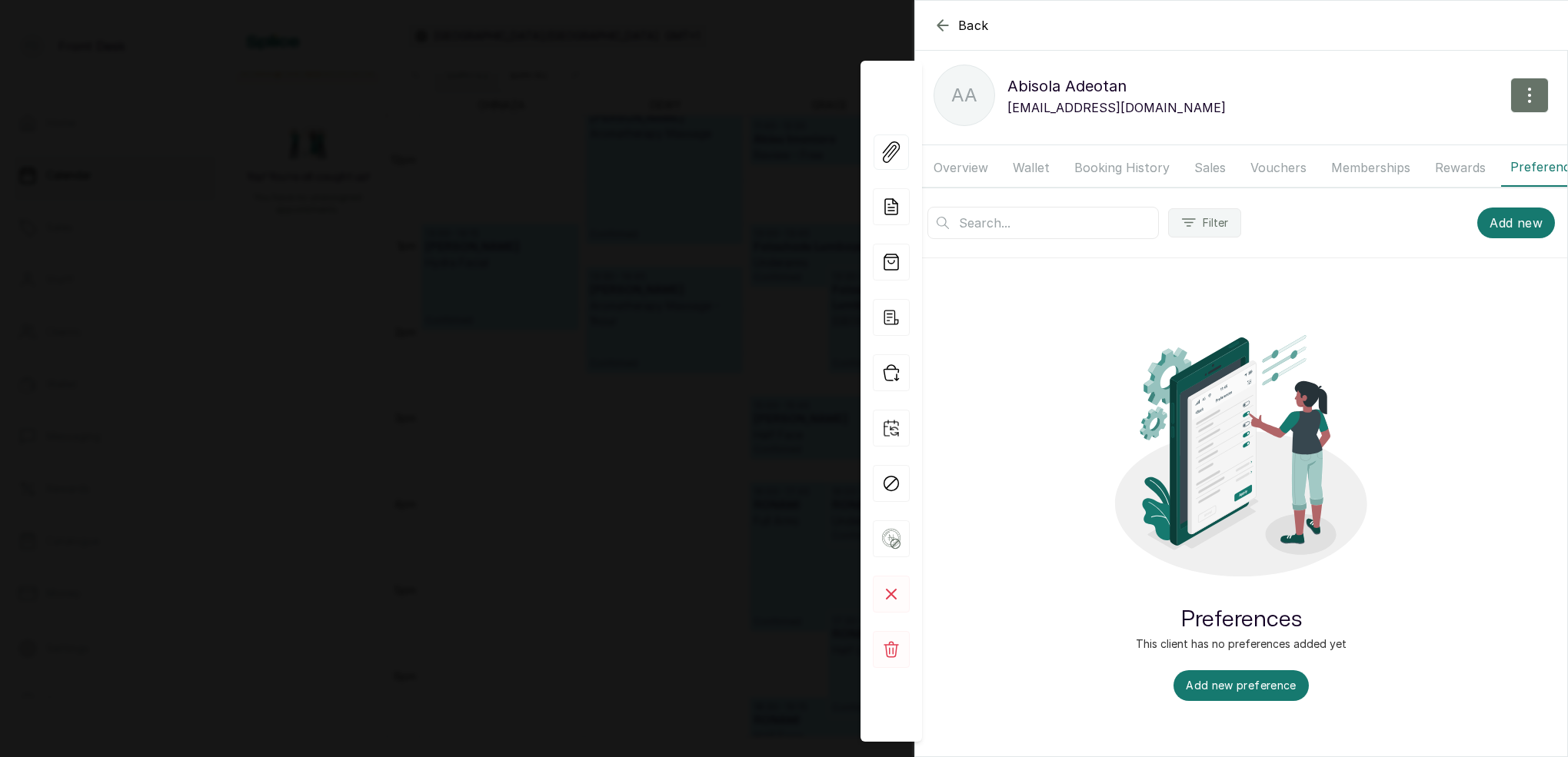
scroll to position [8, 0]
click at [1523, 168] on button "Messages" at bounding box center [1526, 167] width 76 height 38
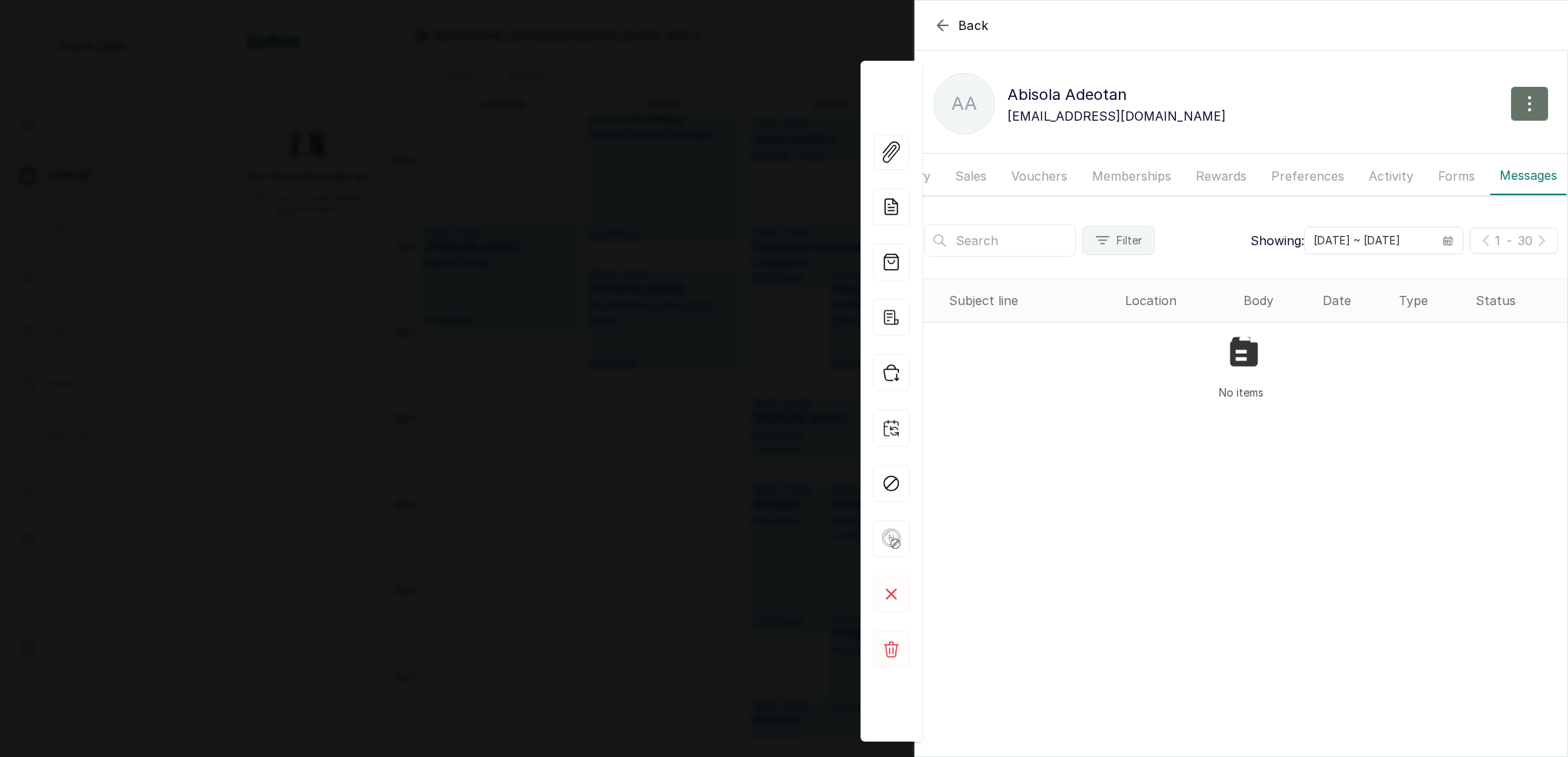
click at [1441, 173] on button "Forms" at bounding box center [1456, 175] width 55 height 38
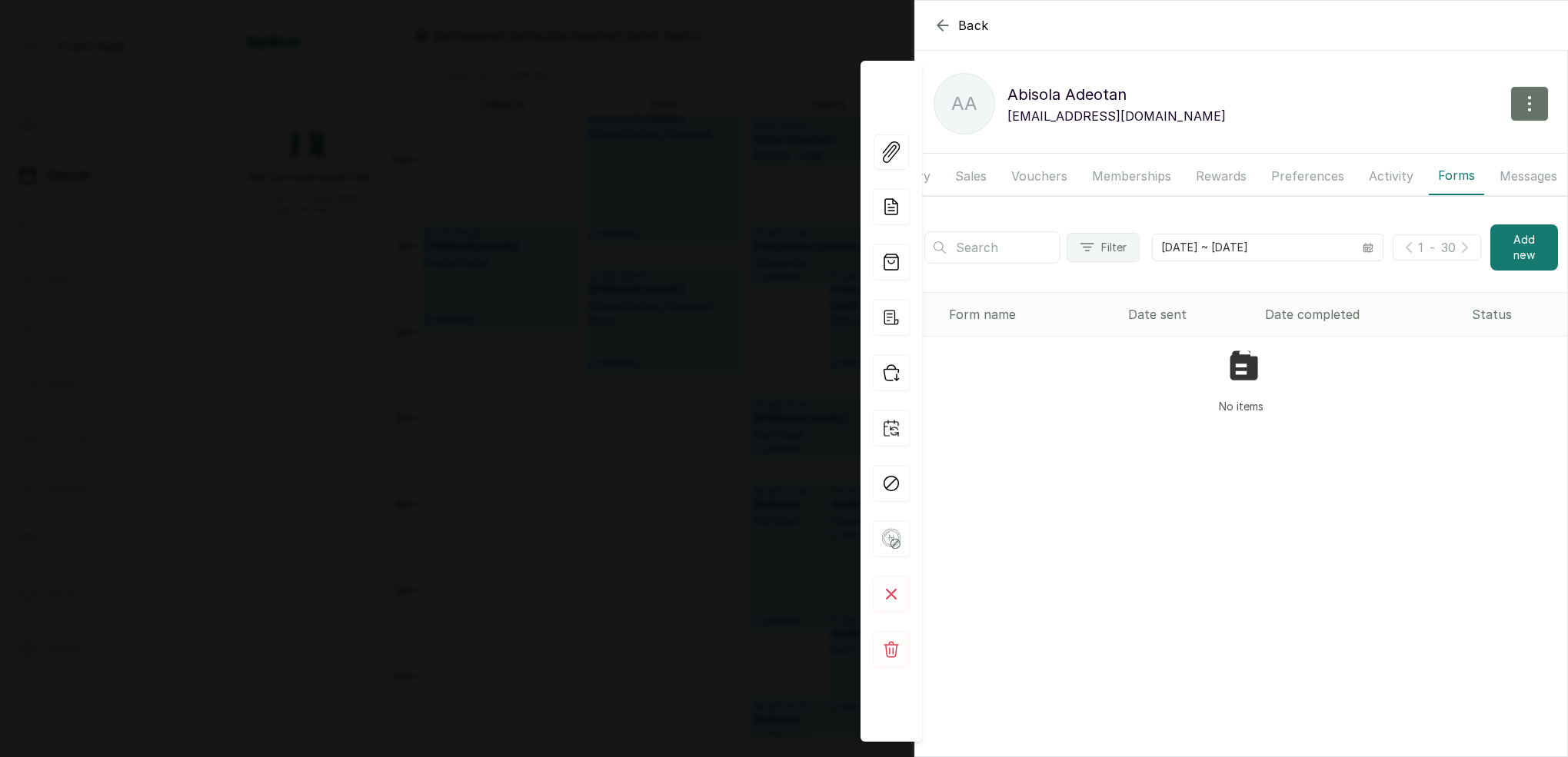
click at [1502, 168] on button "Messages" at bounding box center [1528, 175] width 76 height 38
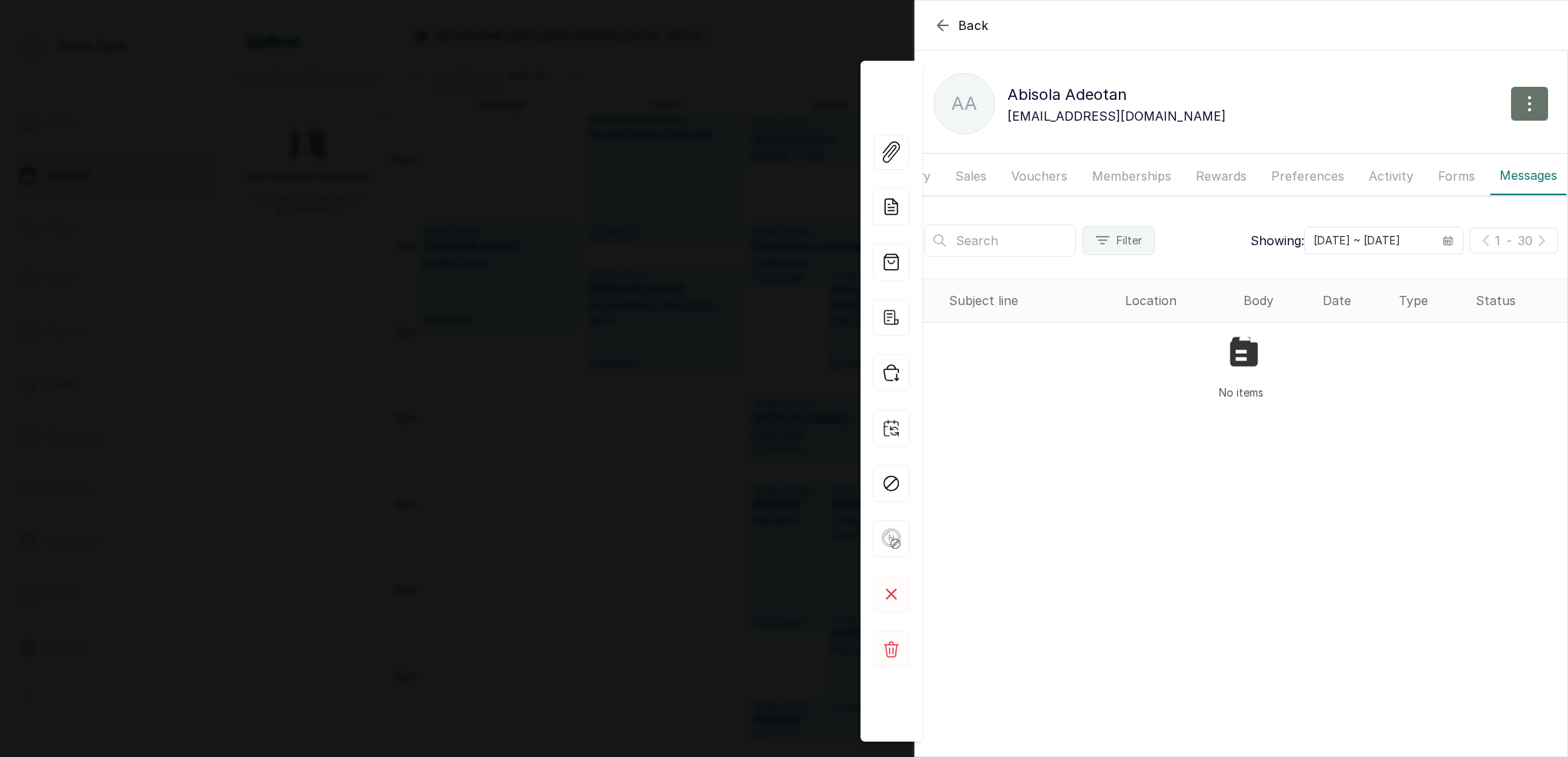
drag, startPoint x: 616, startPoint y: 242, endPoint x: 624, endPoint y: 226, distance: 17.9
click at [616, 242] on div "Back Abisola Adeotan AA Abisola Adeotan [EMAIL_ADDRESS][DOMAIN_NAME] Overview W…" at bounding box center [784, 378] width 1568 height 757
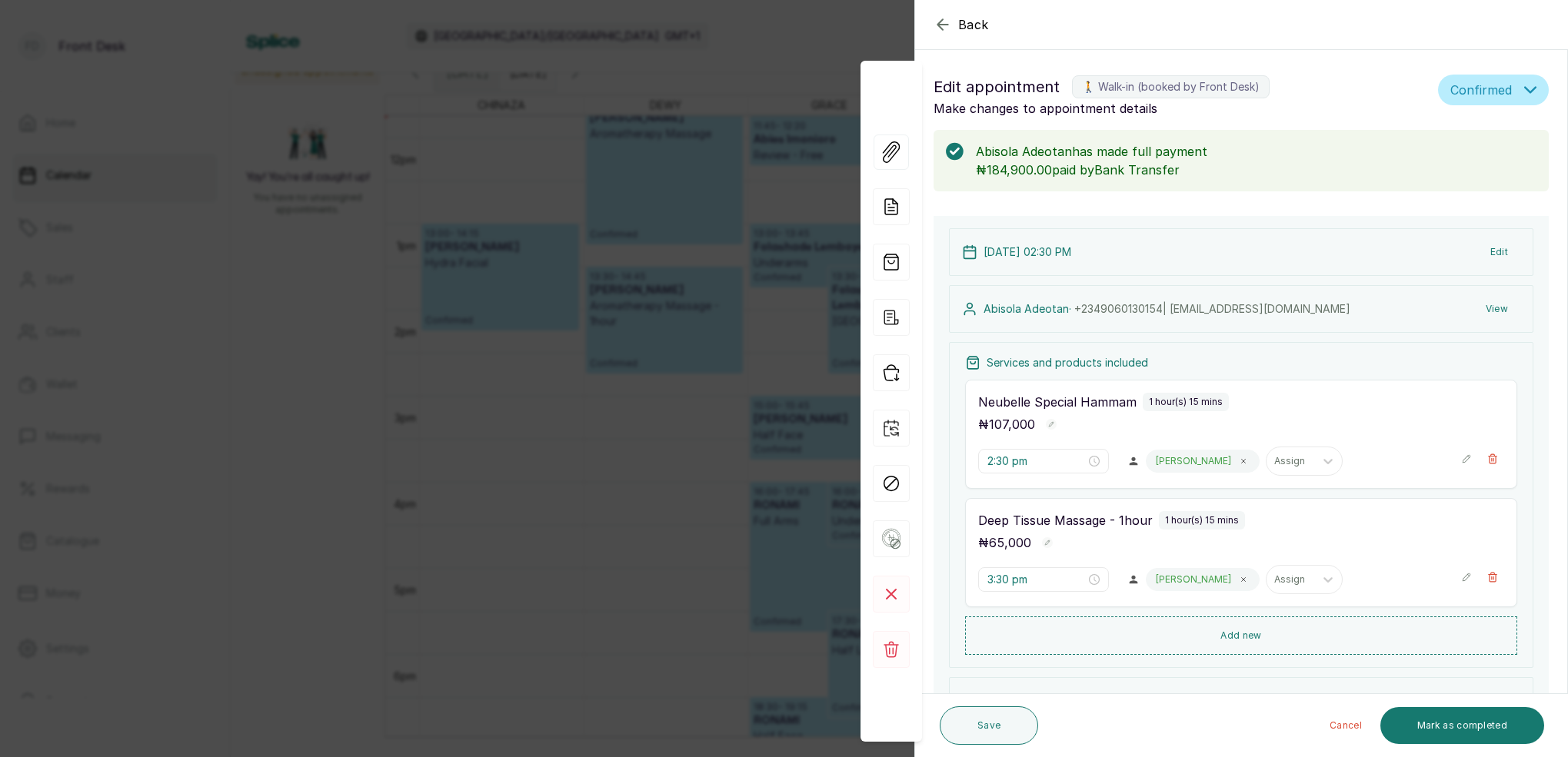
click at [665, 248] on div "Back Appointment Details Edit appointment 🚶 Walk-in (booked by Front Desk) Make…" at bounding box center [784, 378] width 1568 height 757
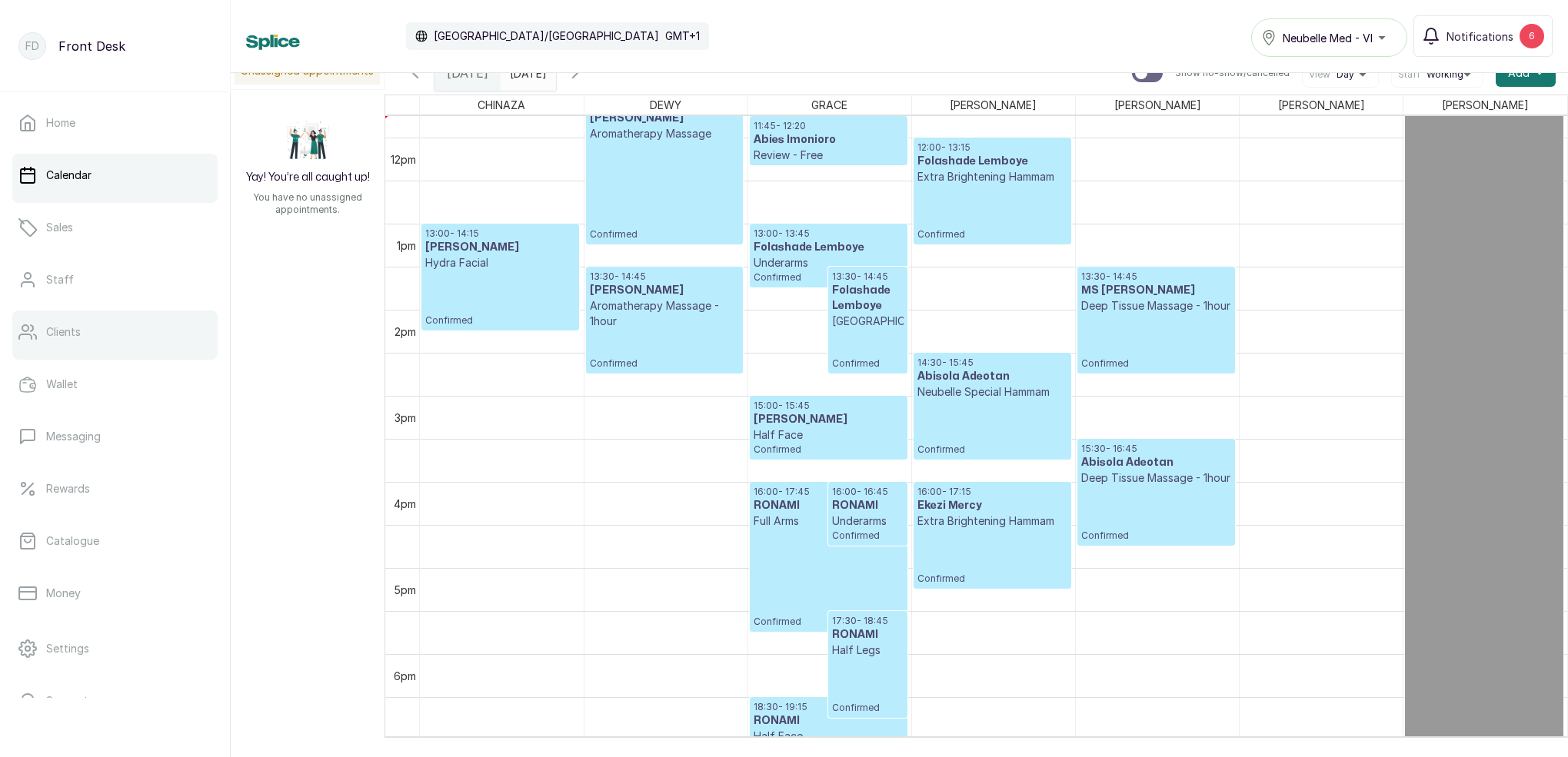
click at [123, 334] on link "Clients" at bounding box center [114, 332] width 205 height 43
